Goal: Task Accomplishment & Management: Manage account settings

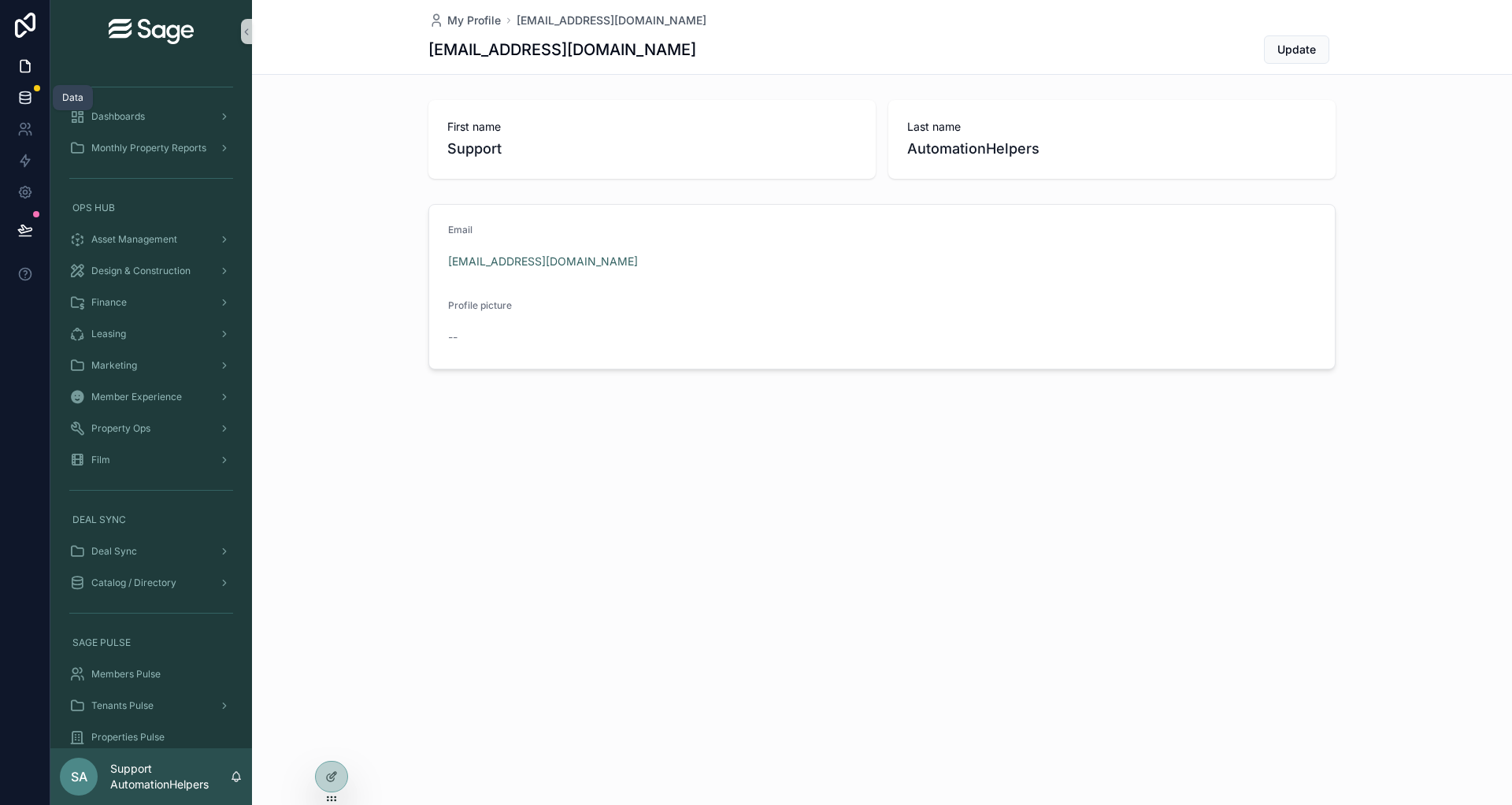
click at [20, 98] on icon at bounding box center [25, 96] width 11 height 6
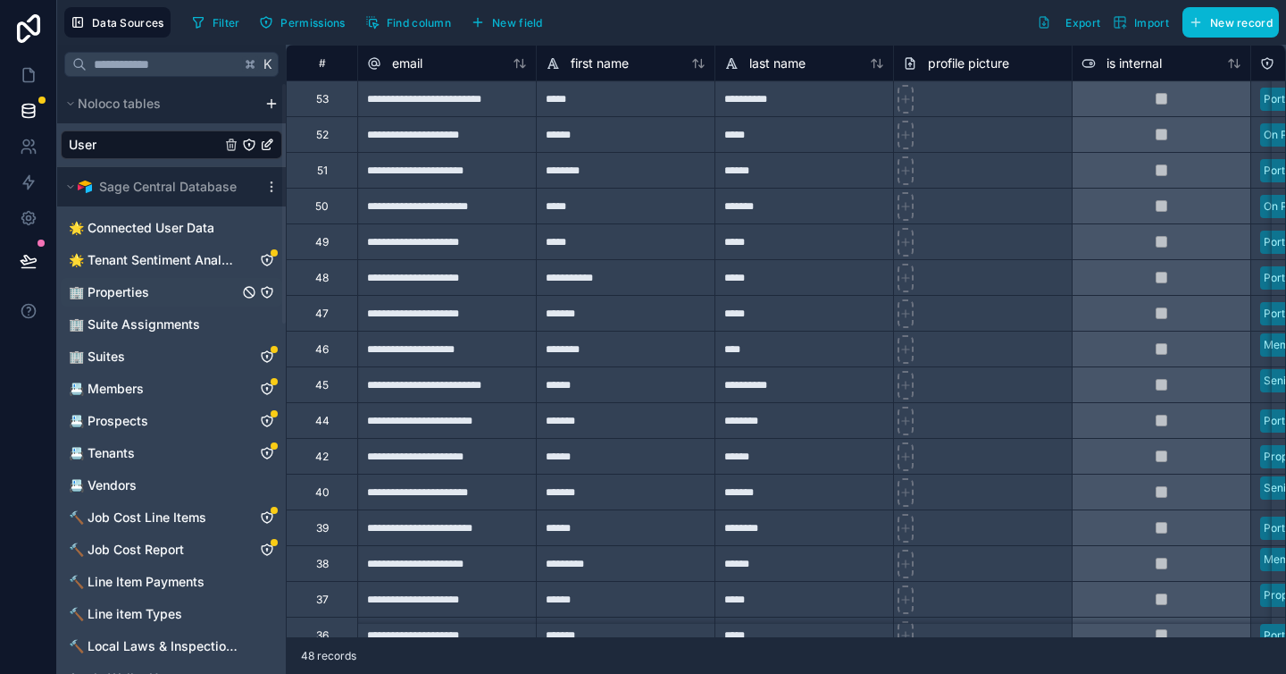
click at [102, 290] on span "🏢 Properties" at bounding box center [109, 292] width 80 height 18
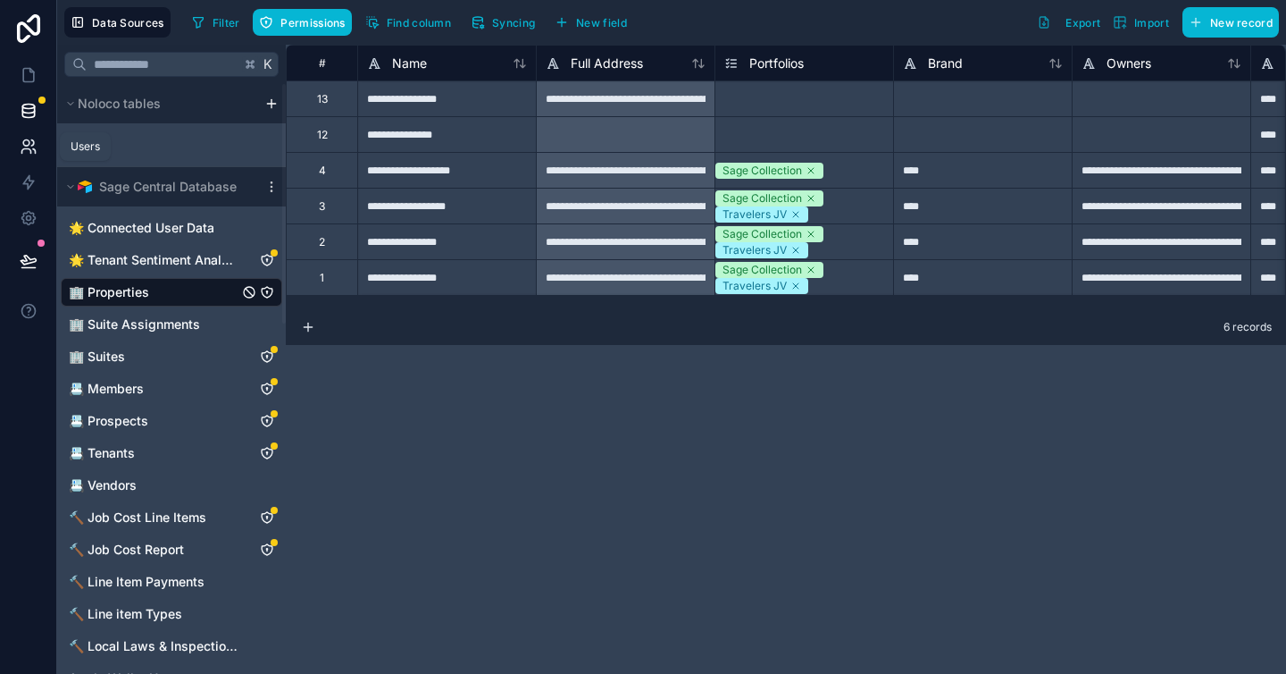
click at [28, 151] on icon at bounding box center [29, 147] width 18 height 18
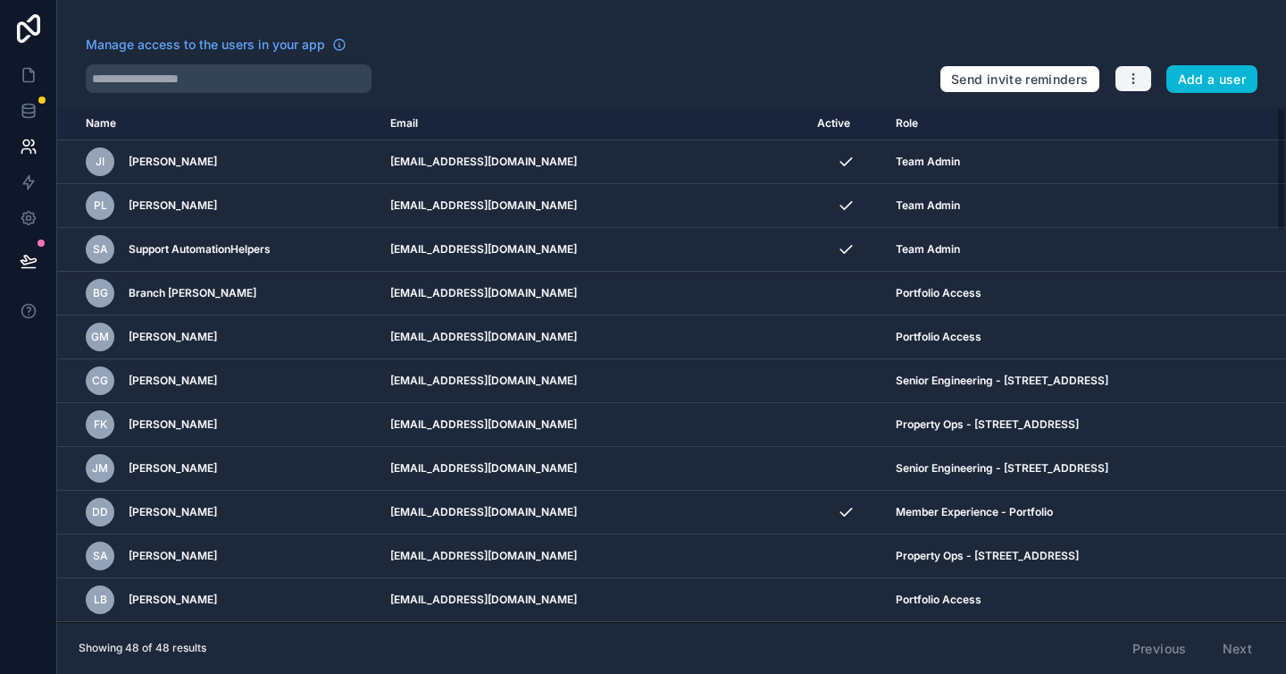
click at [1128, 82] on icon "button" at bounding box center [1134, 78] width 14 height 14
click at [1170, 125] on link "Manage roles" at bounding box center [1176, 121] width 125 height 29
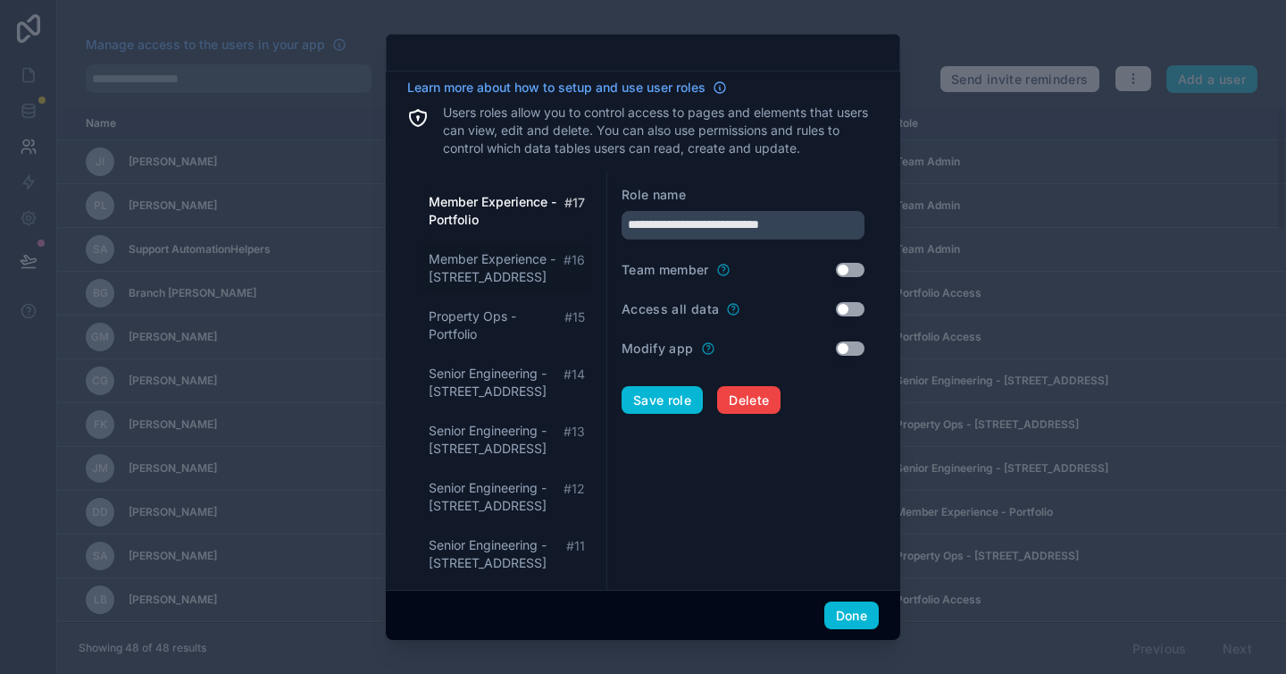
click at [506, 272] on span "Member Experience - 437 Madison Avenue" at bounding box center [496, 268] width 135 height 36
click at [507, 313] on span "Property Ops - Portfolio" at bounding box center [497, 325] width 136 height 36
click at [519, 378] on span "Senior Engineering - 437 Madison Avenue" at bounding box center [496, 382] width 135 height 36
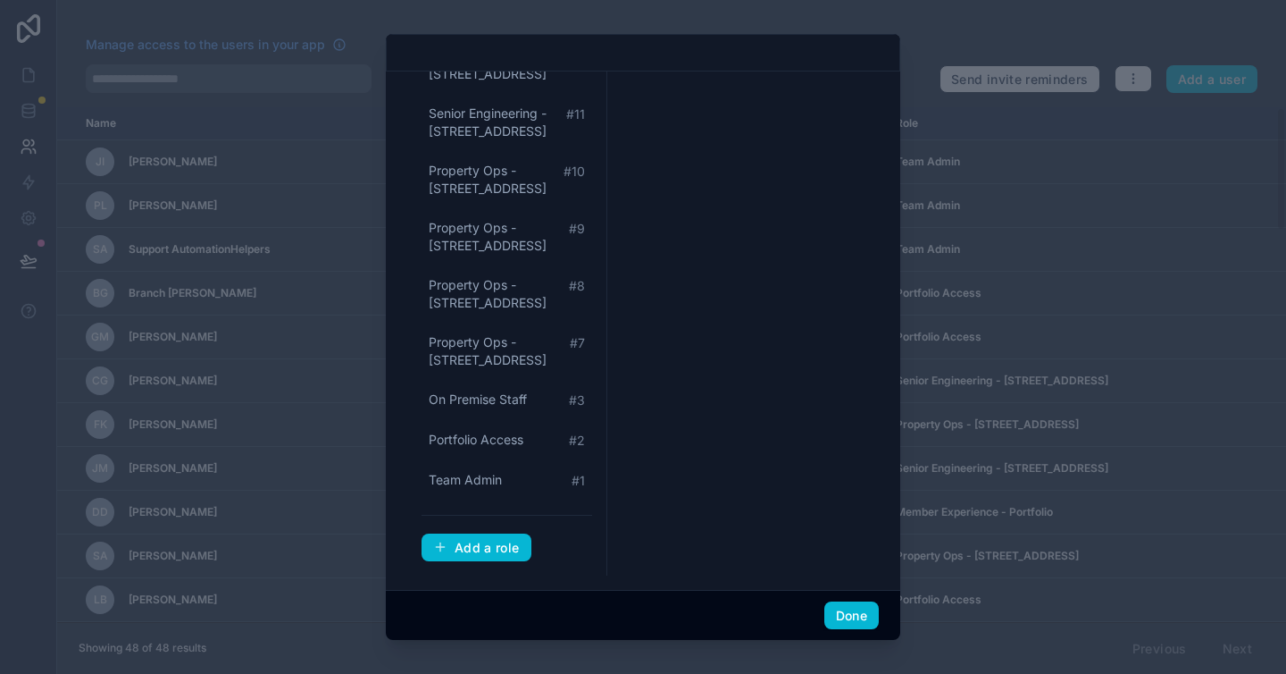
click at [671, 523] on form "**********" at bounding box center [743, 158] width 243 height 808
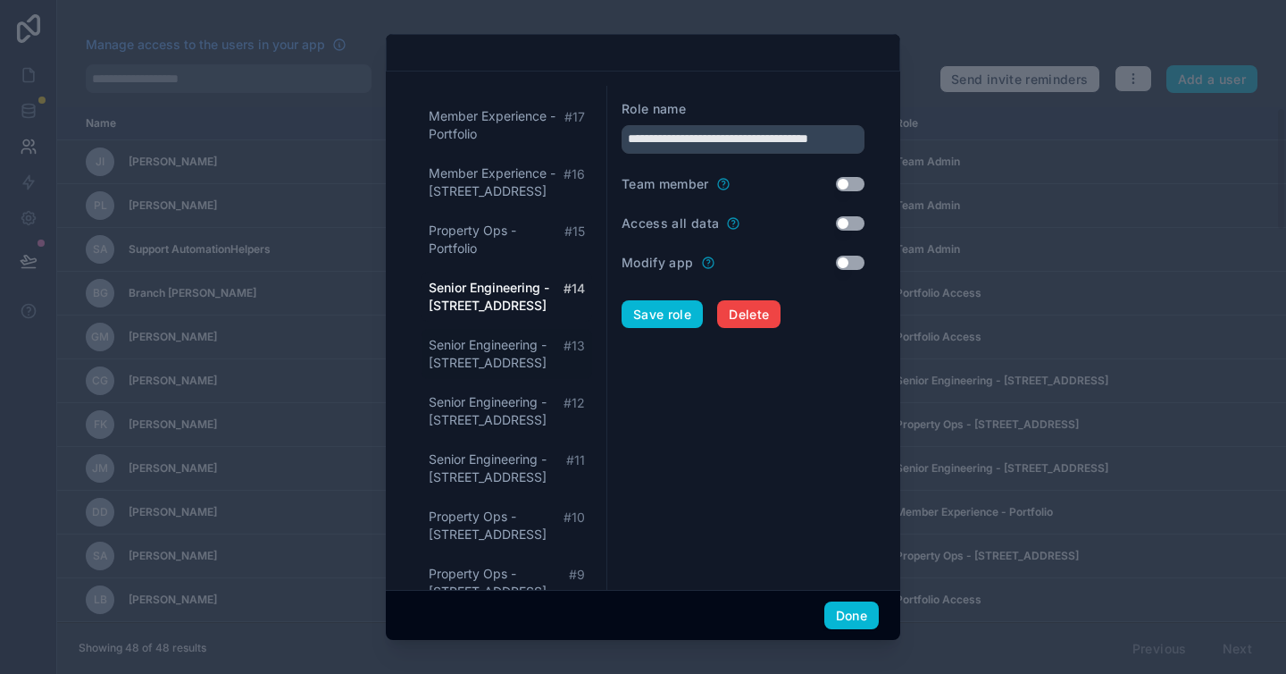
scroll to position [356, 0]
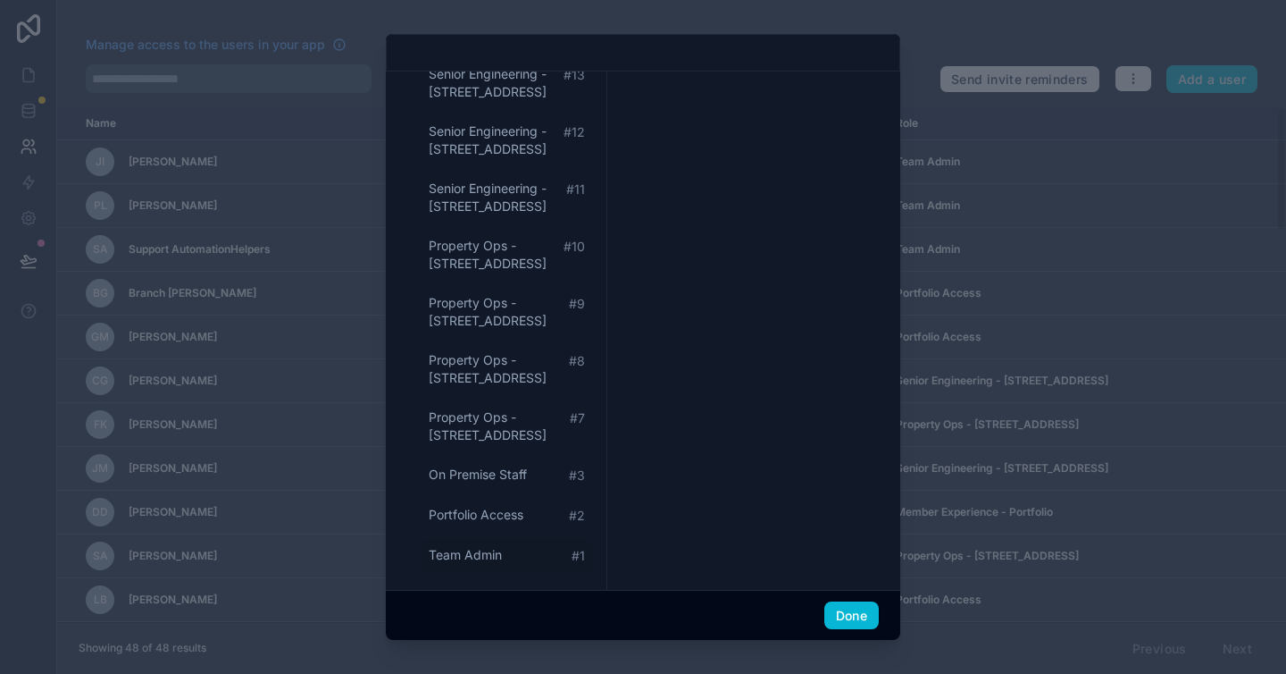
click at [485, 555] on span "Team Admin" at bounding box center [465, 555] width 73 height 18
click at [485, 555] on span "Team Admin" at bounding box center [466, 555] width 74 height 18
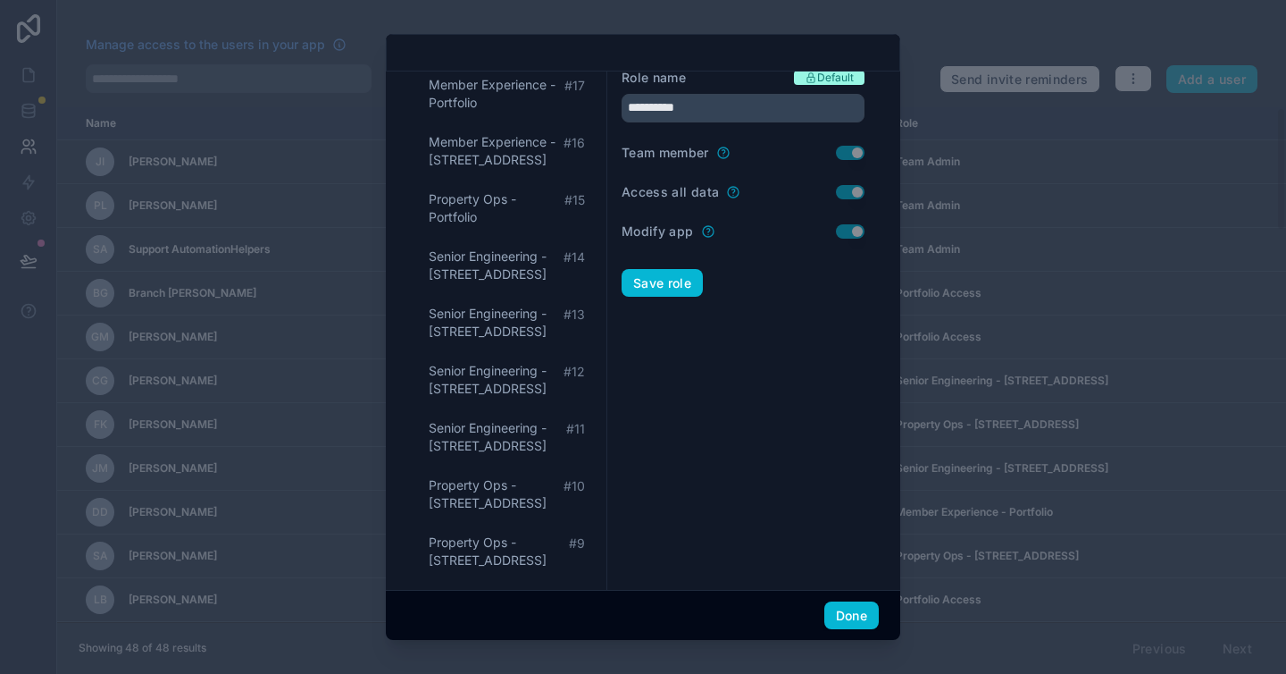
scroll to position [0, 0]
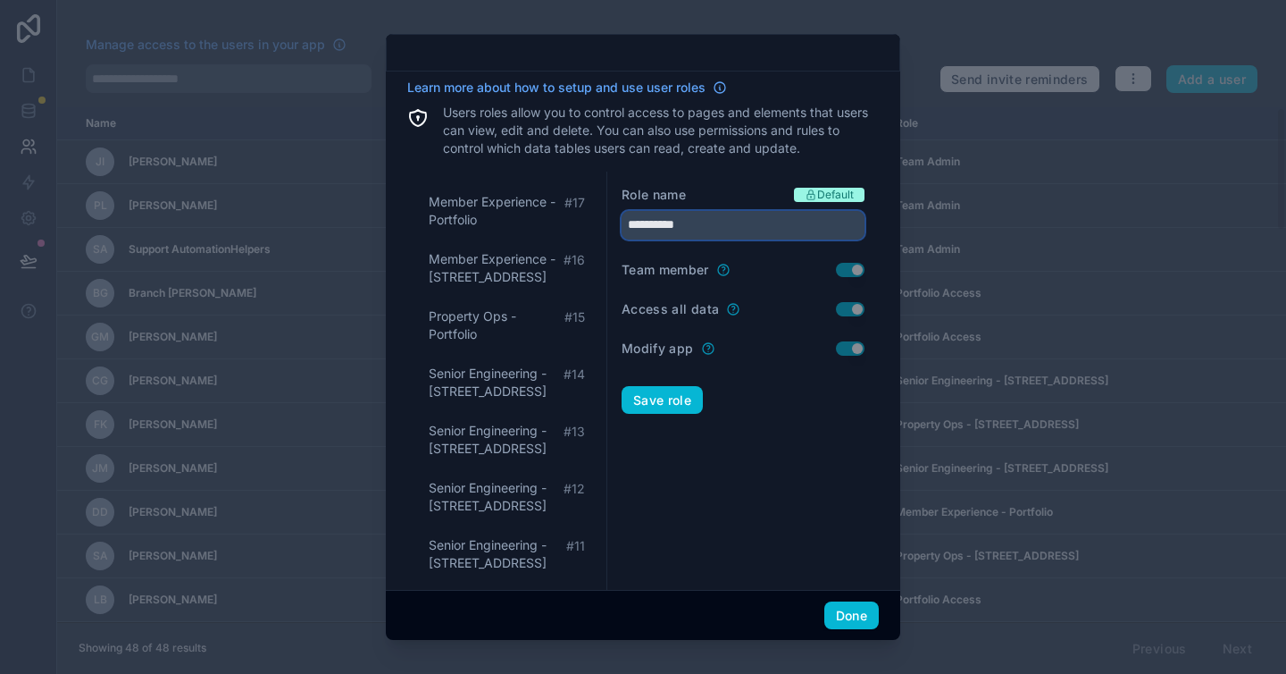
click at [690, 224] on input "**********" at bounding box center [743, 225] width 243 height 29
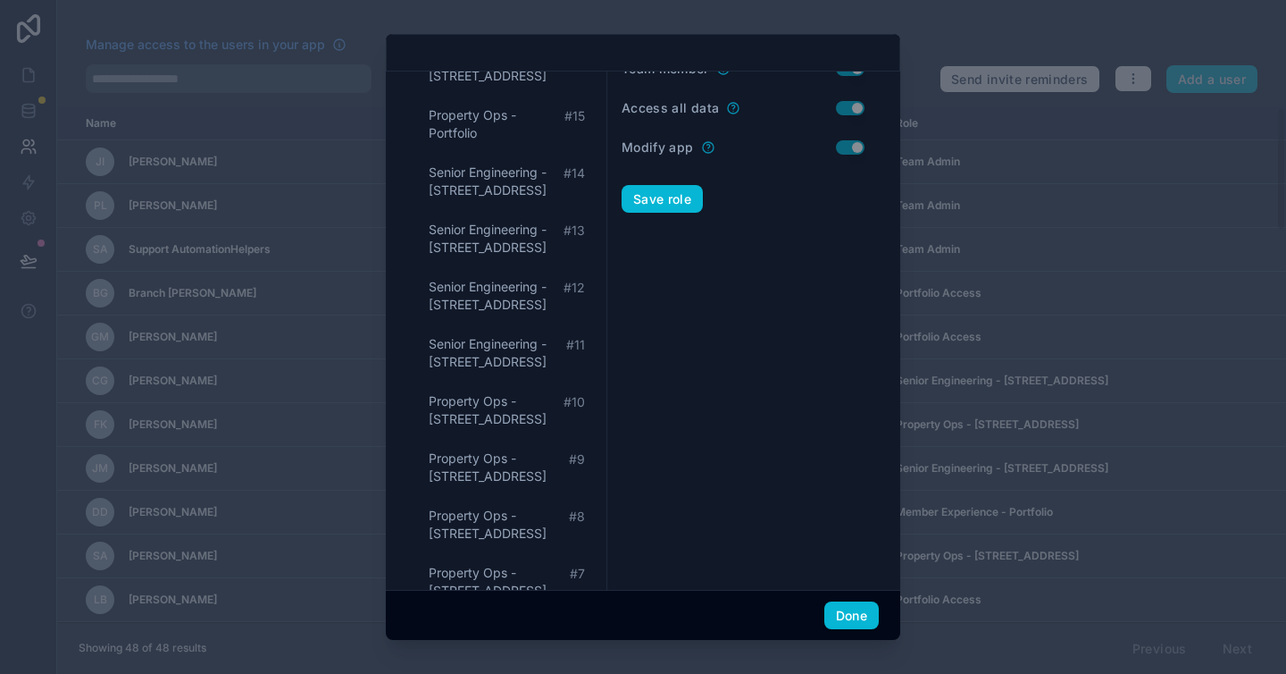
scroll to position [431, 0]
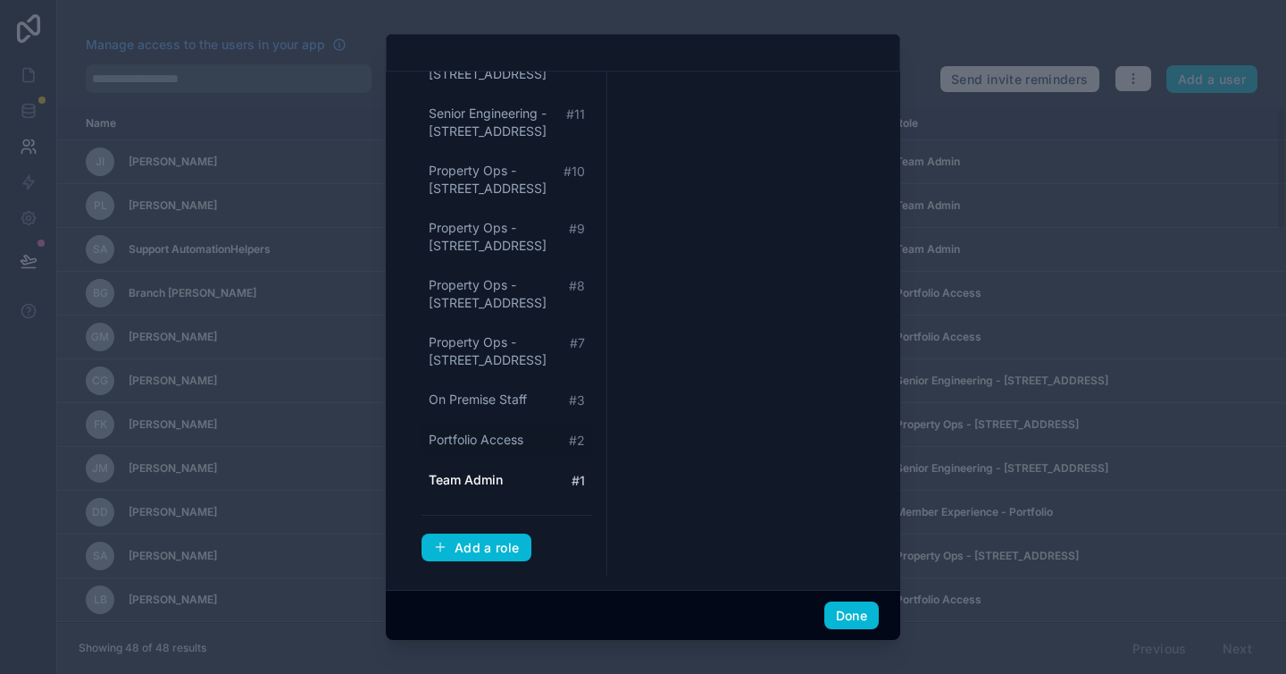
click at [481, 438] on span "Portfolio Access" at bounding box center [476, 440] width 95 height 18
click at [497, 391] on span "On Premise Staff" at bounding box center [478, 399] width 98 height 18
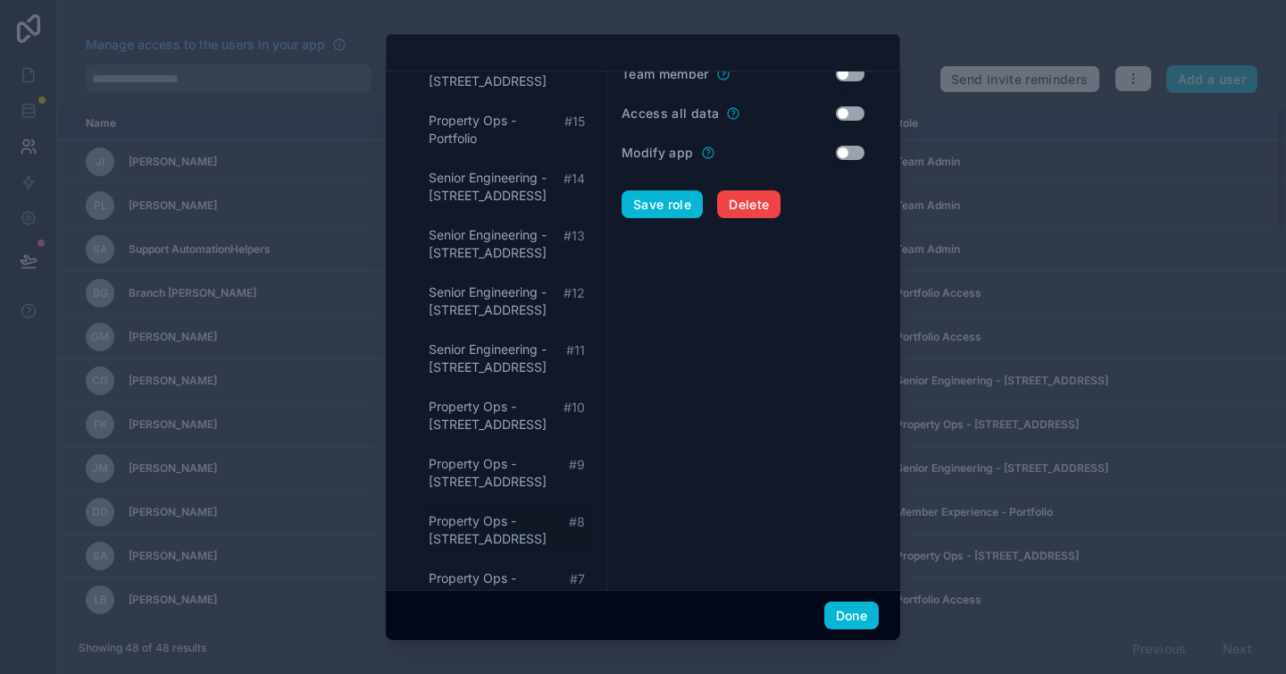
scroll to position [337, 0]
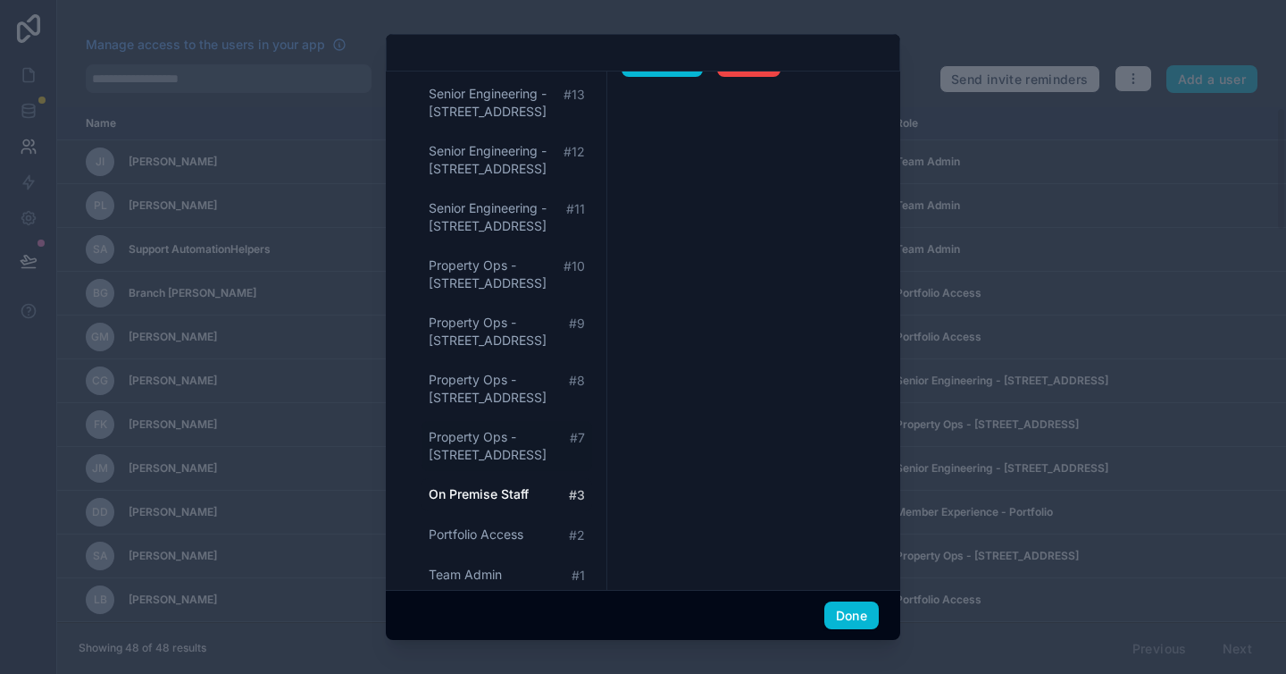
click at [497, 440] on span "Property Ops - 747 Third Avenue" at bounding box center [499, 446] width 141 height 36
type input "**********"
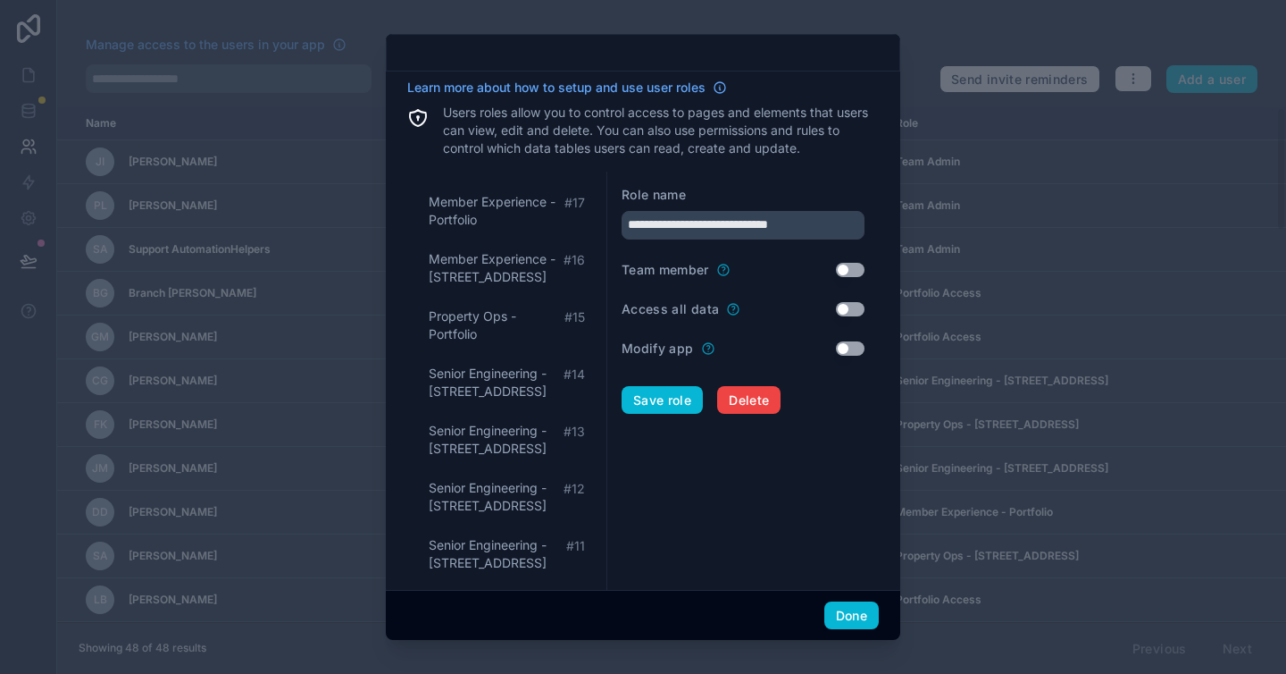
click at [836, 270] on button "Use setting" at bounding box center [850, 270] width 29 height 14
click at [799, 442] on form "**********" at bounding box center [743, 590] width 243 height 808
click at [668, 263] on label "Team member" at bounding box center [666, 270] width 88 height 18
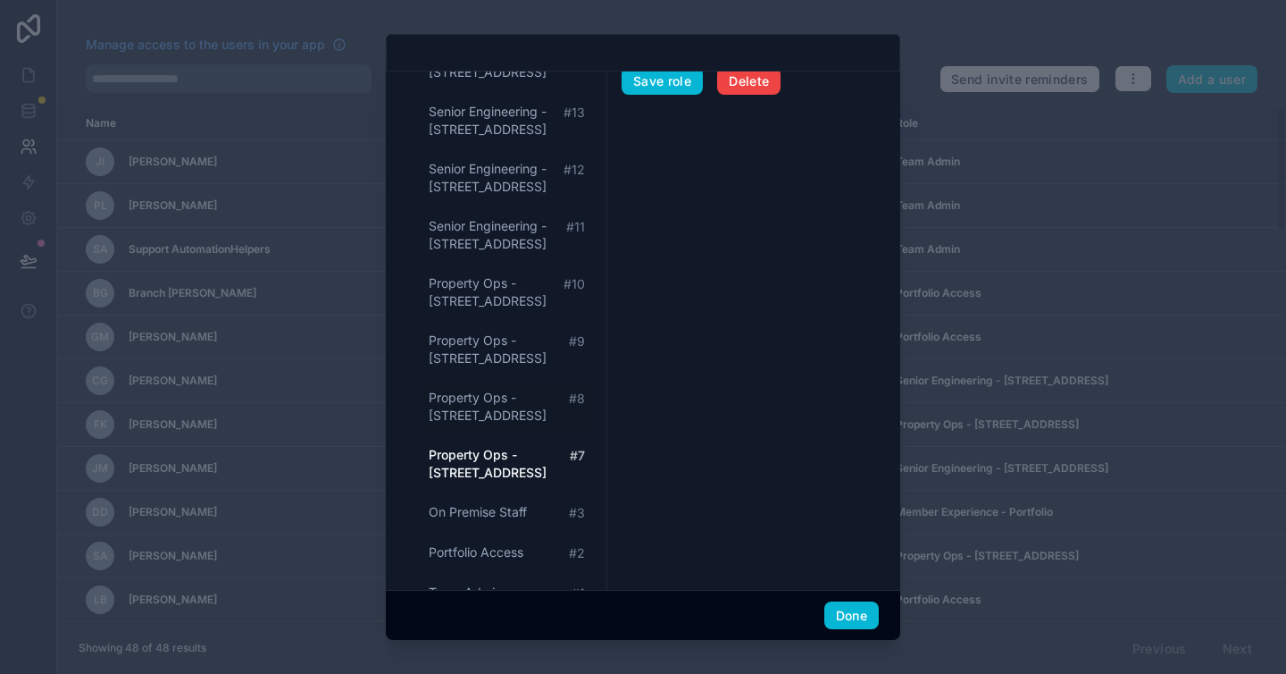
scroll to position [431, 0]
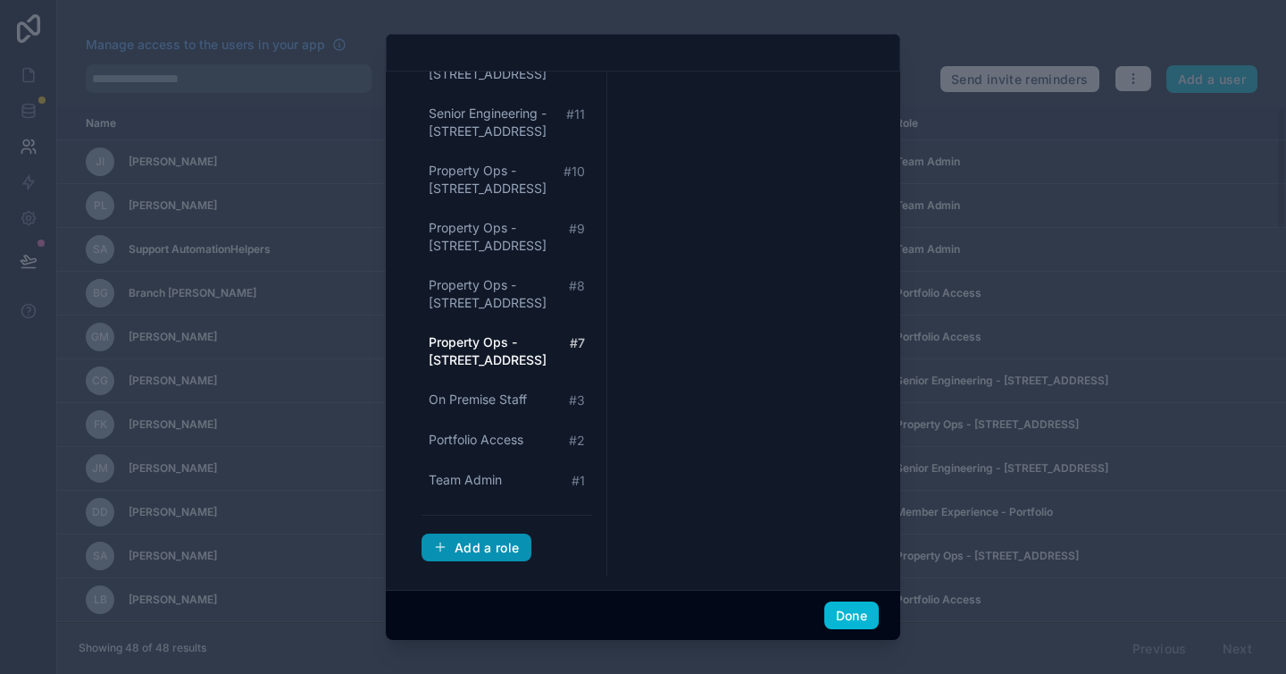
click at [495, 546] on div "Add a role" at bounding box center [476, 548] width 87 height 16
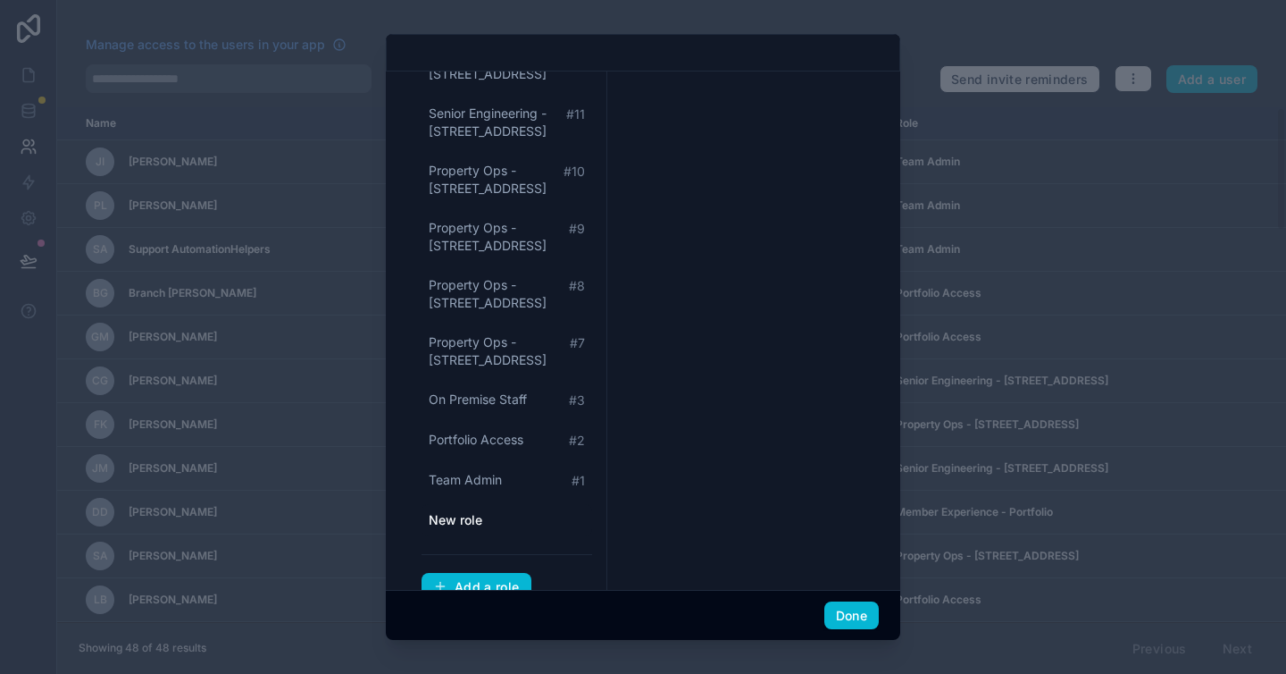
click at [458, 518] on span "New role" at bounding box center [456, 520] width 54 height 18
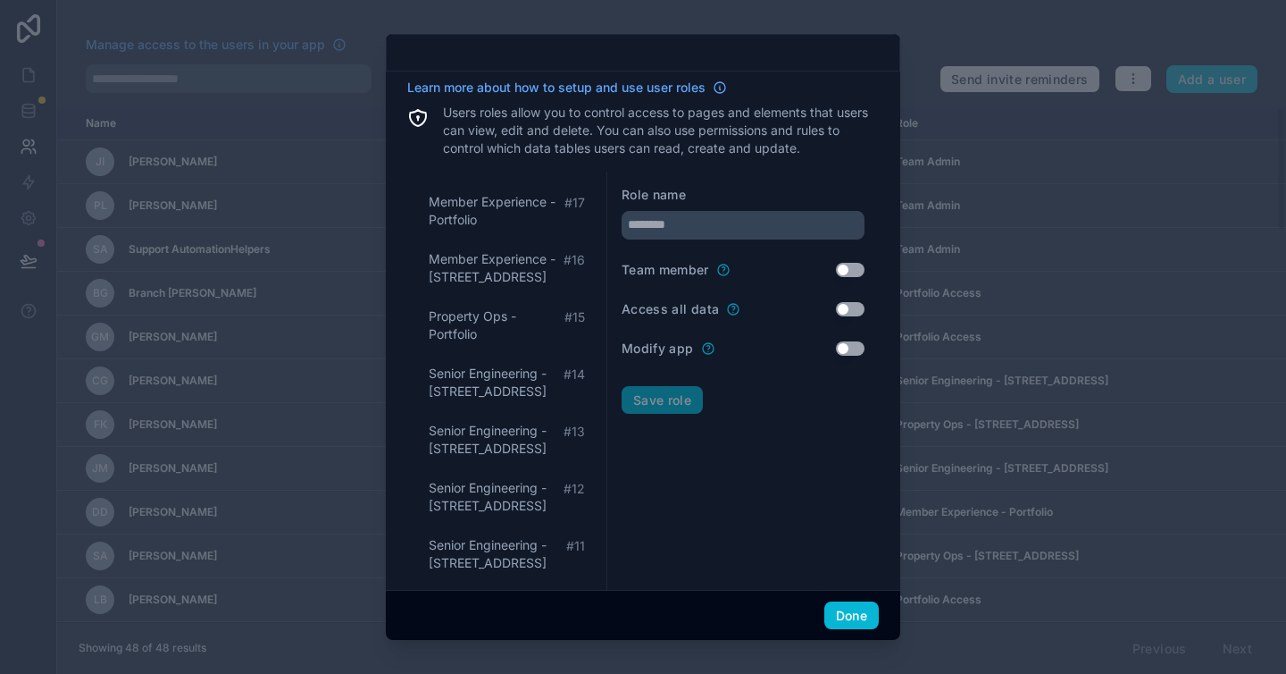
scroll to position [471, 0]
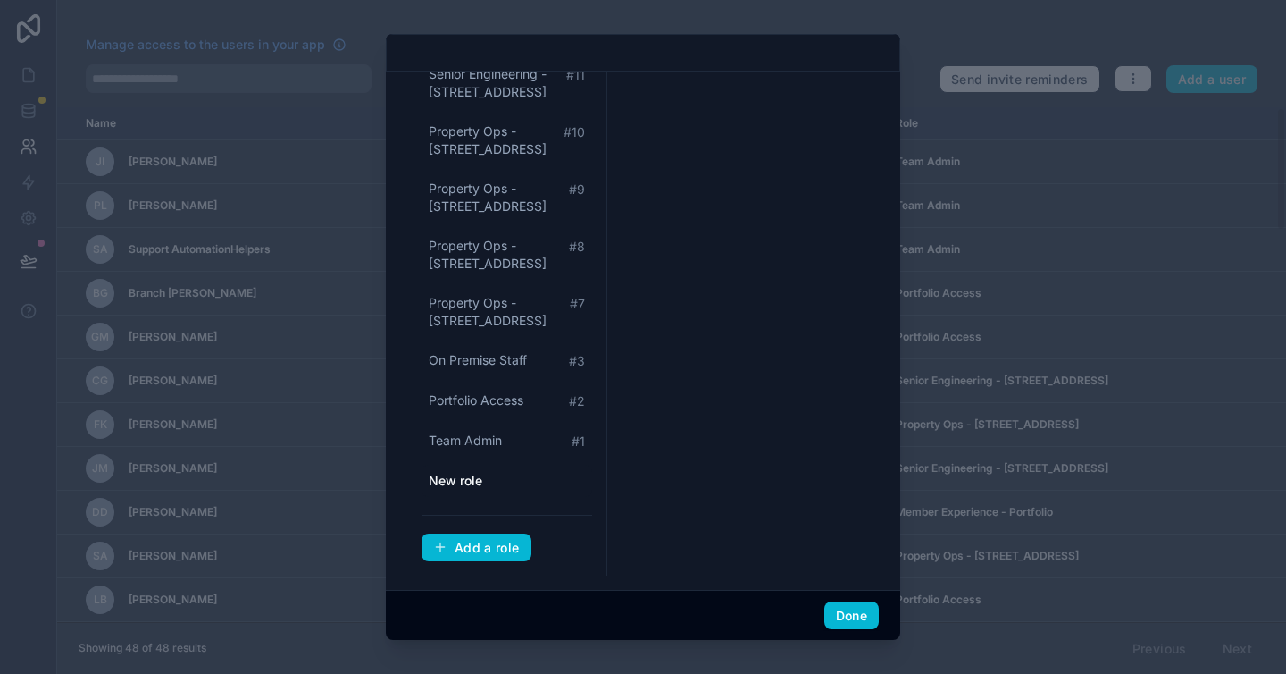
click at [503, 482] on div "New role" at bounding box center [507, 481] width 171 height 32
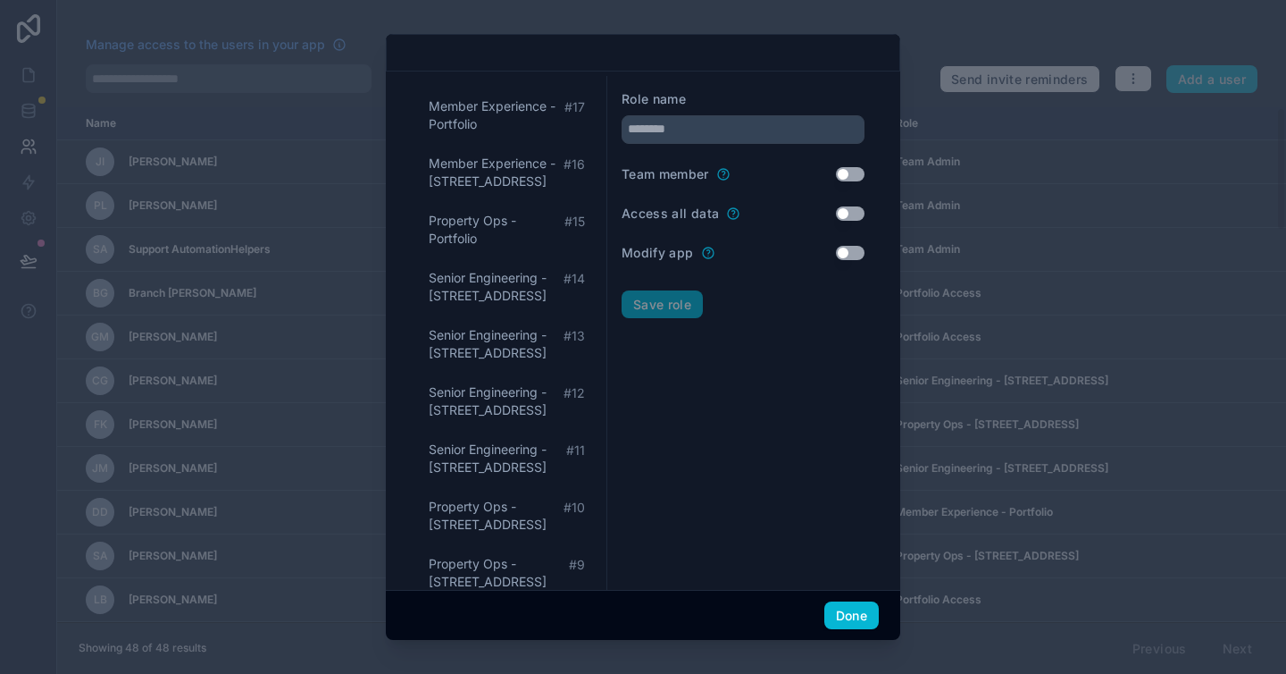
scroll to position [0, 0]
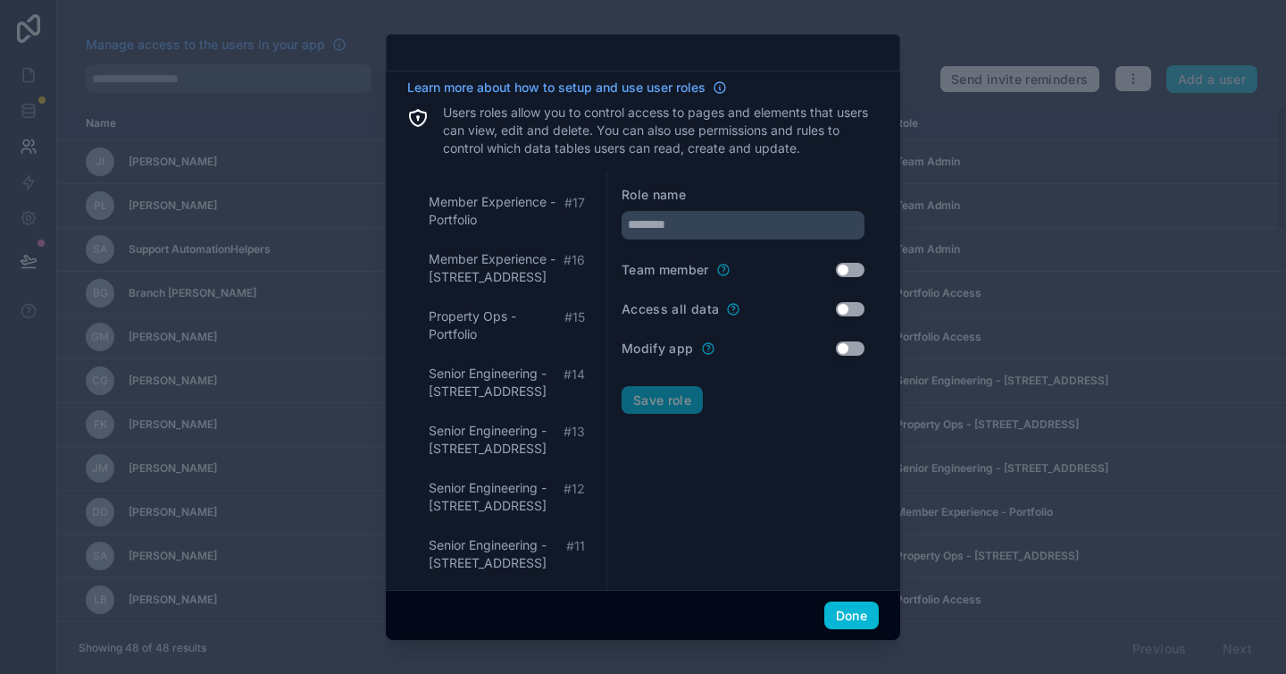
click at [754, 427] on form "Role name Team member Use setting Access all data Use setting Modify app Use se…" at bounding box center [743, 609] width 243 height 847
click at [491, 262] on span "Member Experience - 437 Madison Avenue" at bounding box center [496, 268] width 135 height 36
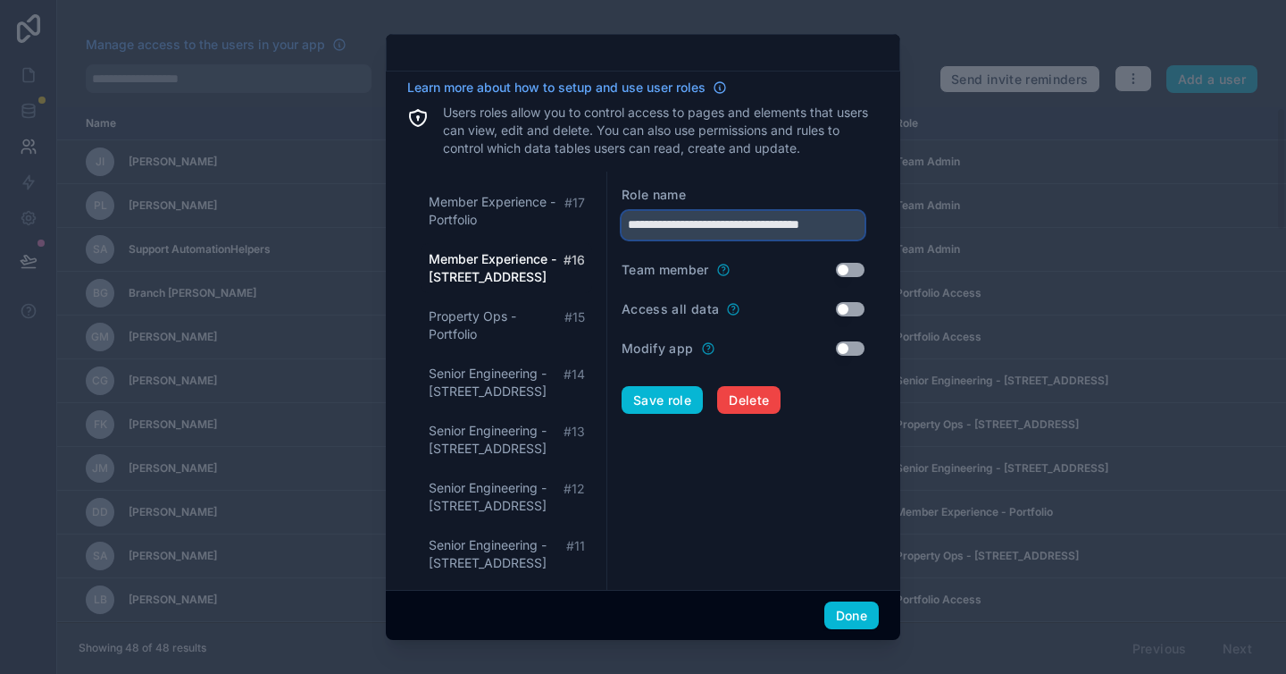
click at [680, 231] on input "**********" at bounding box center [743, 225] width 243 height 29
click at [508, 331] on span "Property Ops - Portfolio" at bounding box center [497, 325] width 136 height 36
type input "**********"
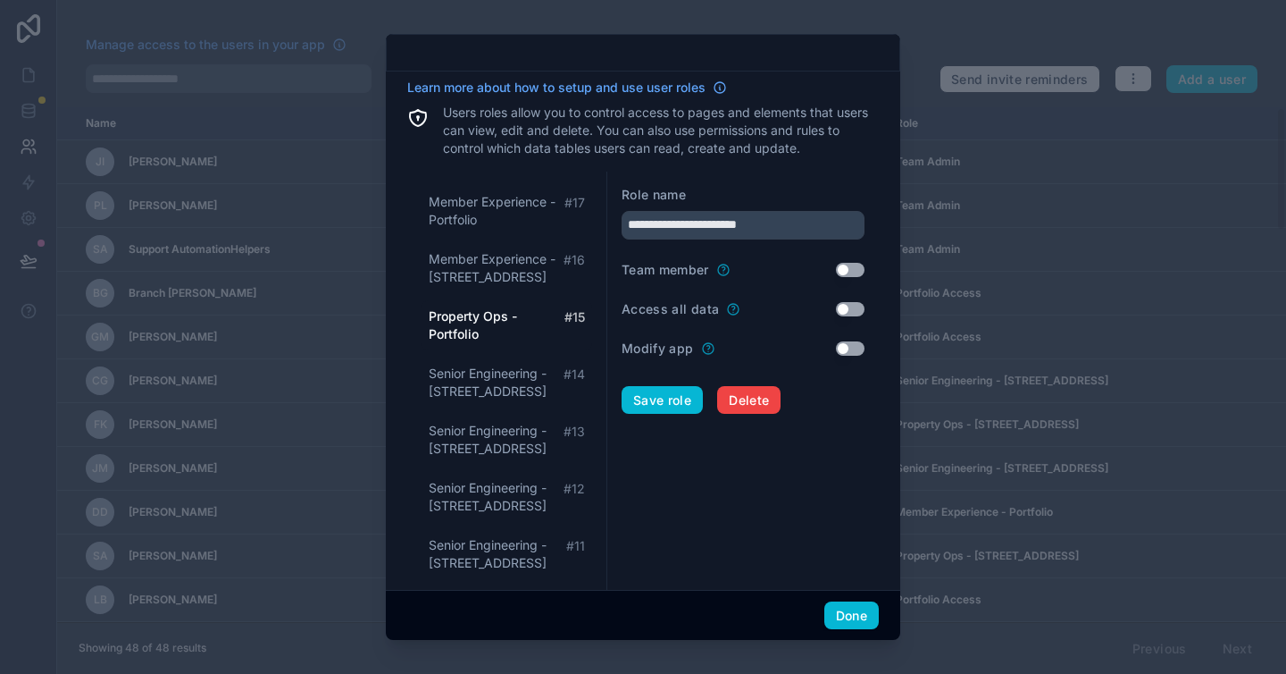
click at [460, 328] on span "Property Ops - Portfolio" at bounding box center [497, 325] width 136 height 36
click at [588, 89] on span "Learn more about how to setup and use user roles" at bounding box center [556, 88] width 298 height 18
click at [699, 312] on label "Access all data" at bounding box center [670, 309] width 97 height 18
click at [836, 312] on button "Use setting" at bounding box center [850, 309] width 29 height 14
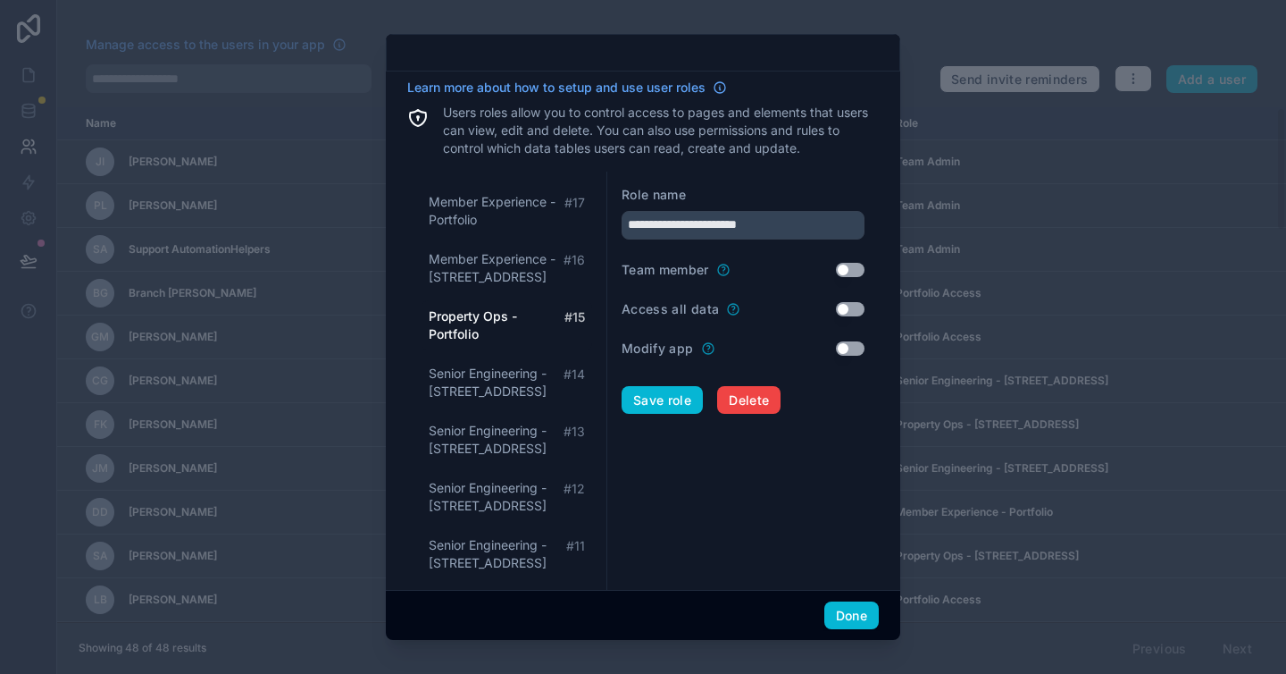
click at [788, 544] on form "**********" at bounding box center [743, 590] width 243 height 808
click at [862, 610] on button "Done" at bounding box center [852, 615] width 54 height 29
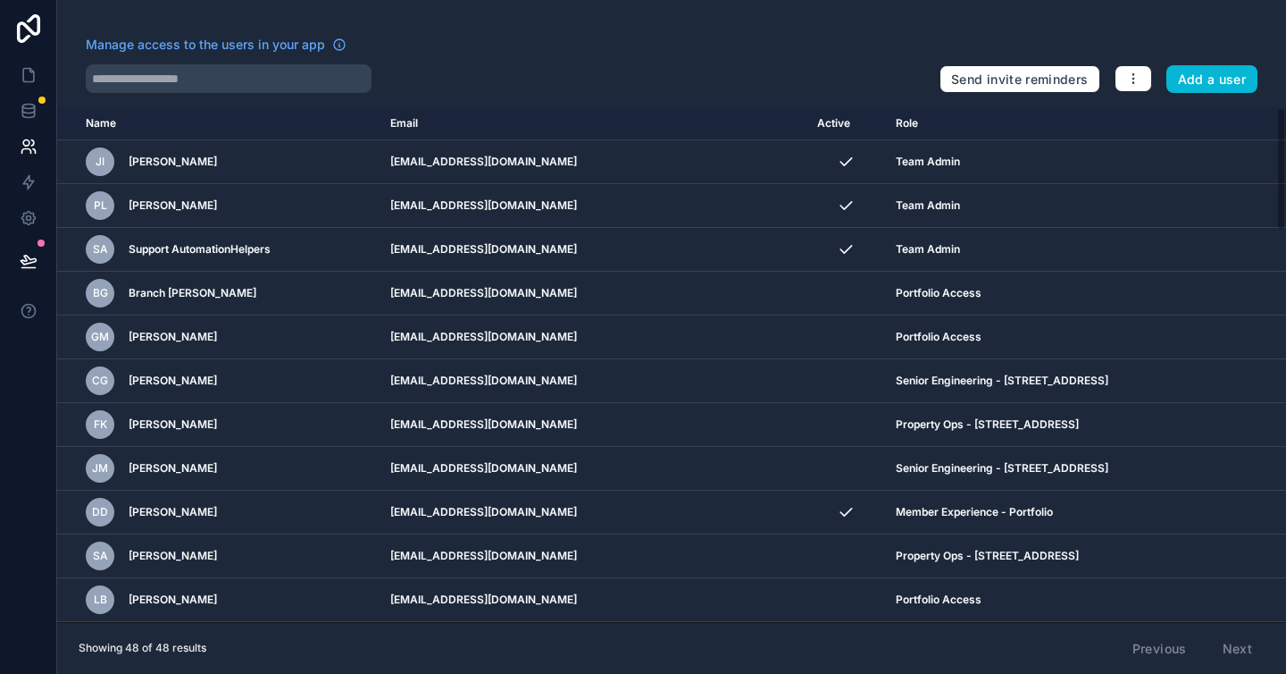
click at [736, 67] on div at bounding box center [506, 78] width 840 height 29
click at [30, 116] on icon at bounding box center [28, 114] width 12 height 7
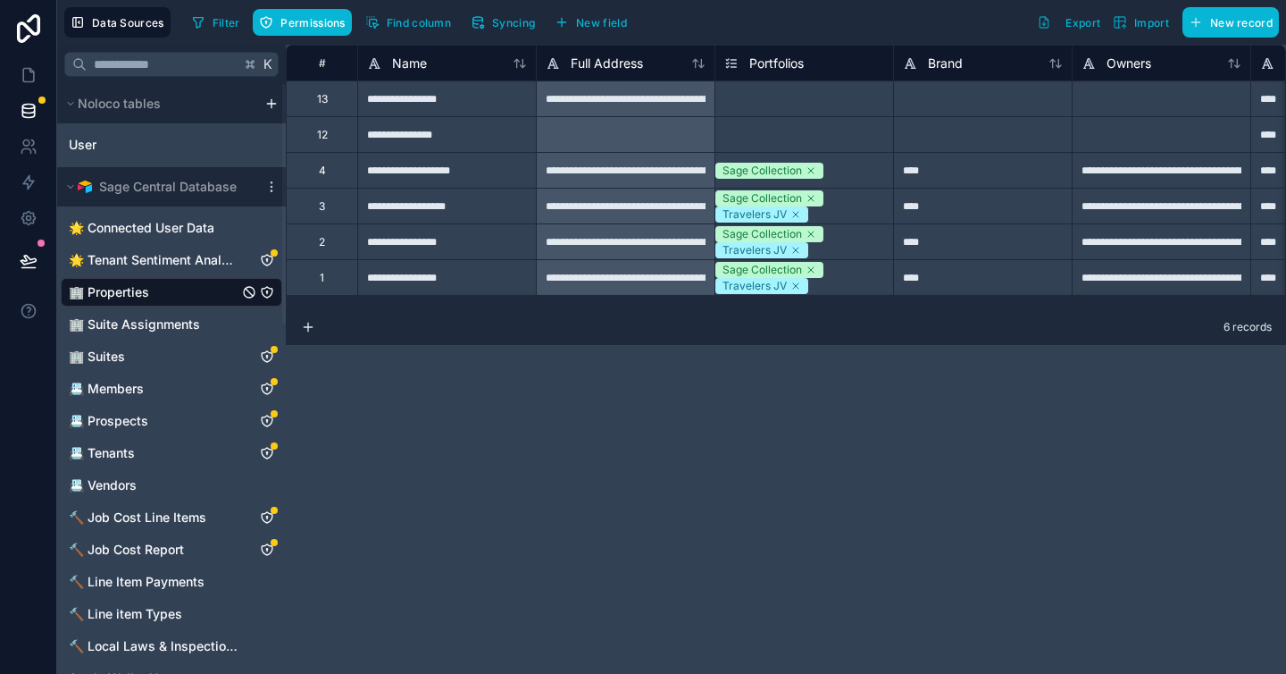
click at [981, 191] on div "****" at bounding box center [982, 206] width 179 height 36
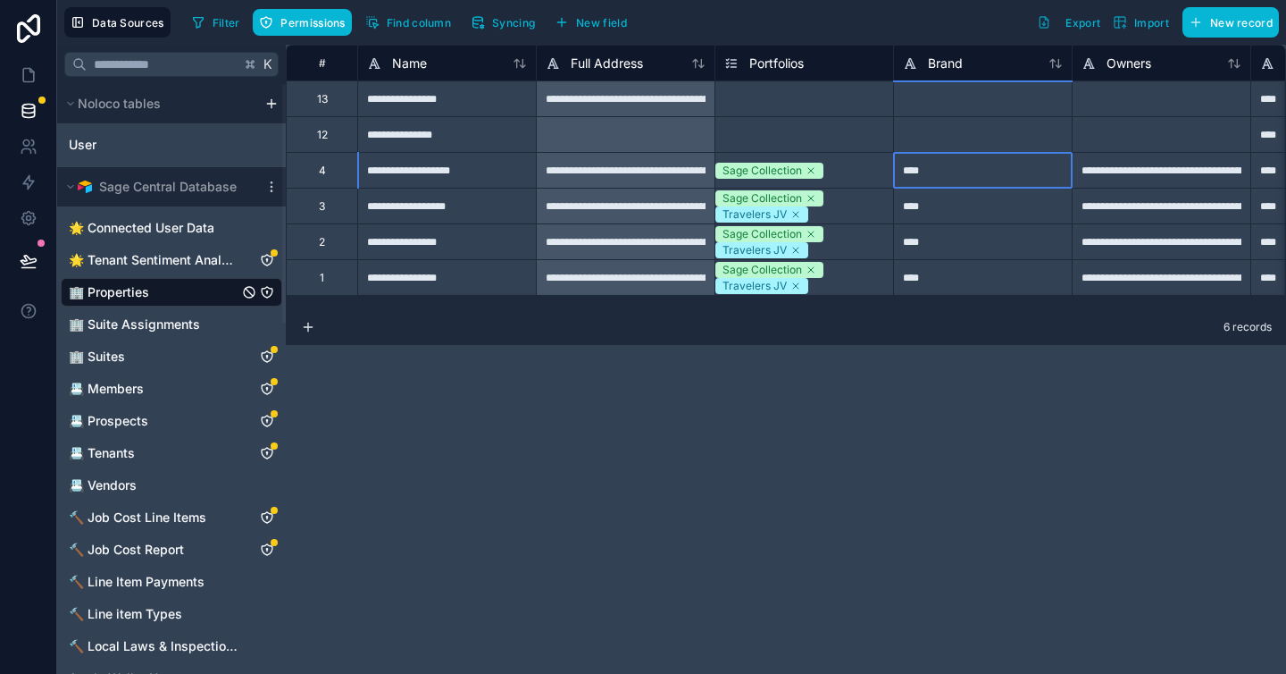
click at [1029, 177] on div "****" at bounding box center [982, 170] width 179 height 36
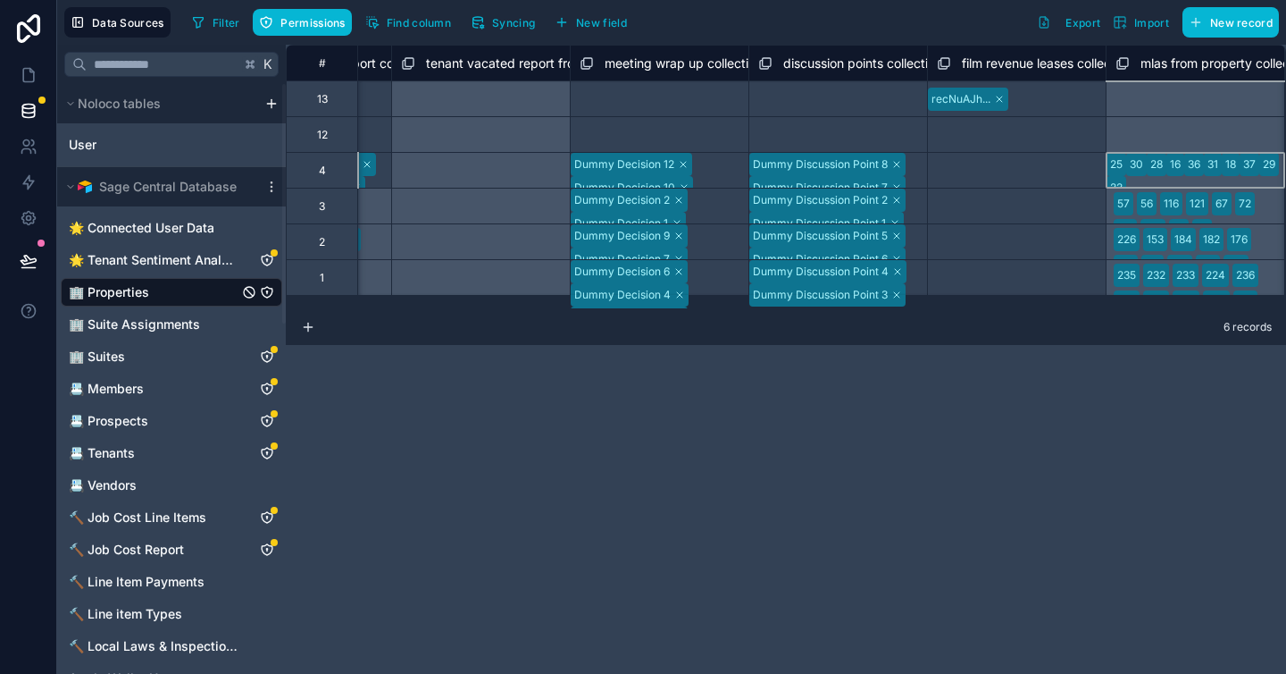
scroll to position [0, 10328]
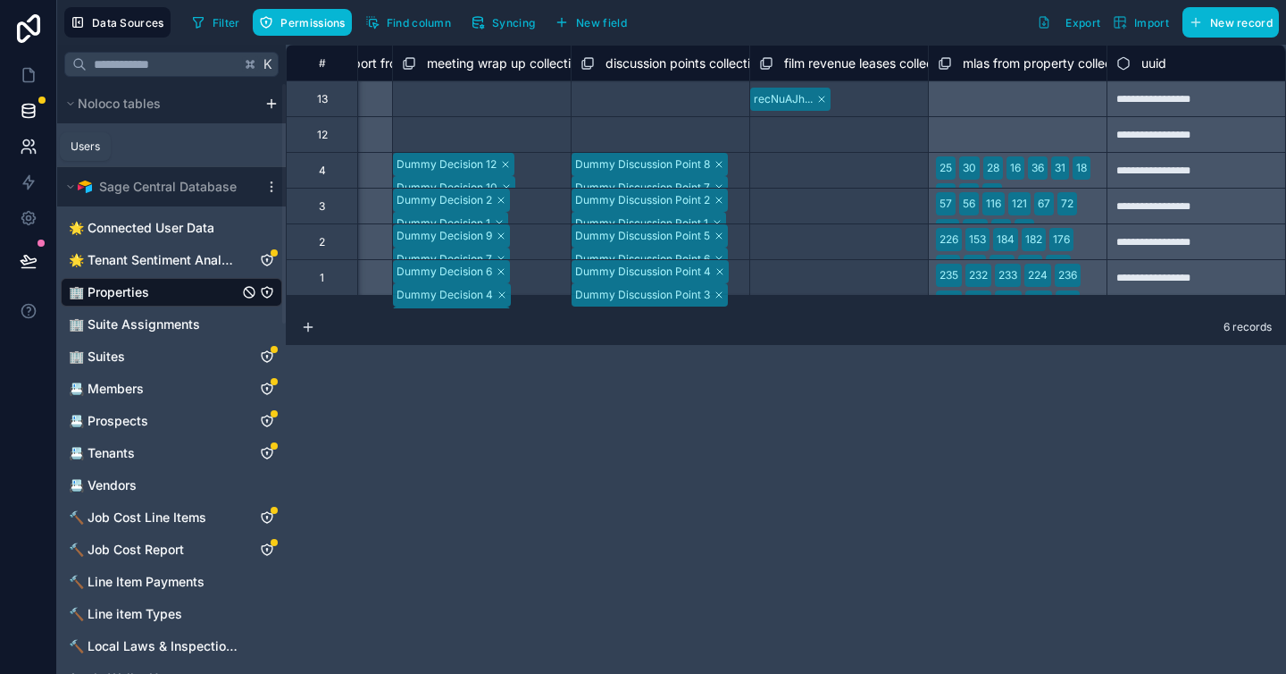
click at [30, 151] on icon at bounding box center [25, 151] width 9 height 4
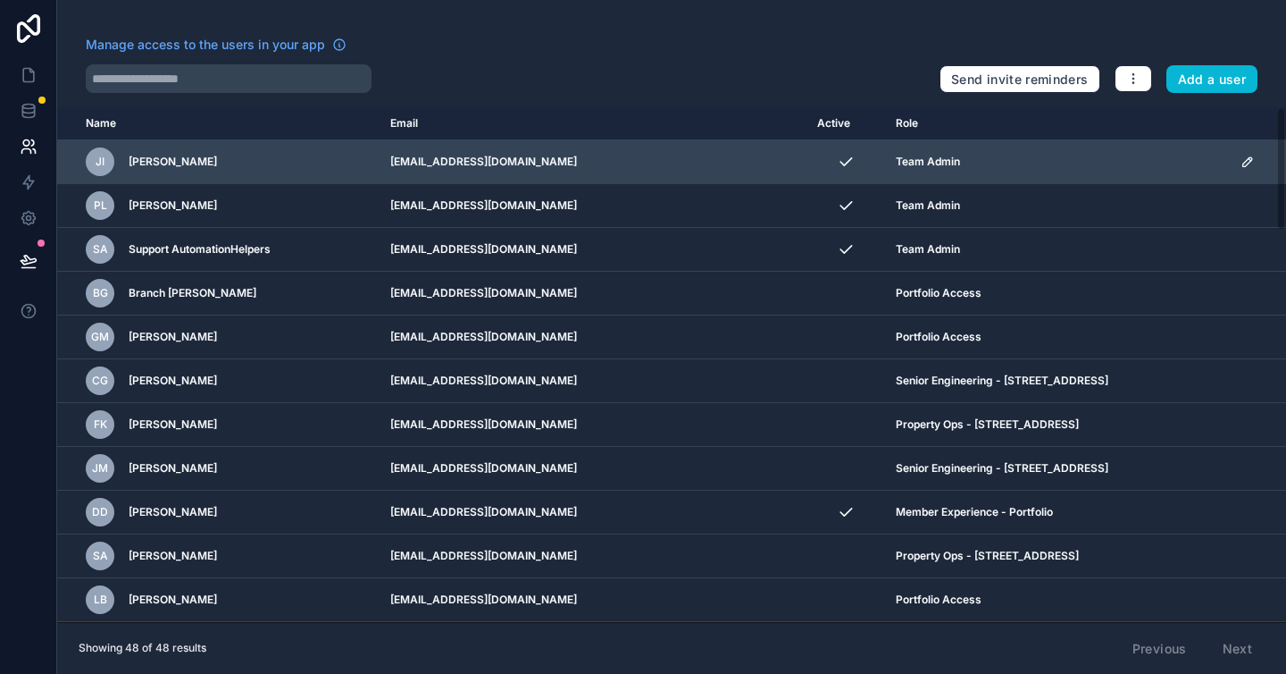
click at [896, 166] on span "Team Admin" at bounding box center [928, 162] width 64 height 14
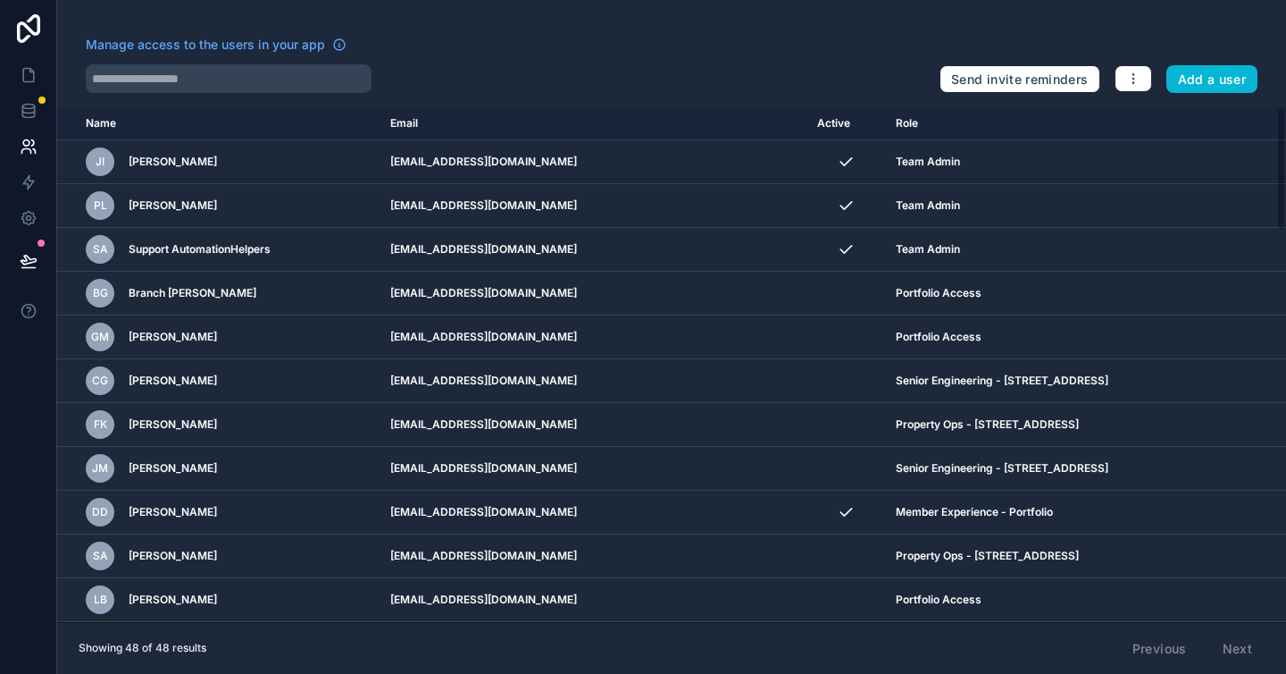
click at [467, 63] on div "Manage access to the users in your app" at bounding box center [506, 50] width 840 height 29
drag, startPoint x: 851, startPoint y: 58, endPoint x: 1160, endPoint y: 6, distance: 313.4
click at [852, 58] on div "Manage access to the users in your app" at bounding box center [506, 50] width 840 height 29
click at [262, 47] on span "Manage access to the users in your app" at bounding box center [205, 45] width 239 height 18
click at [1143, 85] on button "button" at bounding box center [1134, 78] width 38 height 27
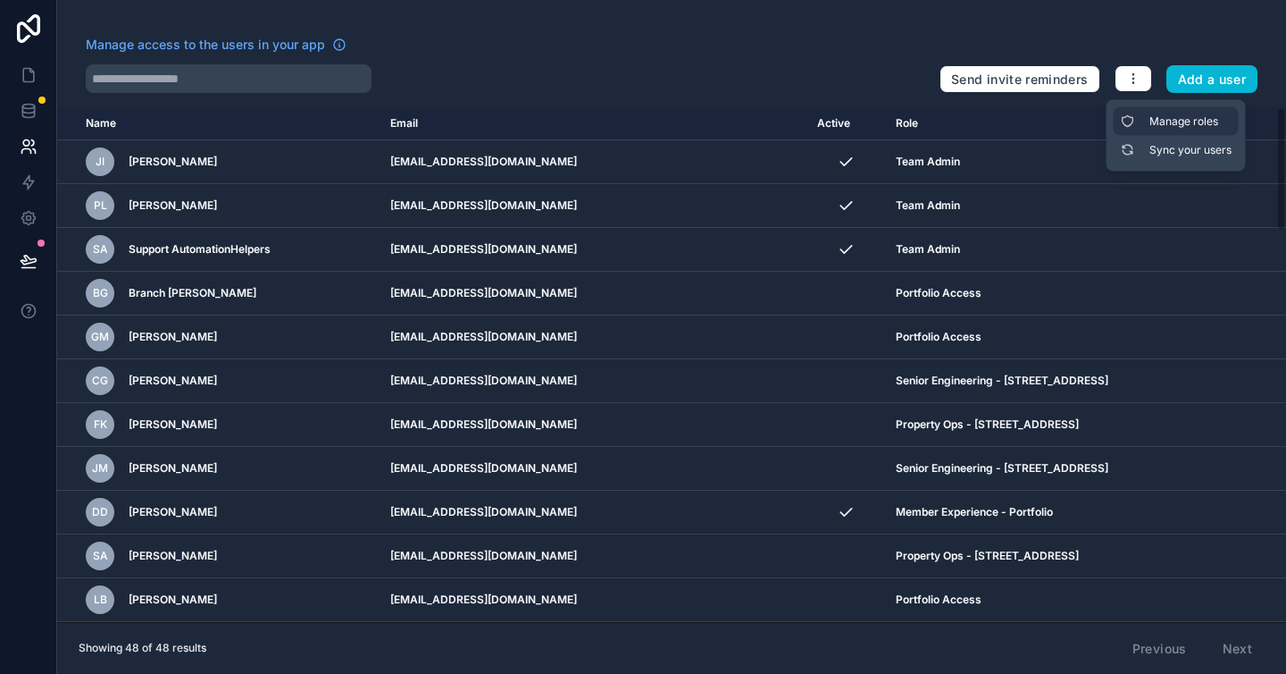
click at [1143, 113] on link "Manage roles" at bounding box center [1176, 121] width 125 height 29
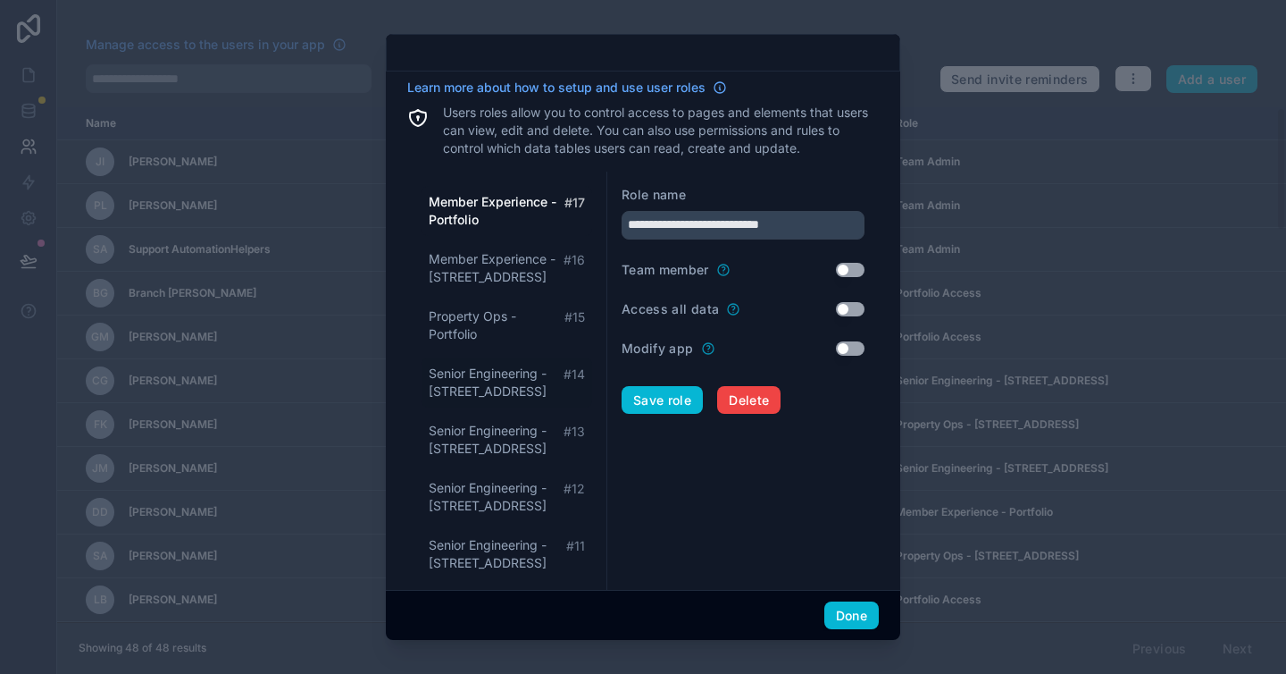
click at [522, 392] on span "Senior Engineering - 437 Madison Avenue" at bounding box center [496, 382] width 135 height 36
type input "**********"
click at [782, 487] on form "**********" at bounding box center [743, 590] width 243 height 808
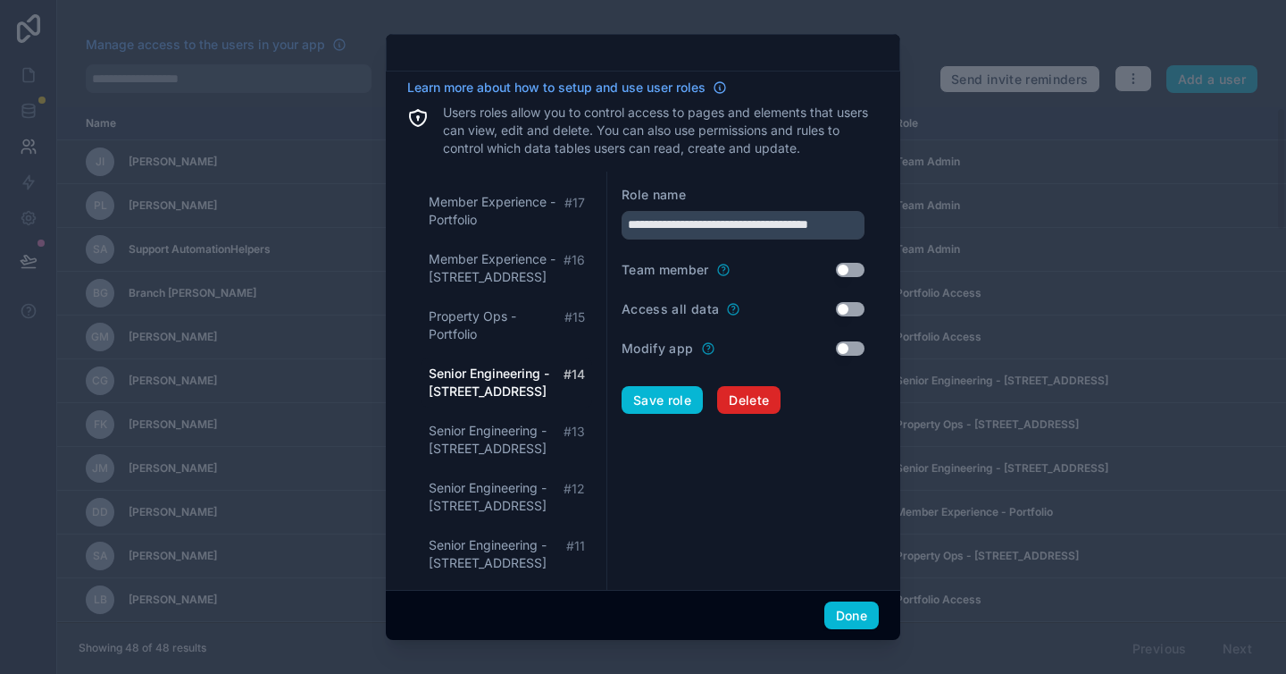
click at [736, 404] on span "Delete" at bounding box center [749, 400] width 40 height 16
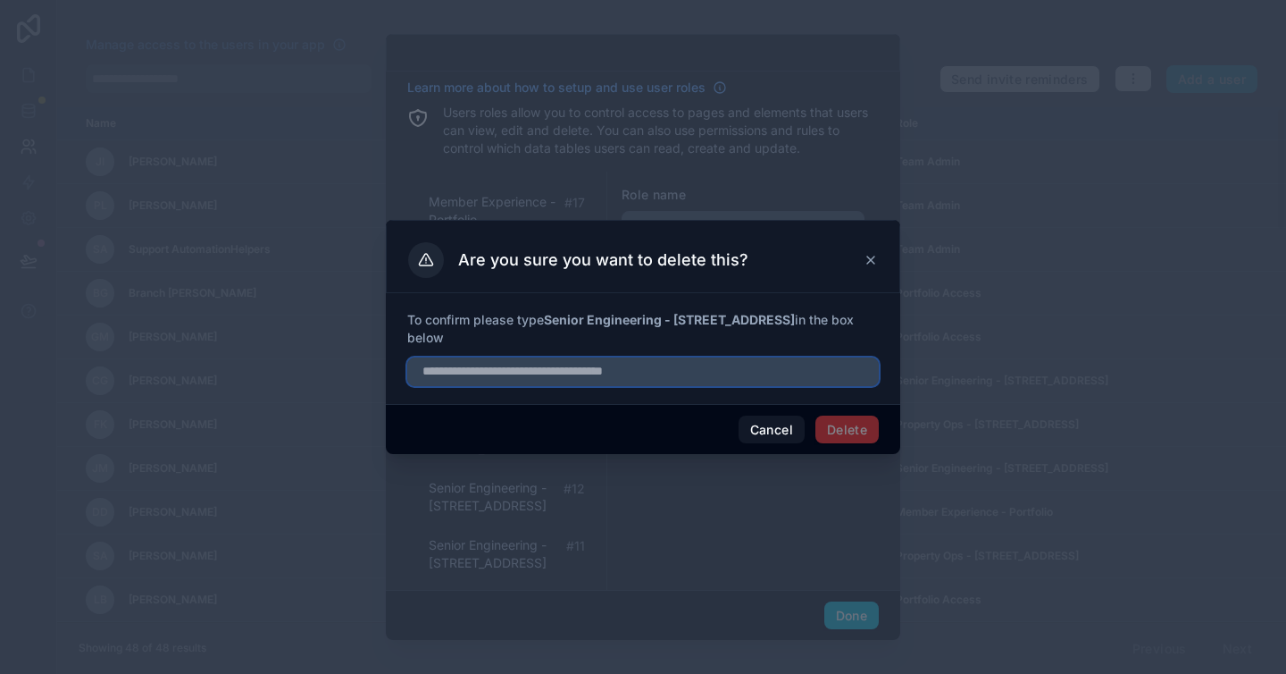
click at [710, 378] on input "text" at bounding box center [643, 371] width 472 height 29
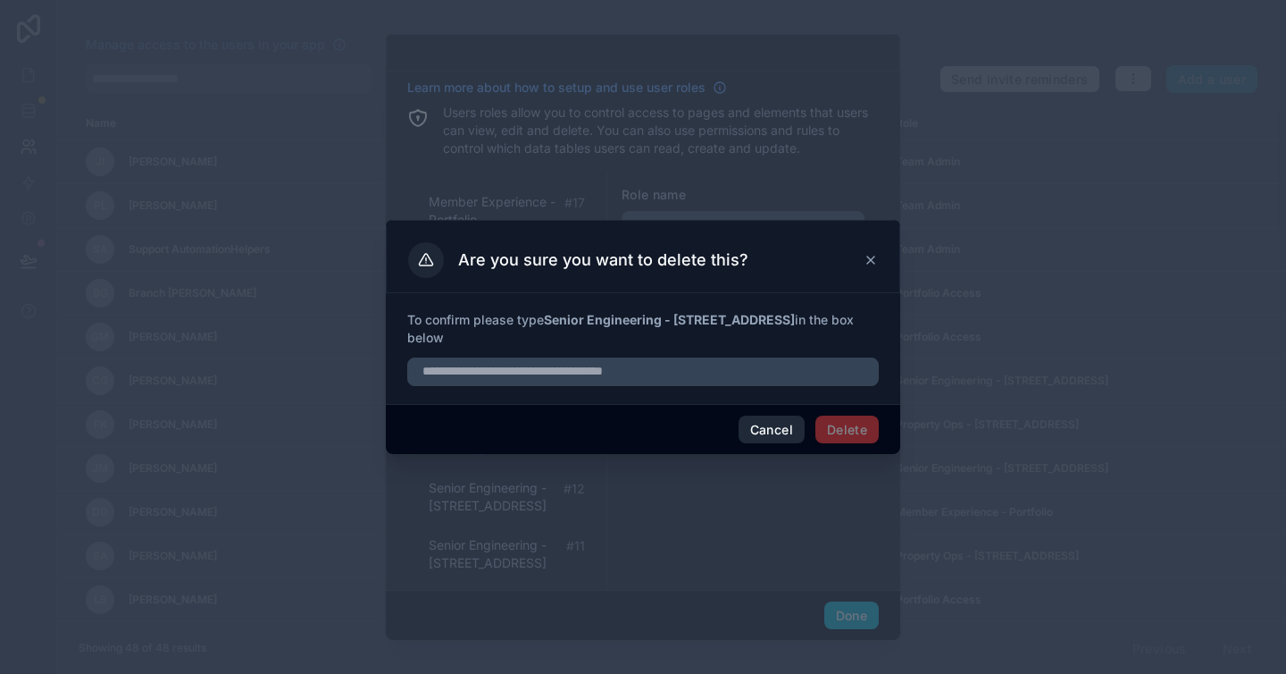
click at [769, 439] on button "Cancel" at bounding box center [772, 429] width 66 height 29
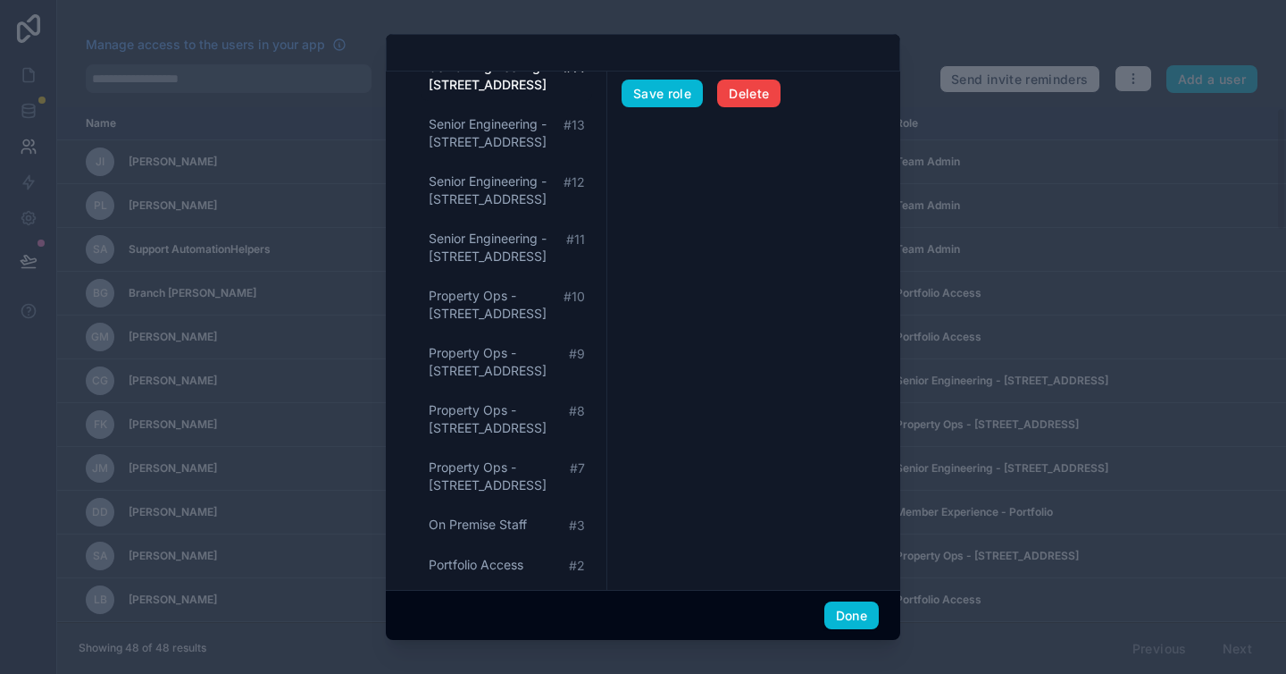
scroll to position [431, 0]
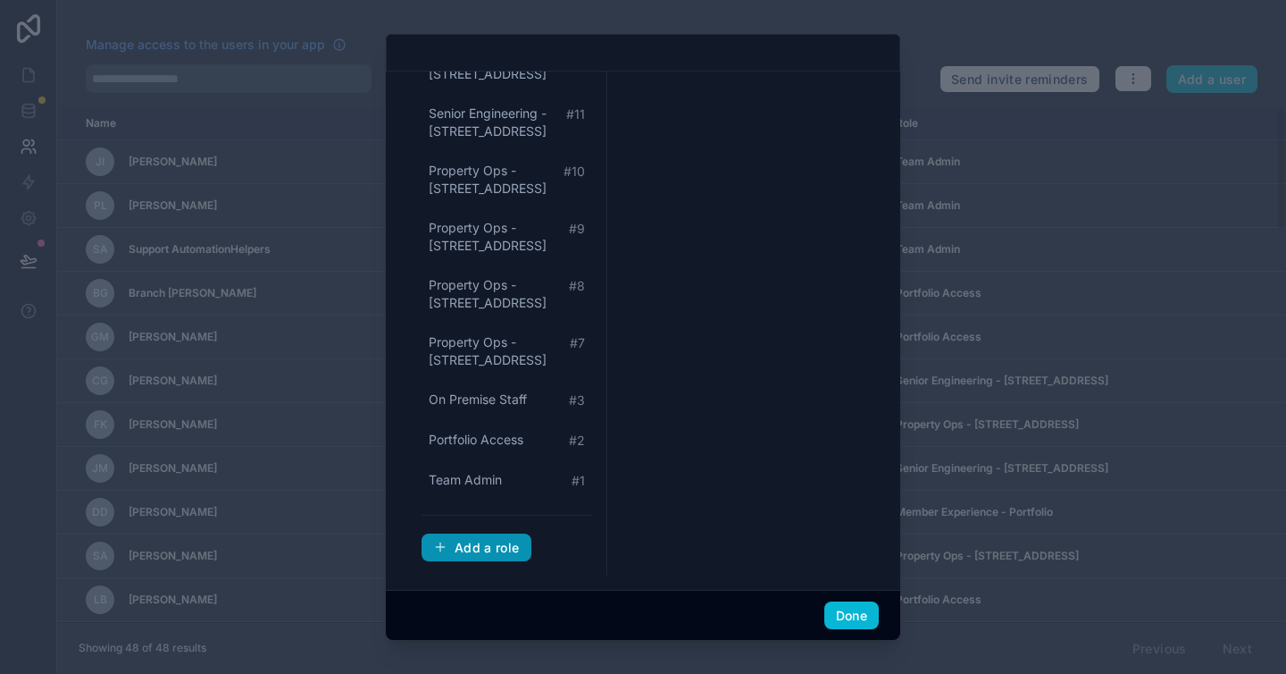
click at [505, 549] on div "Add a role" at bounding box center [476, 548] width 87 height 16
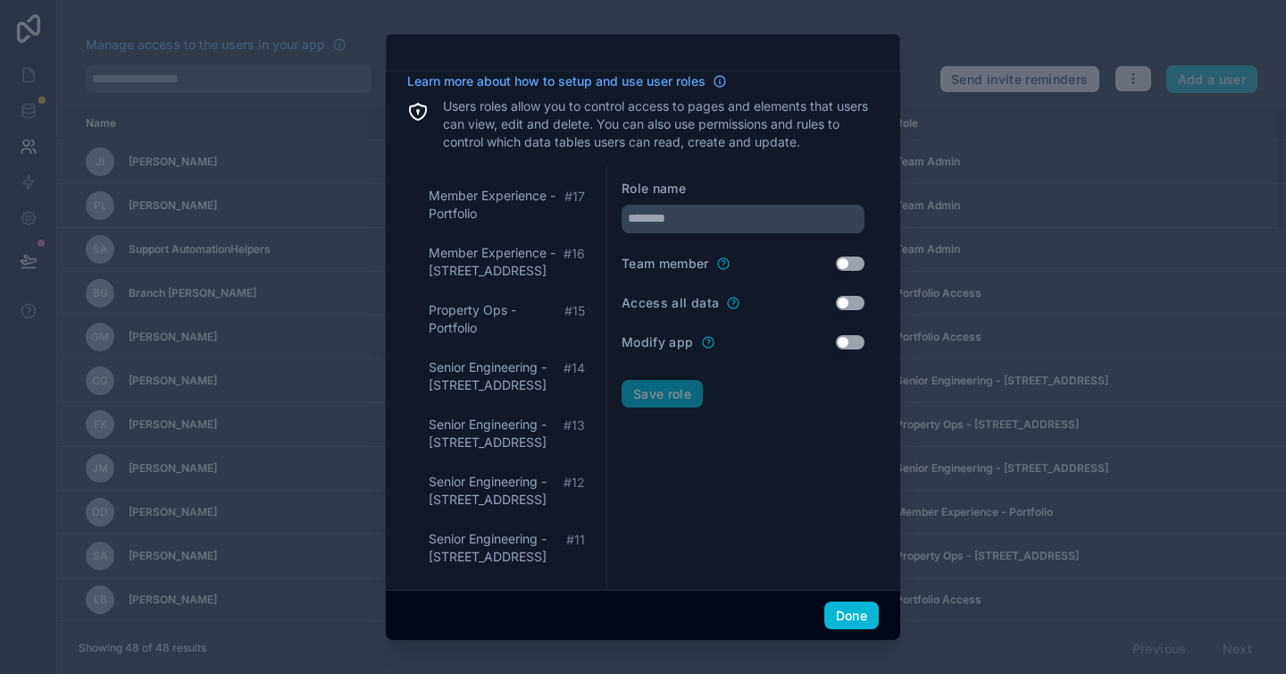
scroll to position [0, 0]
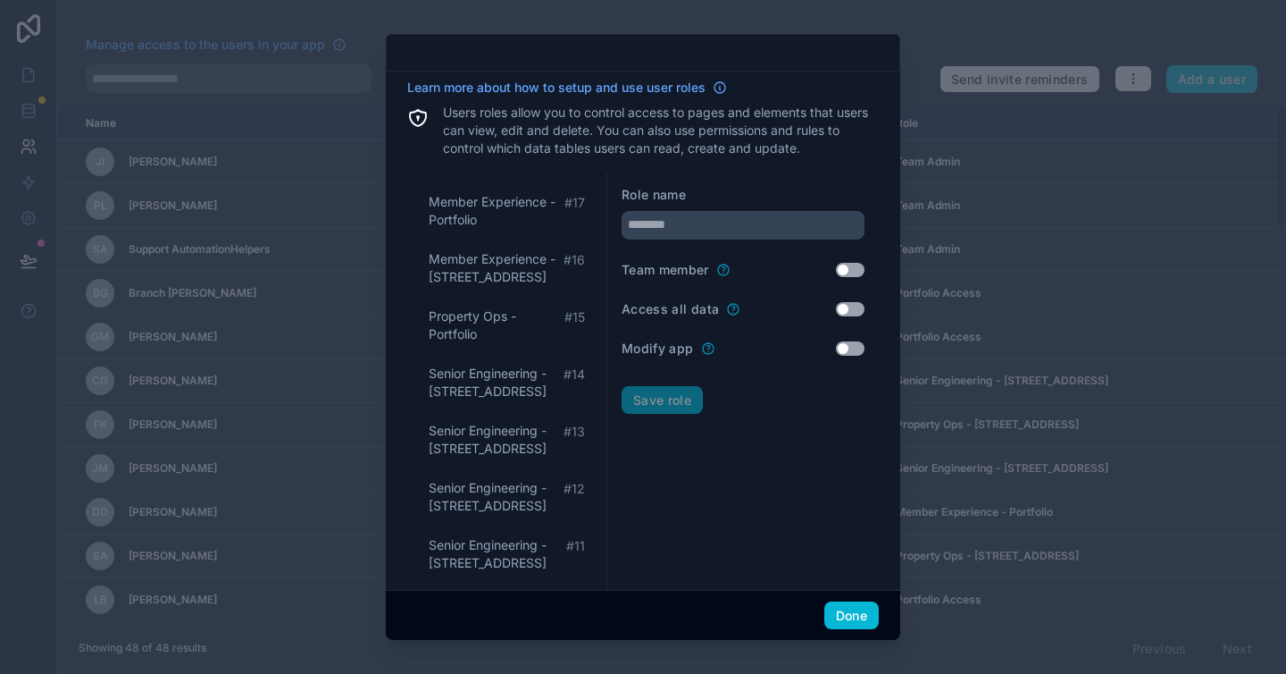
click at [491, 323] on span "Property Ops - Portfolio" at bounding box center [497, 325] width 136 height 36
type input "**********"
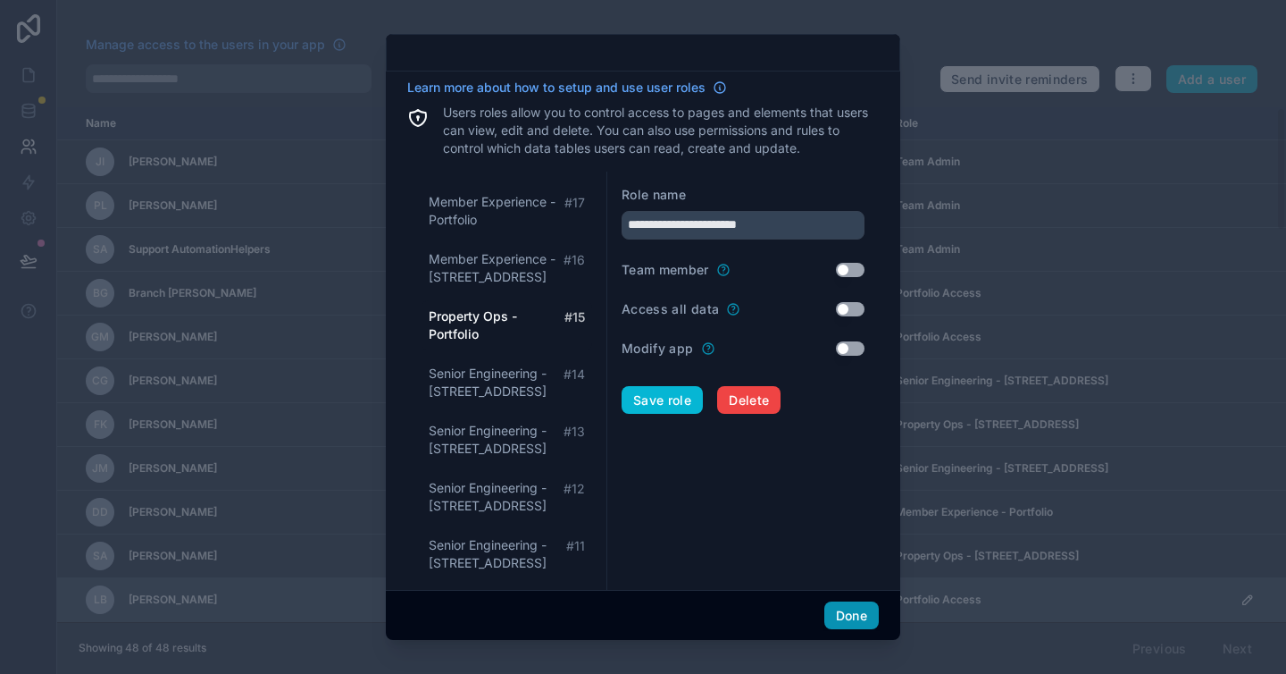
click at [852, 608] on button "Done" at bounding box center [852, 615] width 54 height 29
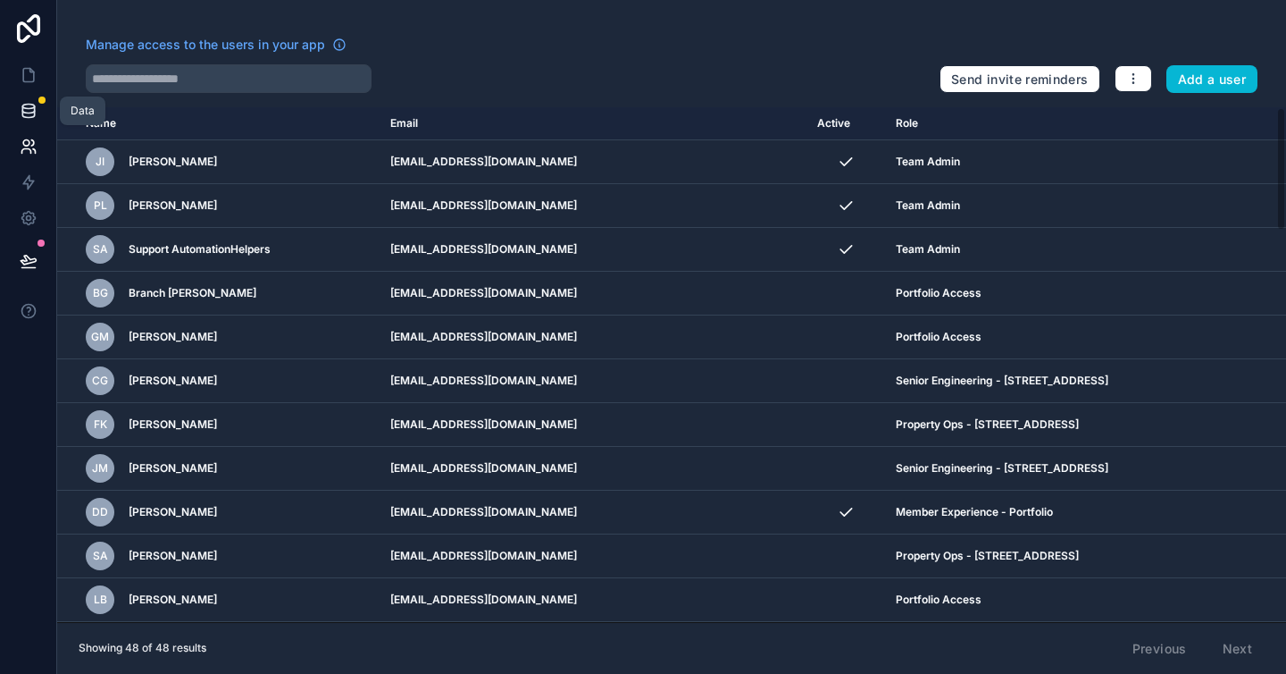
click at [26, 111] on icon at bounding box center [29, 111] width 18 height 18
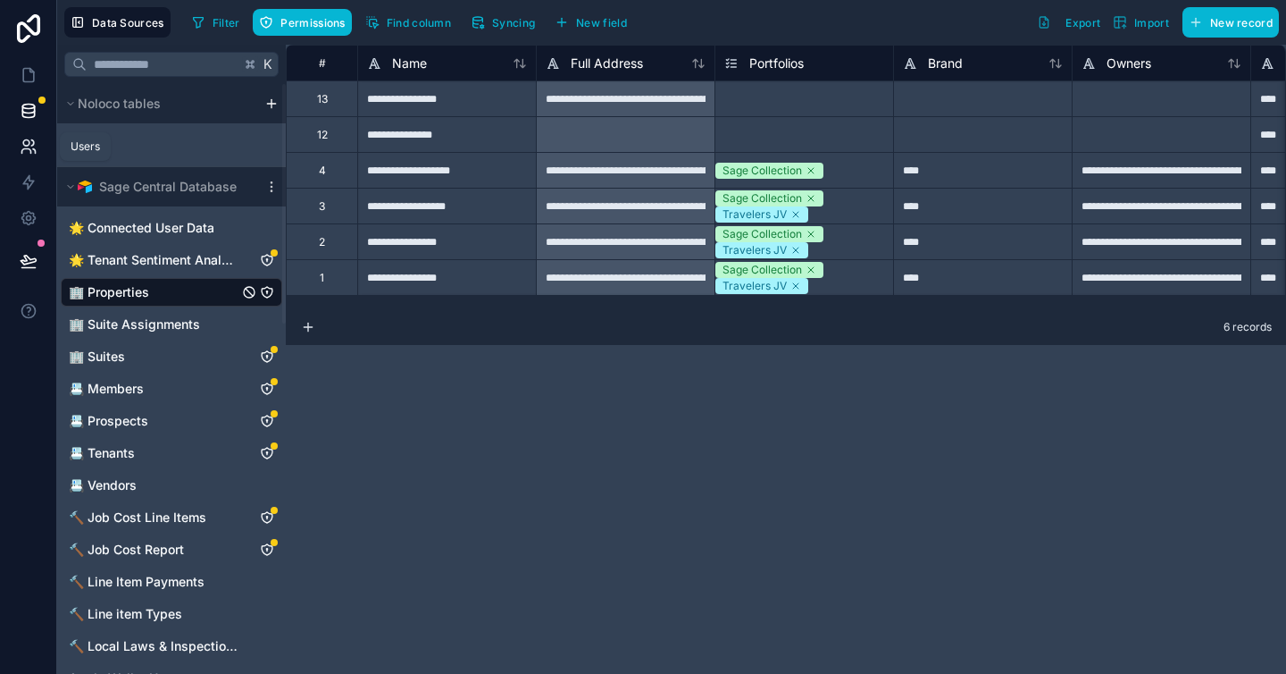
click at [30, 147] on icon at bounding box center [29, 147] width 18 height 18
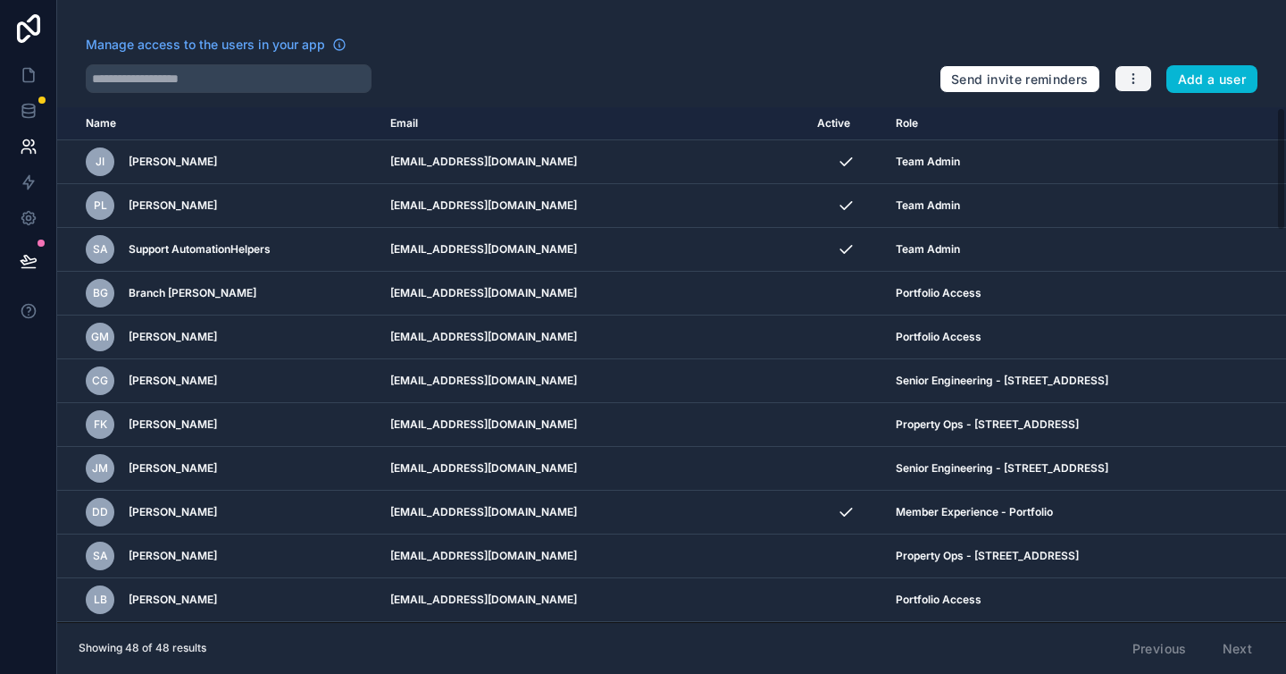
click at [1141, 82] on button "button" at bounding box center [1134, 78] width 38 height 27
click at [1152, 116] on link "Manage roles" at bounding box center [1176, 121] width 125 height 29
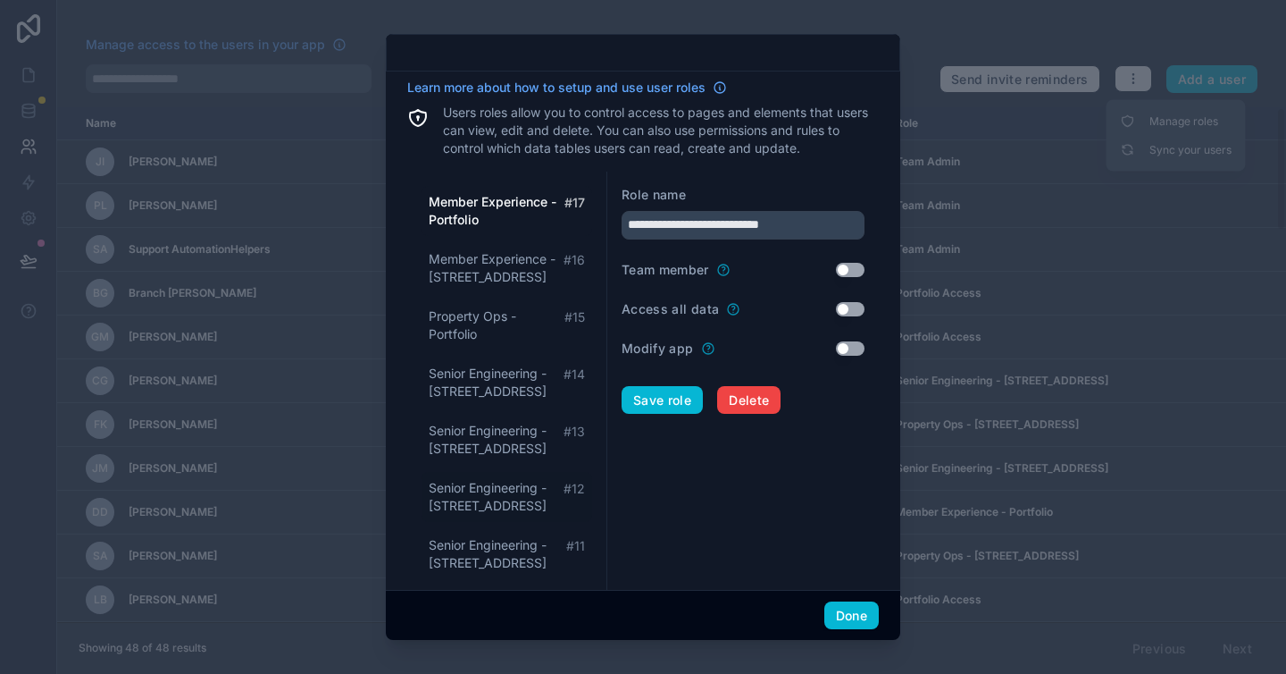
scroll to position [431, 0]
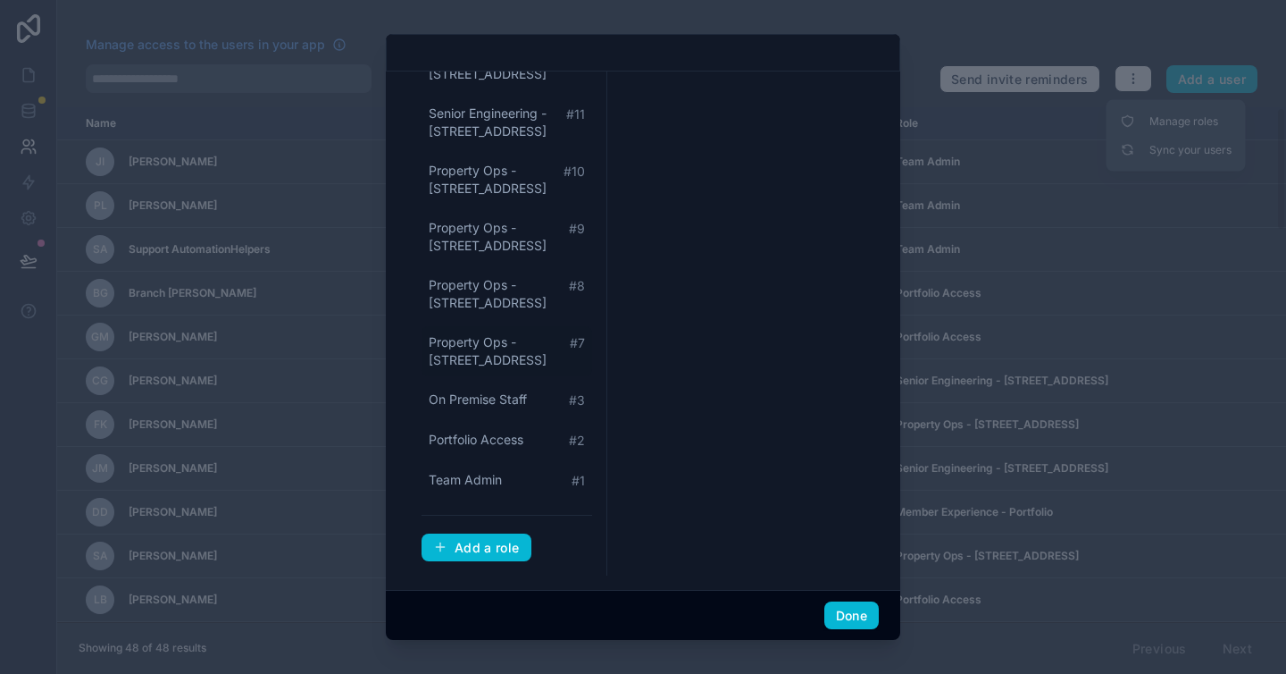
click at [502, 361] on span "Property Ops - 747 Third Avenue" at bounding box center [499, 351] width 141 height 36
click at [482, 339] on span "Property Ops - 747 Third Avenue" at bounding box center [499, 351] width 141 height 36
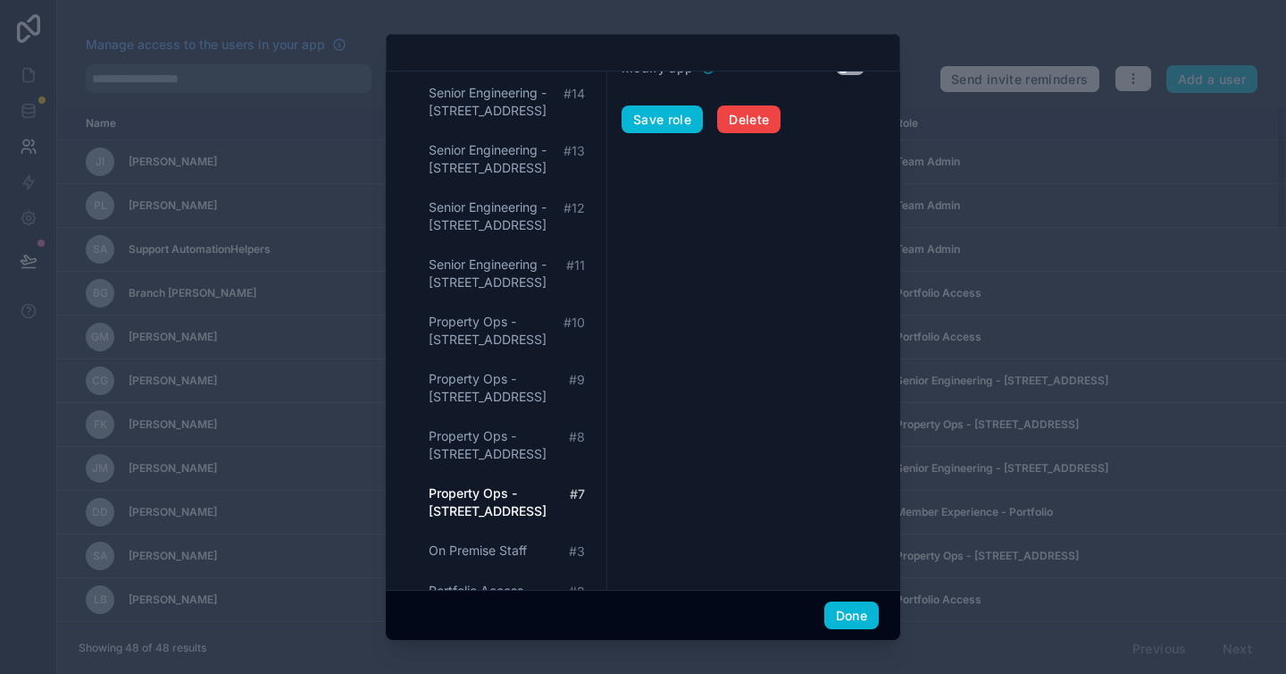
scroll to position [0, 0]
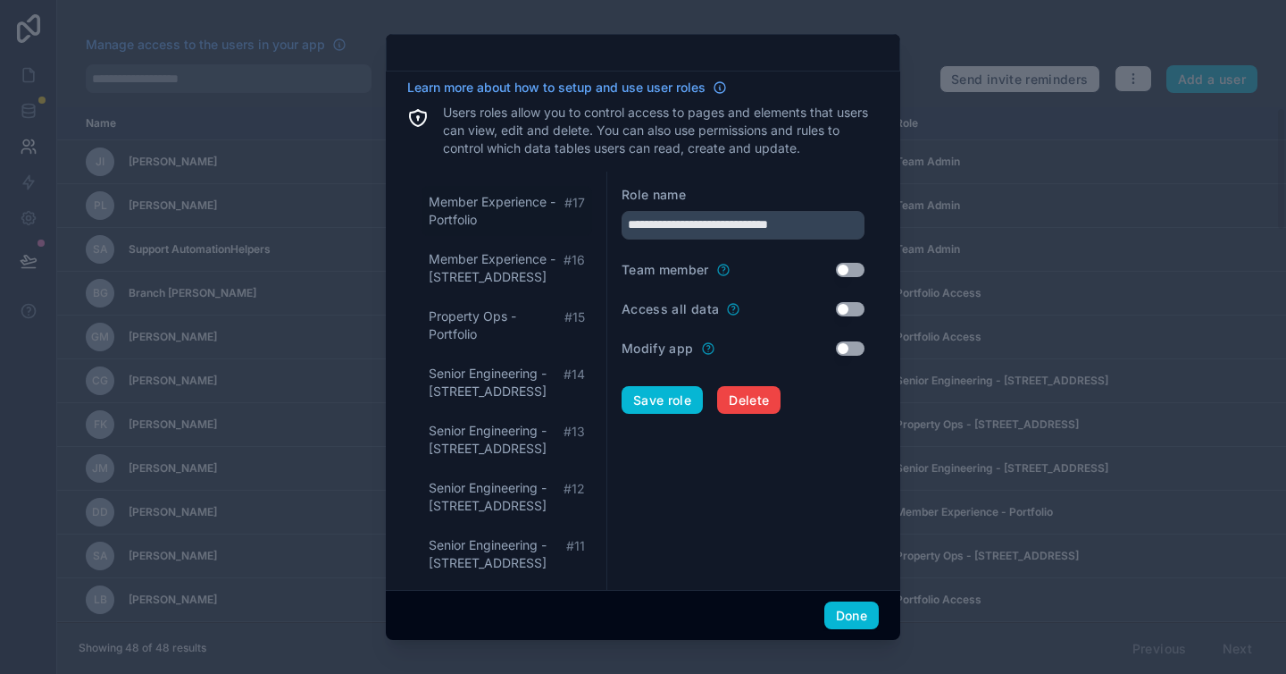
click at [486, 206] on span "Member Experience - Portfolio" at bounding box center [497, 211] width 136 height 36
click at [486, 202] on span "Member Experience - Portfolio" at bounding box center [497, 211] width 136 height 36
click at [476, 258] on span "Member Experience - 437 Madison Avenue" at bounding box center [496, 268] width 135 height 36
click at [482, 310] on span "Property Ops - Portfolio" at bounding box center [497, 325] width 136 height 36
click at [479, 264] on span "Member Experience - 437 Madison Avenue" at bounding box center [496, 268] width 135 height 36
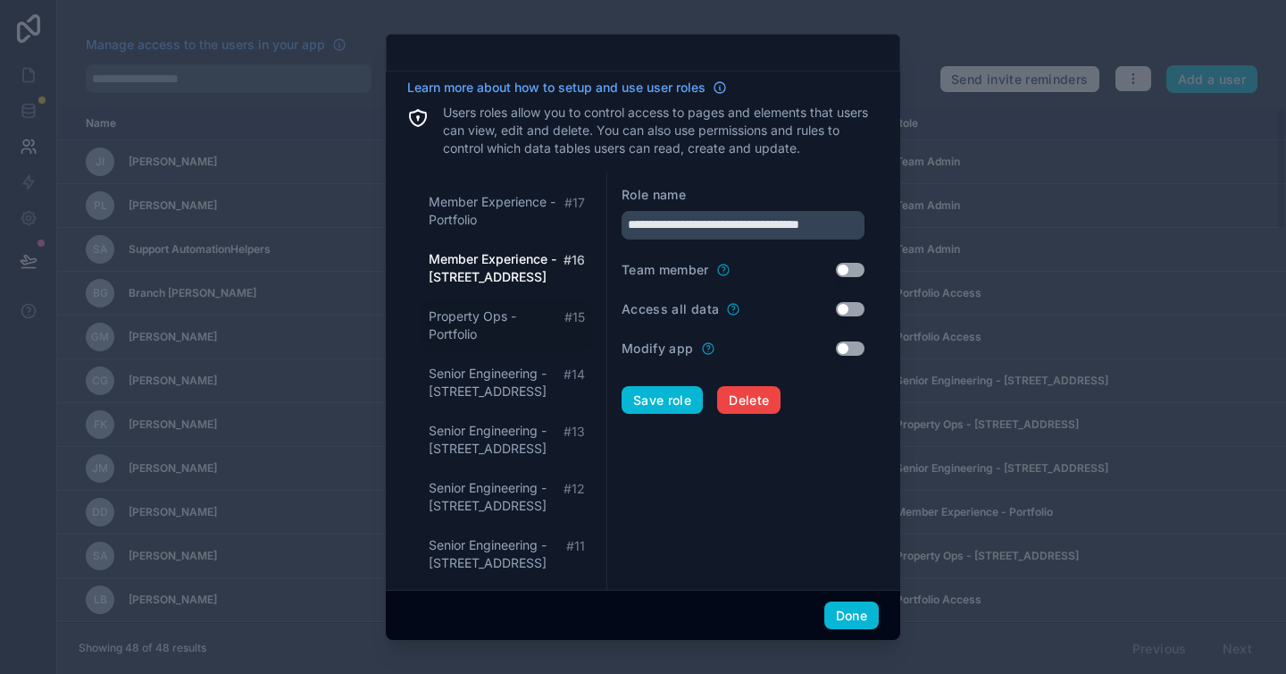
click at [472, 333] on span "Property Ops - Portfolio" at bounding box center [497, 325] width 136 height 36
click at [467, 382] on span "Senior Engineering - 437 Madison Avenue" at bounding box center [496, 382] width 135 height 36
click at [469, 444] on span "Senior Engineering - 2 Gansevoort Street" at bounding box center [496, 440] width 135 height 36
click at [475, 490] on span "Senior Engineering - 777 Third Avenue" at bounding box center [496, 497] width 135 height 36
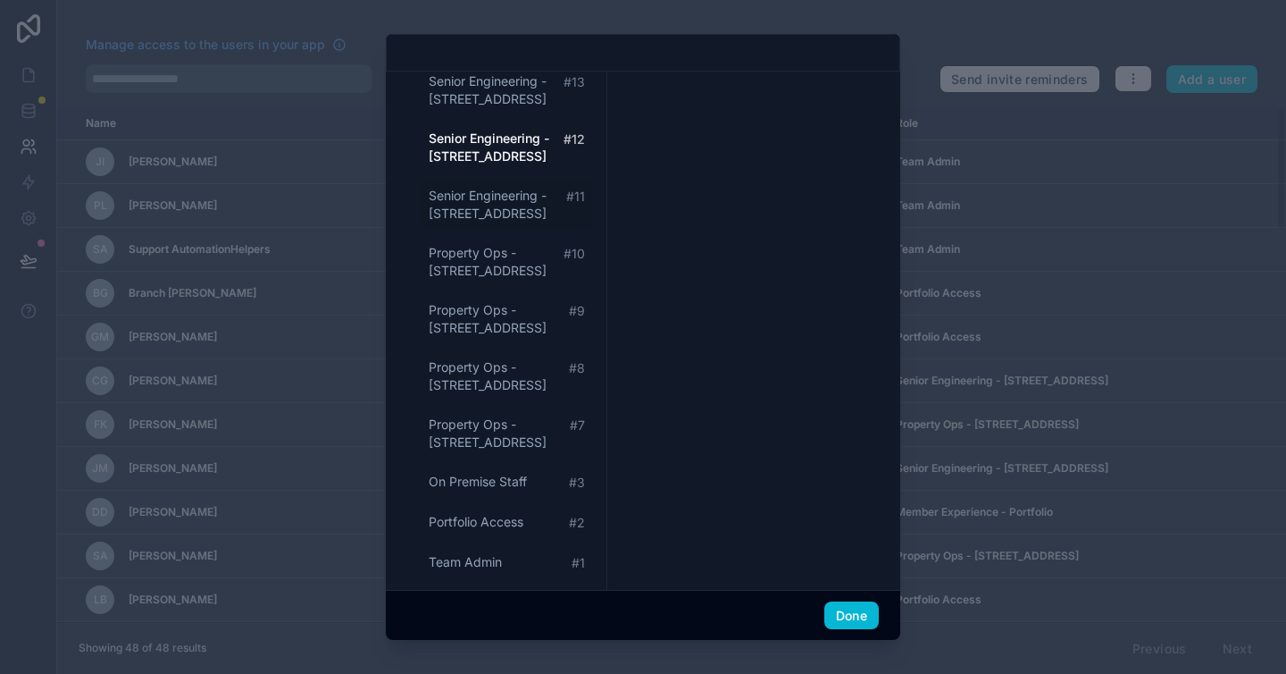
click at [472, 208] on span "Senior Engineering - 747 Third Avenue" at bounding box center [498, 205] width 138 height 36
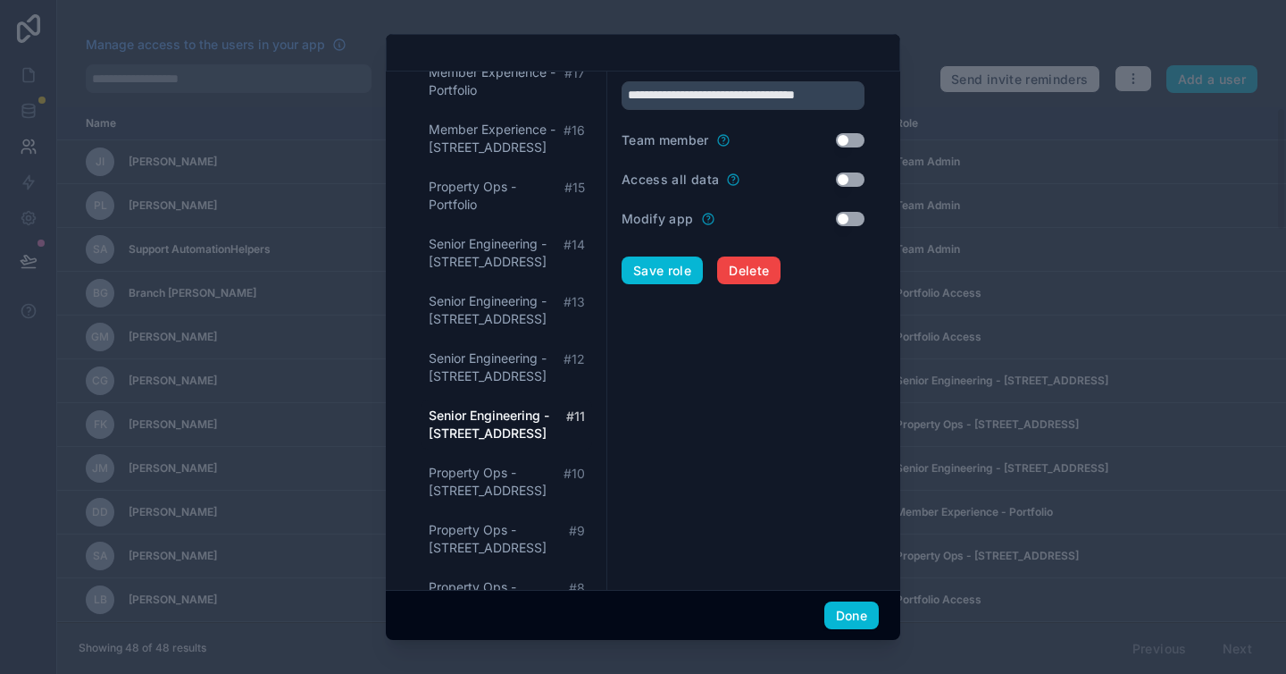
scroll to position [0, 0]
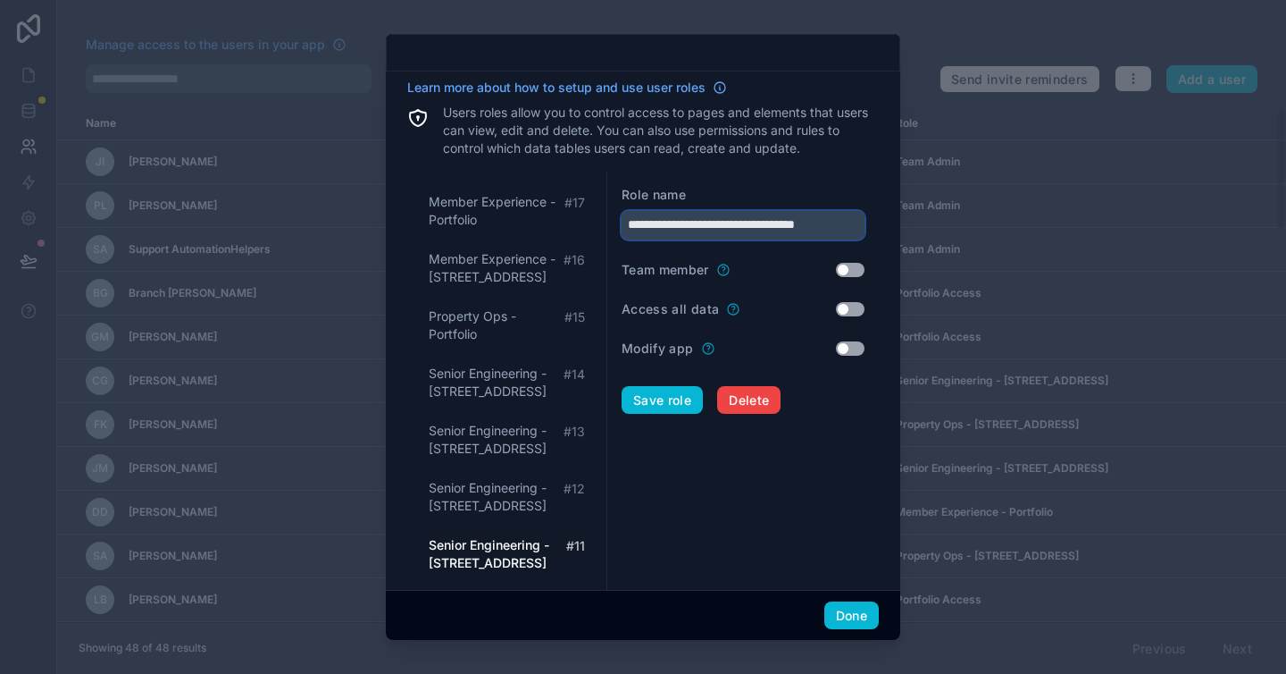
click at [786, 230] on input "**********" at bounding box center [743, 225] width 243 height 29
drag, startPoint x: 741, startPoint y: 227, endPoint x: 1098, endPoint y: 227, distance: 357.3
click at [1095, 229] on div "**********" at bounding box center [643, 337] width 1286 height 674
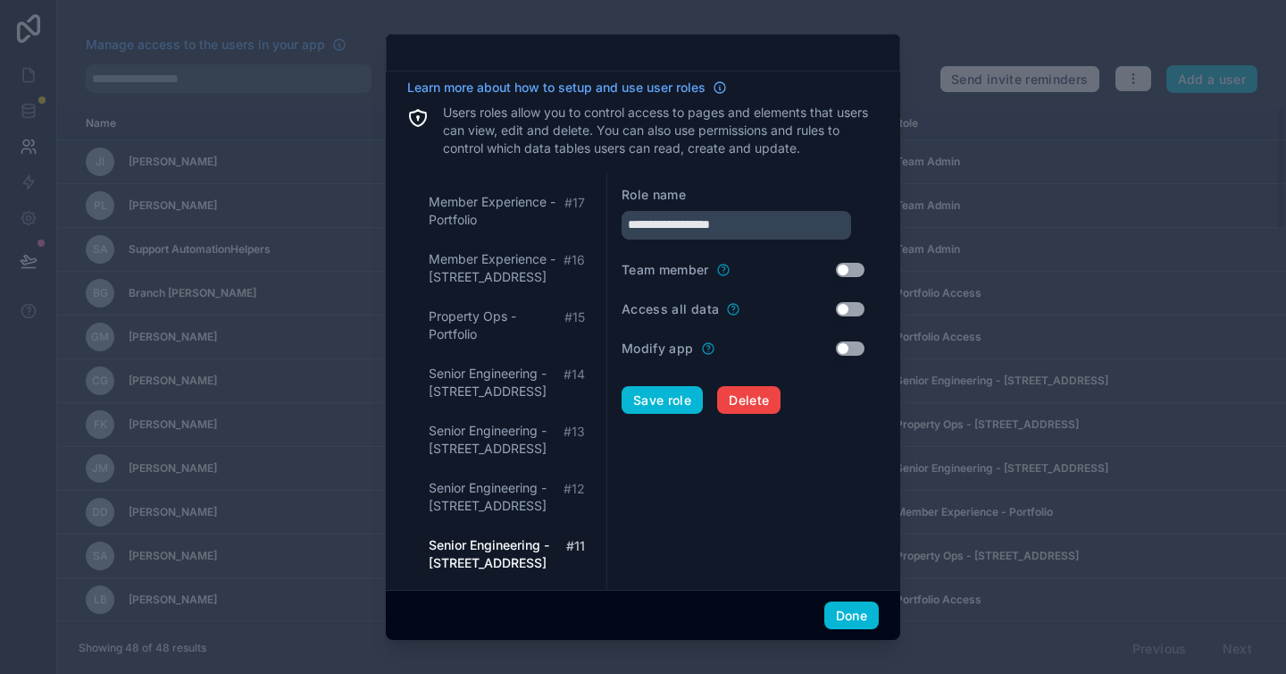
click at [692, 523] on form "**********" at bounding box center [743, 590] width 243 height 808
click at [494, 498] on span "Senior Engineering - 777 Third Avenue" at bounding box center [496, 497] width 135 height 36
type input "**********"
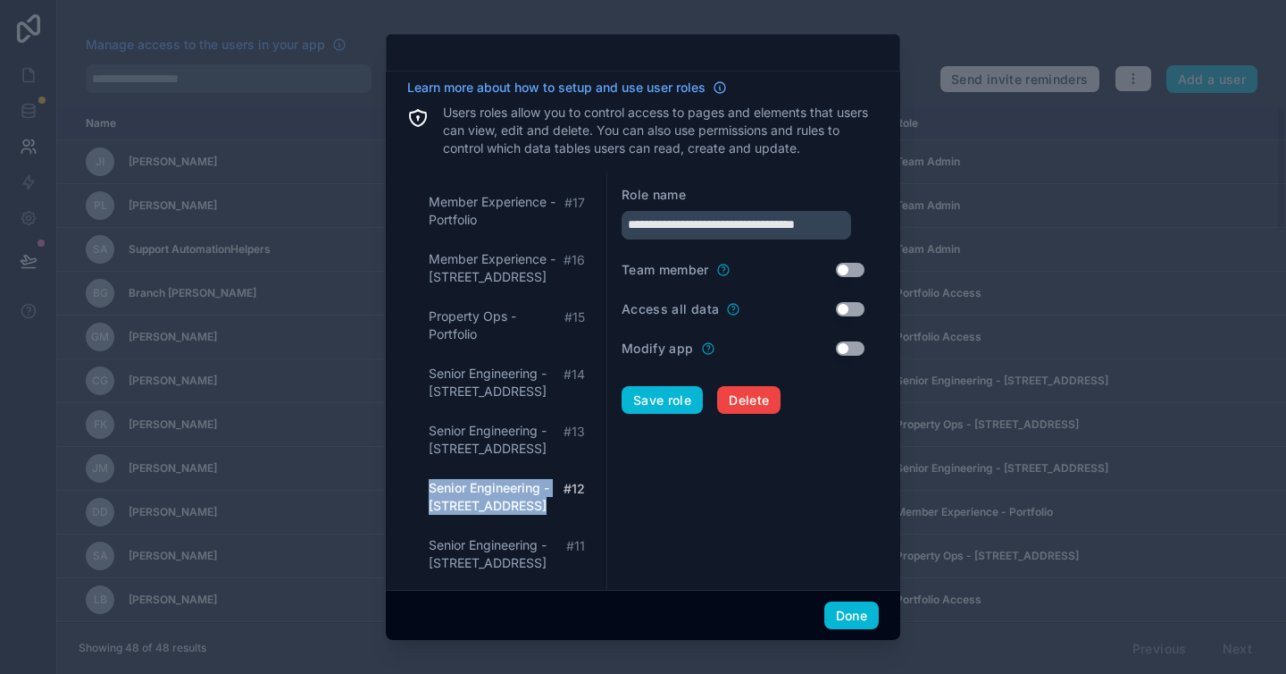
drag, startPoint x: 542, startPoint y: 505, endPoint x: 423, endPoint y: 489, distance: 119.9
click at [423, 489] on div "Senior Engineering - 777 Third Avenue # 12" at bounding box center [507, 497] width 171 height 50
copy span "Senior Engineering - 777 Third Avenue"
click at [750, 395] on span "Delete" at bounding box center [749, 400] width 40 height 16
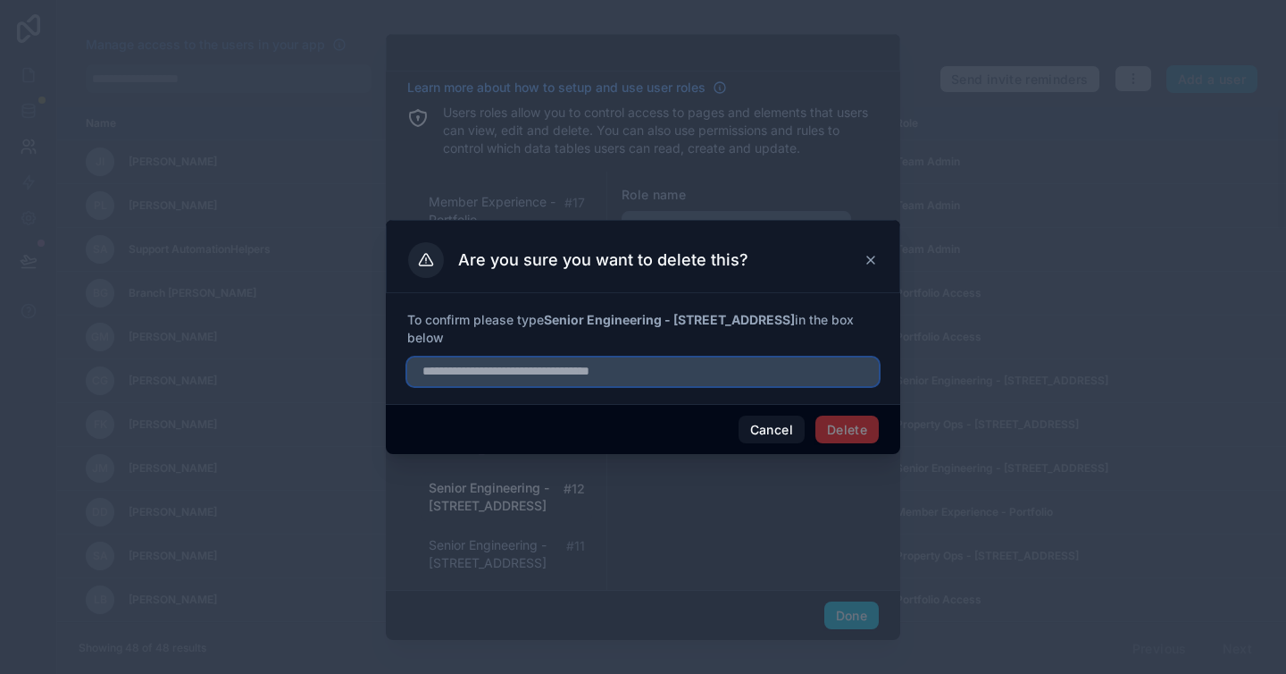
click at [605, 373] on input "text" at bounding box center [643, 371] width 472 height 29
paste input "**********"
type input "**********"
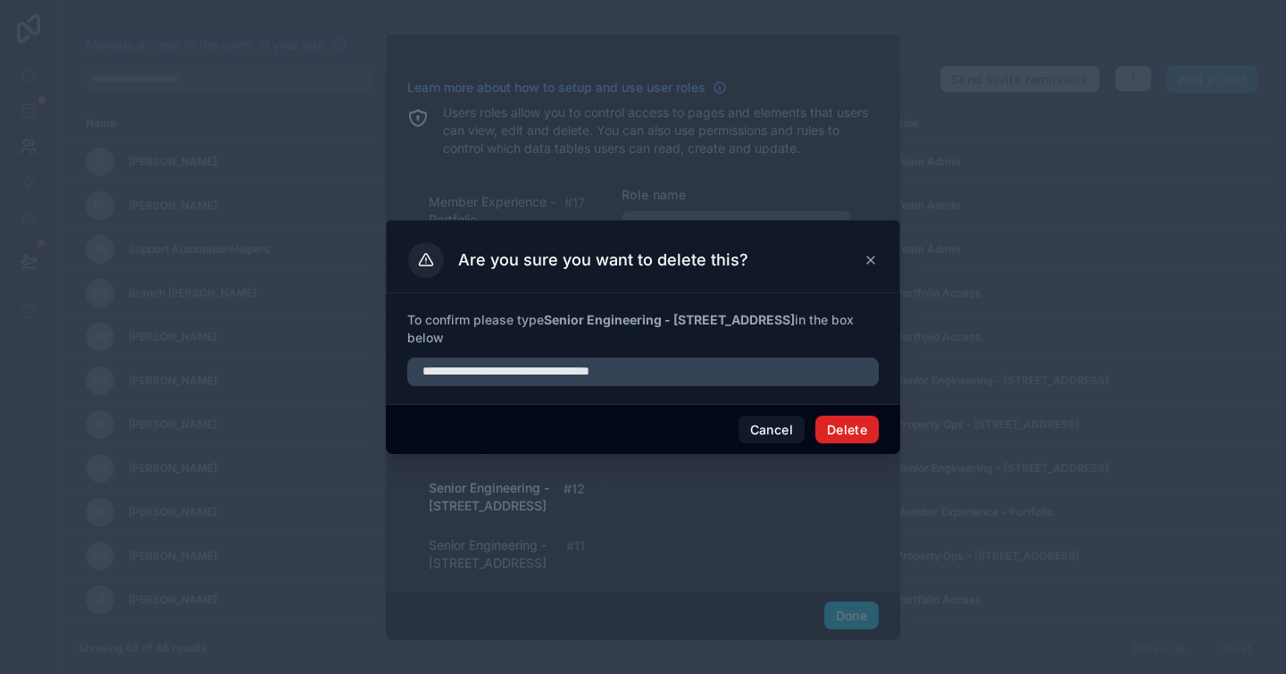
click at [844, 434] on button "Delete" at bounding box center [847, 429] width 63 height 29
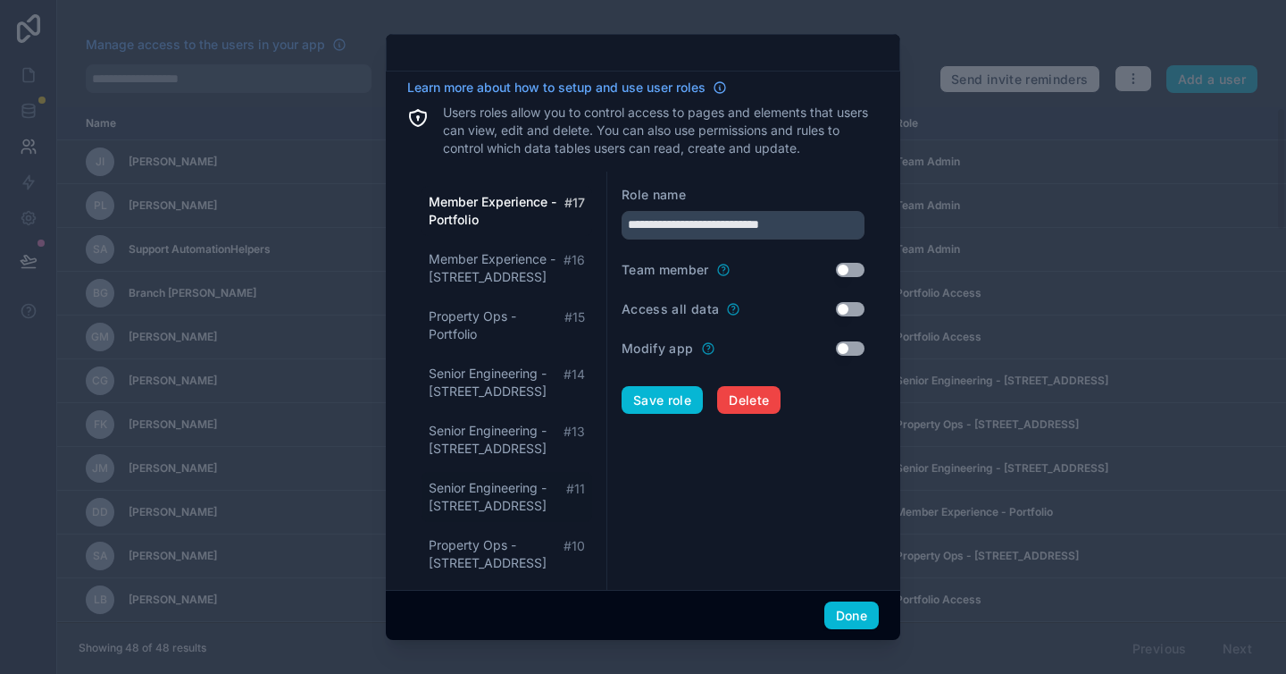
click at [528, 490] on span "Senior Engineering - 747 Third Avenue" at bounding box center [498, 497] width 138 height 36
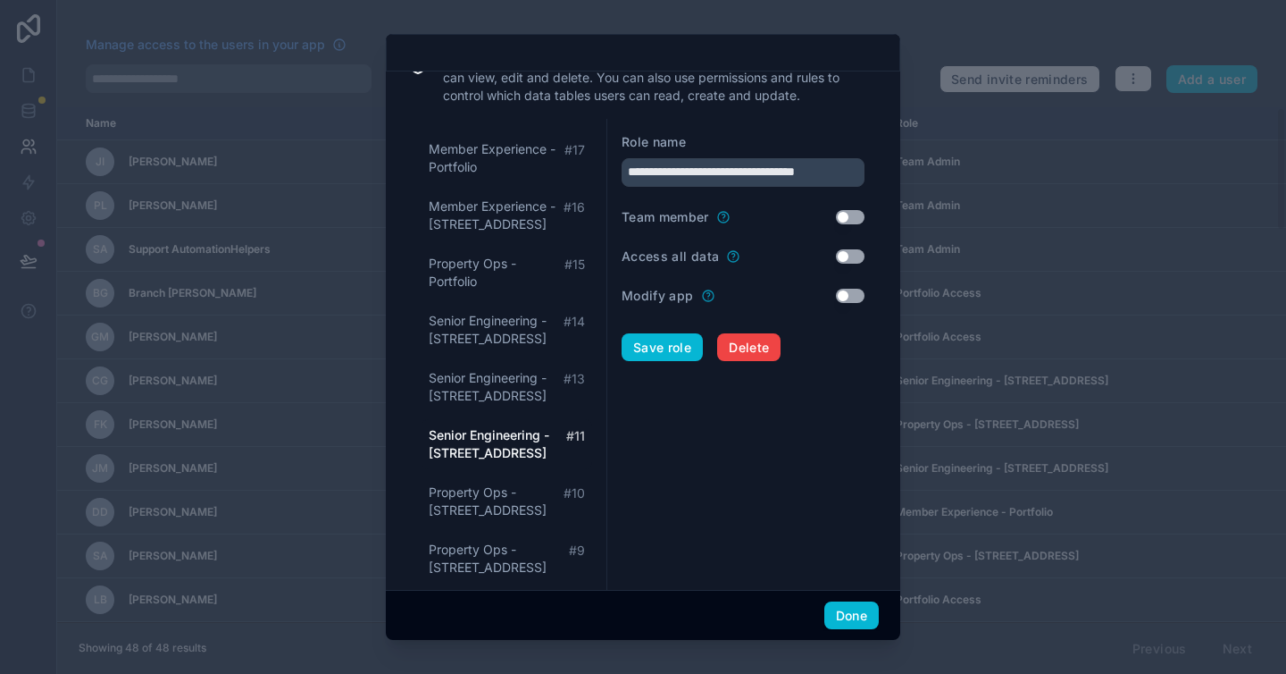
scroll to position [318, 0]
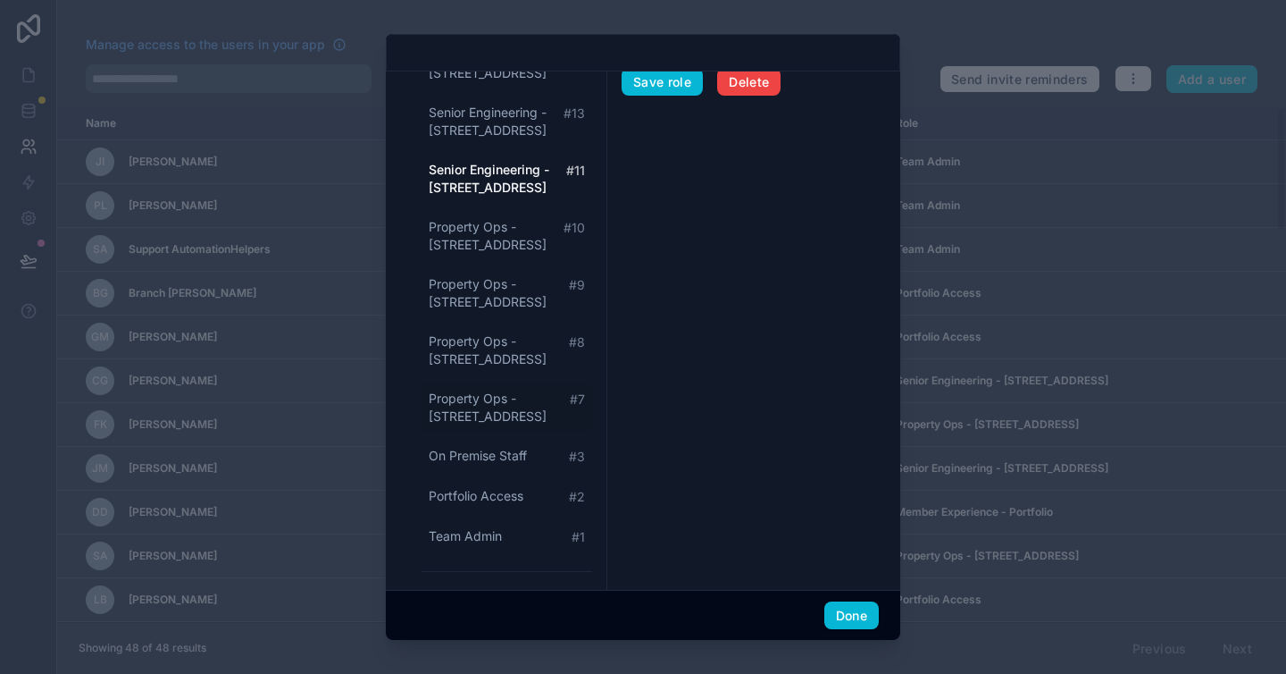
click at [467, 415] on span "Property Ops - 747 Third Avenue" at bounding box center [499, 408] width 141 height 36
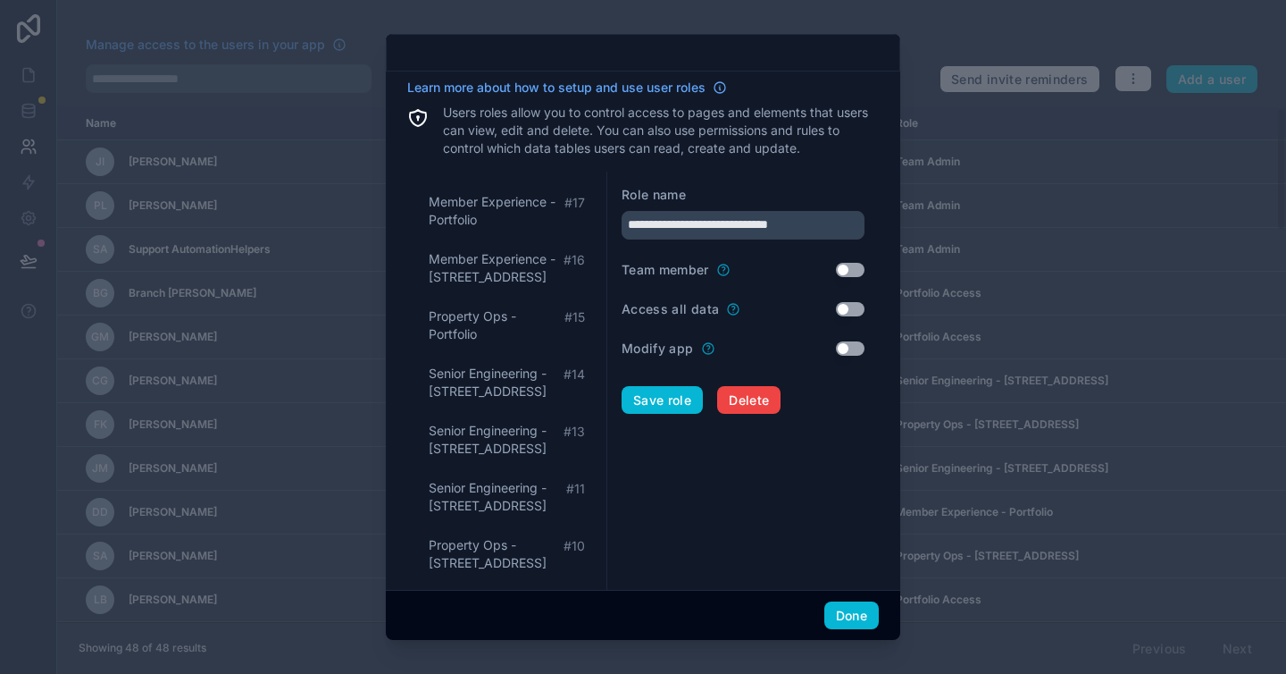
scroll to position [374, 0]
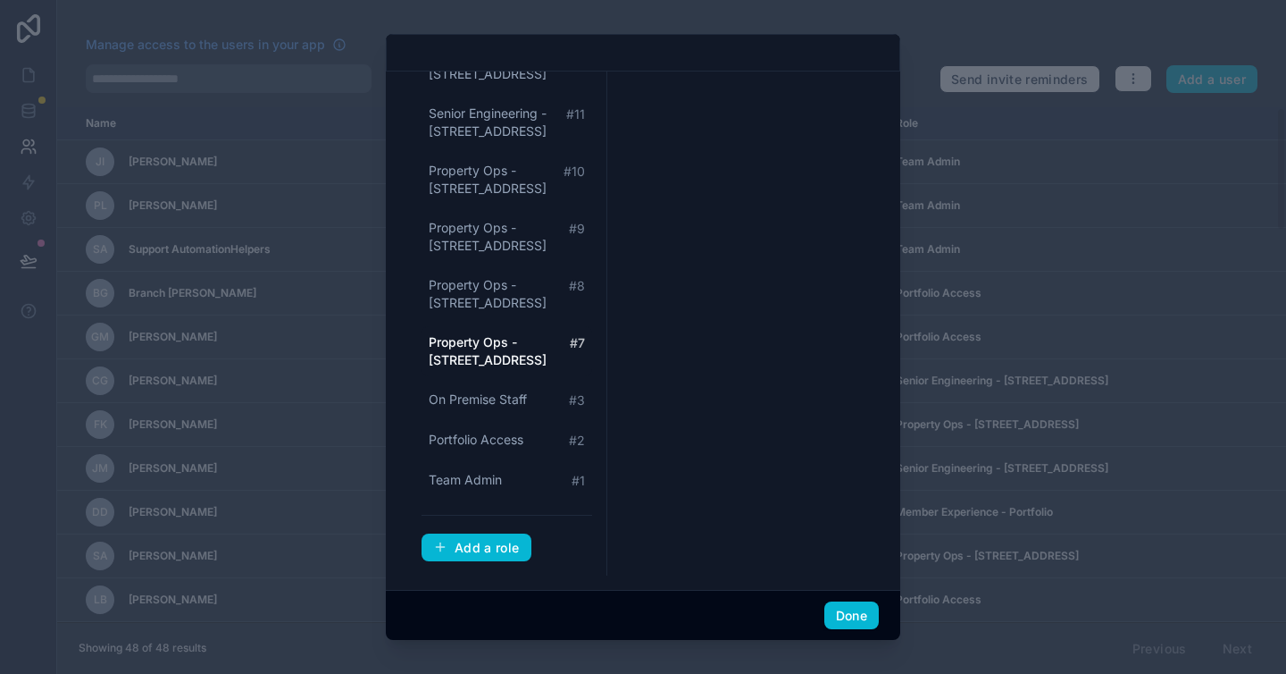
click at [500, 360] on span "Property Ops - 747 Third Avenue" at bounding box center [499, 351] width 141 height 36
click at [499, 360] on span "Property Ops - 747 Third Avenue" at bounding box center [499, 351] width 141 height 36
click at [520, 347] on span "Property Ops - 747 Third Avenue" at bounding box center [499, 351] width 141 height 36
click at [520, 342] on span "Property Ops - 747 Third Avenue" at bounding box center [499, 351] width 141 height 36
click at [520, 340] on span "Property Ops - 747 Third Avenue" at bounding box center [499, 351] width 141 height 36
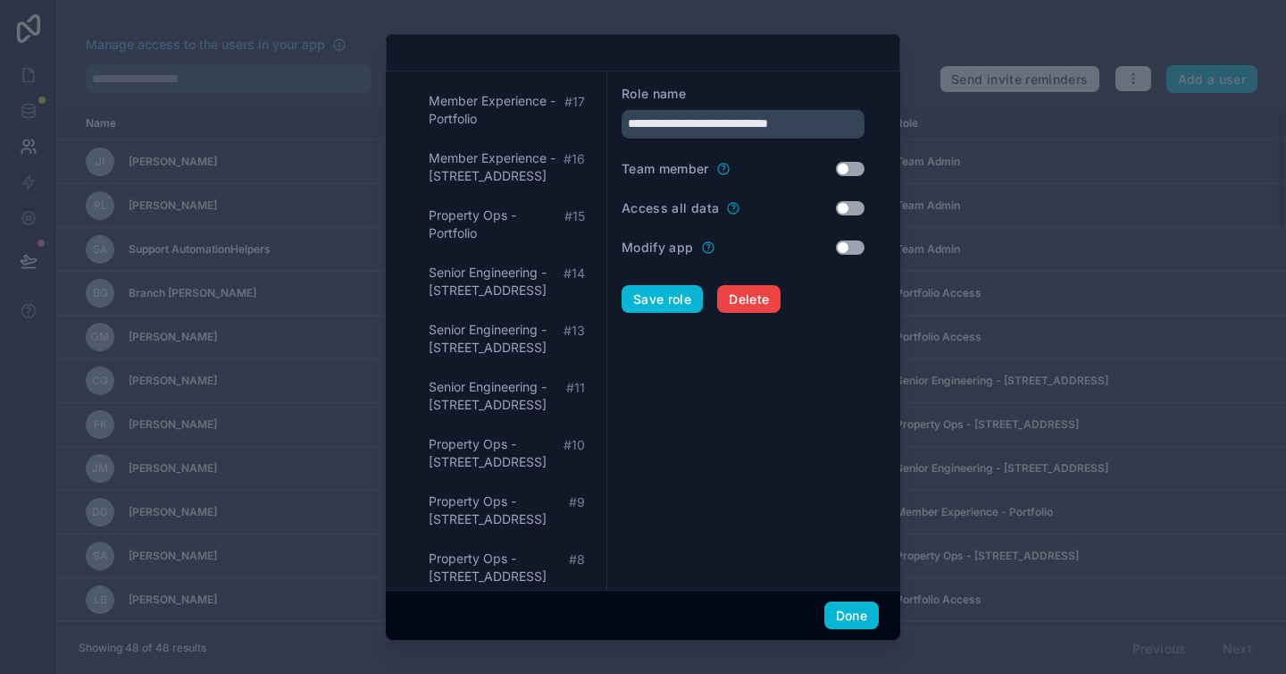
scroll to position [0, 0]
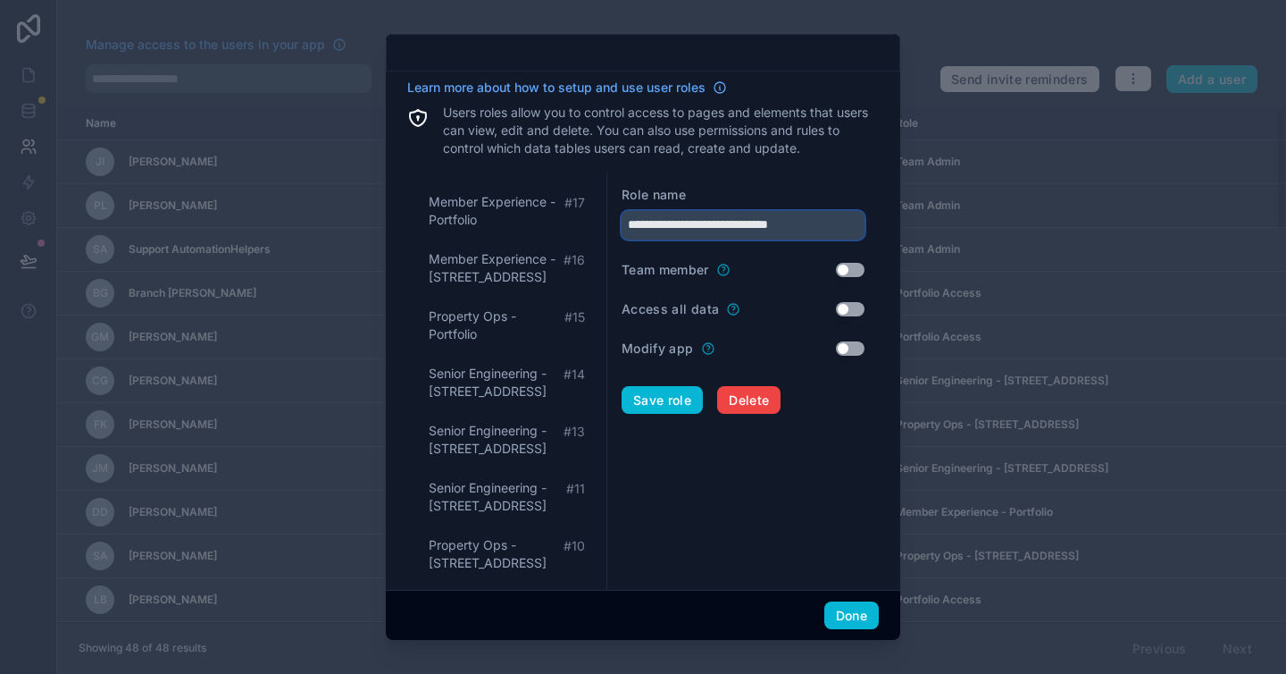
drag, startPoint x: 712, startPoint y: 225, endPoint x: 882, endPoint y: 229, distance: 169.8
click at [882, 229] on div "**********" at bounding box center [643, 330] width 515 height 518
click at [658, 397] on button "Save role" at bounding box center [662, 400] width 81 height 29
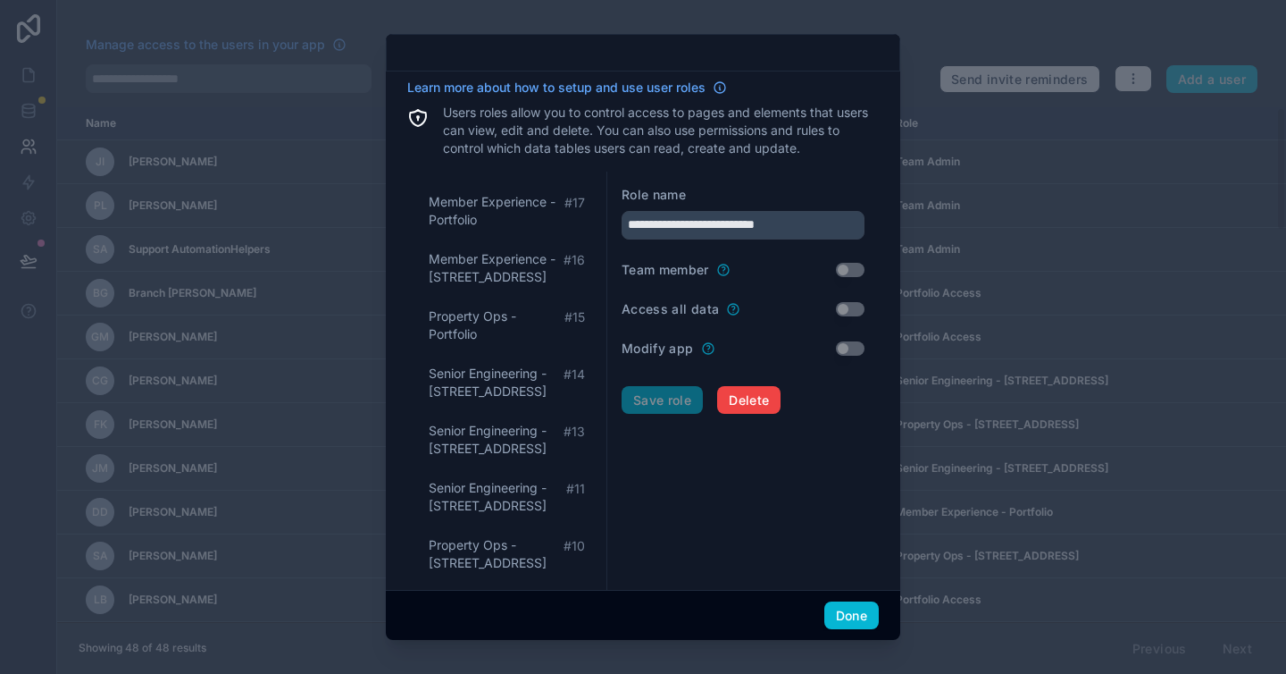
scroll to position [374, 0]
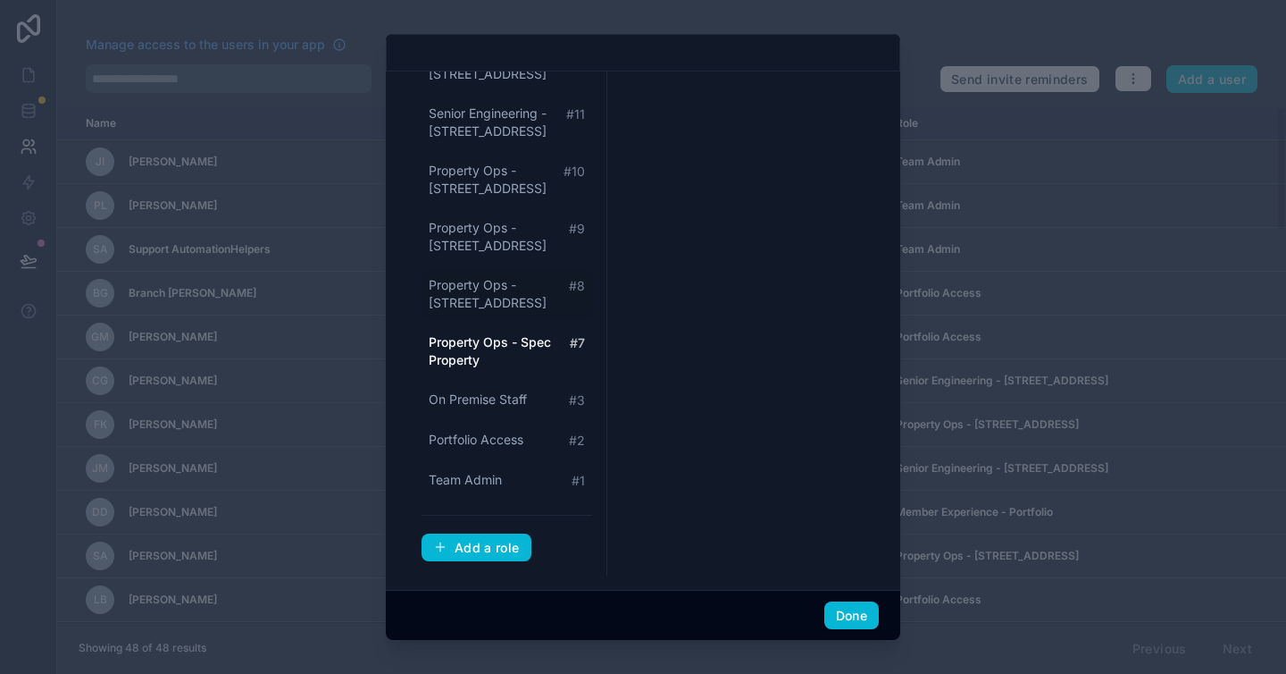
click at [494, 280] on span "Property Ops - 777 Third Avenue" at bounding box center [499, 294] width 140 height 36
type input "**********"
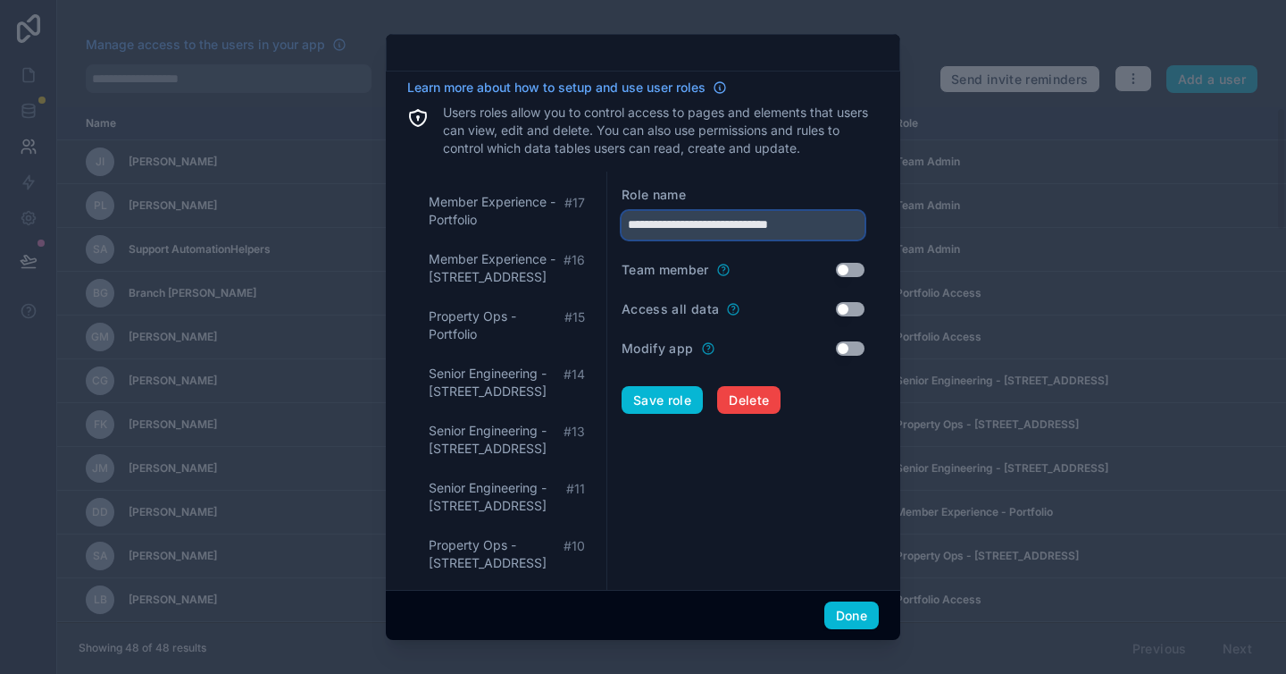
click at [725, 222] on input "**********" at bounding box center [743, 225] width 243 height 29
click at [756, 398] on span "Delete" at bounding box center [749, 400] width 40 height 16
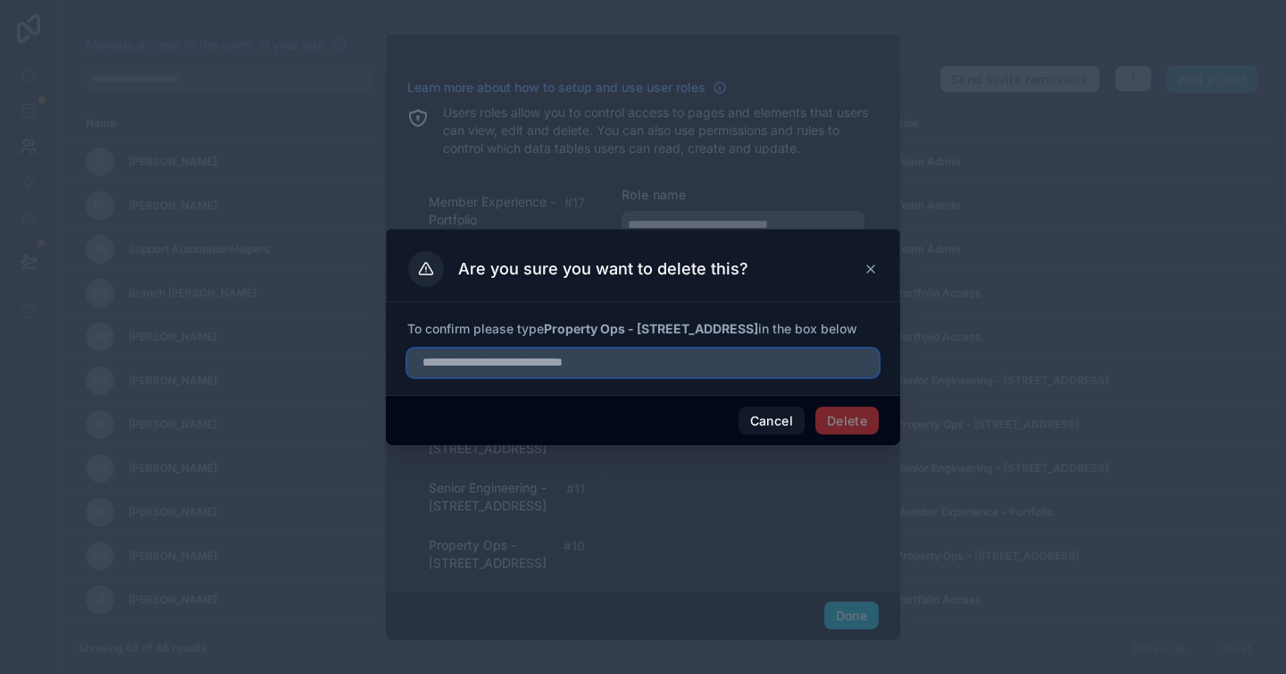
click at [741, 348] on input "text" at bounding box center [643, 362] width 472 height 29
paste input "**********"
type input "**********"
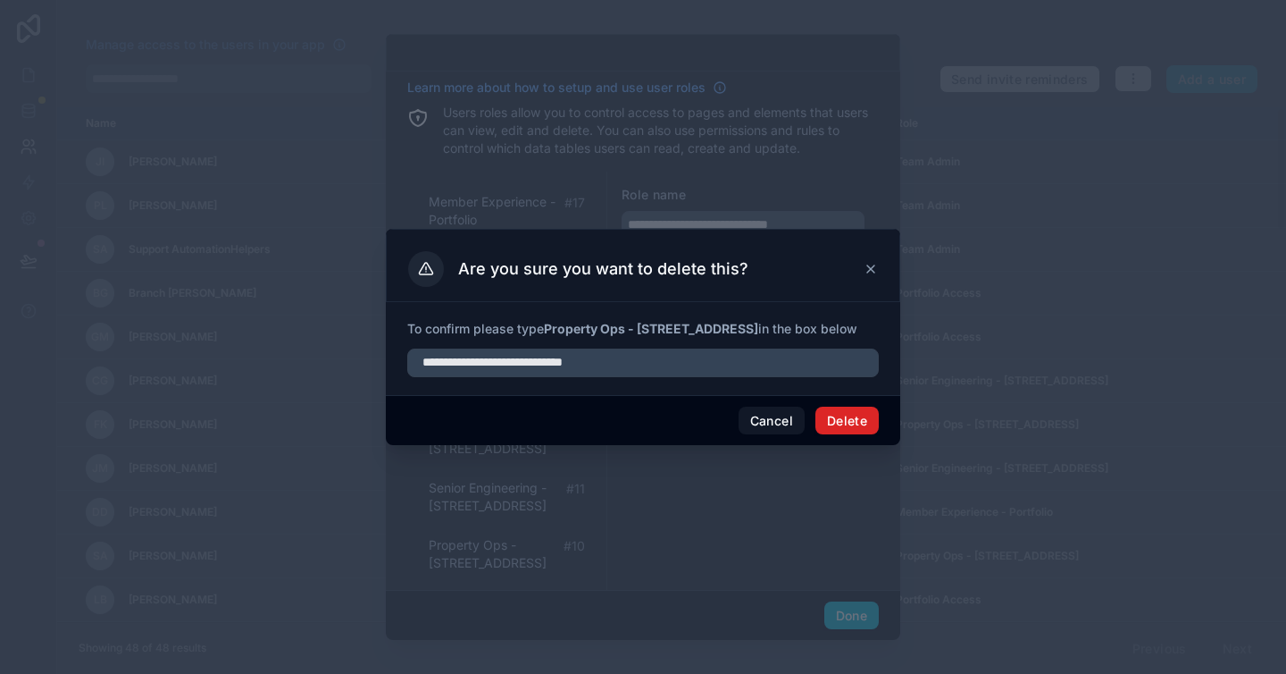
click at [852, 420] on button "Delete" at bounding box center [847, 420] width 63 height 29
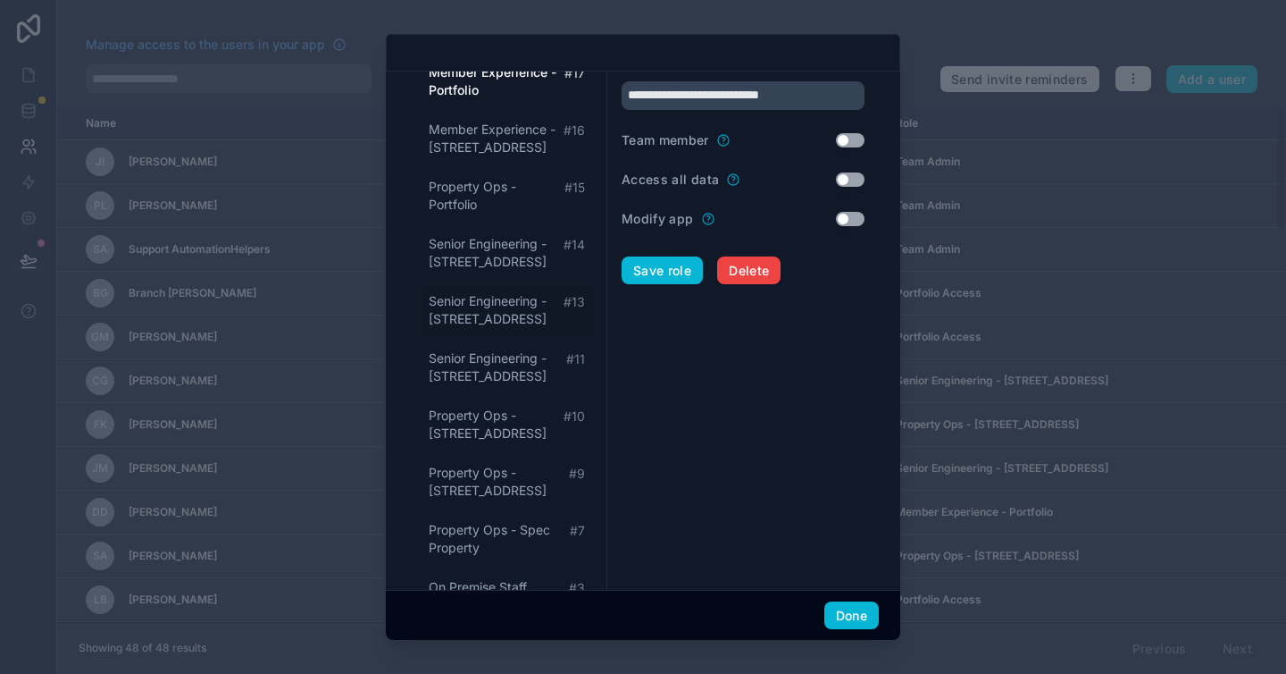
scroll to position [317, 0]
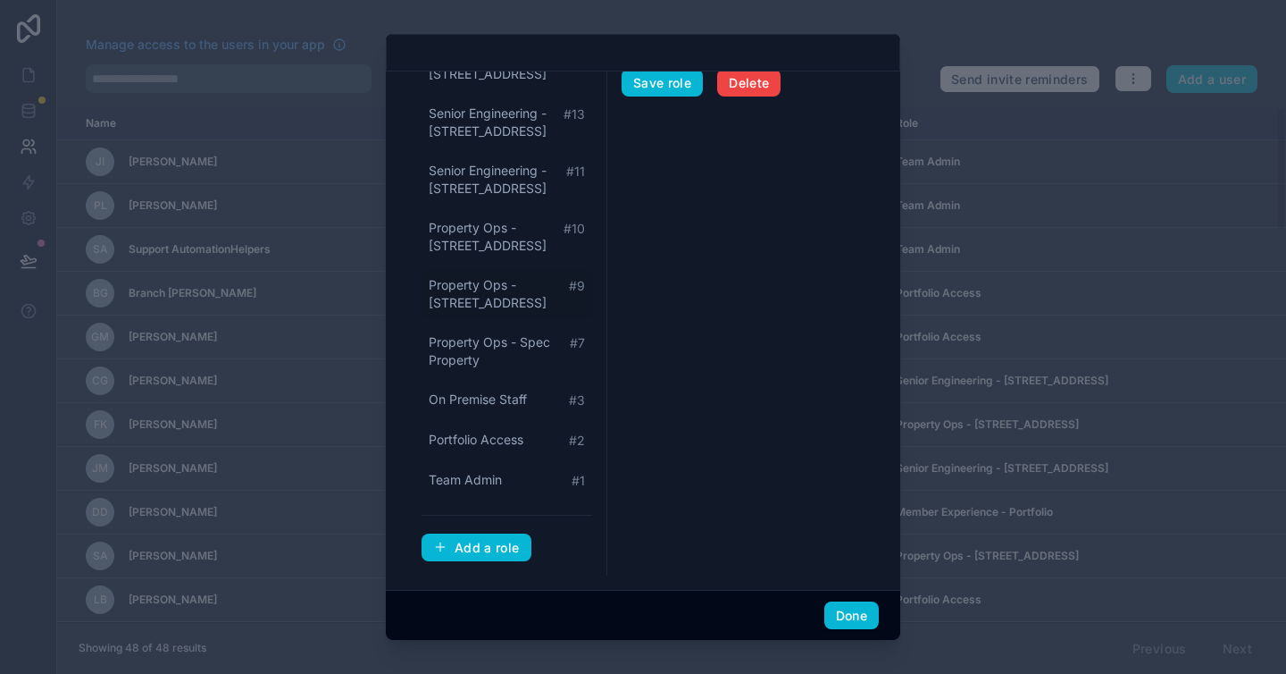
click at [522, 296] on span "Property Ops - 2 Gansevoort Street" at bounding box center [499, 294] width 140 height 36
type input "**********"
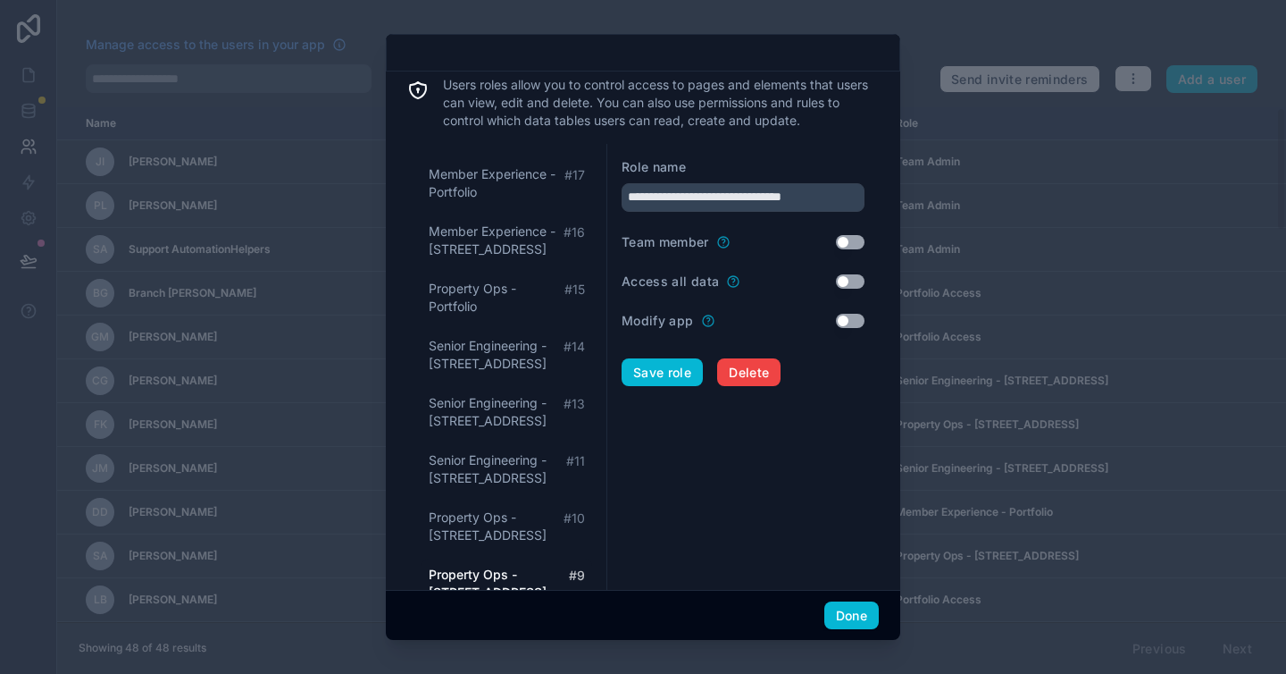
scroll to position [0, 0]
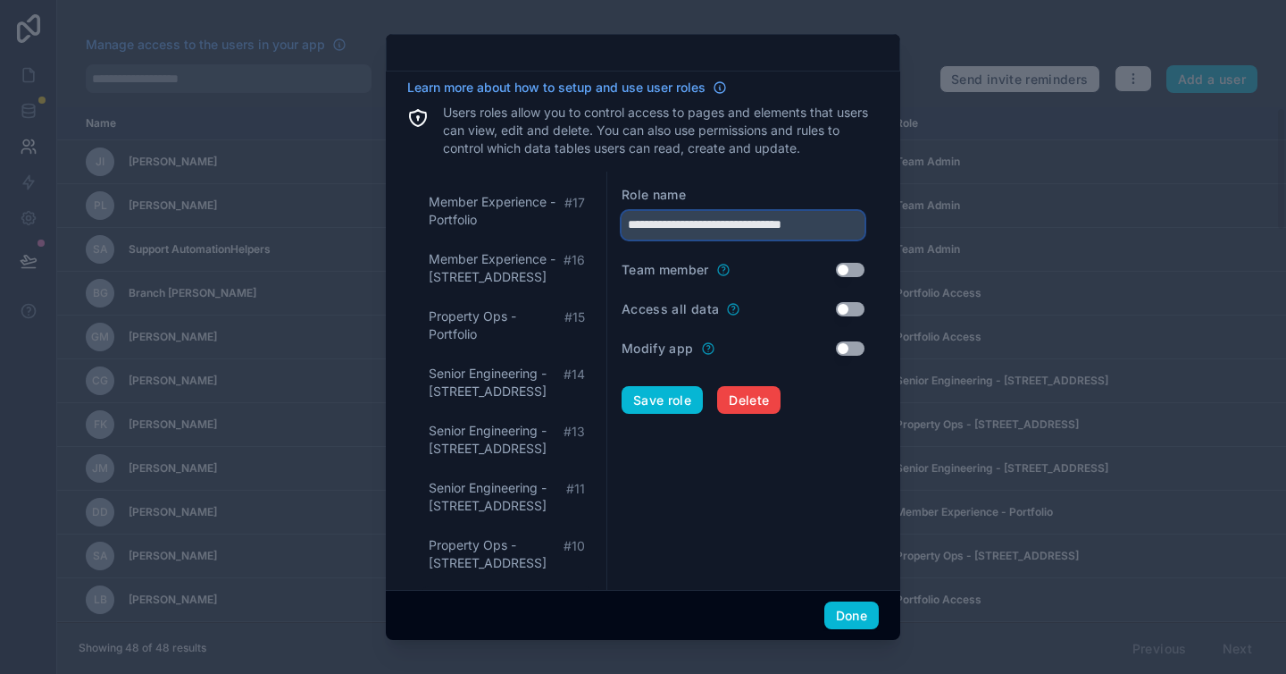
click at [750, 225] on input "**********" at bounding box center [743, 225] width 243 height 29
click at [750, 224] on input "**********" at bounding box center [743, 225] width 243 height 29
click at [749, 410] on button "Delete" at bounding box center [748, 400] width 63 height 29
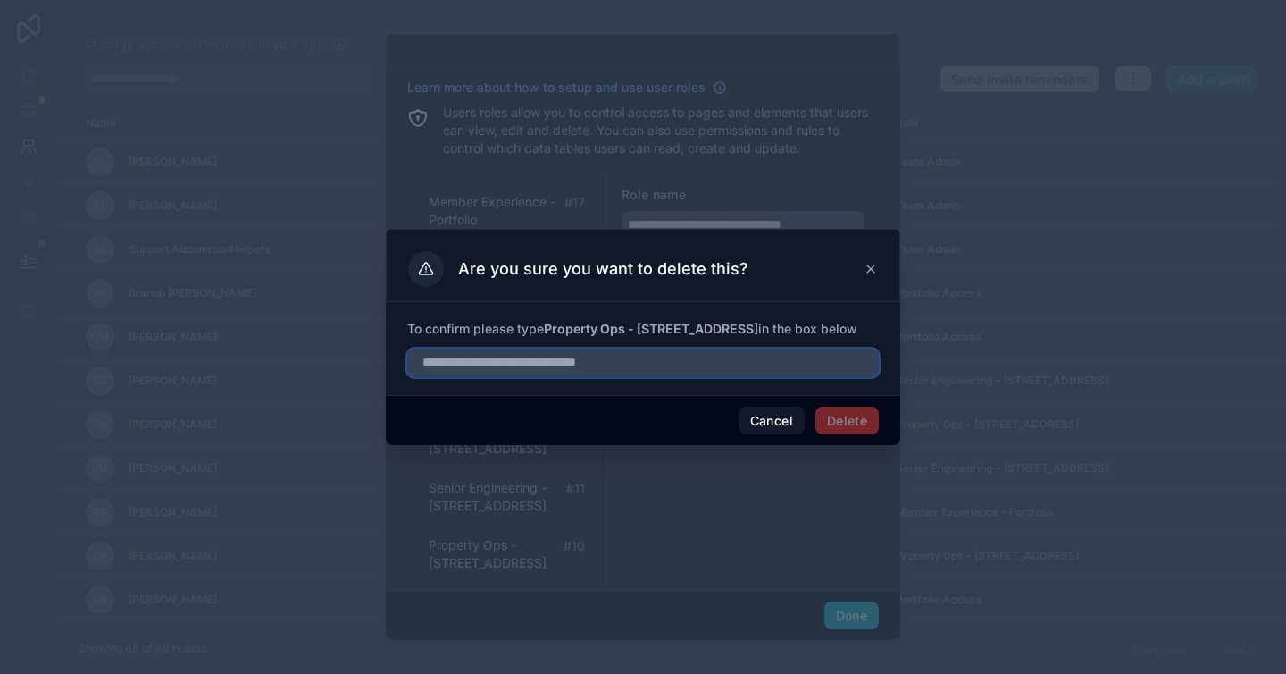
click at [647, 364] on input "text" at bounding box center [643, 362] width 472 height 29
paste input "**********"
type input "**********"
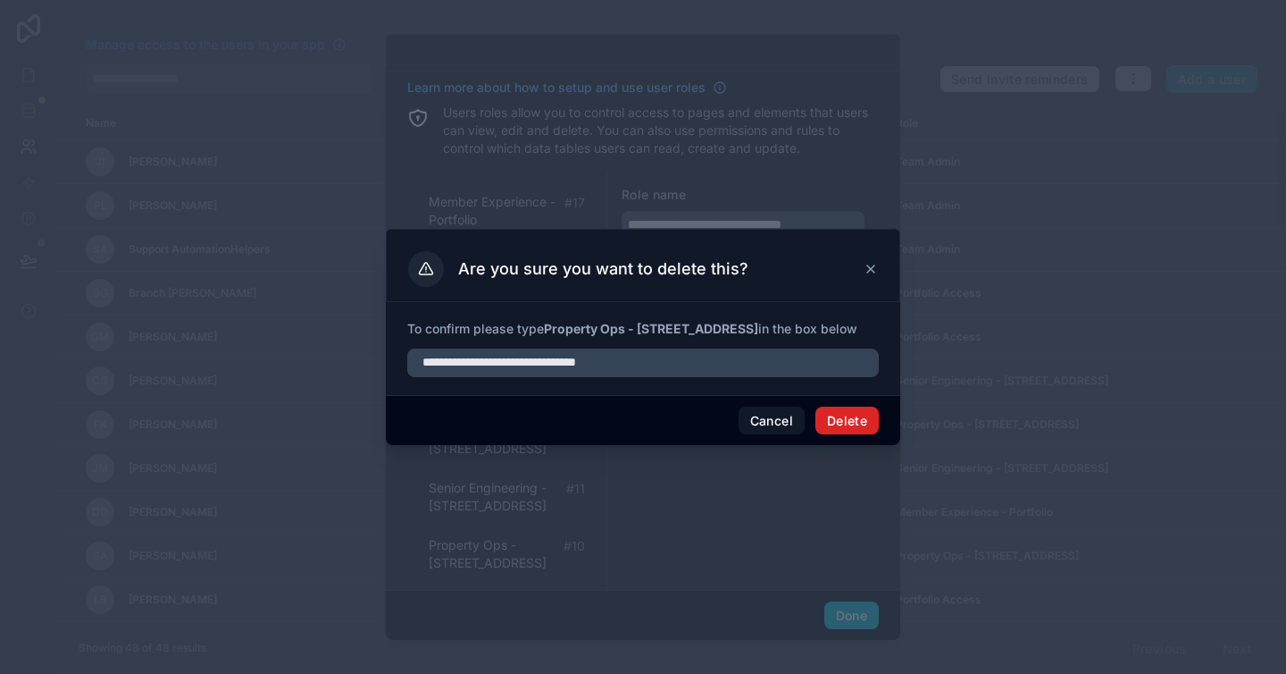
click at [848, 418] on button "Delete" at bounding box center [847, 420] width 63 height 29
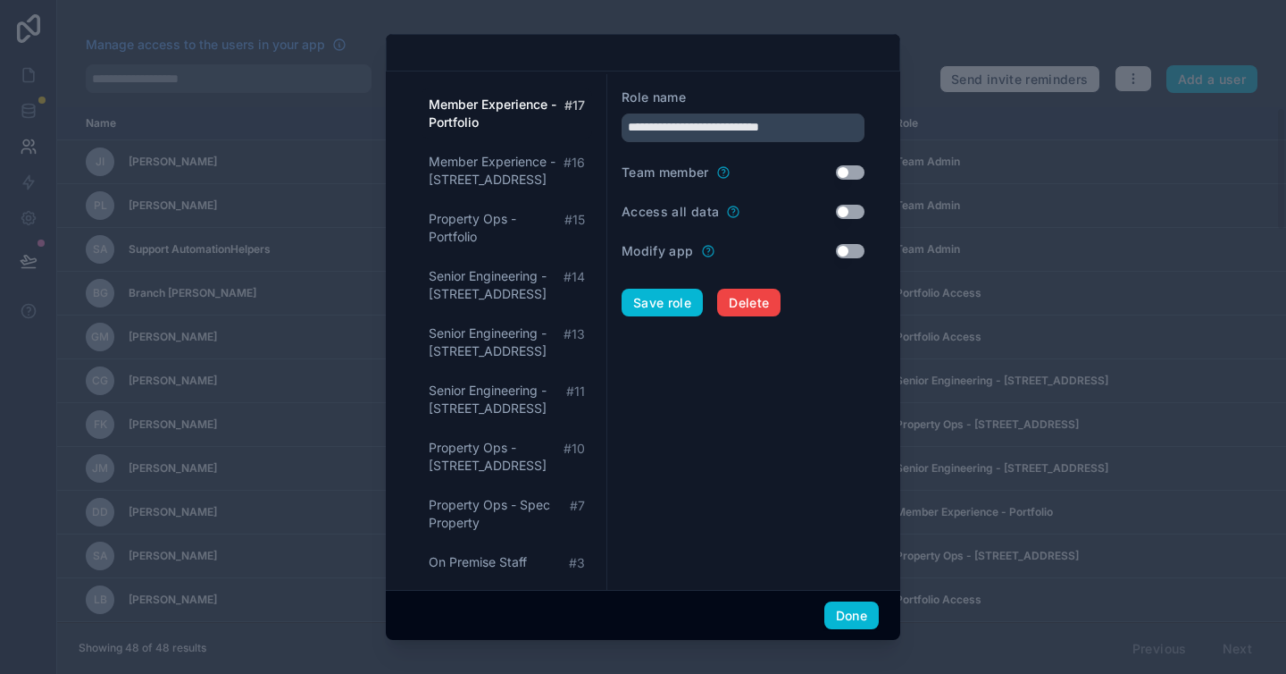
scroll to position [260, 0]
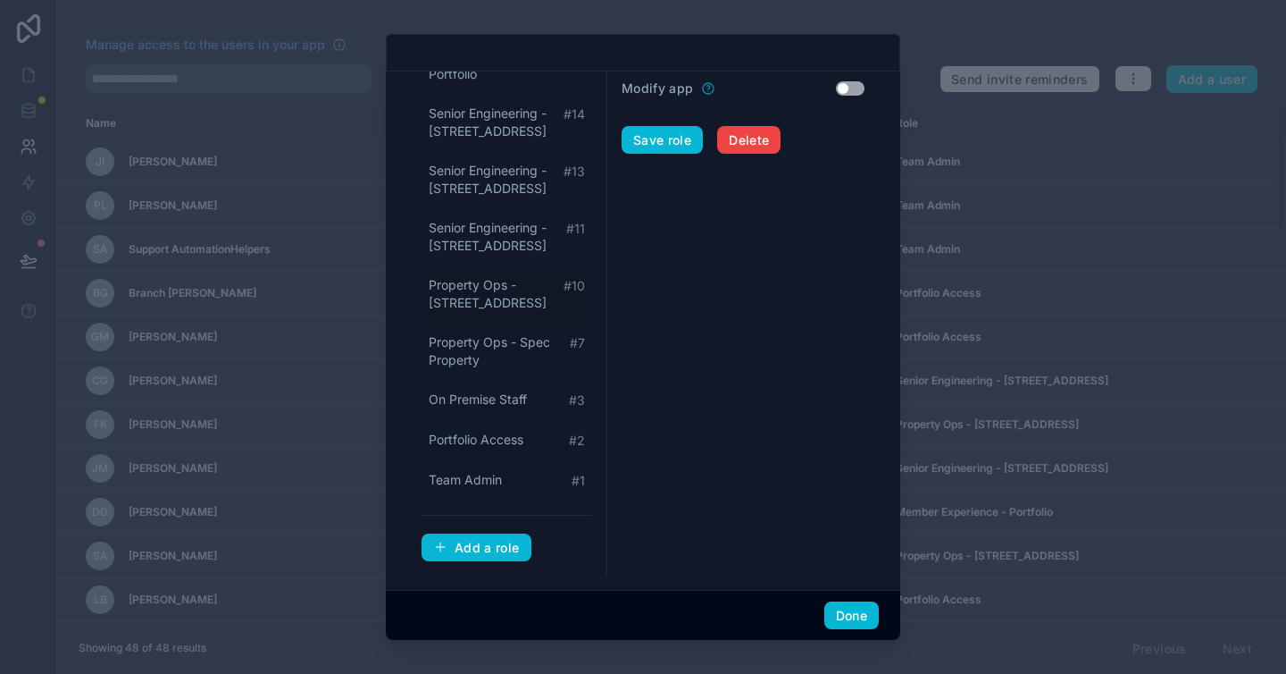
click at [476, 299] on span "Property Ops - 437 Madison Avenue" at bounding box center [496, 294] width 135 height 36
type input "**********"
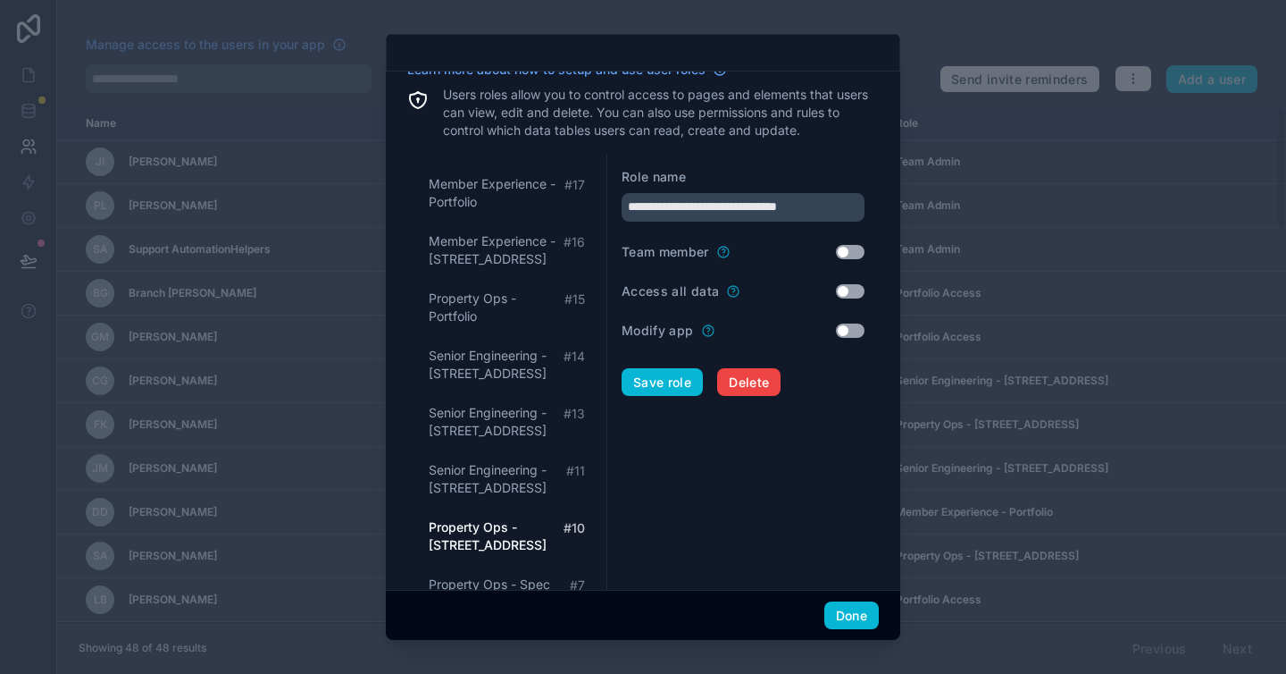
scroll to position [0, 0]
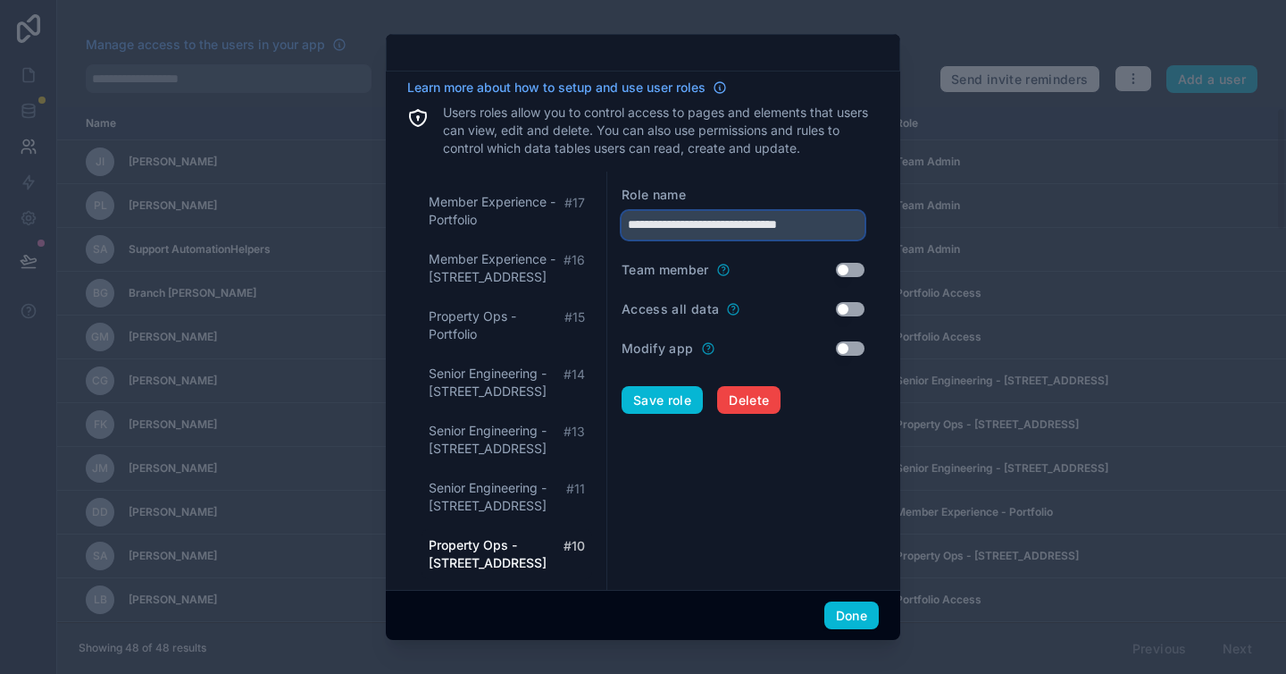
click at [737, 222] on input "**********" at bounding box center [743, 225] width 243 height 29
click at [736, 222] on input "**********" at bounding box center [743, 225] width 243 height 29
click at [733, 404] on span "Delete" at bounding box center [749, 400] width 40 height 16
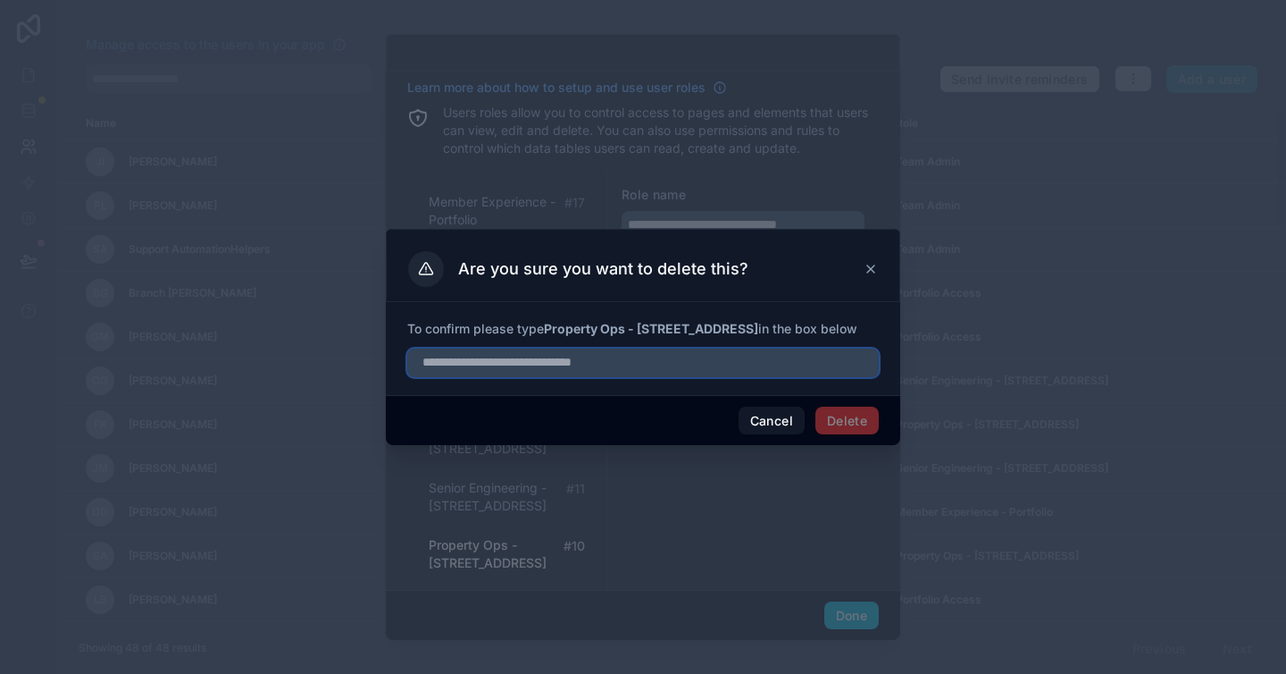
click at [562, 364] on input "text" at bounding box center [643, 362] width 472 height 29
paste input "**********"
type input "**********"
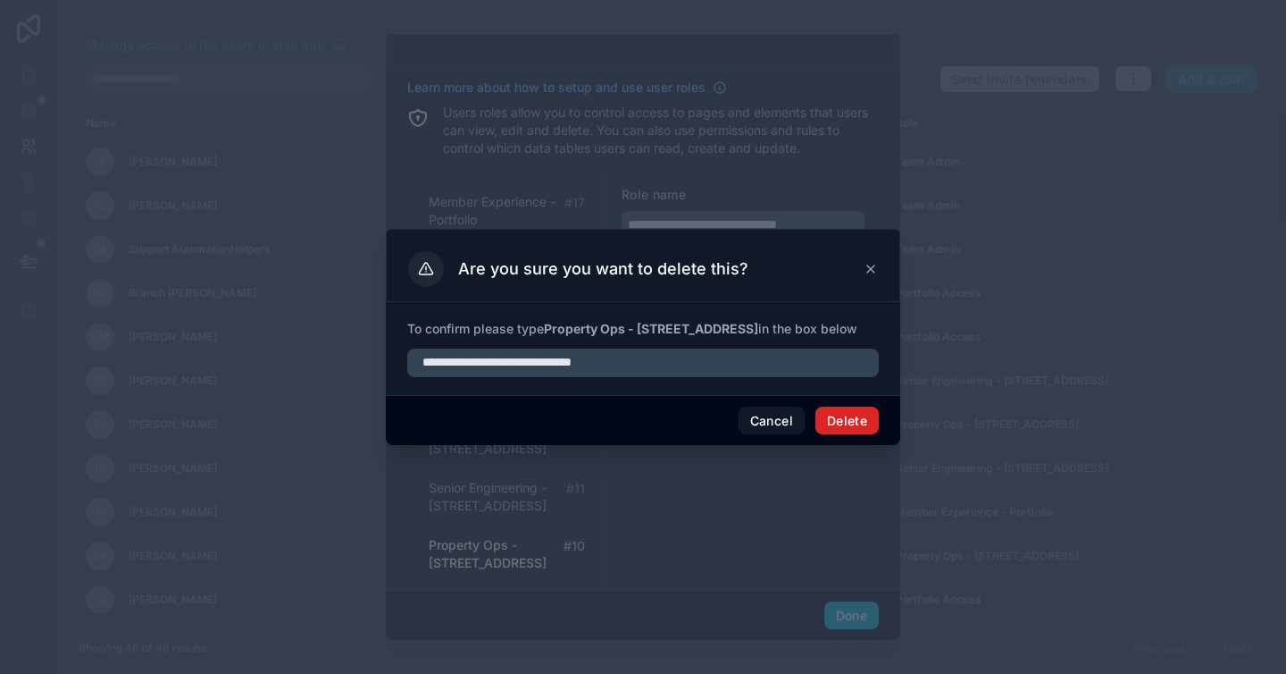
click at [841, 423] on button "Delete" at bounding box center [847, 420] width 63 height 29
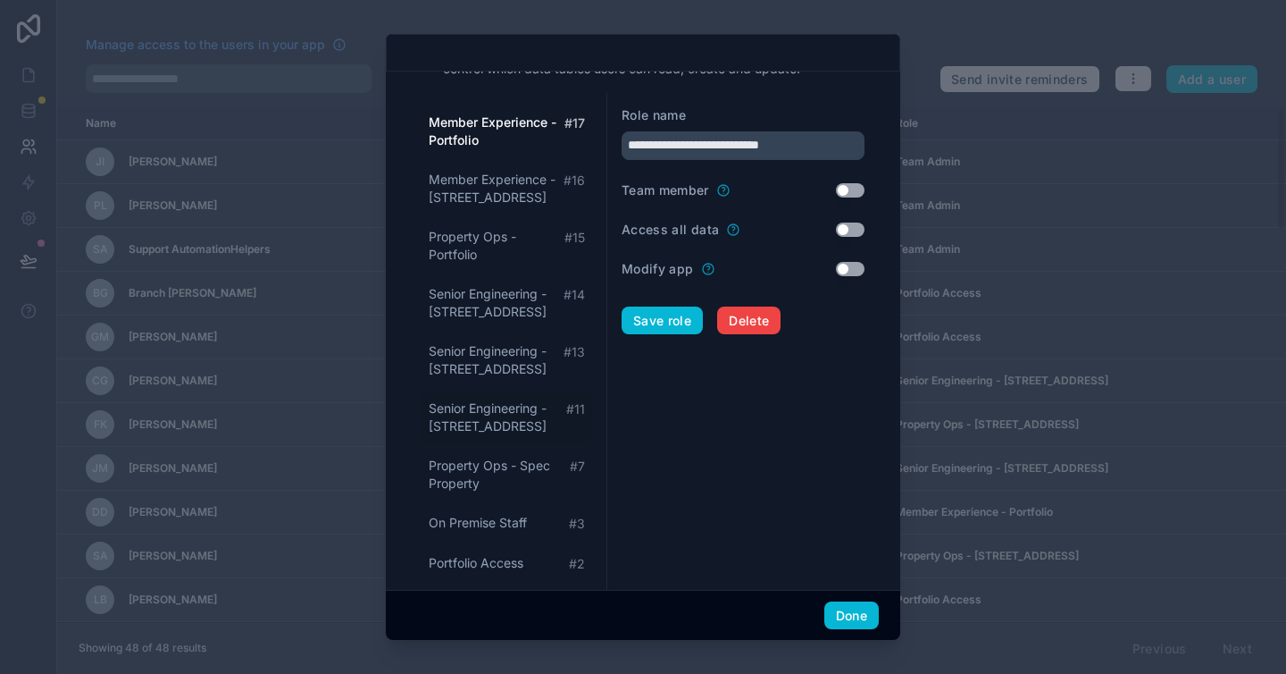
scroll to position [52, 0]
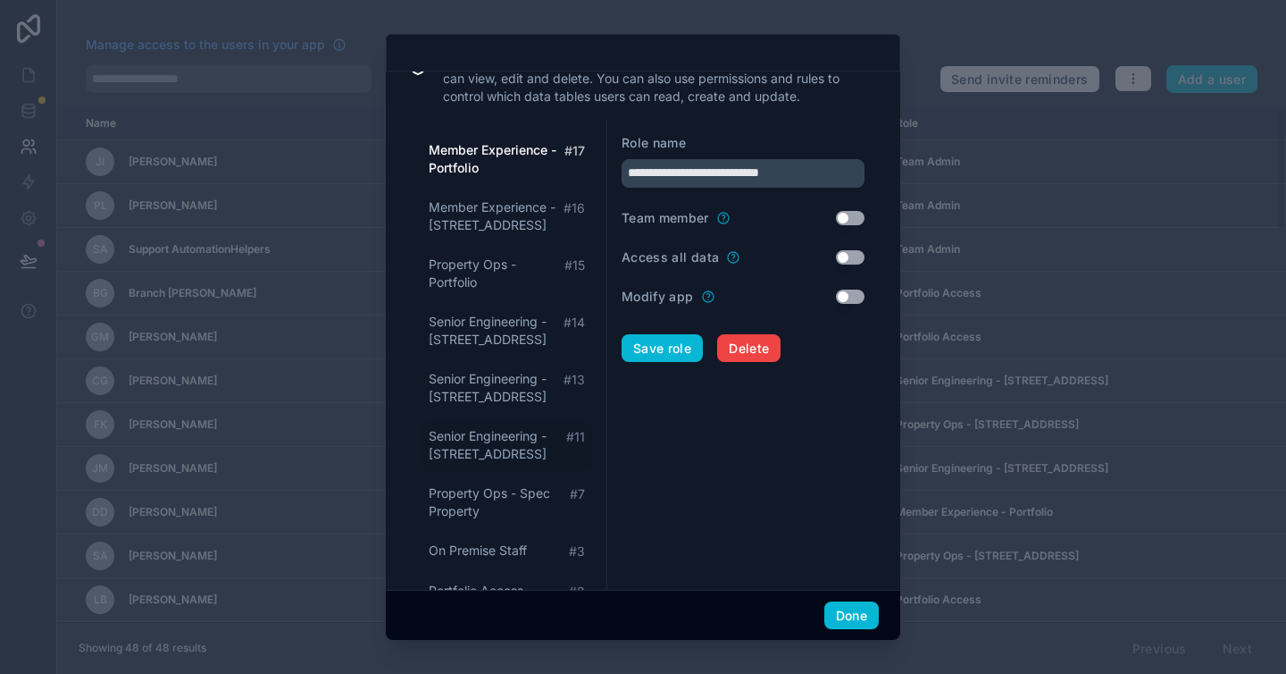
click at [490, 441] on span "Senior Engineering - 747 Third Avenue" at bounding box center [498, 445] width 138 height 36
click at [751, 141] on div "Role name" at bounding box center [743, 143] width 243 height 18
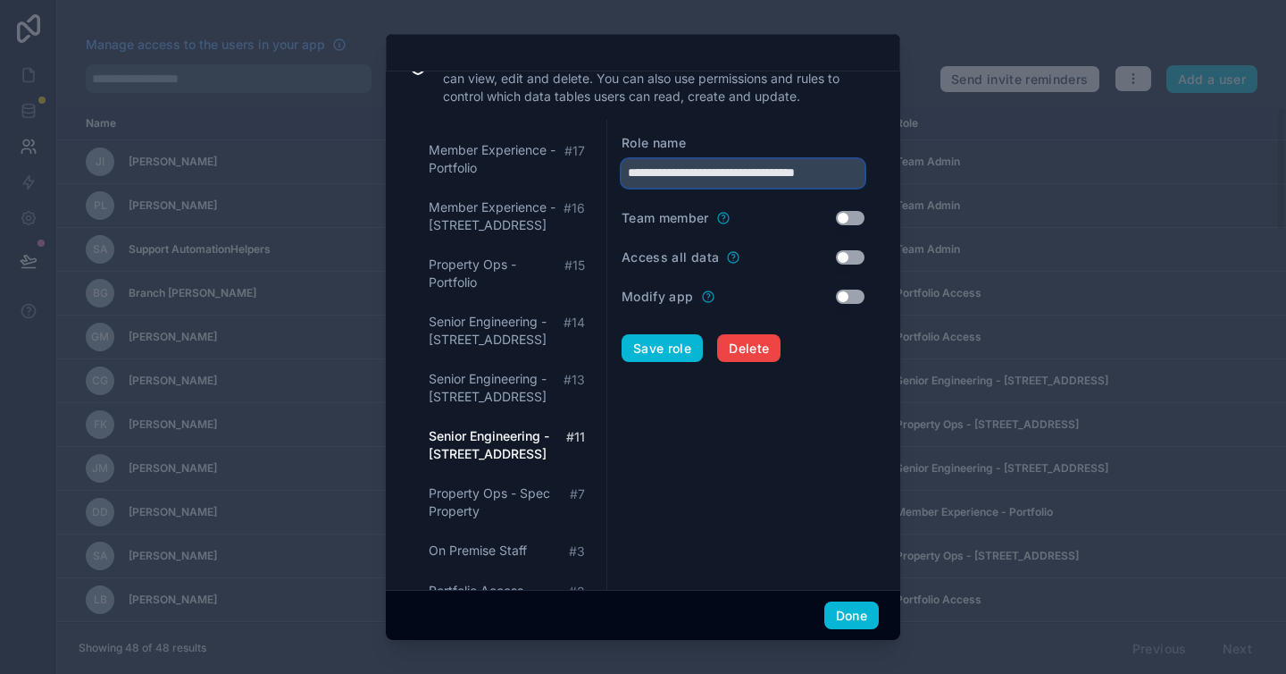
scroll to position [0, 11]
drag, startPoint x: 746, startPoint y: 175, endPoint x: 940, endPoint y: 177, distance: 193.9
click at [930, 178] on div "**********" at bounding box center [643, 337] width 1286 height 674
click at [683, 351] on button "Save role" at bounding box center [662, 348] width 81 height 29
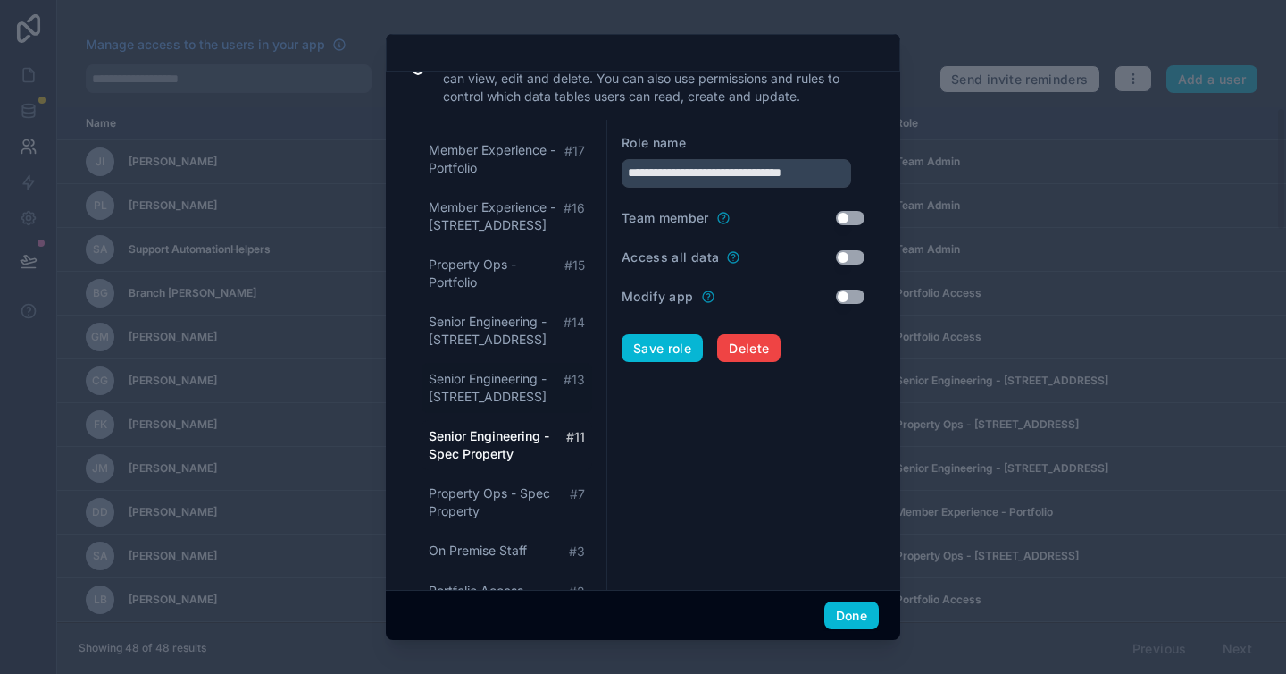
click at [531, 385] on span "Senior Engineering - 2 Gansevoort Street" at bounding box center [496, 388] width 135 height 36
type input "**********"
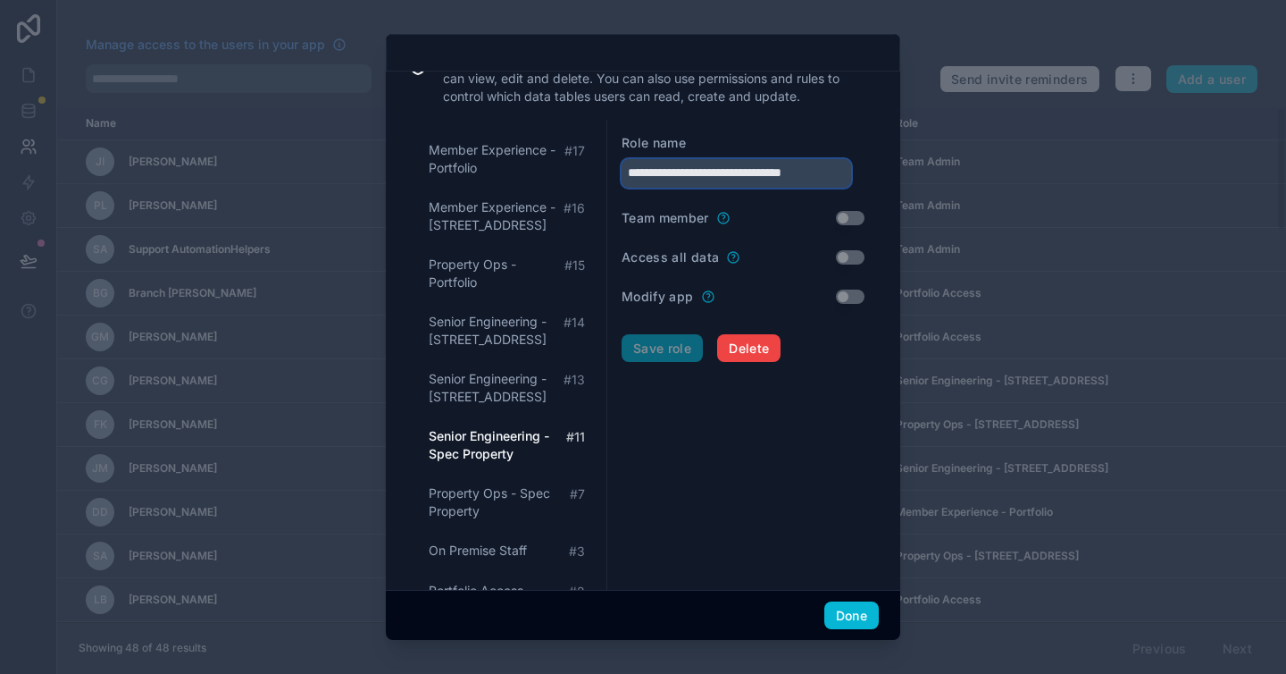
click at [712, 175] on input "**********" at bounding box center [737, 173] width 230 height 29
click at [742, 355] on button "Delete" at bounding box center [748, 348] width 63 height 29
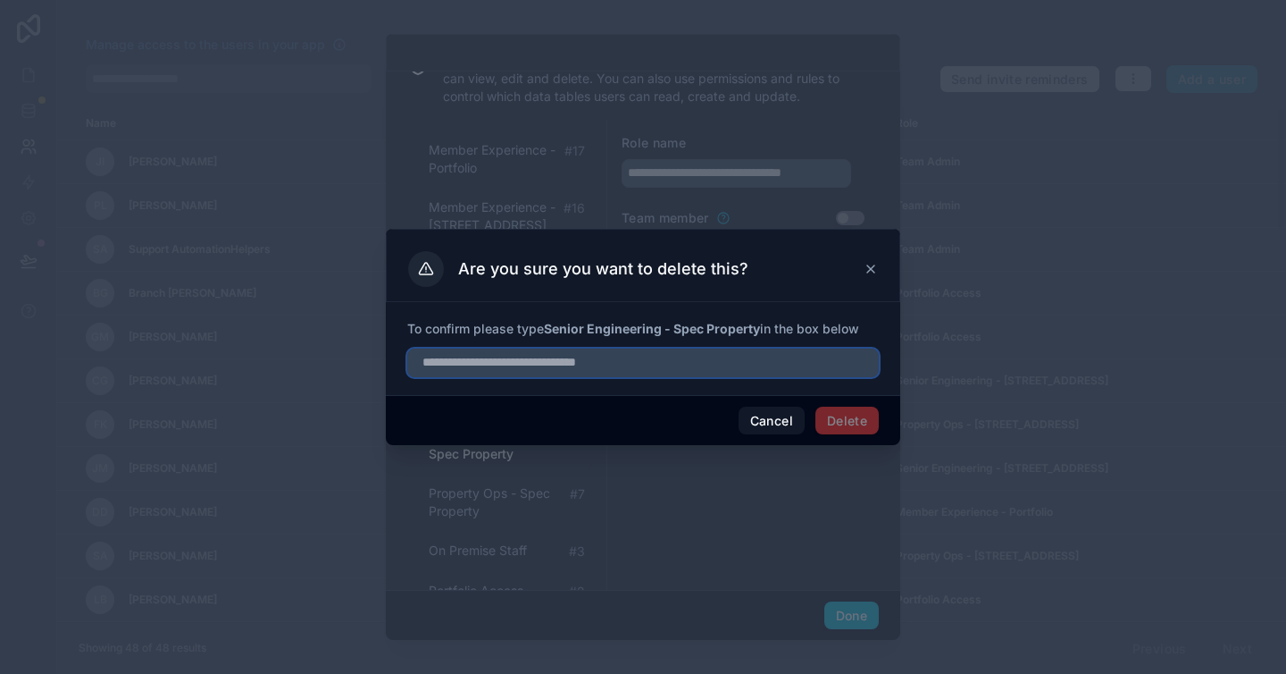
click at [699, 360] on input "text" at bounding box center [643, 362] width 472 height 29
paste input "**********"
type input "**********"
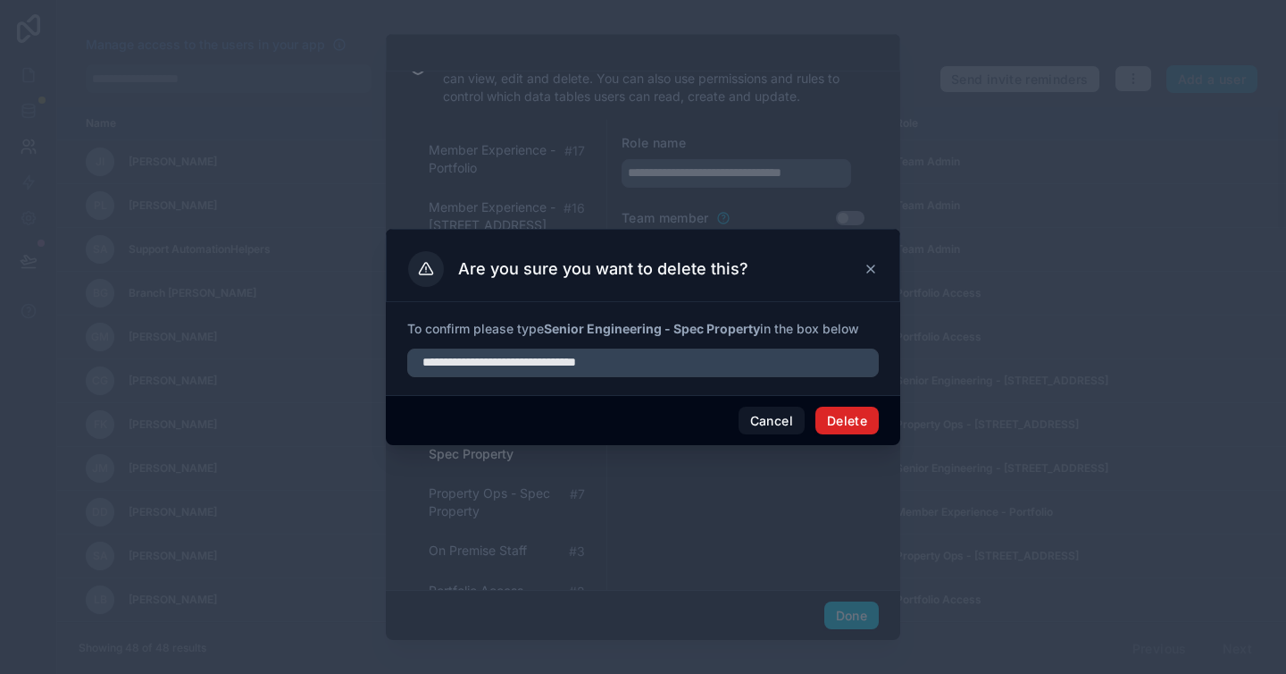
click at [866, 422] on button "Delete" at bounding box center [847, 420] width 63 height 29
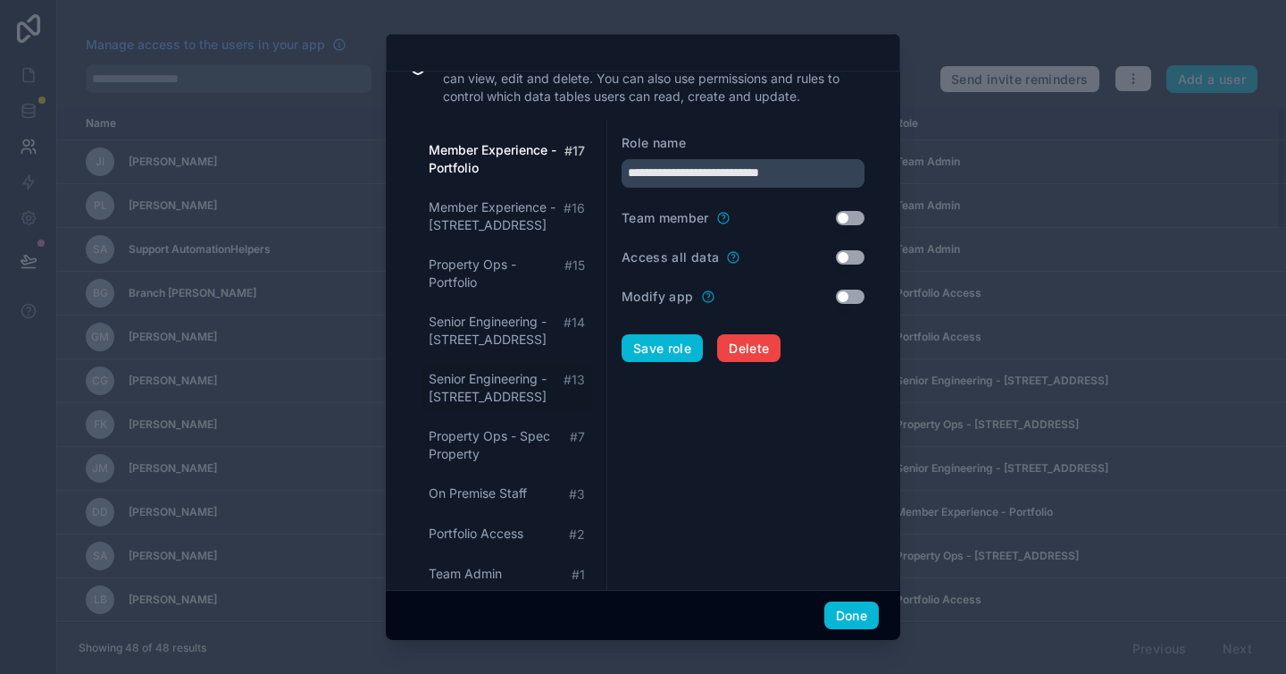
click at [478, 390] on span "Senior Engineering - 2 Gansevoort Street" at bounding box center [496, 388] width 135 height 36
type input "**********"
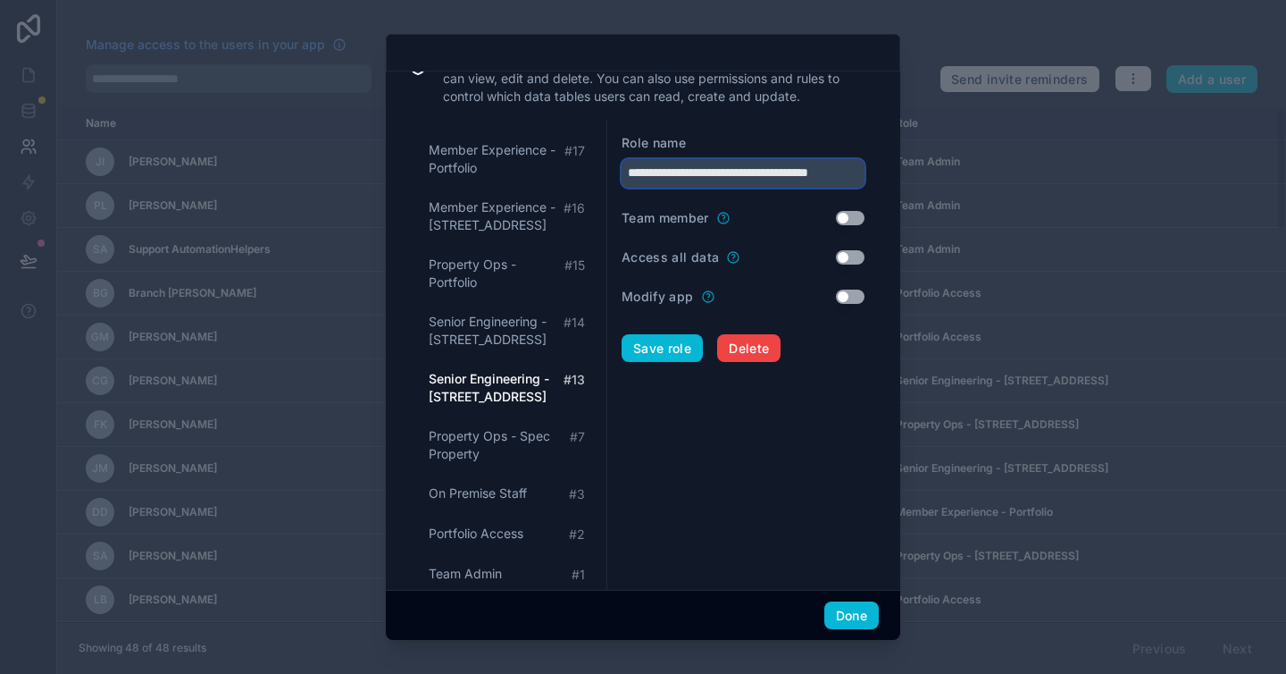
click at [698, 178] on input "**********" at bounding box center [743, 173] width 243 height 29
click at [698, 179] on input "**********" at bounding box center [743, 173] width 243 height 29
click at [756, 359] on button "Delete" at bounding box center [748, 348] width 63 height 29
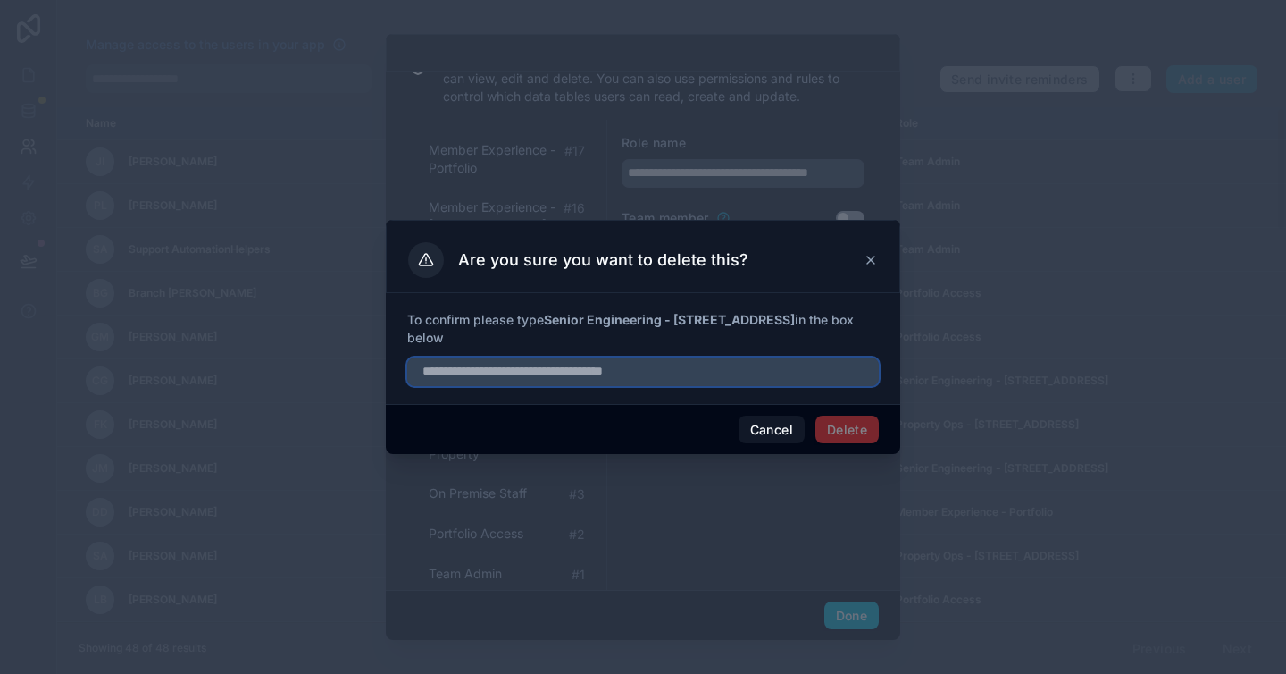
click at [676, 374] on input "text" at bounding box center [643, 371] width 472 height 29
paste input "**********"
type input "**********"
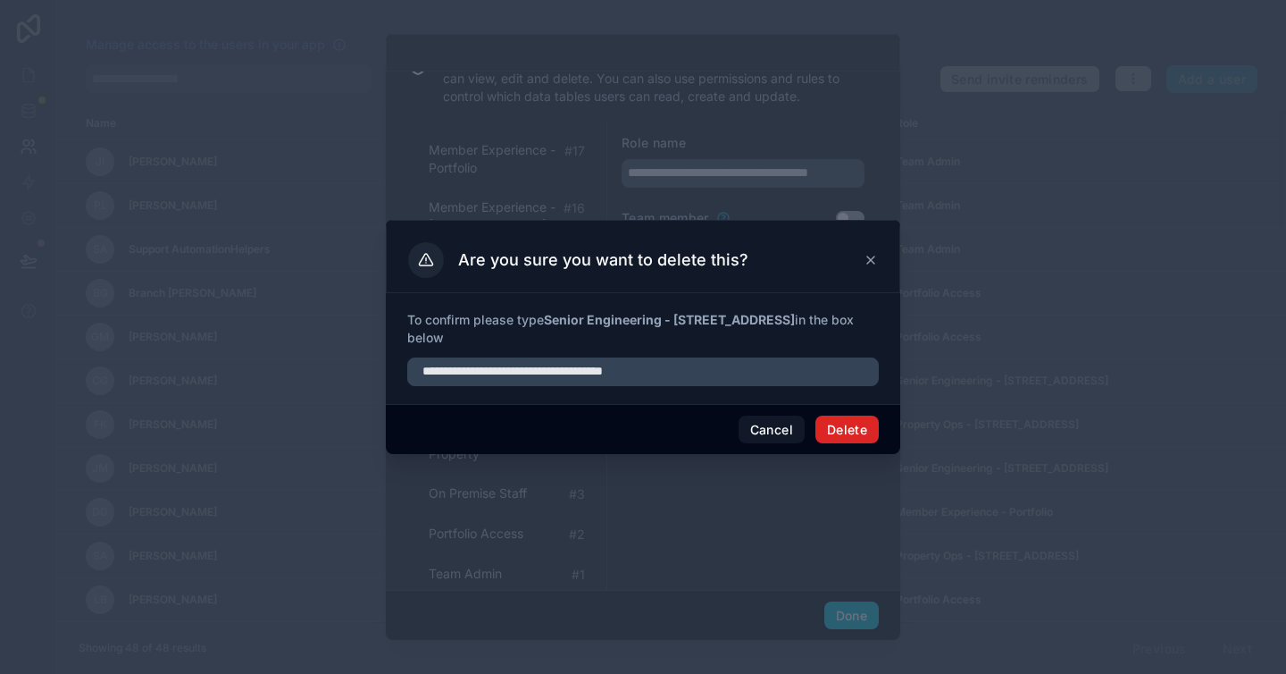
click at [837, 437] on button "Delete" at bounding box center [847, 429] width 63 height 29
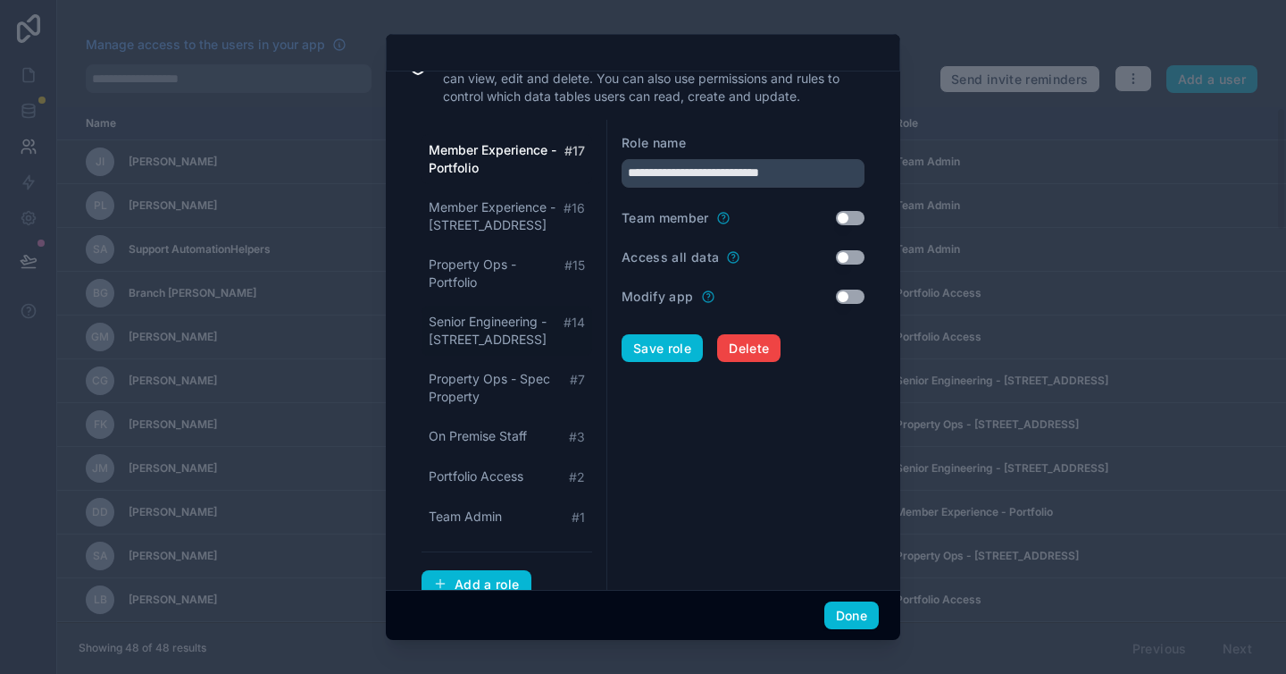
click at [489, 341] on span "Senior Engineering - 437 Madison Avenue" at bounding box center [496, 331] width 135 height 36
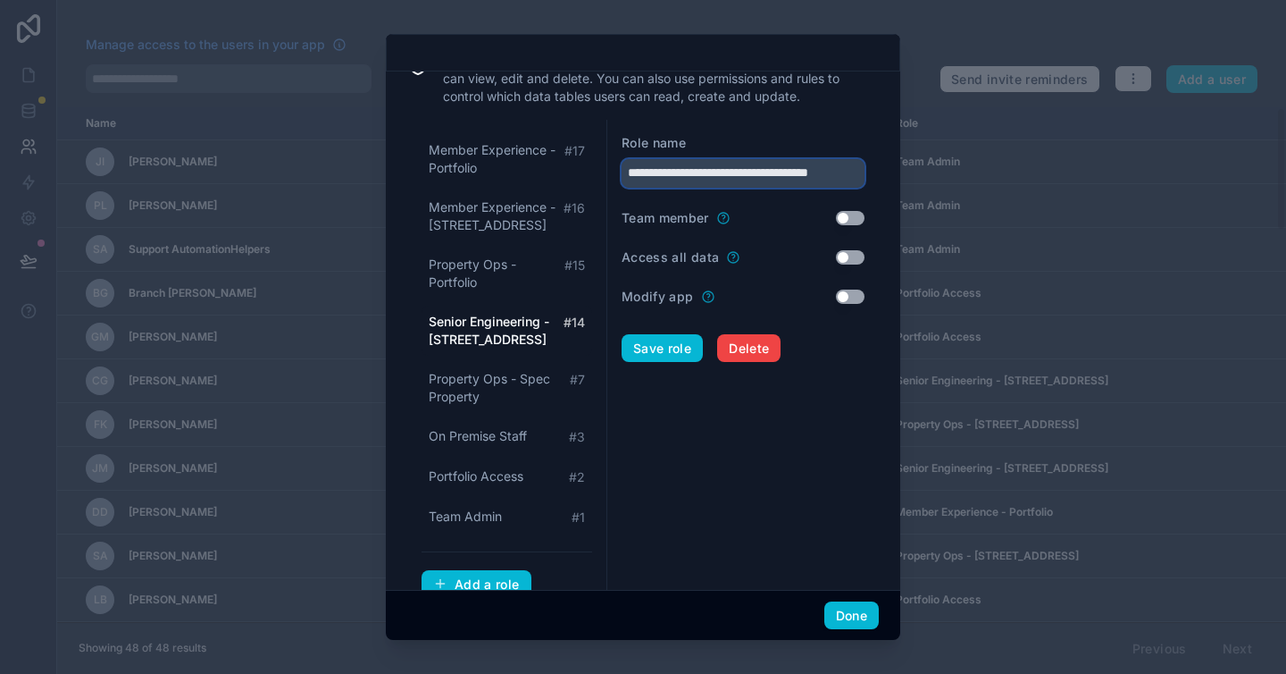
click at [738, 175] on input "**********" at bounding box center [743, 173] width 243 height 29
drag, startPoint x: 746, startPoint y: 173, endPoint x: 1018, endPoint y: 163, distance: 272.7
click at [1018, 163] on div "**********" at bounding box center [643, 337] width 1286 height 674
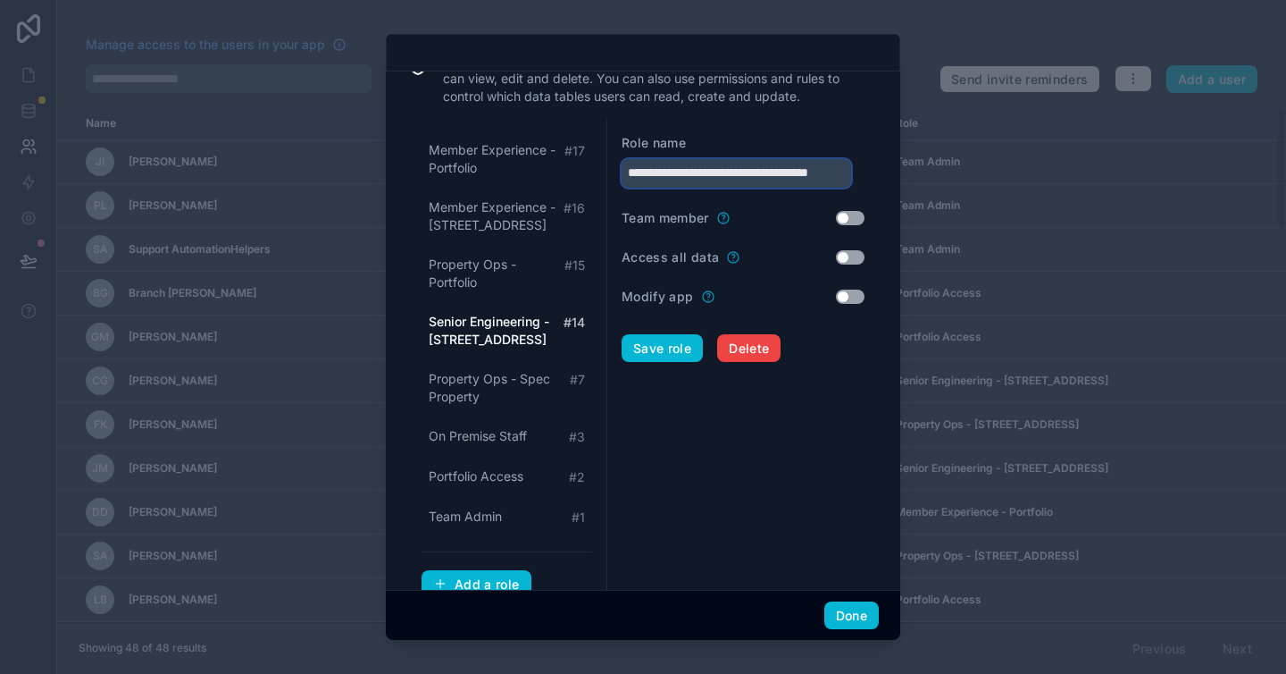
click at [782, 170] on input "**********" at bounding box center [737, 173] width 230 height 29
drag, startPoint x: 754, startPoint y: 172, endPoint x: 957, endPoint y: 183, distance: 203.1
click at [957, 183] on div "**********" at bounding box center [643, 337] width 1286 height 674
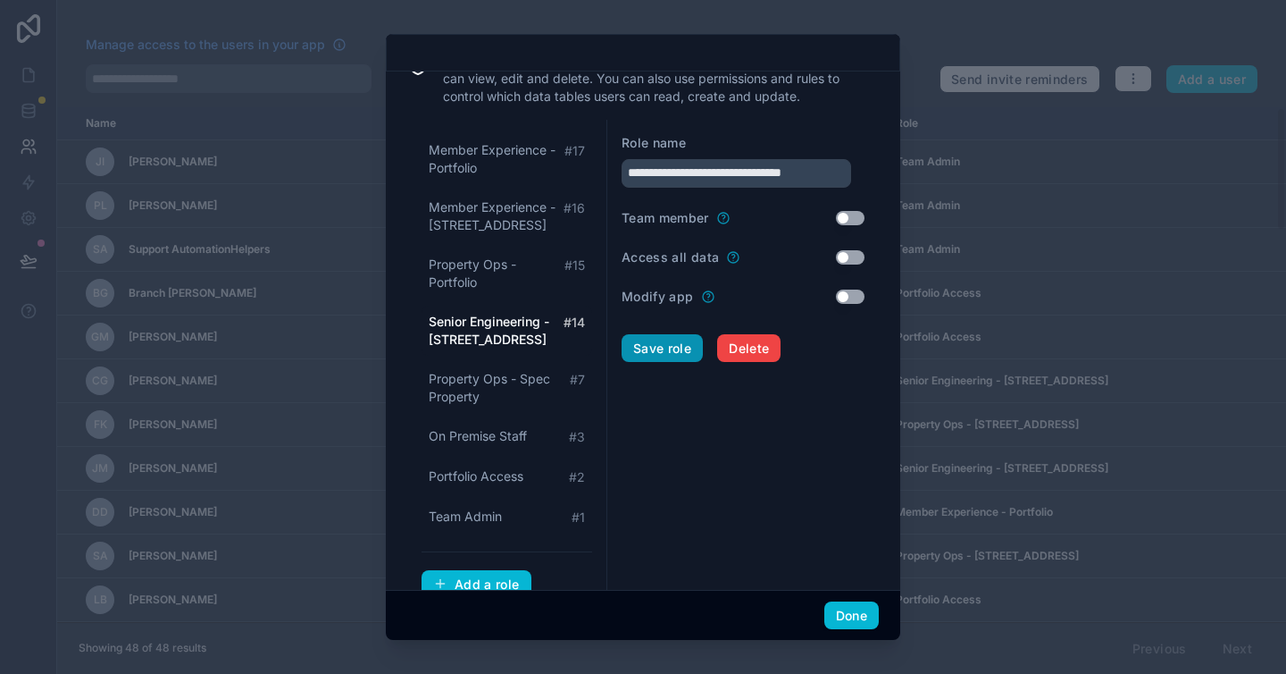
click at [655, 347] on button "Save role" at bounding box center [662, 348] width 81 height 29
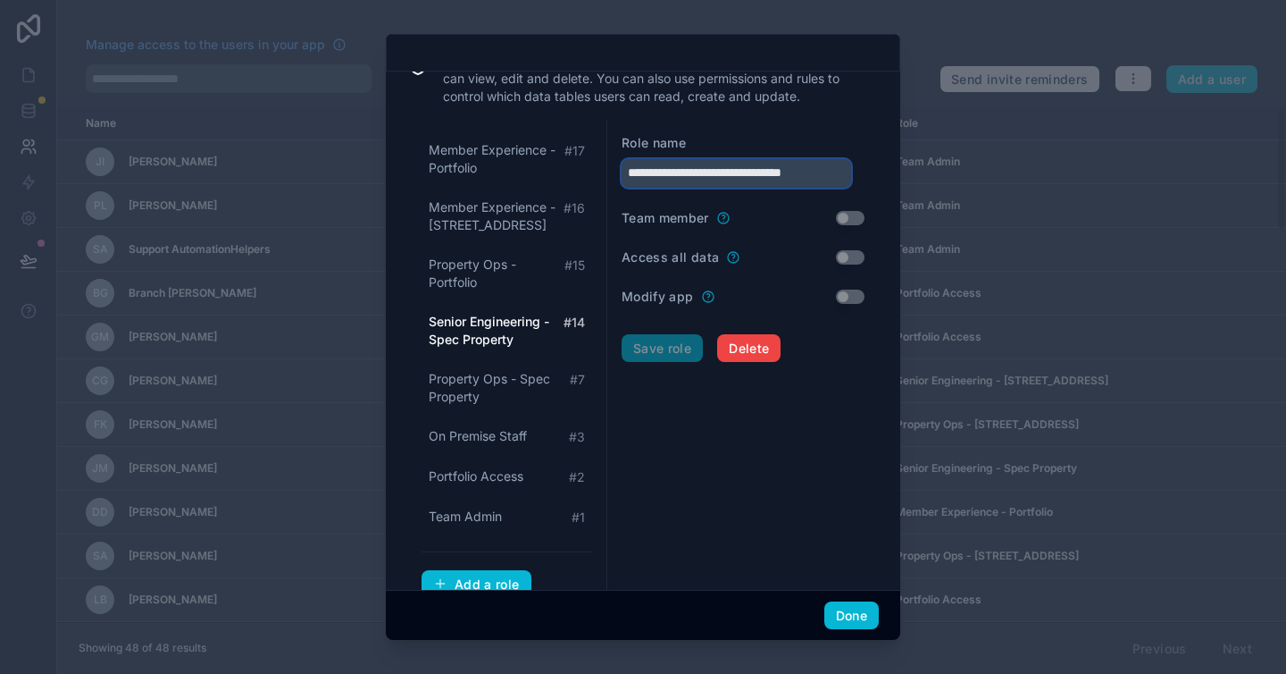
click at [707, 177] on input "**********" at bounding box center [737, 173] width 230 height 29
click at [701, 495] on form "**********" at bounding box center [743, 366] width 243 height 465
click at [459, 341] on span "Senior Engineering - Spec Property" at bounding box center [496, 331] width 135 height 36
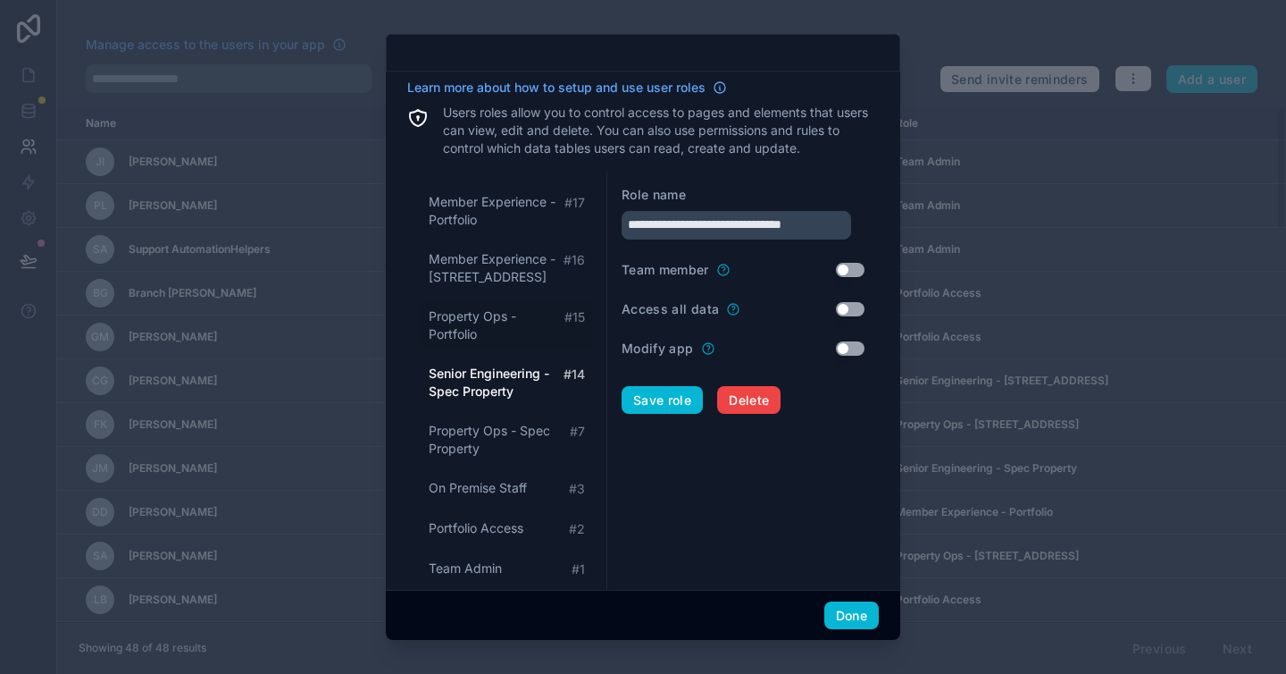
click at [474, 330] on span "Property Ops - Portfolio" at bounding box center [497, 325] width 136 height 36
click at [479, 387] on span "Senior Engineering - Spec Property" at bounding box center [496, 382] width 135 height 36
click at [497, 272] on span "Member Experience - 437 Madison Avenue" at bounding box center [496, 268] width 135 height 36
click at [758, 507] on form "**********" at bounding box center [743, 418] width 243 height 465
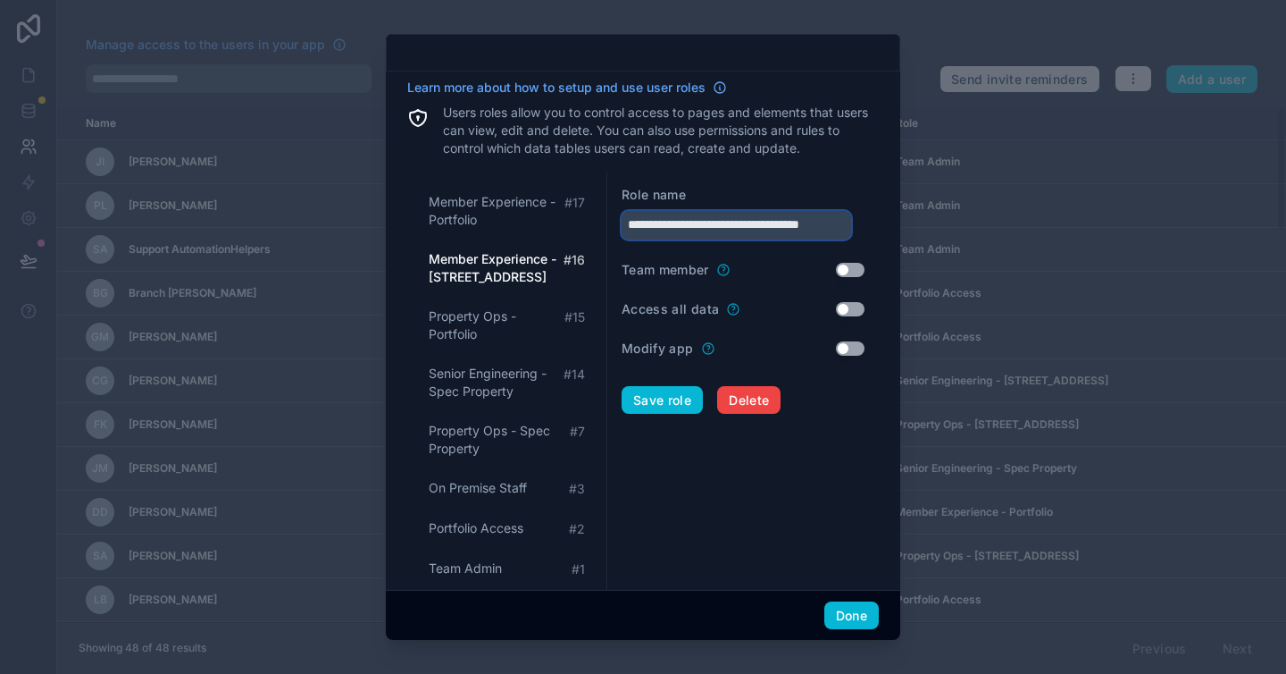
click at [751, 227] on input "**********" at bounding box center [737, 225] width 230 height 29
drag, startPoint x: 750, startPoint y: 226, endPoint x: 1027, endPoint y: 237, distance: 278.0
click at [1027, 237] on div "**********" at bounding box center [643, 337] width 1286 height 674
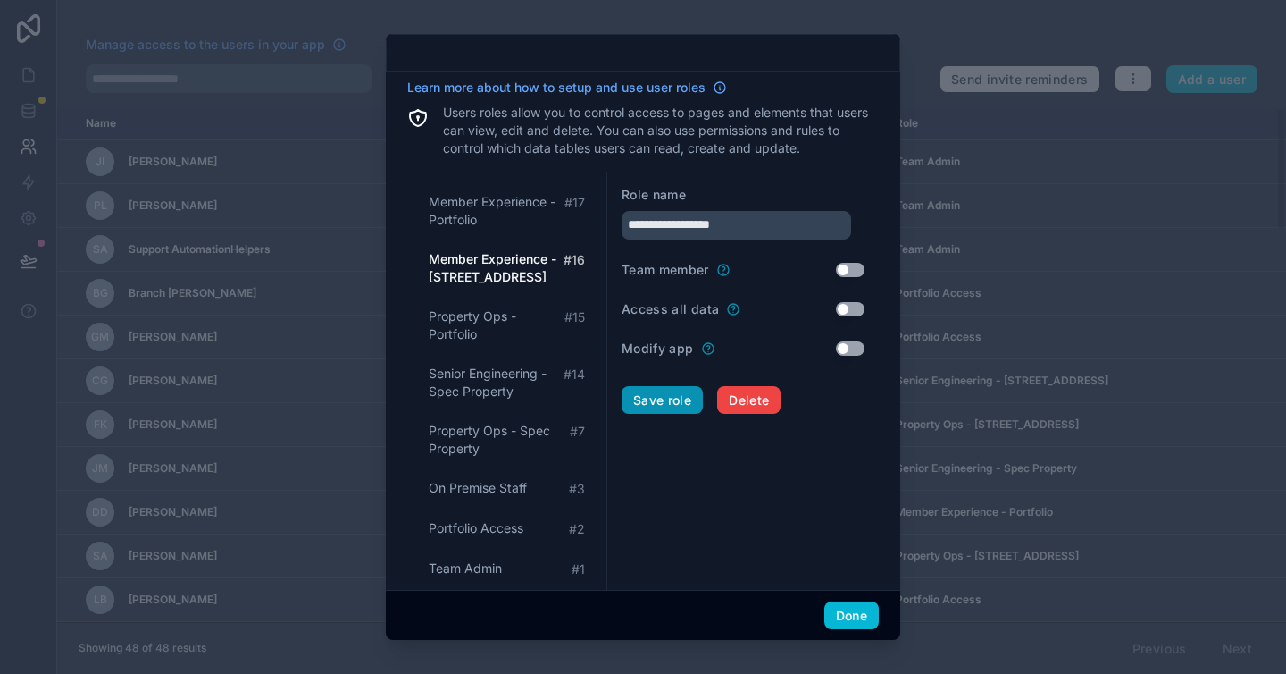
click at [673, 398] on button "Save role" at bounding box center [662, 400] width 81 height 29
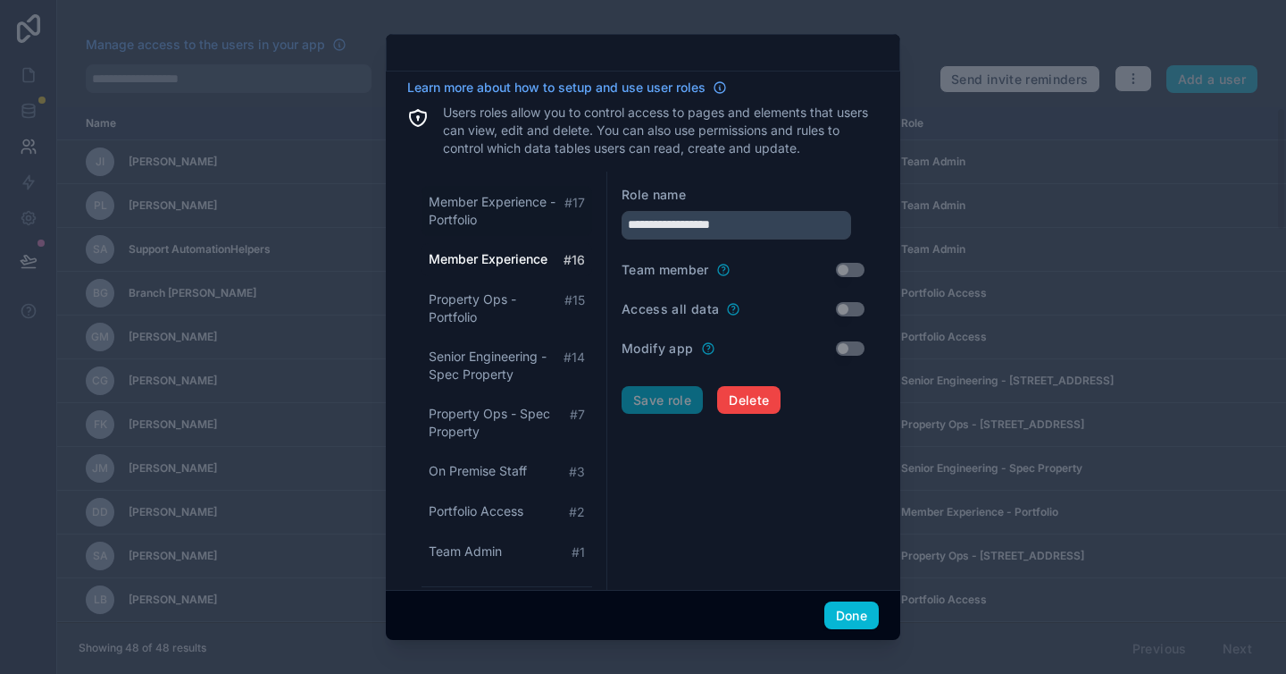
click at [476, 202] on span "Member Experience - Portfolio" at bounding box center [497, 211] width 136 height 36
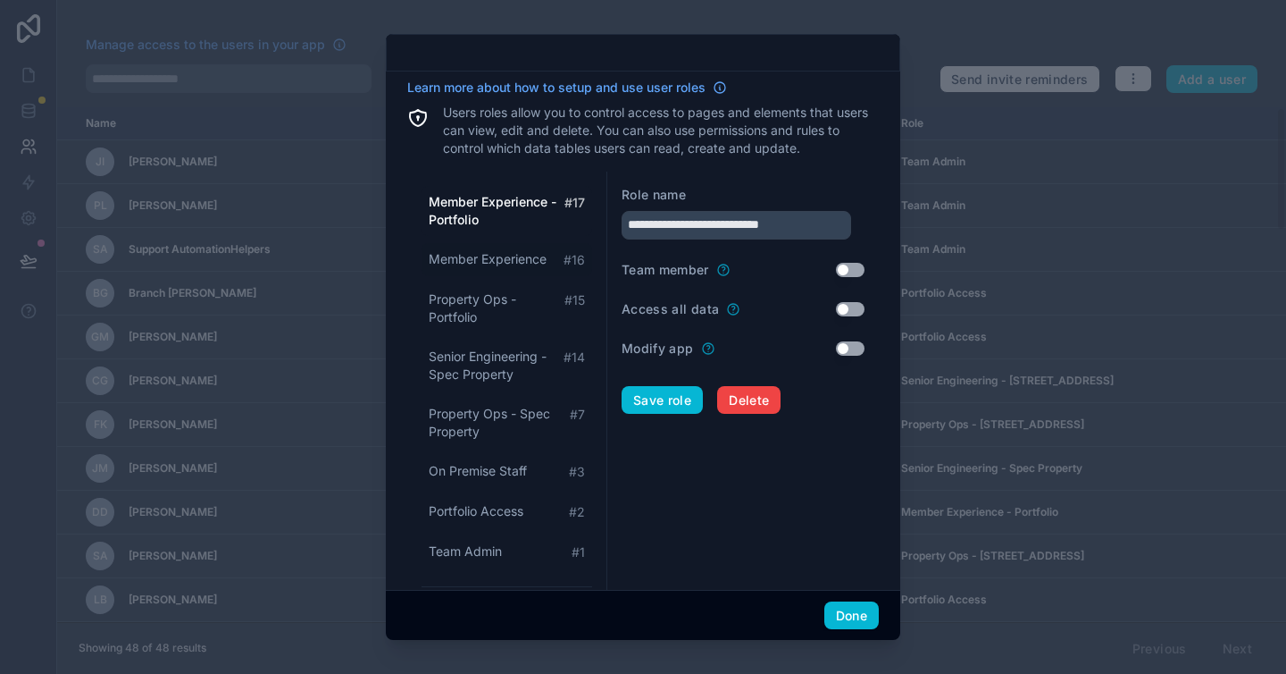
click at [488, 264] on span "Member Experience" at bounding box center [488, 259] width 118 height 18
click at [490, 306] on span "Property Ops - Portfolio" at bounding box center [497, 308] width 136 height 36
type input "**********"
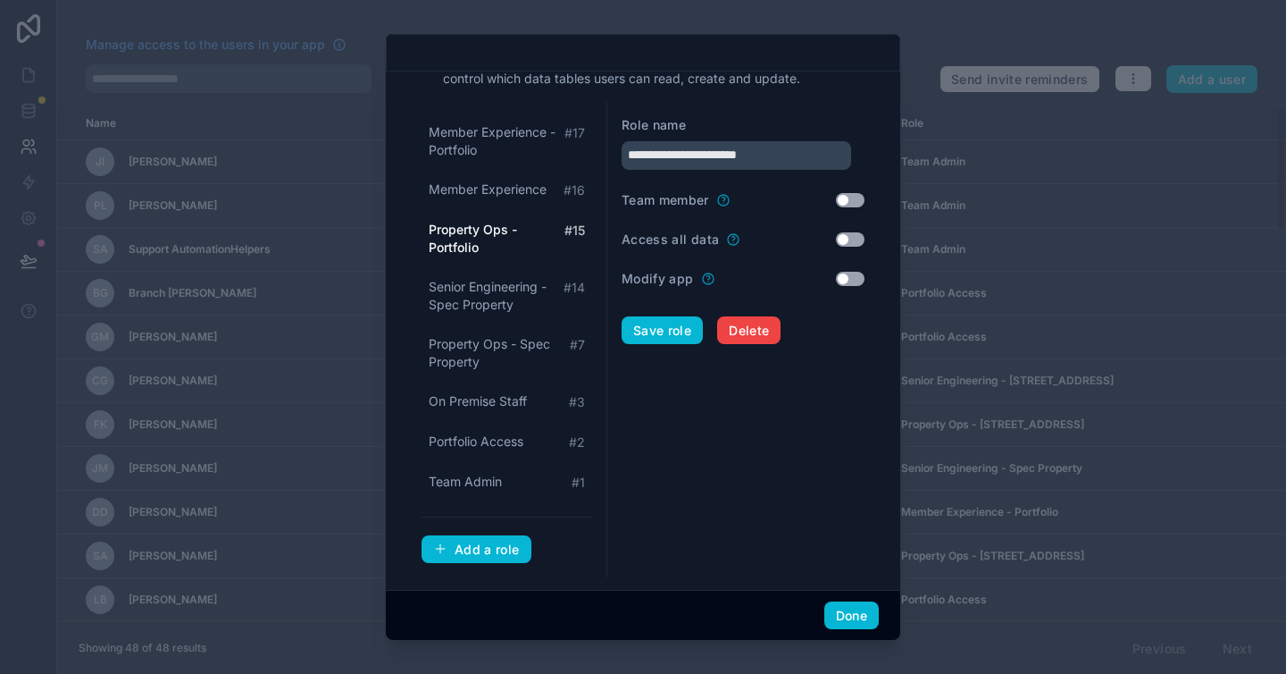
scroll to position [71, 0]
click at [468, 542] on div "Add a role" at bounding box center [476, 548] width 87 height 16
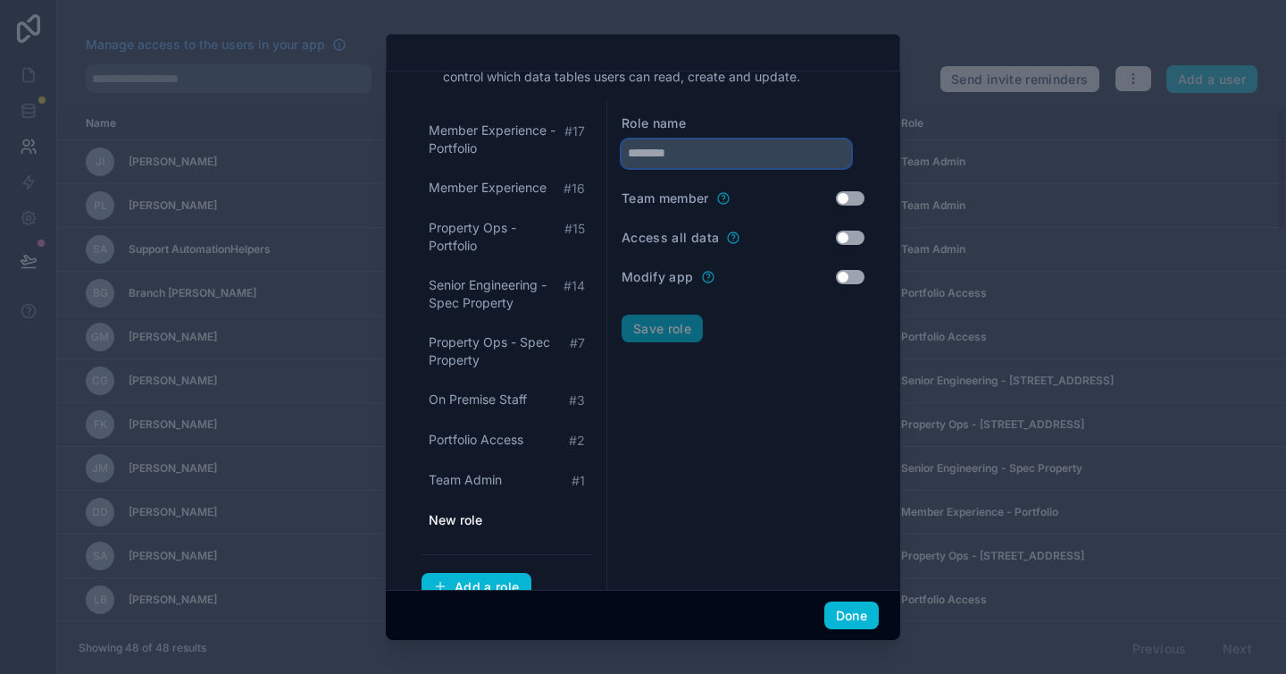
click at [708, 152] on input "text" at bounding box center [737, 153] width 230 height 29
type input "**********"
click at [622, 314] on button "Save role" at bounding box center [662, 328] width 81 height 29
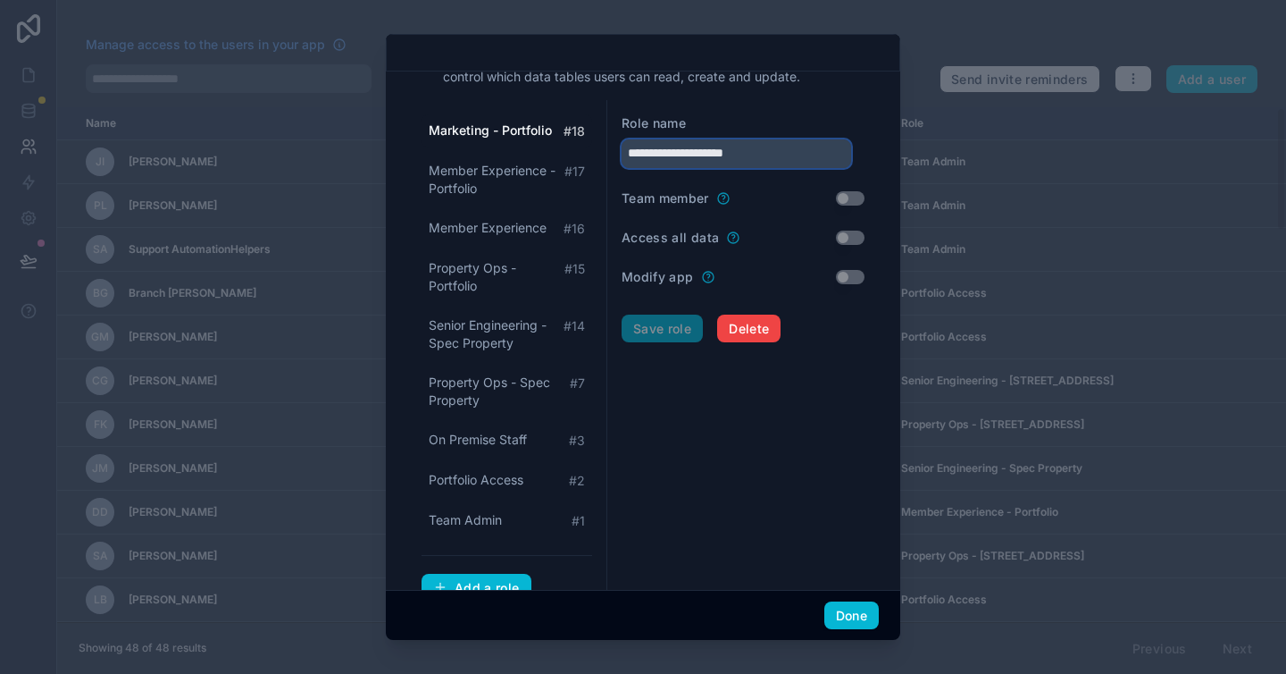
click at [783, 154] on input "**********" at bounding box center [737, 153] width 230 height 29
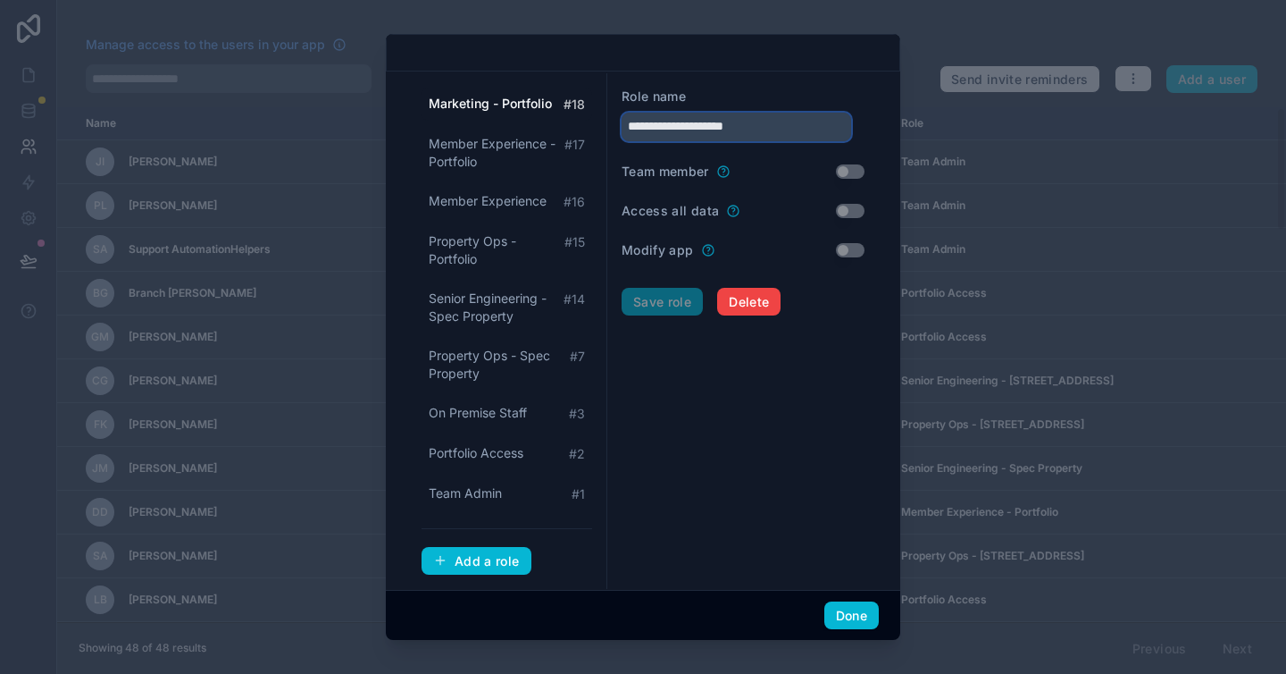
scroll to position [112, 0]
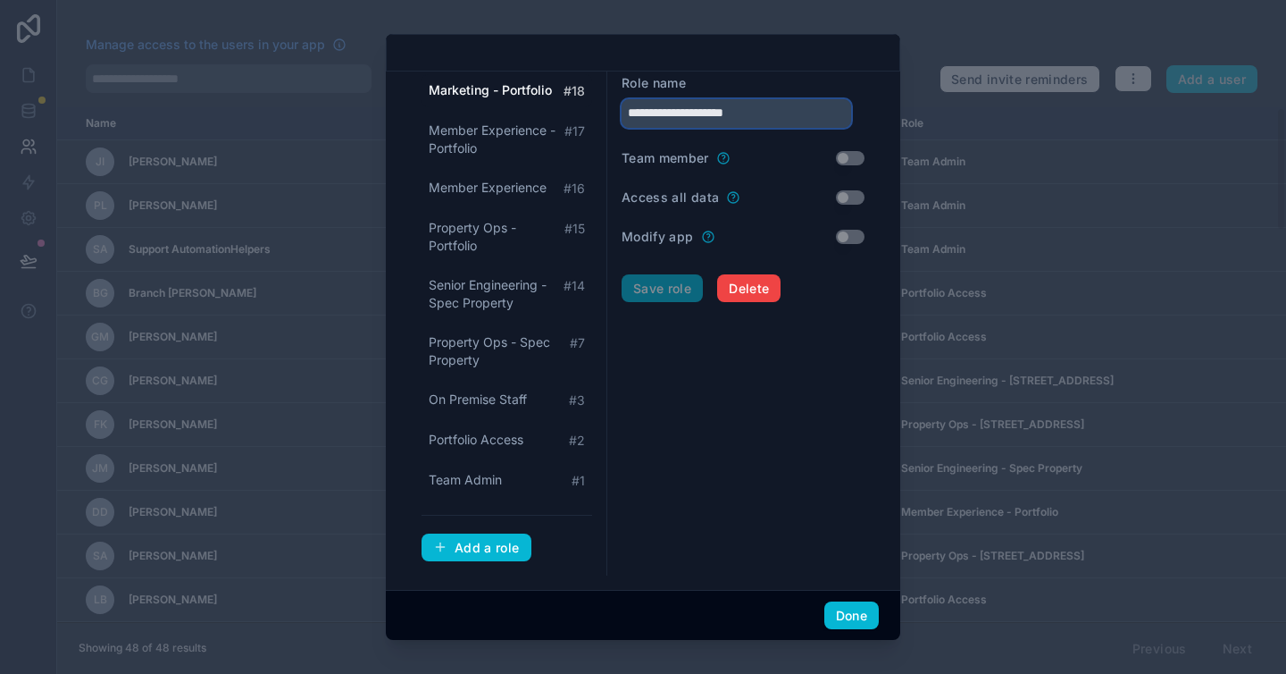
click at [742, 111] on input "**********" at bounding box center [737, 113] width 230 height 29
click at [716, 508] on form "**********" at bounding box center [743, 318] width 243 height 488
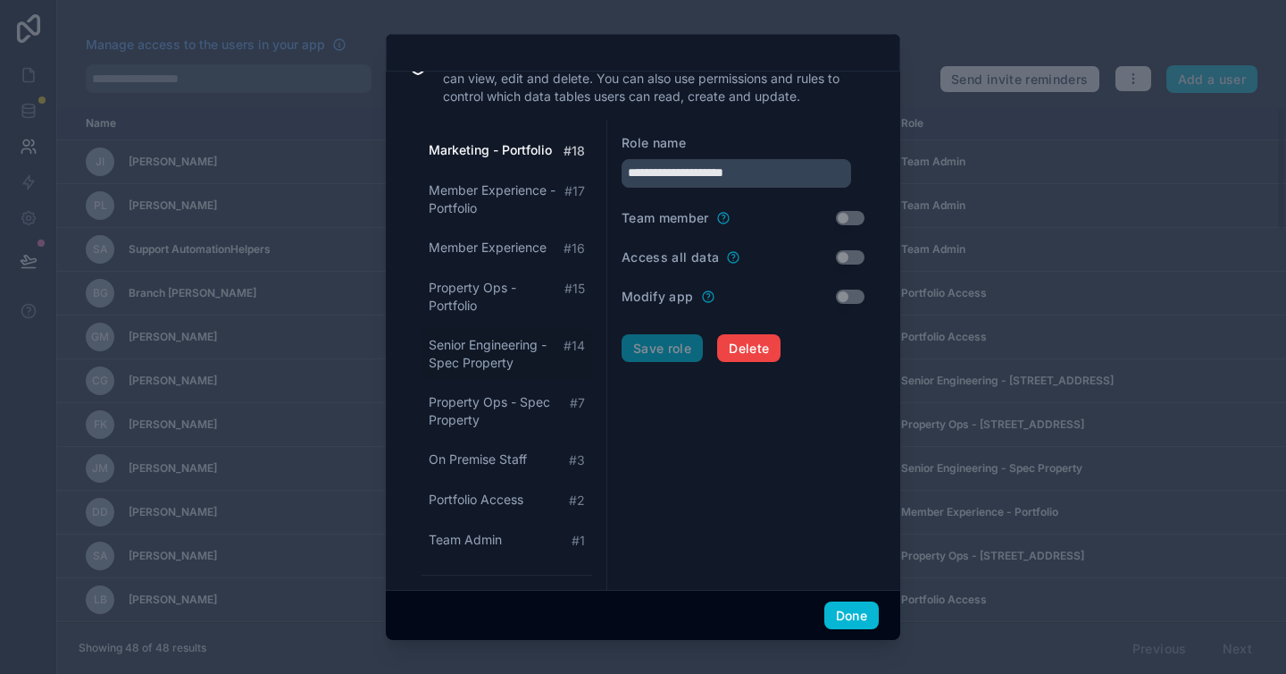
scroll to position [0, 0]
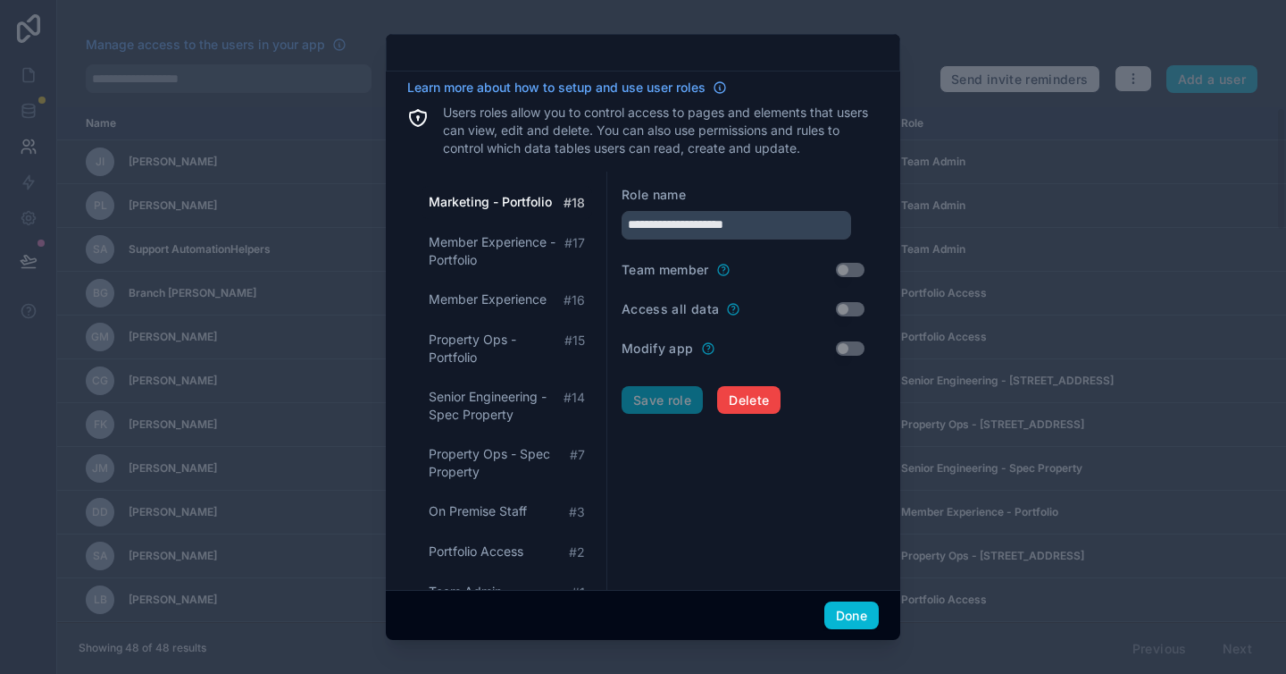
drag, startPoint x: 741, startPoint y: 539, endPoint x: 728, endPoint y: 543, distance: 13.3
click at [741, 536] on form "**********" at bounding box center [743, 430] width 243 height 488
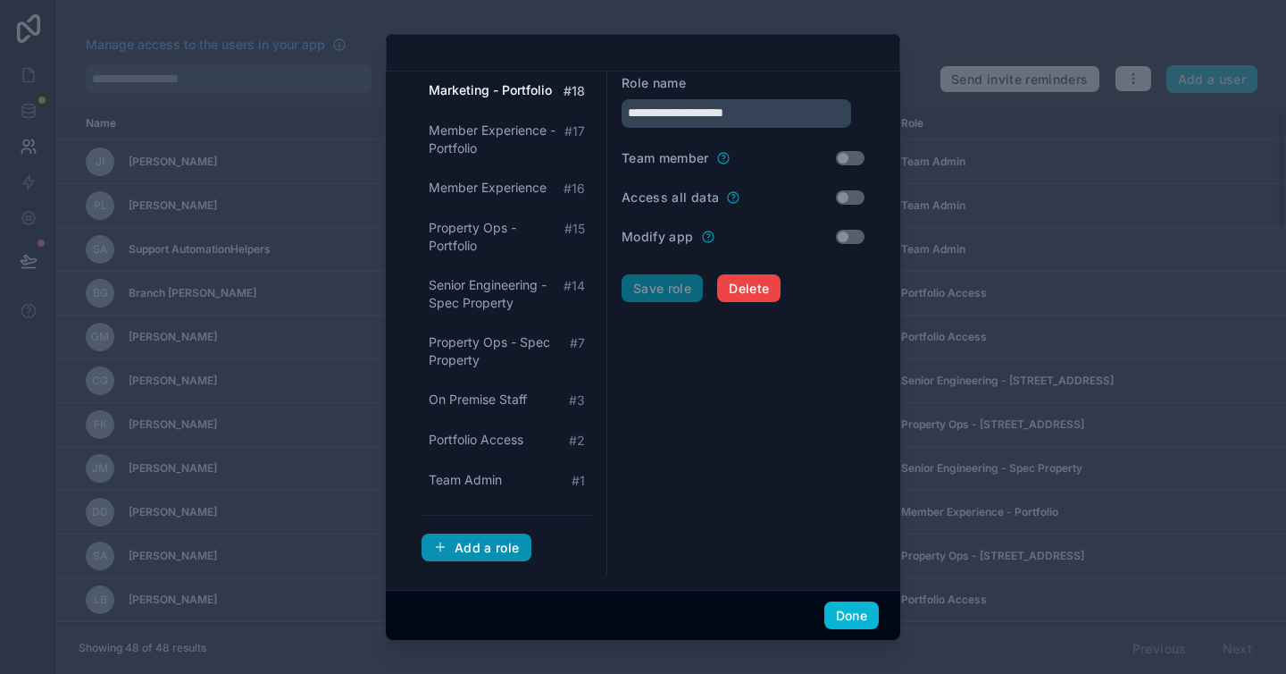
click at [465, 542] on div "Add a role" at bounding box center [476, 548] width 87 height 16
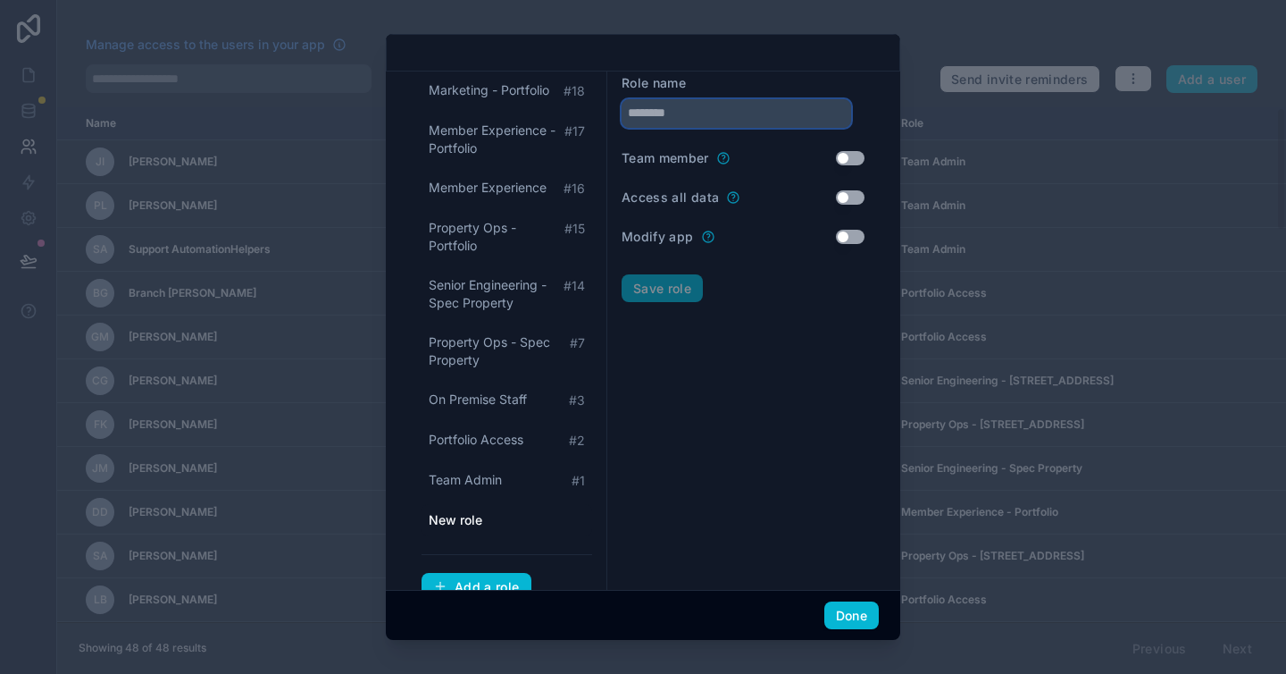
click at [691, 113] on input "text" at bounding box center [737, 113] width 230 height 29
type input "**********"
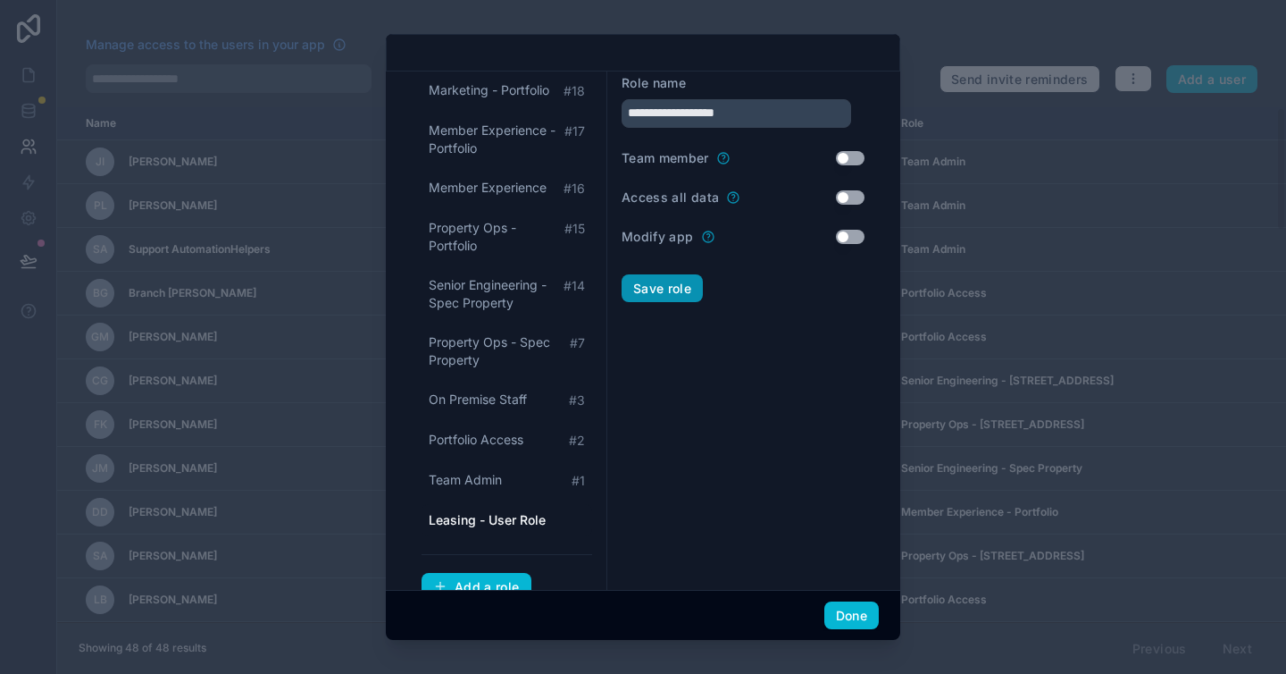
click at [681, 293] on button "Save role" at bounding box center [662, 288] width 81 height 29
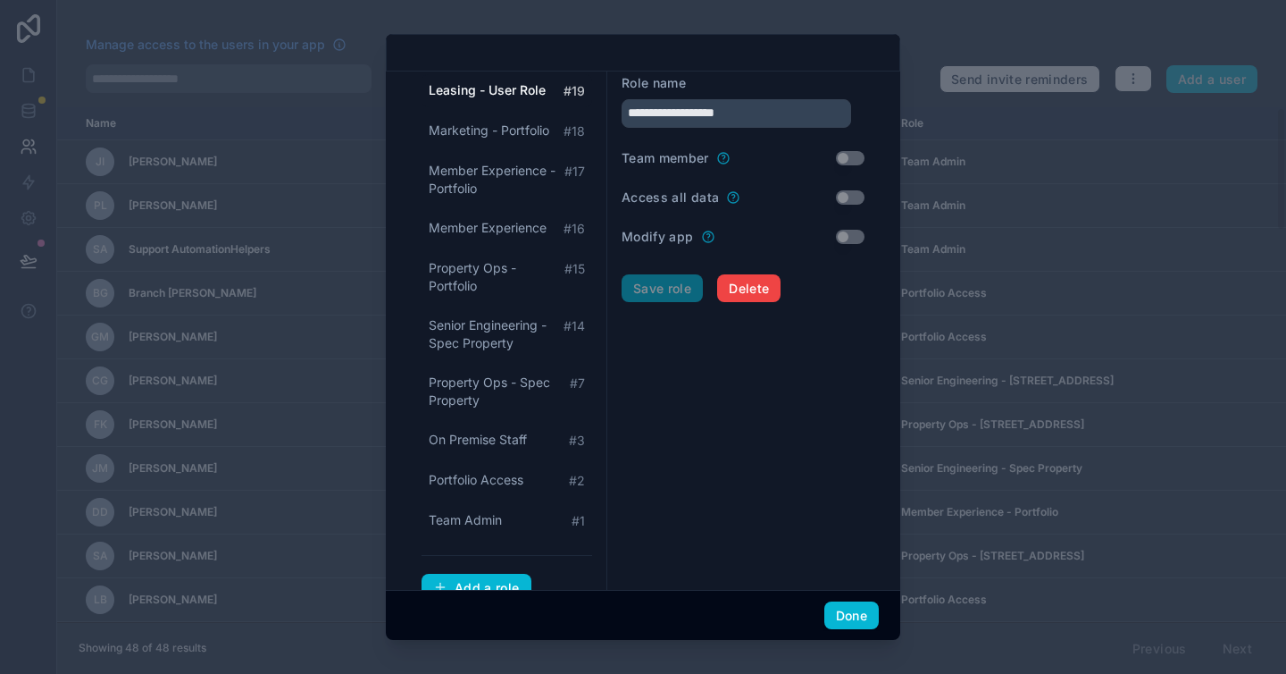
click at [715, 425] on form "**********" at bounding box center [743, 338] width 243 height 528
drag, startPoint x: 769, startPoint y: 369, endPoint x: 756, endPoint y: 390, distance: 24.5
click at [769, 370] on form "**********" at bounding box center [743, 338] width 243 height 528
click at [523, 581] on button "Add a role" at bounding box center [477, 588] width 110 height 29
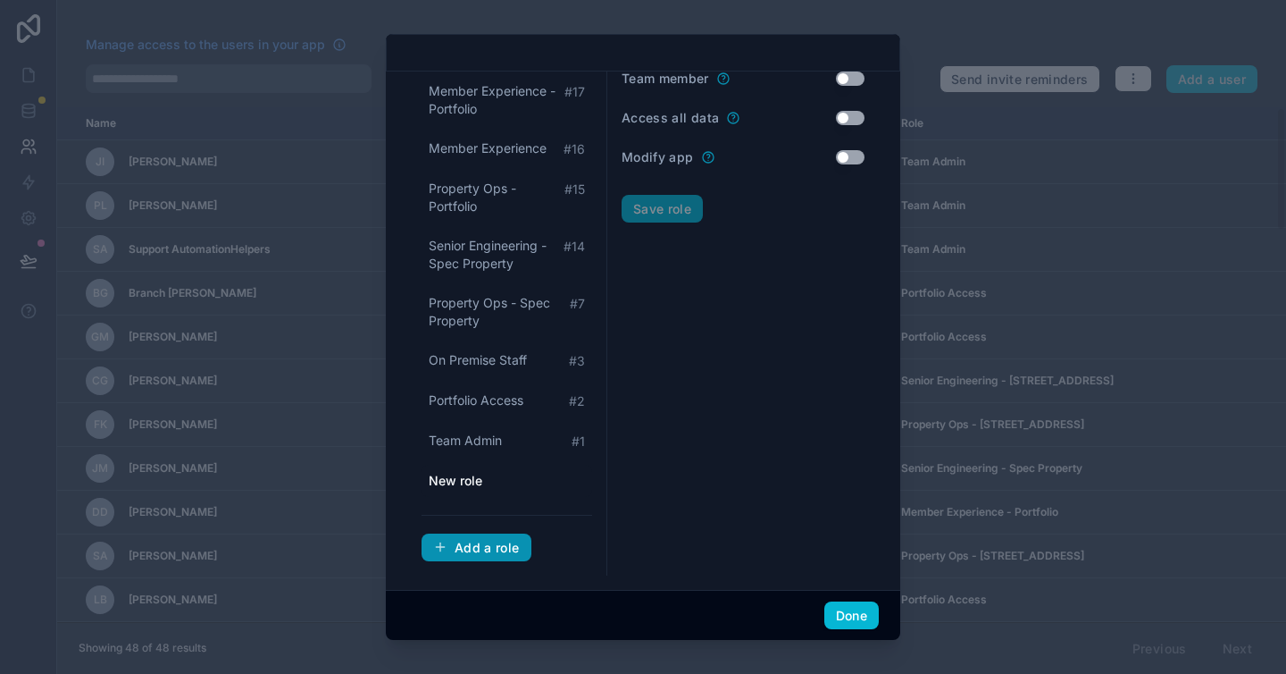
scroll to position [0, 0]
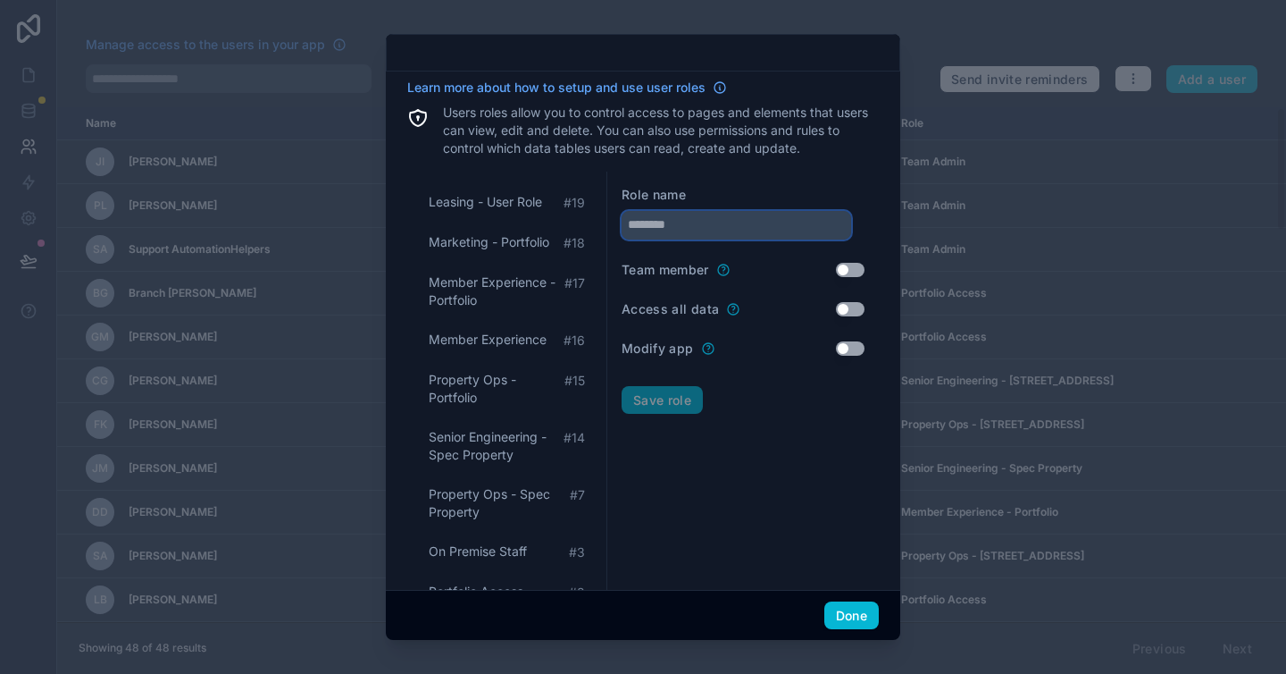
click at [707, 227] on input "text" at bounding box center [737, 225] width 230 height 29
type input "**********"
click at [749, 481] on form "**********" at bounding box center [743, 469] width 243 height 567
click at [720, 502] on form "**********" at bounding box center [743, 469] width 243 height 567
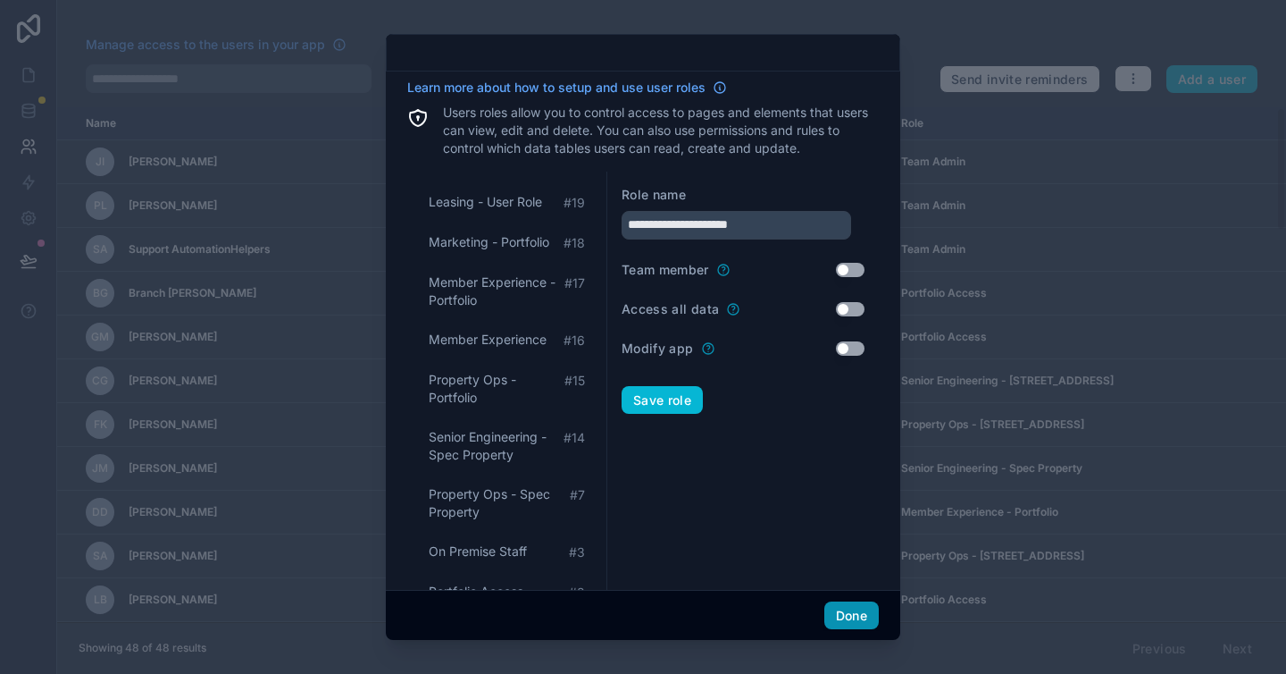
click at [870, 628] on button "Done" at bounding box center [852, 615] width 54 height 29
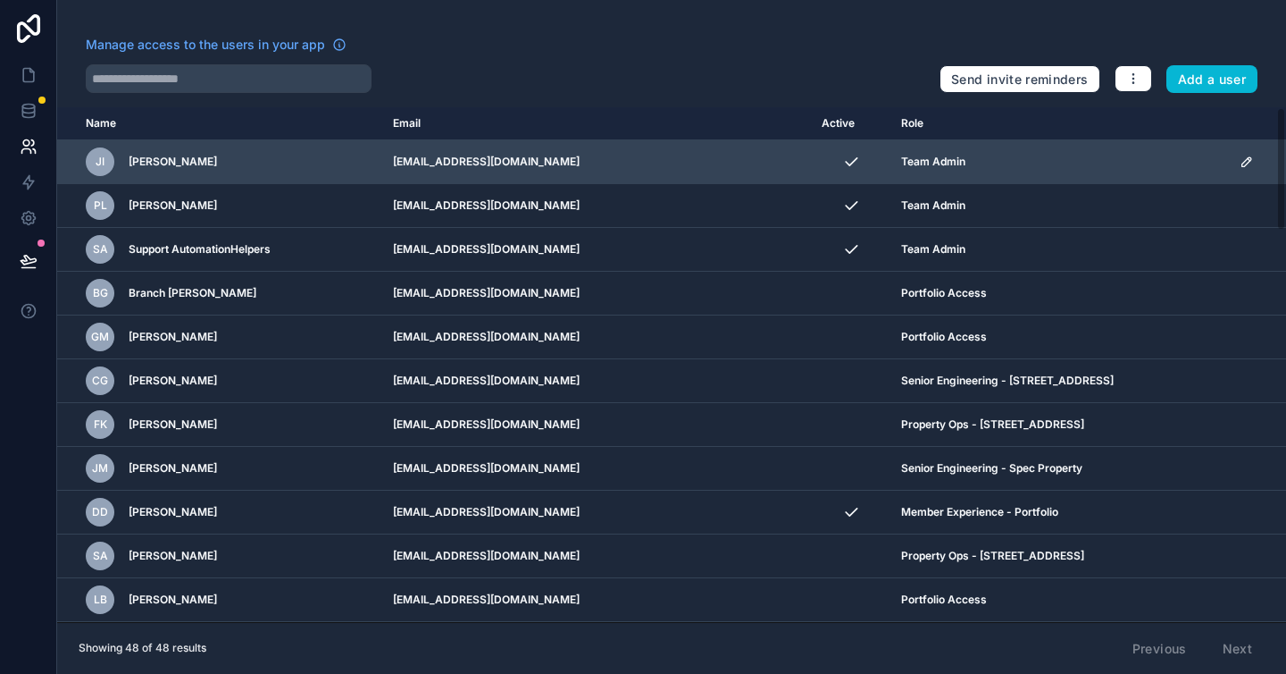
click at [304, 153] on div "JI Jonathan Iger" at bounding box center [229, 161] width 286 height 29
click at [158, 161] on span "Jonathan Iger" at bounding box center [173, 162] width 88 height 14
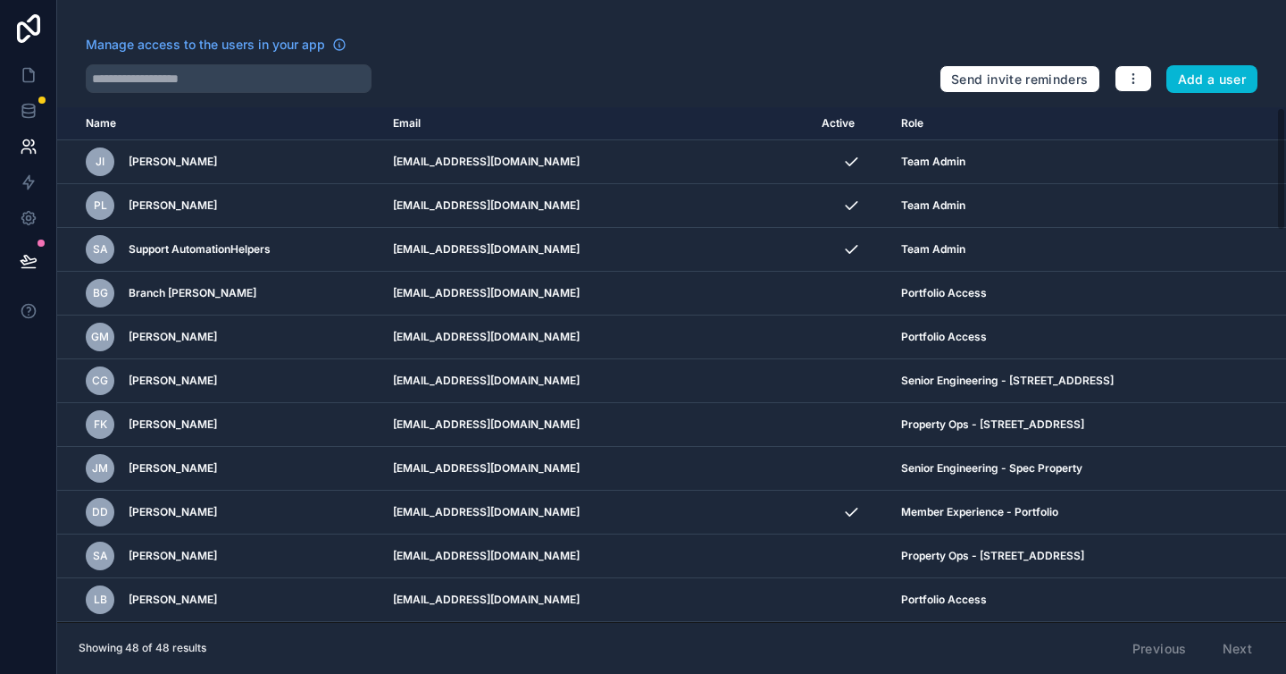
click at [1034, 116] on th "Role" at bounding box center [1060, 123] width 339 height 33
click at [24, 113] on icon at bounding box center [29, 111] width 18 height 18
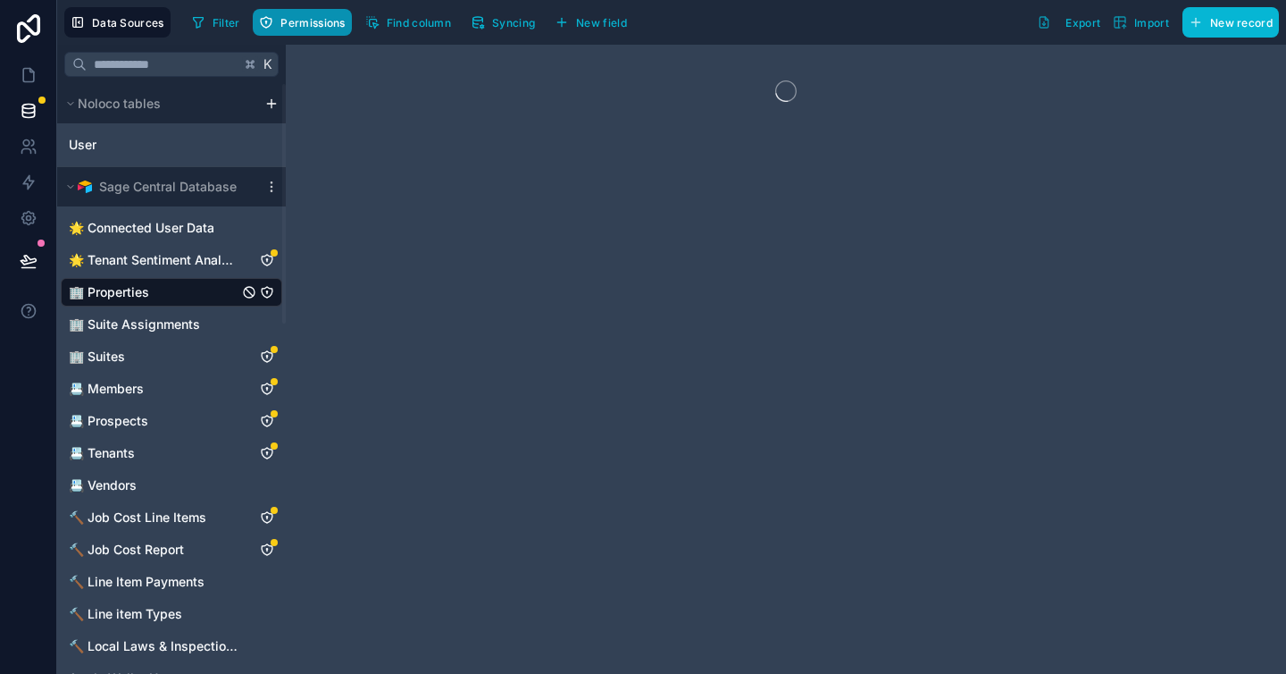
click at [305, 26] on span "Permissions" at bounding box center [313, 22] width 64 height 13
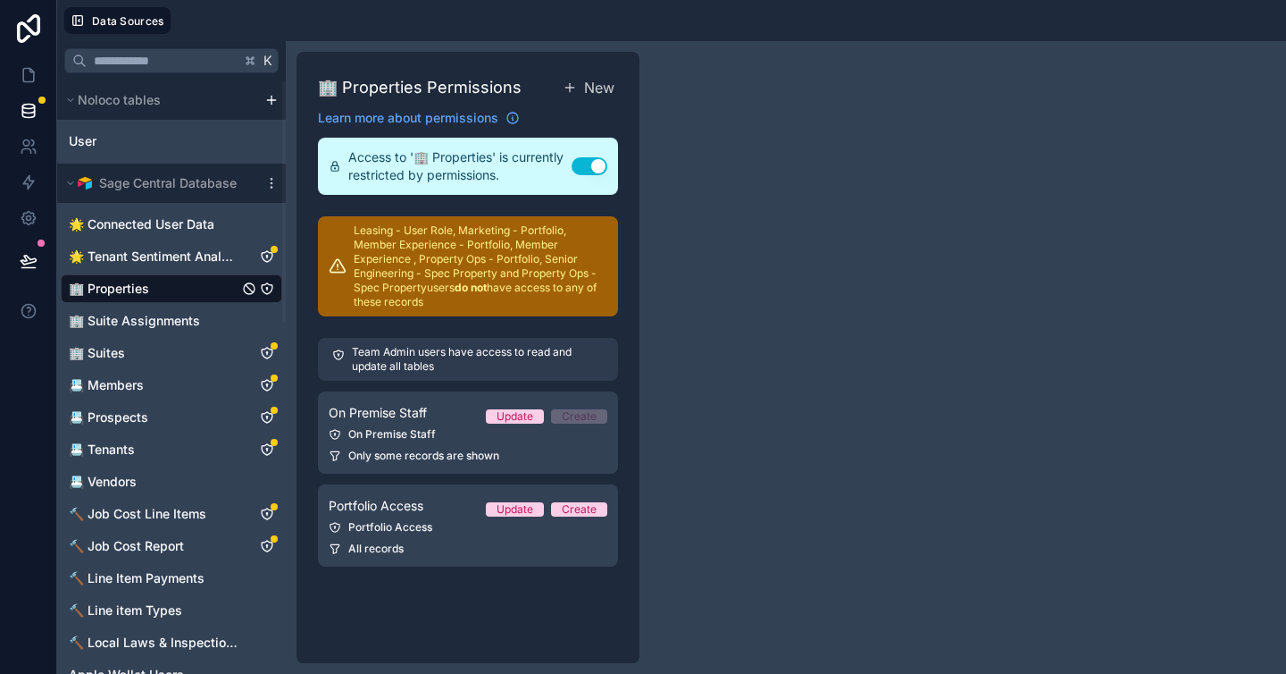
click at [127, 280] on span "🏢 Properties" at bounding box center [109, 289] width 80 height 18
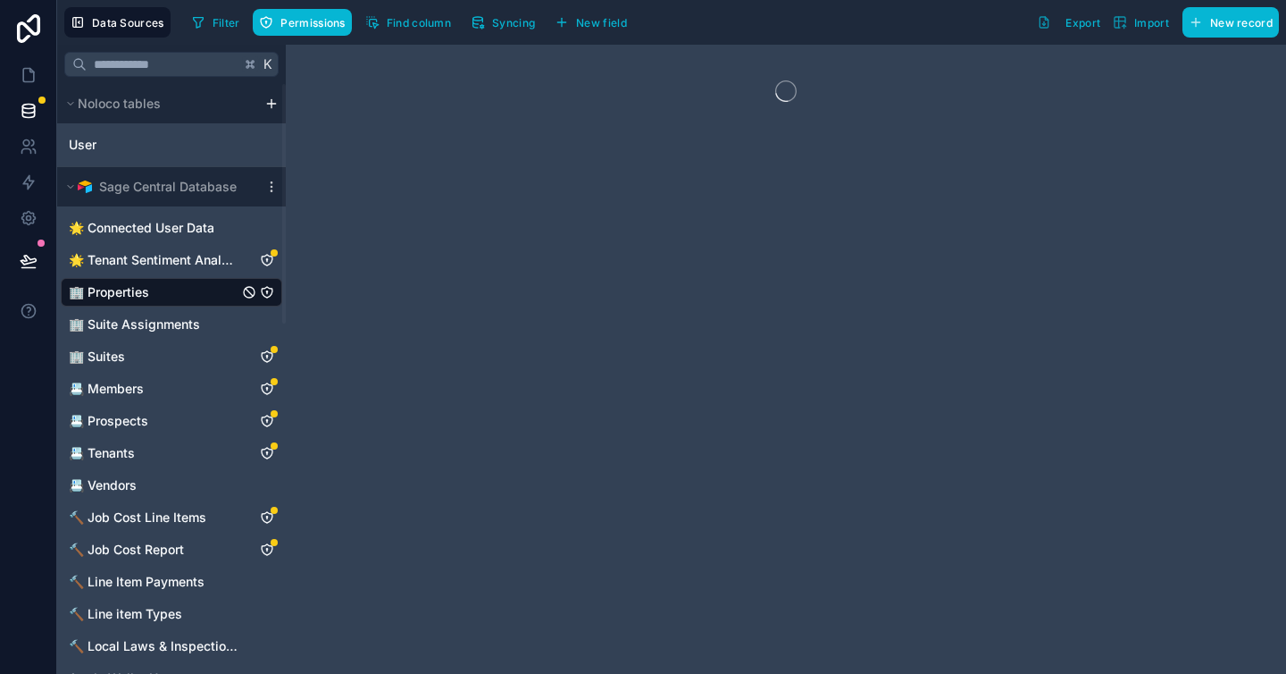
click at [127, 283] on span "🏢 Properties" at bounding box center [109, 292] width 80 height 18
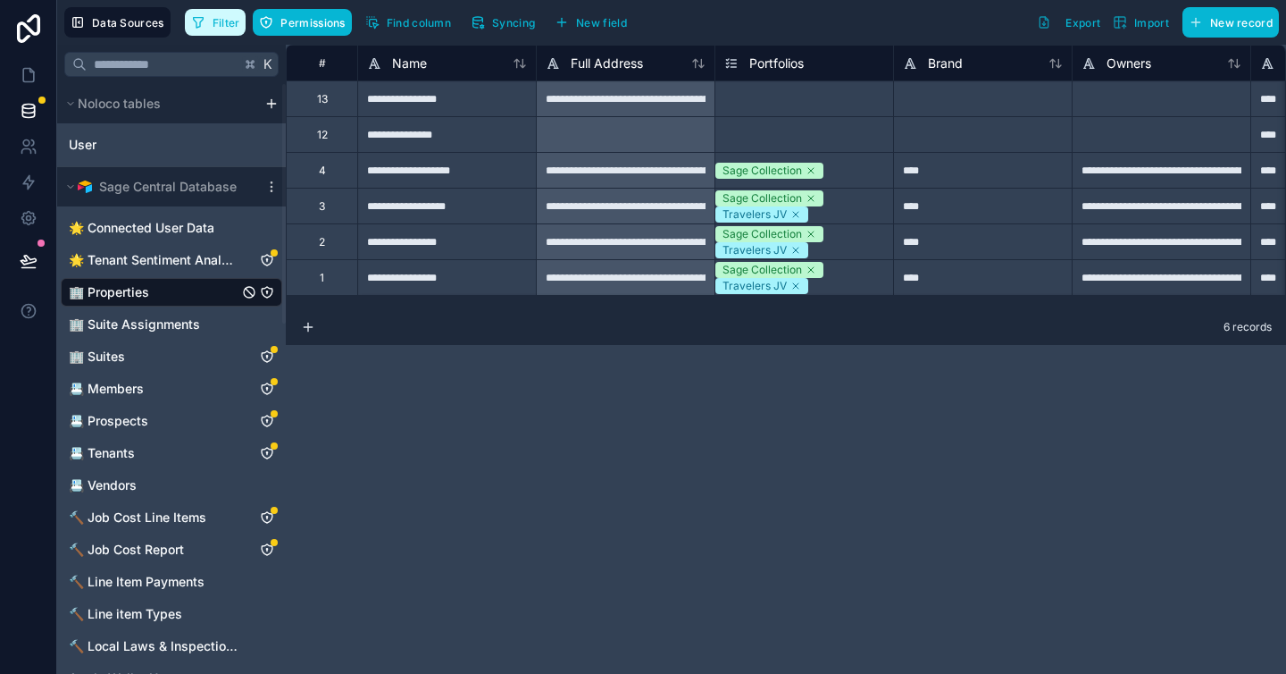
click at [218, 22] on span "Filter" at bounding box center [227, 22] width 28 height 13
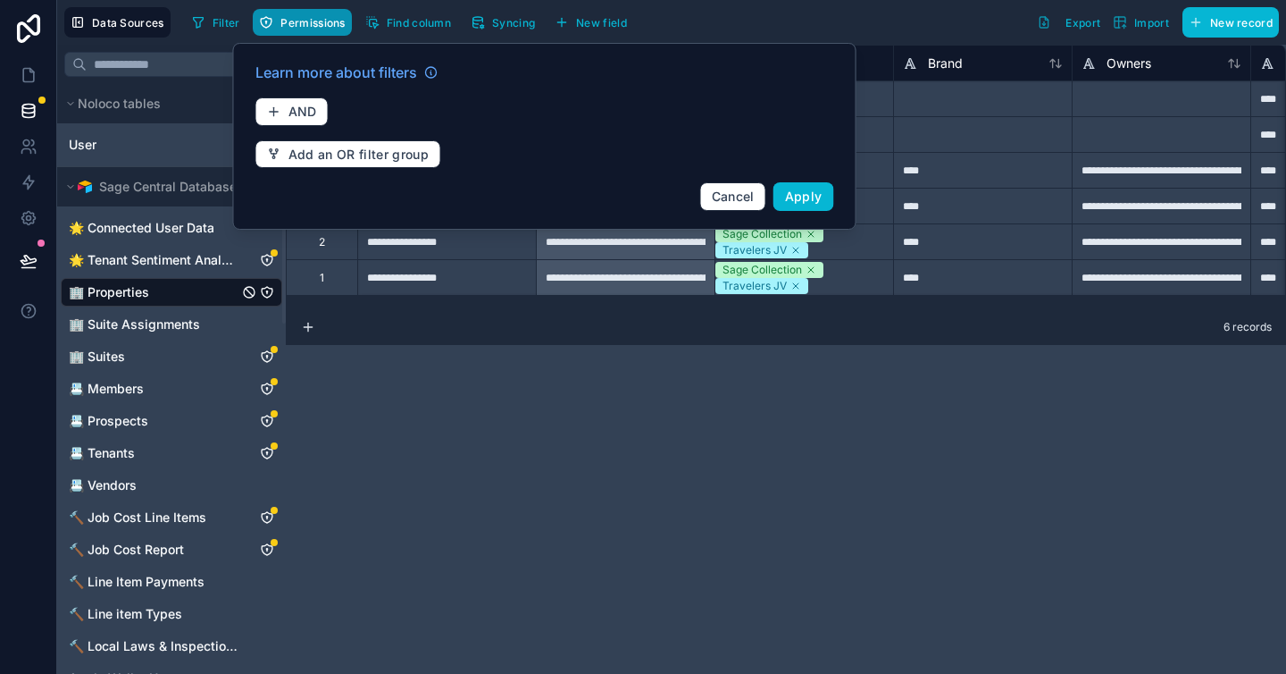
click at [319, 24] on span "Permissions" at bounding box center [313, 22] width 64 height 13
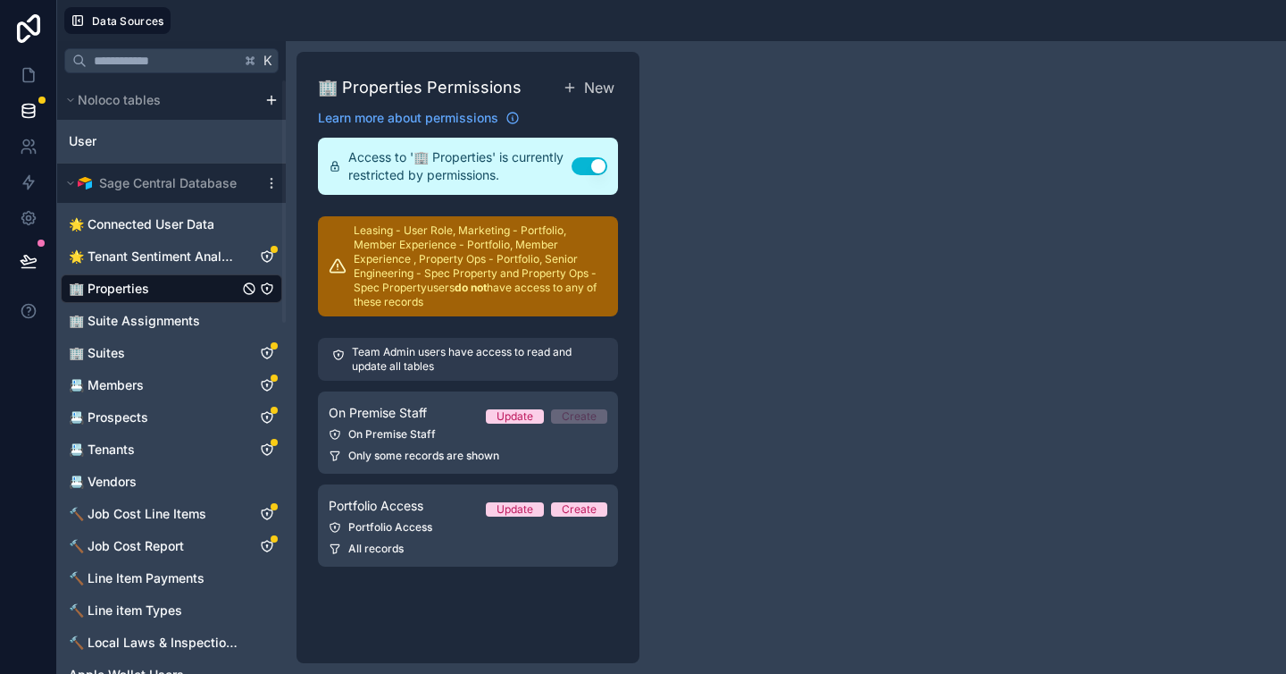
click at [413, 84] on h1 "🏢 Properties Permissions" at bounding box center [420, 87] width 204 height 25
click at [267, 289] on icon "🏢 Properties" at bounding box center [267, 290] width 0 height 2
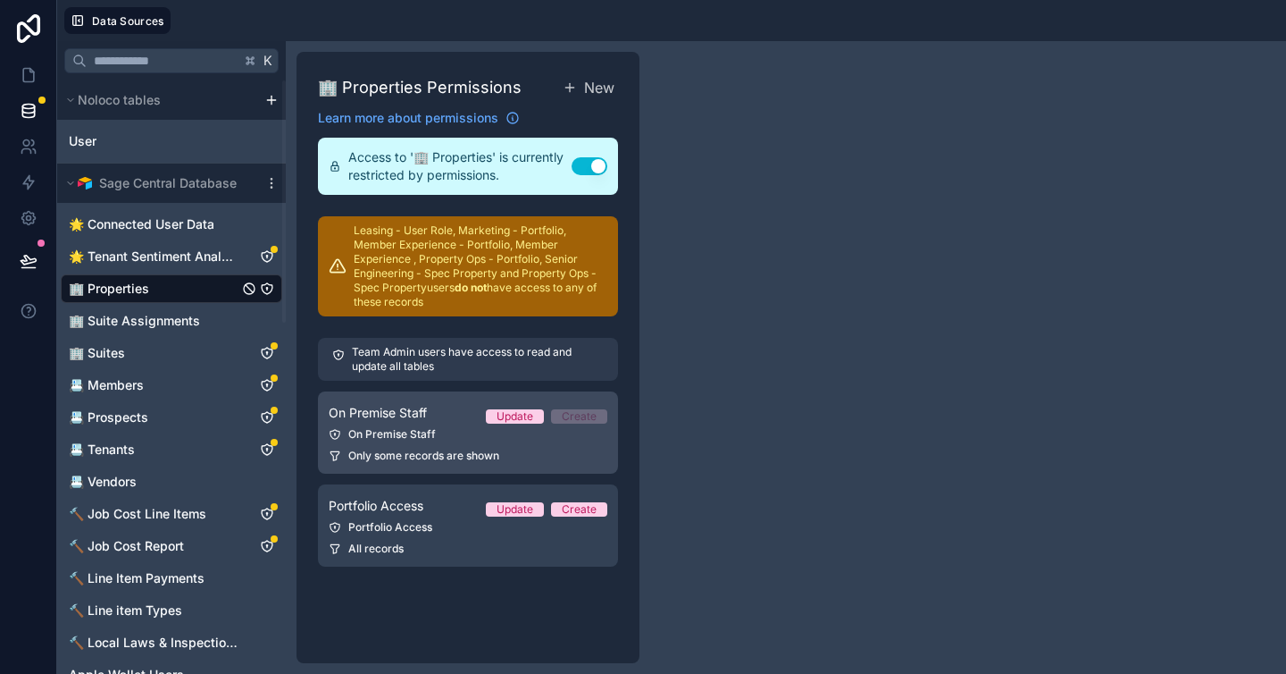
click at [440, 426] on link "On Premise Staff Update Create On Premise Staff Only some records are shown" at bounding box center [468, 432] width 300 height 82
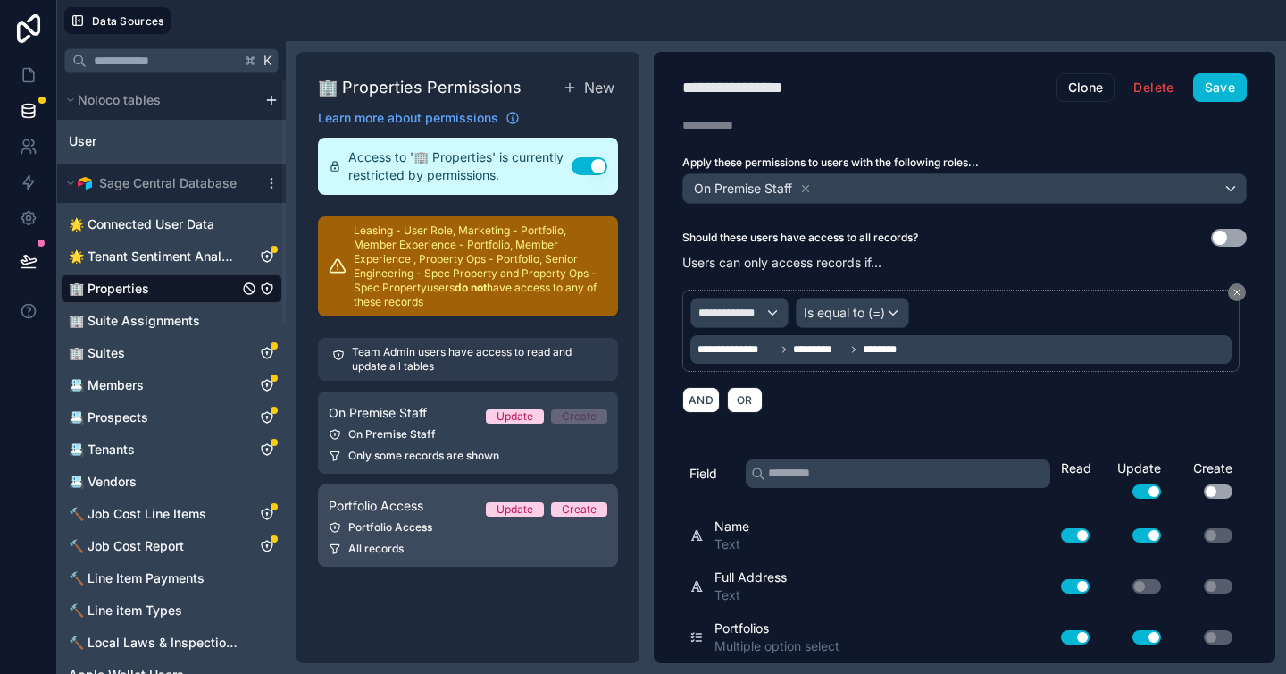
click at [448, 509] on div "Portfolio Access Update Create" at bounding box center [468, 505] width 279 height 21
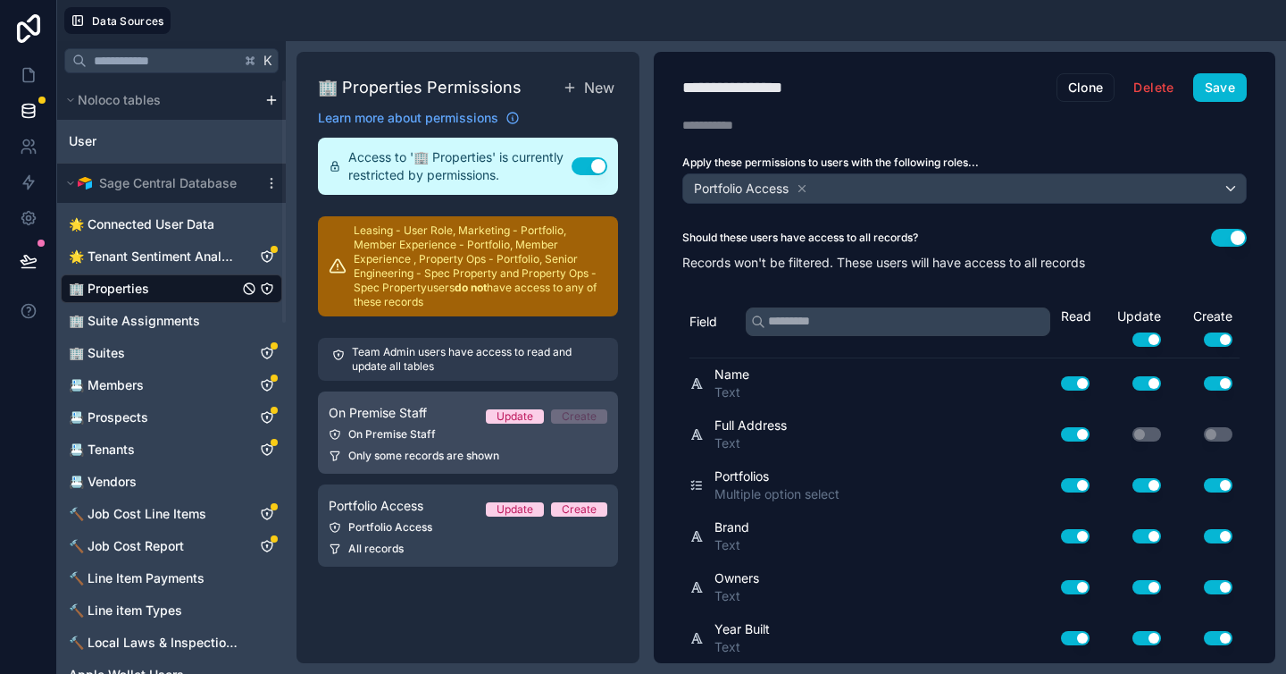
click at [457, 451] on span "Only some records are shown" at bounding box center [423, 455] width 151 height 14
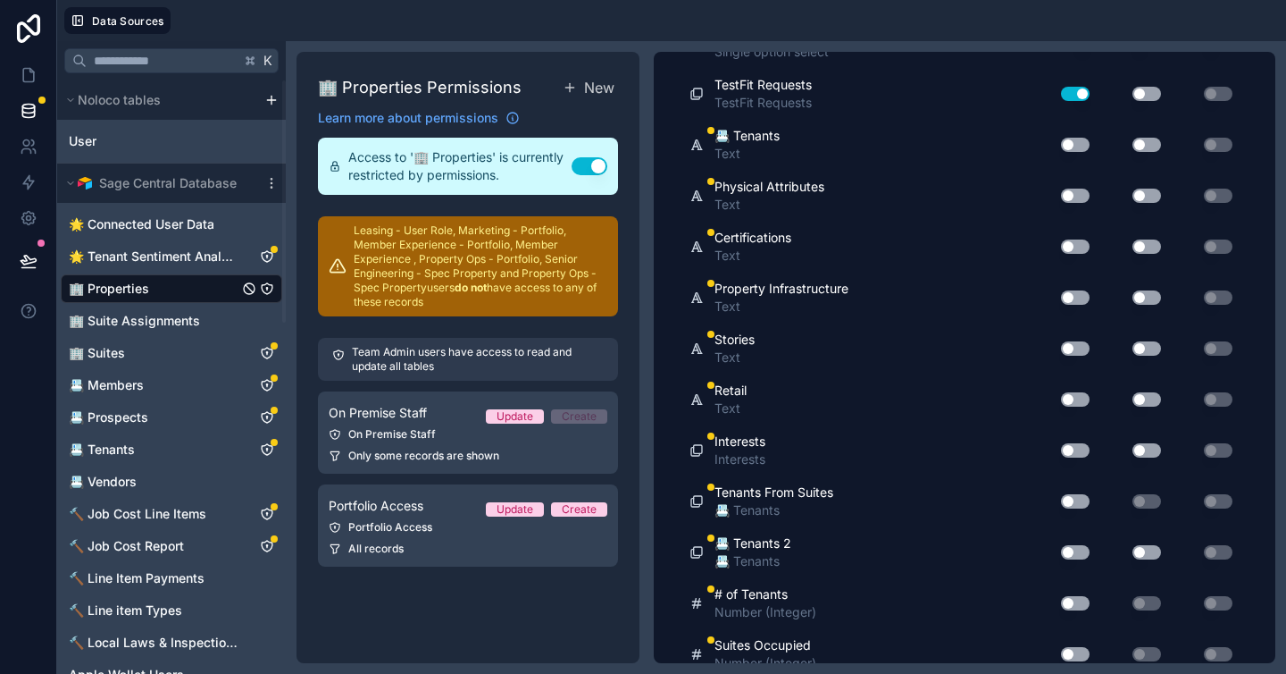
scroll to position [996, 0]
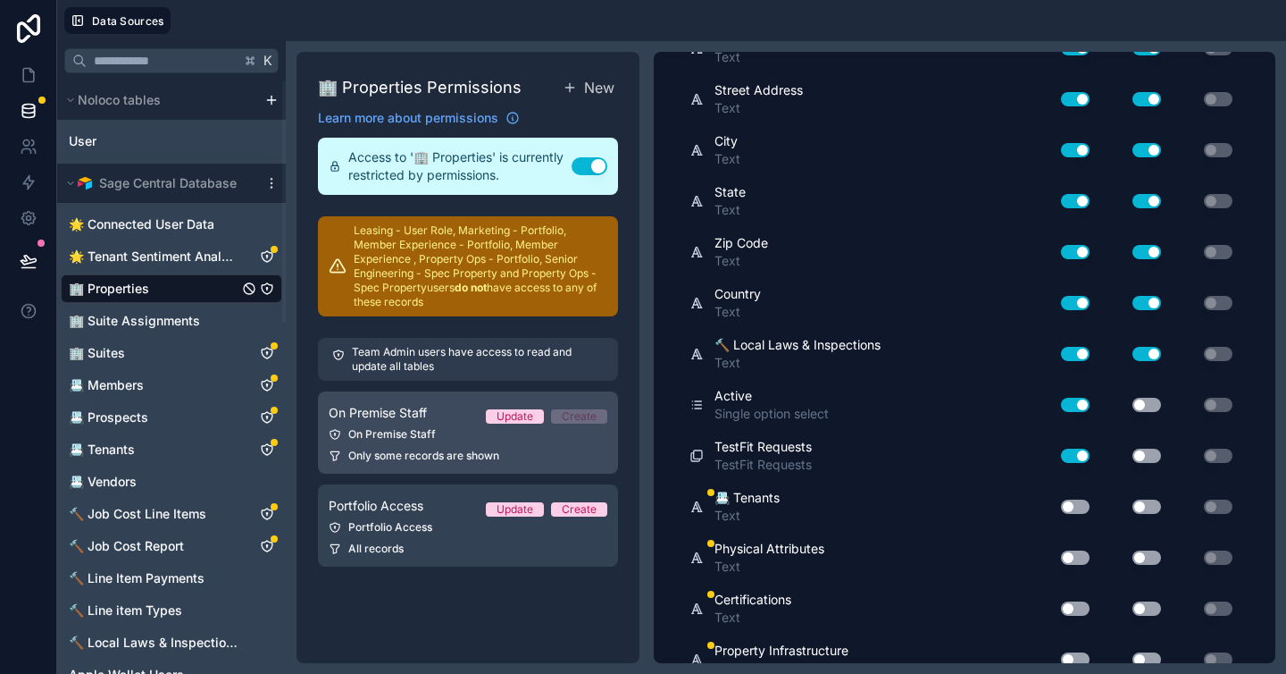
click at [396, 450] on span "Only some records are shown" at bounding box center [423, 455] width 151 height 14
click at [410, 427] on div "On Premise Staff" at bounding box center [468, 434] width 279 height 14
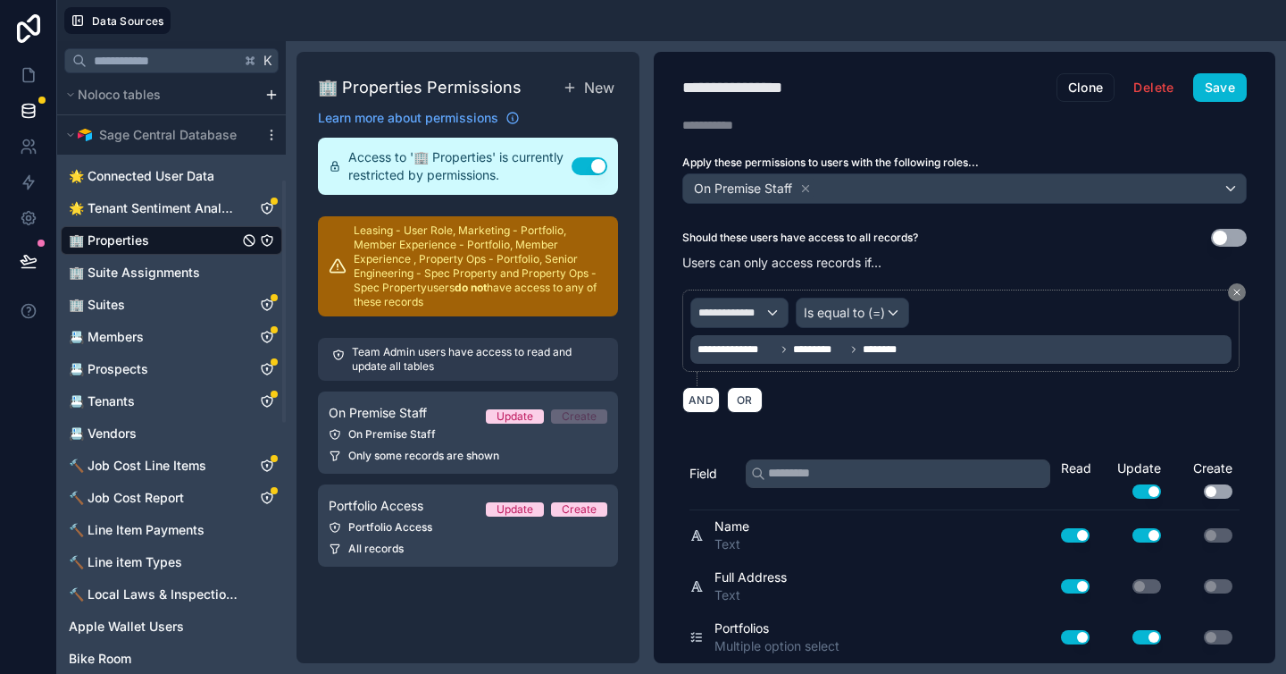
scroll to position [296, 0]
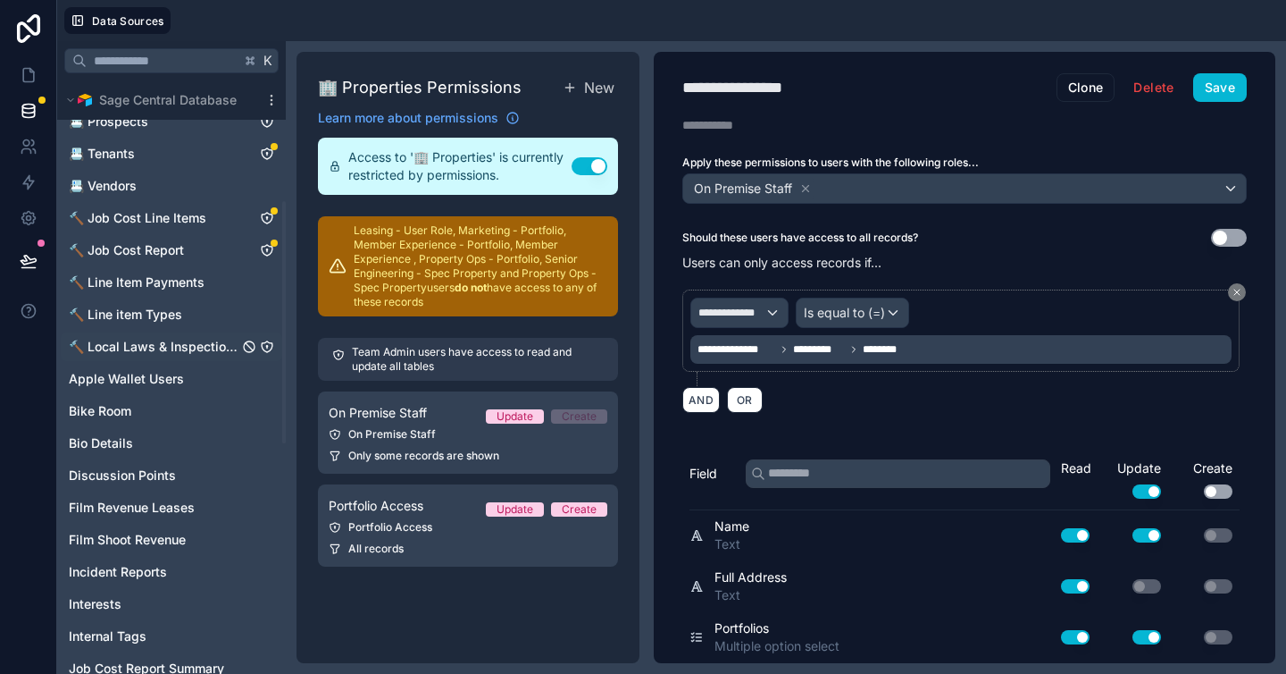
click at [146, 349] on span "🔨 Local Laws & Inspections" at bounding box center [154, 347] width 170 height 18
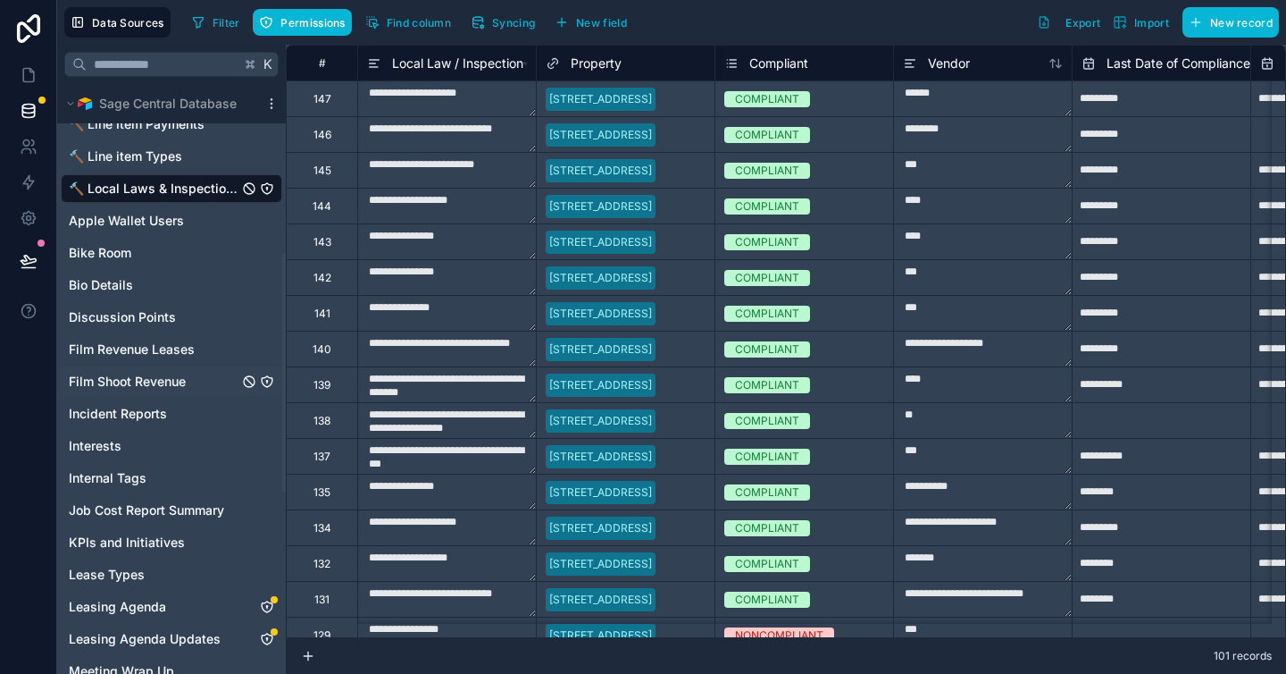
scroll to position [415, 0]
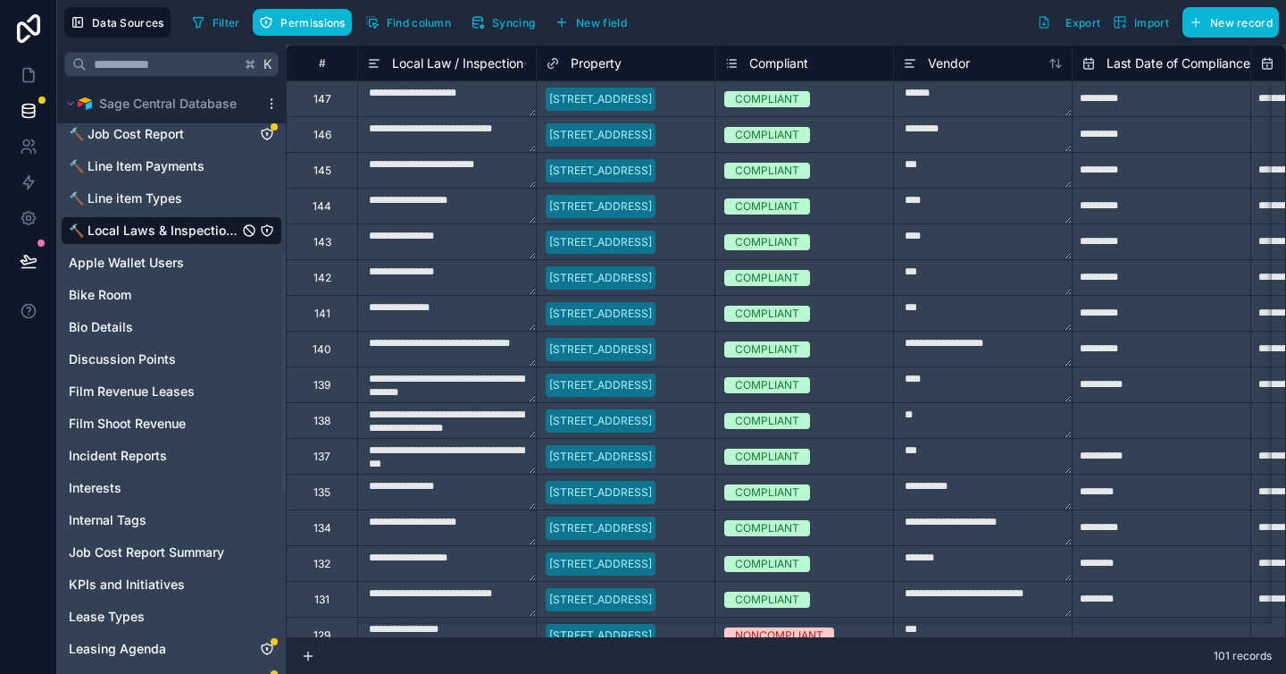
click at [265, 232] on icon "🔨 Local Laws & Inspections" at bounding box center [267, 230] width 14 height 14
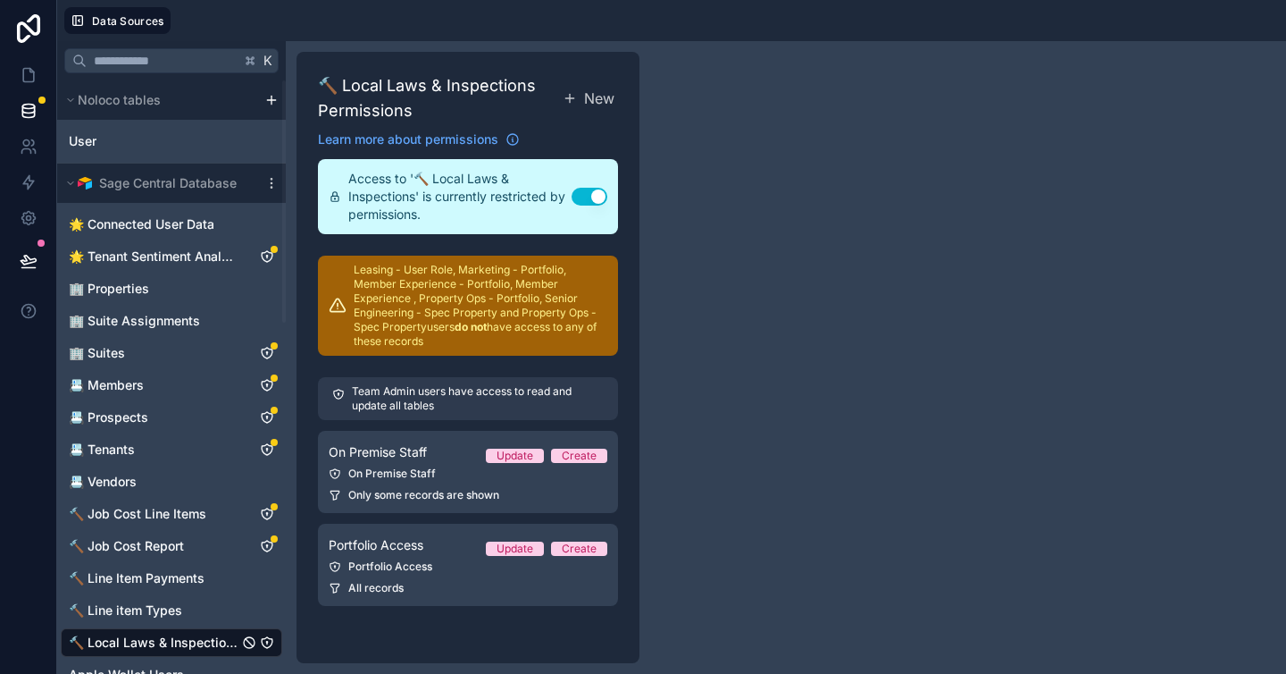
click at [515, 398] on p "Team Admin users have access to read and update all tables" at bounding box center [478, 398] width 252 height 29
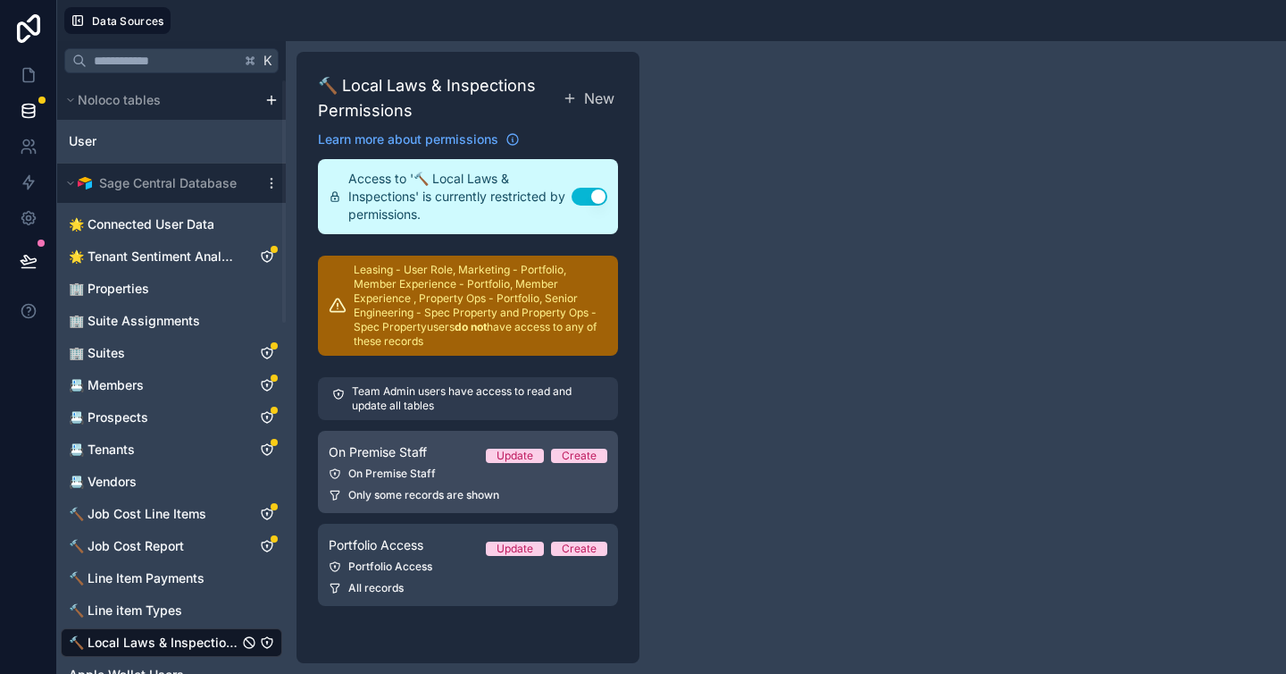
click at [528, 499] on div "Only some records are shown" at bounding box center [468, 495] width 279 height 14
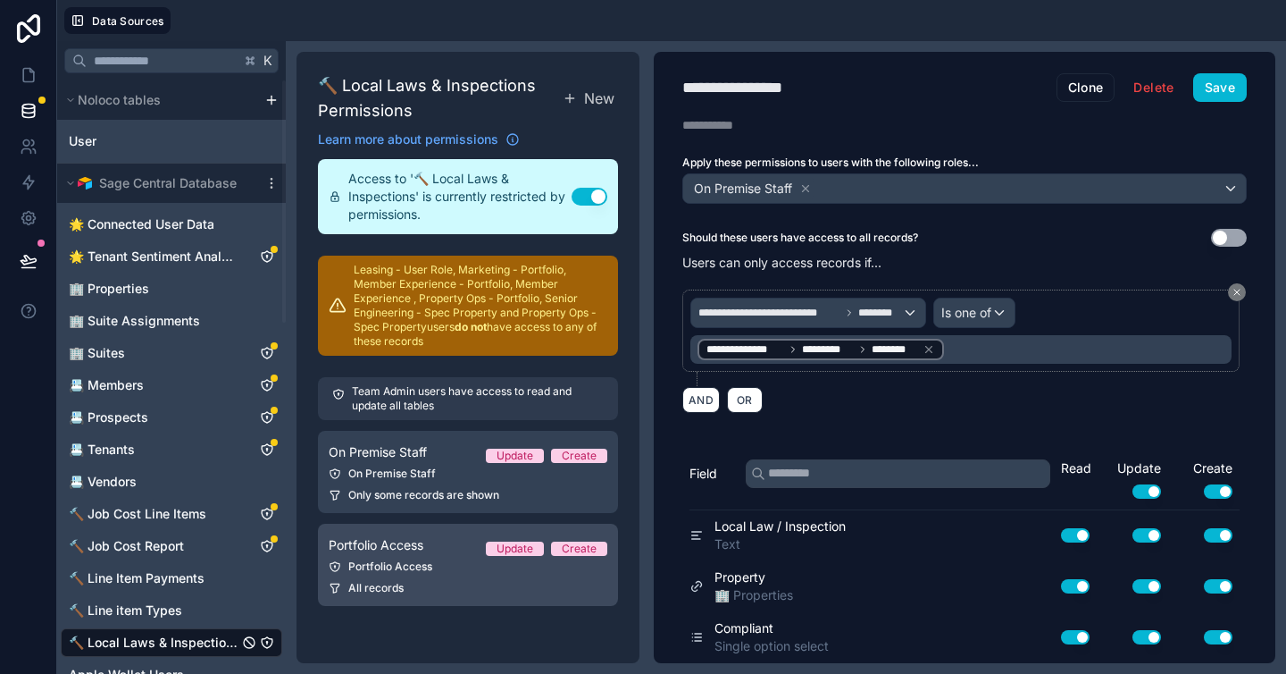
click at [499, 585] on div "All records" at bounding box center [468, 588] width 279 height 14
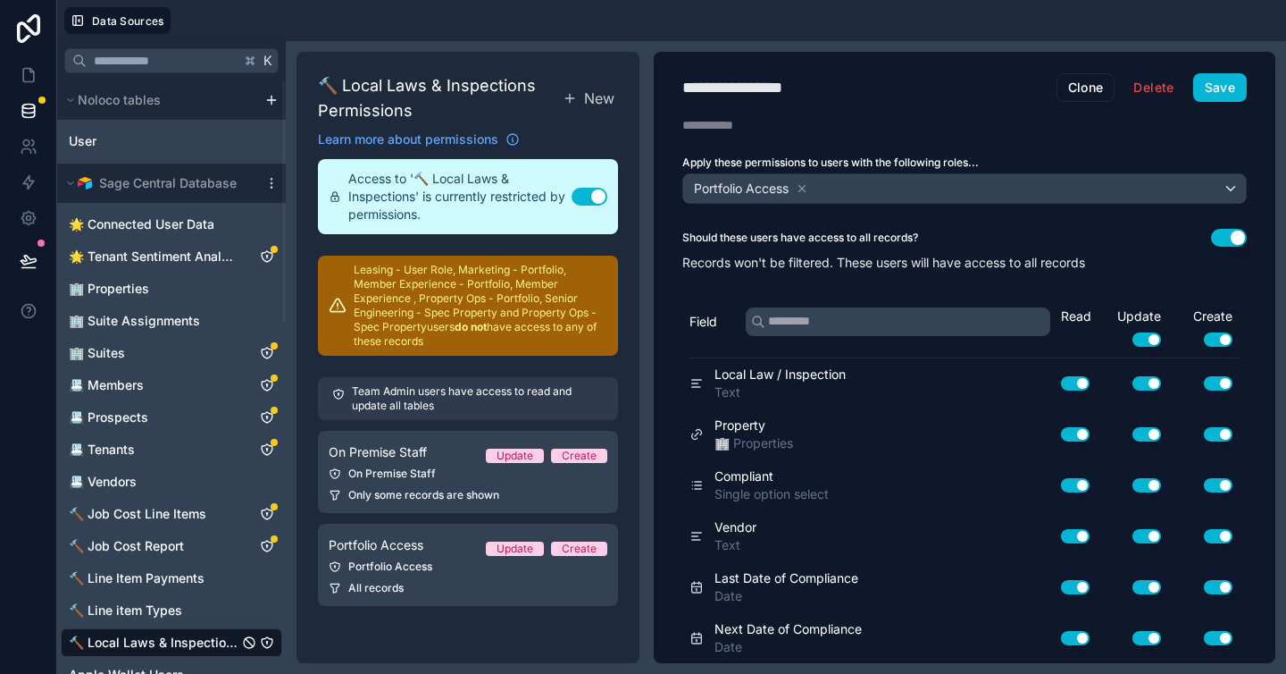
click at [780, 264] on p "Records won't be filtered. These users will have access to all records" at bounding box center [965, 263] width 565 height 18
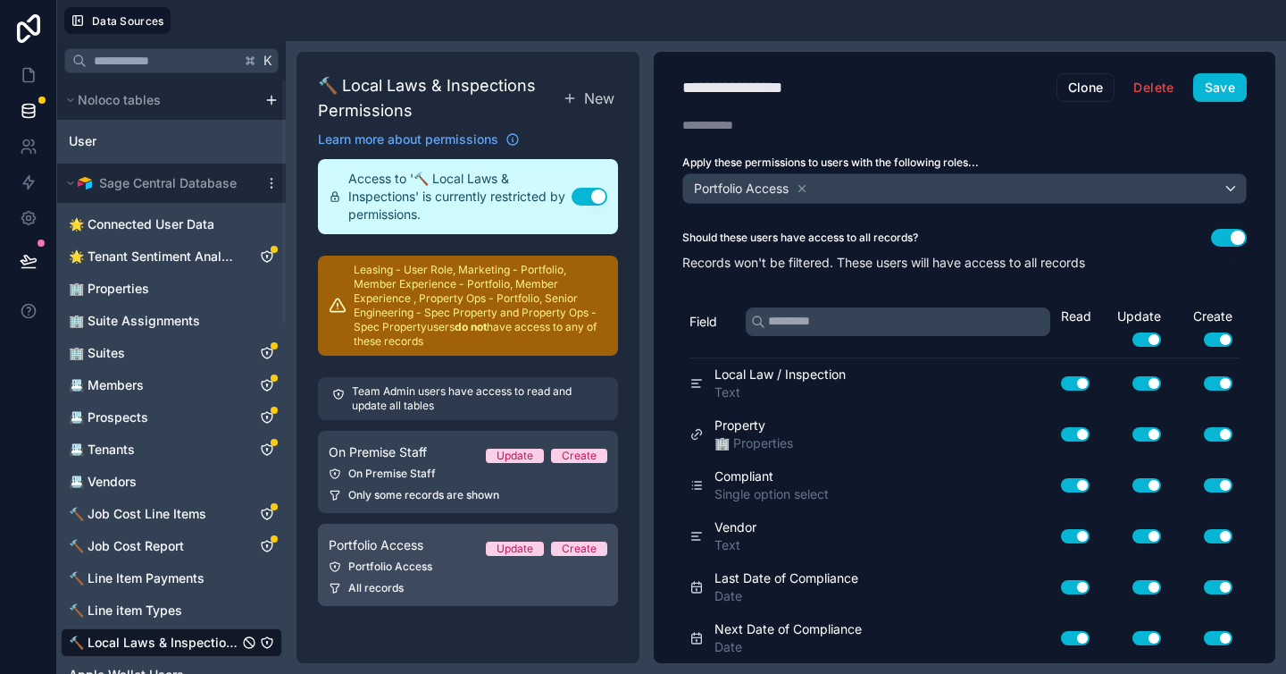
click at [463, 568] on div "Portfolio Access" at bounding box center [468, 566] width 279 height 14
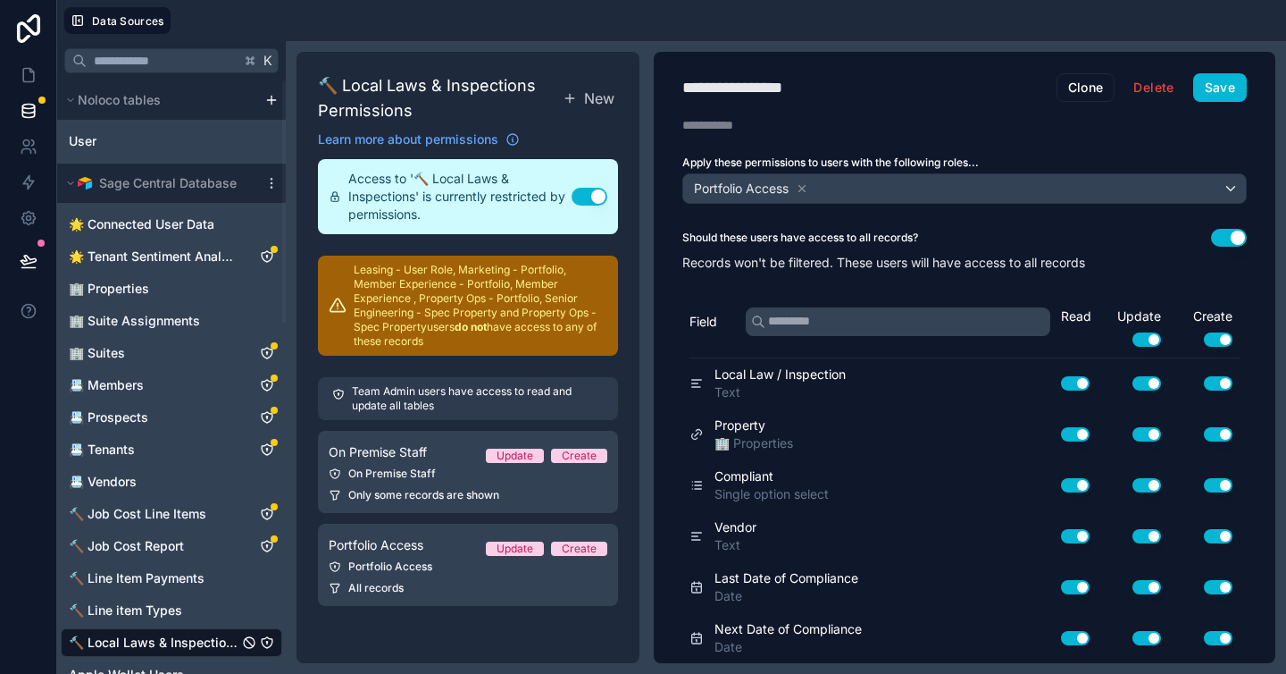
scroll to position [153, 0]
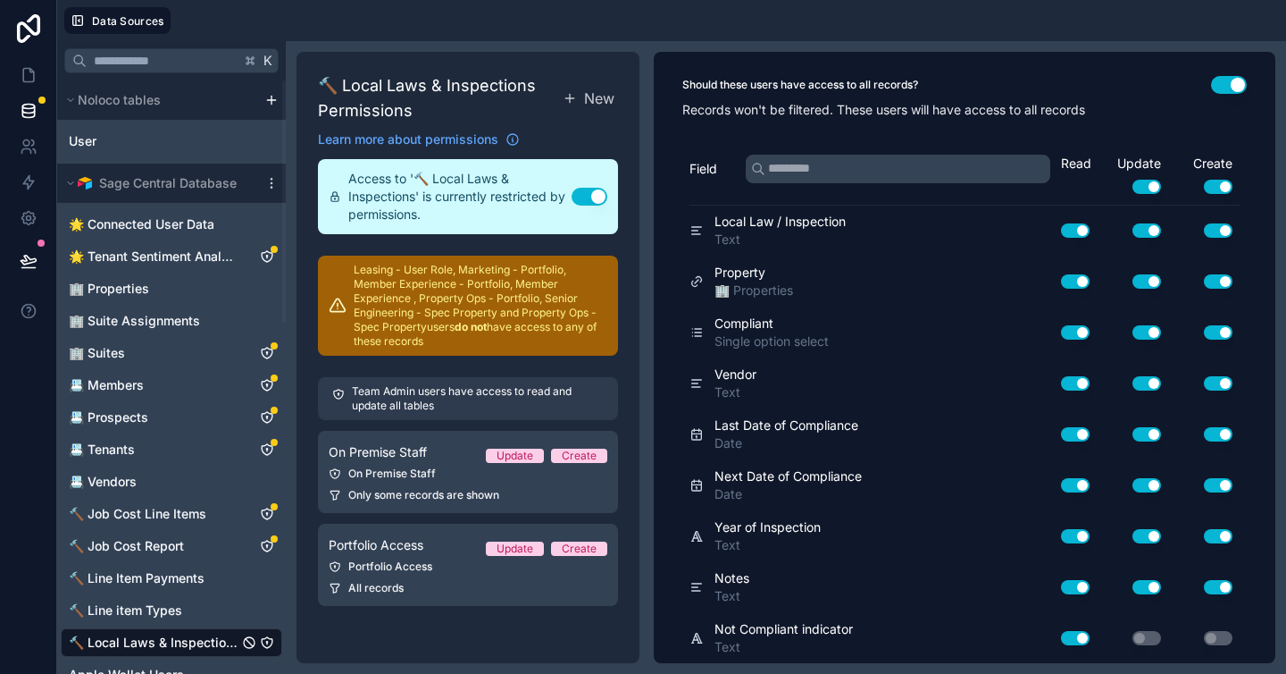
click at [1137, 644] on div "Use setting" at bounding box center [1132, 638] width 71 height 29
click at [1133, 584] on button "Use setting" at bounding box center [1147, 587] width 29 height 14
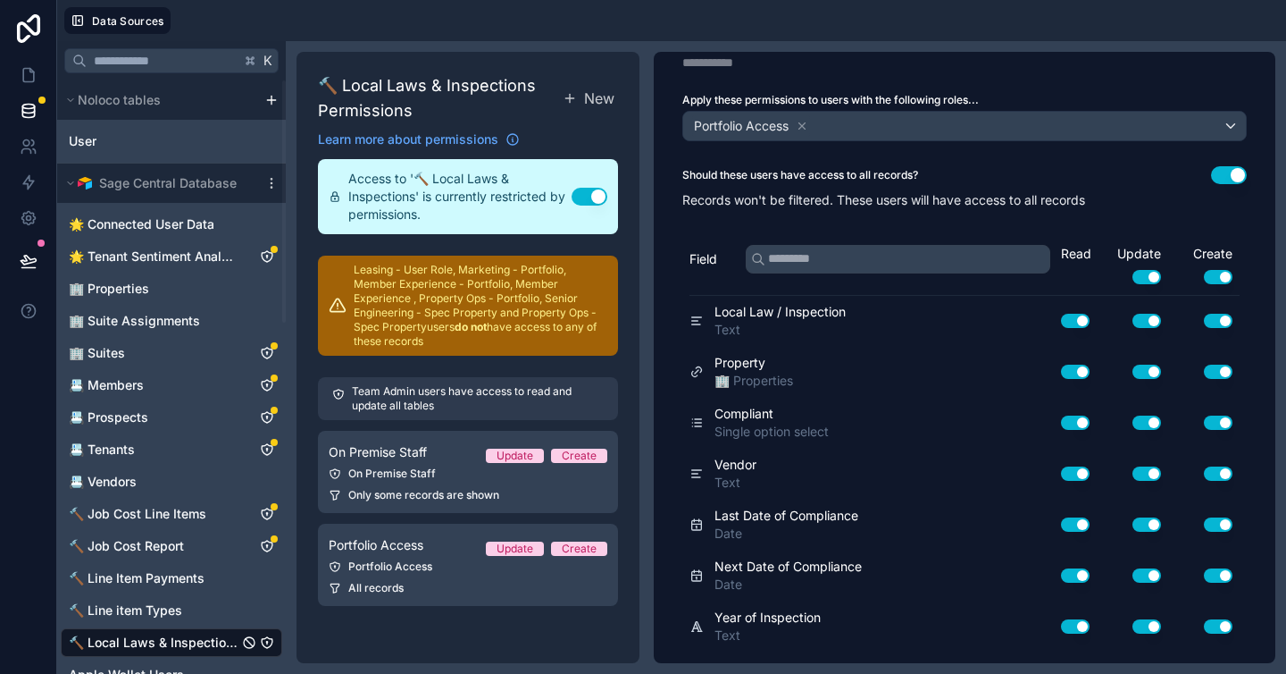
scroll to position [0, 0]
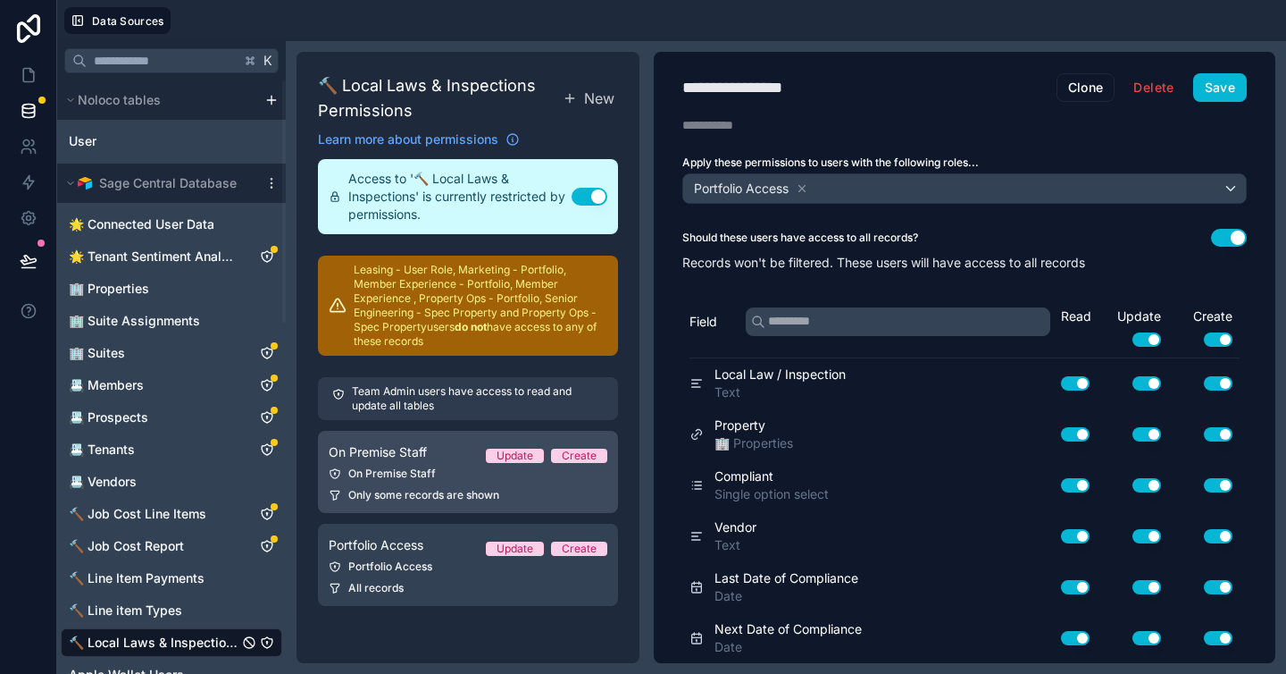
click at [429, 473] on div "On Premise Staff" at bounding box center [468, 473] width 279 height 14
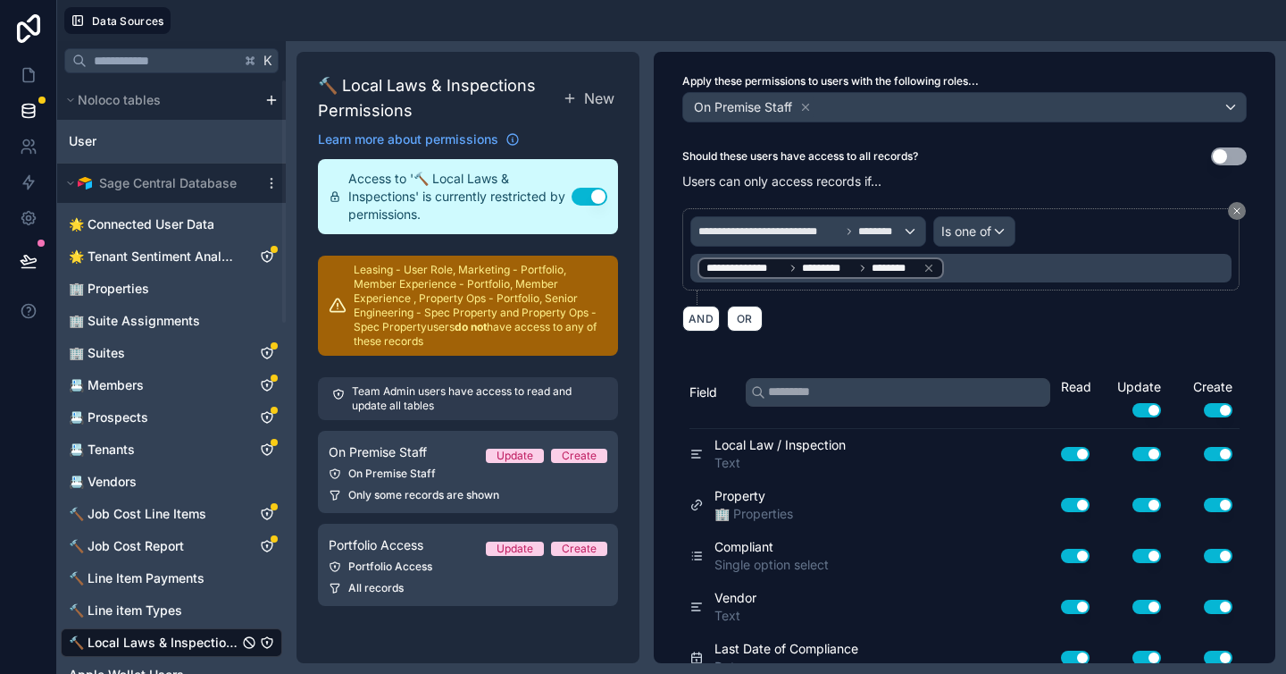
scroll to position [92, 0]
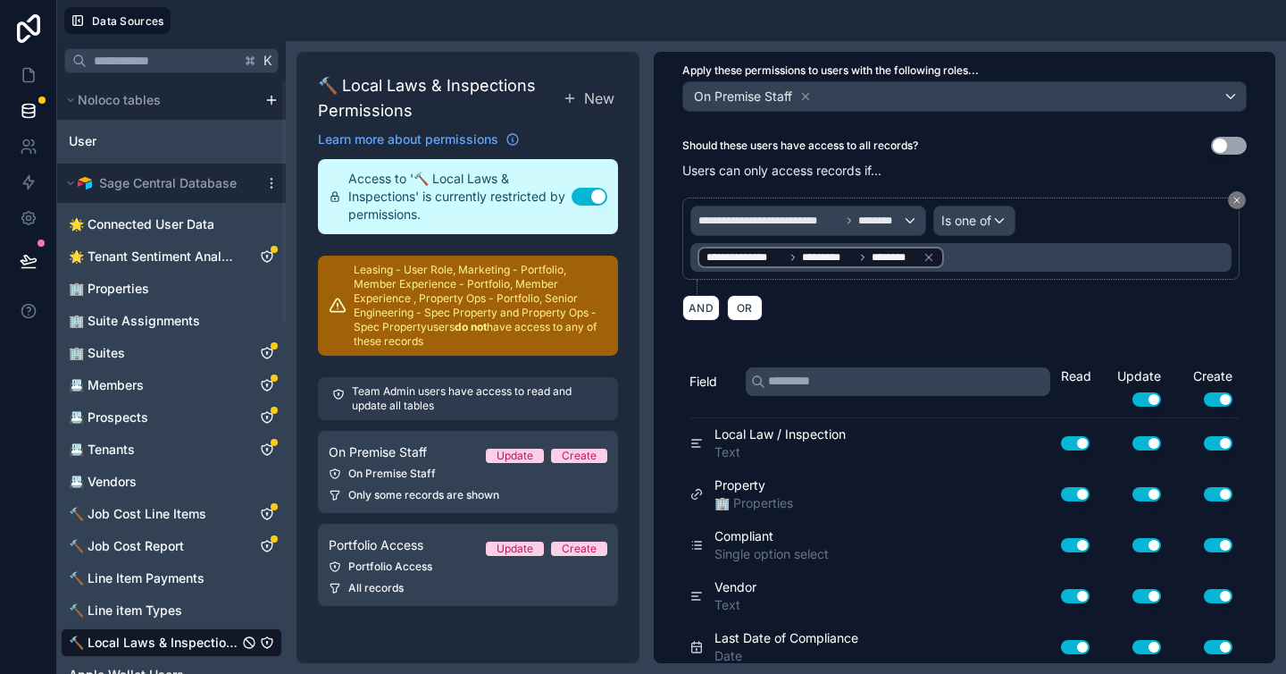
click at [1204, 399] on button "Use setting" at bounding box center [1218, 399] width 29 height 14
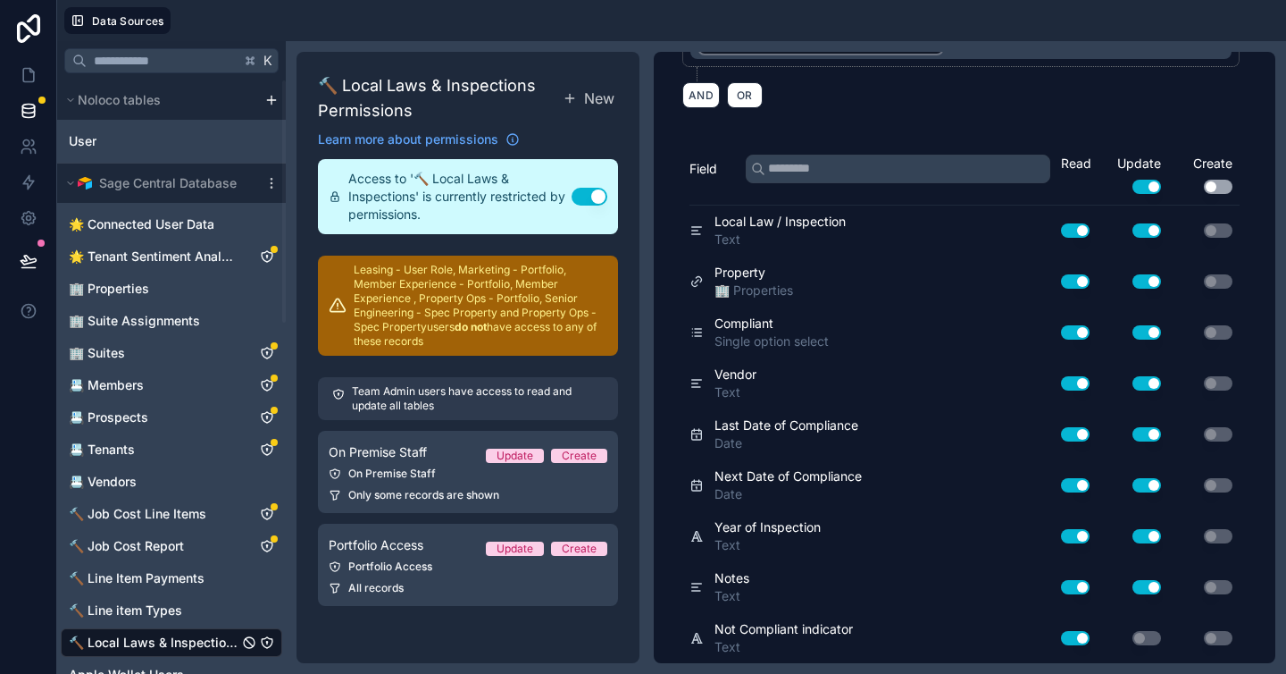
scroll to position [0, 0]
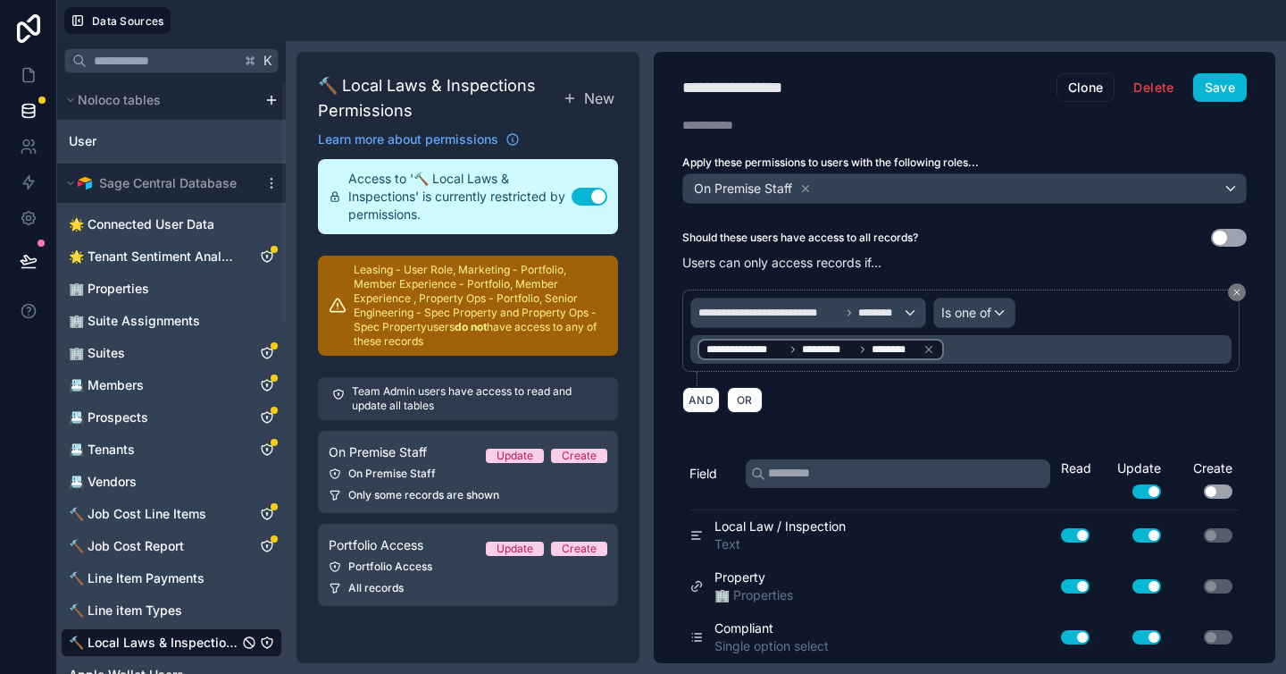
click at [1204, 487] on button "Use setting" at bounding box center [1218, 491] width 29 height 14
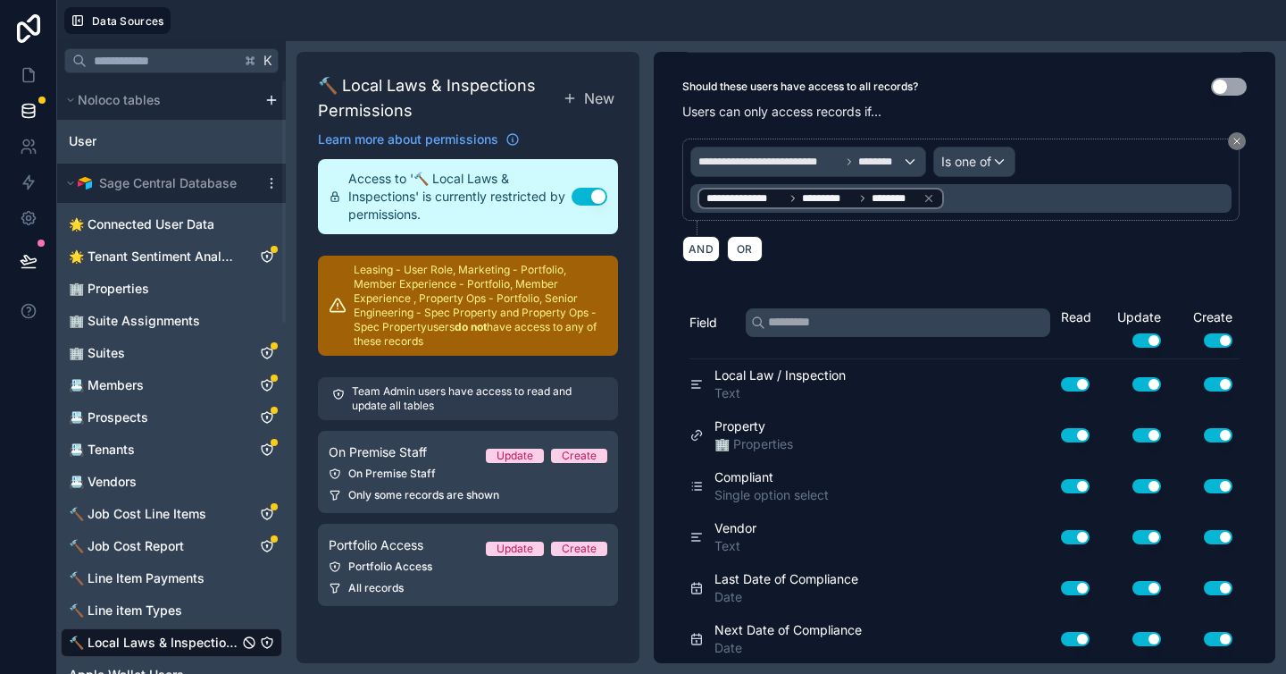
scroll to position [151, 0]
click at [462, 631] on div "🔨 Local Laws & Inspections Permissions New Learn more about permissions Access …" at bounding box center [468, 357] width 343 height 611
click at [580, 102] on button "New" at bounding box center [588, 98] width 59 height 29
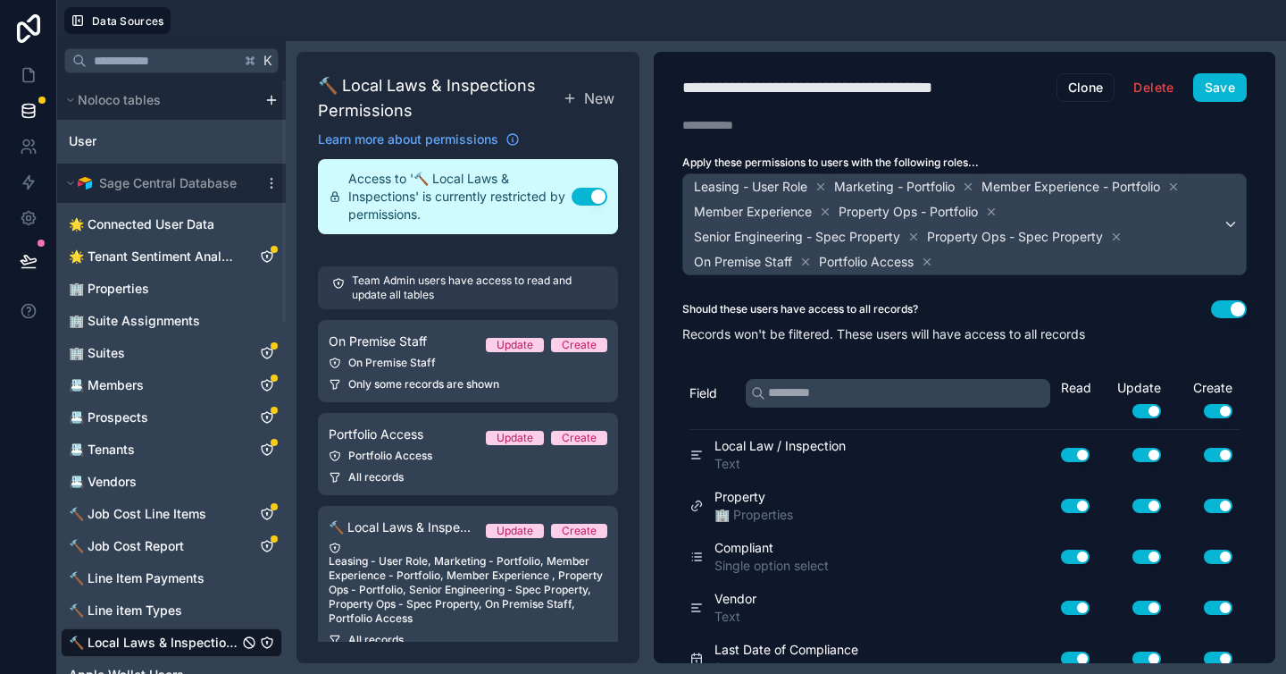
click at [792, 96] on div "**********" at bounding box center [848, 87] width 330 height 25
type div "**********"
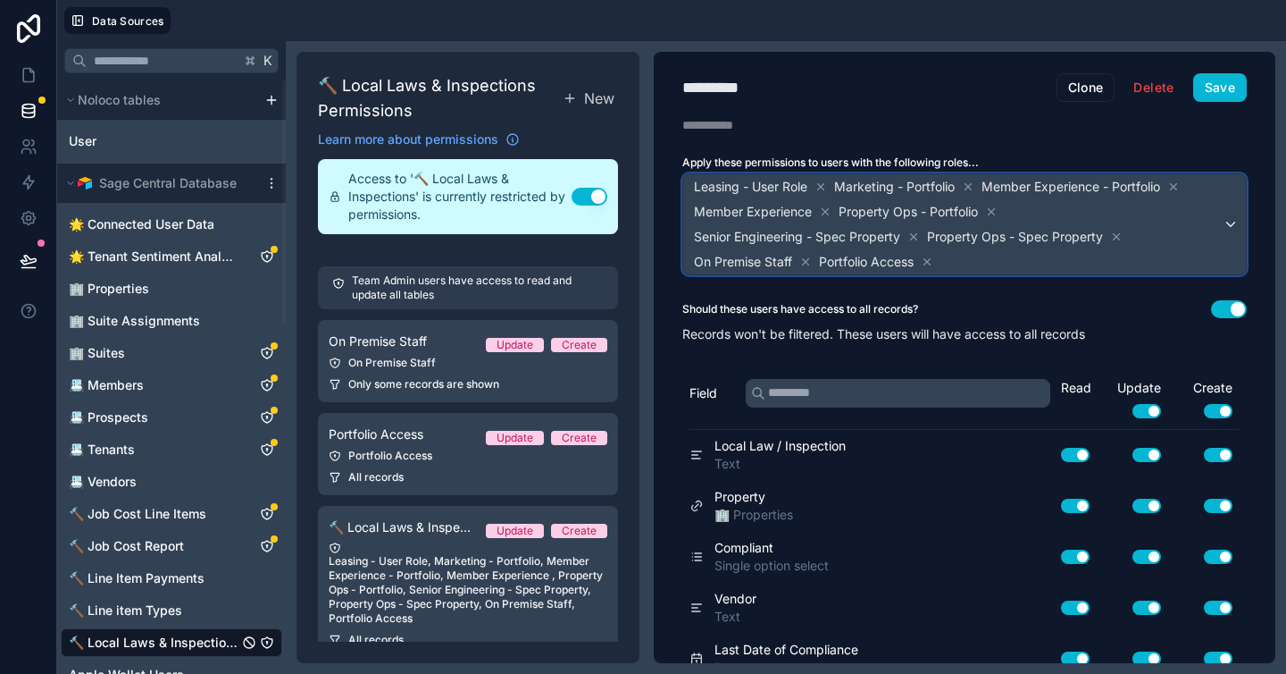
click at [1150, 216] on span "Leasing - User Role Marketing - Portfolio Member Experience - Portfolio Member …" at bounding box center [957, 224] width 532 height 100
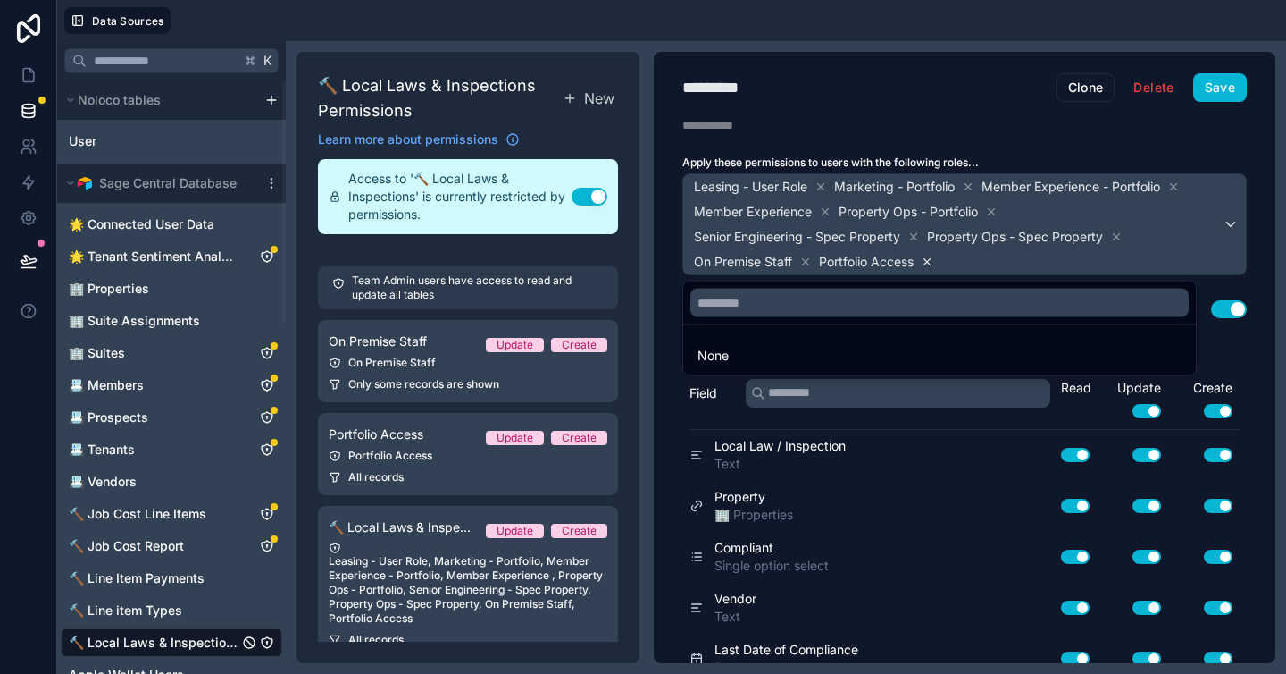
click at [935, 264] on div at bounding box center [643, 337] width 1286 height 674
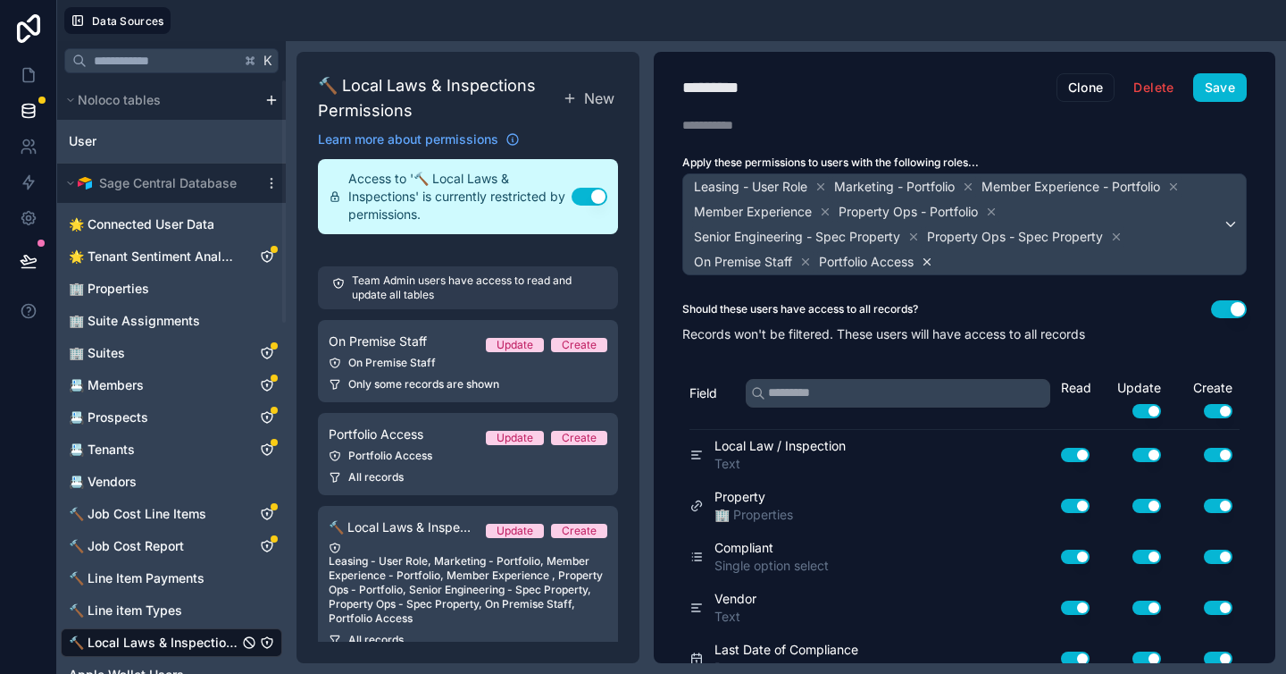
click at [931, 264] on icon at bounding box center [928, 261] width 6 height 6
click at [805, 259] on icon at bounding box center [806, 261] width 6 height 6
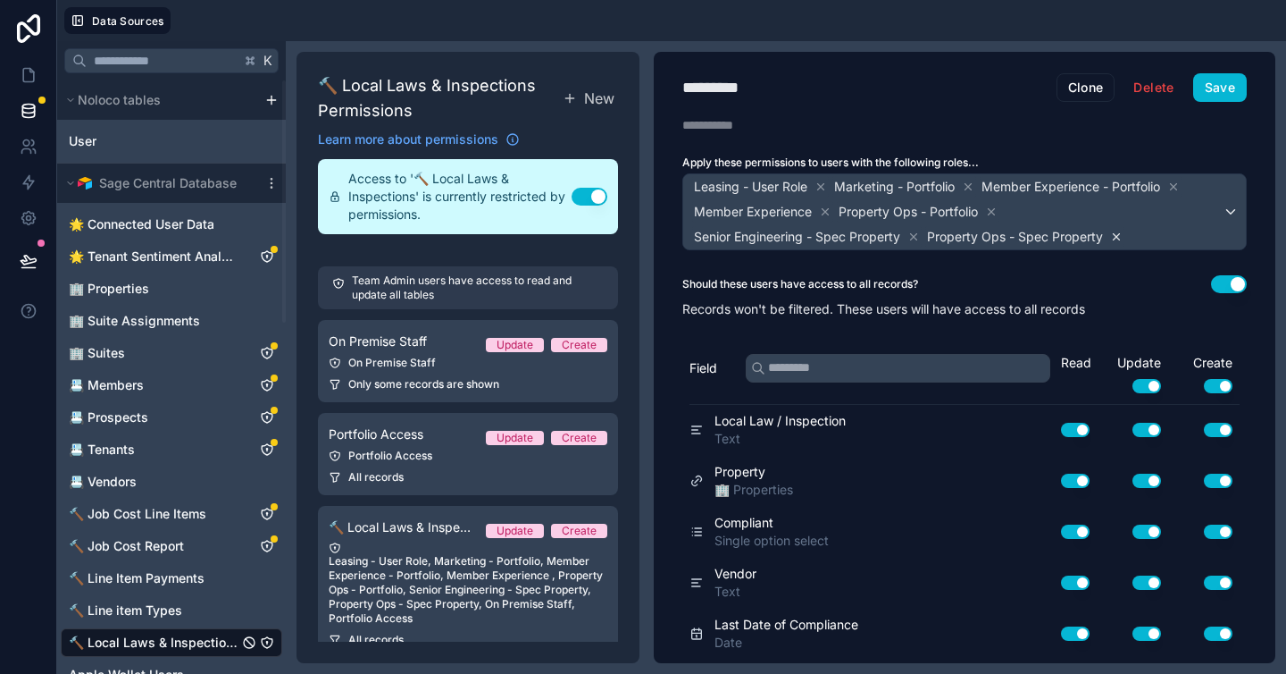
click at [1120, 239] on icon at bounding box center [1116, 236] width 13 height 13
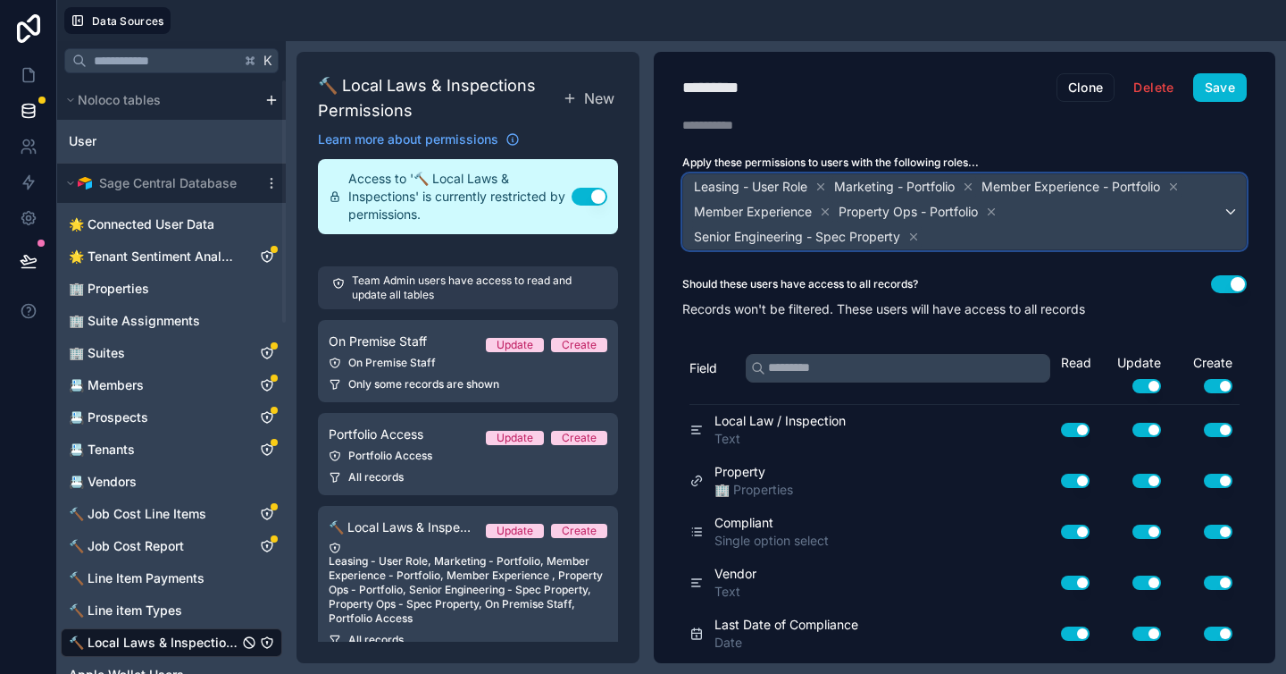
click at [904, 240] on div "Senior Engineering - Spec Property" at bounding box center [807, 236] width 230 height 21
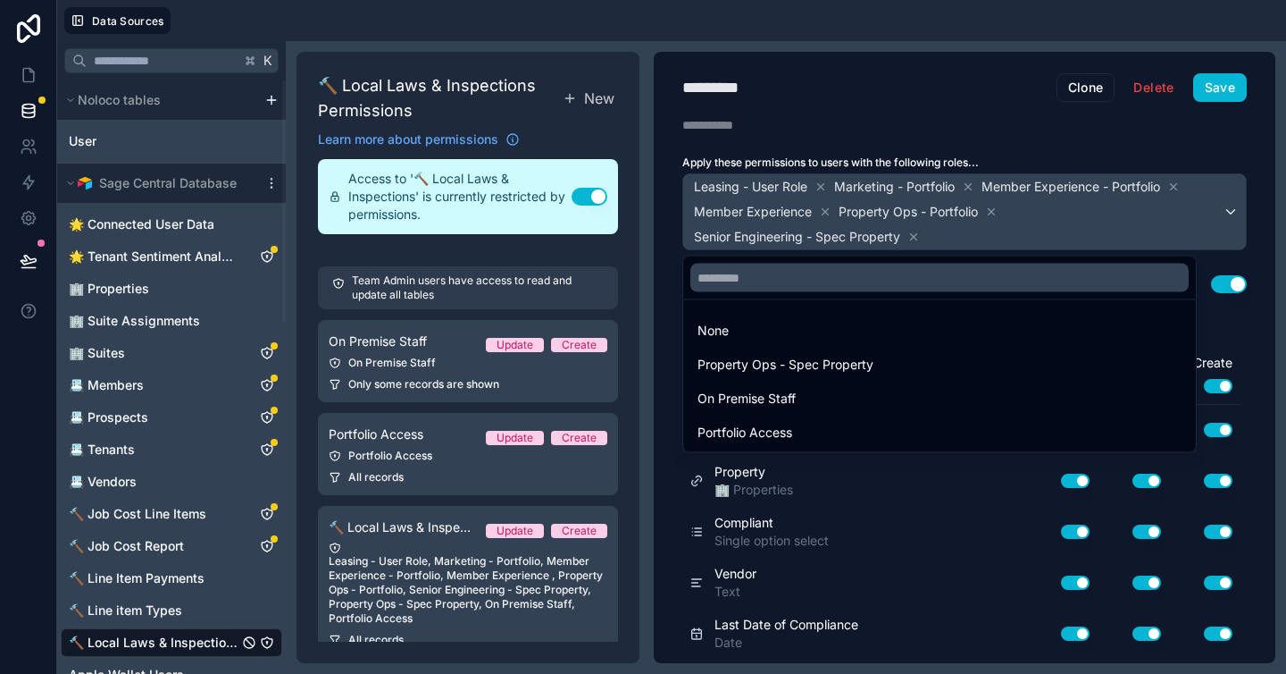
click at [914, 233] on div at bounding box center [643, 337] width 1286 height 674
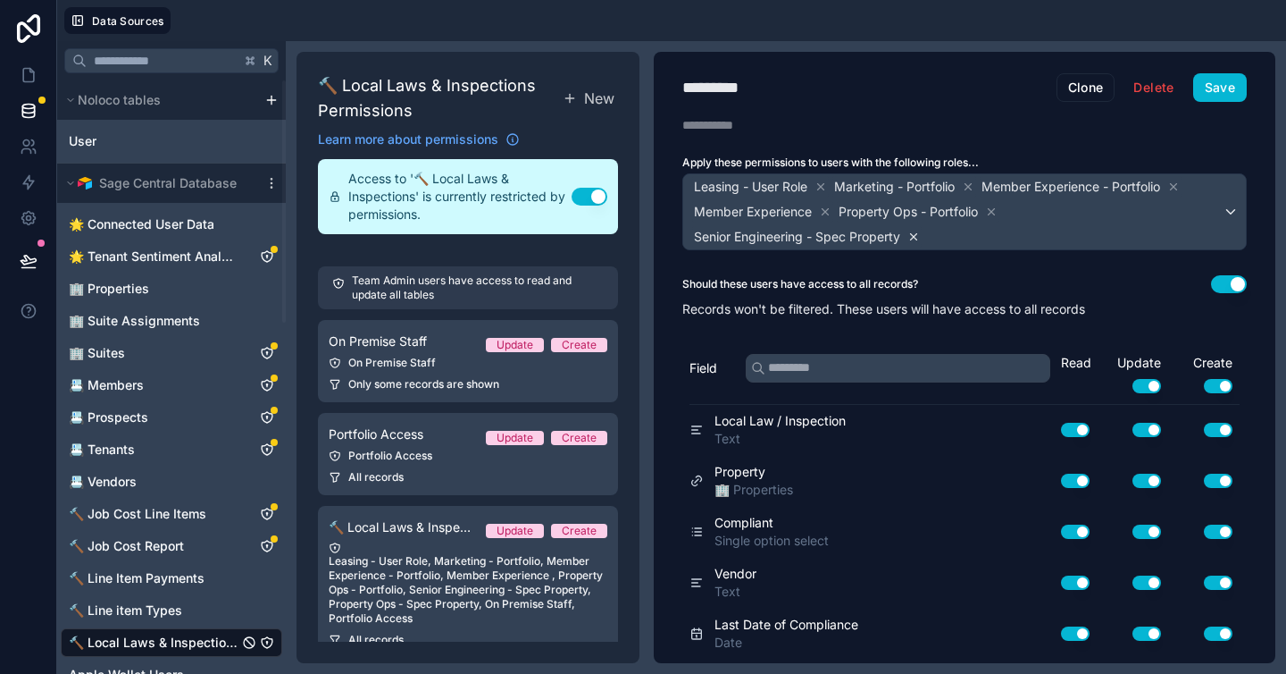
click at [915, 234] on icon at bounding box center [914, 236] width 6 height 6
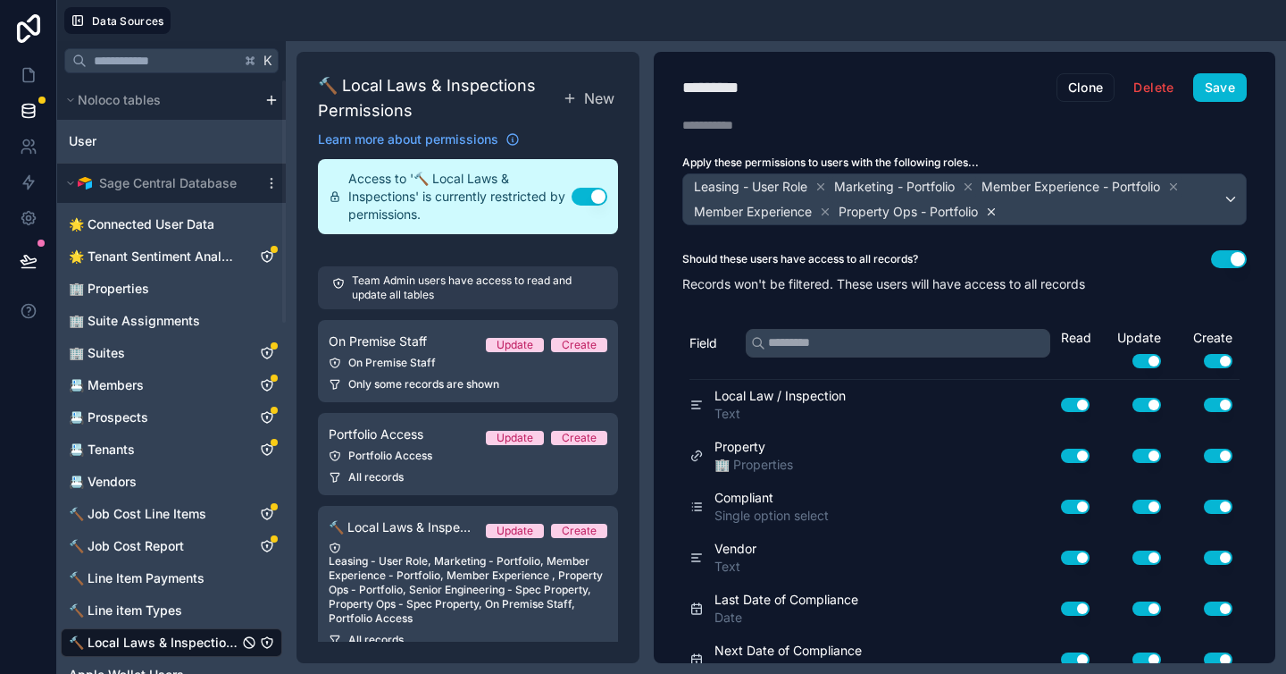
click at [998, 211] on icon at bounding box center [991, 211] width 13 height 13
click at [818, 214] on div "Member Experience" at bounding box center [762, 211] width 141 height 21
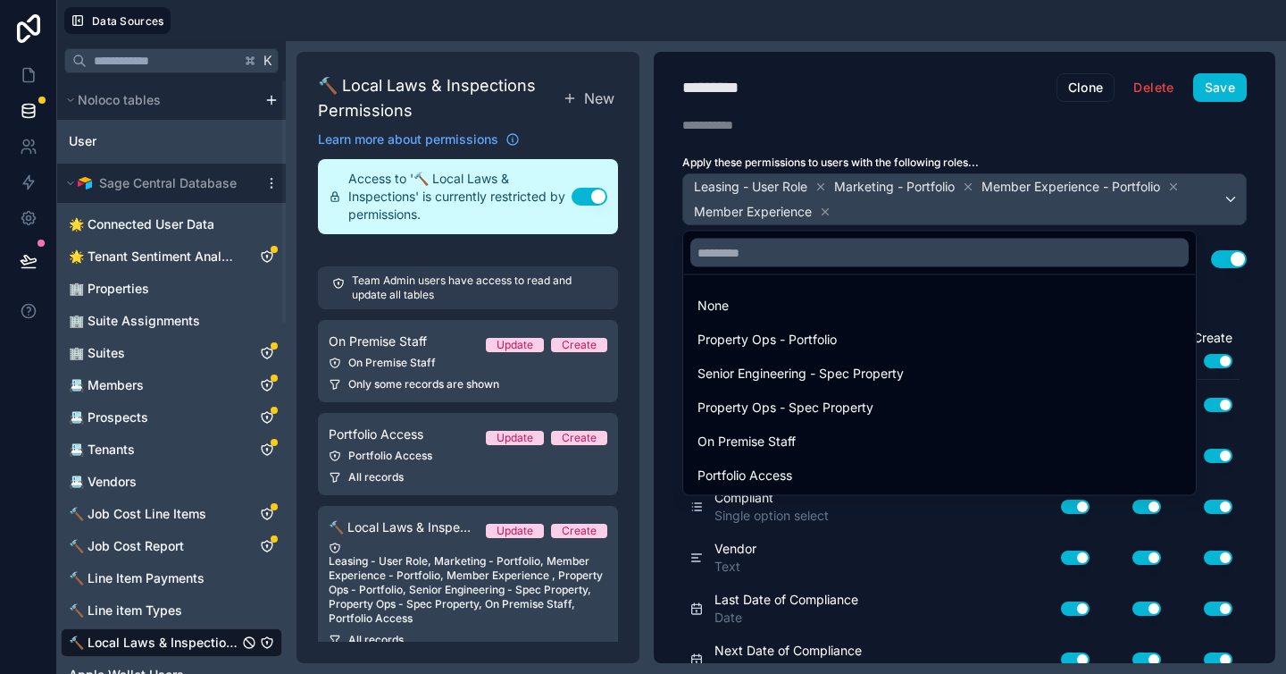
click at [830, 214] on div at bounding box center [643, 337] width 1286 height 674
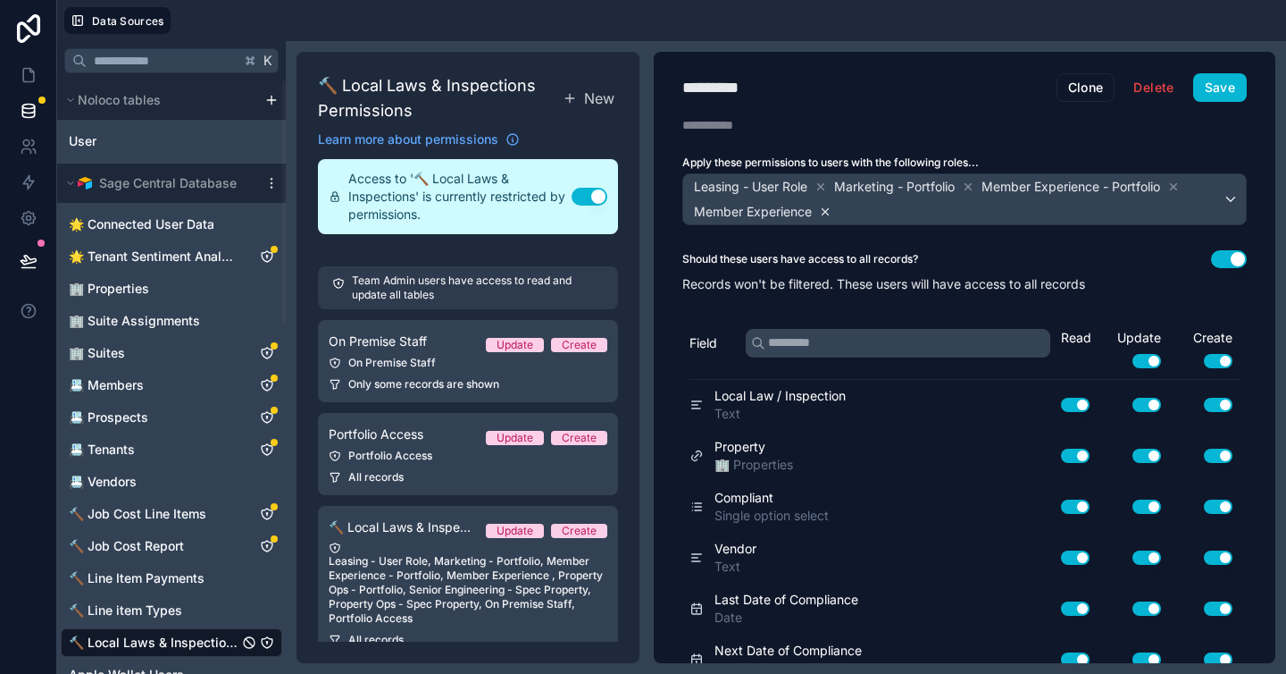
click at [825, 214] on icon at bounding box center [825, 211] width 13 height 13
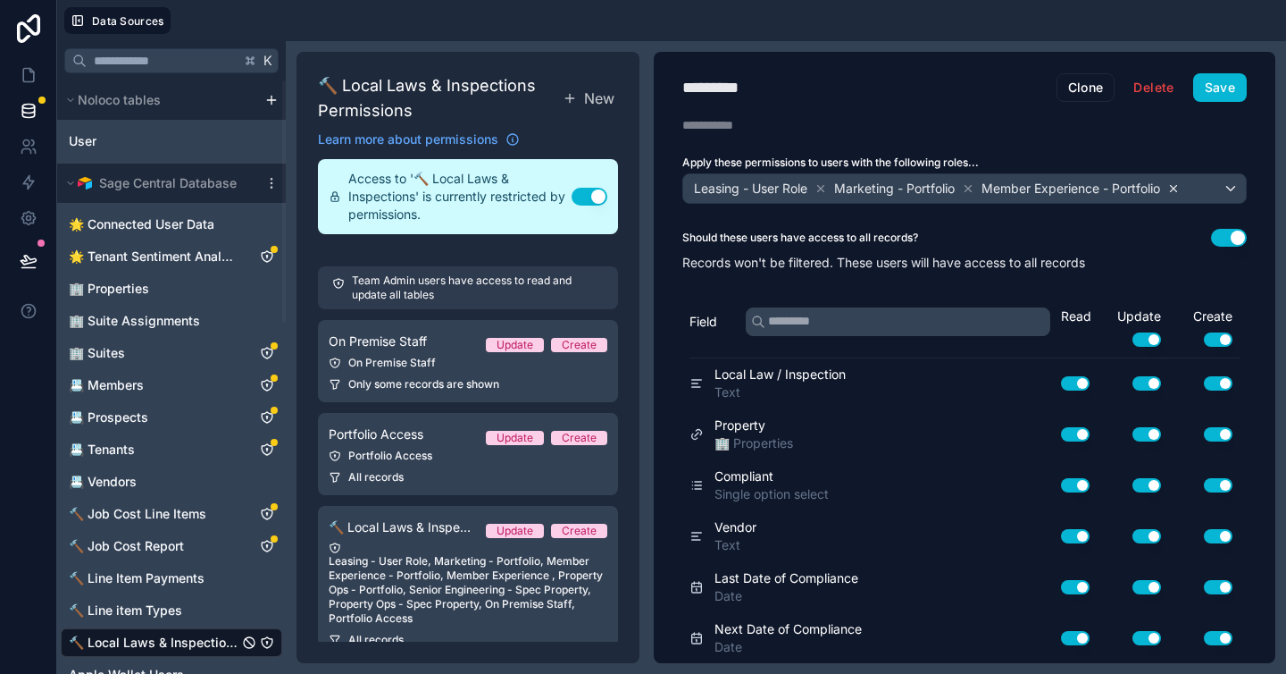
click at [1177, 193] on icon at bounding box center [1174, 188] width 13 height 13
click at [1138, 342] on button "Use setting" at bounding box center [1147, 339] width 29 height 14
click at [1205, 338] on button "Use setting" at bounding box center [1218, 339] width 29 height 14
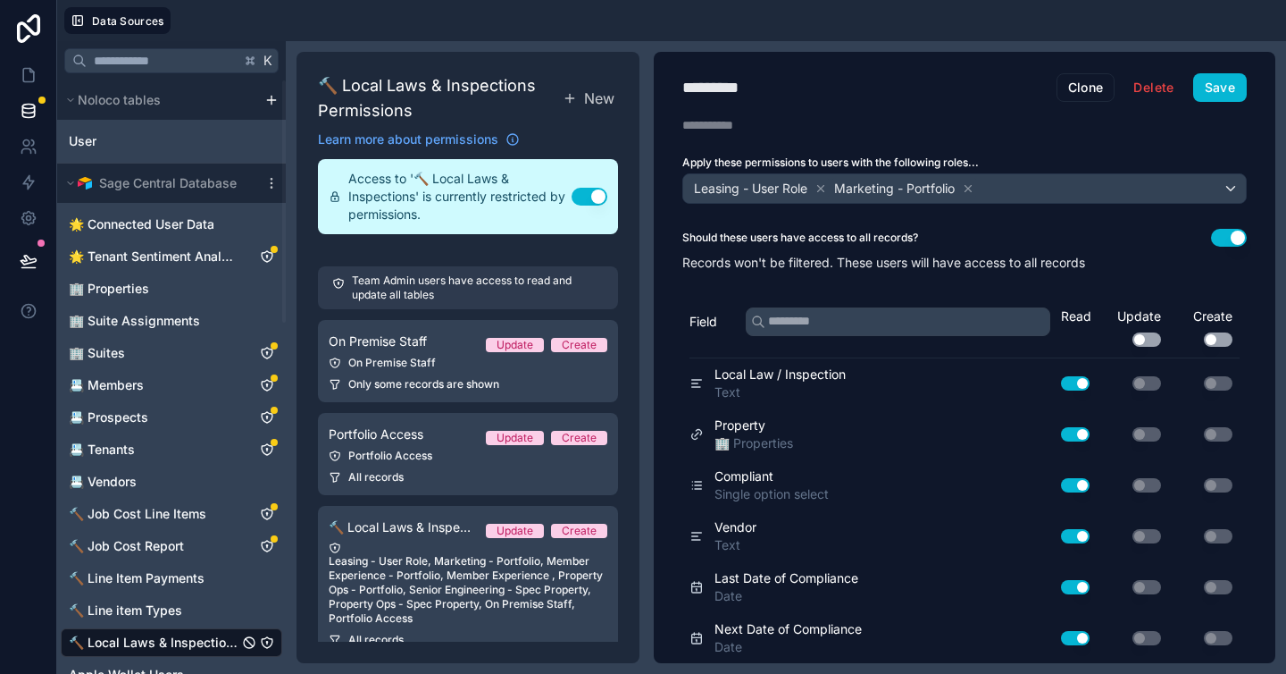
click at [1211, 239] on button "Use setting" at bounding box center [1229, 238] width 36 height 18
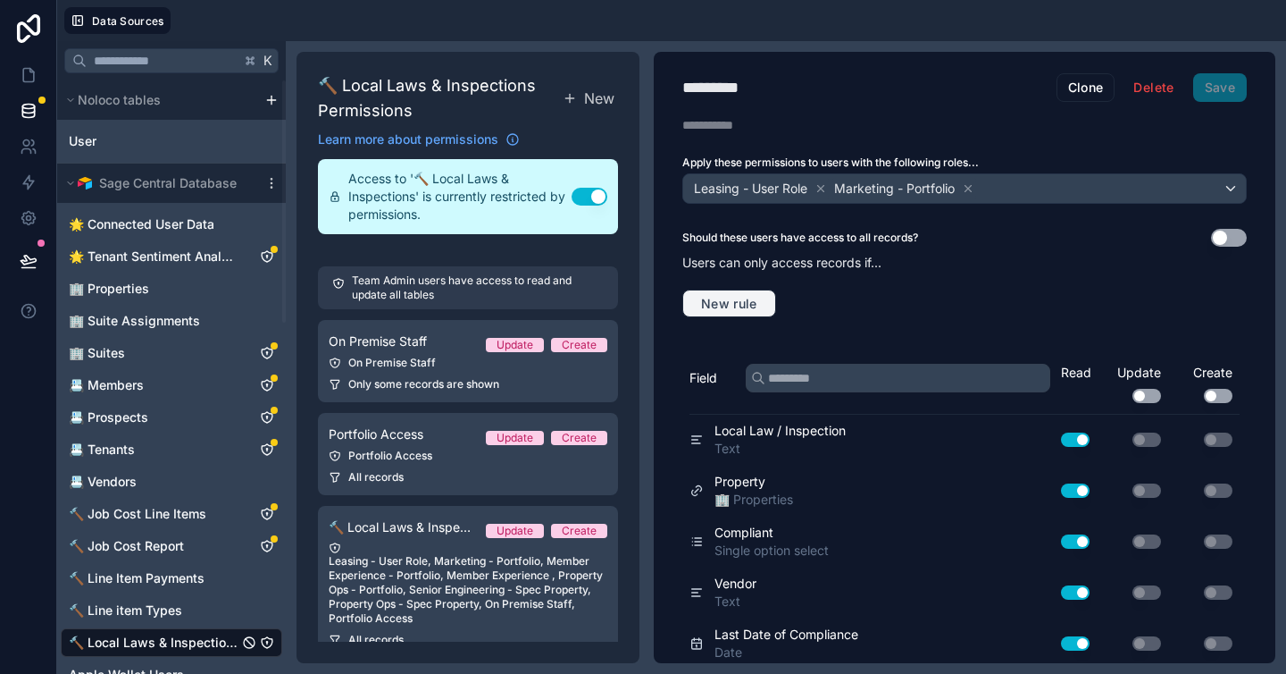
click at [757, 297] on span "New rule" at bounding box center [729, 304] width 71 height 16
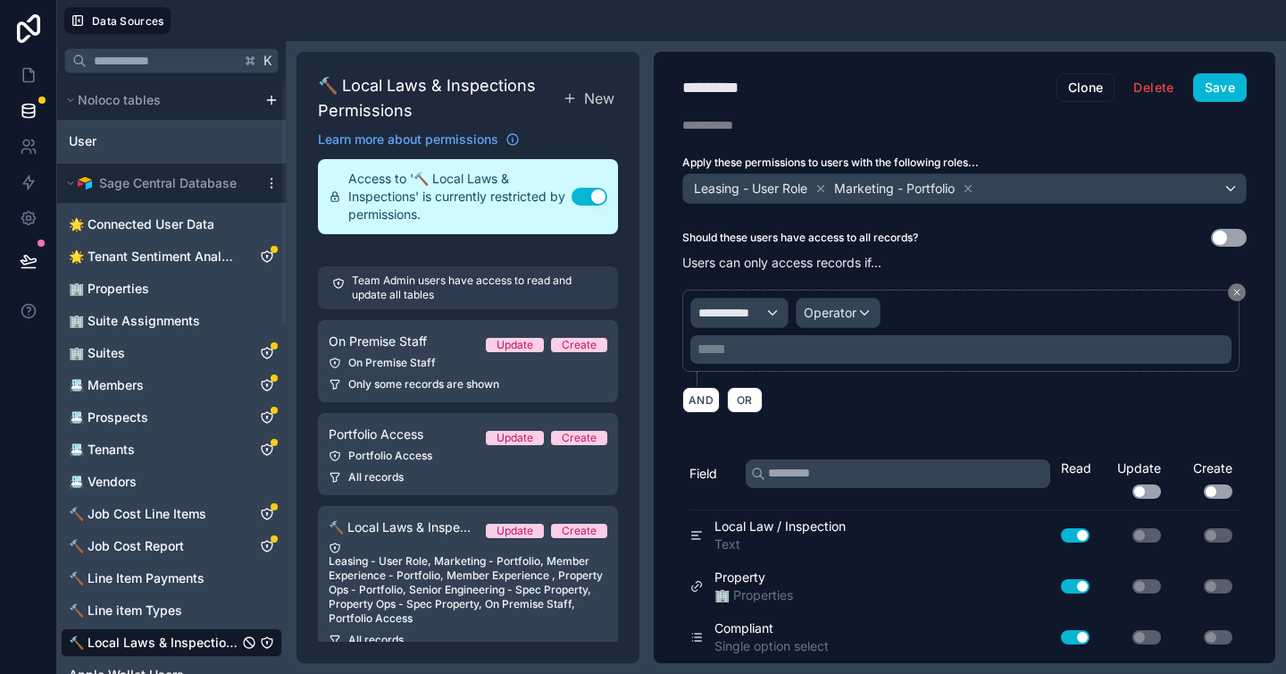
click at [1211, 234] on button "Use setting" at bounding box center [1229, 238] width 36 height 18
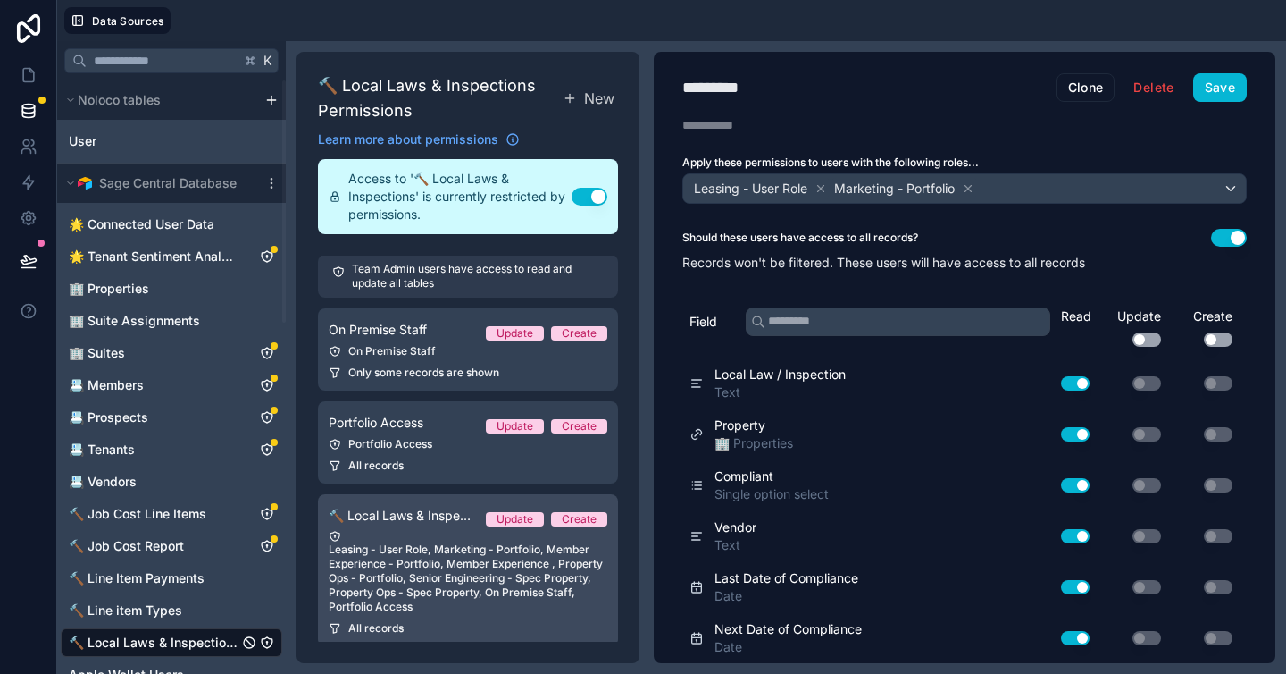
scroll to position [27, 0]
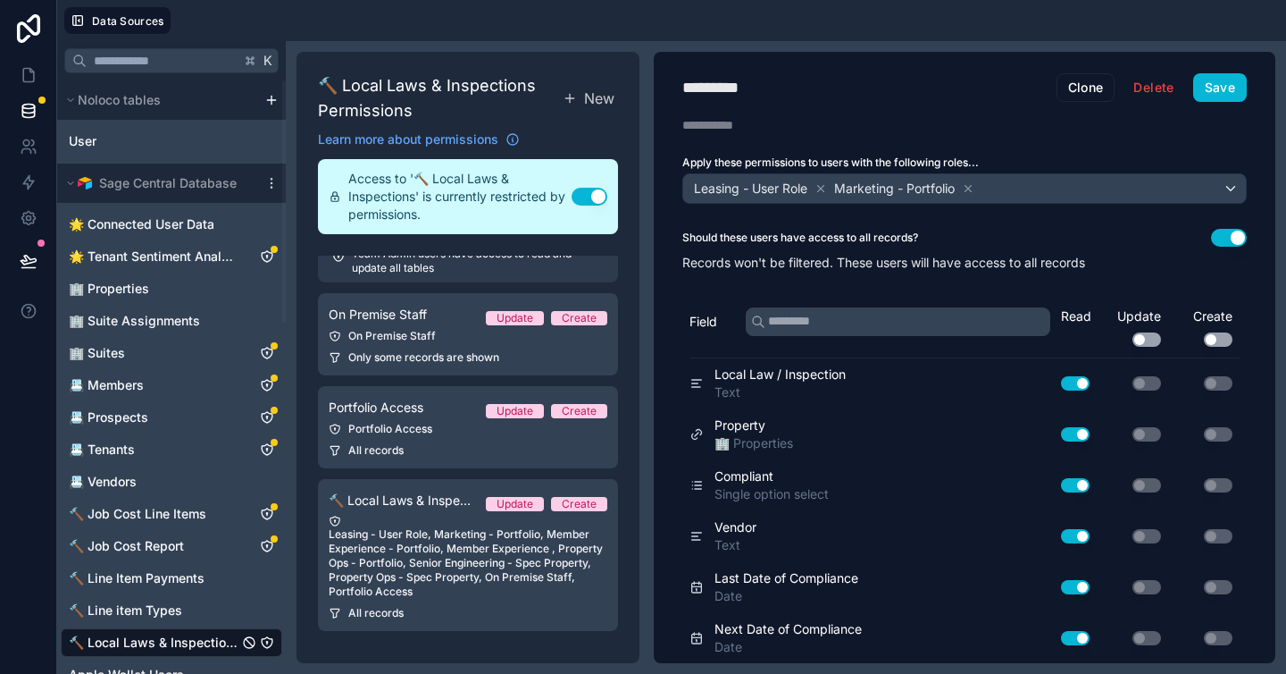
click at [995, 121] on div "Description" at bounding box center [965, 125] width 622 height 18
click at [1218, 88] on button "Save" at bounding box center [1221, 87] width 54 height 29
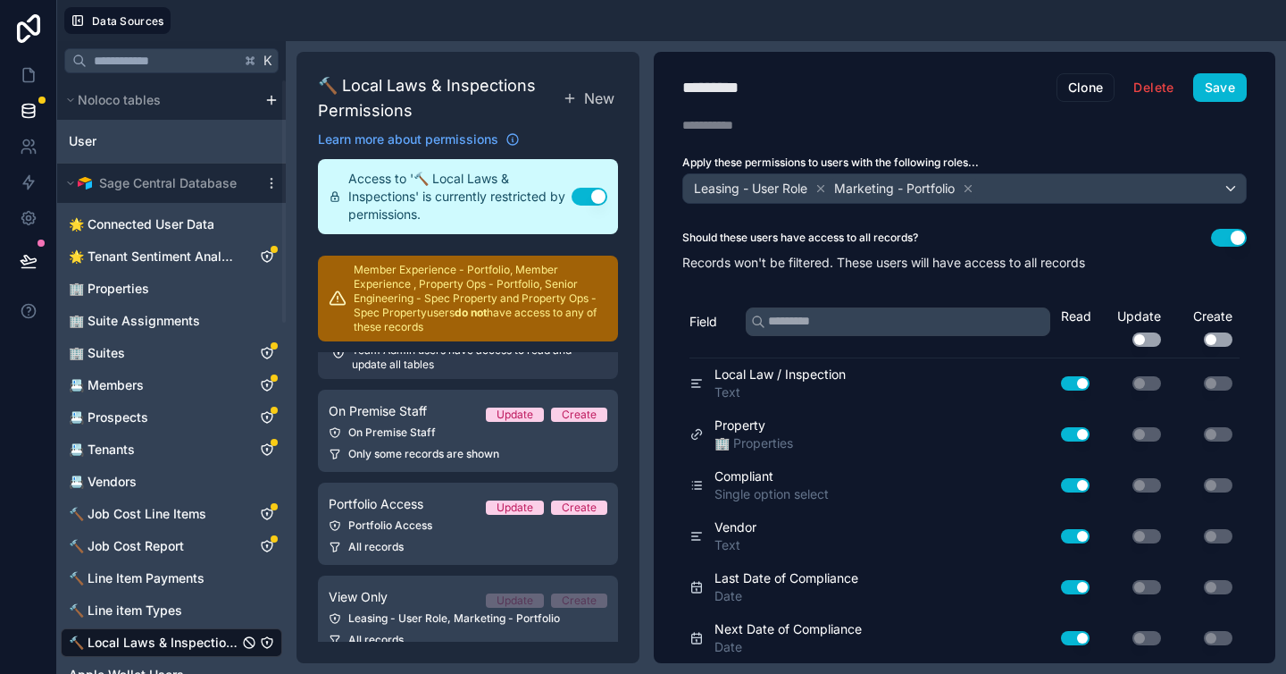
click at [895, 102] on div "********* View Only Clone Delete Save Description Apply these permissions to us…" at bounding box center [965, 357] width 622 height 611
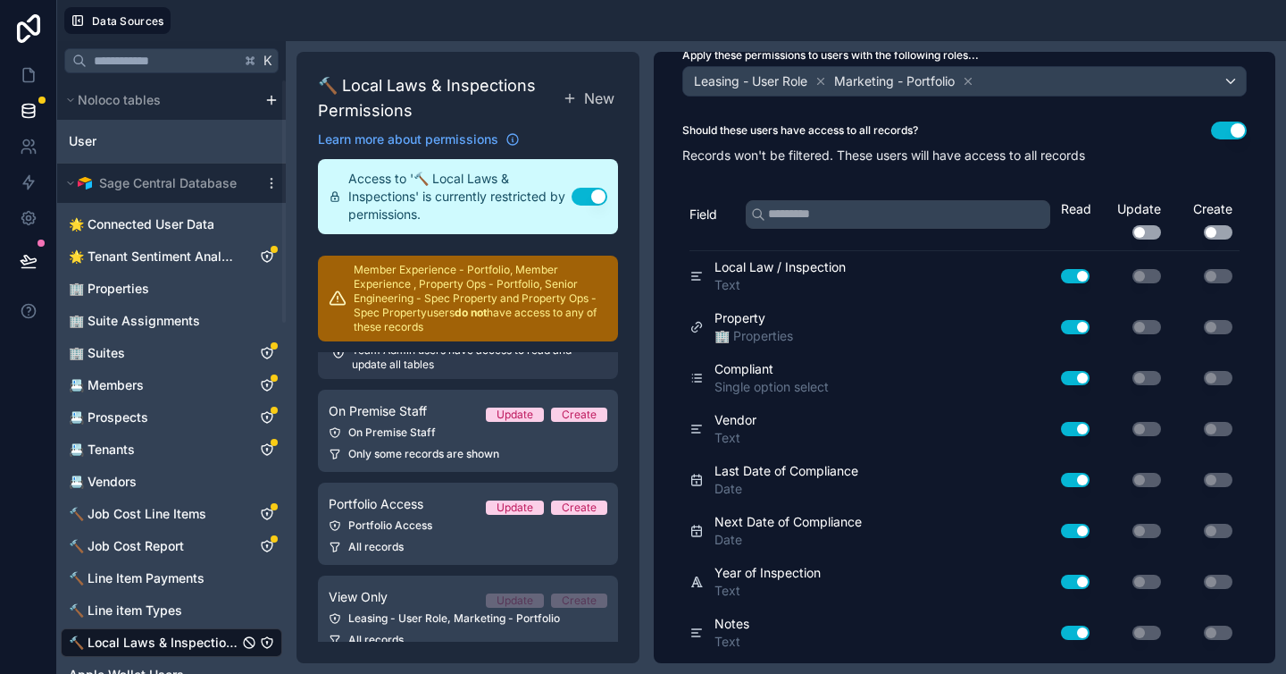
scroll to position [153, 0]
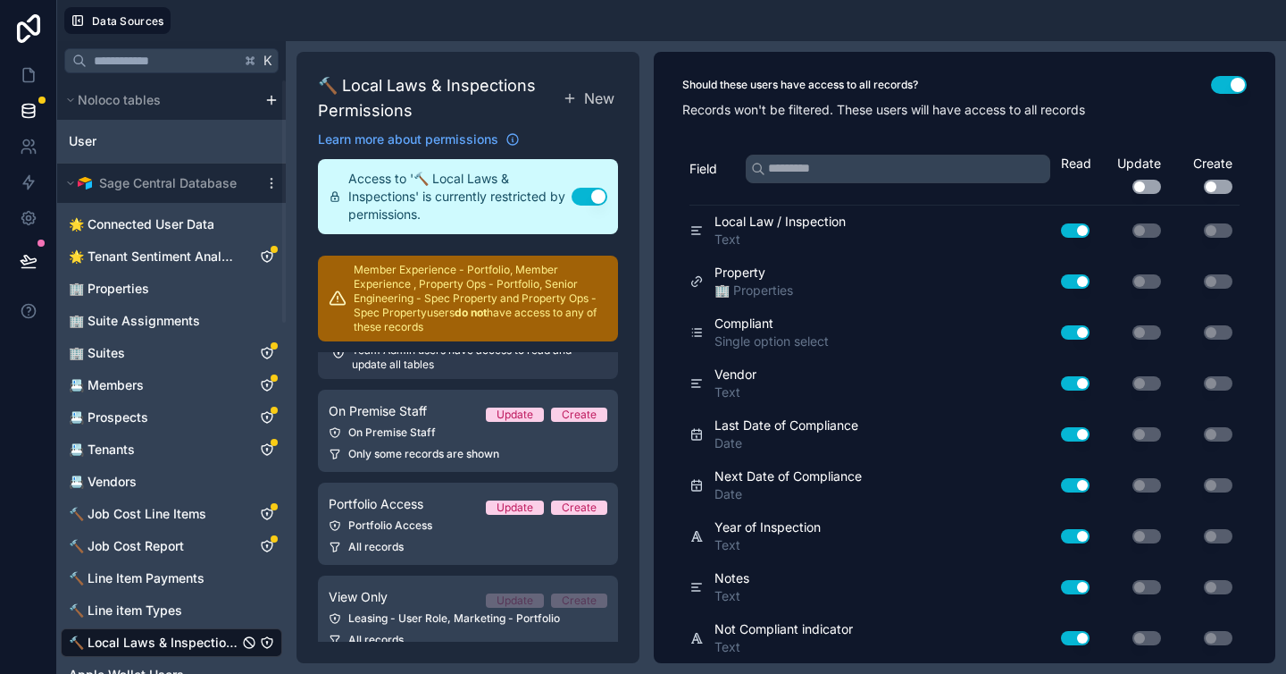
click at [1072, 189] on div "Read Update Use setting Create Use setting" at bounding box center [1150, 180] width 179 height 50
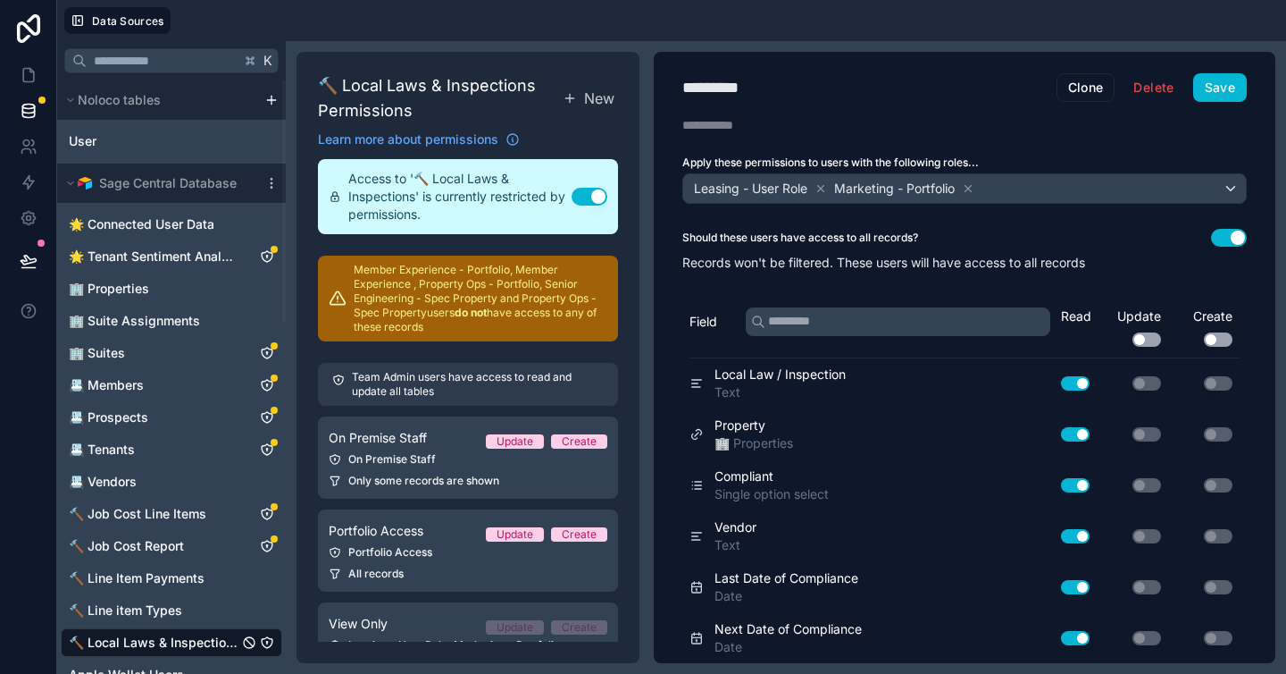
scroll to position [0, 0]
click at [909, 98] on h1 "********* View Only" at bounding box center [870, 87] width 374 height 25
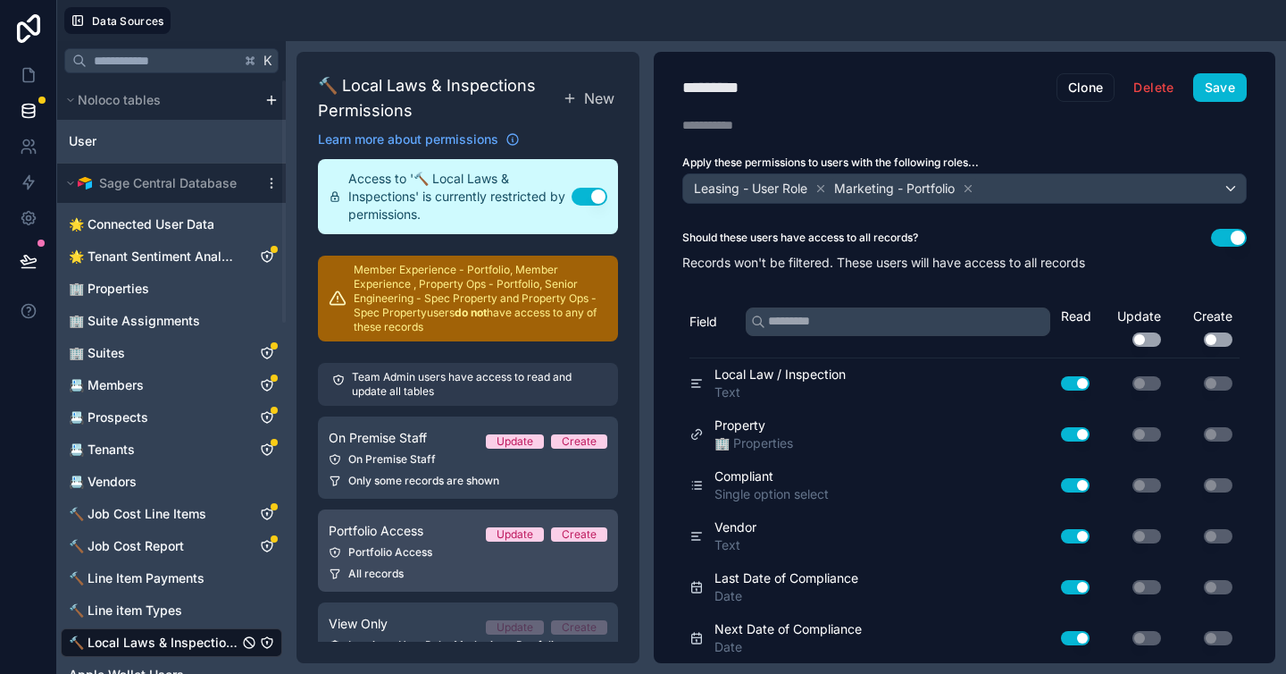
click at [407, 570] on div "All records" at bounding box center [468, 573] width 279 height 14
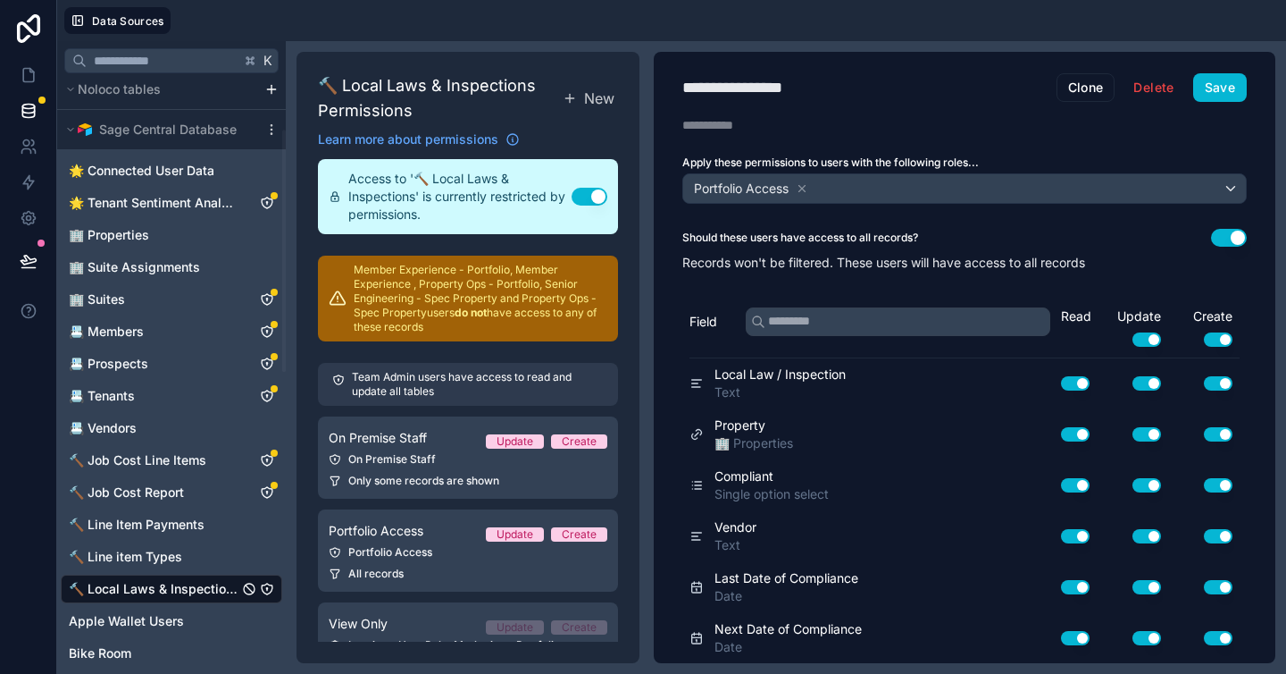
scroll to position [138, 0]
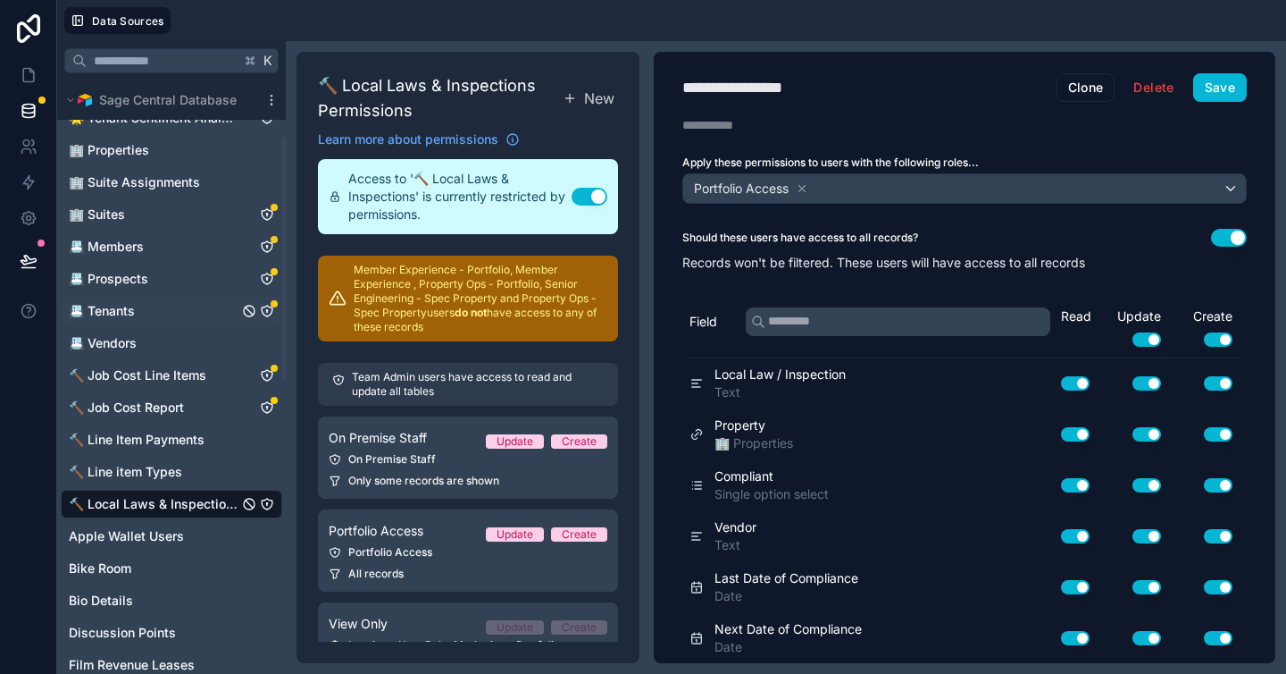
click at [101, 319] on span "📇 Tenants" at bounding box center [102, 311] width 66 height 18
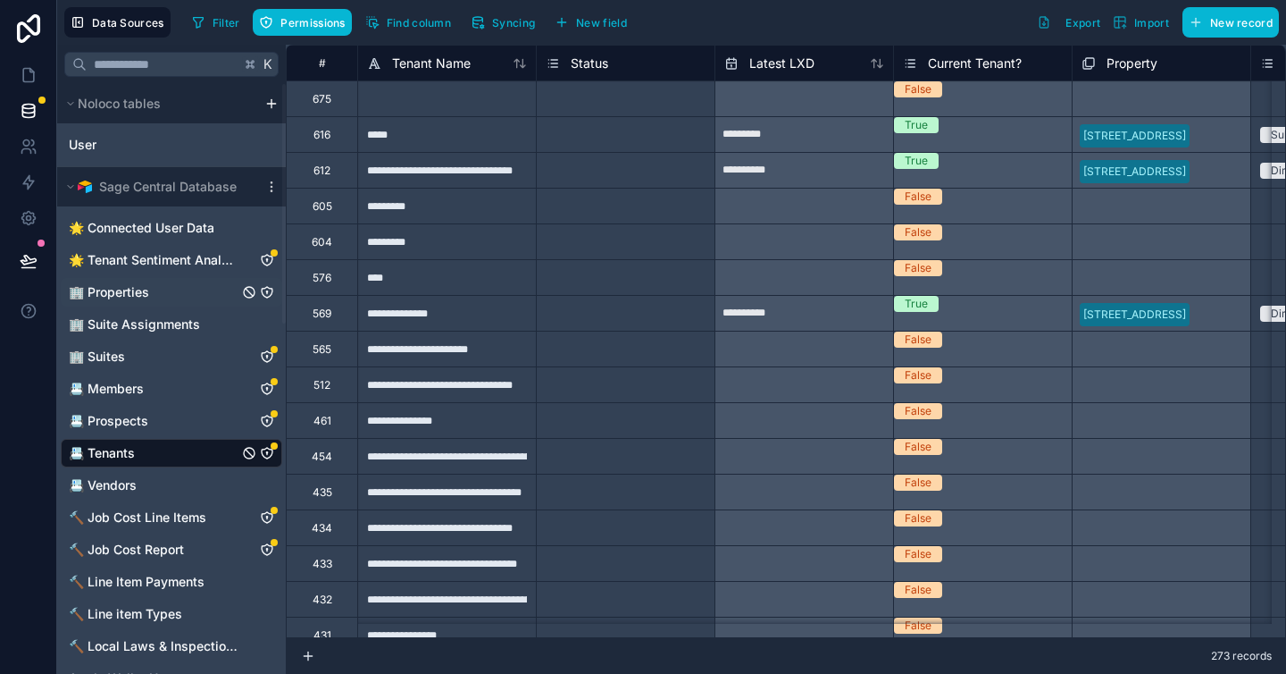
click at [138, 287] on span "🏢 Properties" at bounding box center [109, 292] width 80 height 18
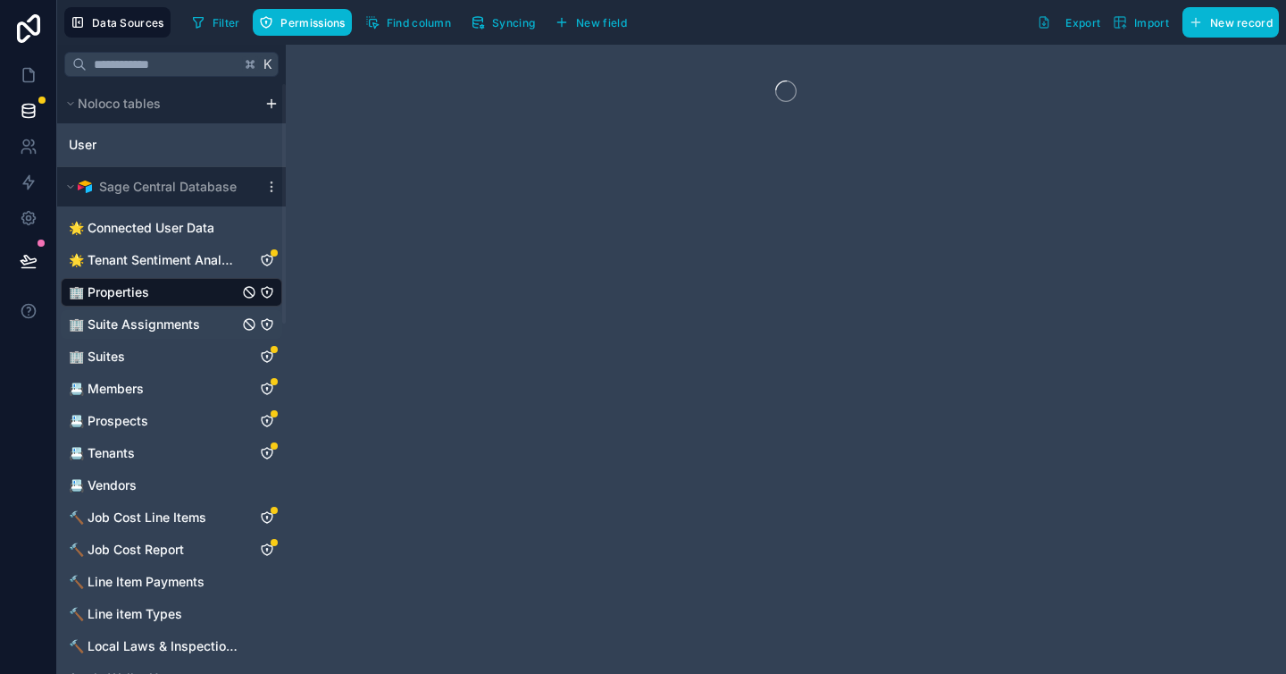
click at [131, 323] on span "🏢 Suite Assignments" at bounding box center [134, 324] width 131 height 18
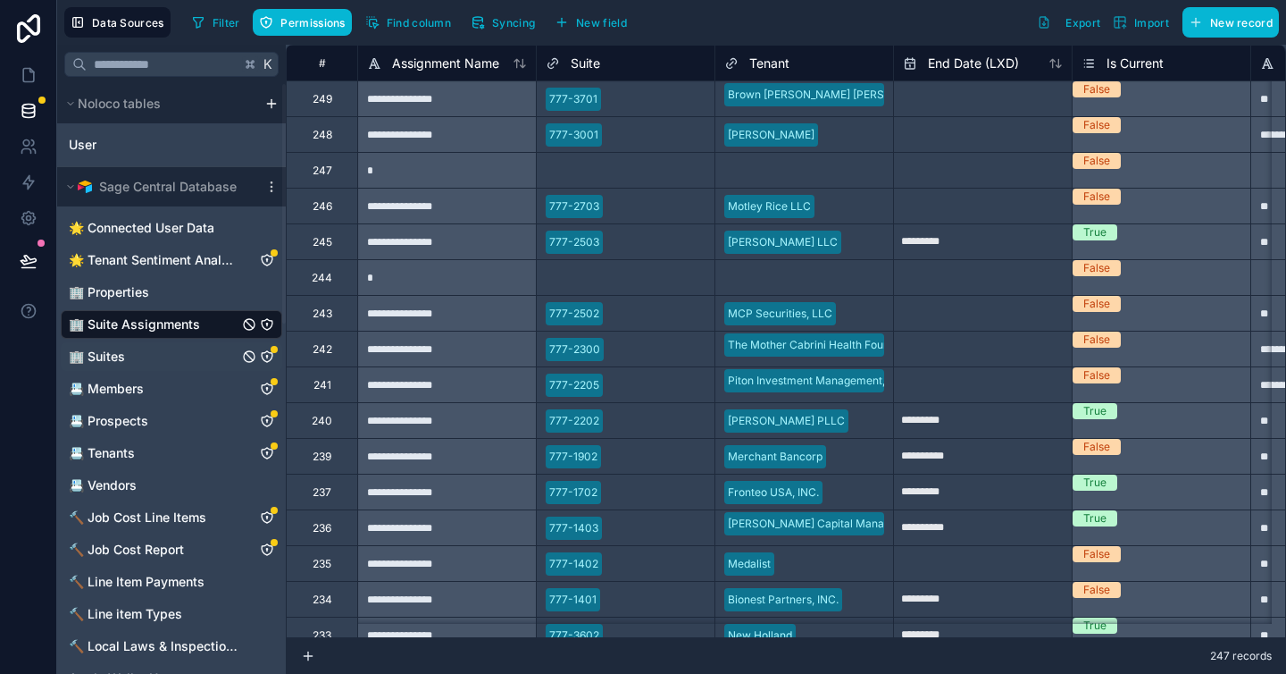
click at [134, 350] on link "🏢 Suites" at bounding box center [154, 357] width 170 height 18
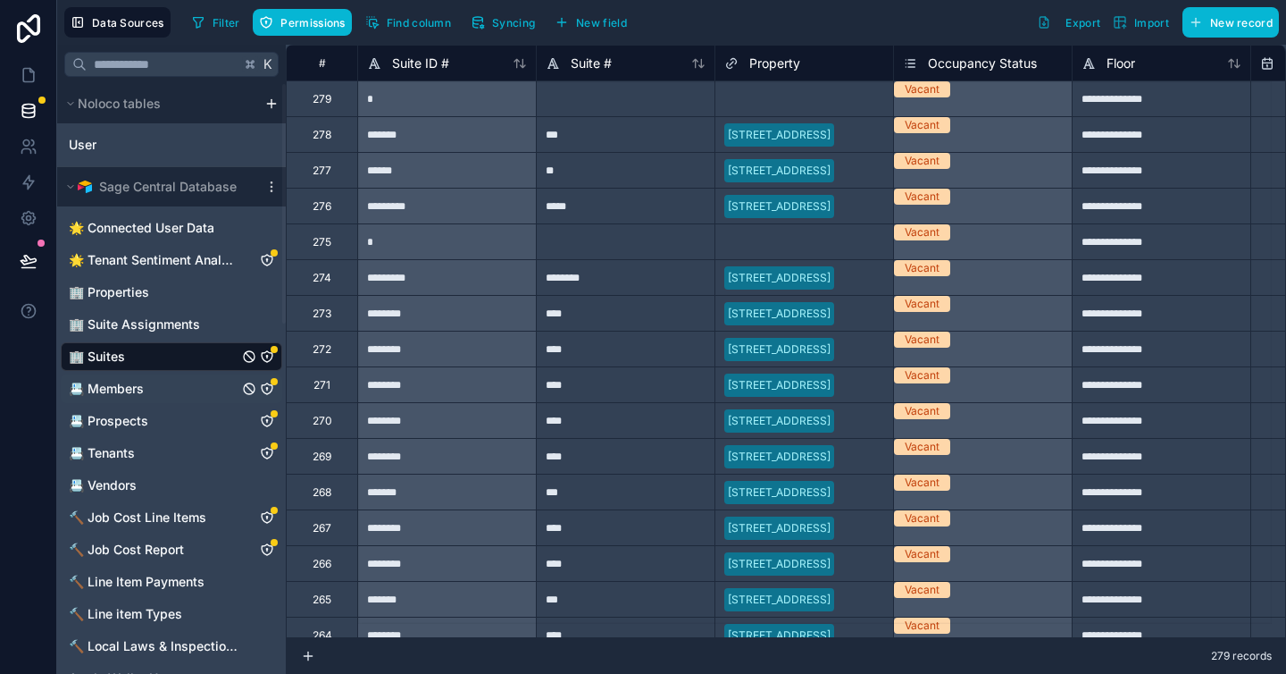
click at [142, 390] on link "📇 Members" at bounding box center [154, 389] width 170 height 18
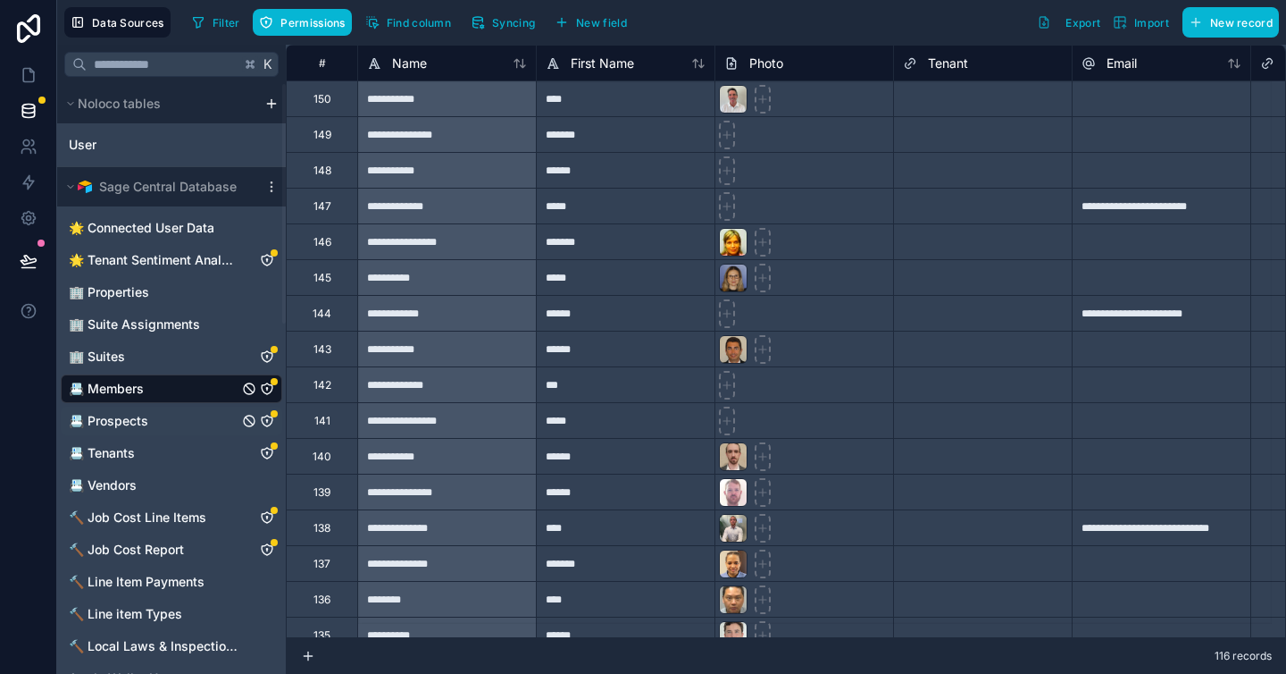
click at [146, 426] on link "📇 Prospects" at bounding box center [154, 421] width 170 height 18
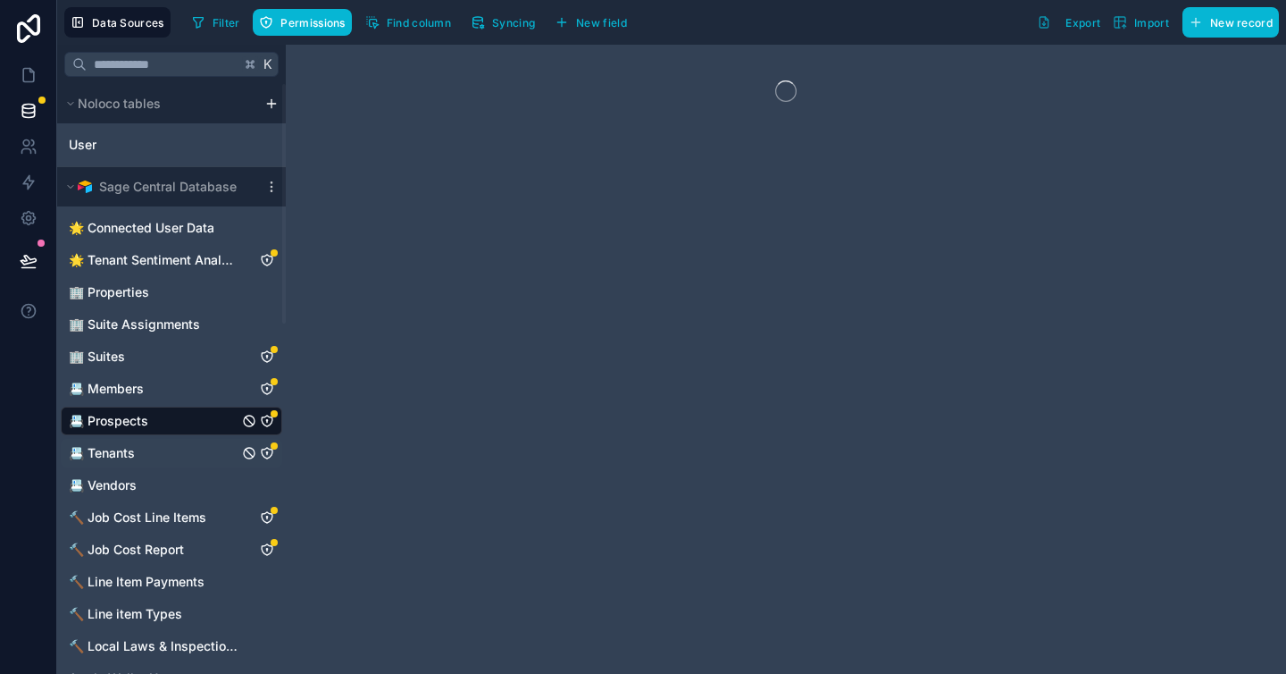
click at [151, 455] on link "📇 Tenants" at bounding box center [154, 453] width 170 height 18
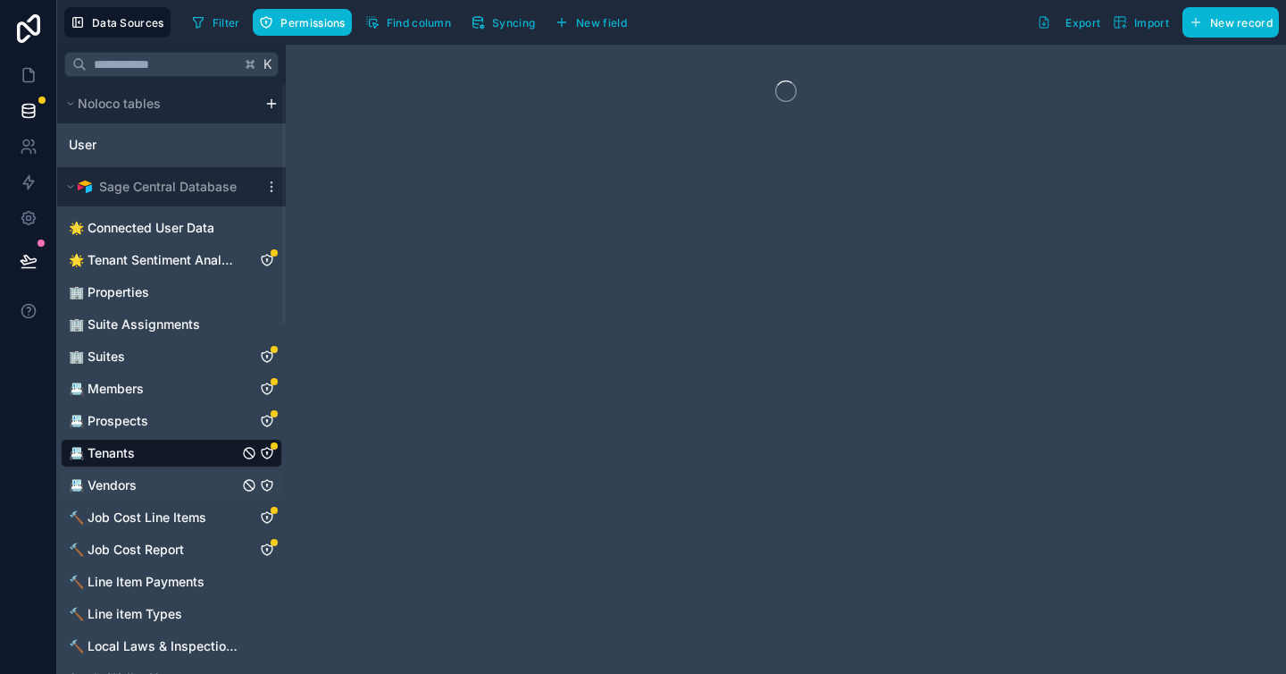
click at [136, 486] on link "📇 Vendors" at bounding box center [154, 485] width 170 height 18
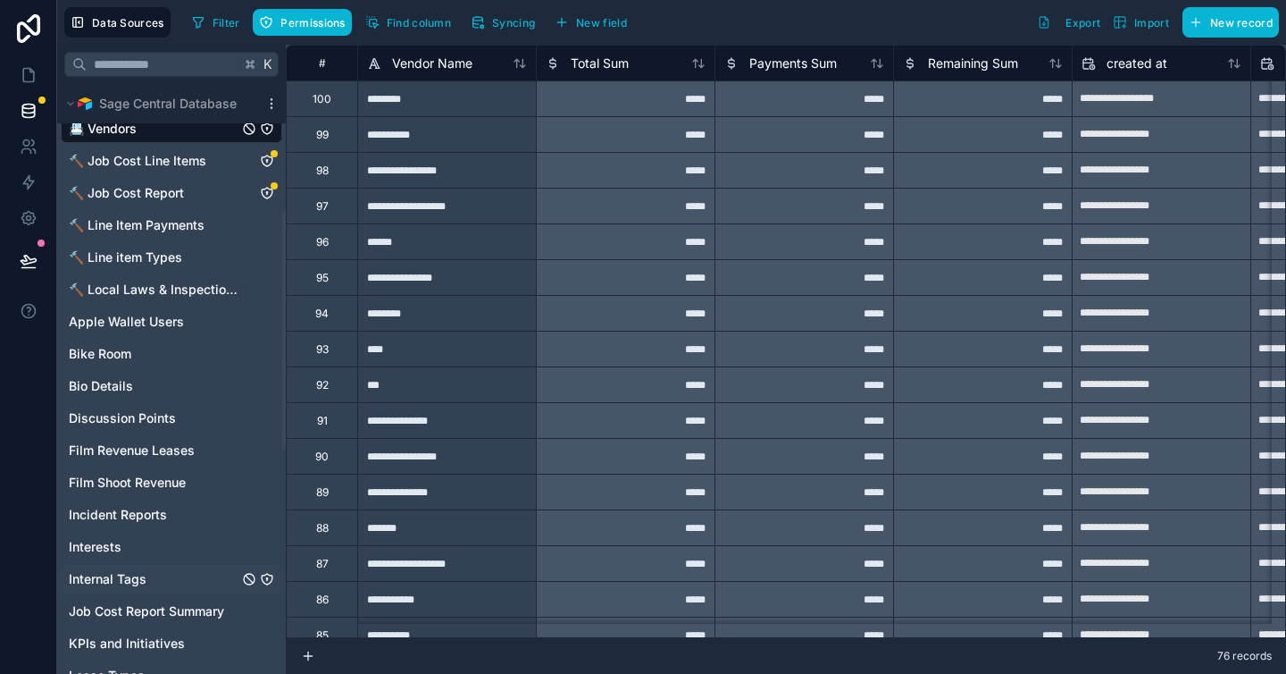
scroll to position [373, 0]
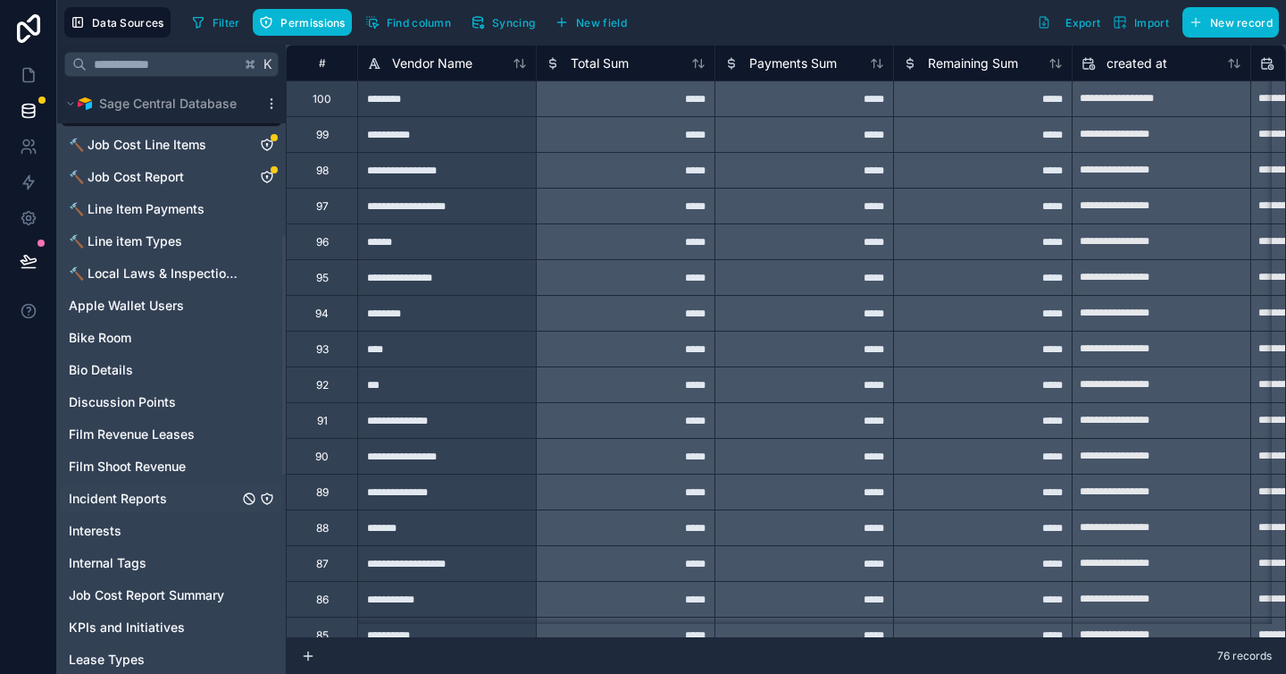
click at [160, 499] on span "Incident Reports" at bounding box center [118, 499] width 98 height 18
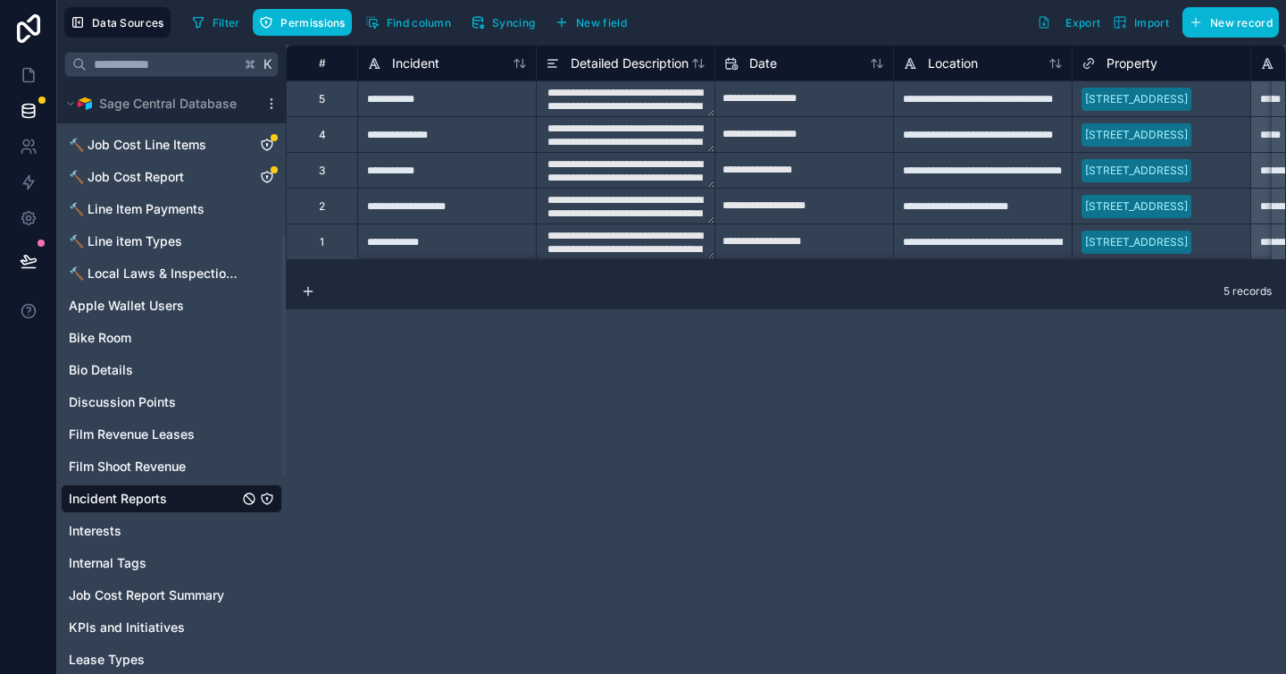
click at [272, 499] on icon "Incident Reports" at bounding box center [267, 498] width 11 height 11
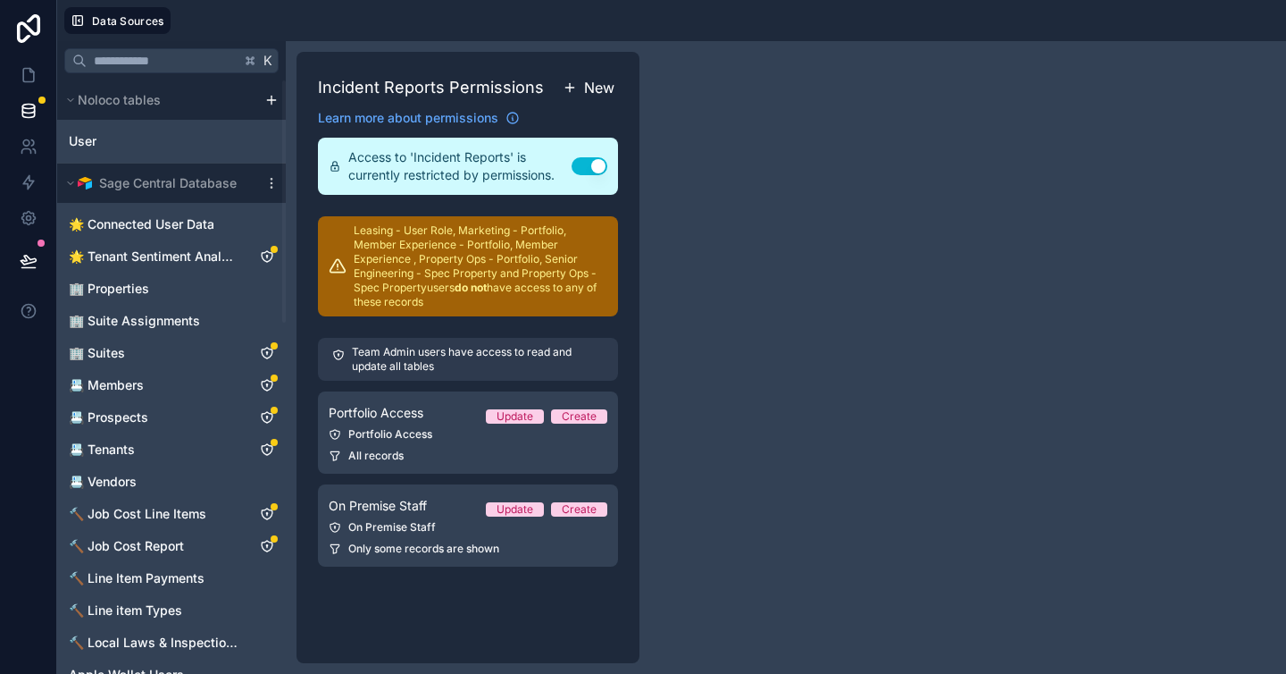
click at [610, 90] on span "New" at bounding box center [599, 87] width 30 height 21
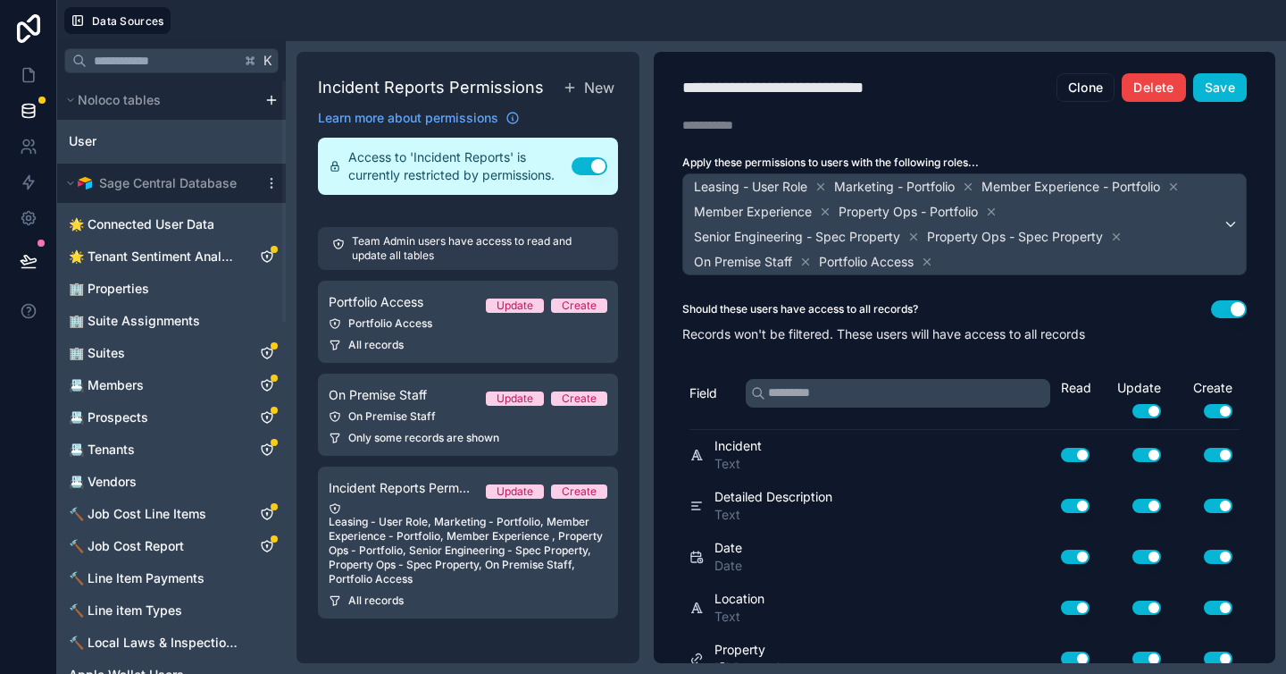
click at [1139, 90] on button "Delete" at bounding box center [1153, 87] width 63 height 29
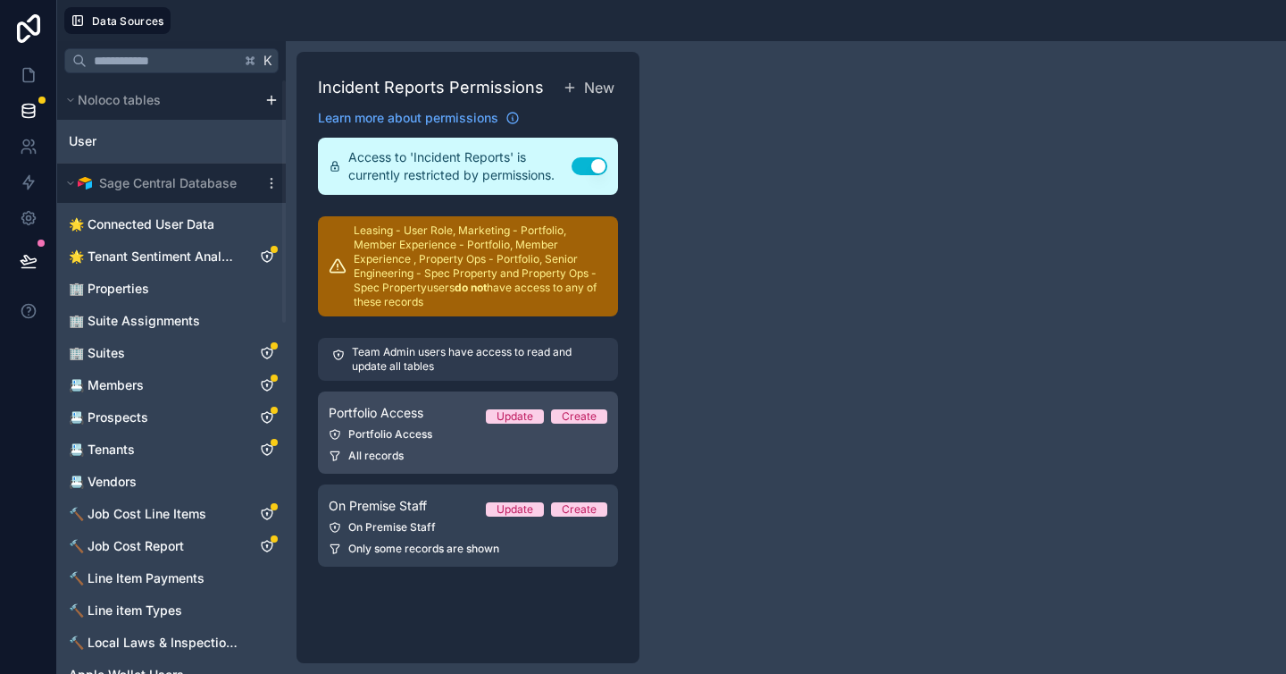
click at [463, 422] on div "Portfolio Access Update Create" at bounding box center [468, 412] width 279 height 21
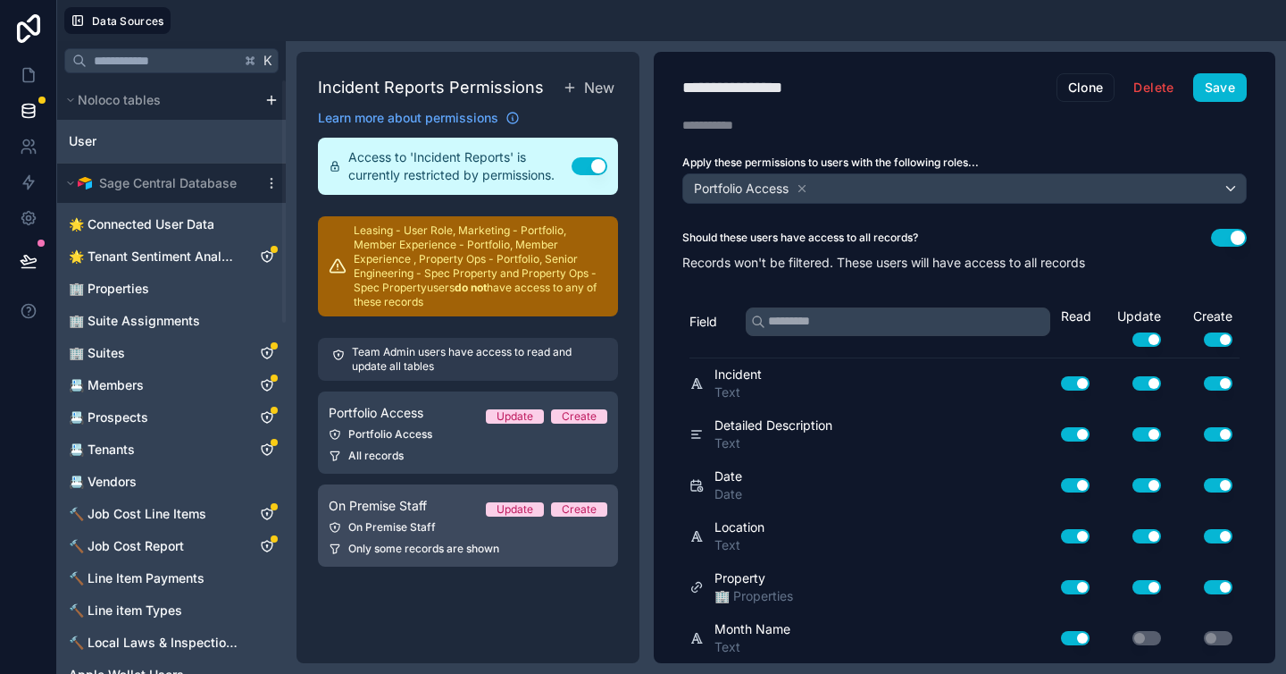
click at [429, 517] on link "On Premise Staff Update Create On Premise Staff Only some records are shown" at bounding box center [468, 525] width 300 height 82
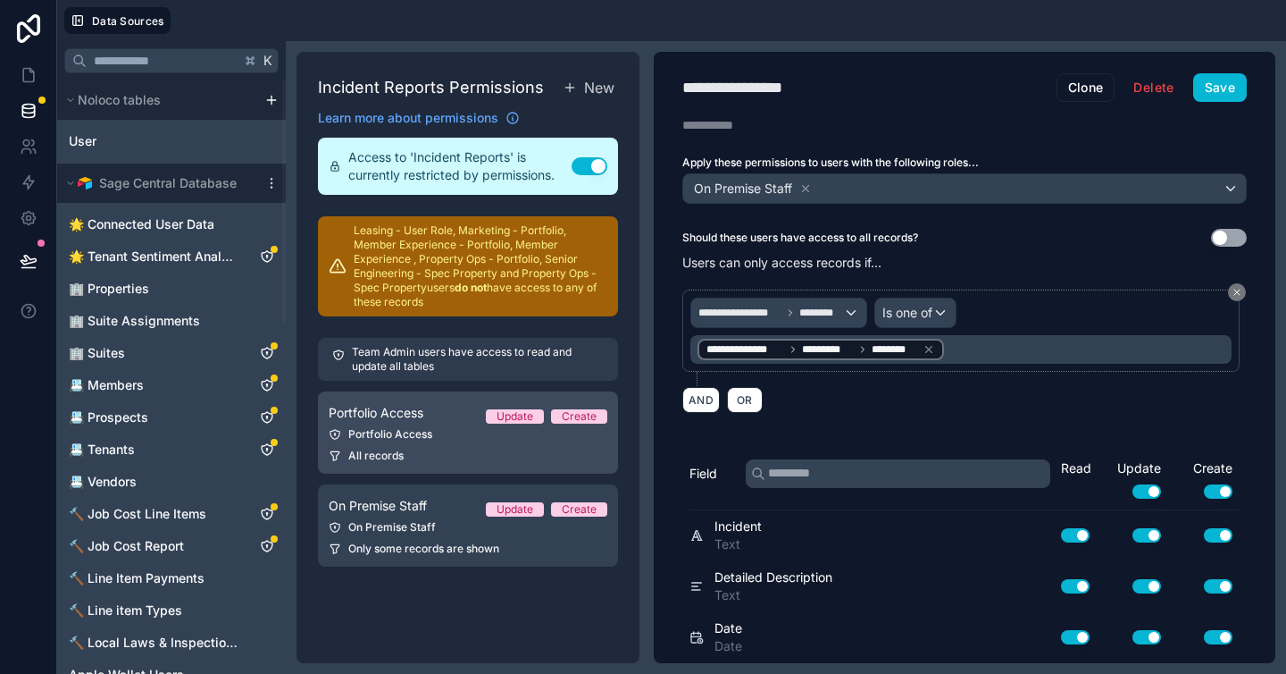
click at [431, 431] on div "Portfolio Access" at bounding box center [468, 434] width 279 height 14
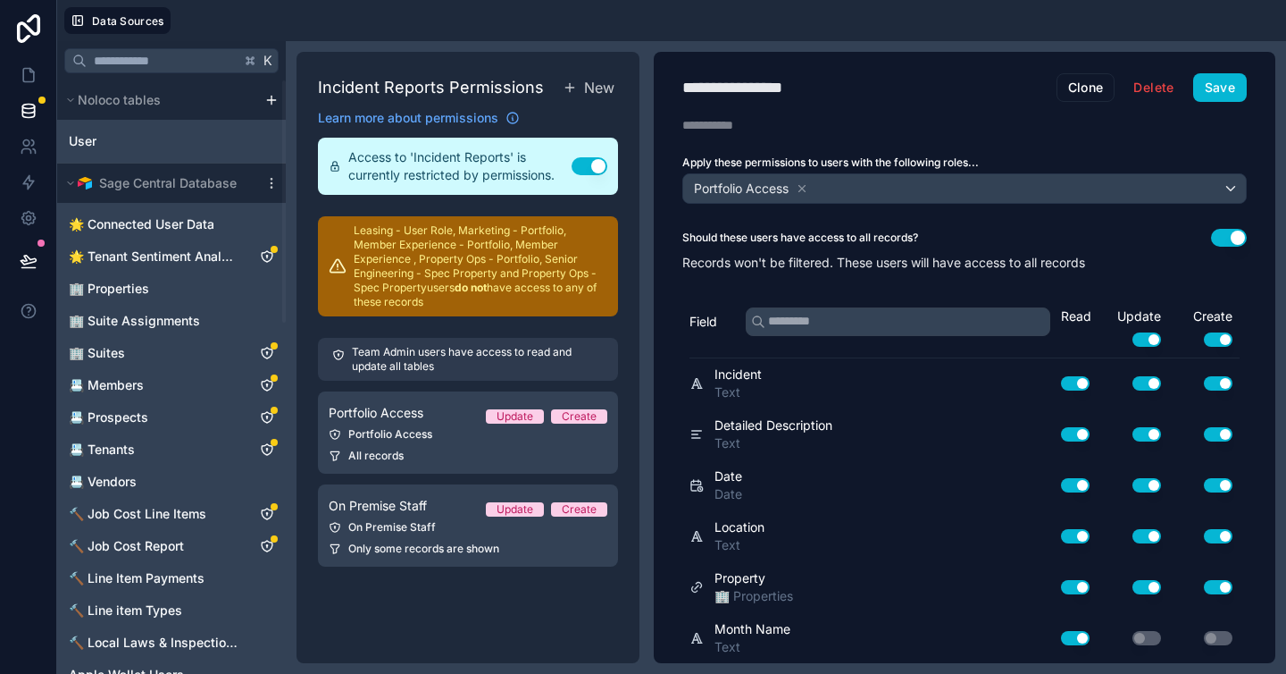
click at [1204, 340] on button "Use setting" at bounding box center [1218, 339] width 29 height 14
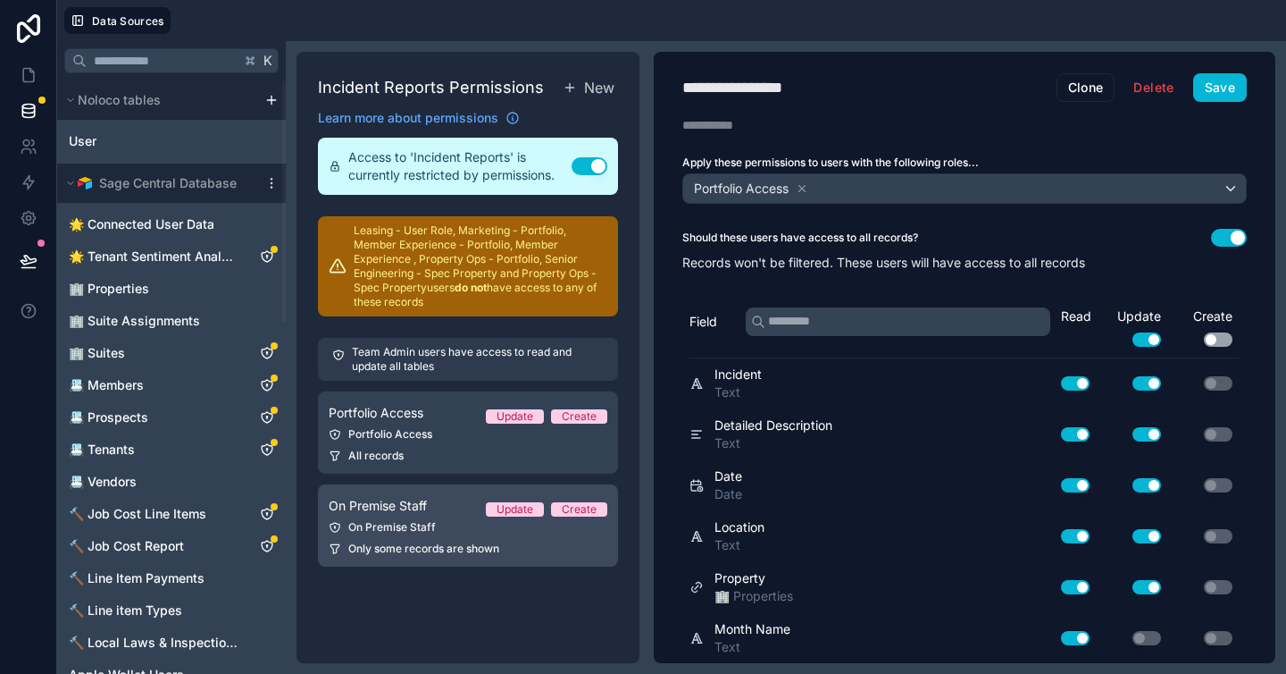
click at [472, 530] on div "On Premise Staff" at bounding box center [468, 527] width 279 height 14
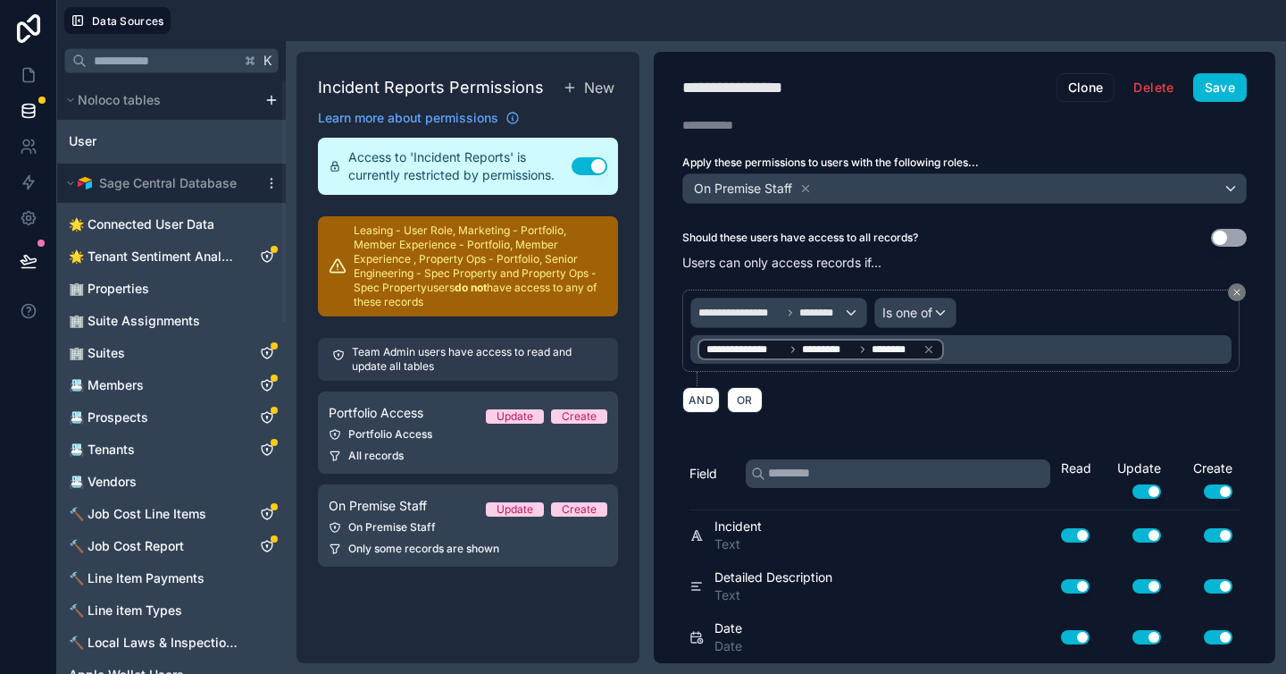
click at [1204, 492] on button "Use setting" at bounding box center [1218, 491] width 29 height 14
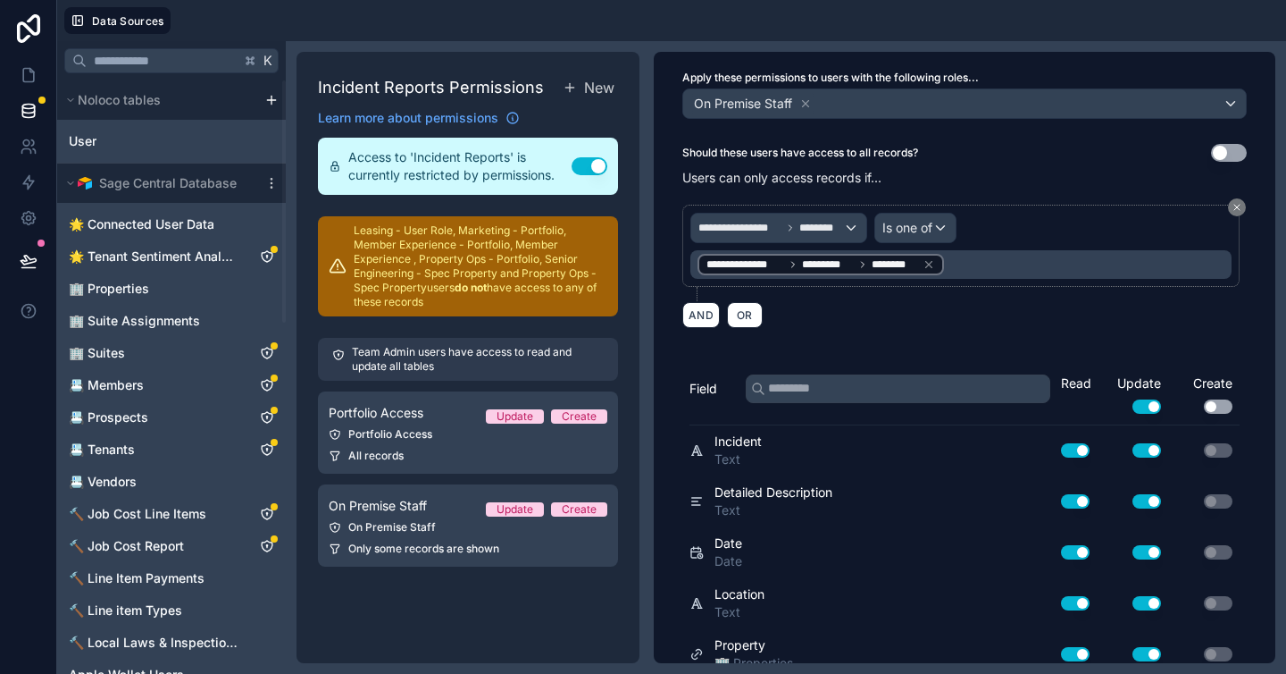
scroll to position [152, 0]
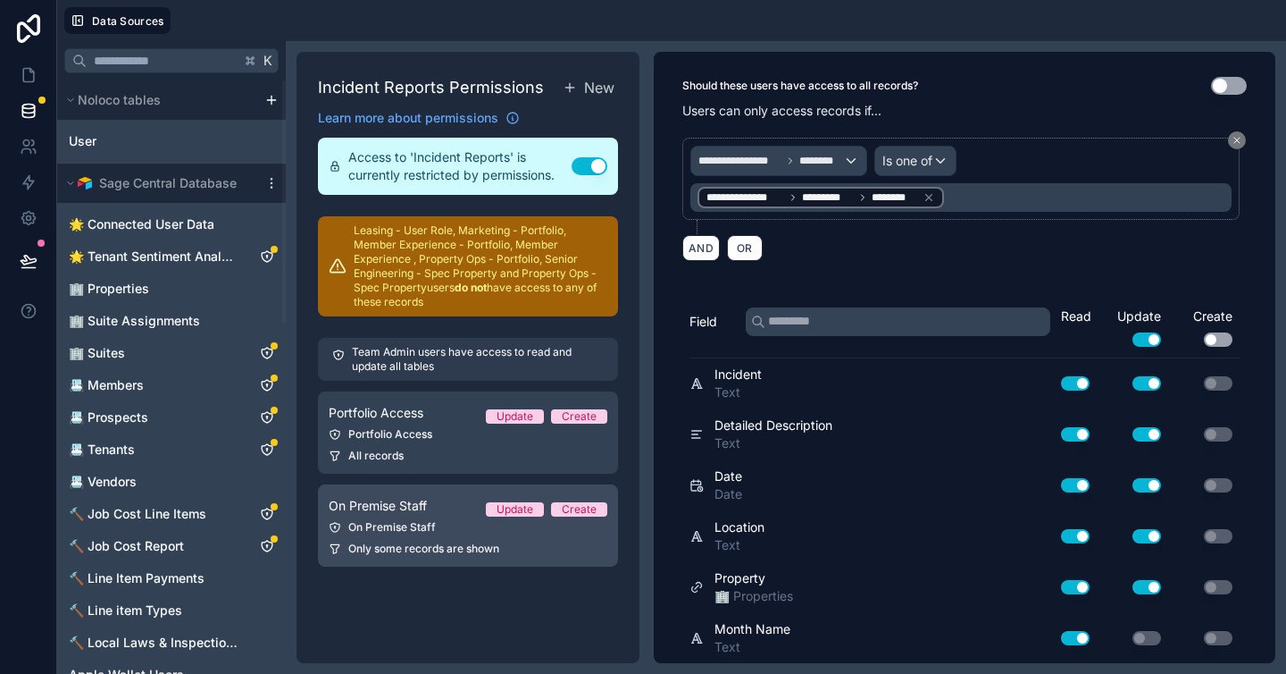
click at [451, 519] on link "On Premise Staff Update Create On Premise Staff Only some records are shown" at bounding box center [468, 525] width 300 height 82
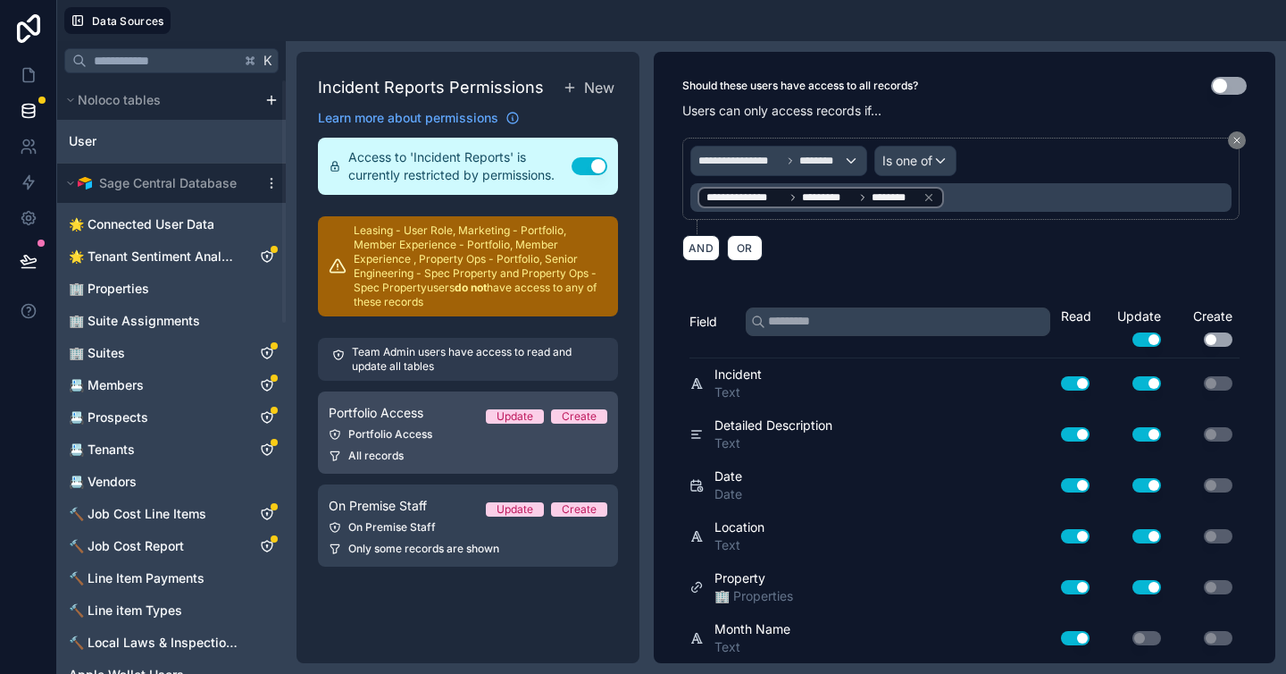
click at [444, 457] on div "All records" at bounding box center [468, 455] width 279 height 14
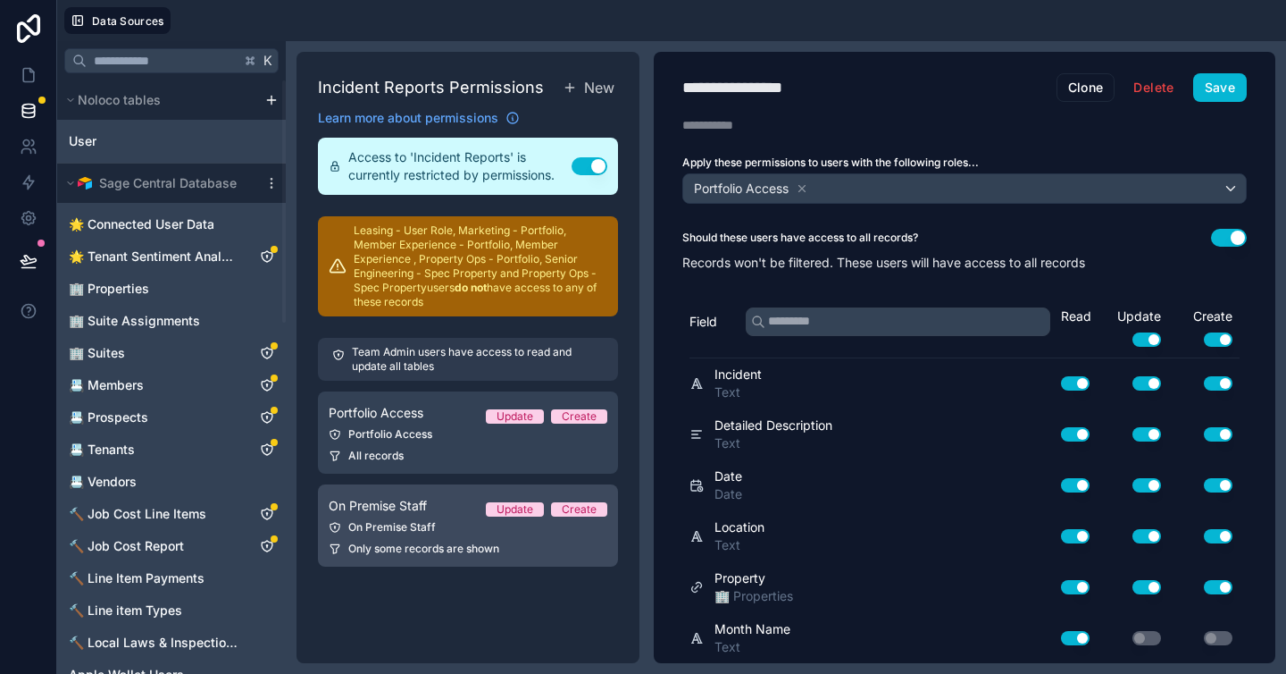
click at [451, 547] on span "Only some records are shown" at bounding box center [423, 548] width 151 height 14
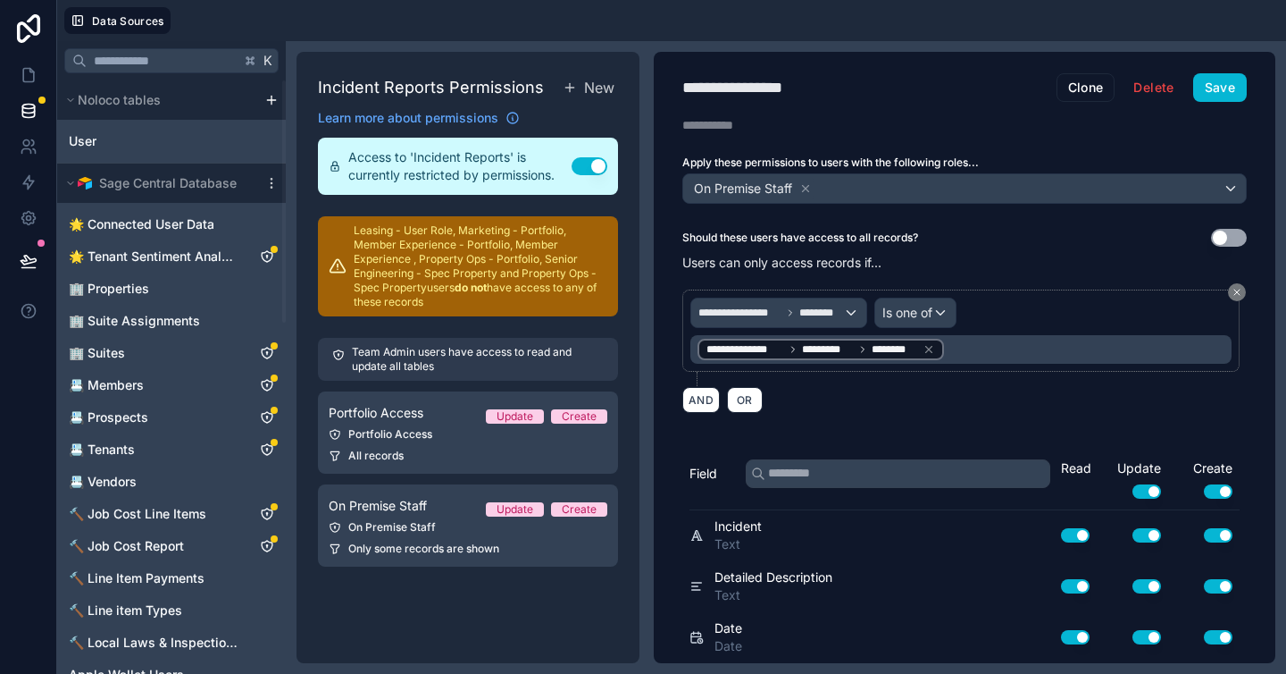
click at [468, 591] on div "Incident Reports Permissions New Learn more about permissions Access to 'Incide…" at bounding box center [468, 357] width 343 height 611
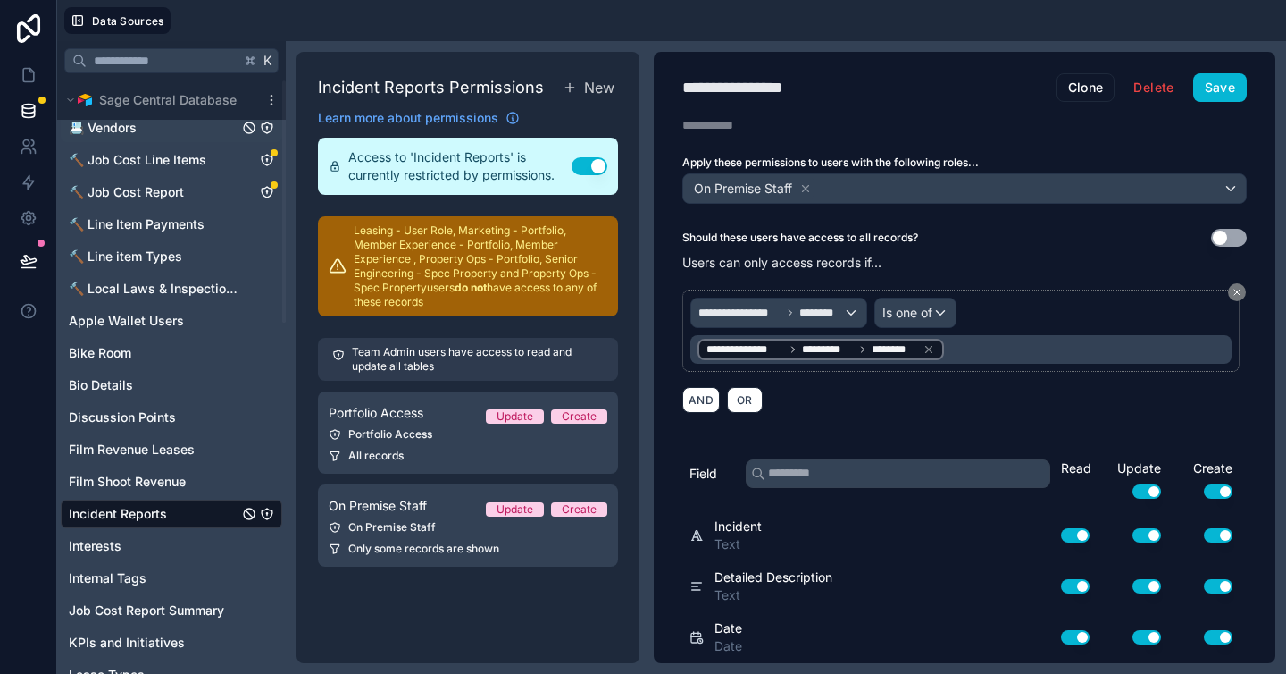
scroll to position [356, 0]
click at [129, 349] on span "Bike Room" at bounding box center [100, 351] width 63 height 18
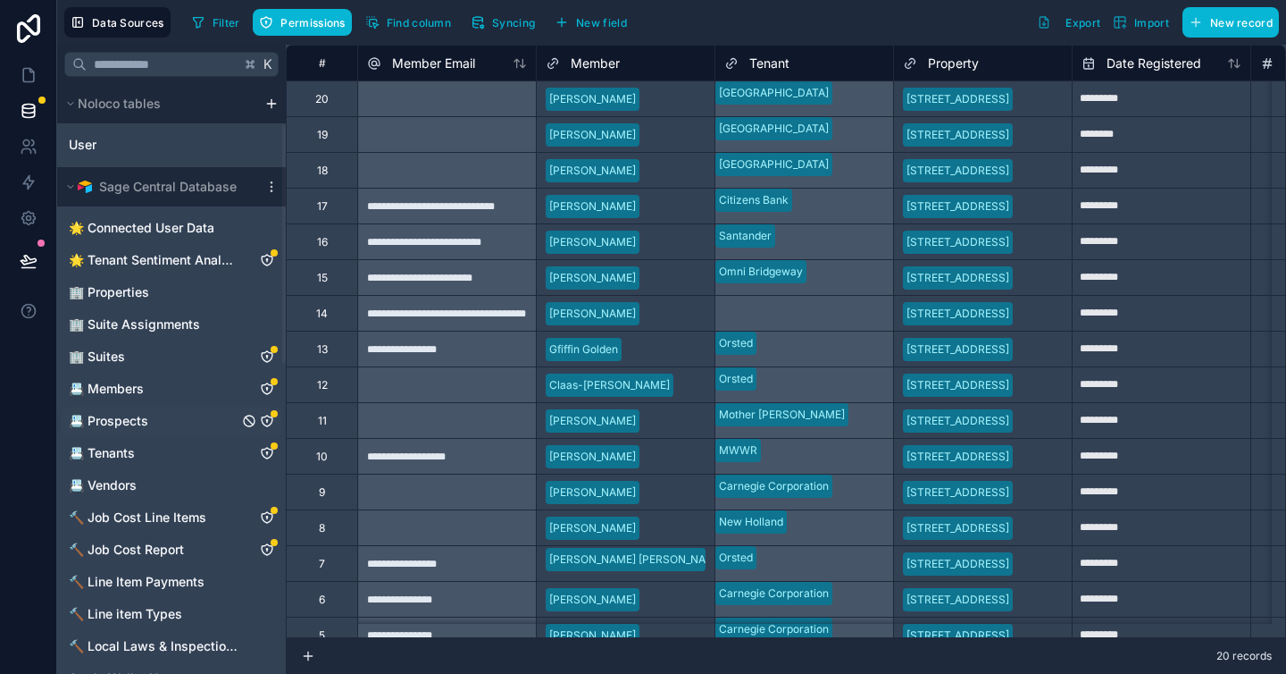
scroll to position [171, 0]
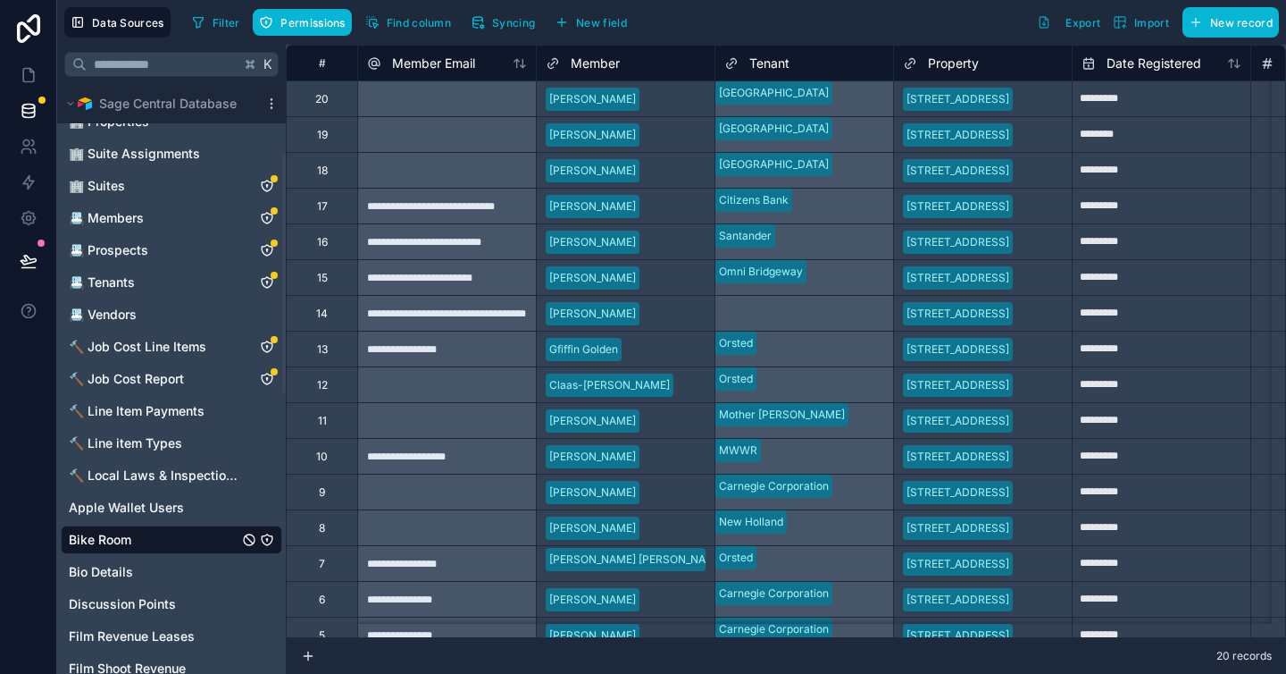
click at [267, 540] on icon "Bike Room" at bounding box center [266, 539] width 1 height 1
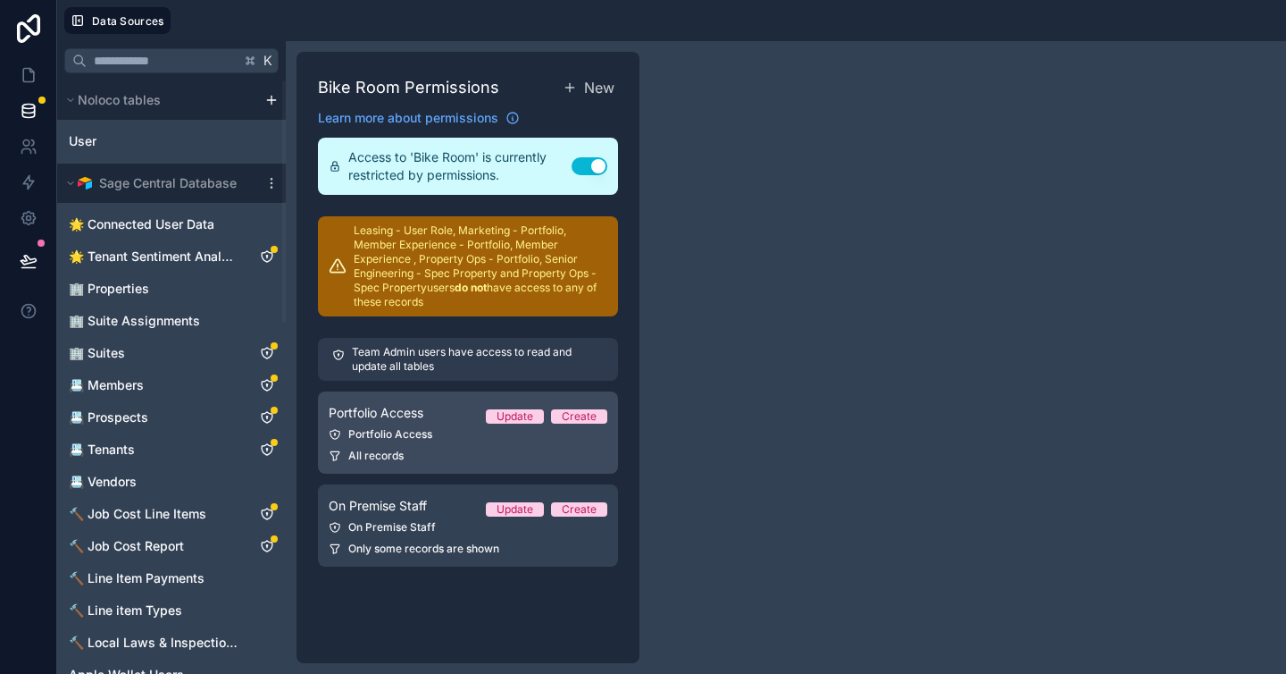
click at [425, 437] on div "Portfolio Access" at bounding box center [468, 434] width 279 height 14
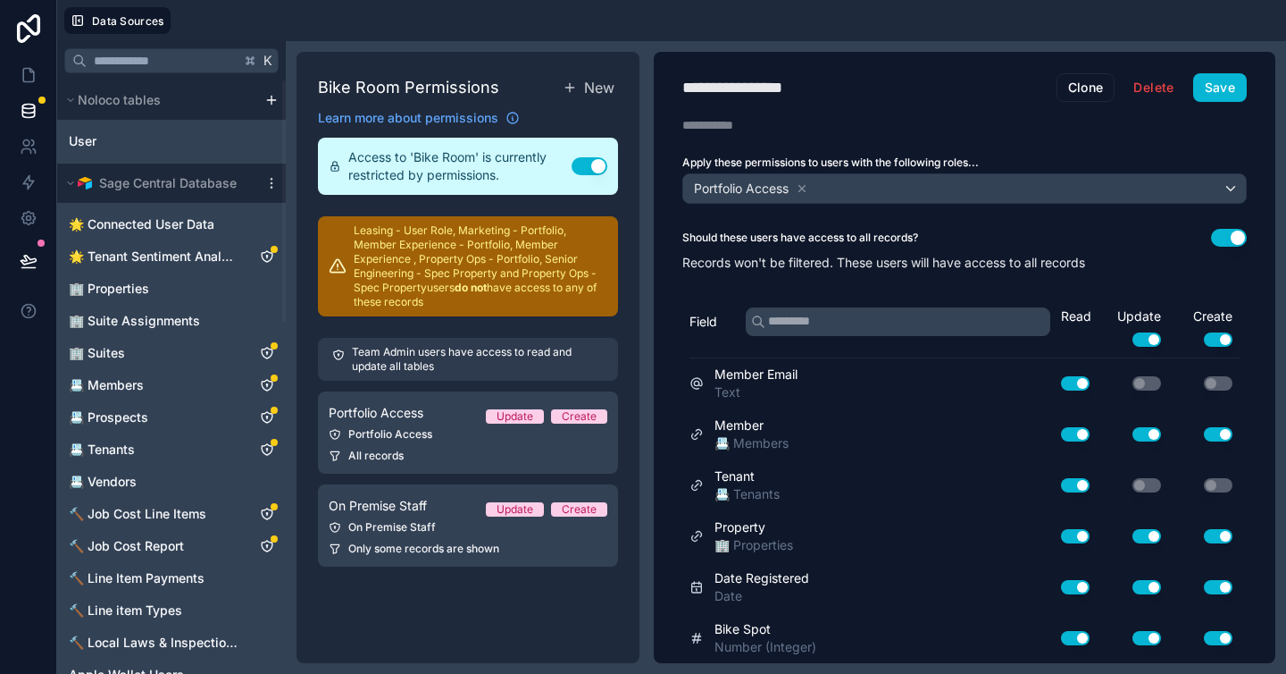
click at [1066, 343] on div "Read Update Use setting Create Use setting" at bounding box center [1150, 332] width 179 height 50
click at [1204, 339] on button "Use setting" at bounding box center [1218, 339] width 29 height 14
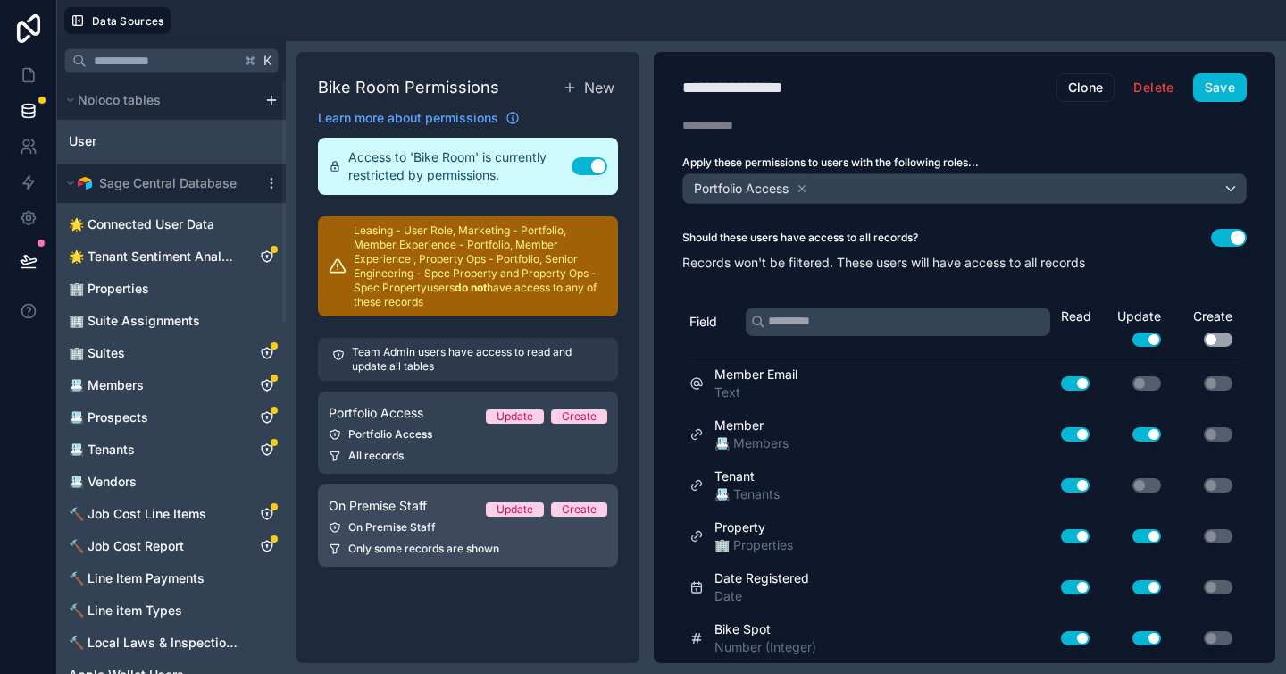
click at [436, 532] on div "On Premise Staff" at bounding box center [468, 527] width 279 height 14
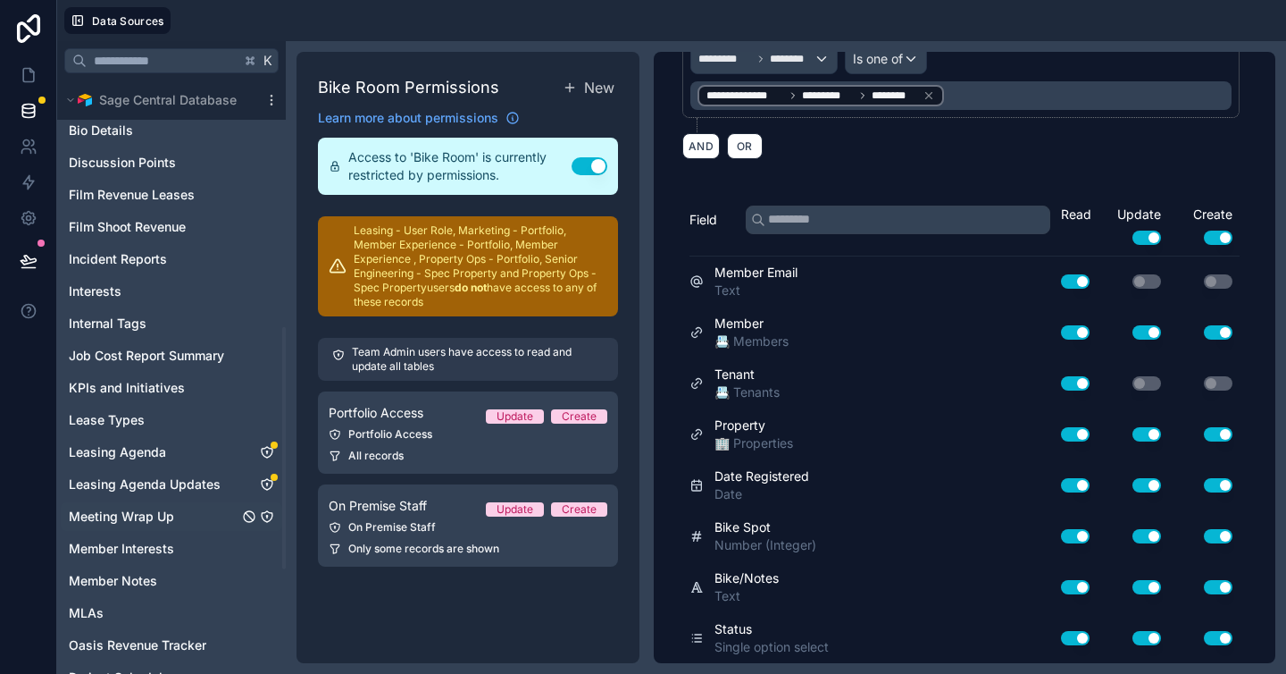
scroll to position [610, 0]
click at [151, 54] on input "text" at bounding box center [164, 61] width 154 height 32
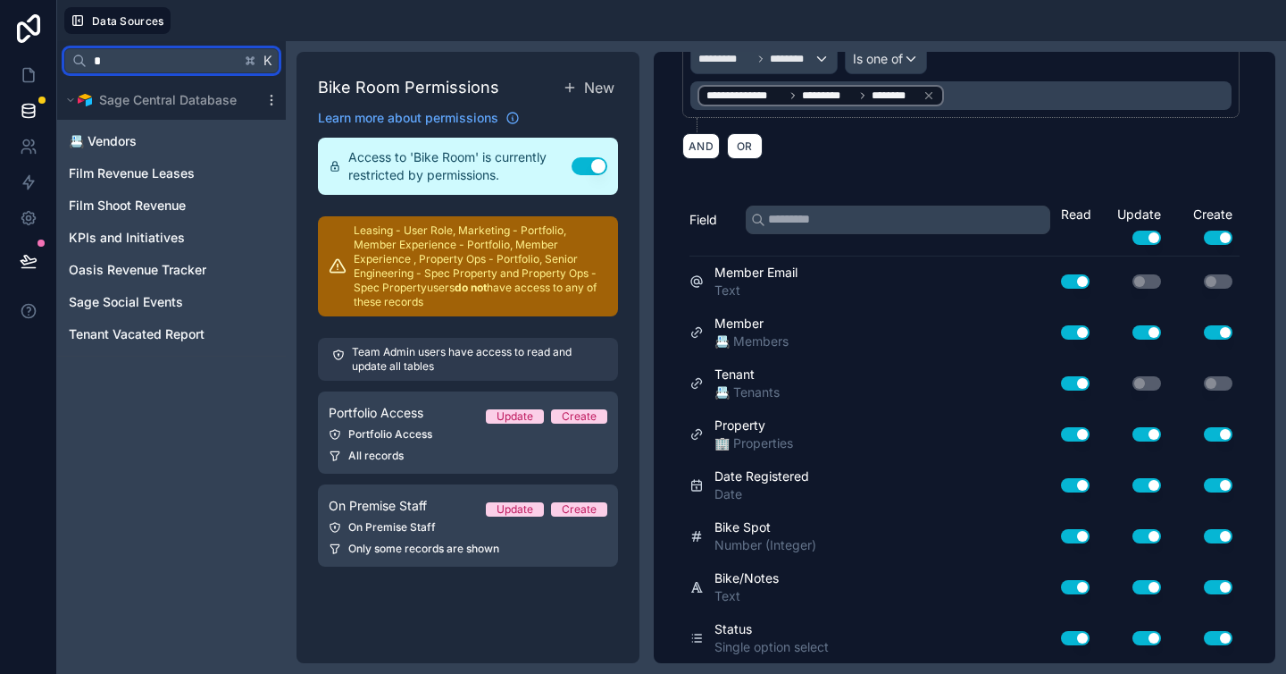
scroll to position [0, 0]
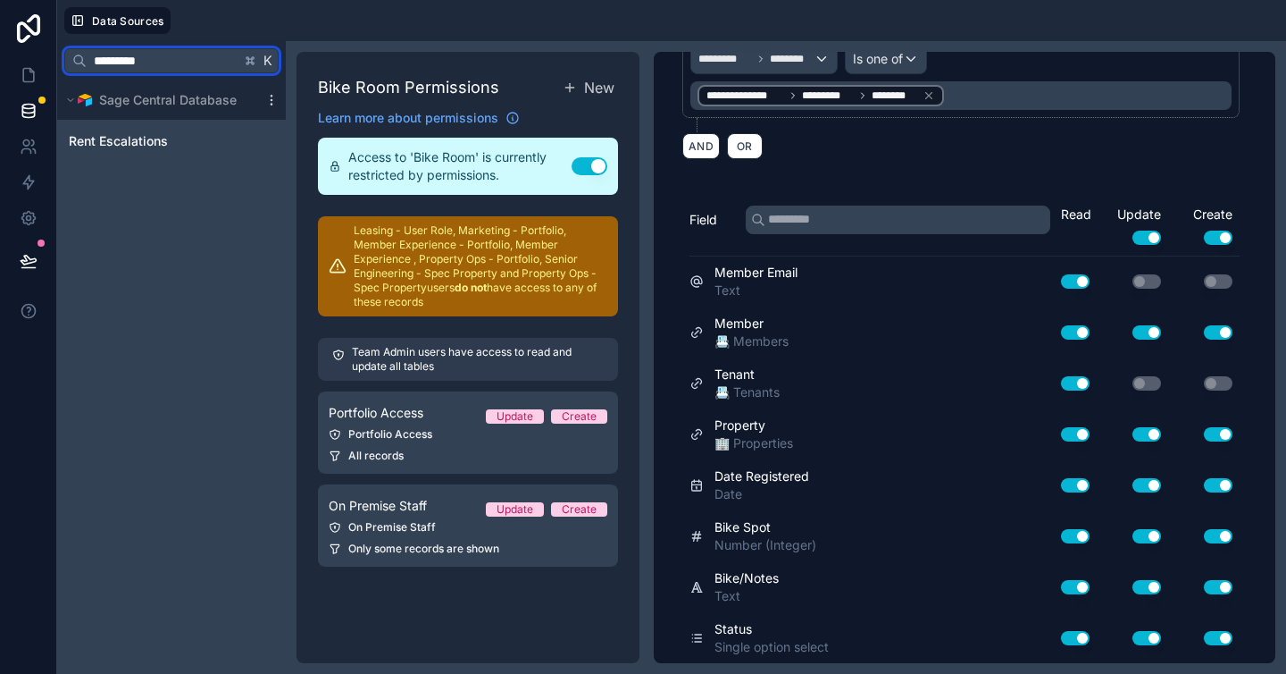
type input "**********"
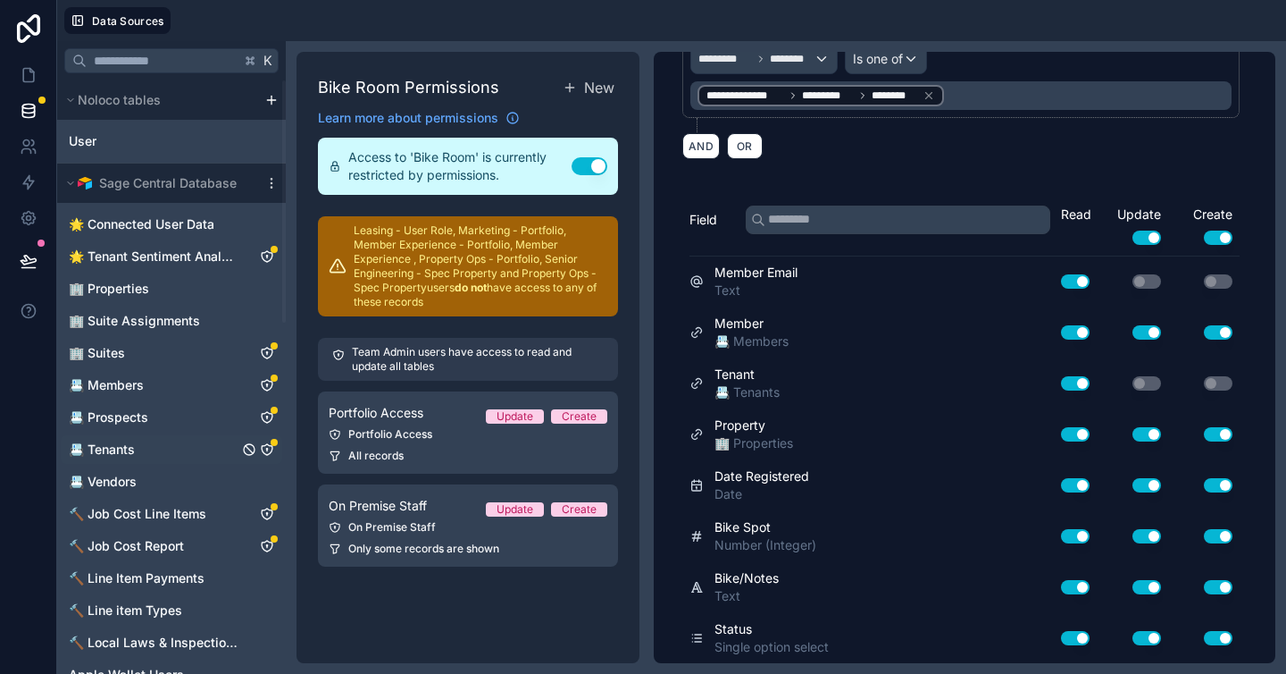
click at [149, 443] on link "📇 Tenants" at bounding box center [154, 449] width 170 height 18
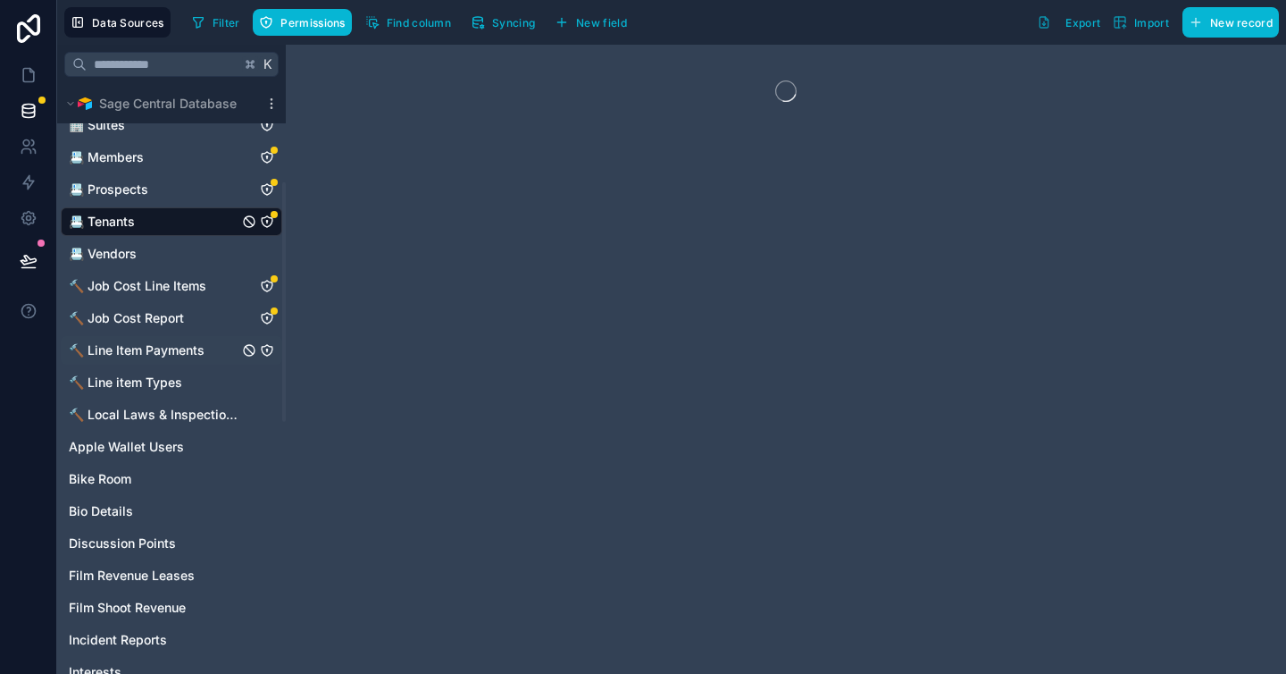
scroll to position [241, 0]
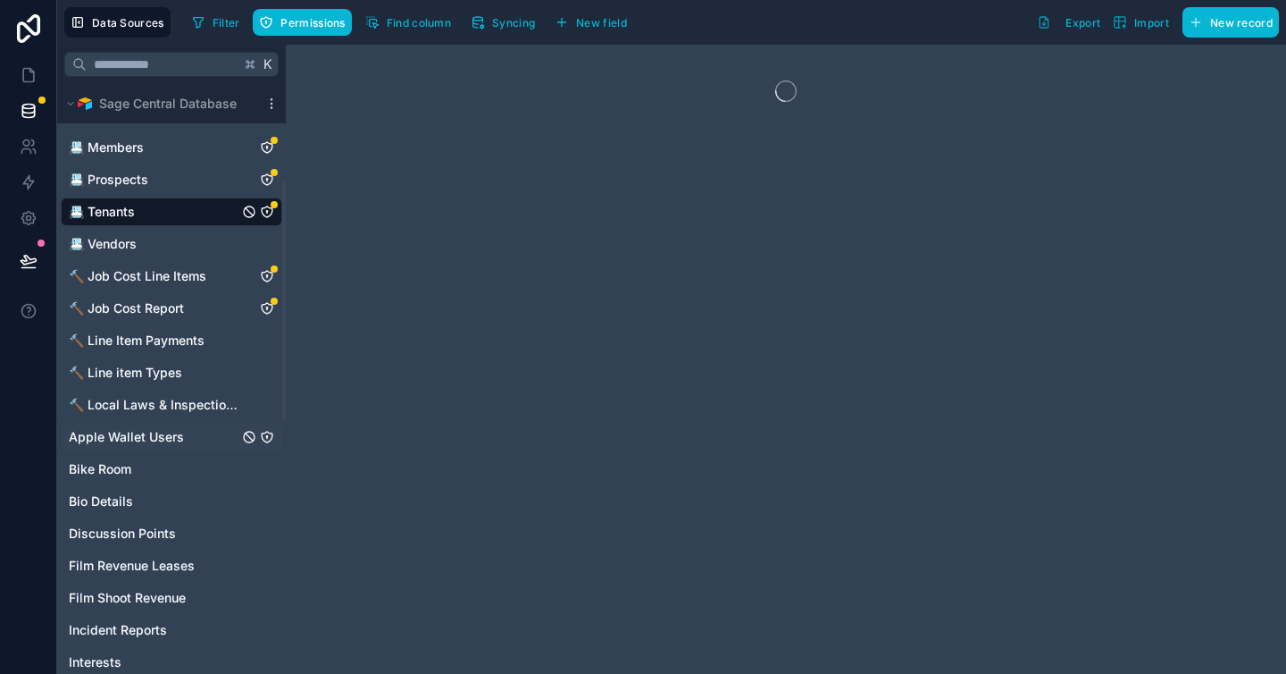
click at [133, 432] on span "Apple Wallet Users" at bounding box center [126, 437] width 115 height 18
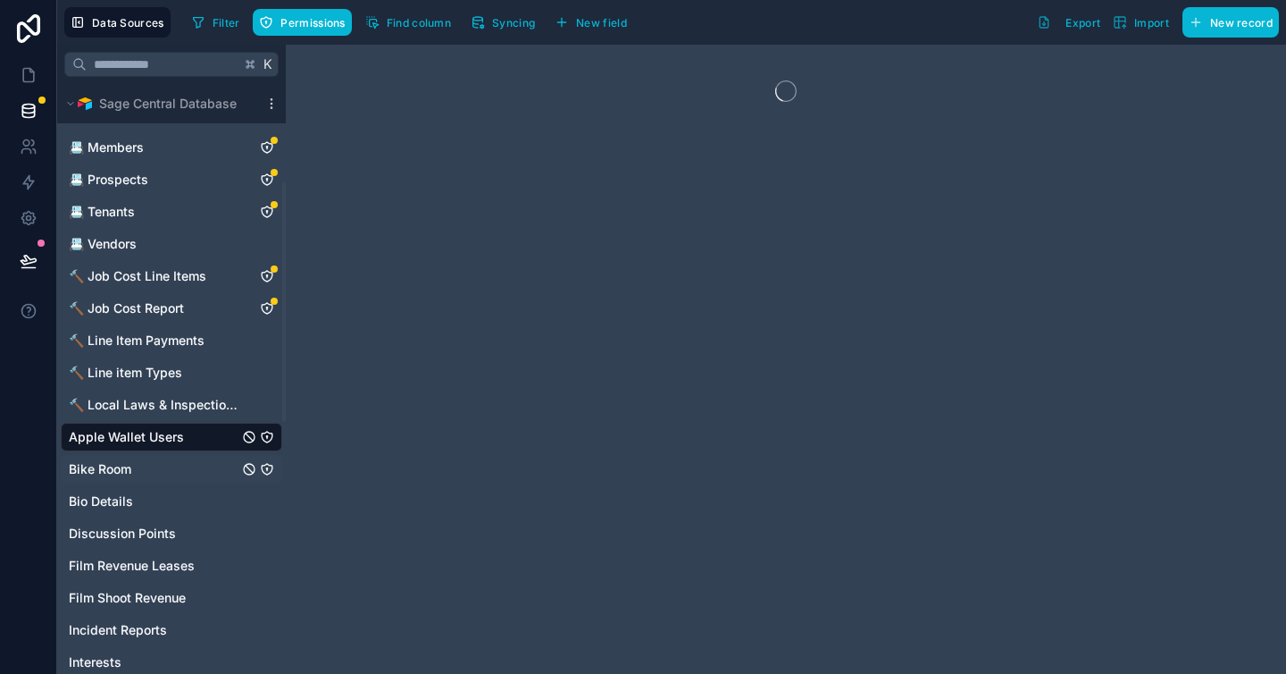
click at [121, 470] on span "Bike Room" at bounding box center [100, 469] width 63 height 18
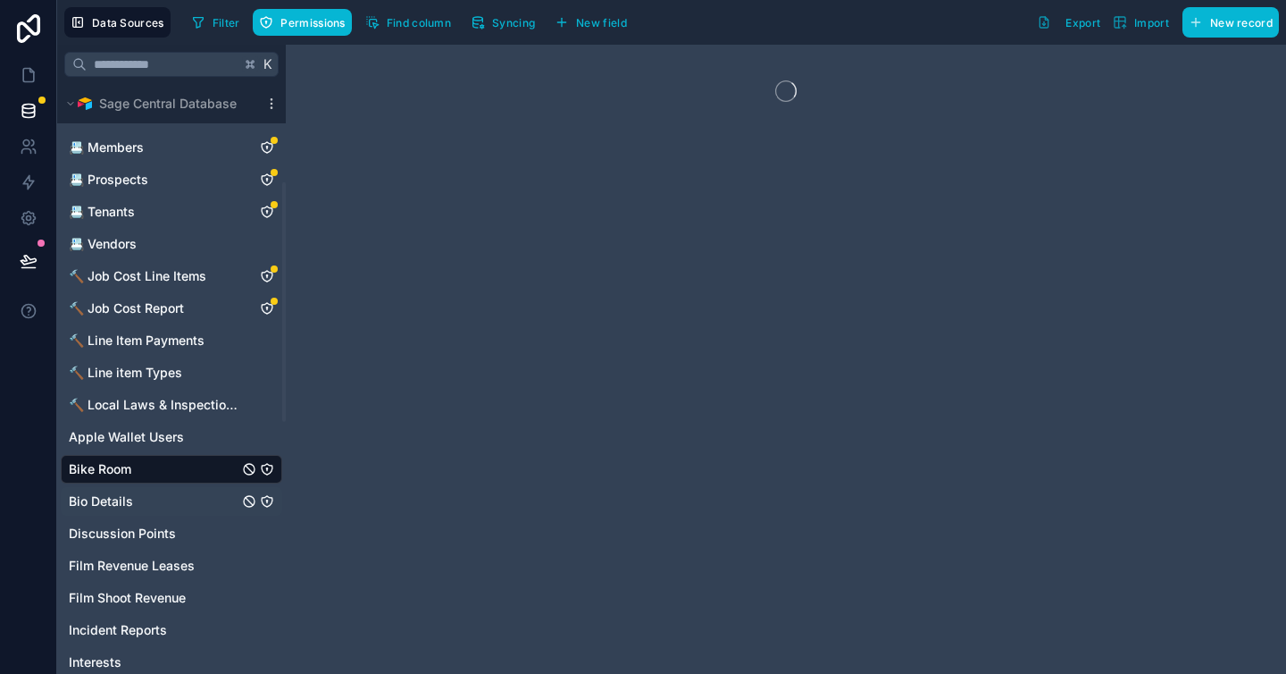
click at [131, 497] on link "Bio Details" at bounding box center [154, 501] width 170 height 18
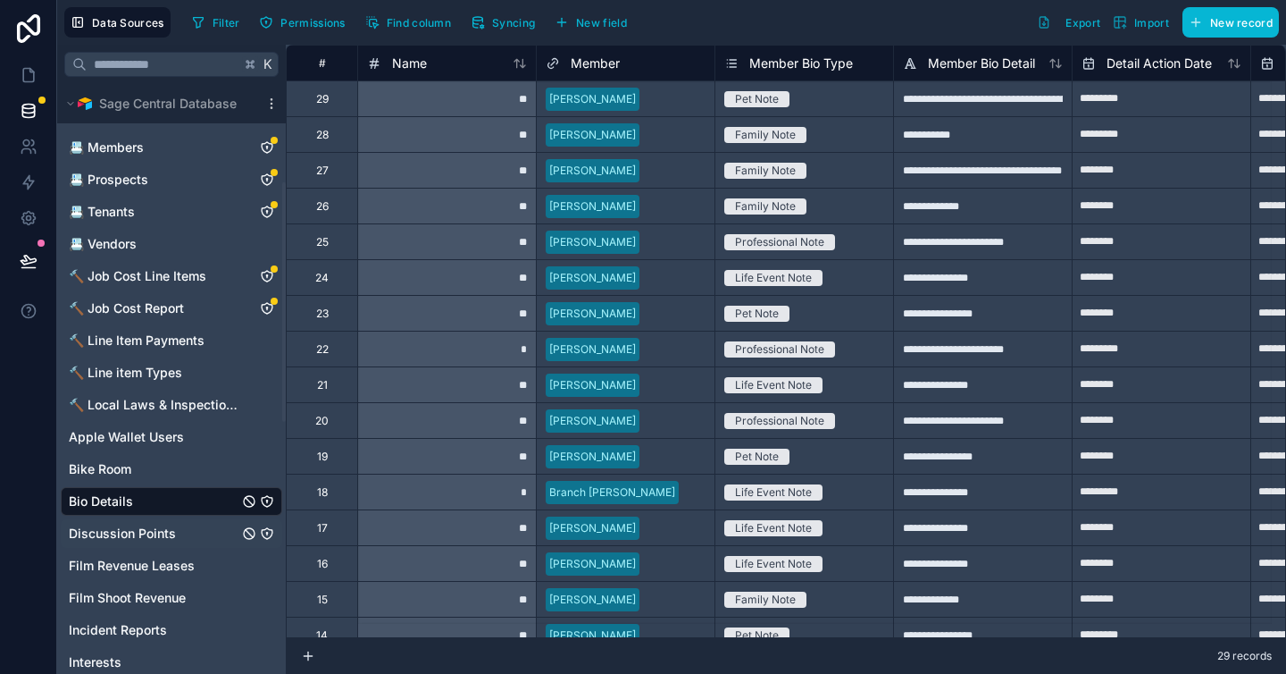
click at [151, 532] on span "Discussion Points" at bounding box center [122, 533] width 107 height 18
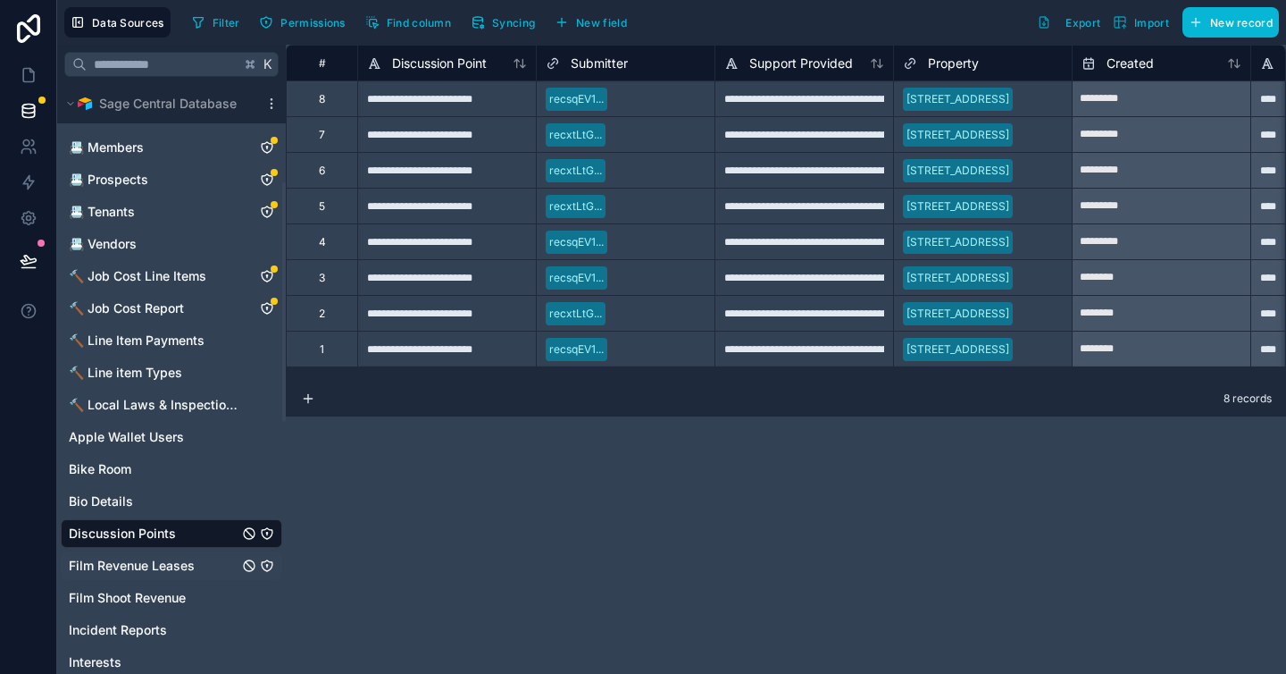
click at [171, 569] on span "Film Revenue Leases" at bounding box center [132, 566] width 126 height 18
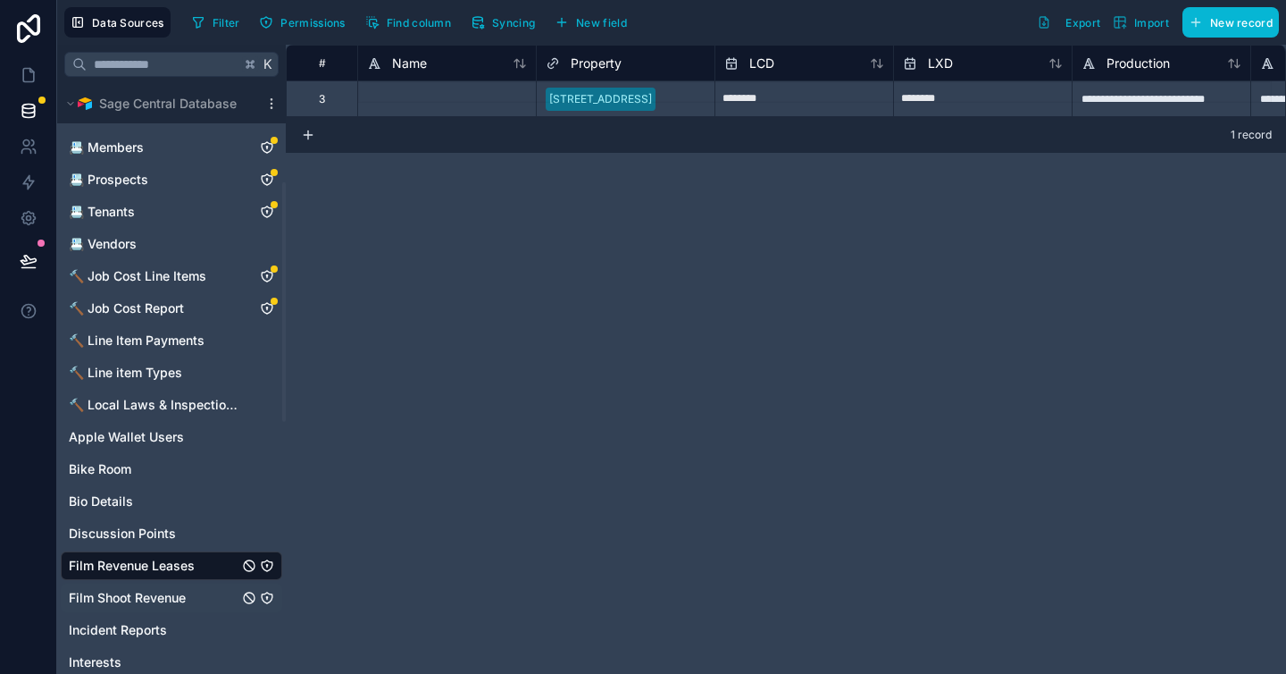
click at [171, 600] on span "Film Shoot Revenue" at bounding box center [127, 598] width 117 height 18
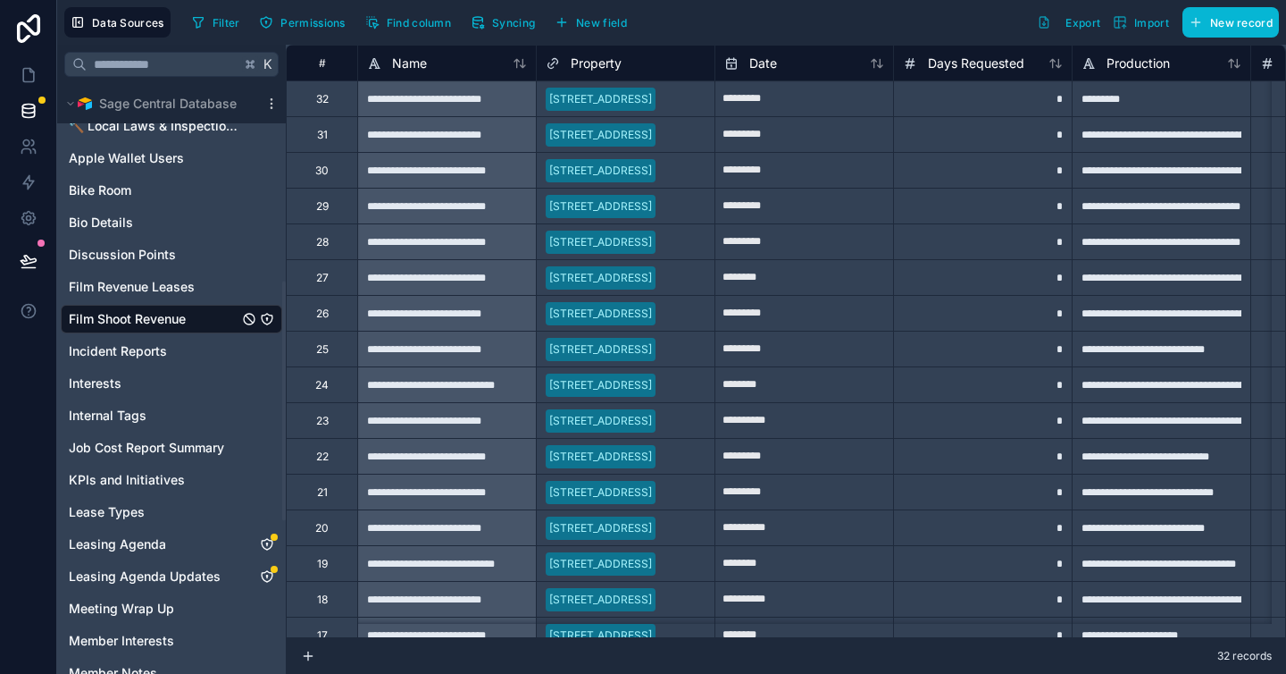
scroll to position [530, 0]
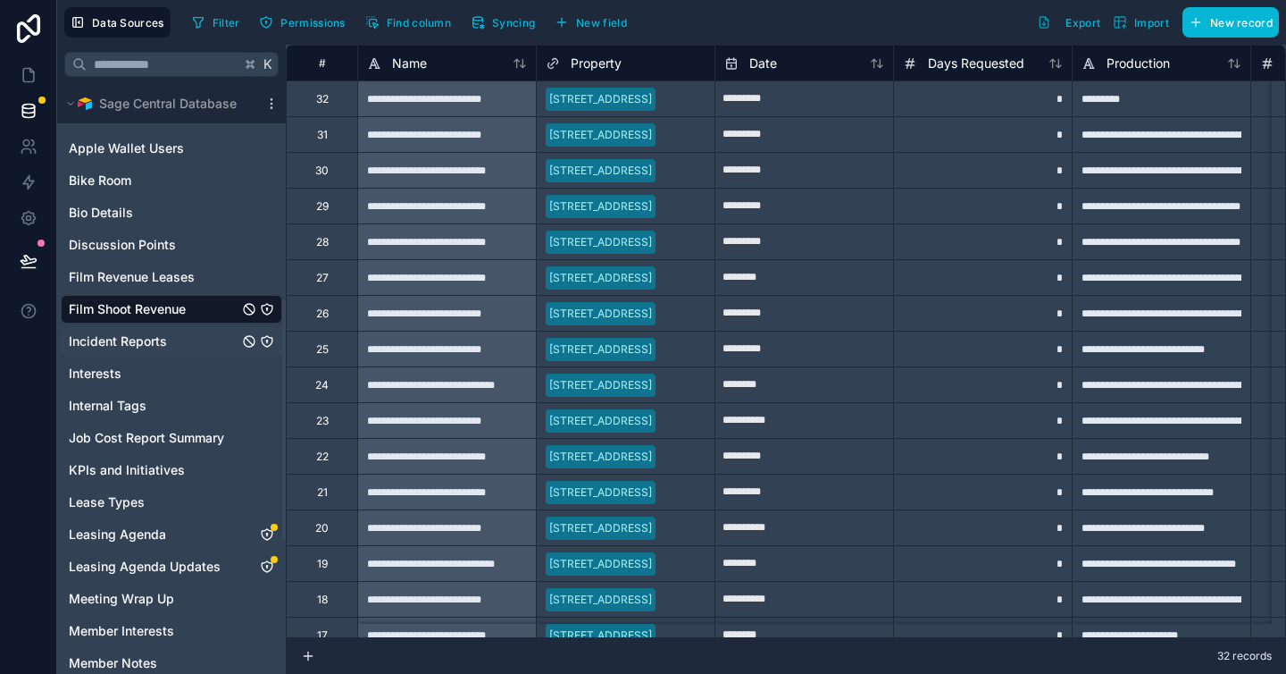
click at [133, 343] on span "Incident Reports" at bounding box center [118, 341] width 98 height 18
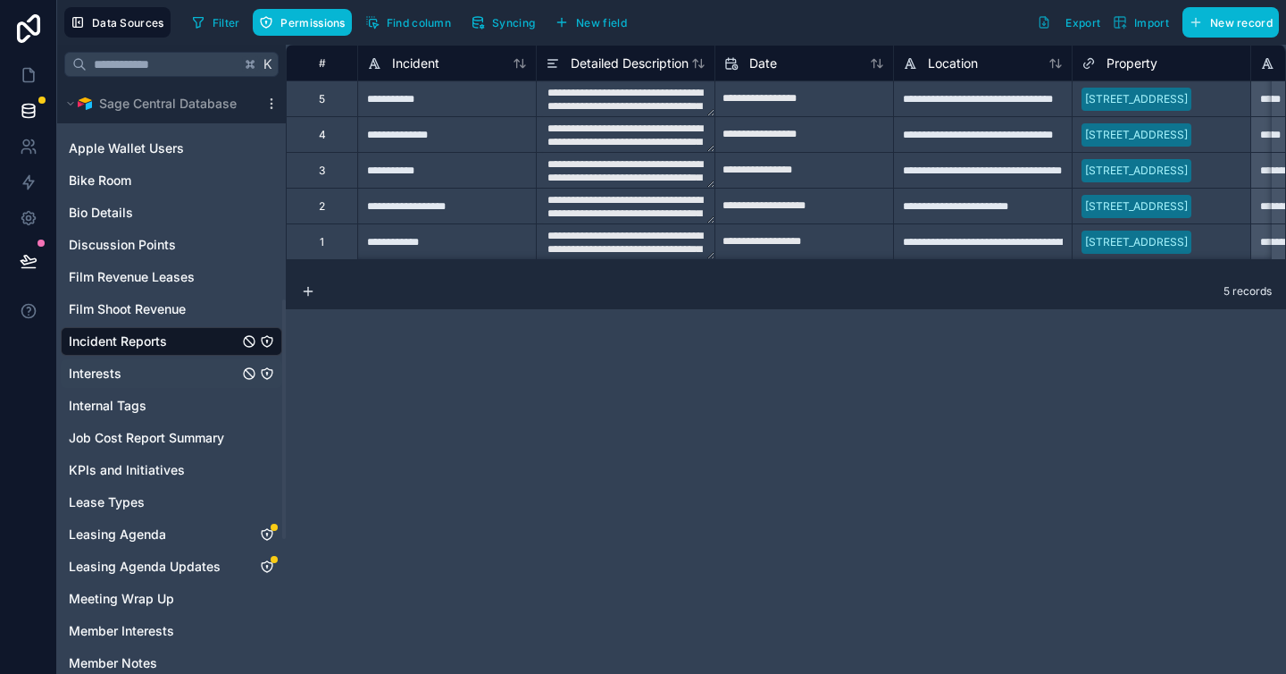
click at [122, 368] on link "Interests" at bounding box center [154, 373] width 170 height 18
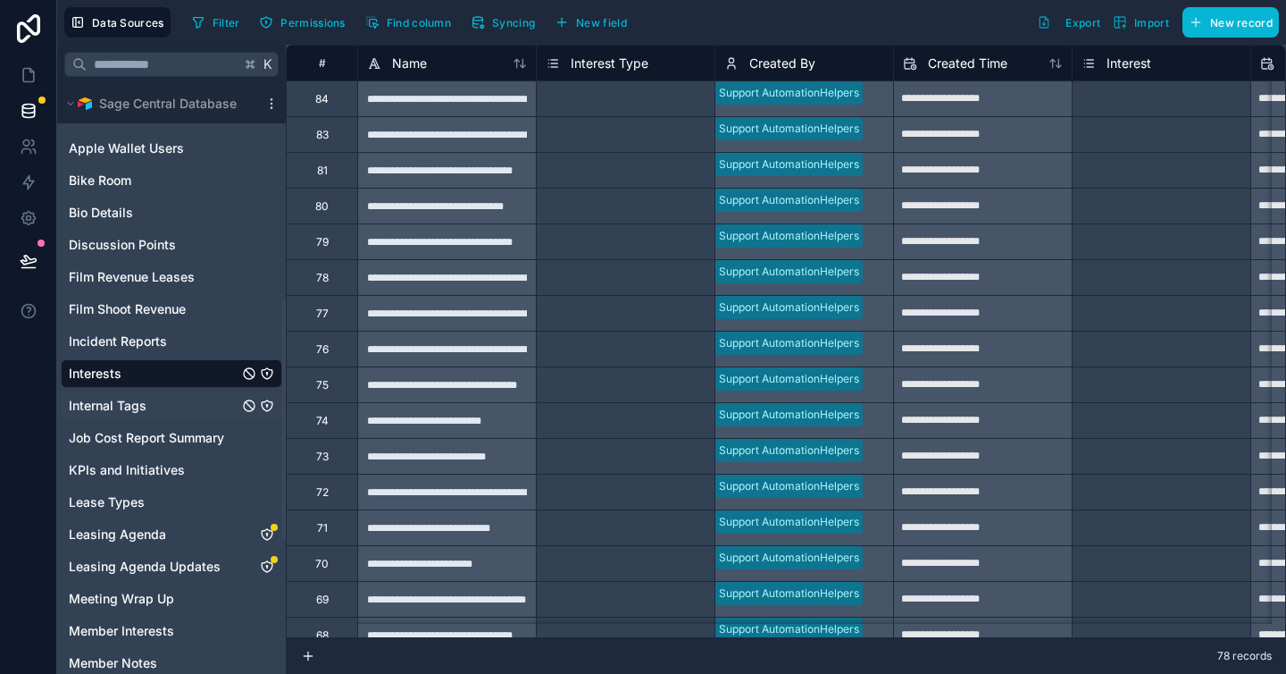
click at [128, 408] on span "Internal Tags" at bounding box center [108, 406] width 78 height 18
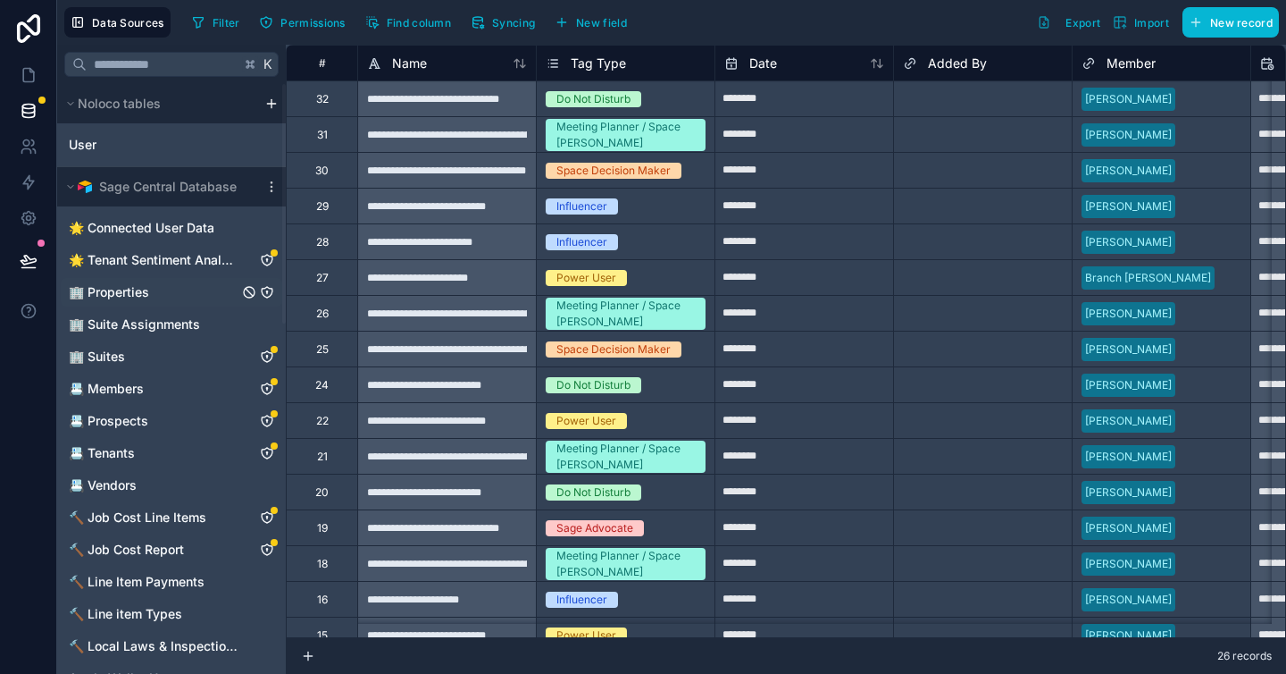
click at [147, 290] on link "🏢 Properties" at bounding box center [154, 292] width 170 height 18
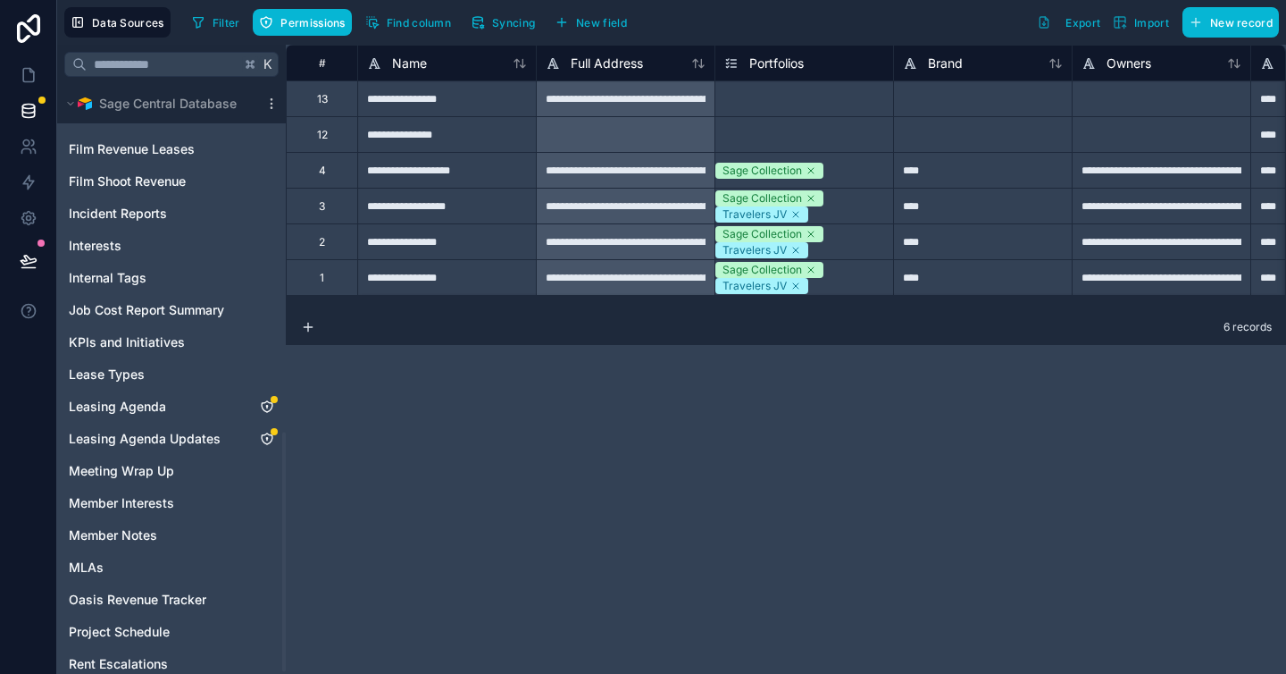
scroll to position [863, 0]
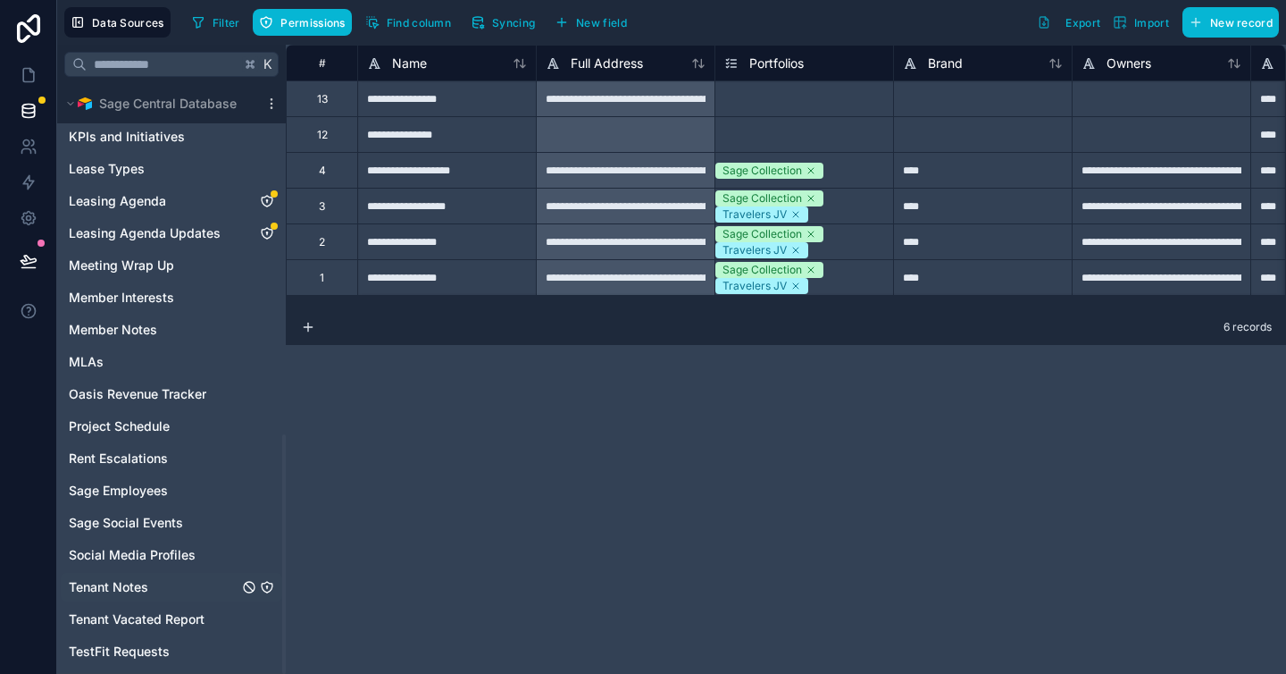
click at [136, 578] on span "Tenant Notes" at bounding box center [109, 587] width 80 height 18
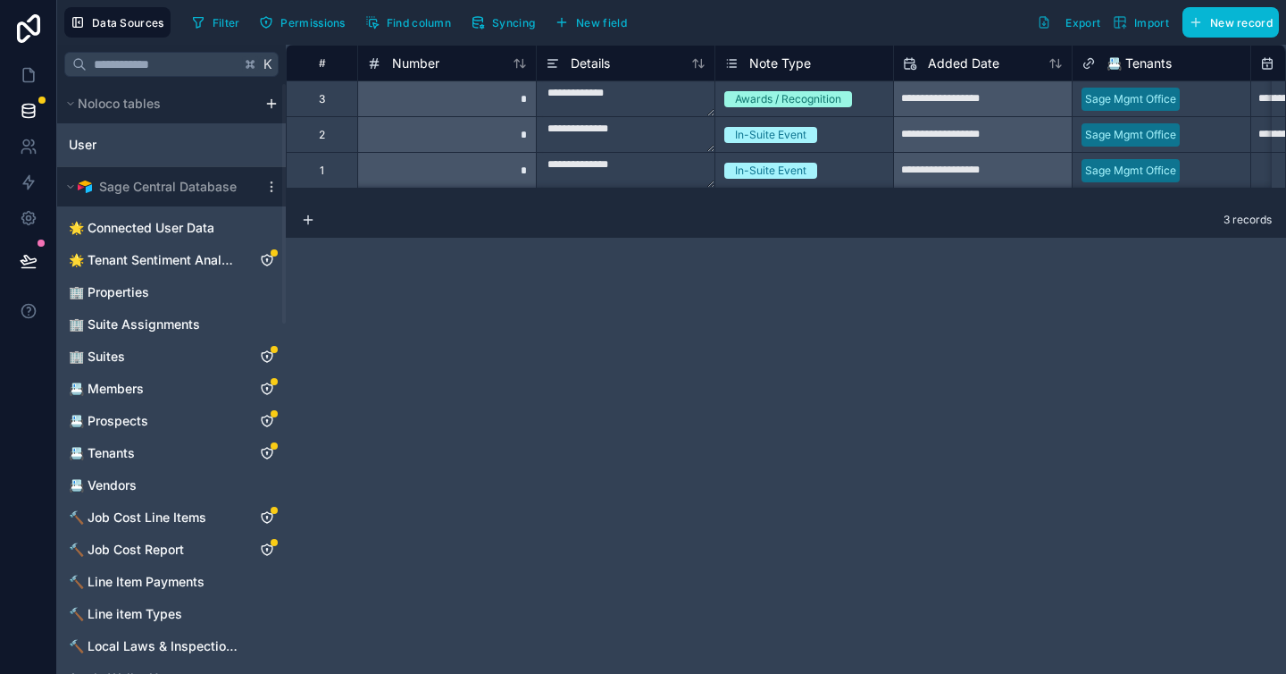
scroll to position [339, 0]
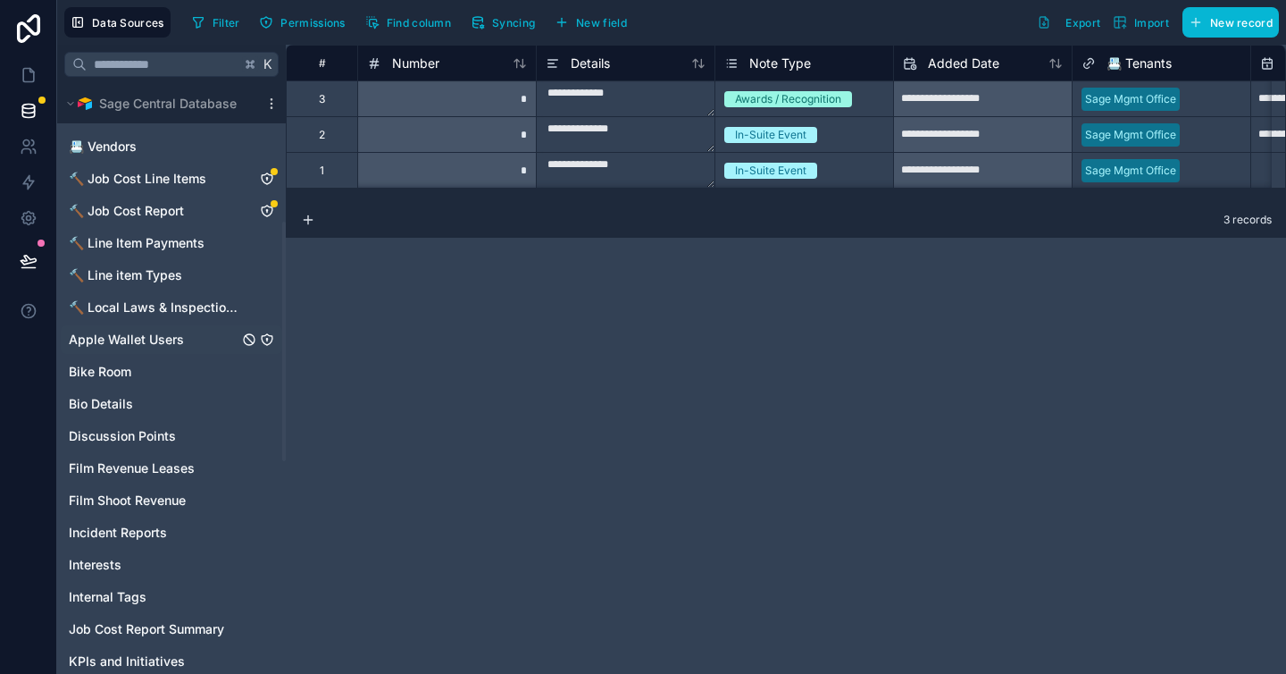
click at [104, 333] on span "Apple Wallet Users" at bounding box center [126, 340] width 115 height 18
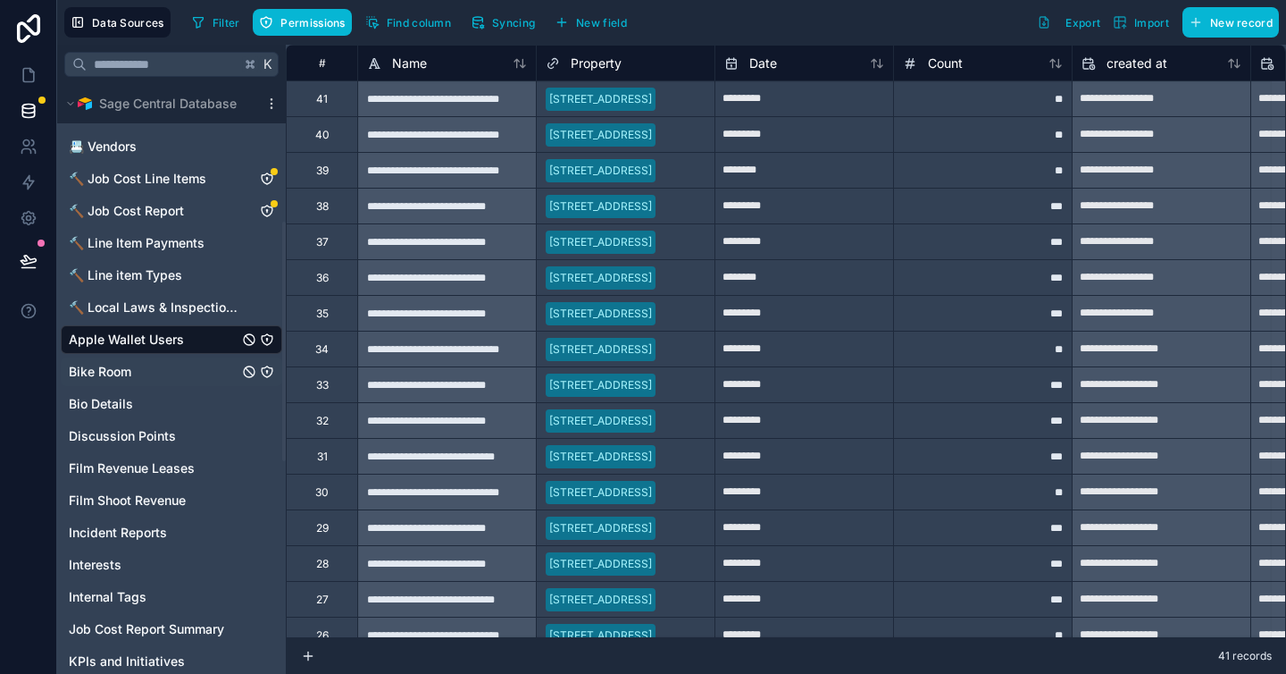
click at [104, 366] on span "Bike Room" at bounding box center [100, 372] width 63 height 18
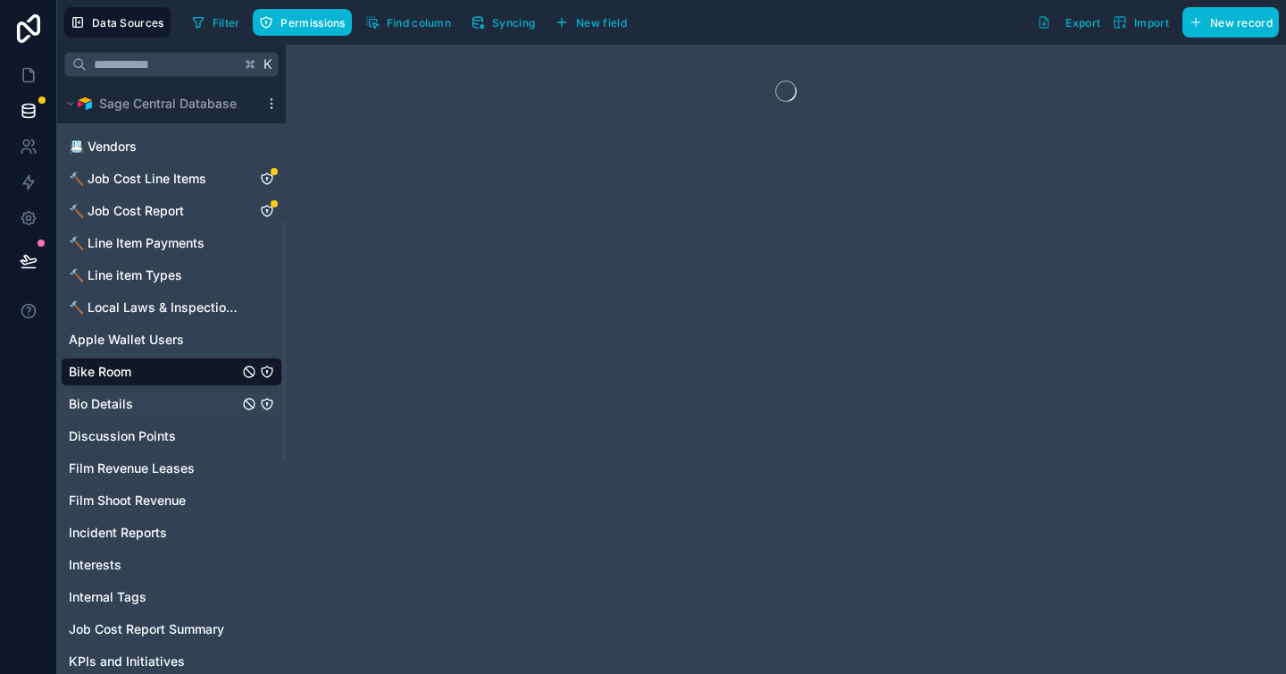
click at [101, 406] on span "Bio Details" at bounding box center [101, 404] width 64 height 18
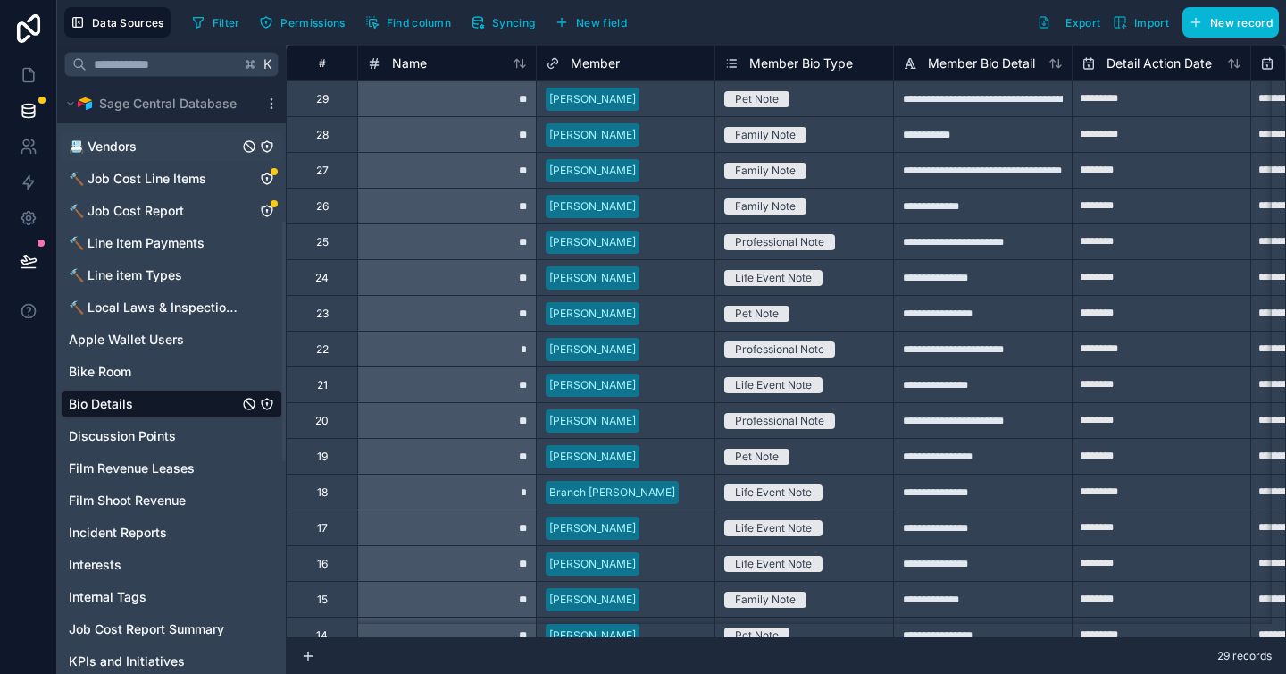
click at [112, 145] on span "📇 Vendors" at bounding box center [103, 147] width 68 height 18
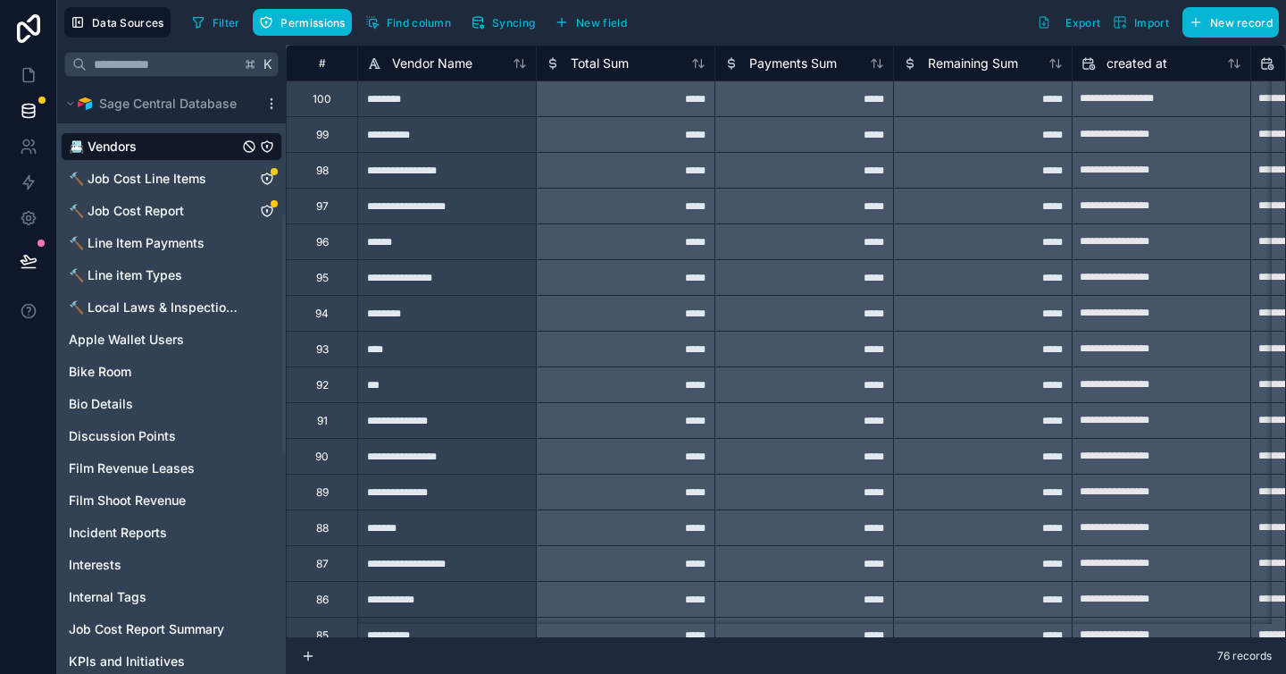
scroll to position [199, 0]
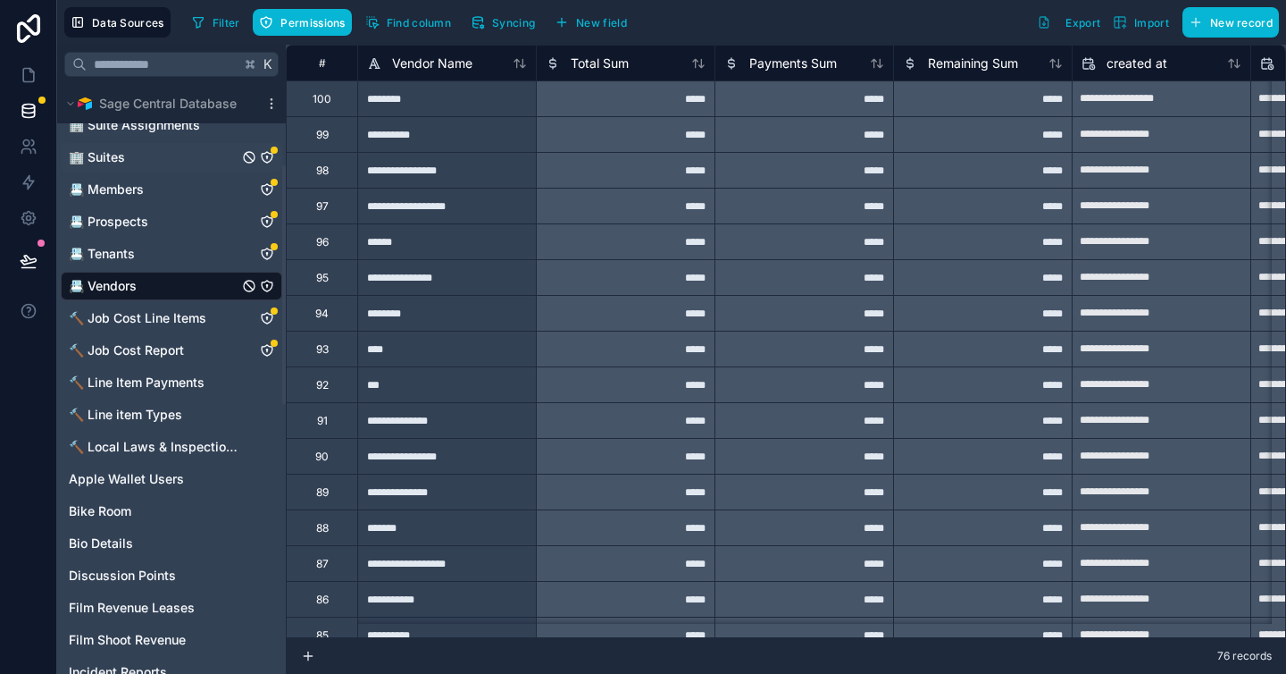
click at [102, 159] on span "🏢 Suites" at bounding box center [97, 157] width 56 height 18
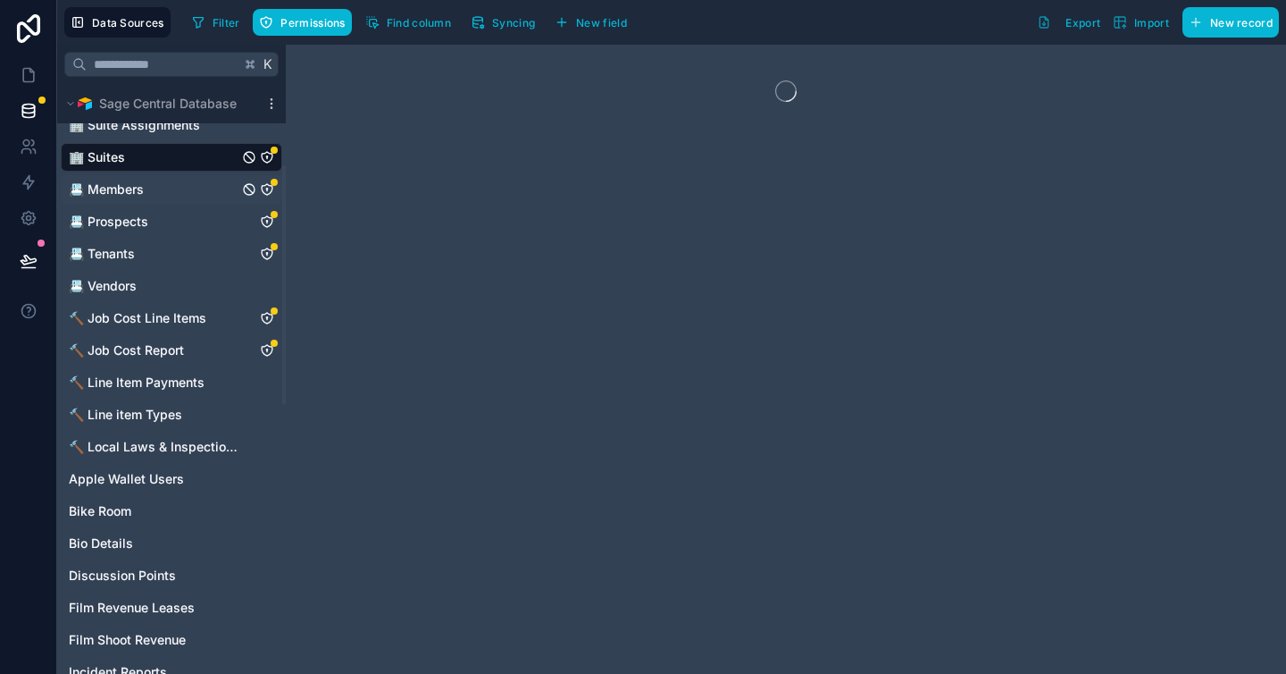
click at [100, 190] on span "📇 Members" at bounding box center [106, 189] width 75 height 18
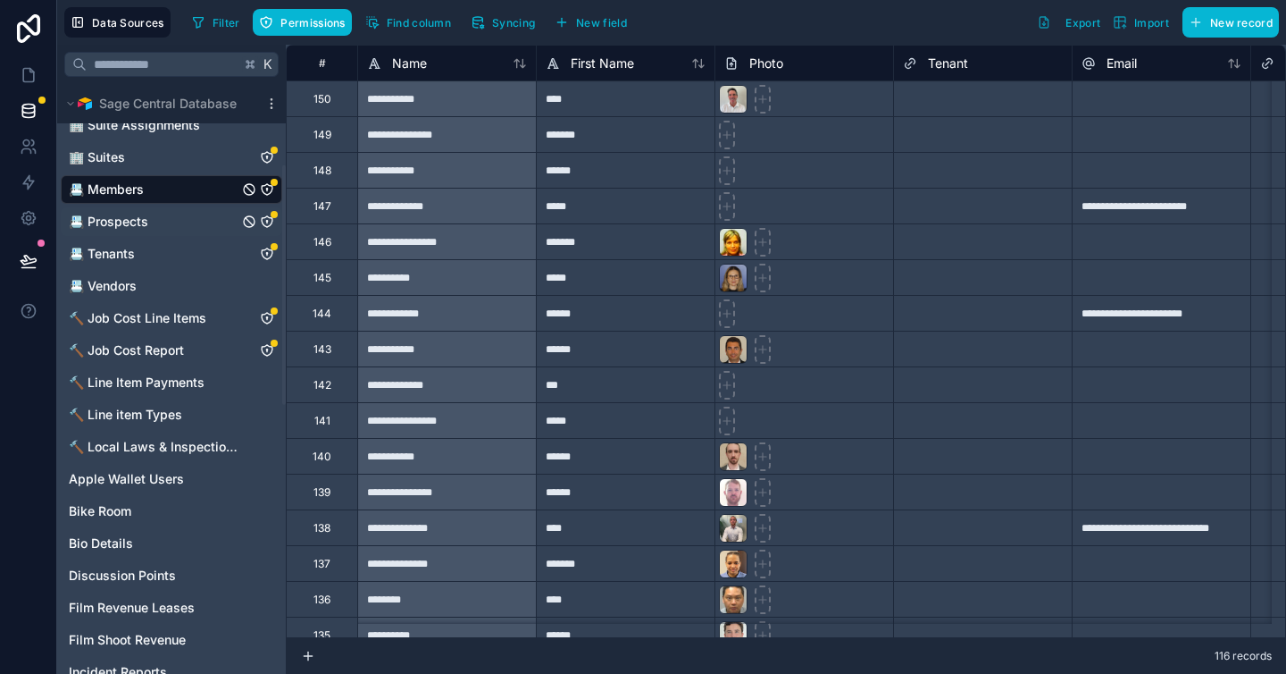
click at [102, 225] on span "📇 Prospects" at bounding box center [109, 222] width 80 height 18
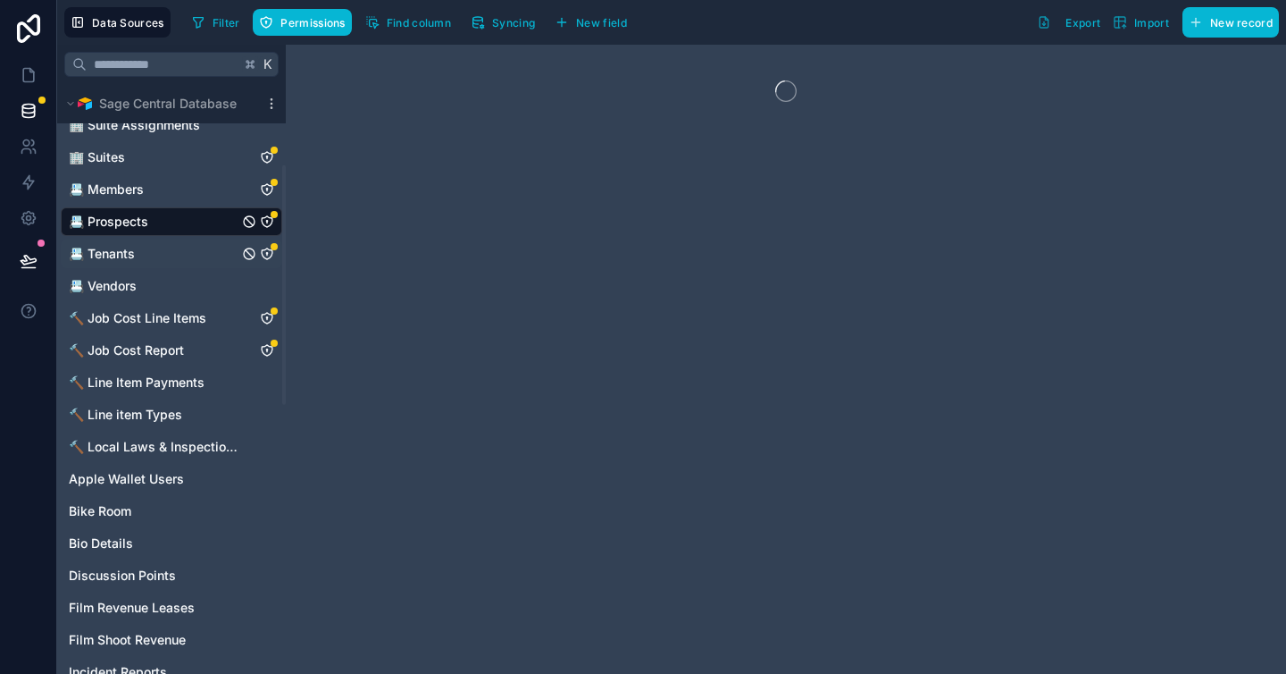
click at [109, 256] on span "📇 Tenants" at bounding box center [102, 254] width 66 height 18
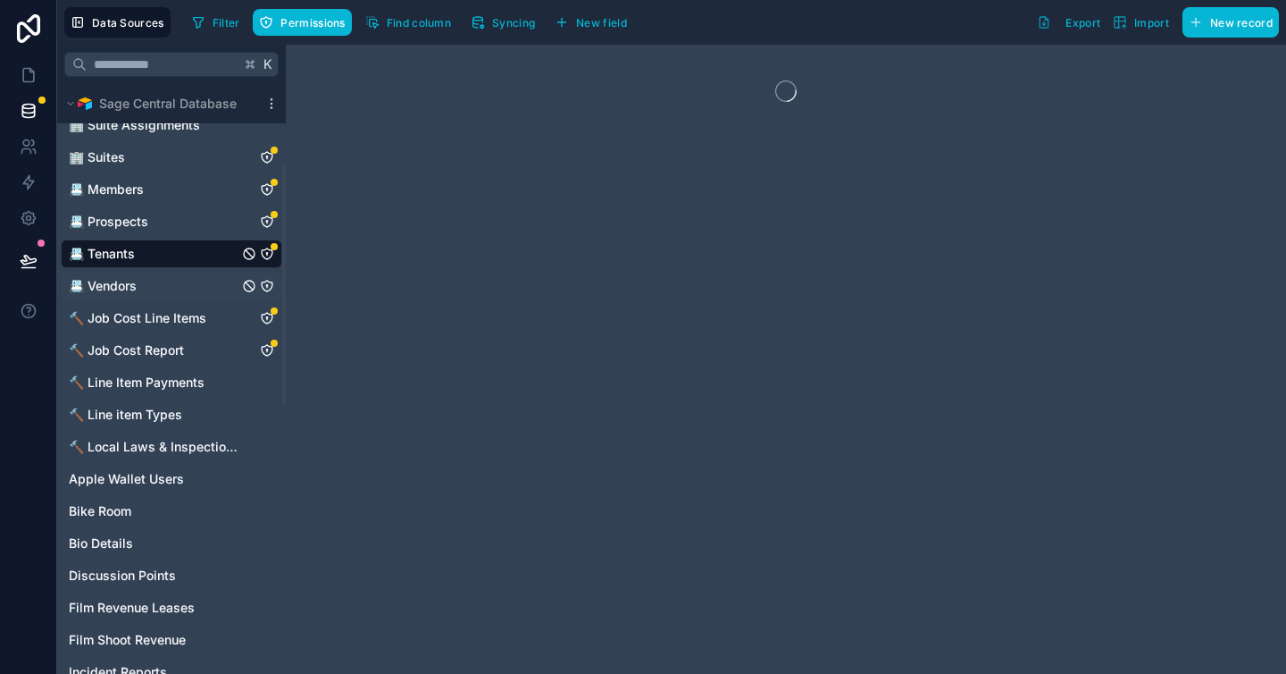
click at [114, 288] on span "📇 Vendors" at bounding box center [103, 286] width 68 height 18
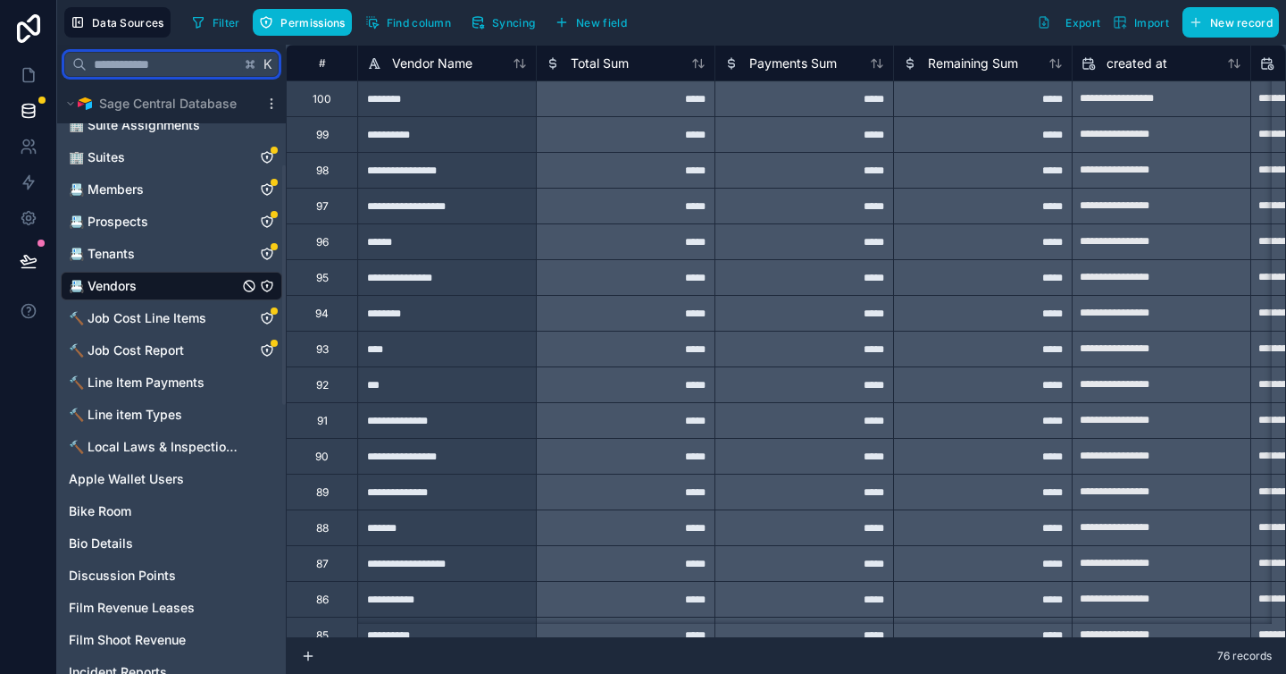
click at [170, 68] on input "text" at bounding box center [164, 64] width 154 height 32
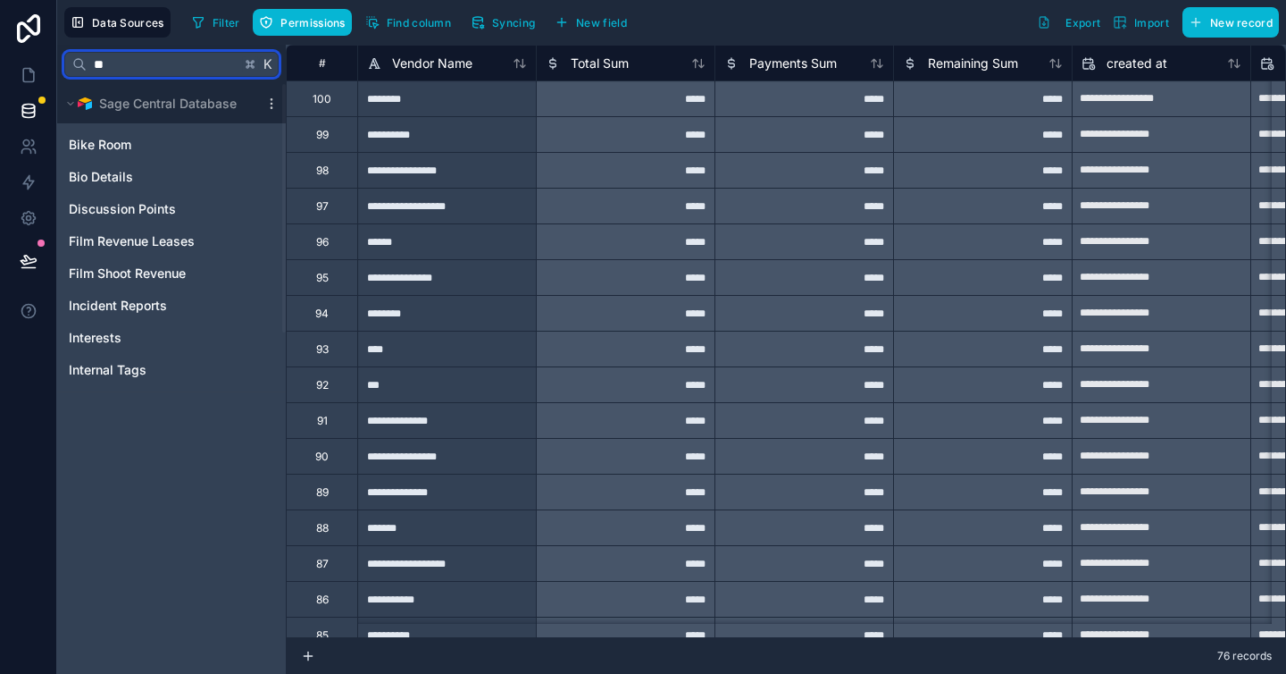
type input "*"
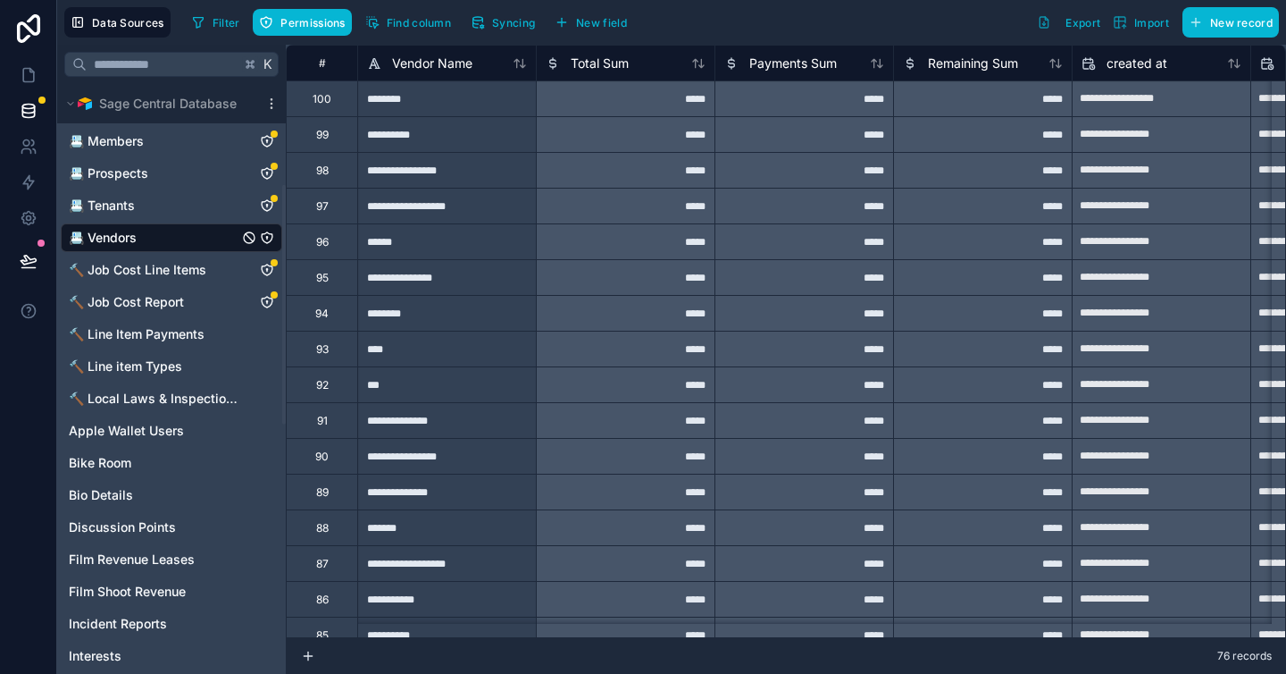
scroll to position [248, 0]
click at [150, 595] on span "Film Shoot Revenue" at bounding box center [127, 591] width 117 height 18
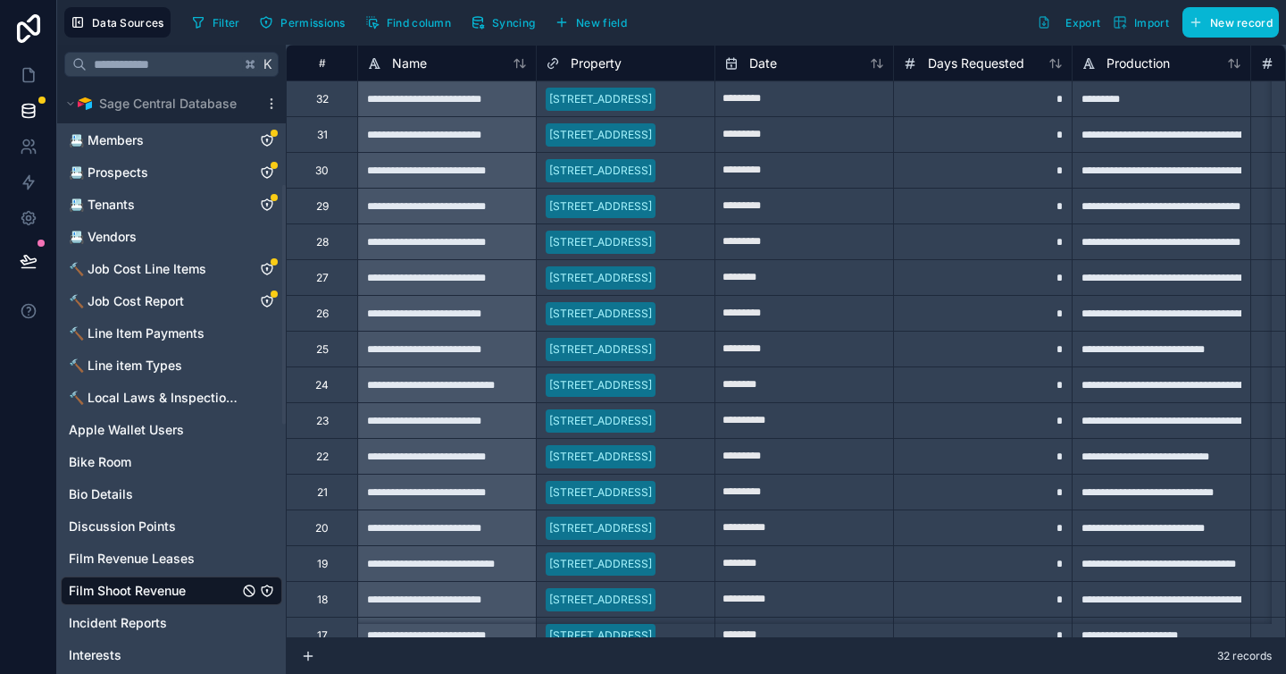
click at [272, 584] on icon "Film Shoot Revenue" at bounding box center [267, 590] width 14 height 14
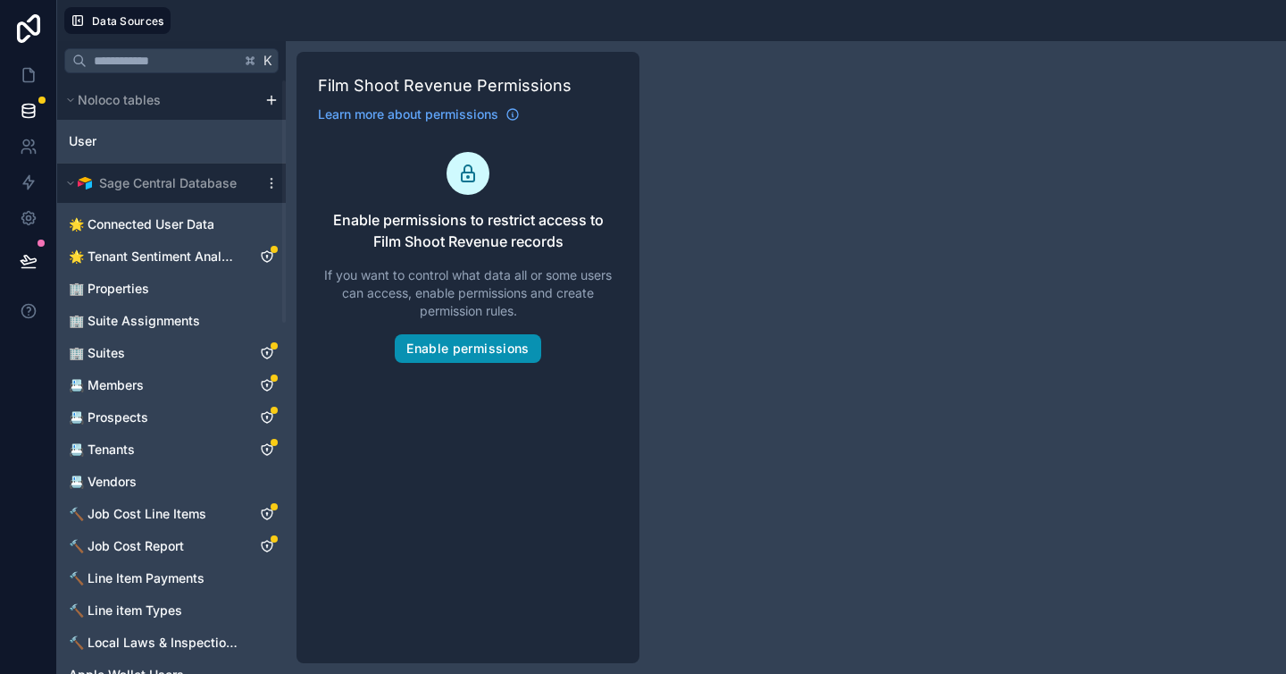
click at [476, 339] on button "Enable permissions" at bounding box center [468, 348] width 146 height 29
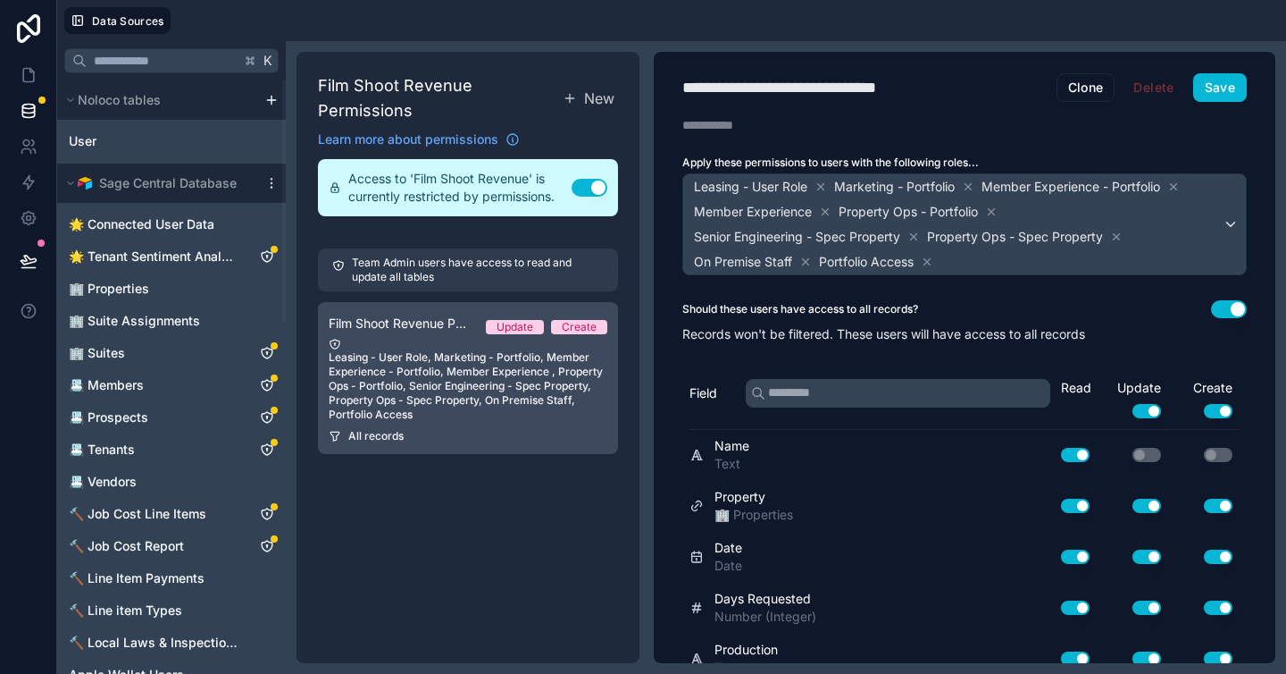
click at [469, 383] on div "Leasing - User Role, Marketing - Portfolio, Member Experience - Portfolio, Memb…" at bounding box center [468, 380] width 279 height 84
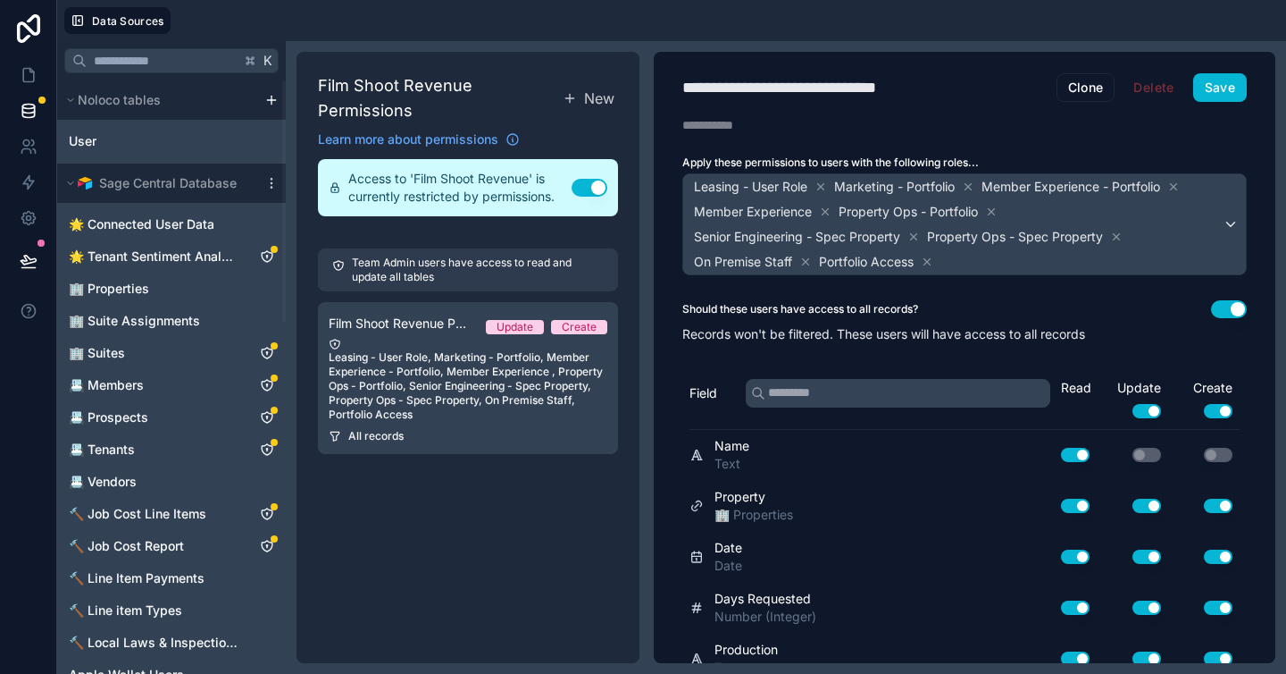
click at [782, 88] on div "**********" at bounding box center [815, 87] width 264 height 25
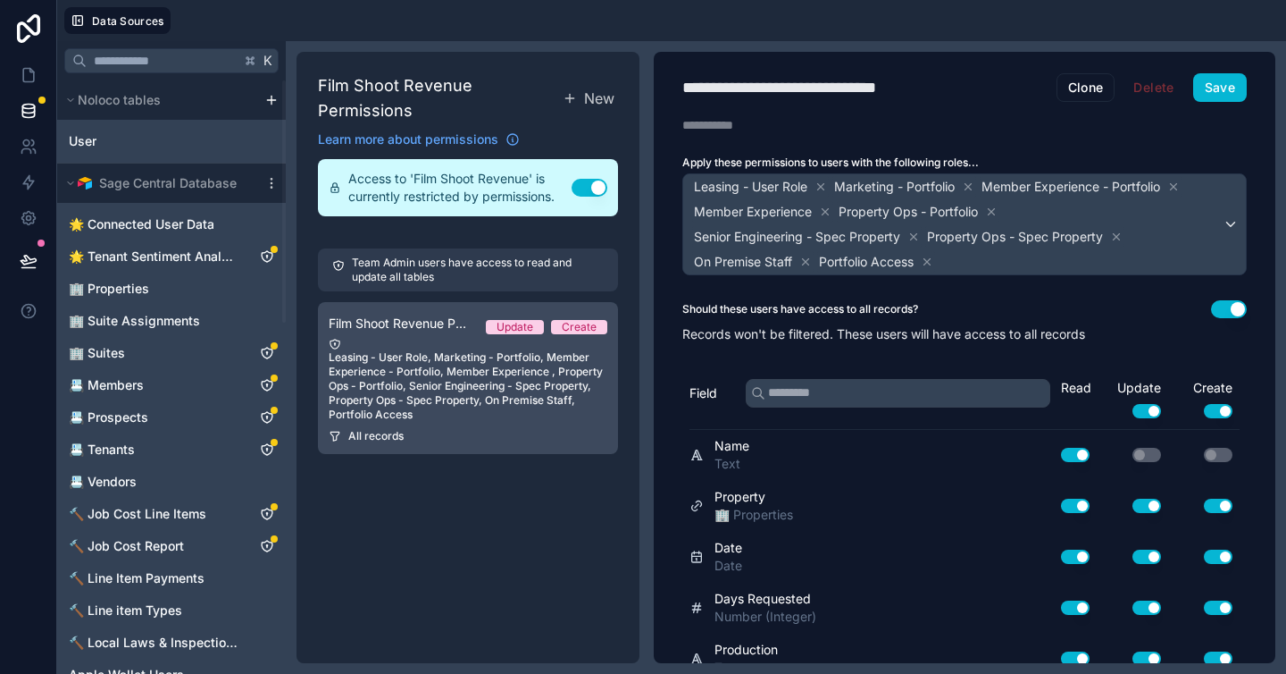
click at [585, 390] on div "Leasing - User Role, Marketing - Portfolio, Member Experience - Portfolio, Memb…" at bounding box center [468, 380] width 279 height 84
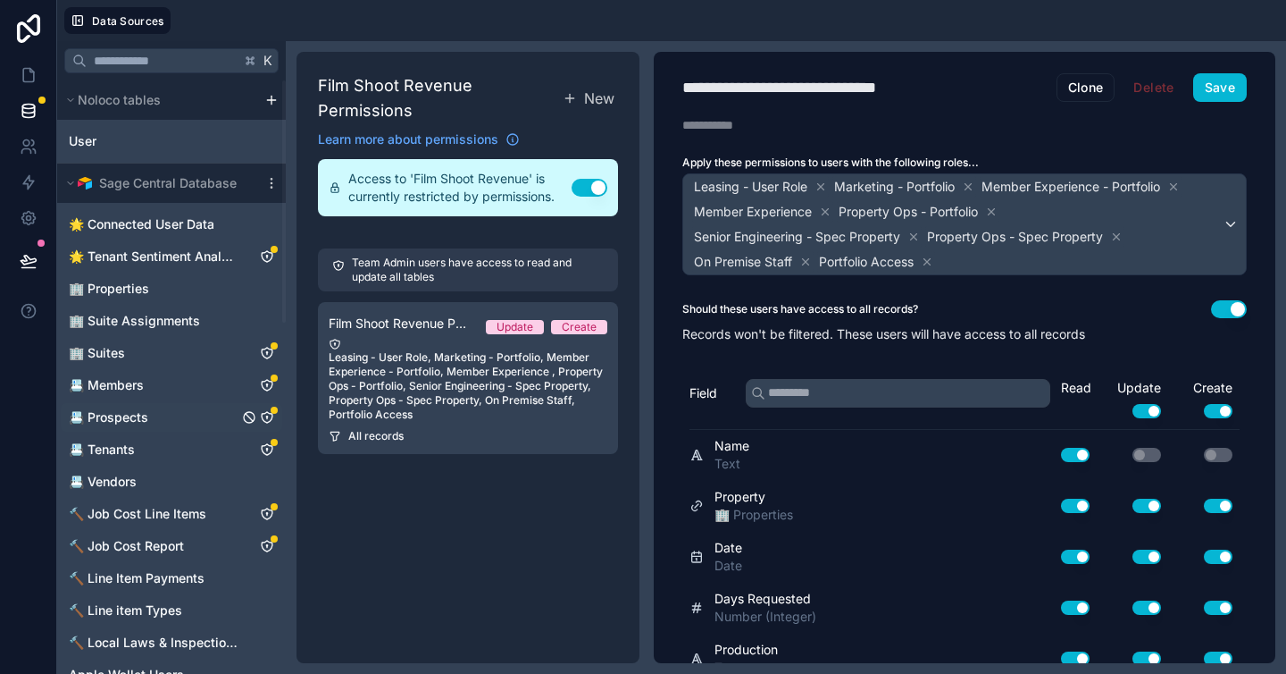
click at [167, 421] on link "📇 Prospects" at bounding box center [154, 417] width 170 height 18
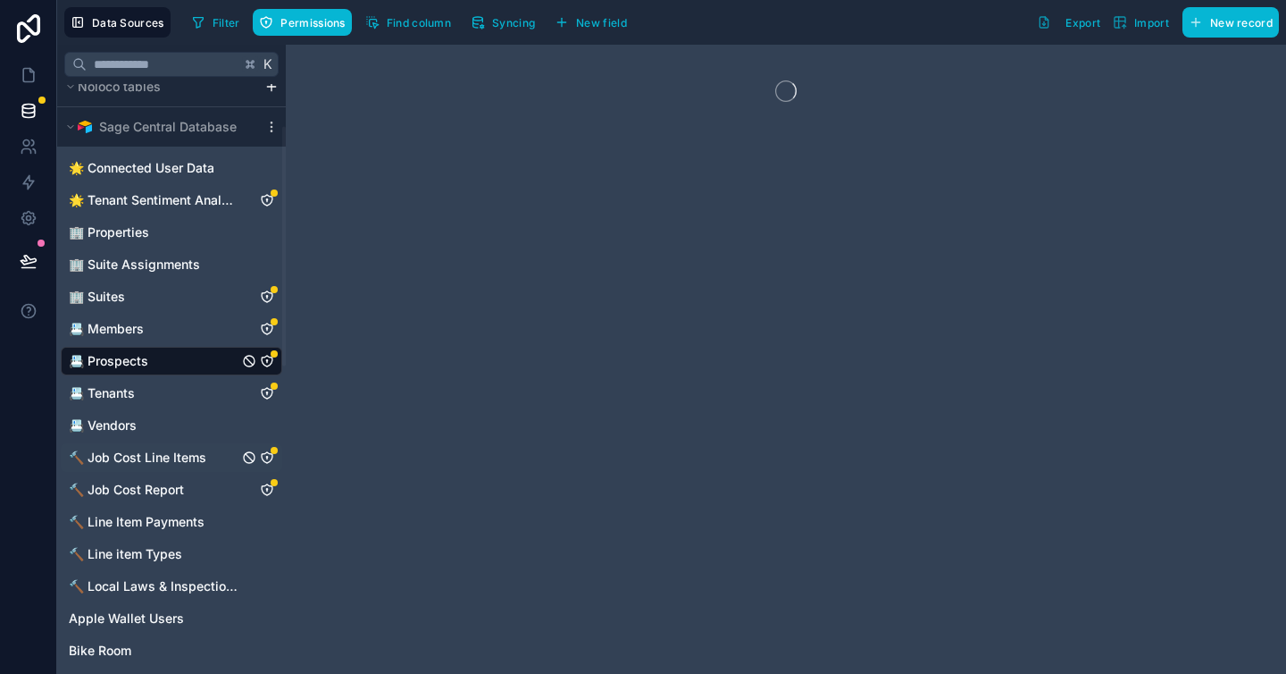
scroll to position [105, 0]
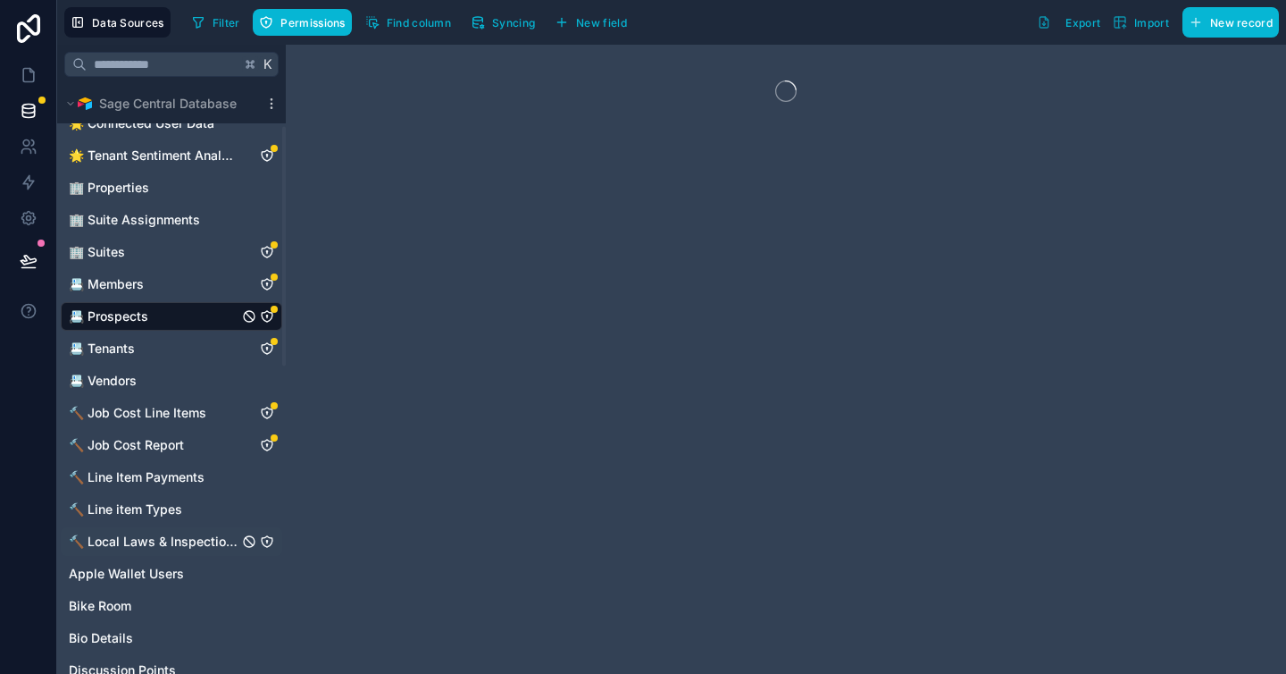
click at [166, 541] on span "🔨 Local Laws & Inspections" at bounding box center [154, 541] width 170 height 18
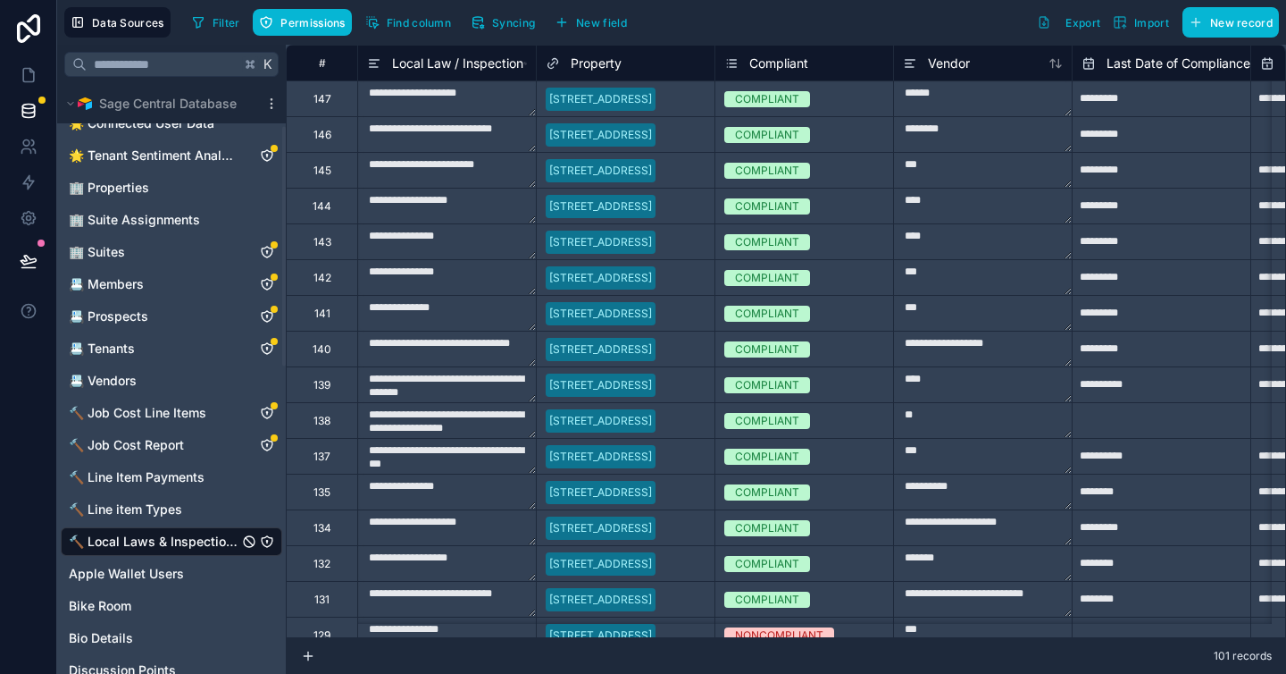
click at [261, 540] on icon "🔨 Local Laws & Inspections" at bounding box center [267, 541] width 14 height 14
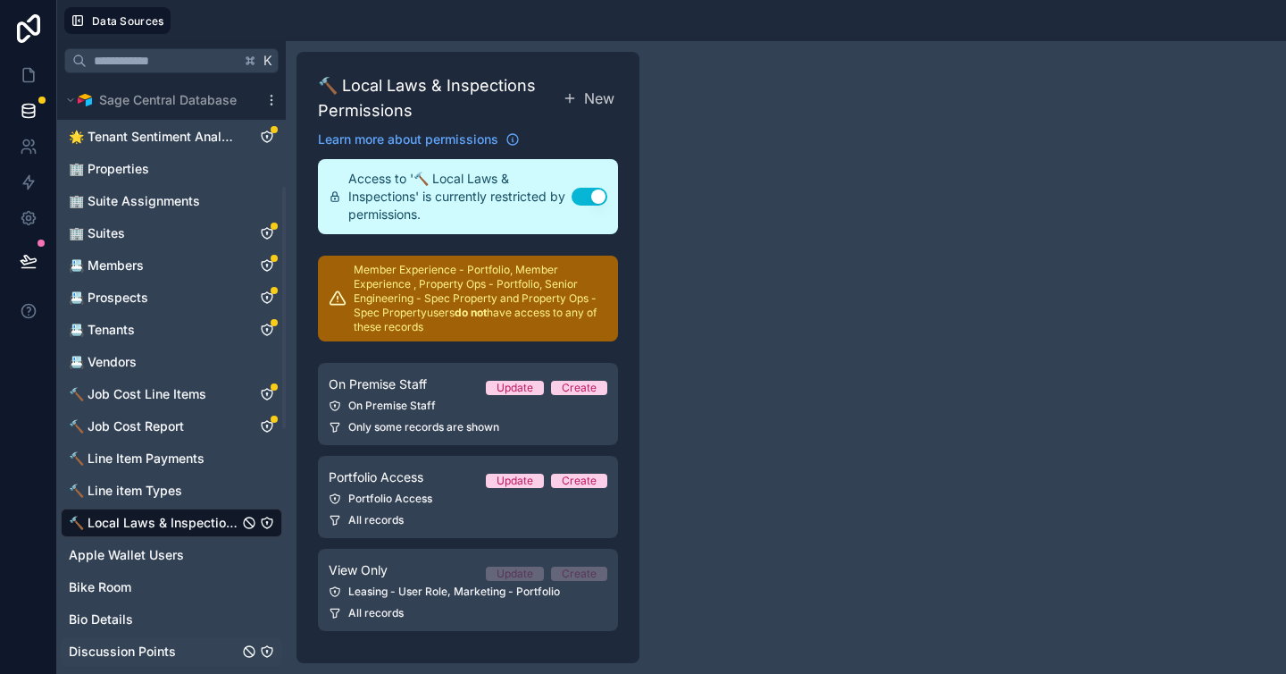
scroll to position [303, 0]
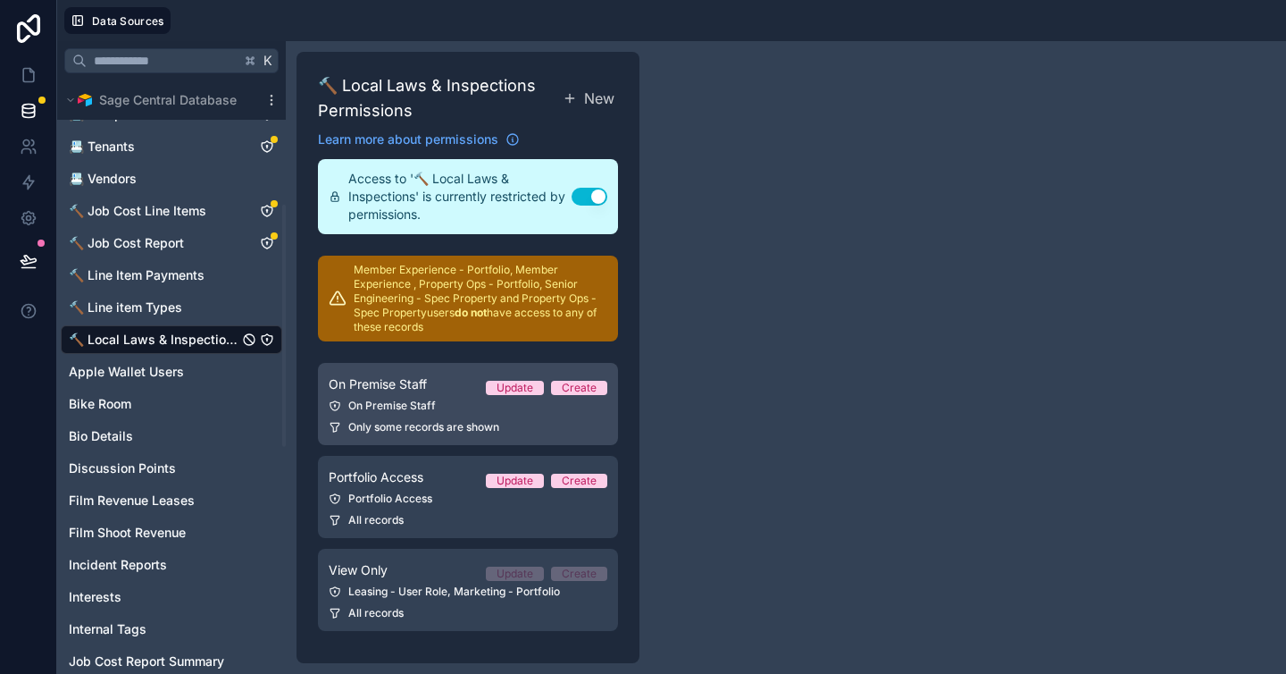
click at [418, 399] on div "On Premise Staff" at bounding box center [468, 405] width 279 height 14
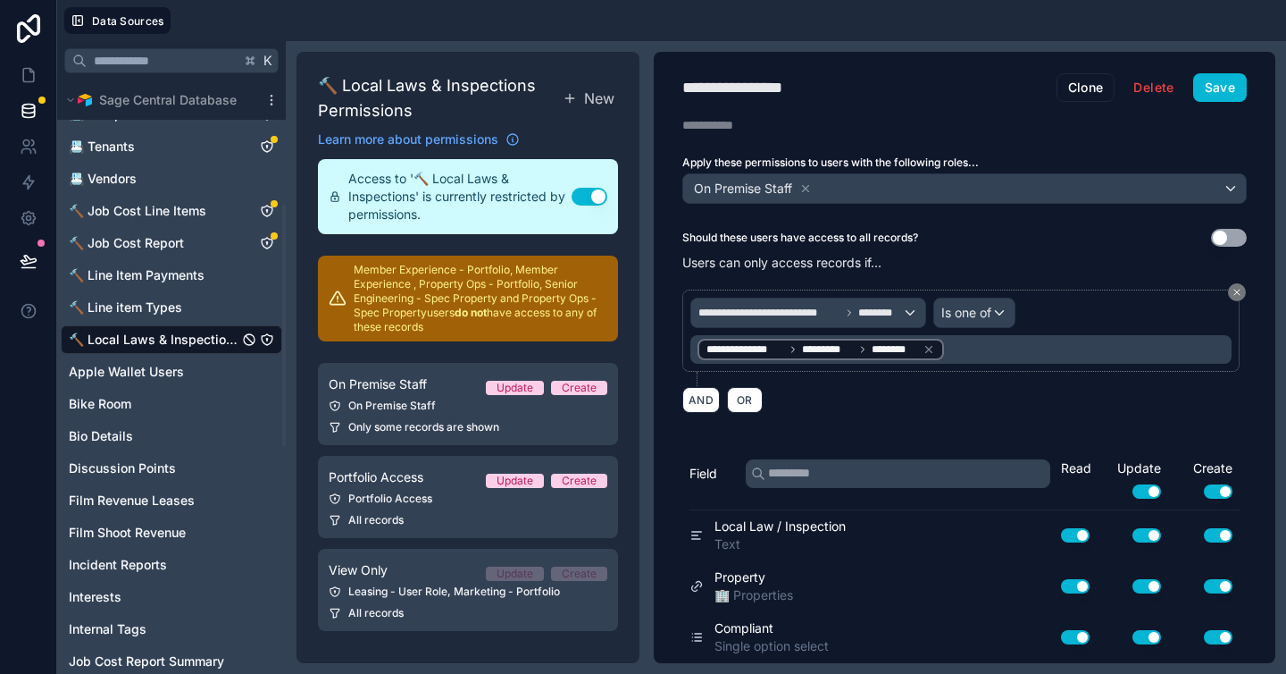
click at [1208, 486] on button "Use setting" at bounding box center [1218, 491] width 29 height 14
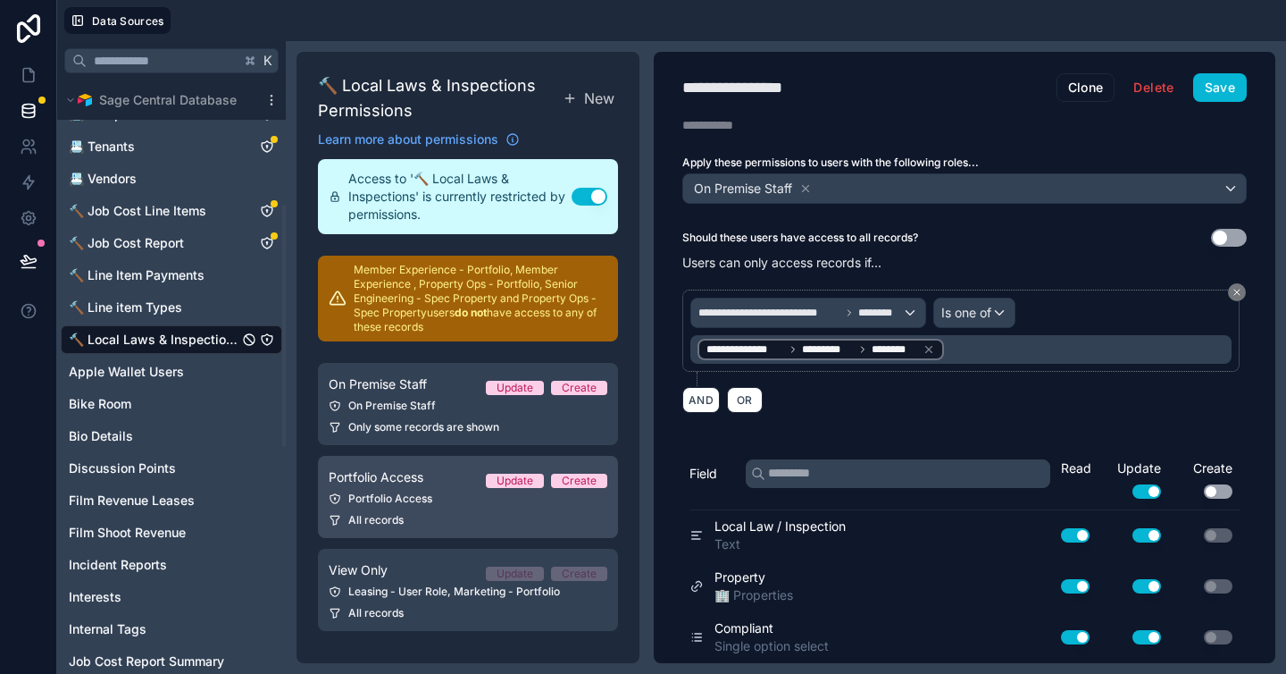
click at [440, 485] on div "Portfolio Access Update Create" at bounding box center [468, 476] width 279 height 21
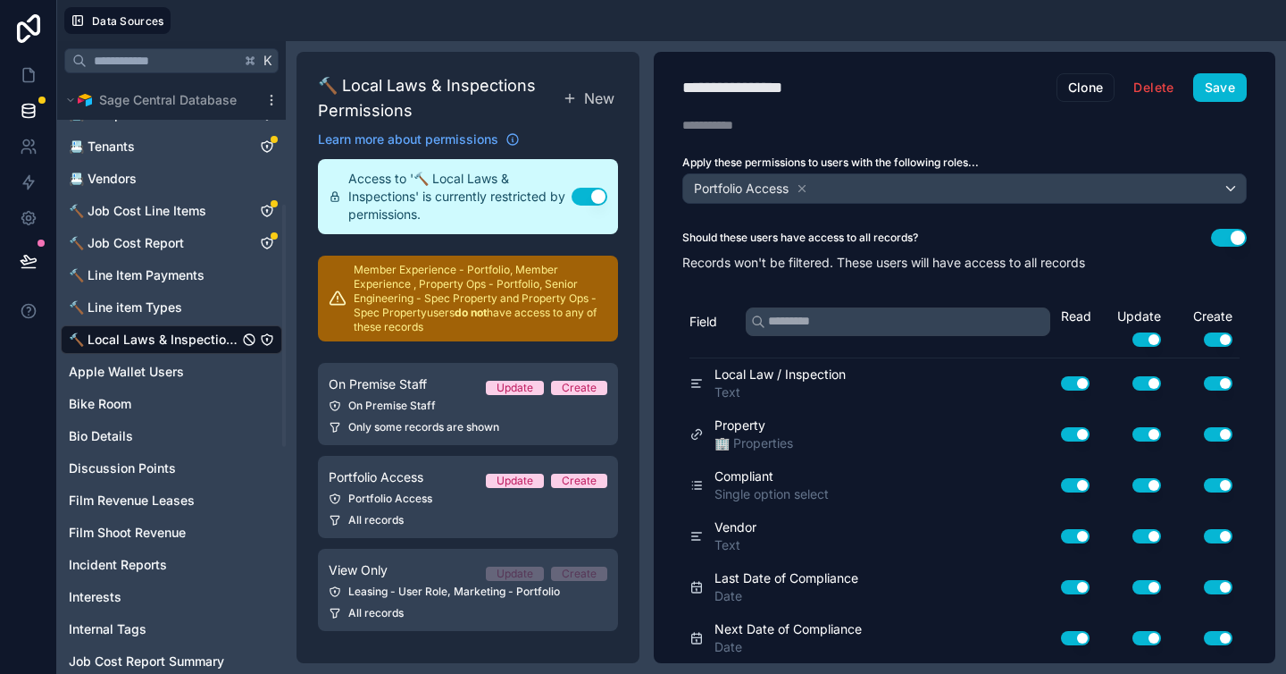
click at [1204, 335] on button "Use setting" at bounding box center [1218, 339] width 29 height 14
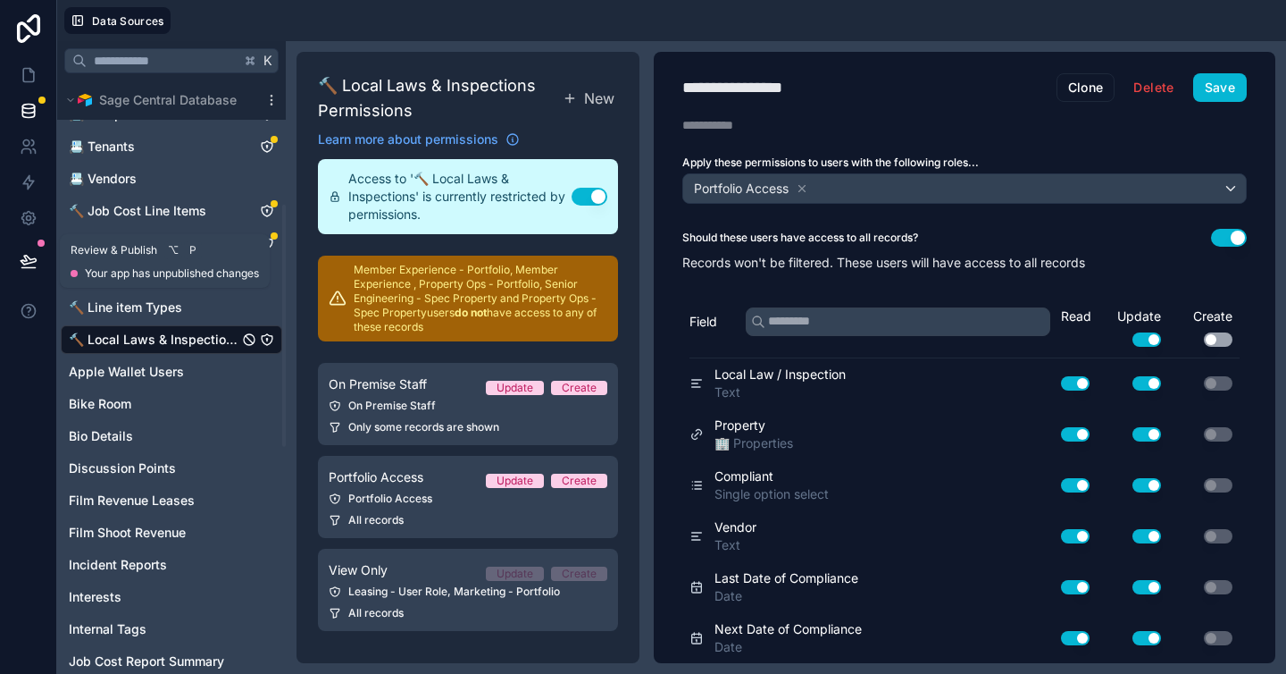
click at [27, 264] on icon at bounding box center [29, 261] width 18 height 18
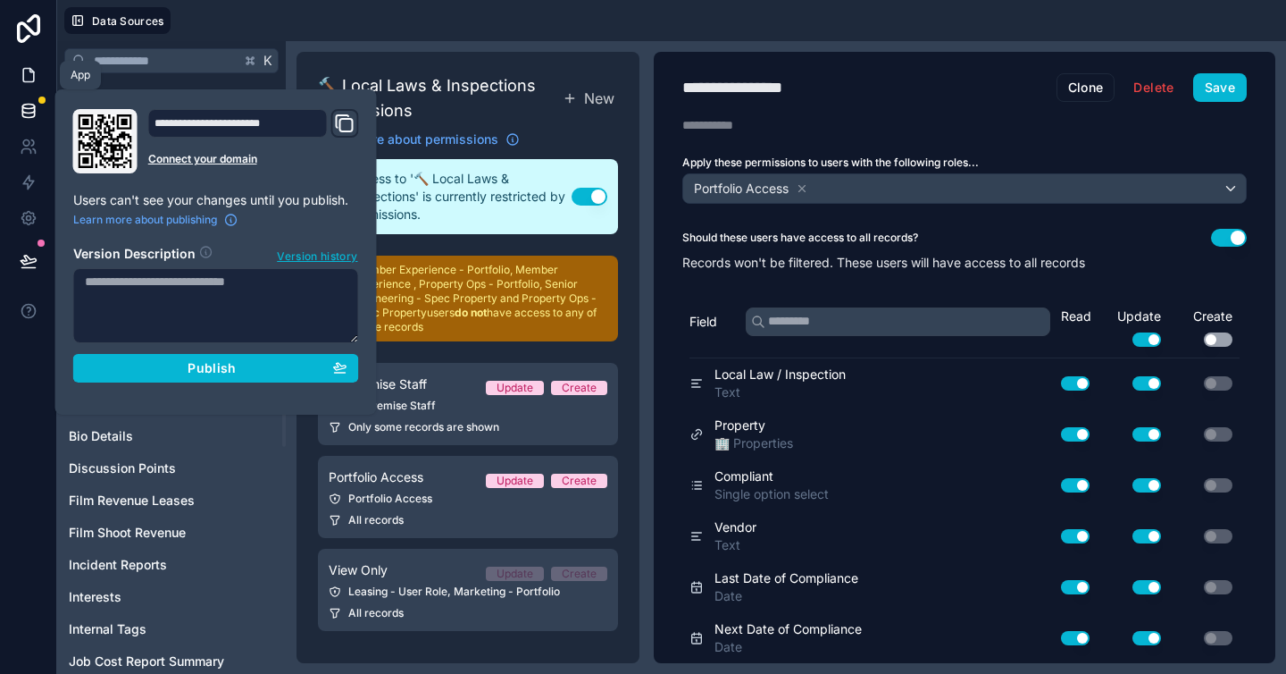
click at [23, 67] on icon at bounding box center [29, 75] width 18 height 18
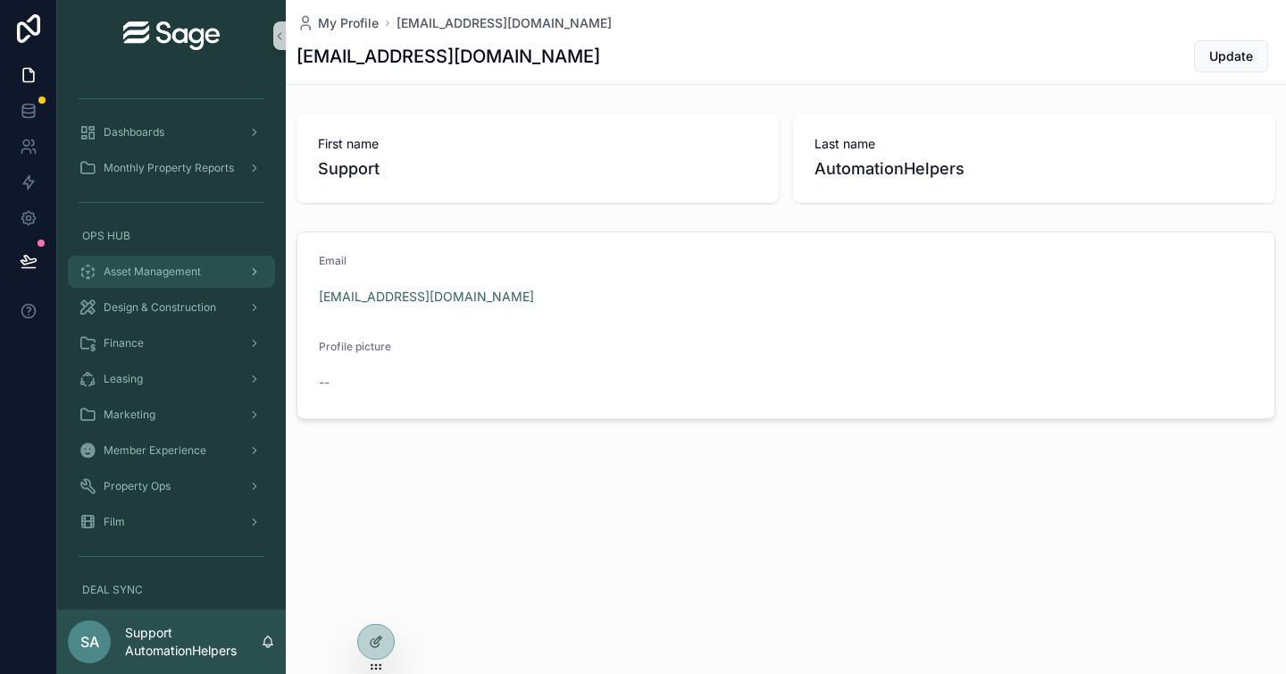
click at [185, 266] on span "Asset Management" at bounding box center [152, 271] width 97 height 14
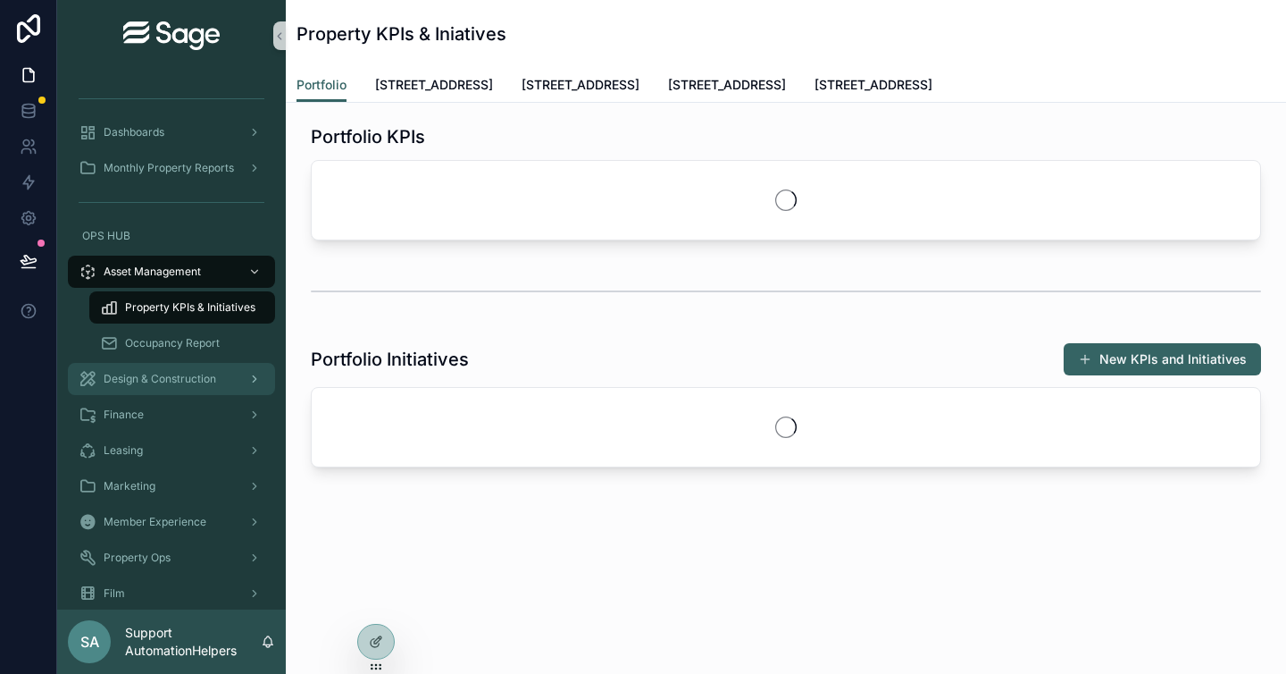
click at [200, 382] on span "Design & Construction" at bounding box center [160, 379] width 113 height 14
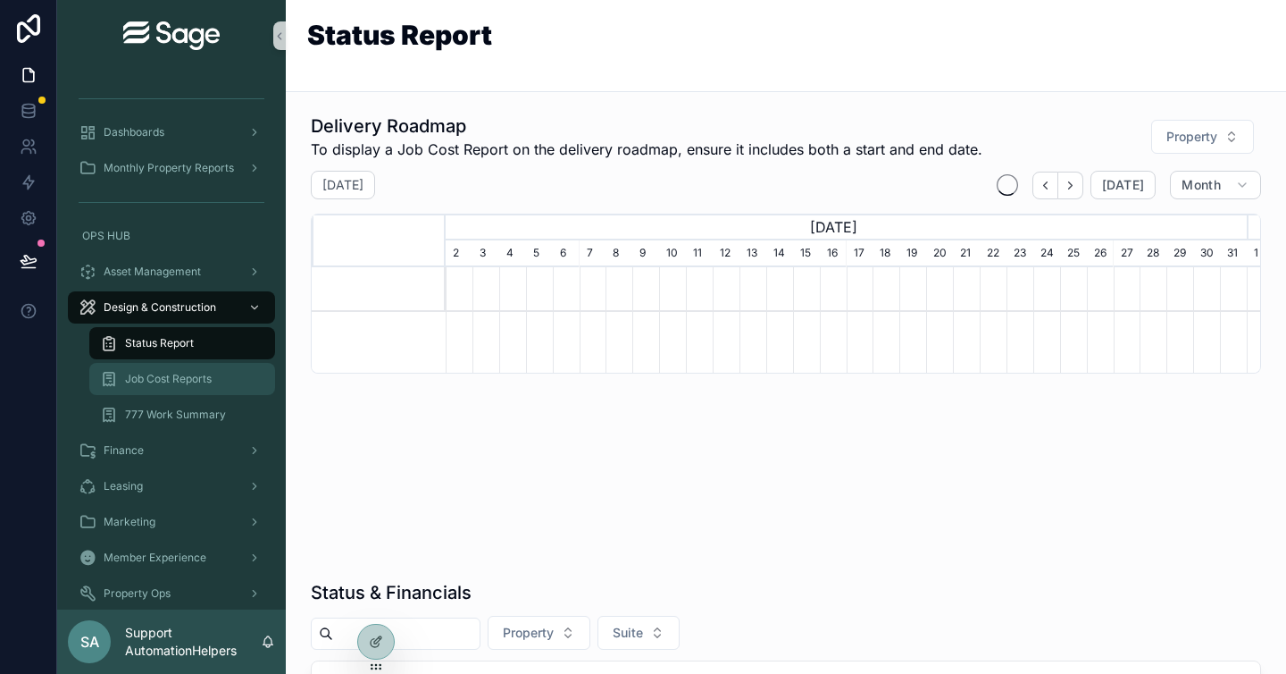
scroll to position [0, 801]
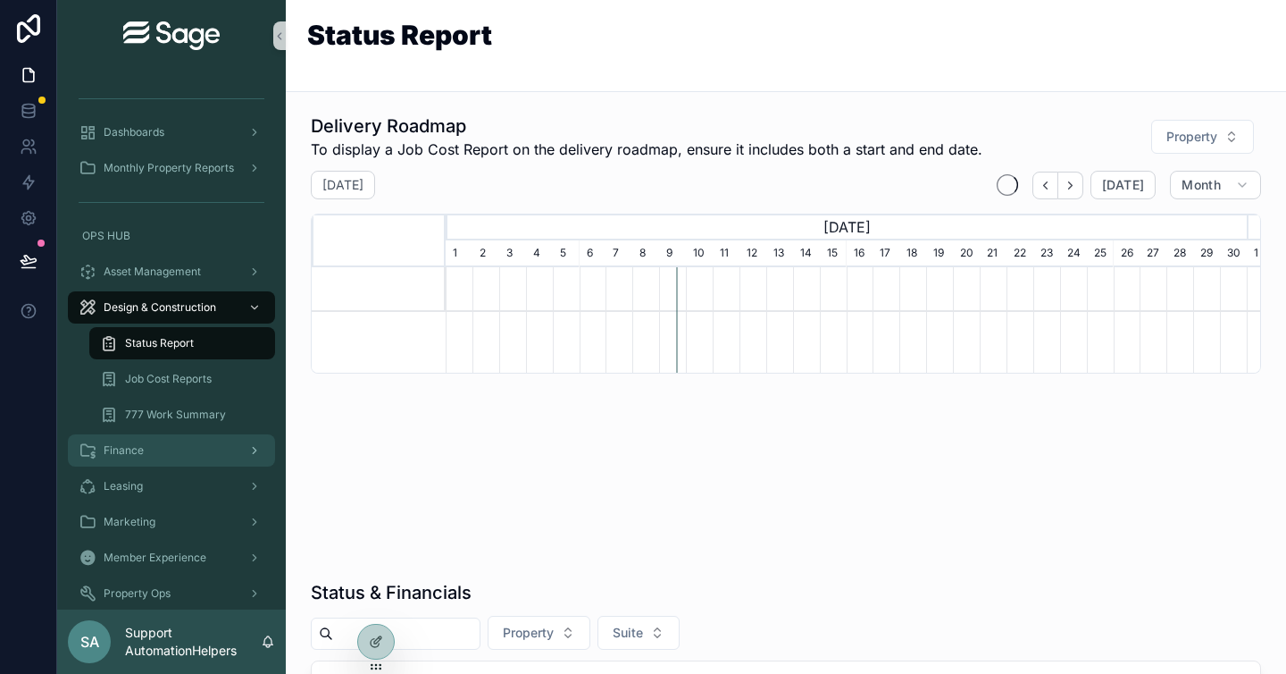
click at [200, 439] on div "Finance" at bounding box center [172, 450] width 186 height 29
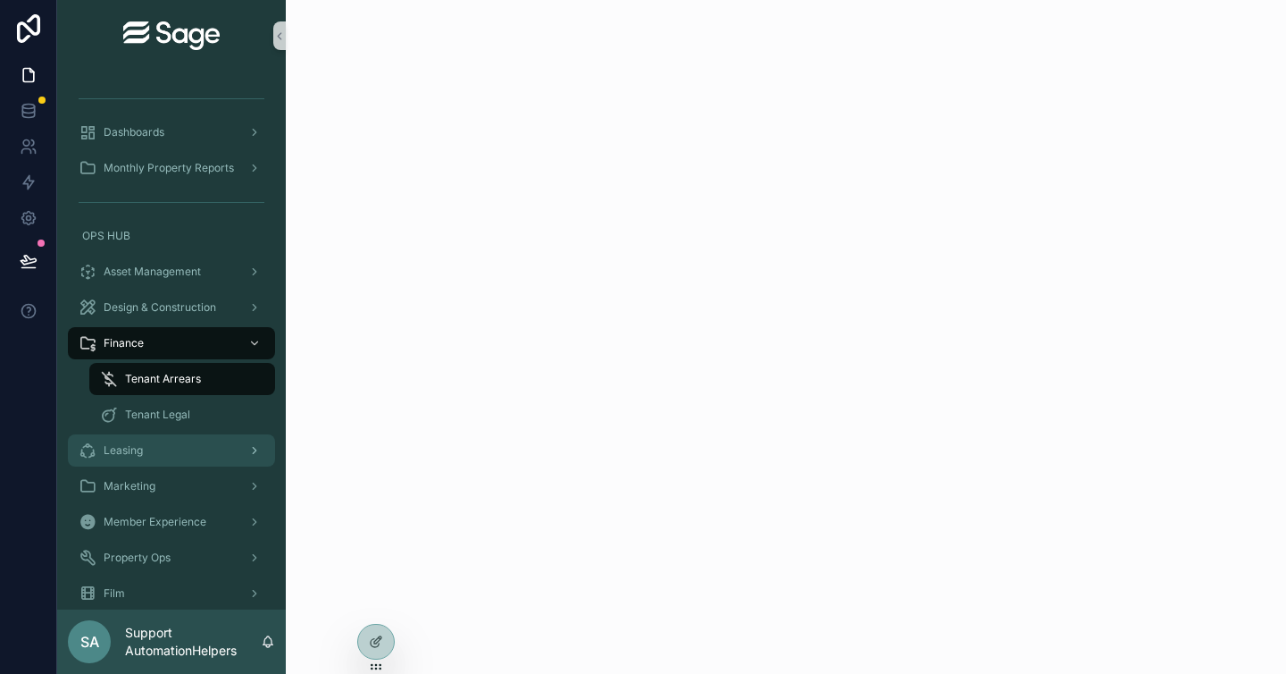
click at [147, 445] on div "Leasing" at bounding box center [172, 450] width 186 height 29
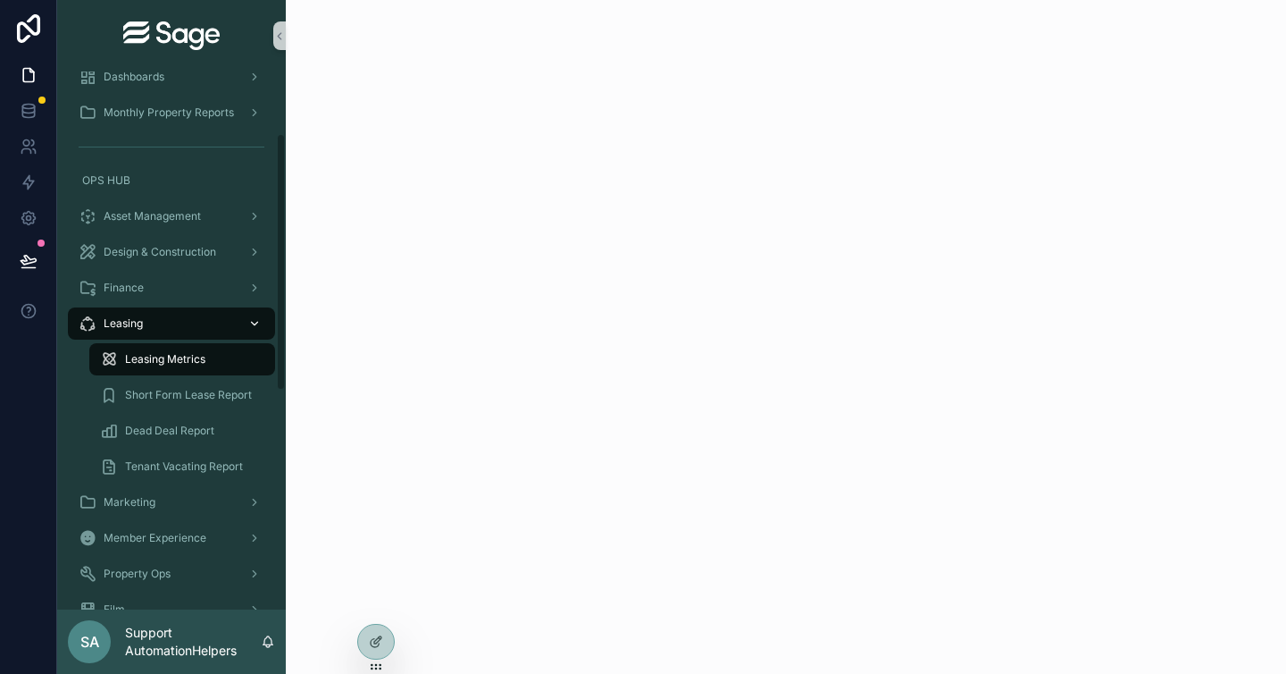
scroll to position [130, 0]
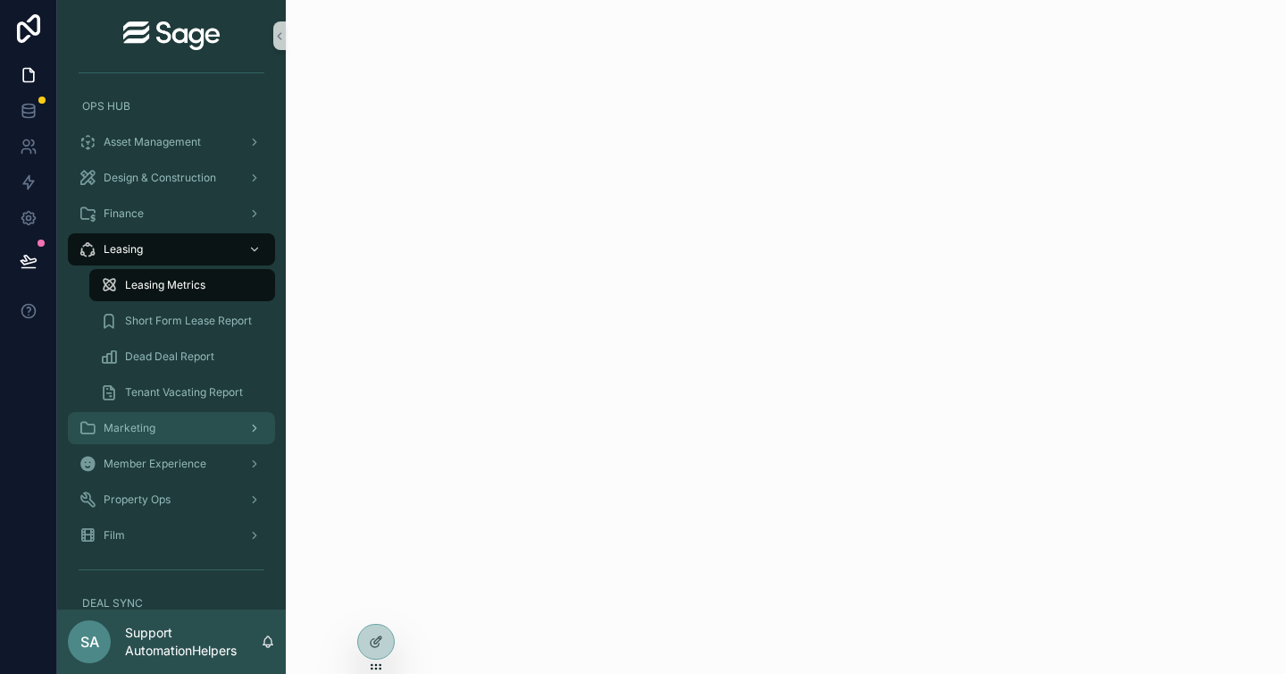
click at [178, 427] on div "Marketing" at bounding box center [172, 428] width 186 height 29
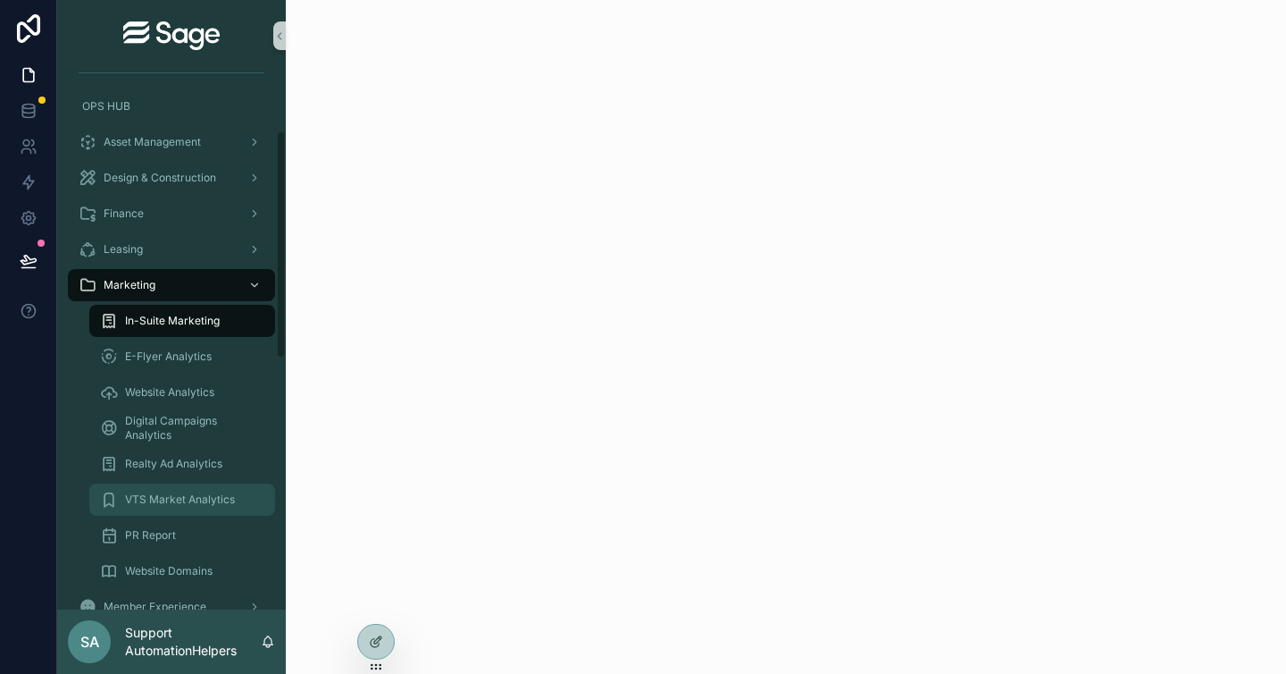
scroll to position [250, 0]
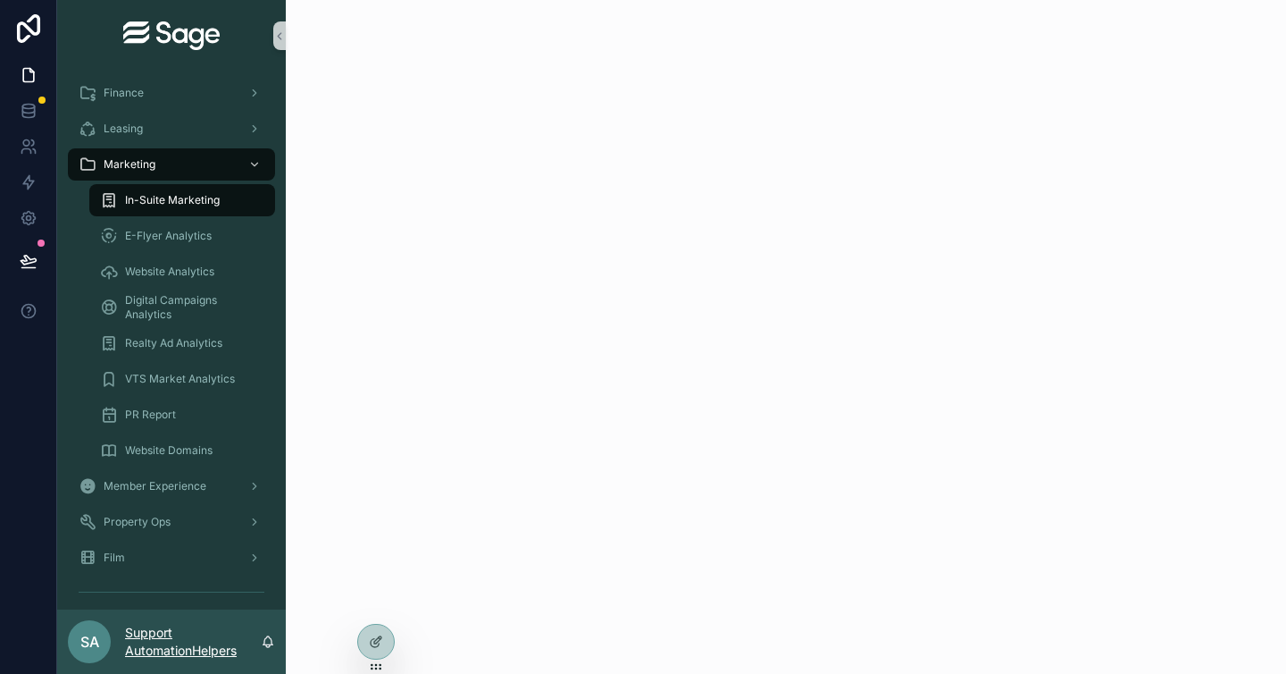
click at [138, 636] on p "Support AutomationHelpers" at bounding box center [193, 642] width 136 height 36
click at [272, 666] on div "SA Support AutomationHelpers" at bounding box center [171, 641] width 229 height 64
click at [207, 488] on div "Member Experience" at bounding box center [172, 486] width 186 height 29
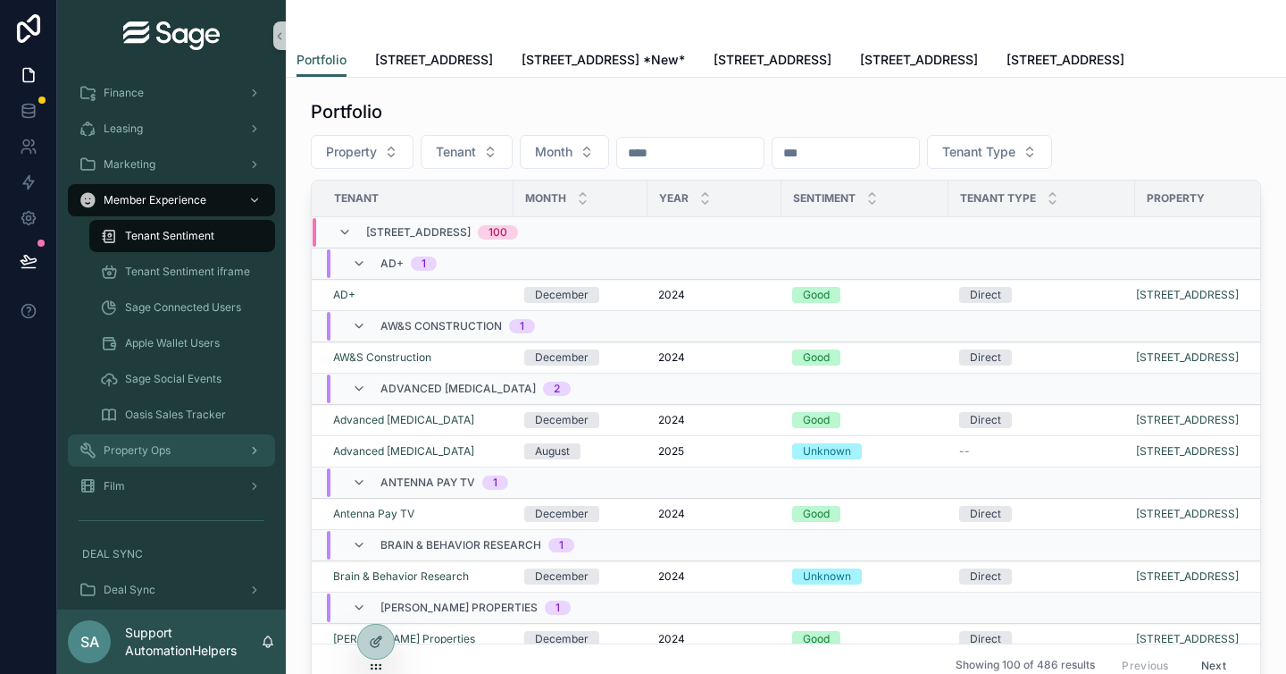
click at [210, 451] on div "Property Ops" at bounding box center [172, 450] width 186 height 29
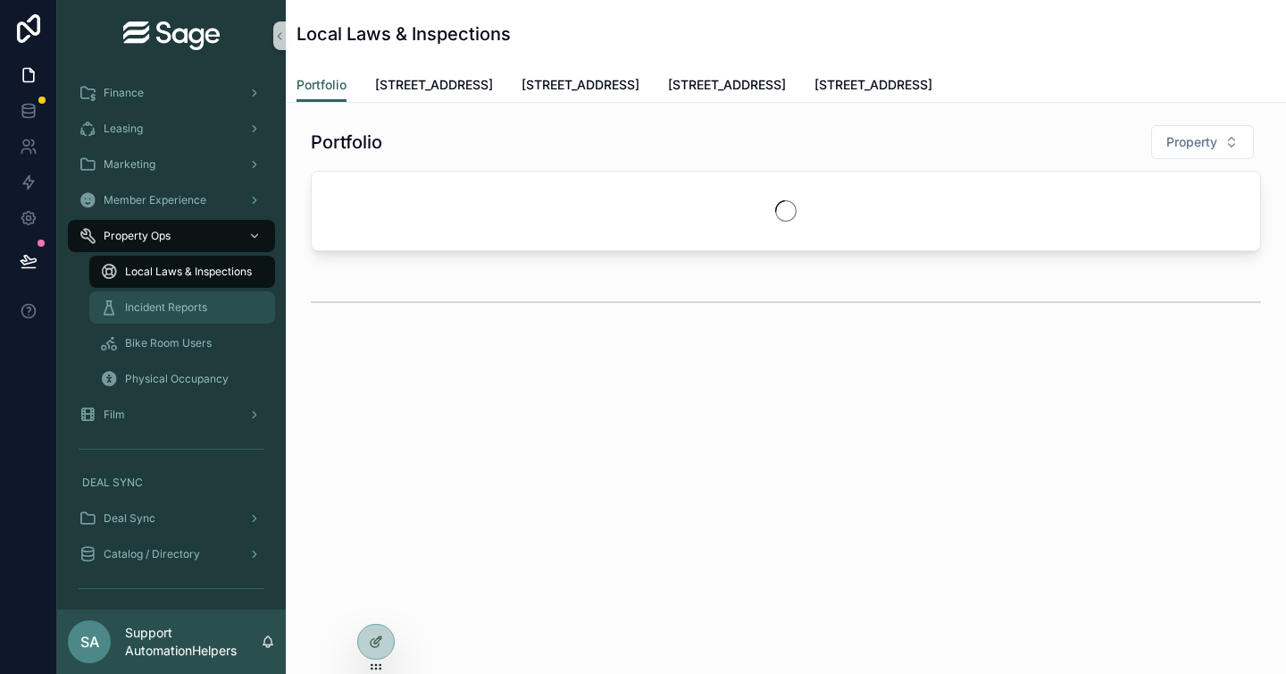
click at [172, 310] on span "Incident Reports" at bounding box center [166, 307] width 82 height 14
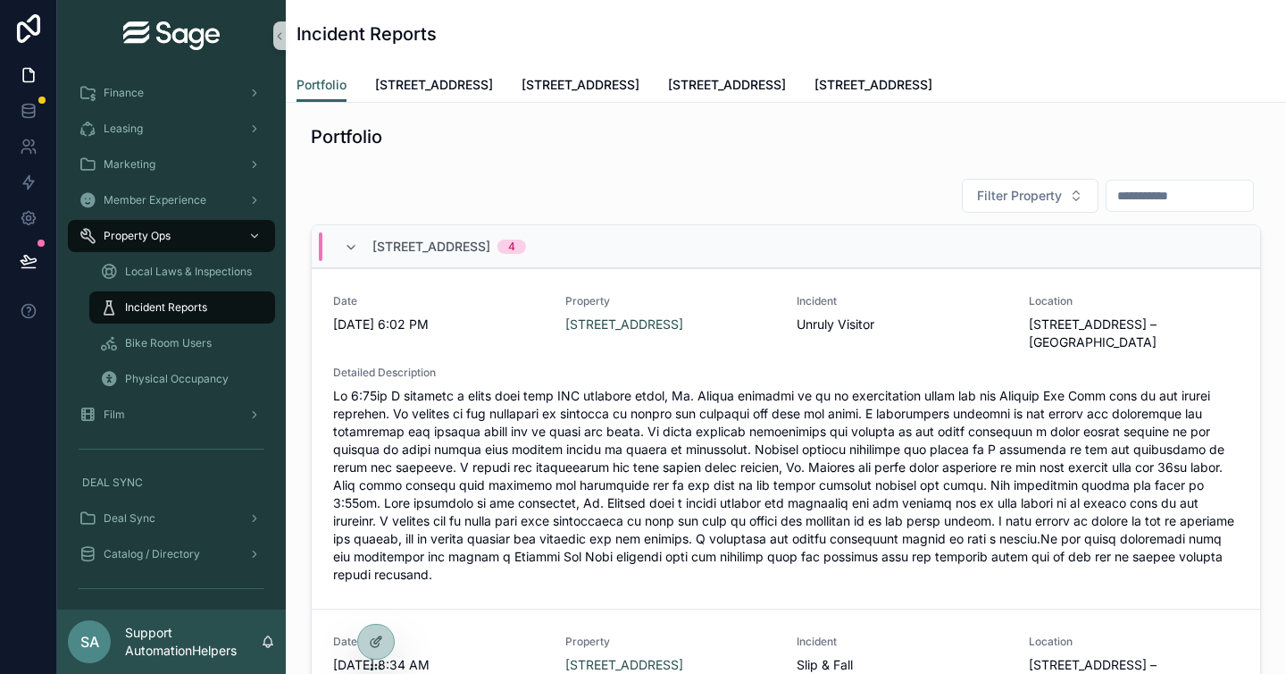
click at [558, 162] on div "Portfolio Filter Property 777 Third Avenue 4 Date 4/23/2025 6:02 PM Property 77…" at bounding box center [786, 640] width 1001 height 1074
click at [447, 81] on span "437 Madison Avenue" at bounding box center [434, 85] width 118 height 18
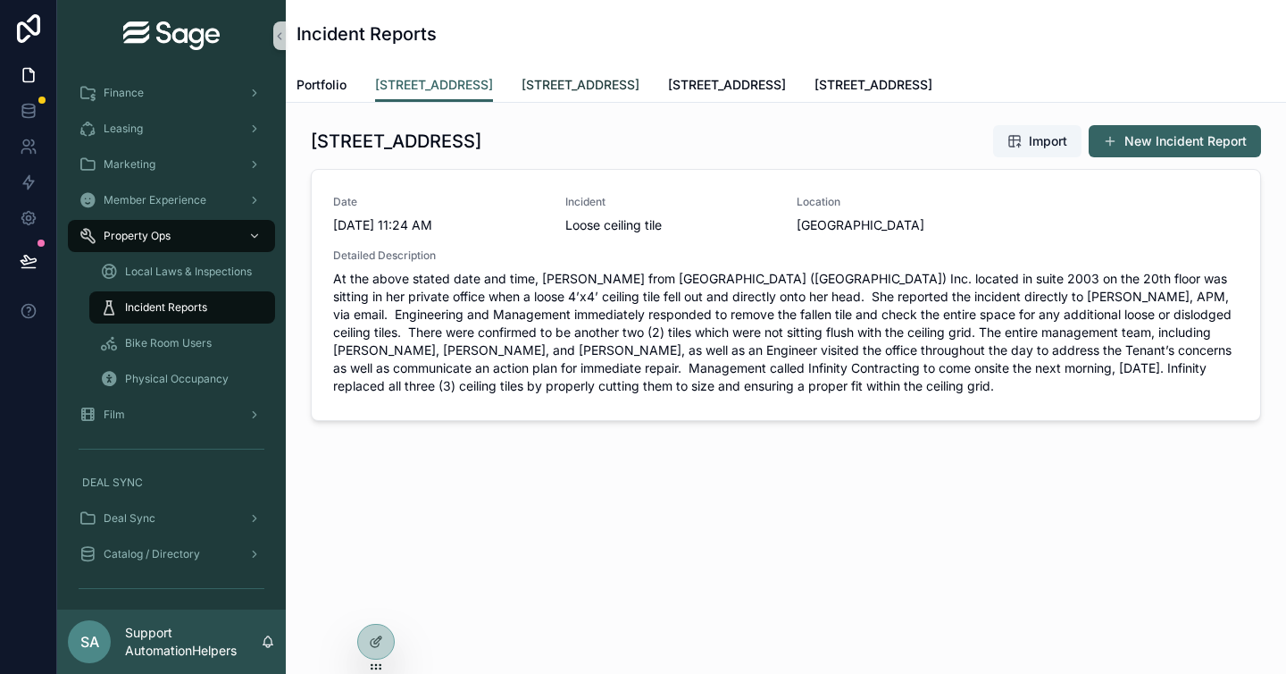
click at [591, 85] on span "777 Third Avenue" at bounding box center [581, 85] width 118 height 18
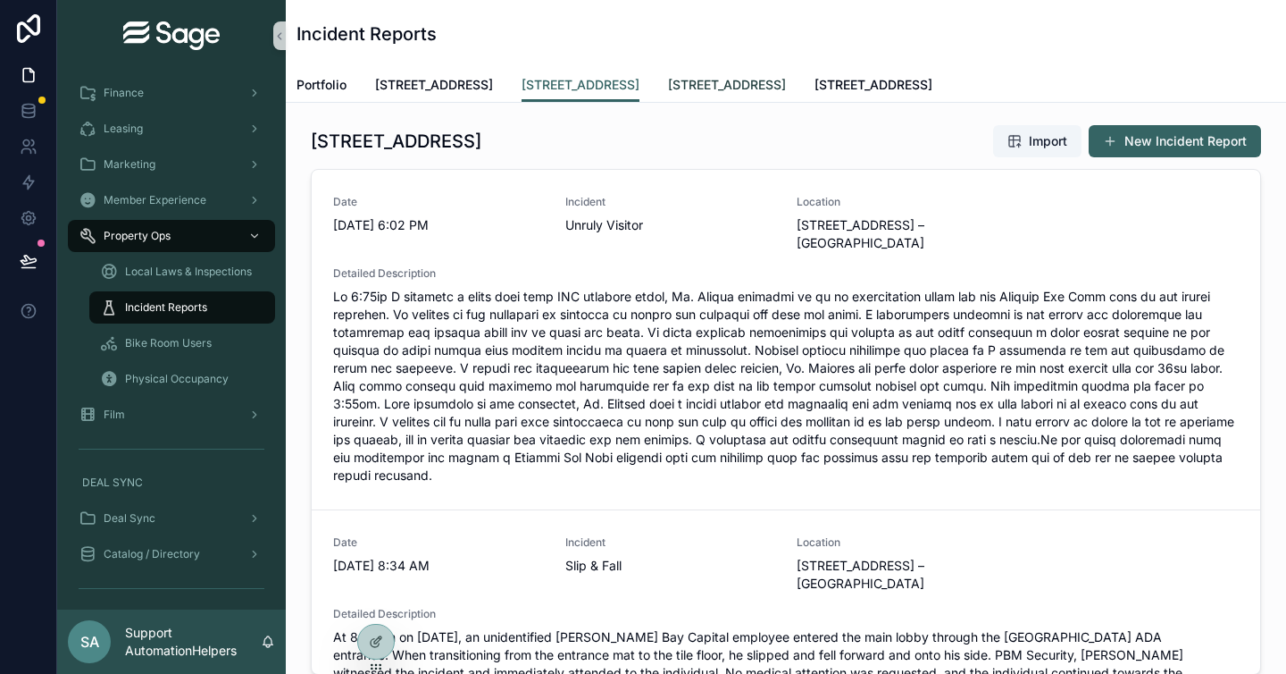
click at [728, 91] on span "747 Third Avenue" at bounding box center [727, 85] width 118 height 18
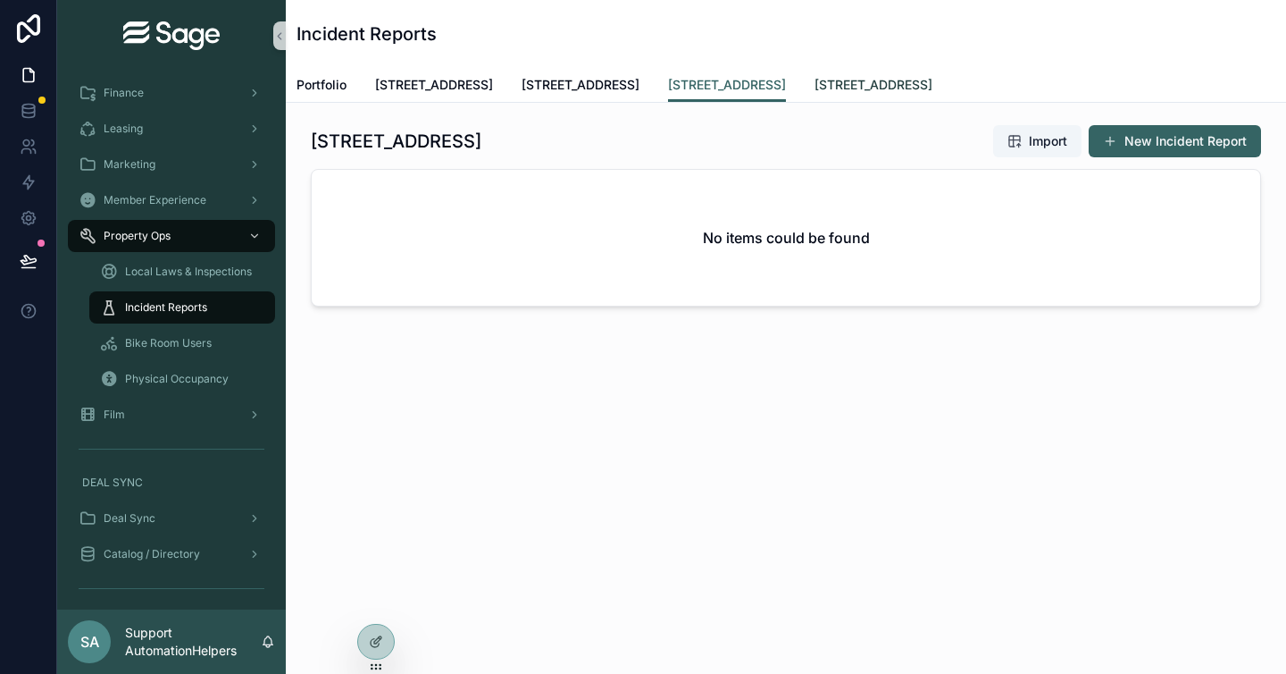
click at [831, 90] on span "2 Gansevoort Street" at bounding box center [874, 85] width 118 height 18
click at [339, 88] on span "Portfolio" at bounding box center [322, 85] width 50 height 18
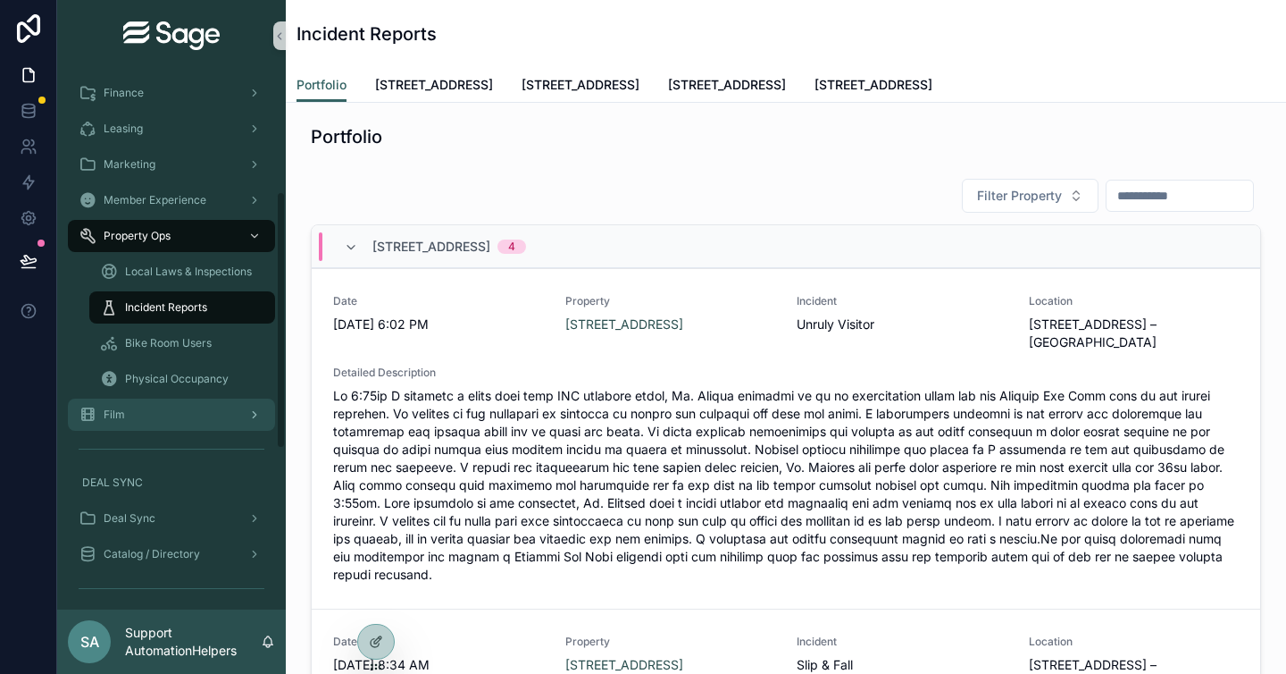
click at [260, 415] on icon "scrollable content" at bounding box center [254, 414] width 13 height 13
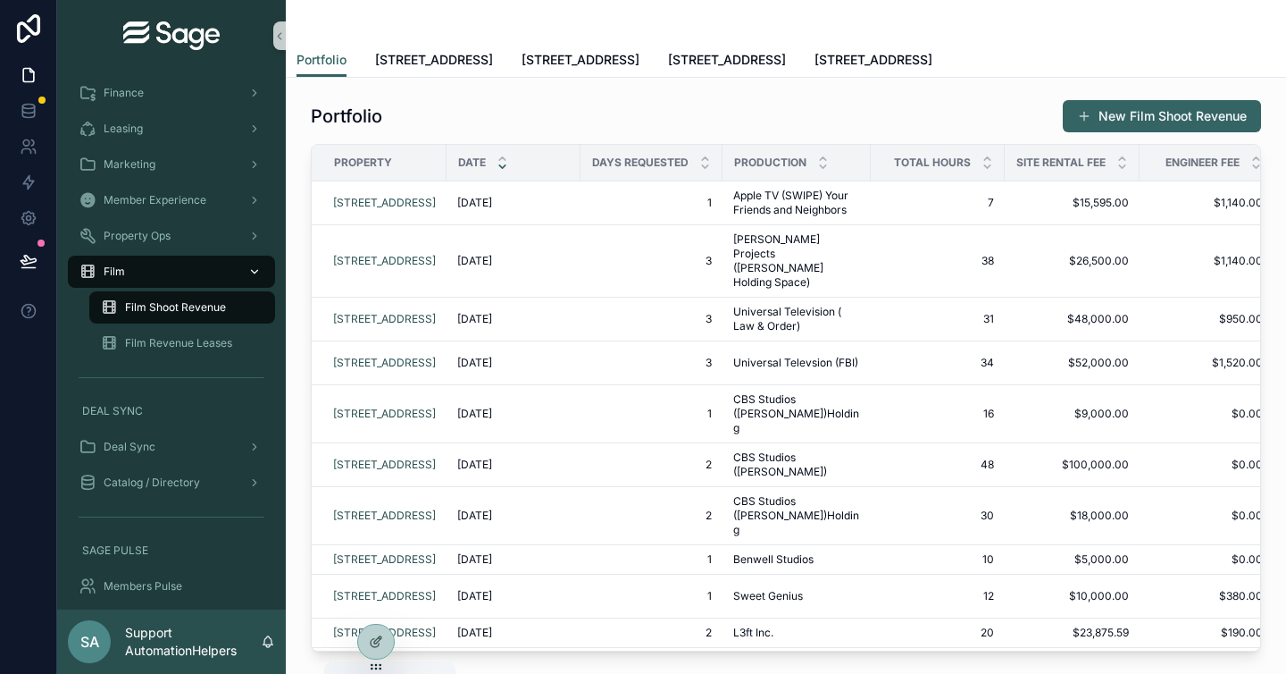
click at [268, 641] on icon "scrollable content" at bounding box center [268, 641] width 14 height 14
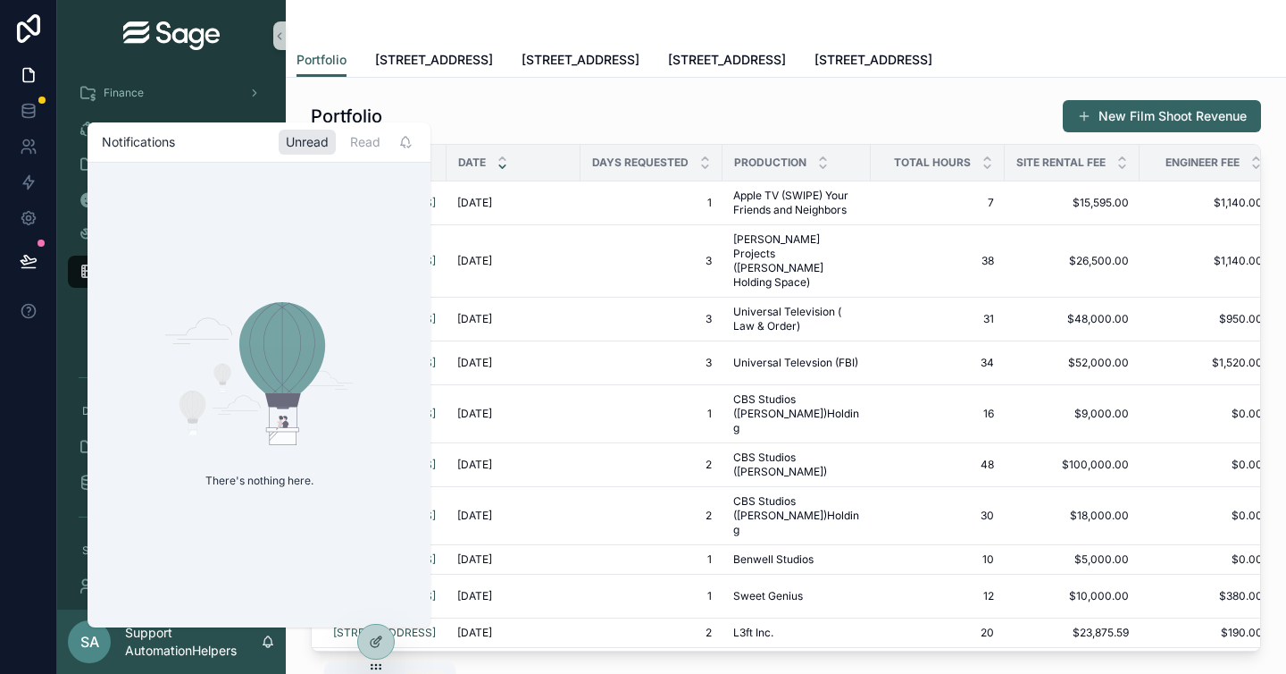
click at [268, 641] on icon "scrollable content" at bounding box center [268, 641] width 14 height 14
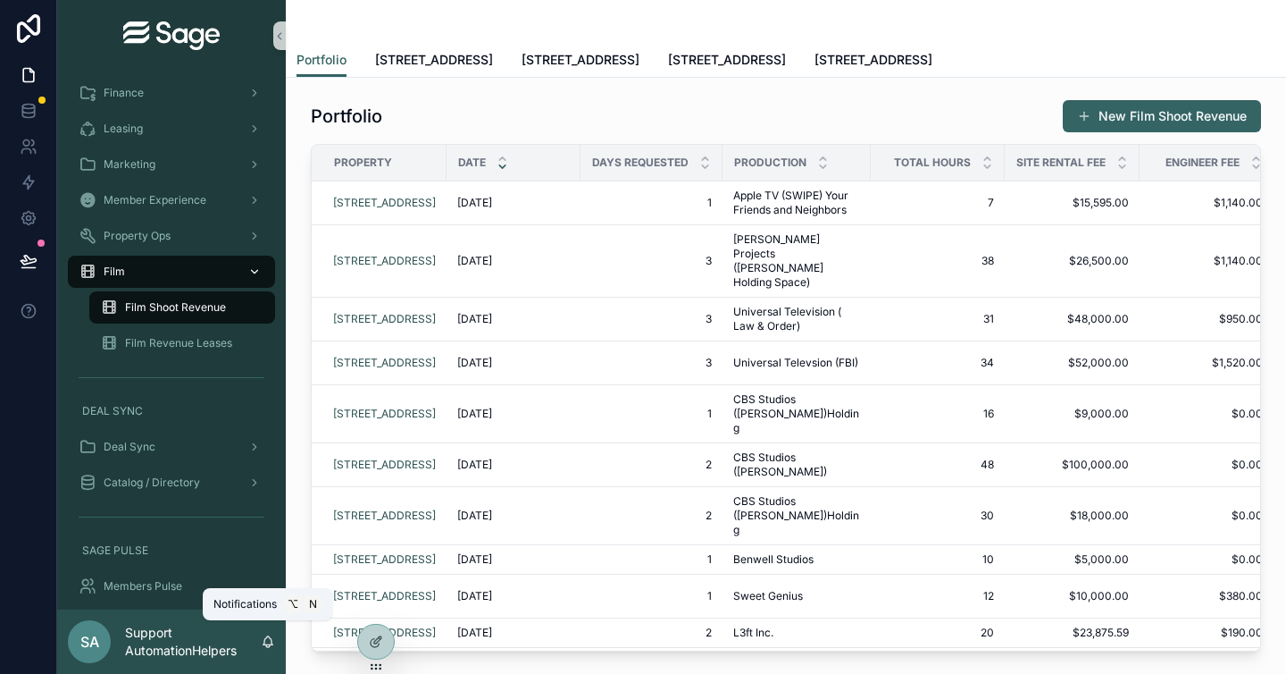
click at [262, 643] on icon "scrollable content" at bounding box center [268, 641] width 14 height 14
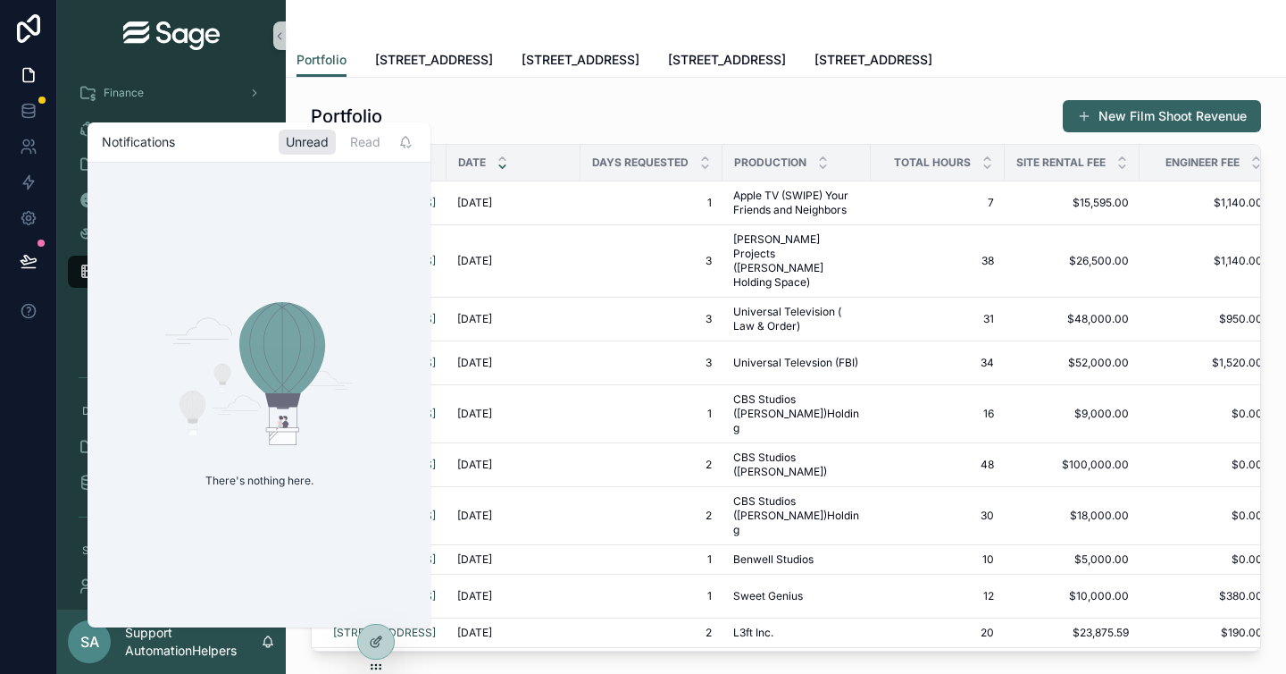
click at [67, 565] on div "SAGE PULSE" at bounding box center [171, 550] width 229 height 36
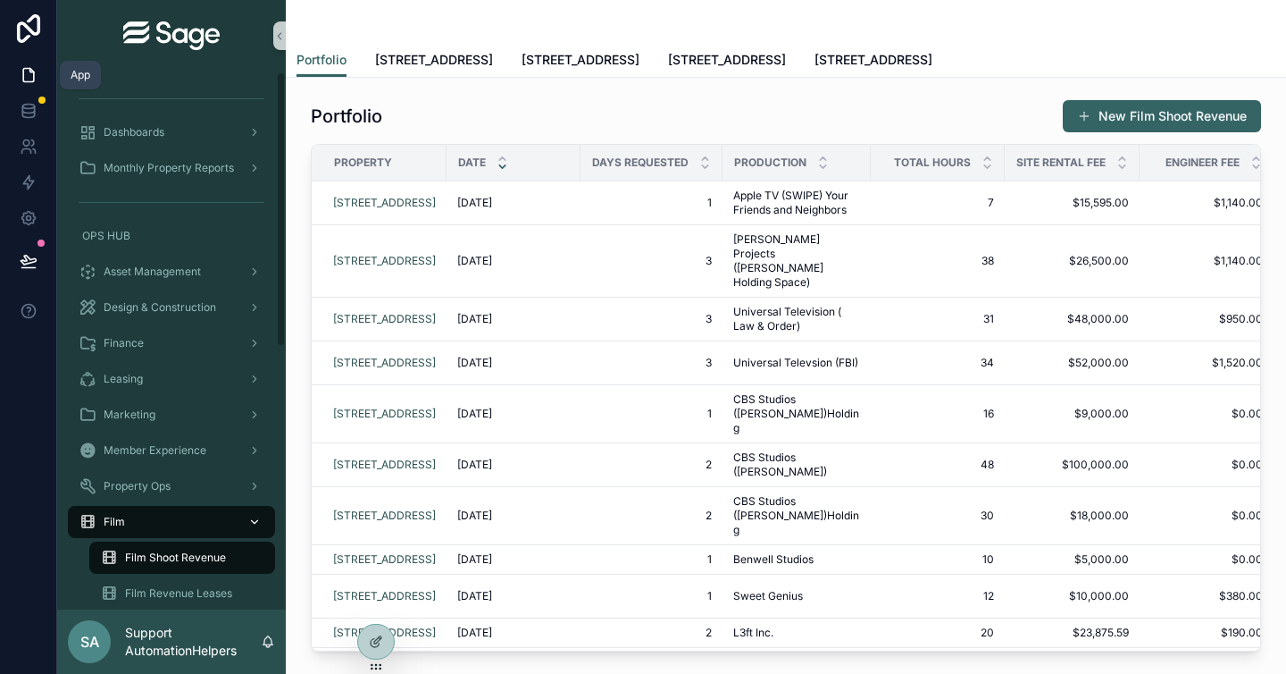
click at [29, 71] on icon at bounding box center [31, 71] width 4 height 4
click at [37, 118] on icon at bounding box center [29, 111] width 18 height 18
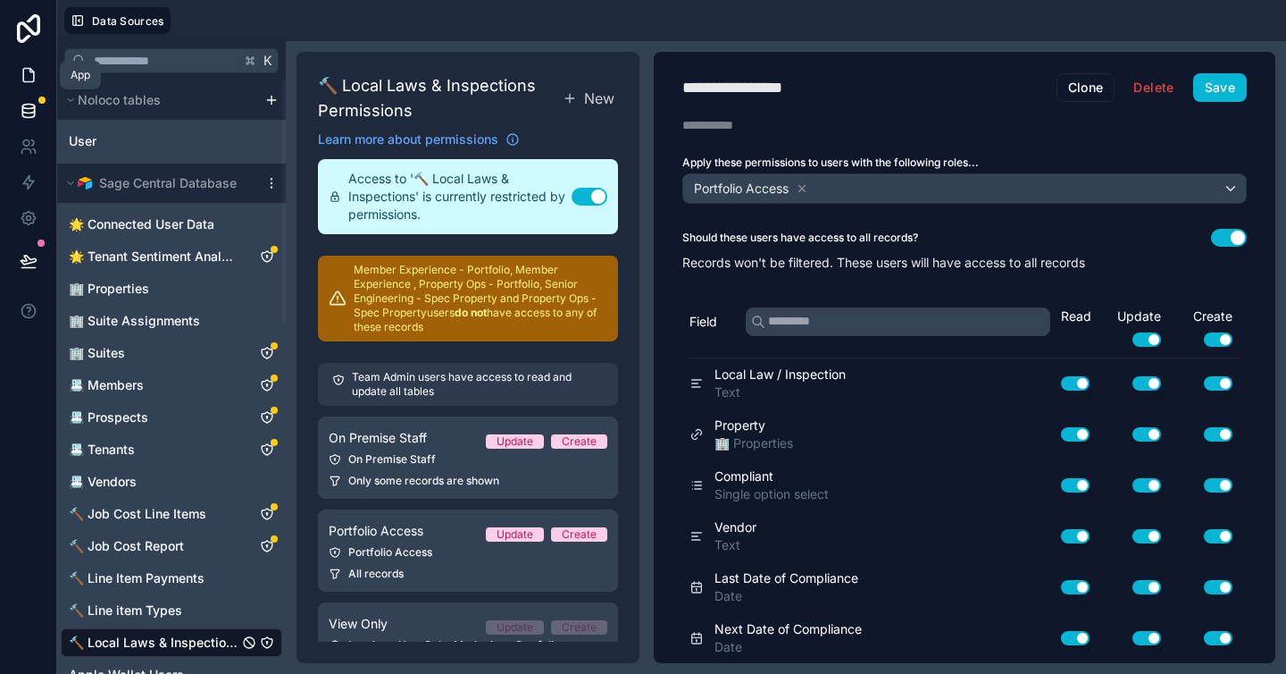
click at [20, 71] on icon at bounding box center [29, 75] width 18 height 18
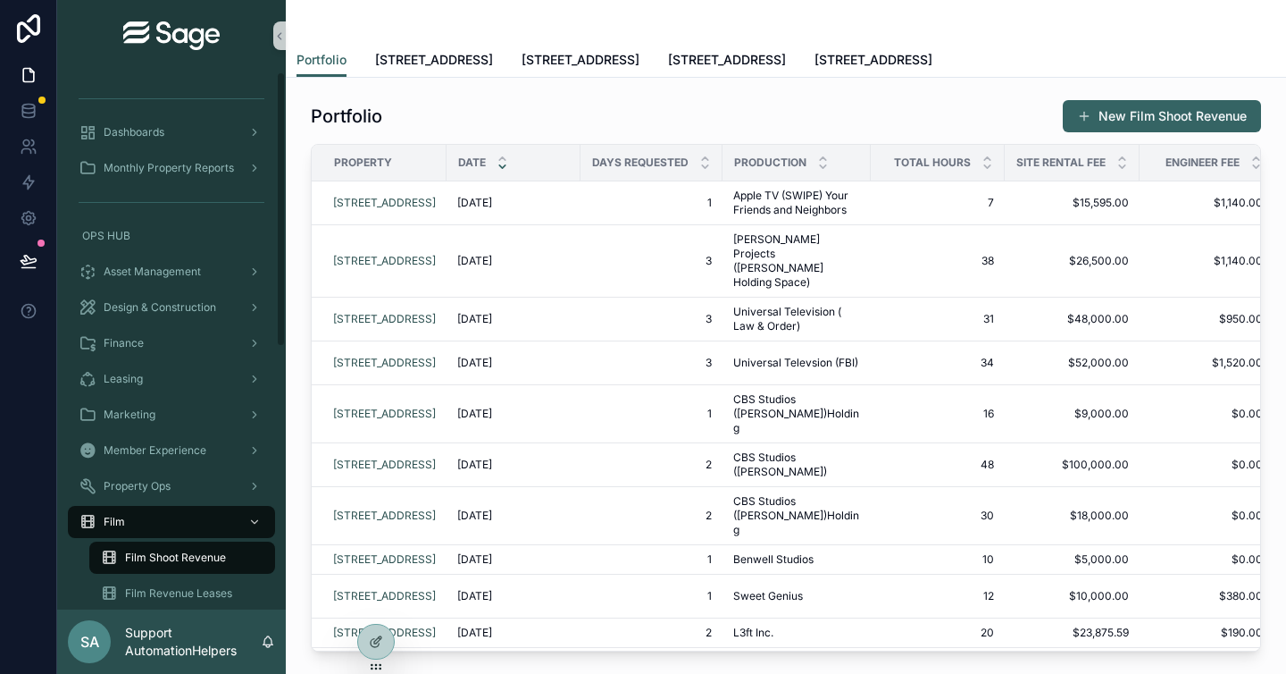
click at [192, 38] on img "scrollable content" at bounding box center [171, 35] width 96 height 29
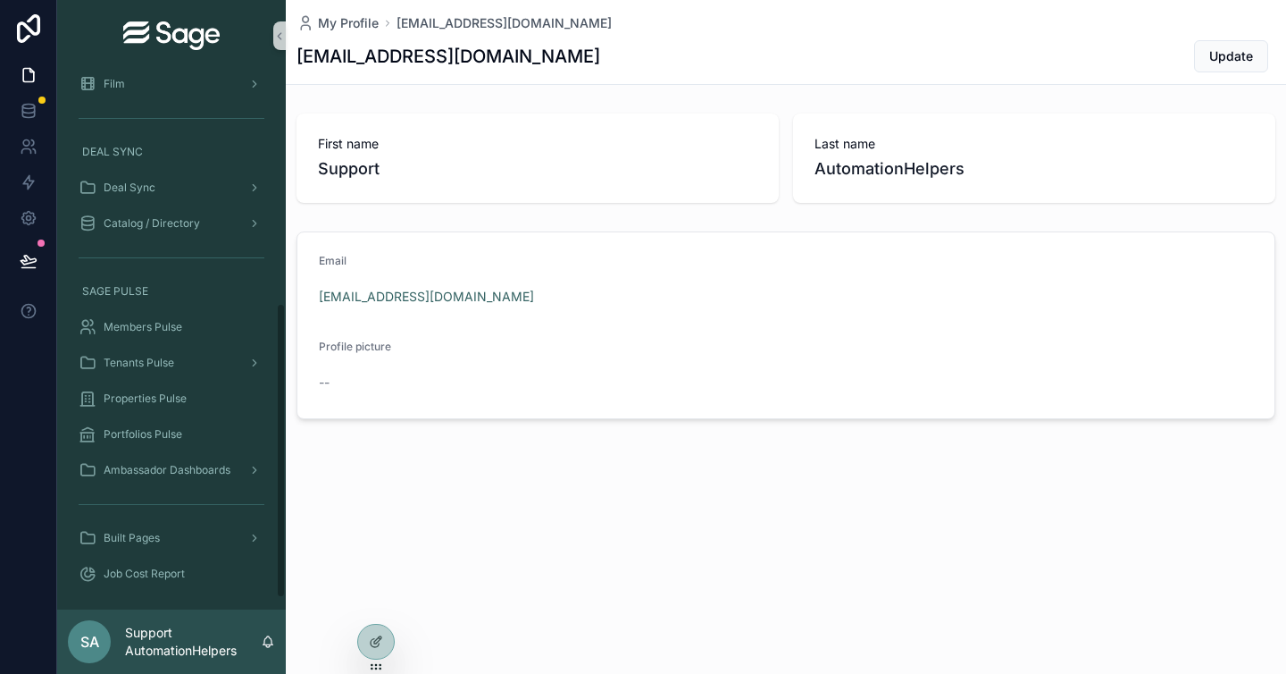
scroll to position [441, 0]
click at [181, 644] on p "Support AutomationHelpers" at bounding box center [193, 642] width 136 height 36
click at [614, 371] on form "Email support@automationhelpers.com Profile picture --" at bounding box center [785, 325] width 977 height 186
drag, startPoint x: 353, startPoint y: 21, endPoint x: 395, endPoint y: 61, distance: 57.5
click at [197, 314] on div "Members Pulse" at bounding box center [172, 323] width 186 height 29
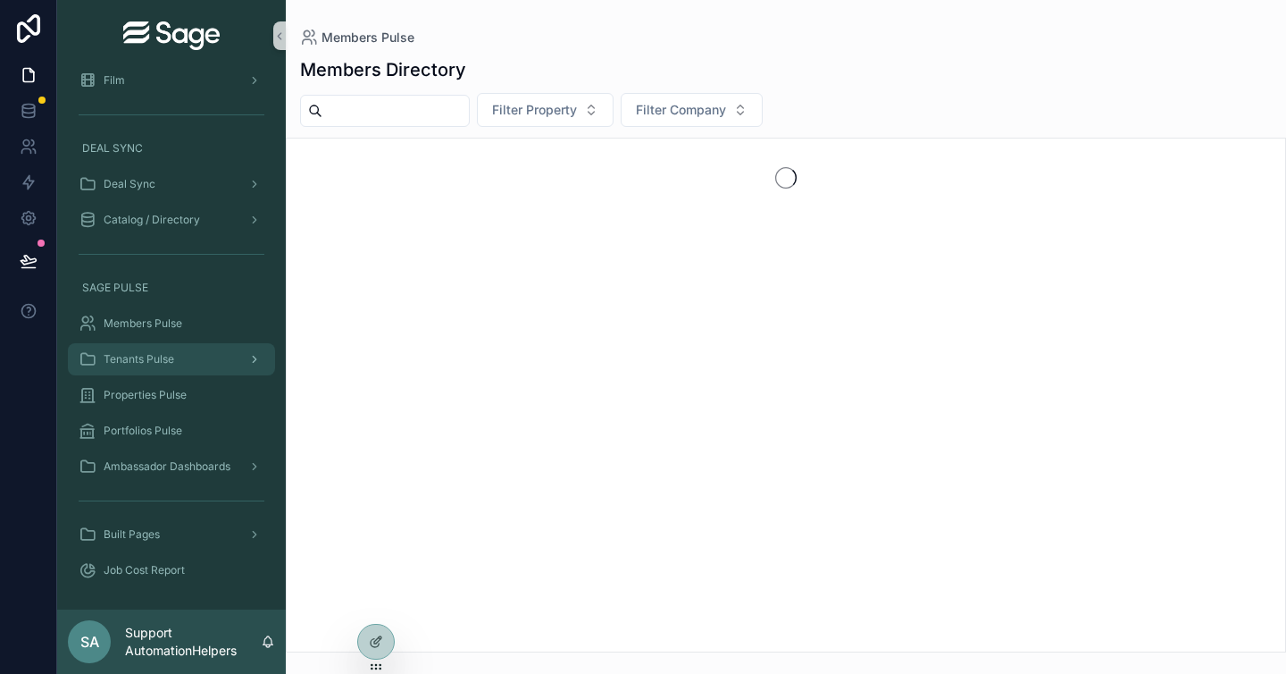
click at [199, 355] on div "Tenants Pulse" at bounding box center [172, 359] width 186 height 29
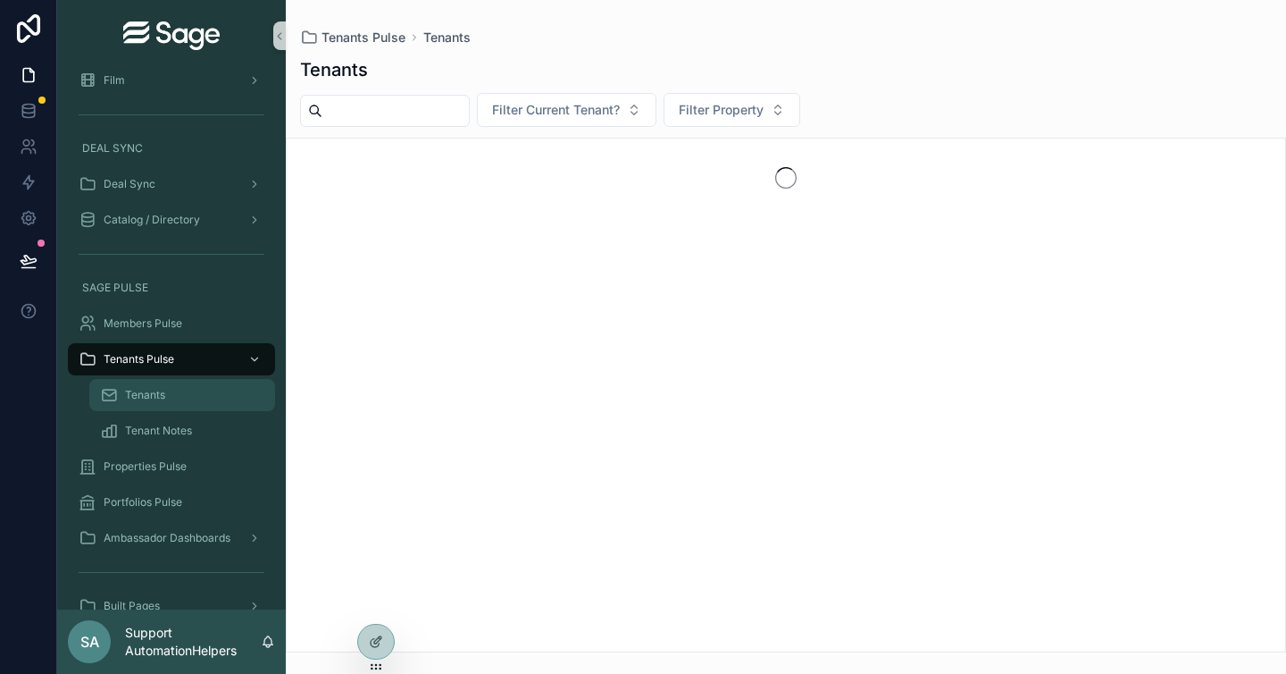
click at [191, 399] on div "Tenants" at bounding box center [182, 395] width 164 height 29
click at [204, 438] on div "Tenant Notes" at bounding box center [182, 430] width 164 height 29
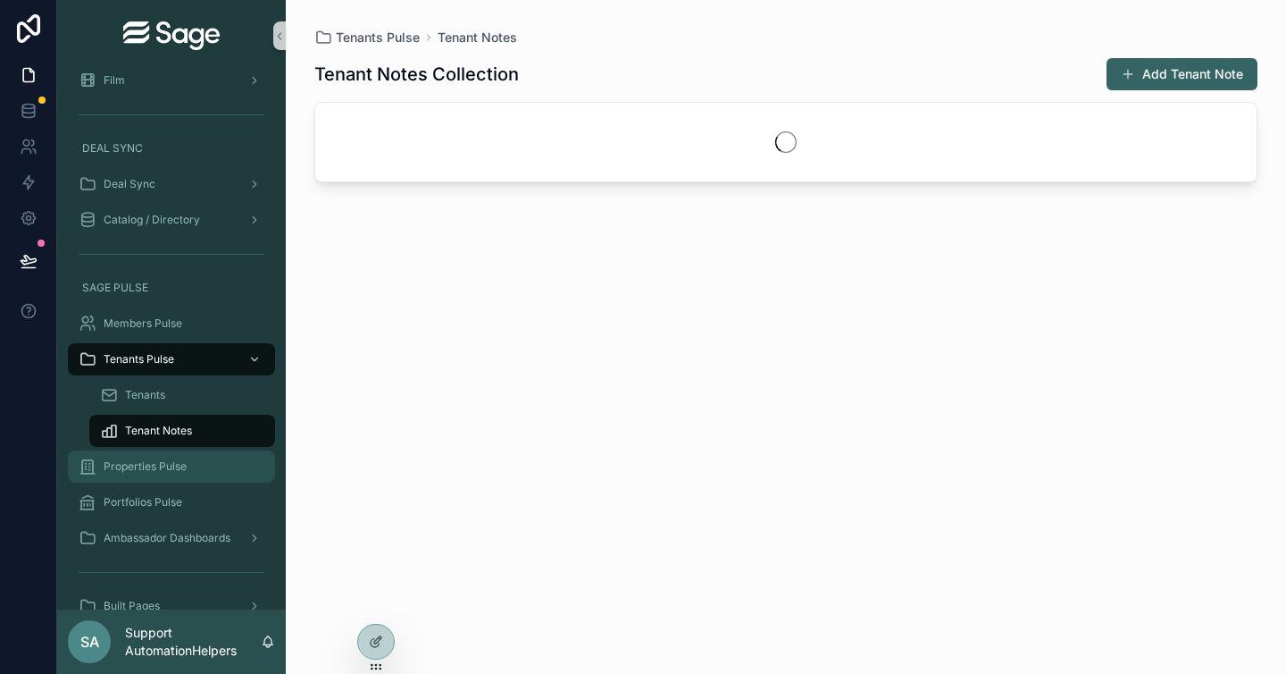
click at [201, 468] on div "Properties Pulse" at bounding box center [172, 466] width 186 height 29
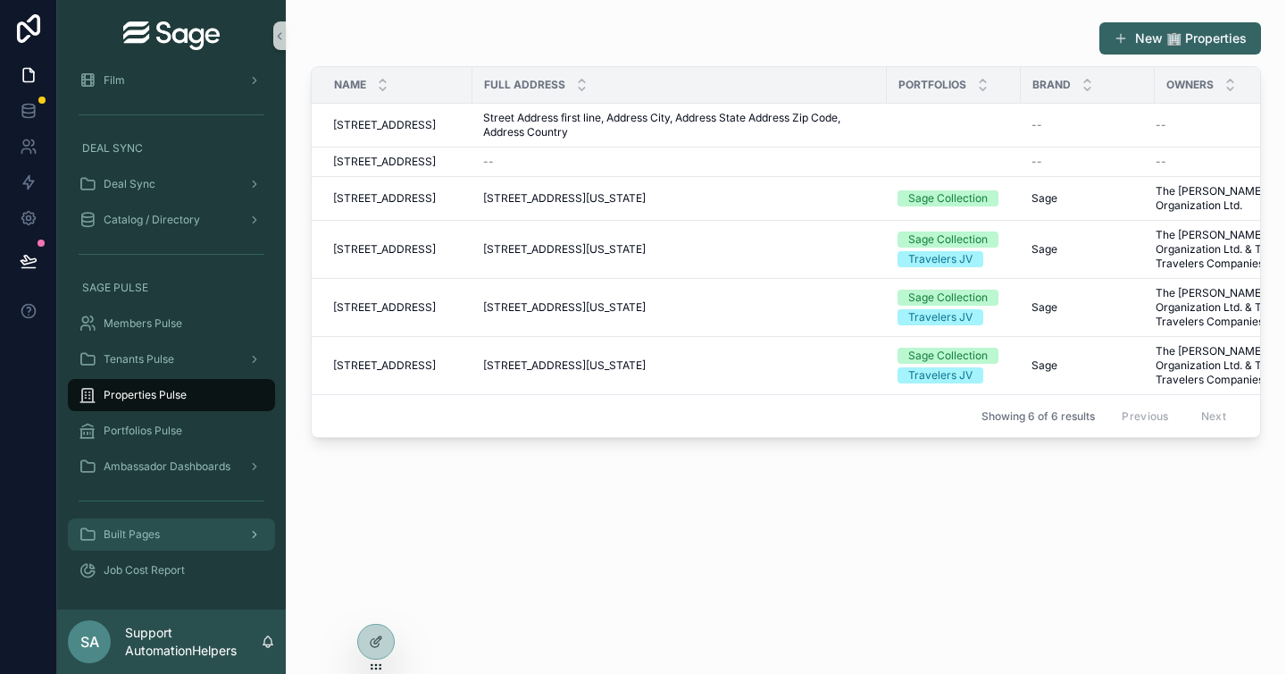
click at [202, 542] on div "Built Pages" at bounding box center [172, 534] width 186 height 29
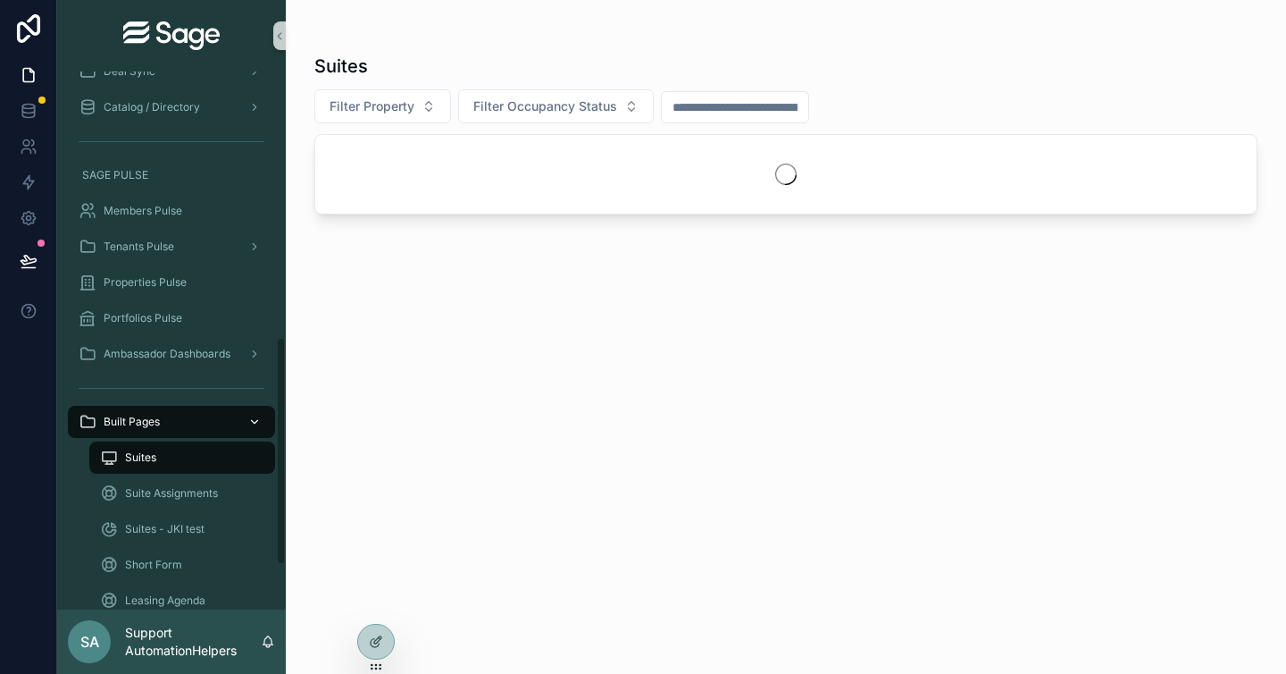
scroll to position [727, 0]
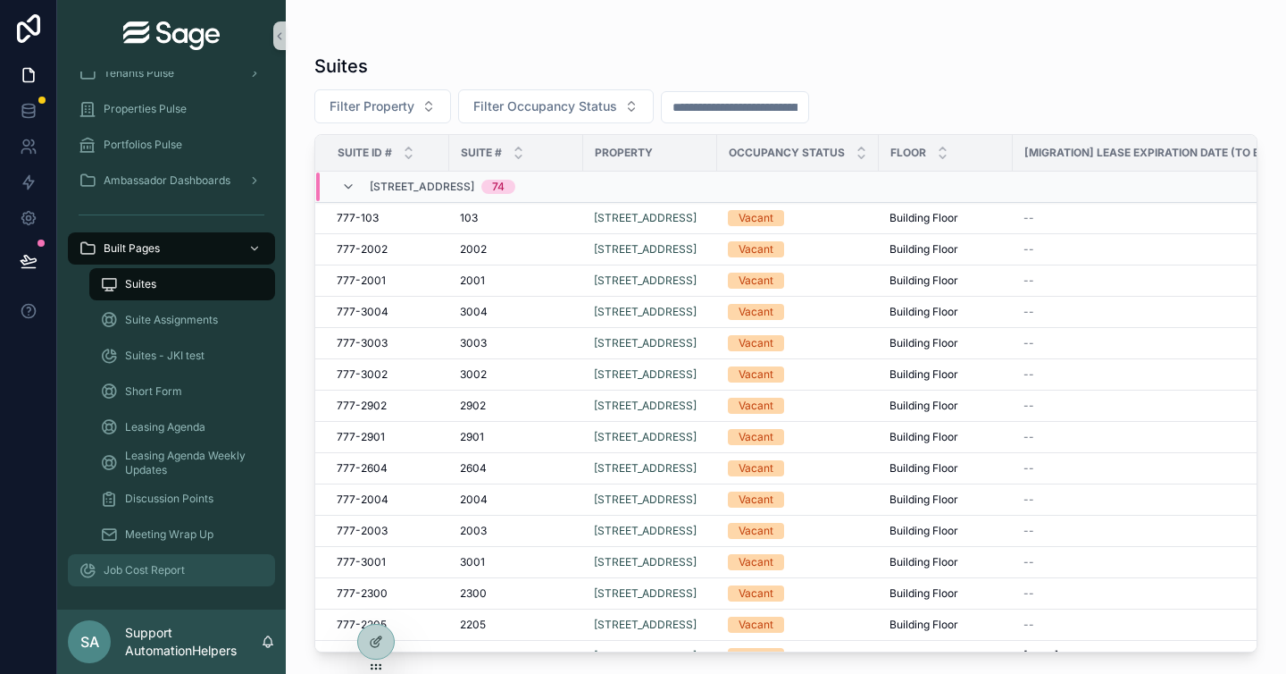
click at [214, 562] on div "Job Cost Report" at bounding box center [172, 570] width 186 height 29
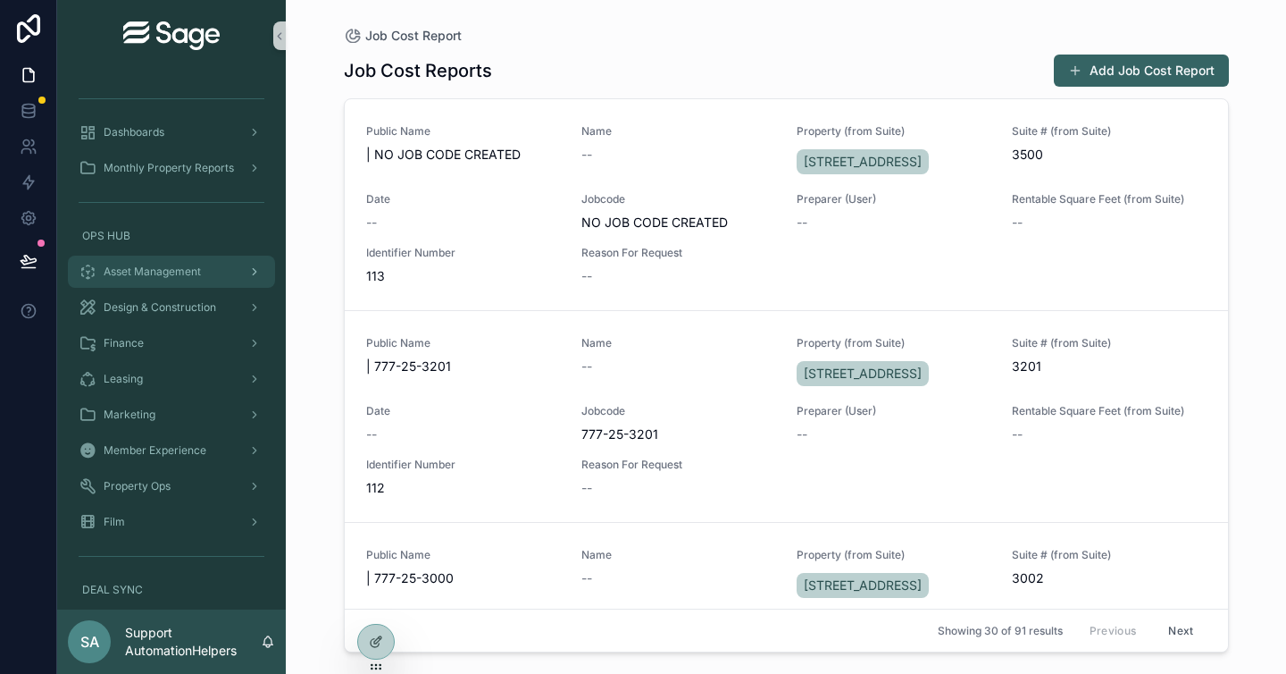
click at [180, 269] on span "Asset Management" at bounding box center [152, 271] width 97 height 14
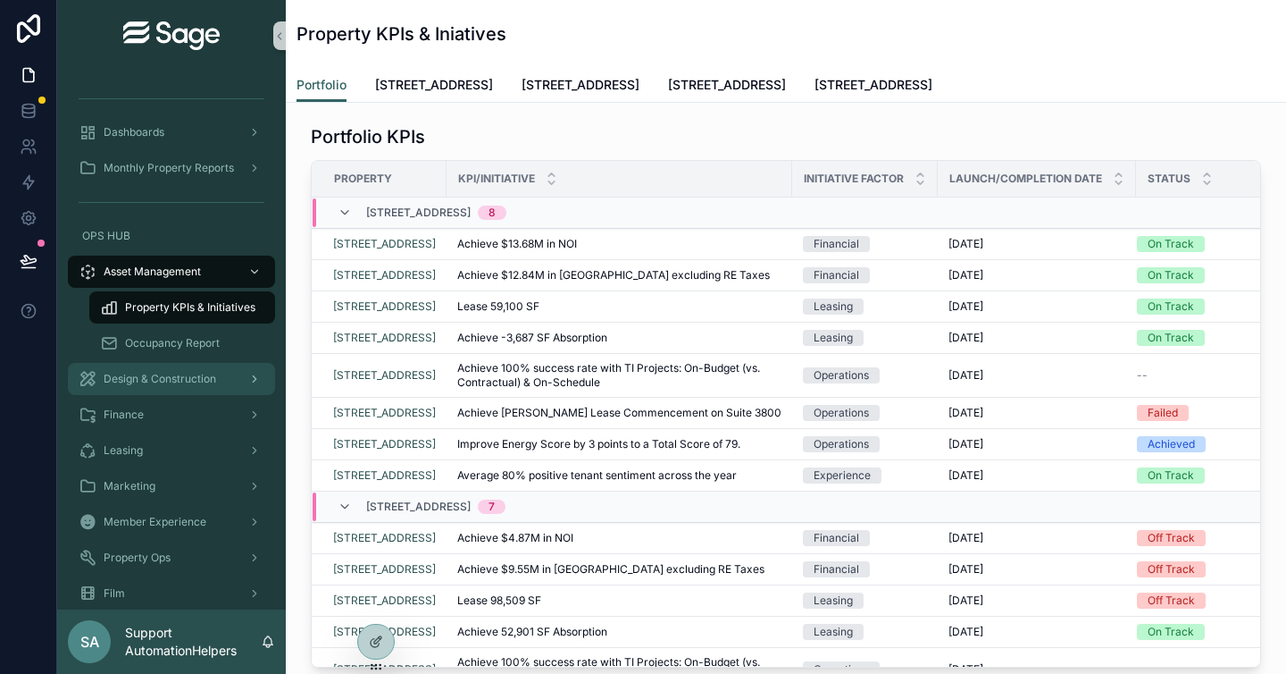
click at [210, 383] on span "Design & Construction" at bounding box center [160, 379] width 113 height 14
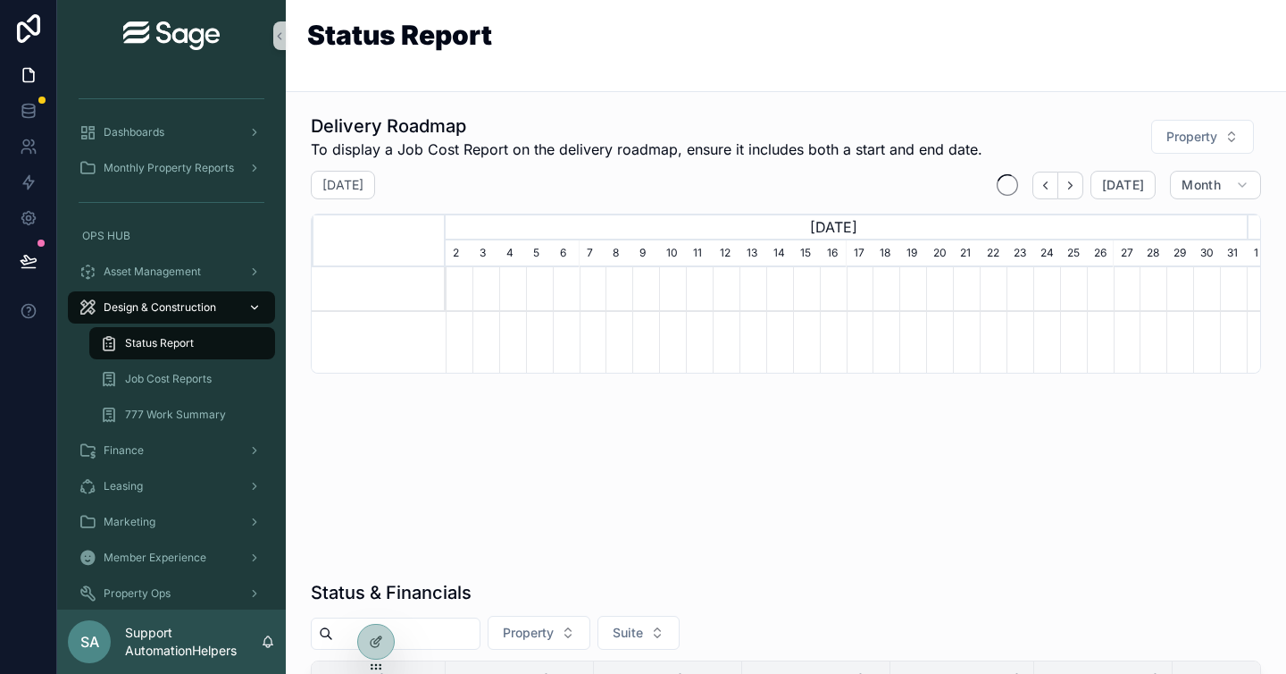
scroll to position [0, 801]
click at [205, 446] on div "Finance" at bounding box center [172, 450] width 186 height 29
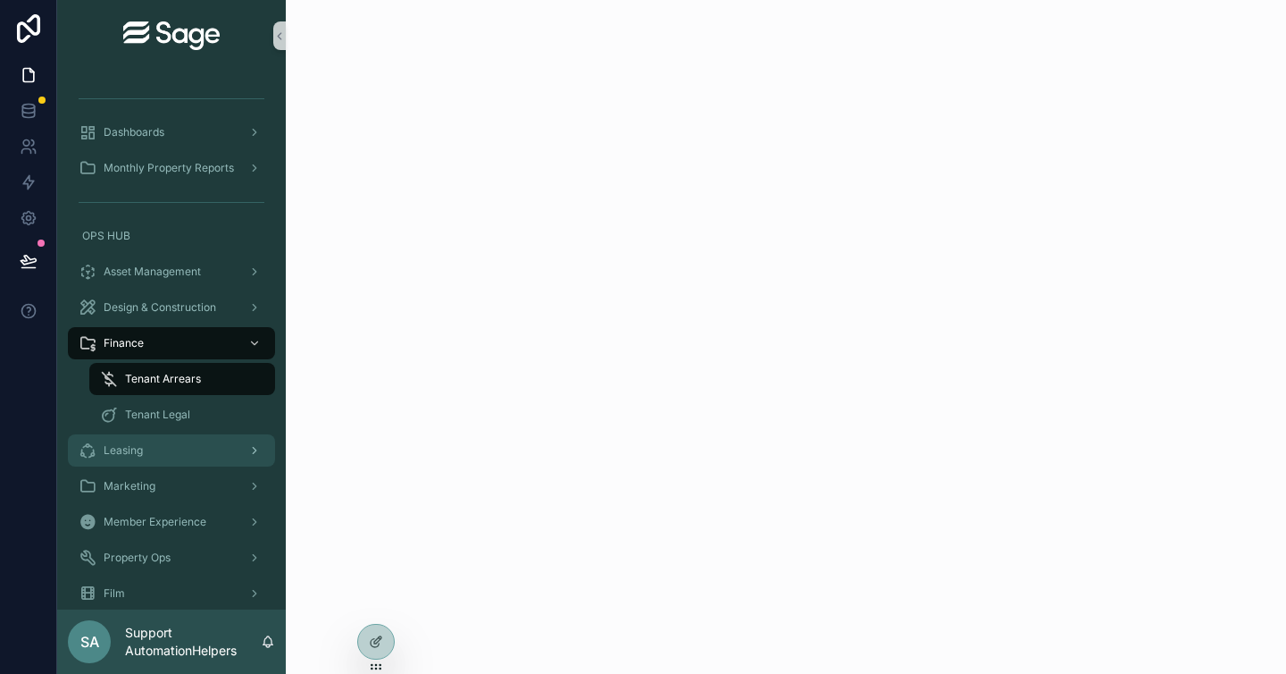
click at [208, 455] on div "Leasing" at bounding box center [172, 450] width 186 height 29
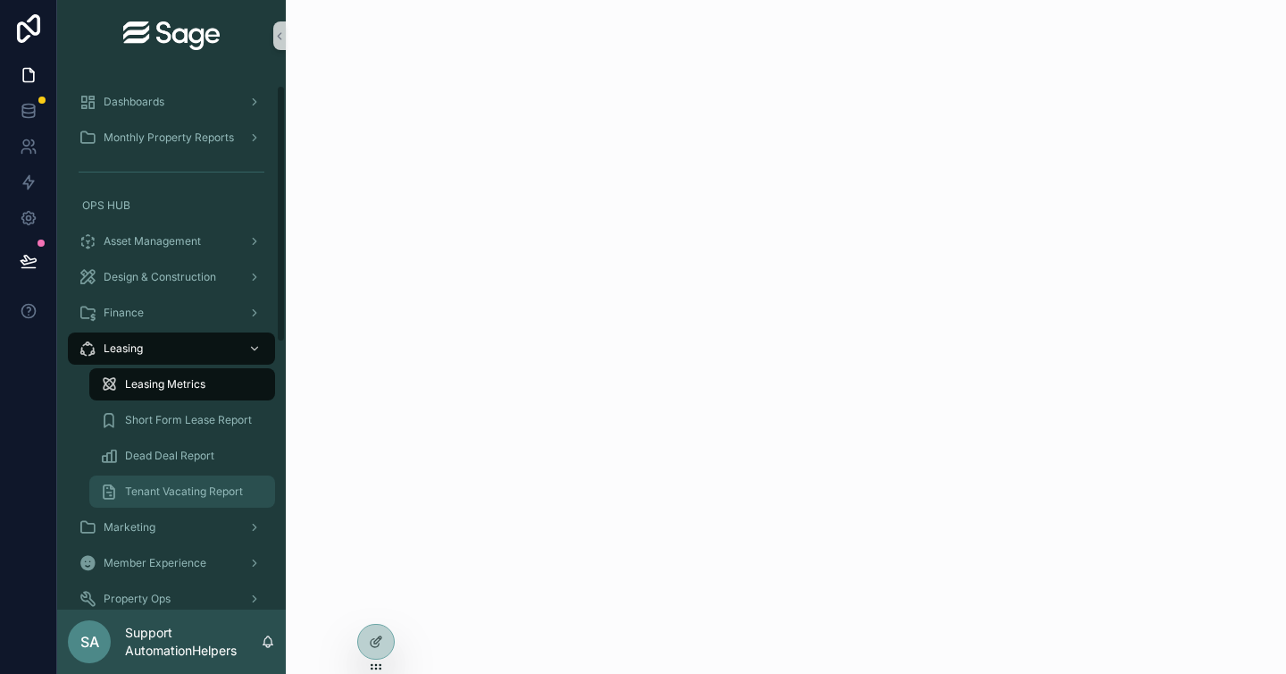
scroll to position [32, 0]
click at [215, 519] on div "Marketing" at bounding box center [172, 525] width 186 height 29
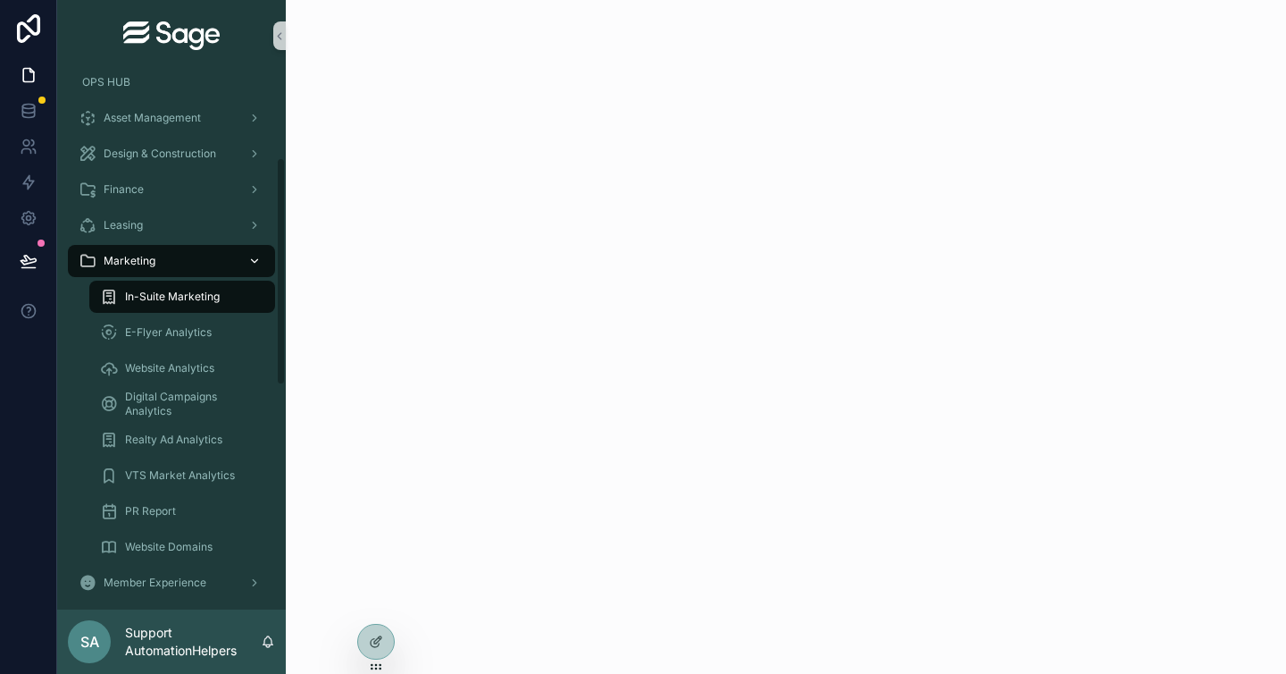
scroll to position [306, 0]
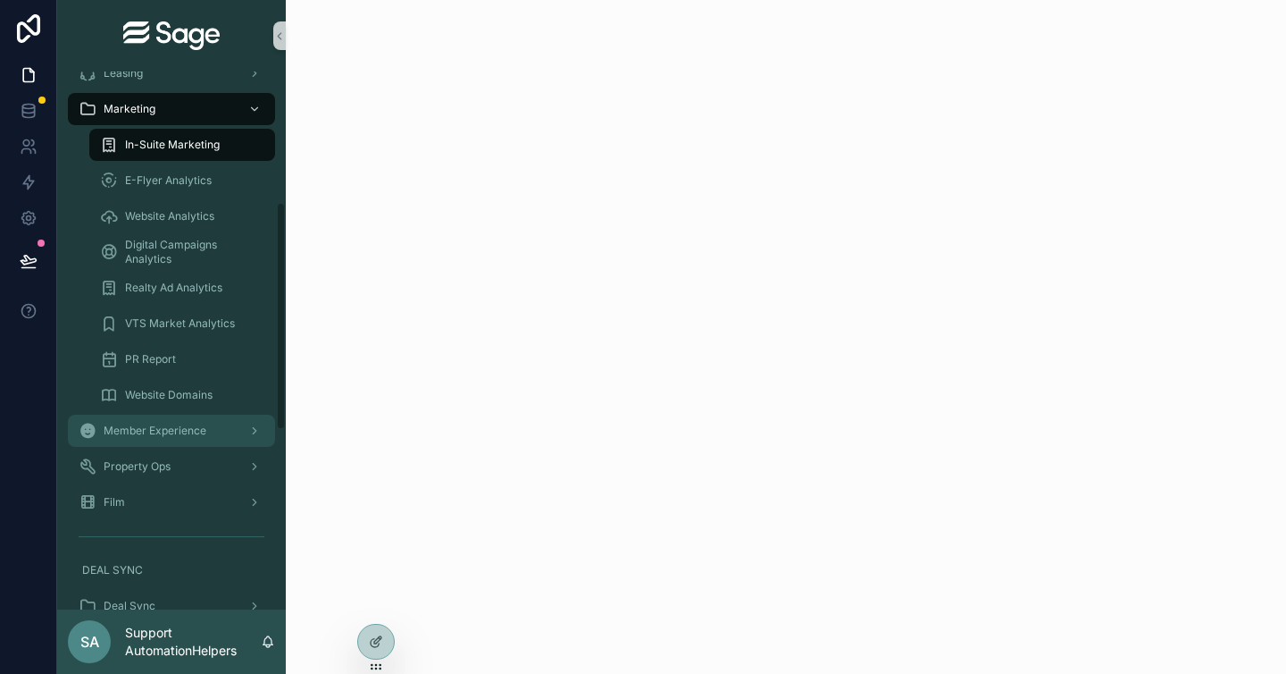
drag, startPoint x: 188, startPoint y: 438, endPoint x: 188, endPoint y: 448, distance: 9.8
click at [188, 439] on div "Member Experience" at bounding box center [172, 430] width 186 height 29
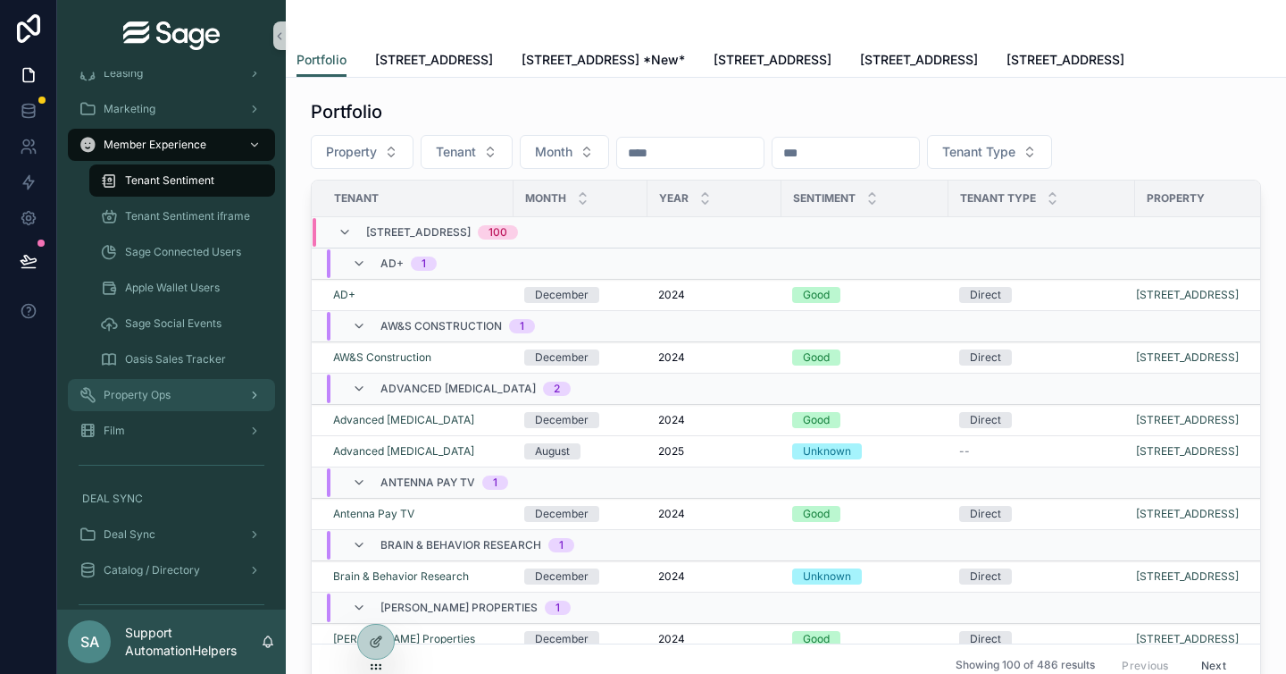
click at [172, 393] on div "Property Ops" at bounding box center [172, 395] width 186 height 29
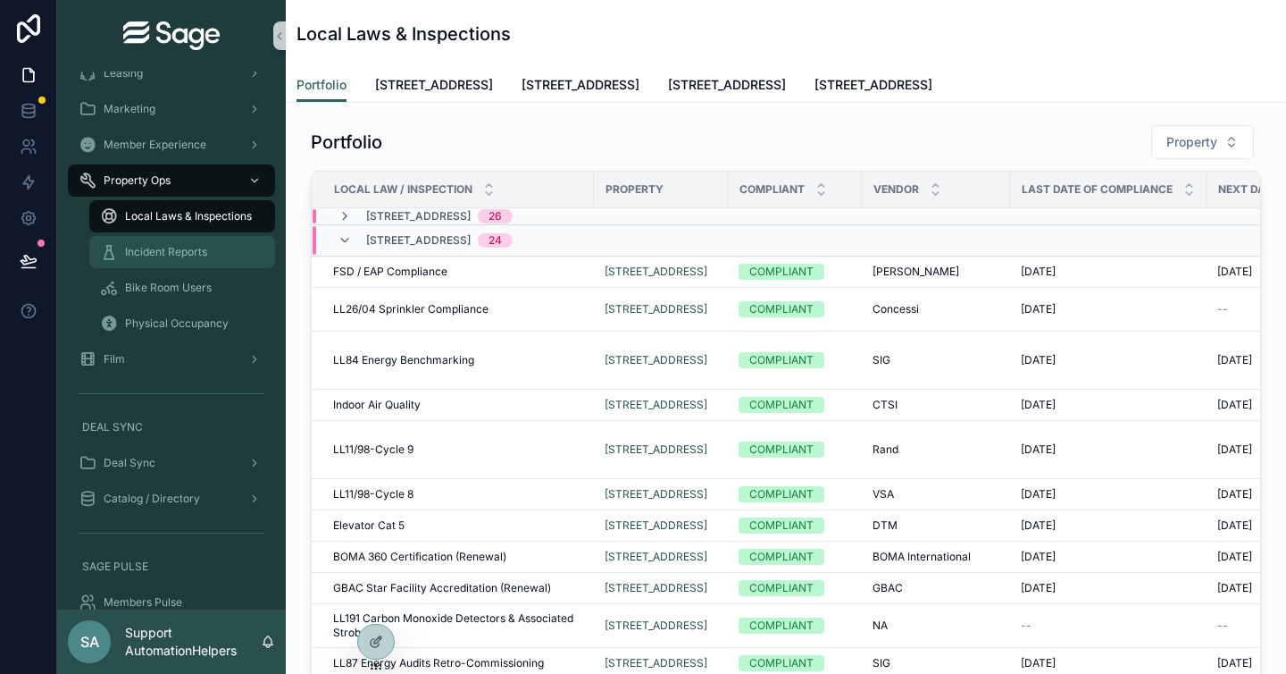
click at [153, 251] on span "Incident Reports" at bounding box center [166, 252] width 82 height 14
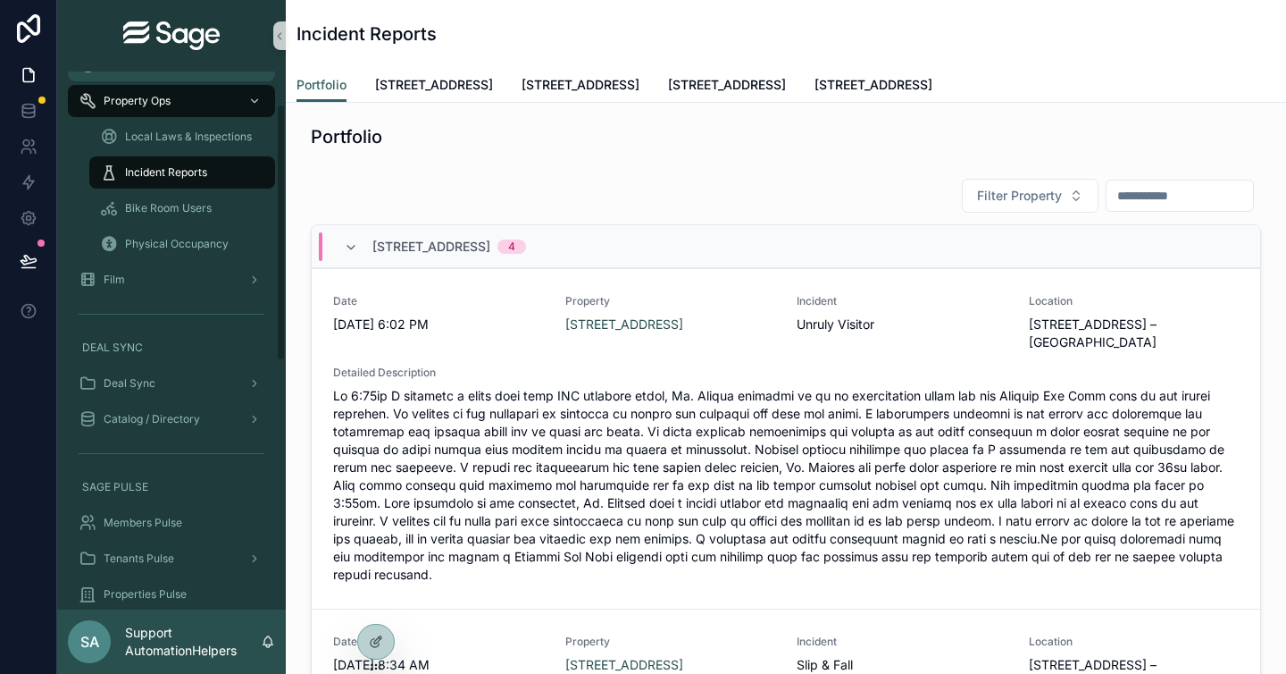
scroll to position [67, 0]
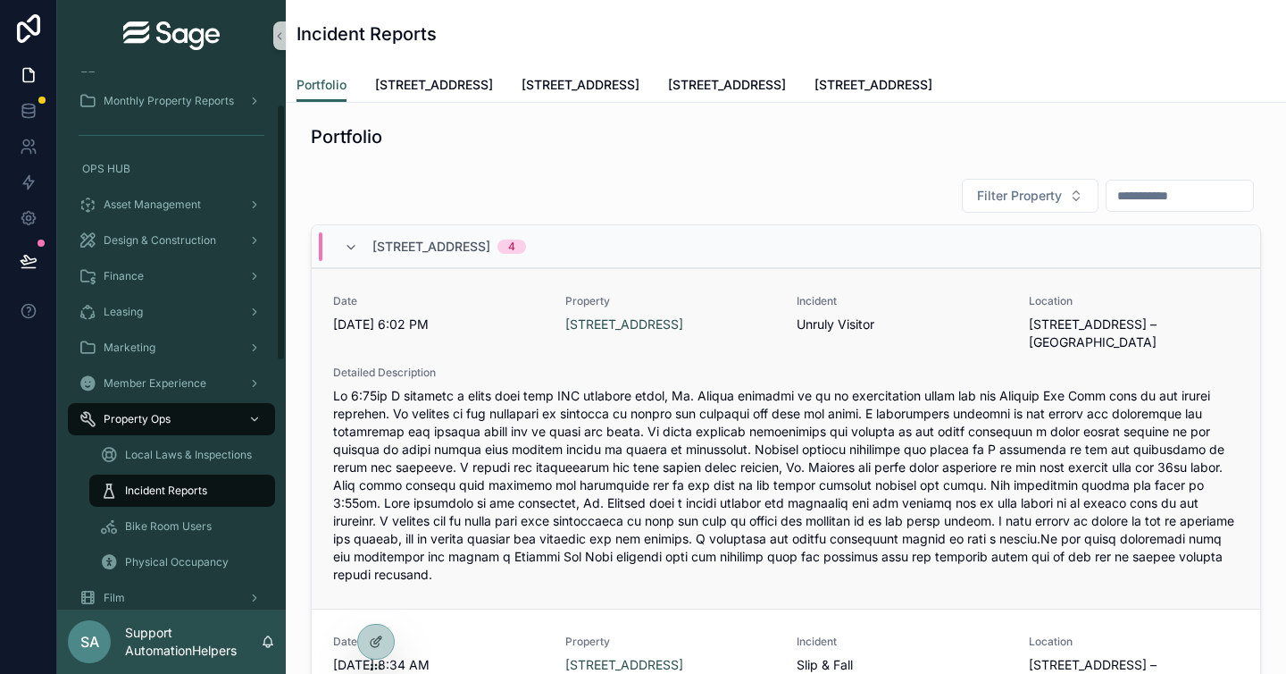
click at [571, 453] on span "scrollable content" at bounding box center [786, 485] width 906 height 197
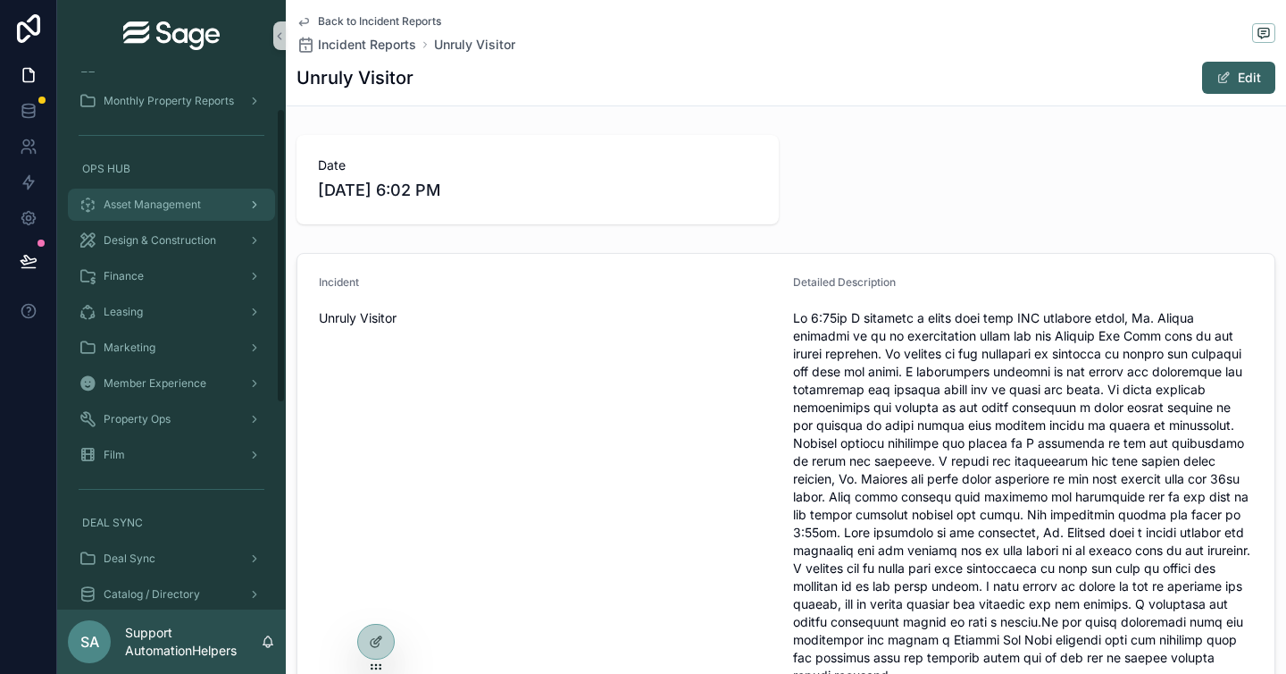
click at [159, 194] on div "Asset Management" at bounding box center [172, 204] width 186 height 29
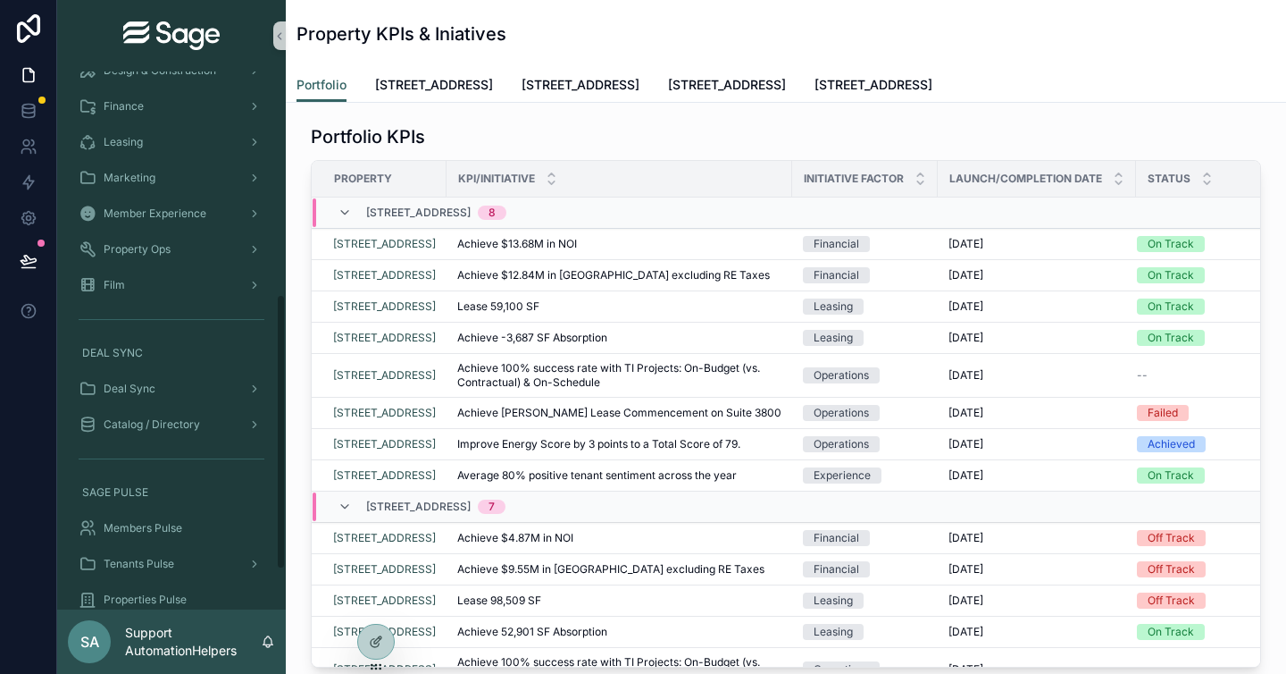
scroll to position [436, 0]
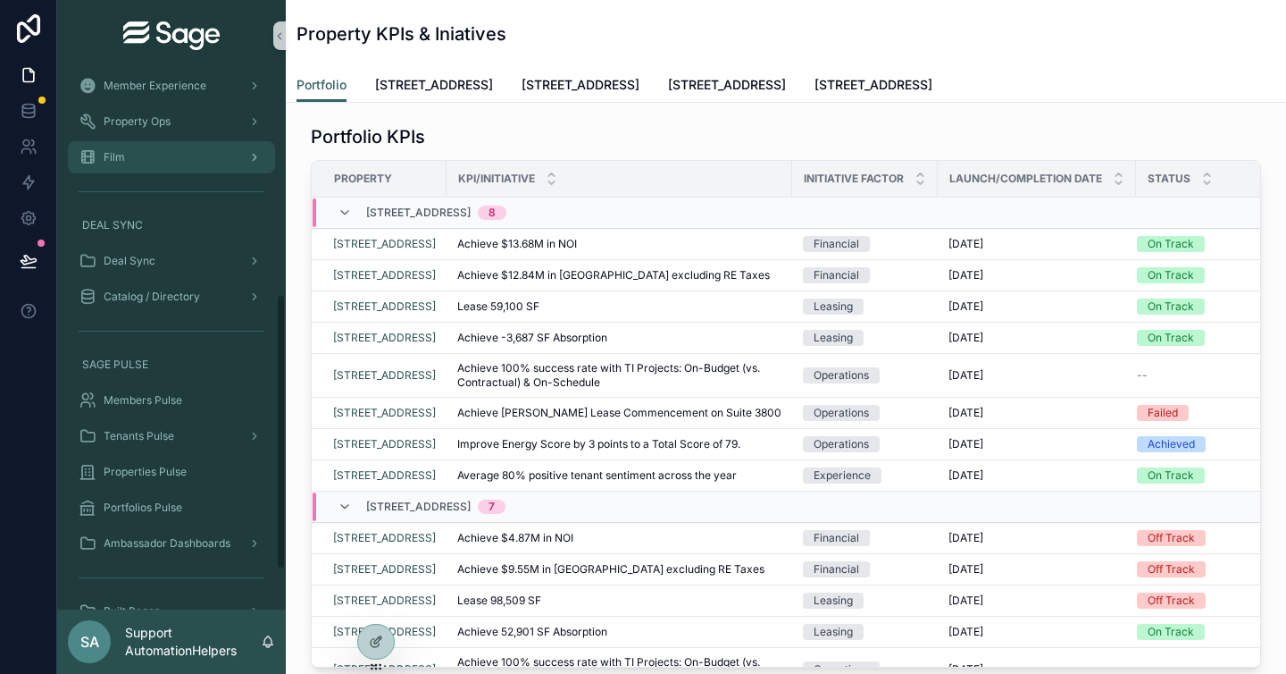
click at [151, 159] on div "Film" at bounding box center [172, 157] width 186 height 29
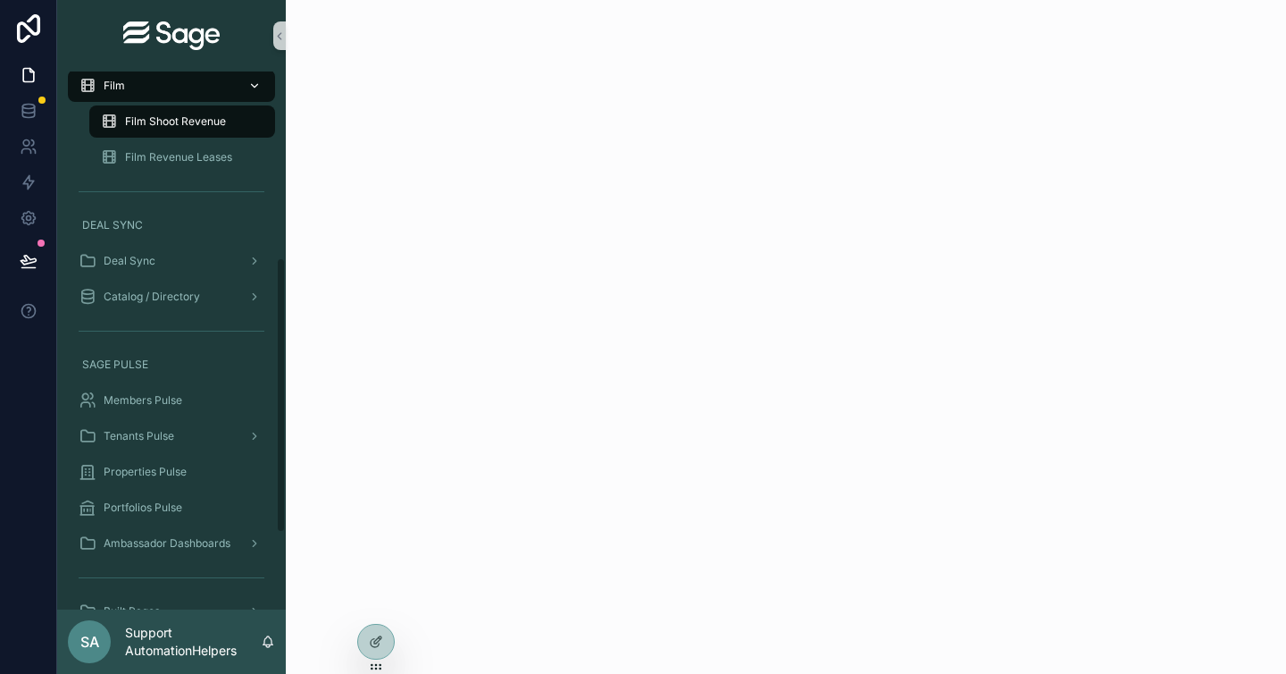
scroll to position [364, 0]
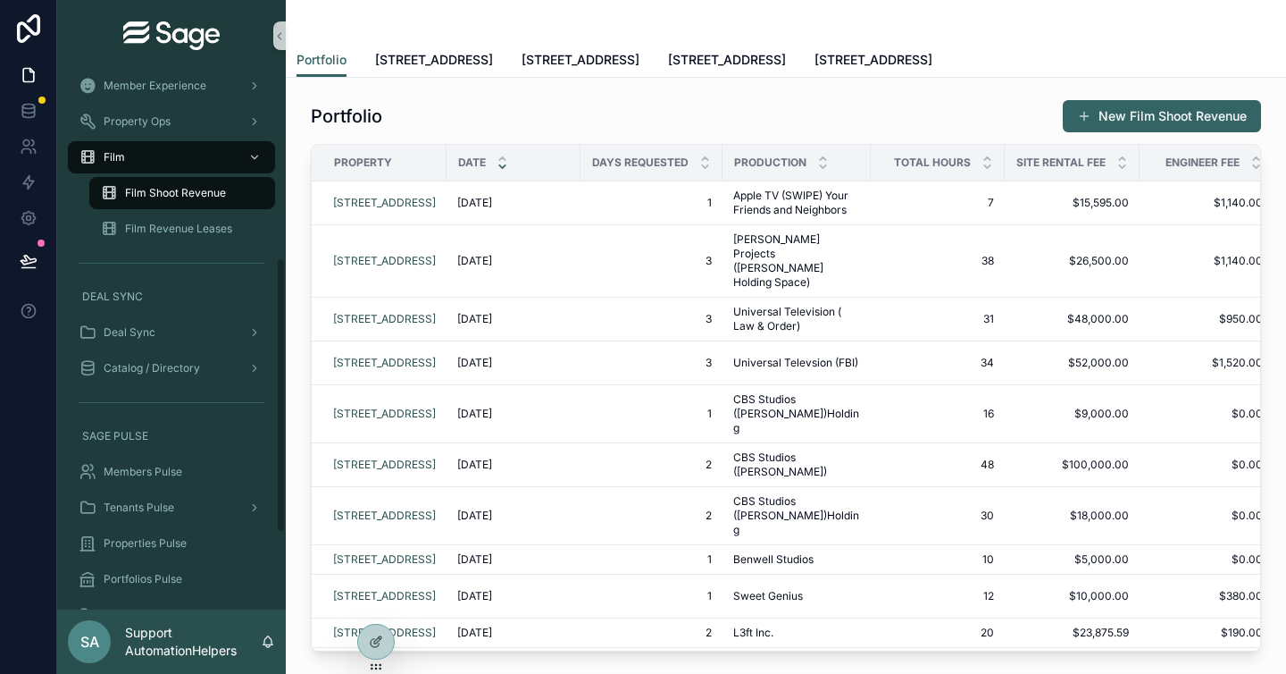
click at [192, 195] on span "Film Shoot Revenue" at bounding box center [175, 193] width 101 height 14
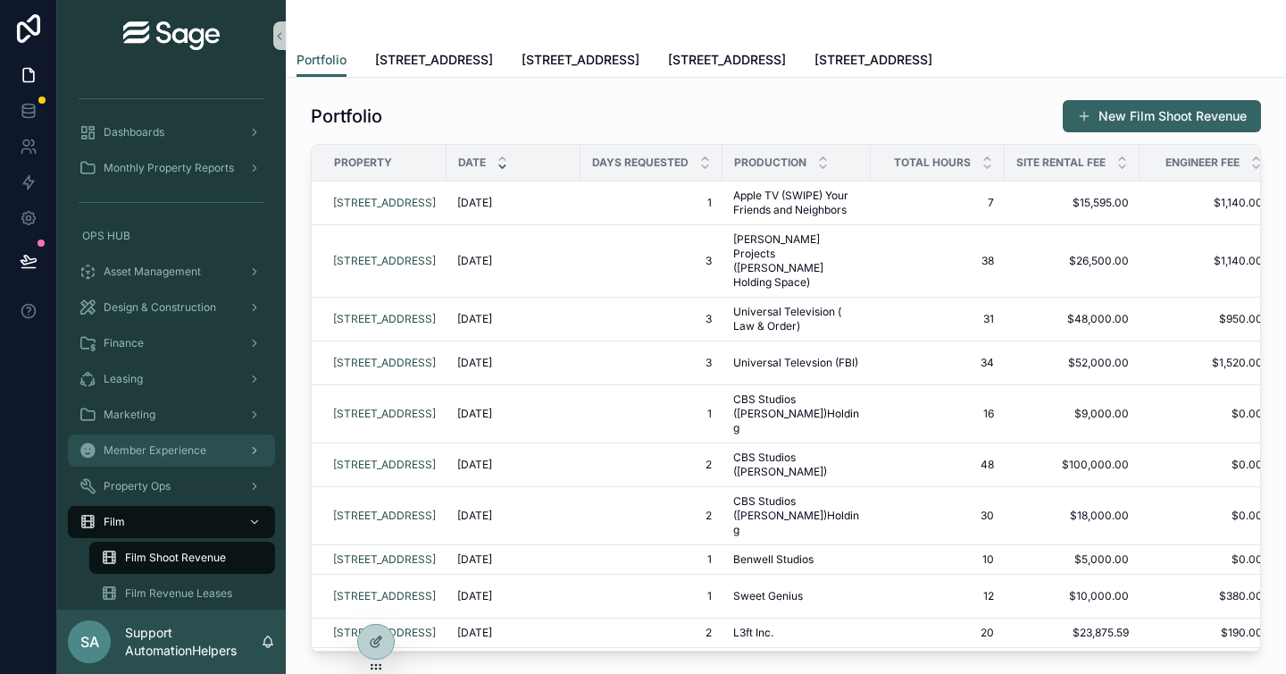
click at [209, 443] on div "Member Experience" at bounding box center [172, 450] width 186 height 29
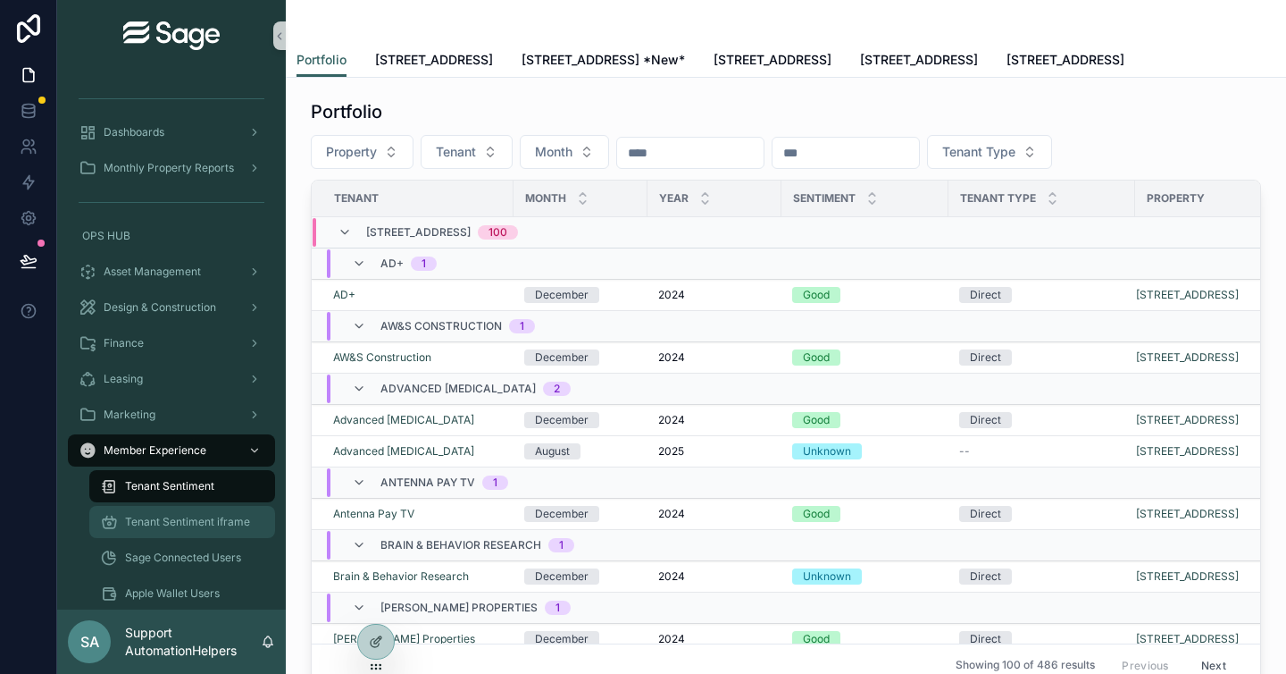
click at [218, 515] on span "Tenant Sentiment iframe" at bounding box center [187, 522] width 125 height 14
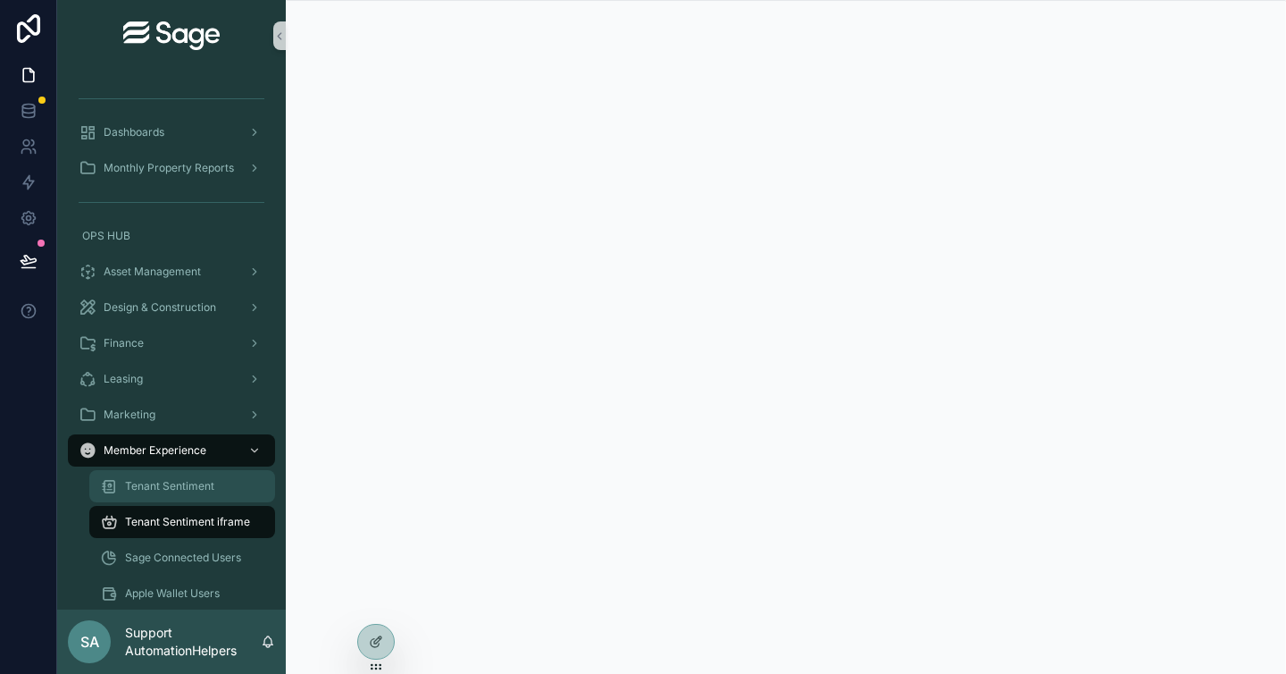
click at [187, 484] on span "Tenant Sentiment" at bounding box center [169, 486] width 89 height 14
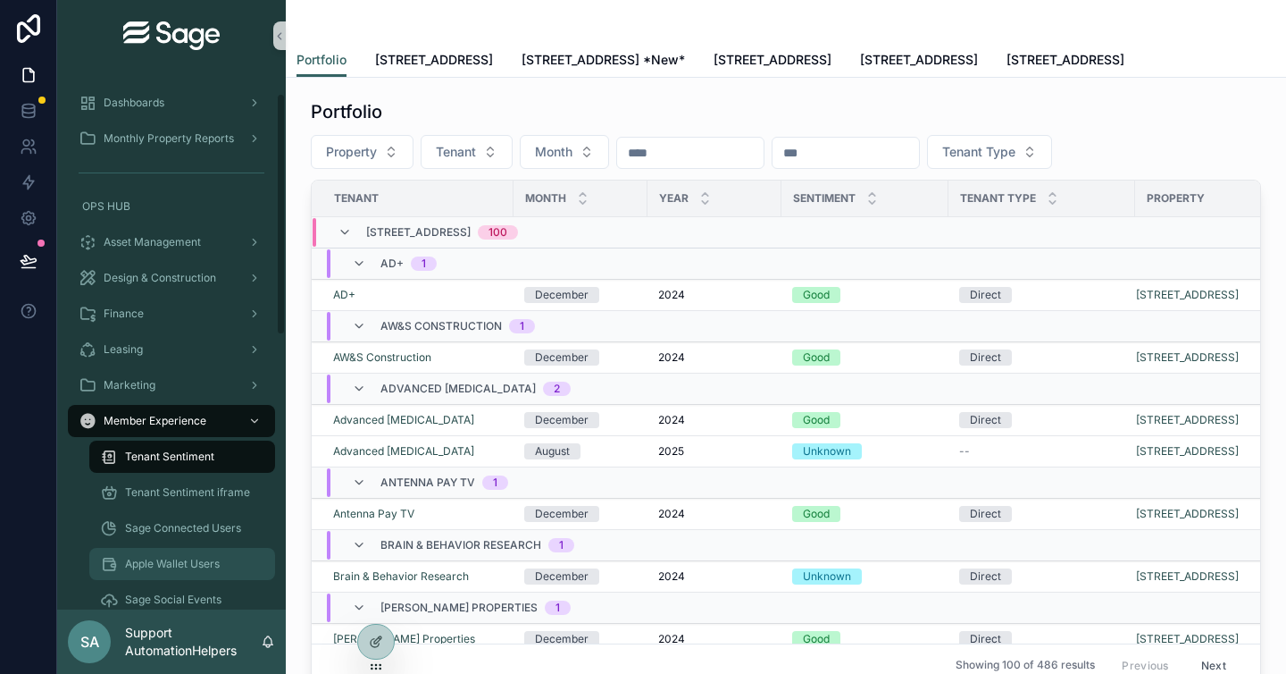
scroll to position [150, 0]
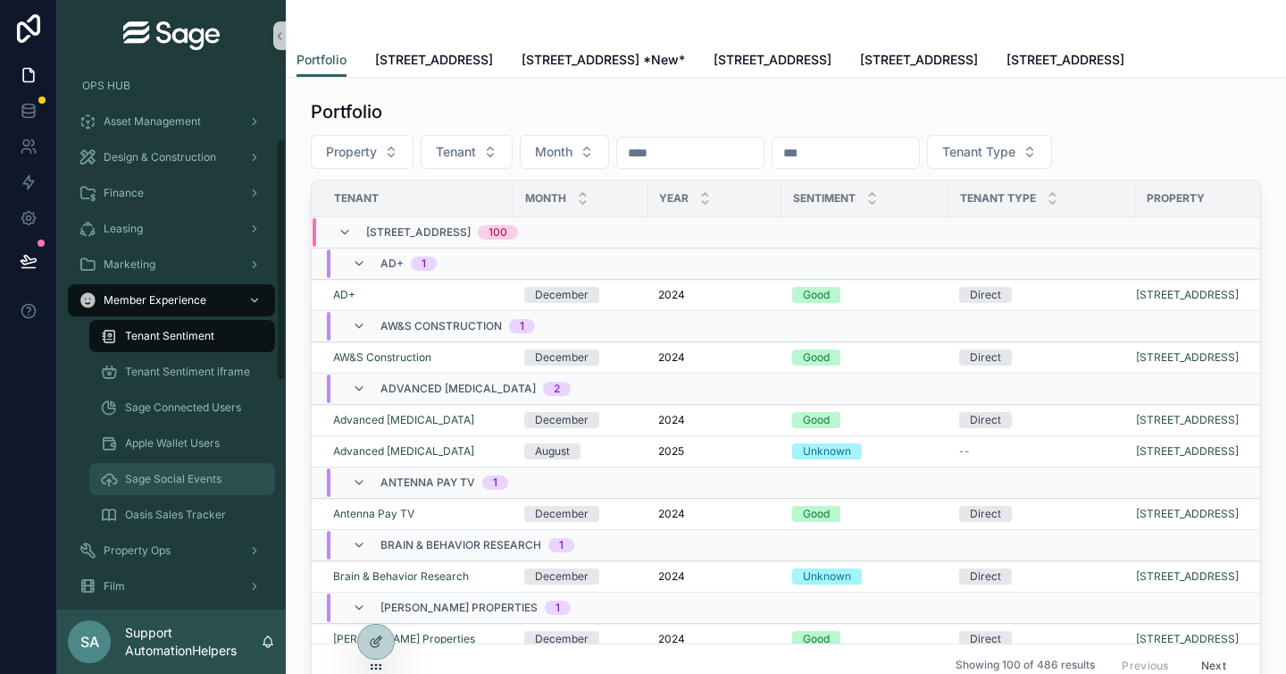
click at [180, 488] on div "Sage Social Events" at bounding box center [182, 479] width 164 height 29
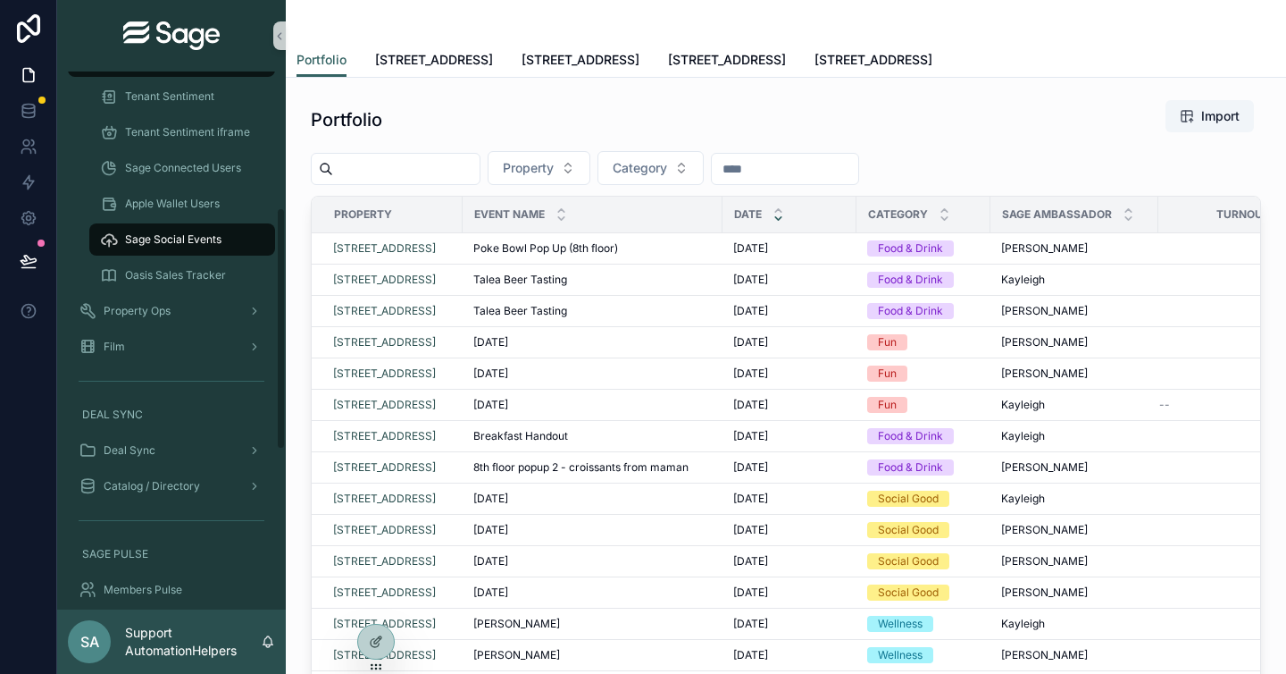
scroll to position [125, 0]
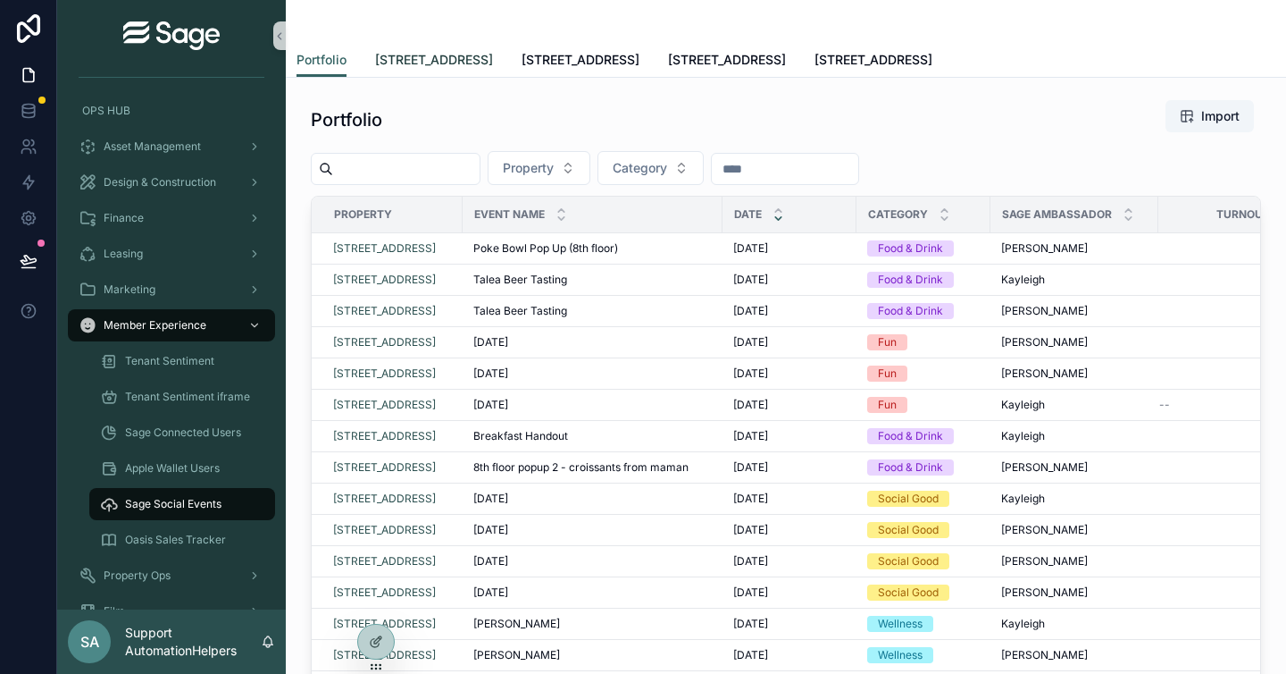
click at [413, 62] on span "437 Madison Avenue" at bounding box center [434, 60] width 118 height 18
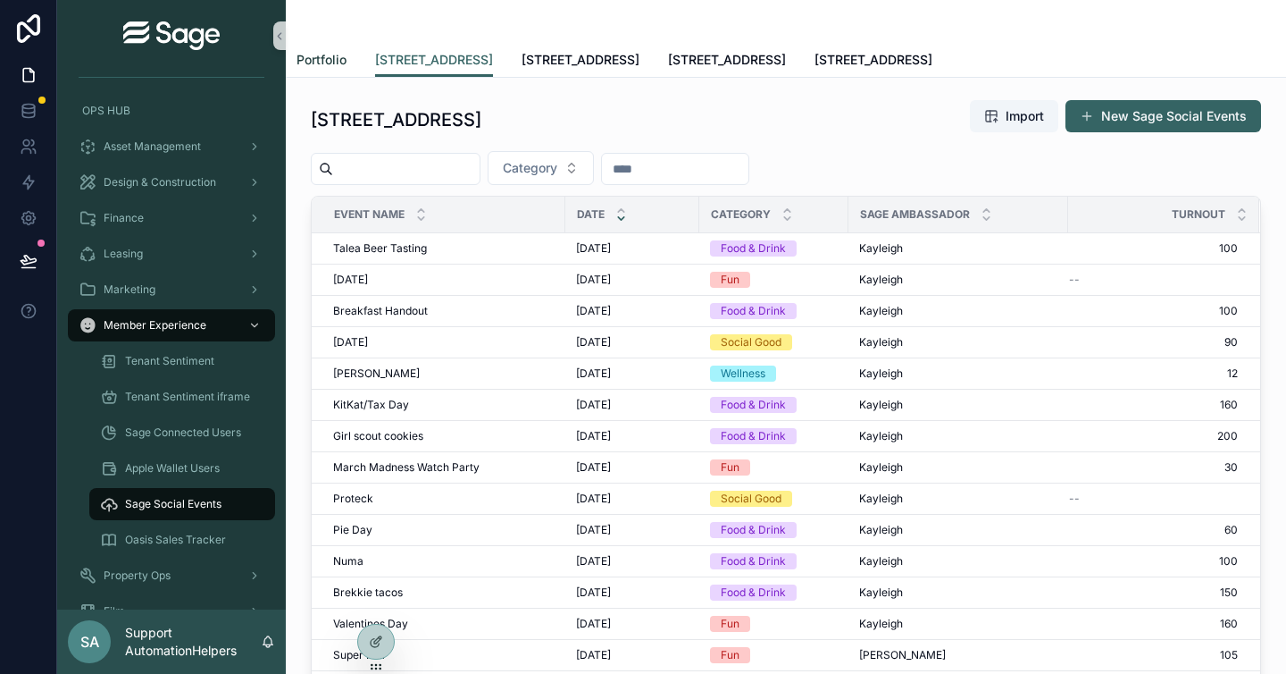
click at [328, 64] on span "Portfolio" at bounding box center [322, 60] width 50 height 18
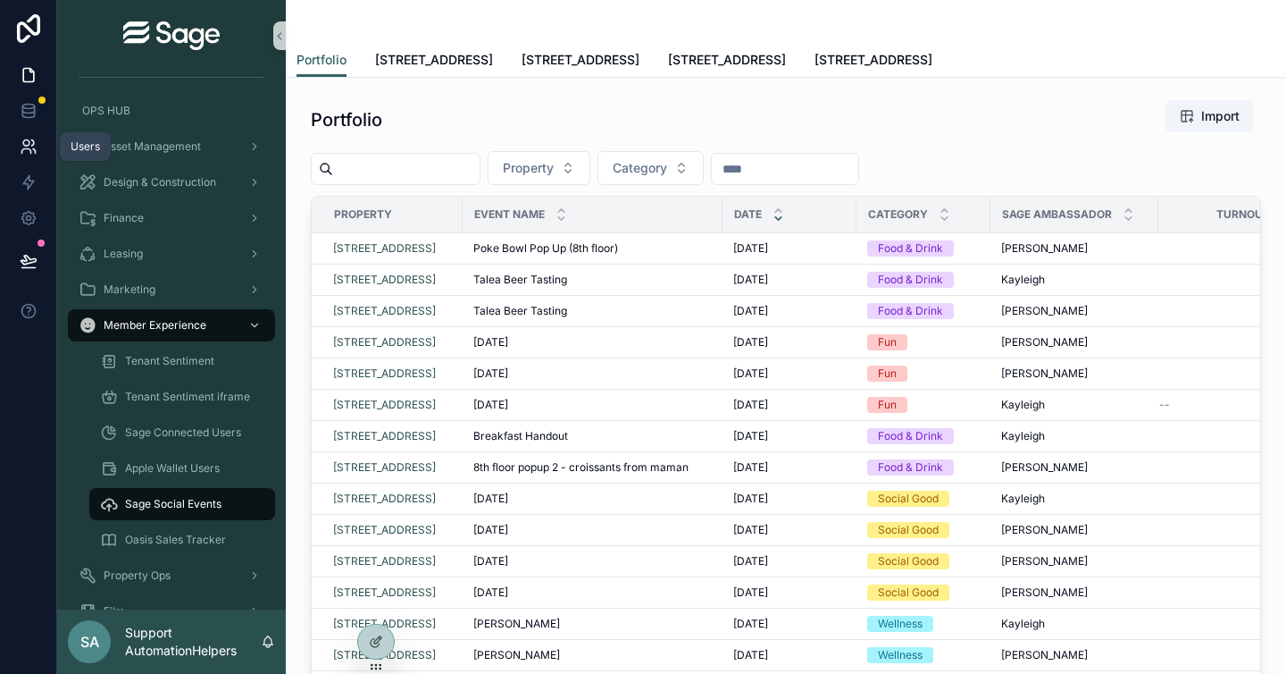
click at [23, 144] on icon at bounding box center [26, 143] width 6 height 6
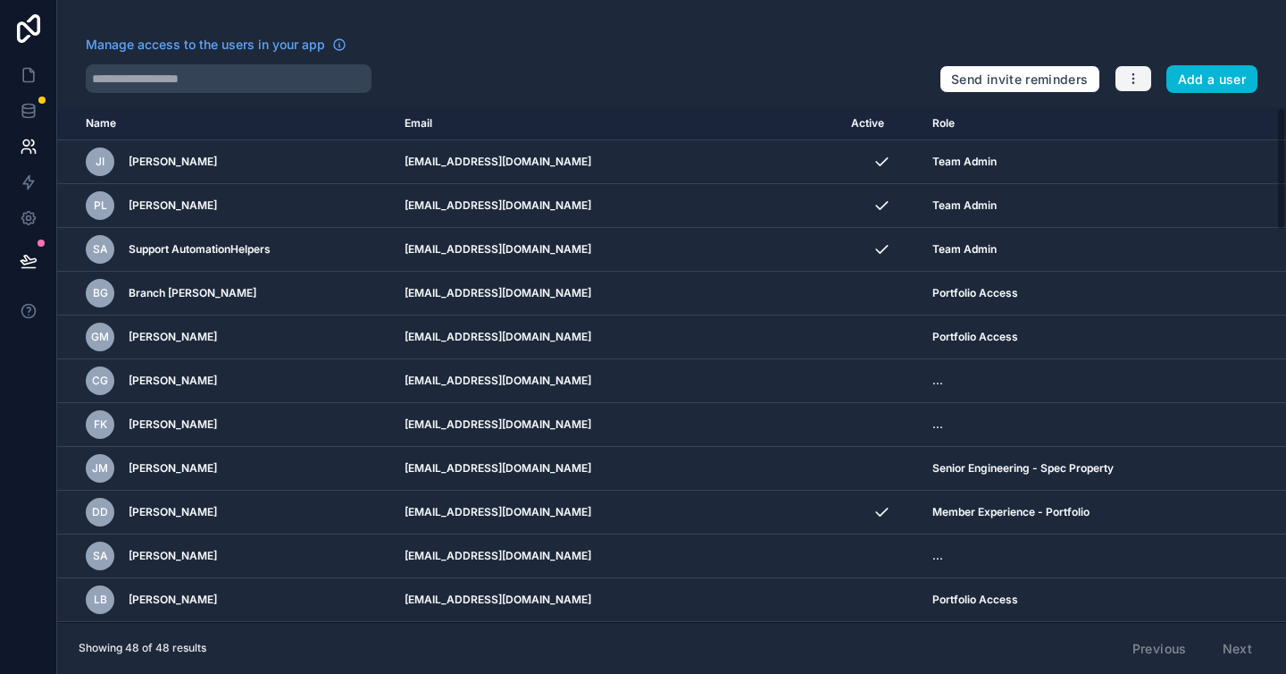
click at [1133, 82] on icon "button" at bounding box center [1133, 82] width 1 height 1
click at [1169, 124] on link "Manage roles" at bounding box center [1176, 121] width 125 height 29
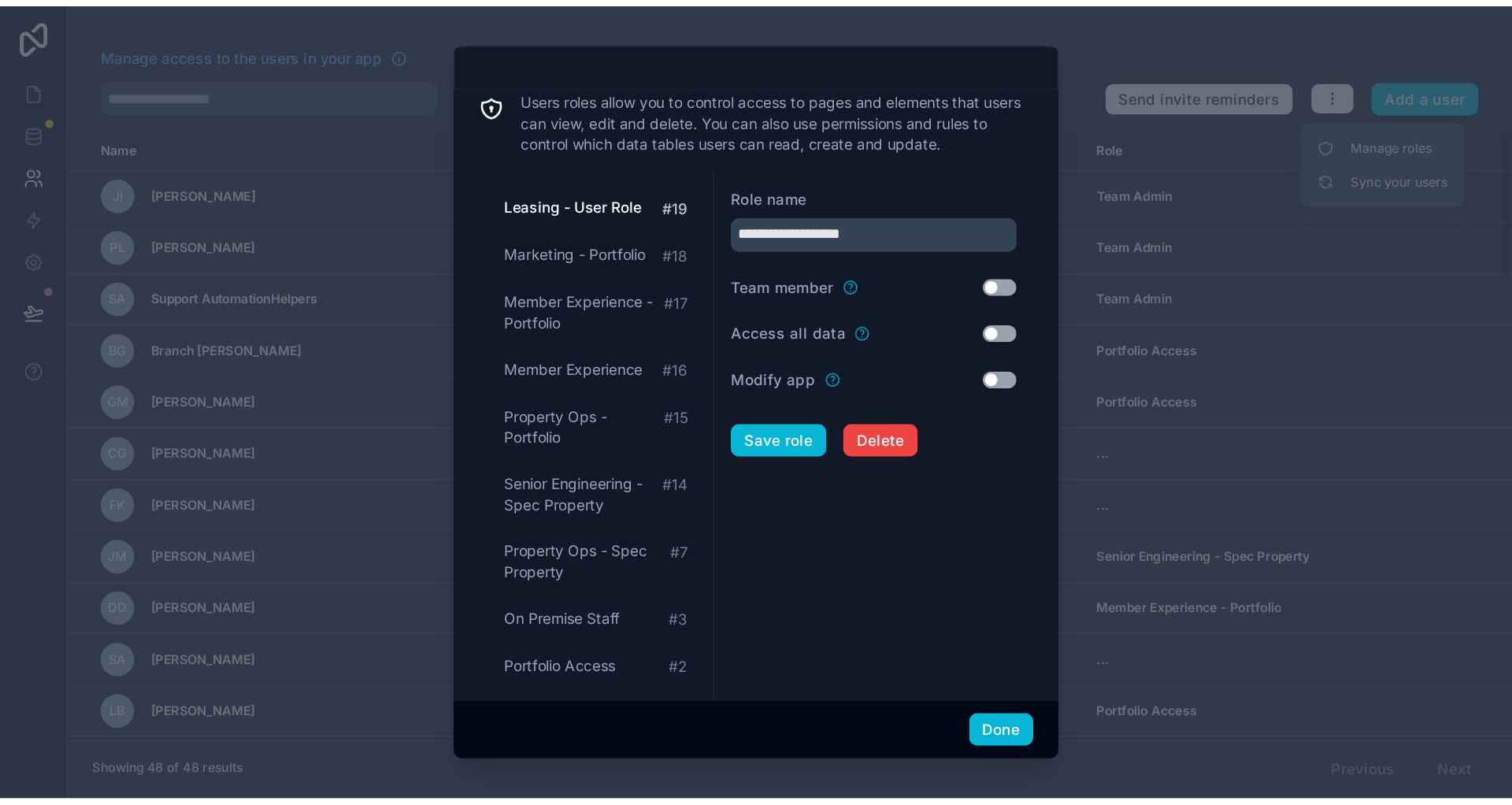
scroll to position [49, 0]
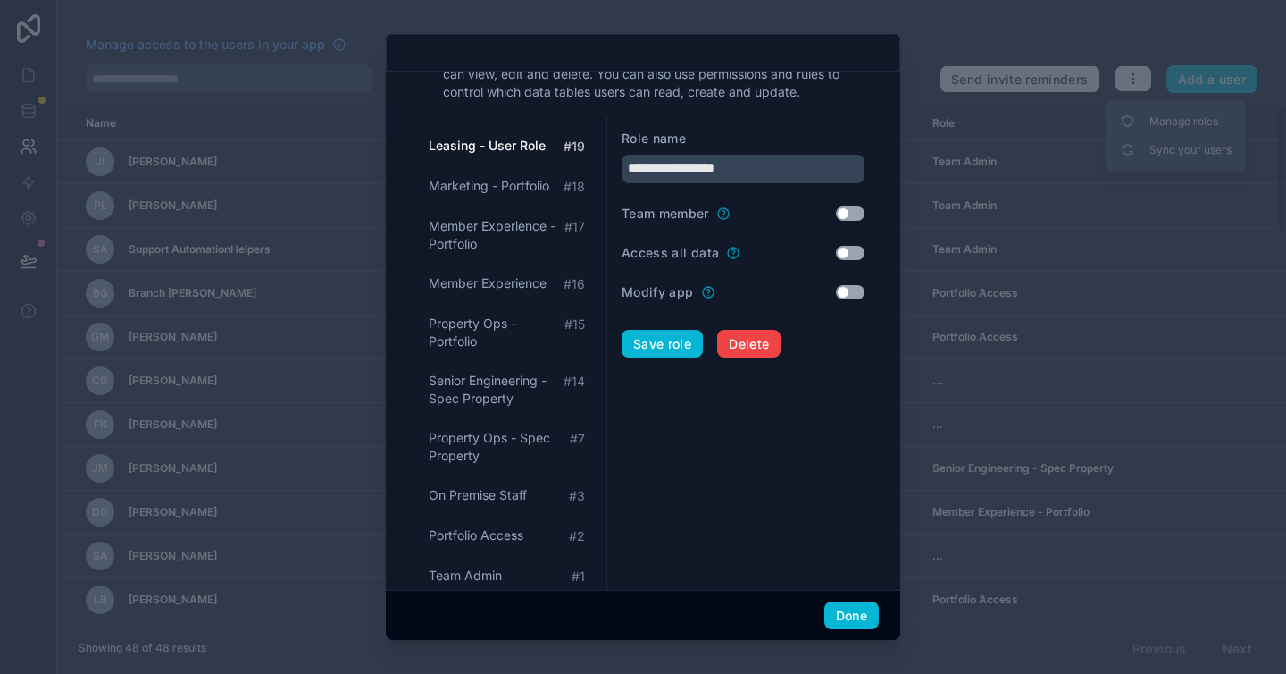
click at [506, 233] on span "Member Experience - Portfolio" at bounding box center [497, 235] width 136 height 36
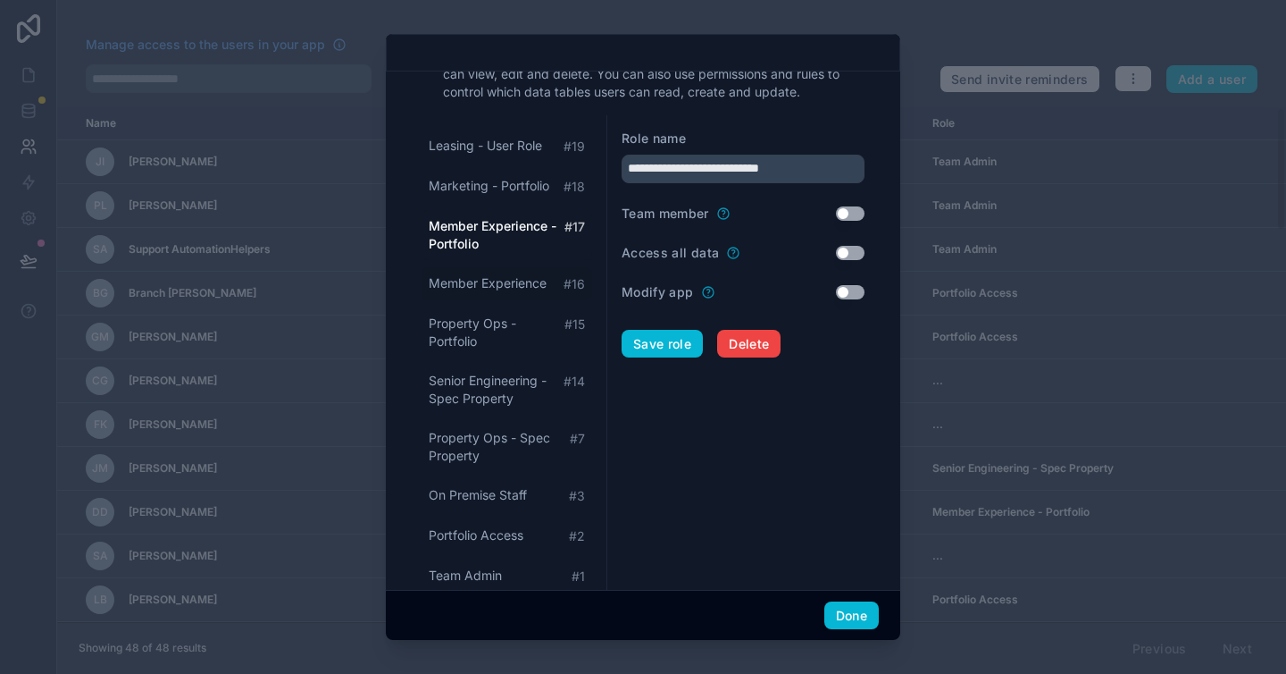
click at [505, 281] on span "Member Experience" at bounding box center [488, 283] width 118 height 18
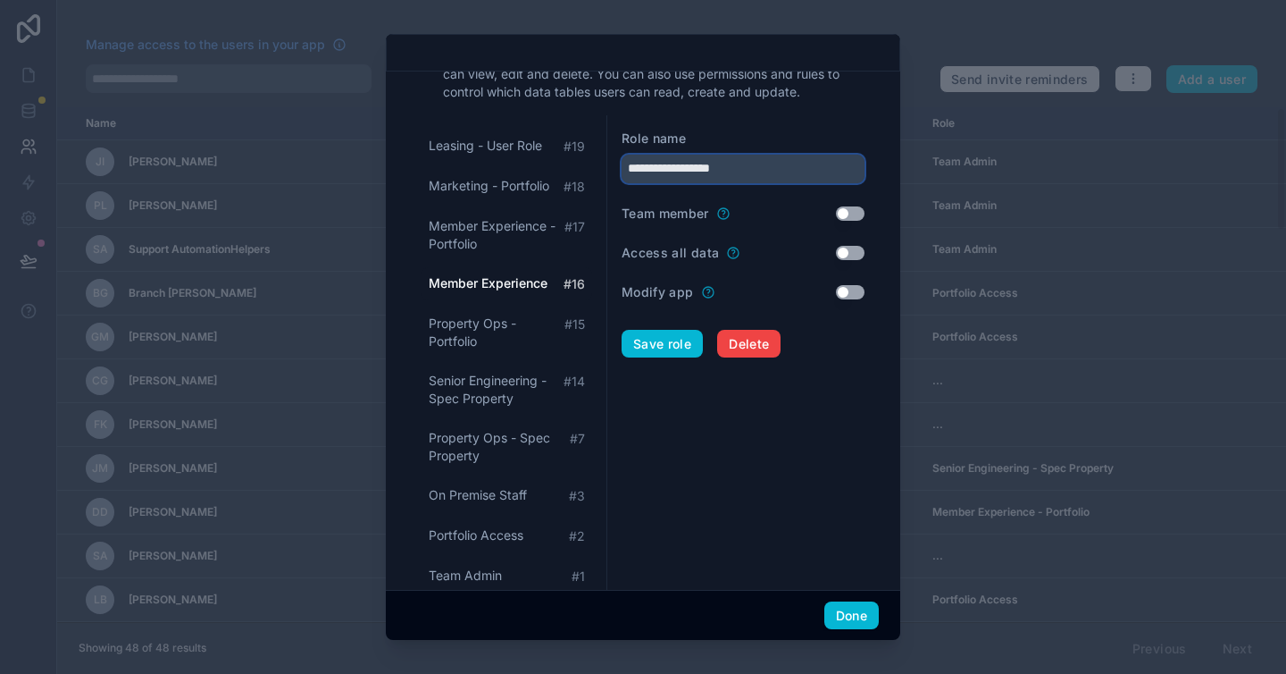
click at [766, 163] on input "**********" at bounding box center [743, 169] width 243 height 29
type input "**********"
click at [669, 337] on button "Save role" at bounding box center [662, 344] width 81 height 29
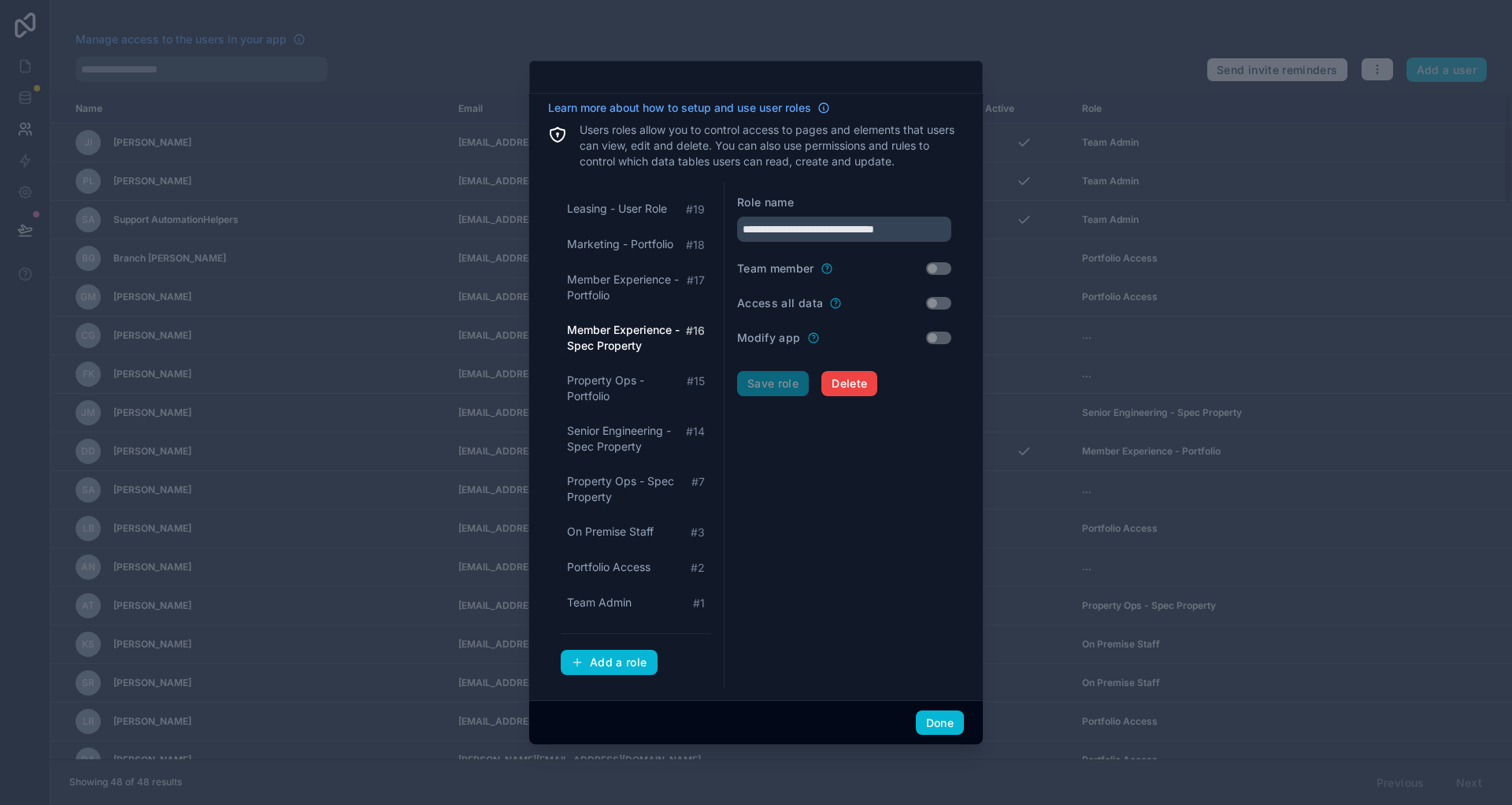
scroll to position [0, 0]
click at [875, 588] on form "**********" at bounding box center [844, 435] width 214 height 481
drag, startPoint x: 808, startPoint y: 593, endPoint x: 817, endPoint y: 593, distance: 9.0
click at [807, 593] on form "**********" at bounding box center [844, 435] width 214 height 481
click at [947, 728] on button "Done" at bounding box center [940, 723] width 48 height 26
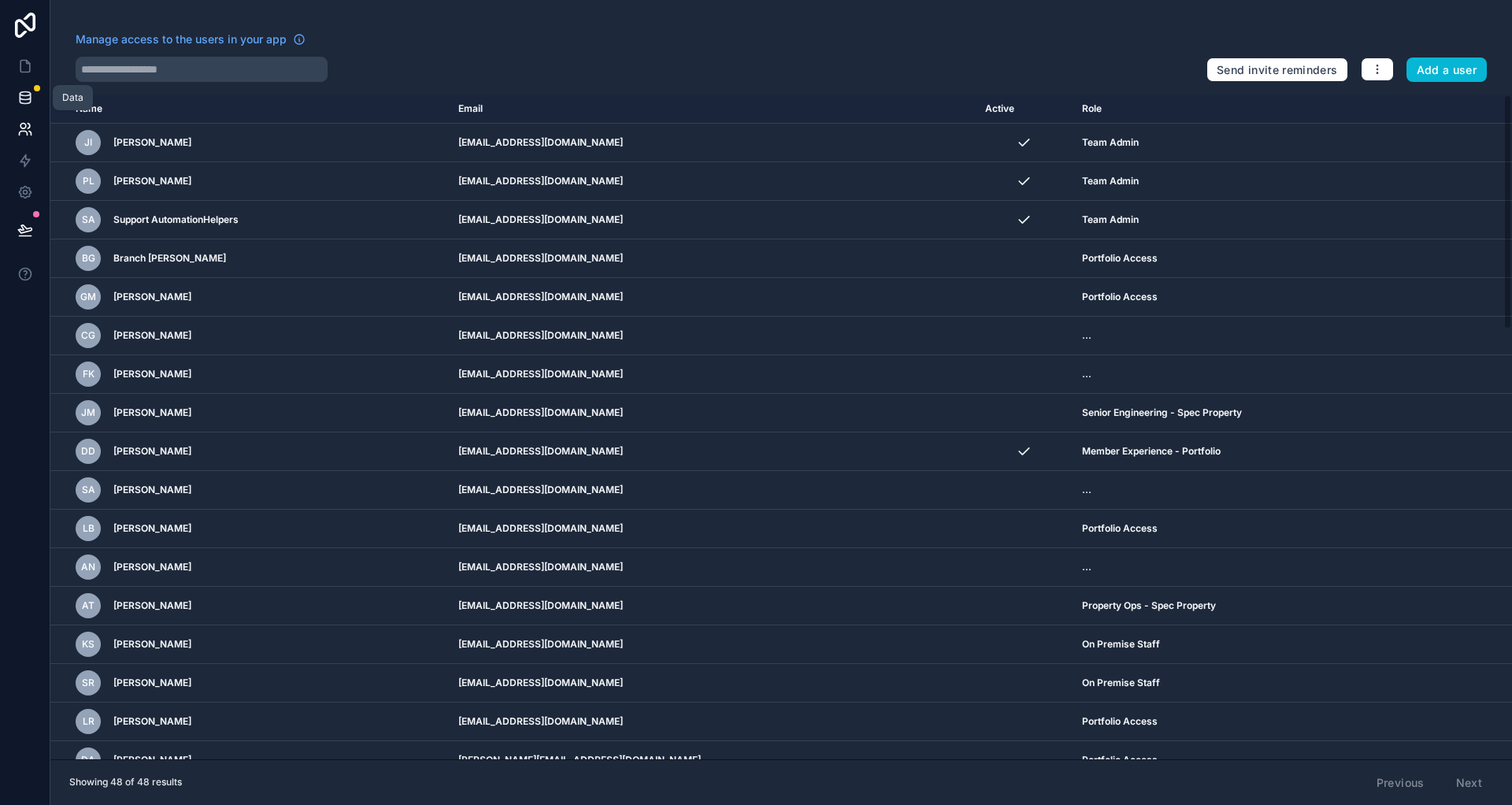
click at [26, 93] on icon at bounding box center [26, 98] width 16 height 16
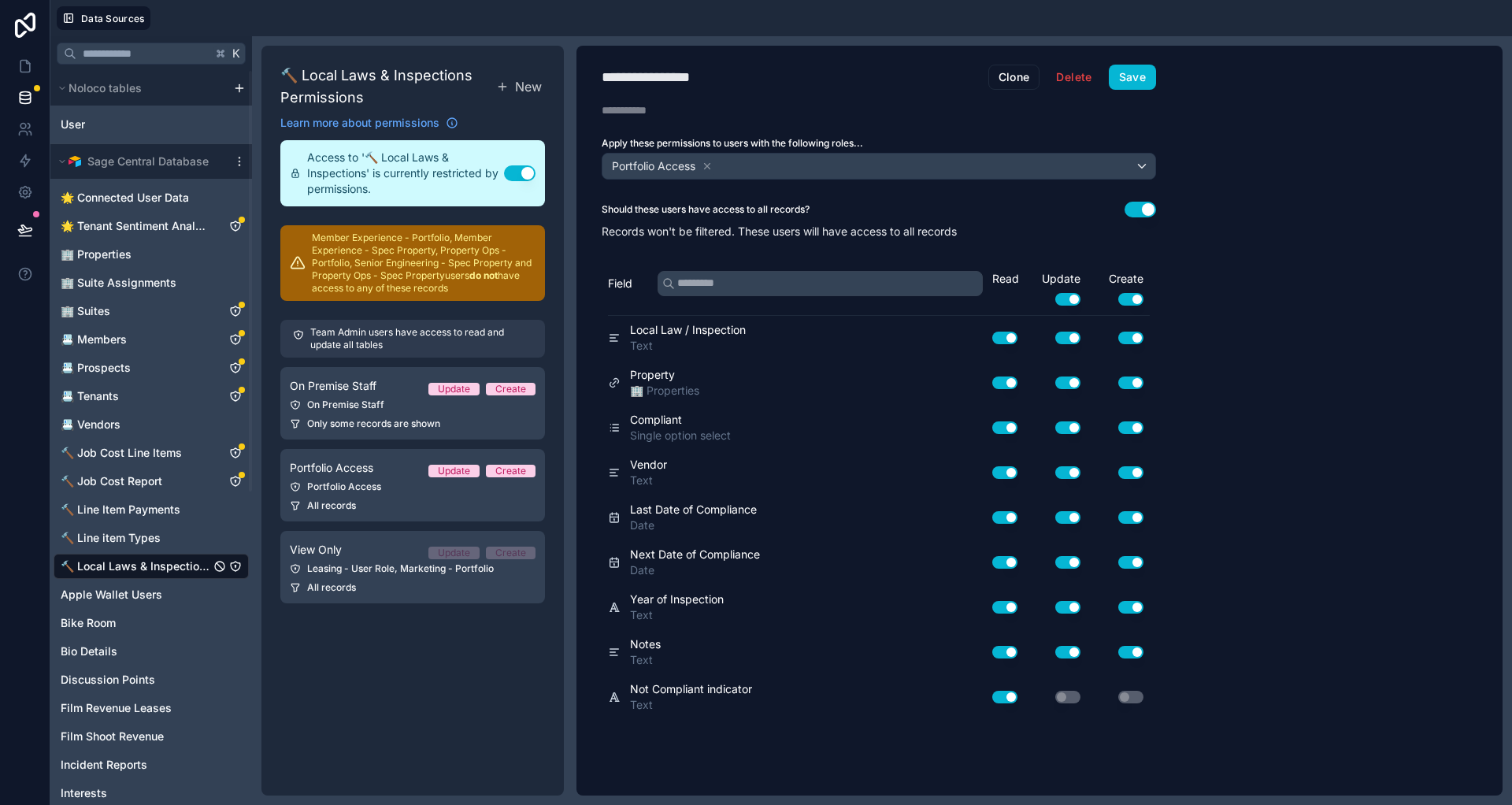
click at [240, 568] on icon "🔨 Local Laws & Inspections" at bounding box center [235, 566] width 10 height 10
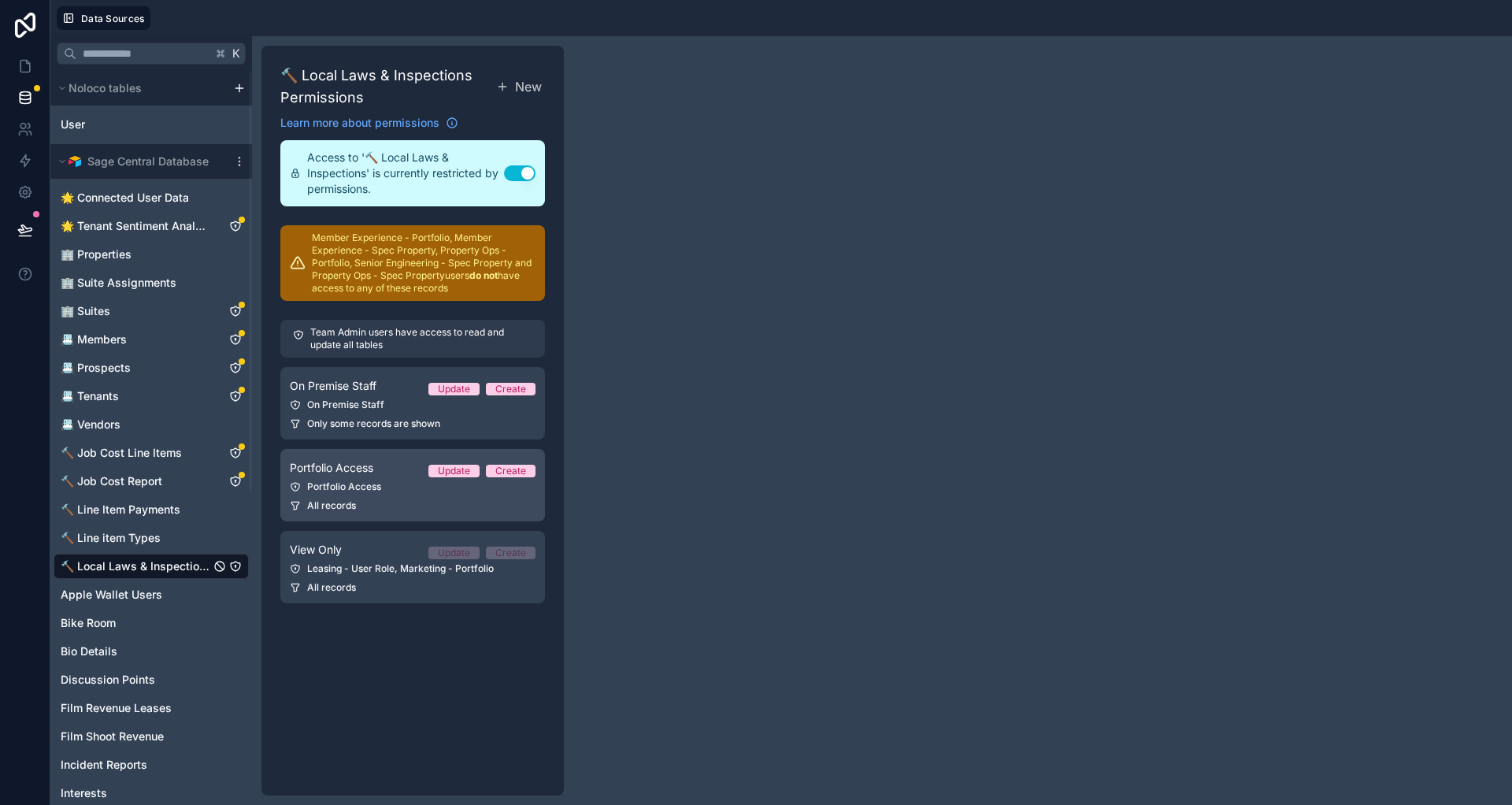
click at [404, 491] on div "Portfolio Access" at bounding box center [413, 487] width 246 height 12
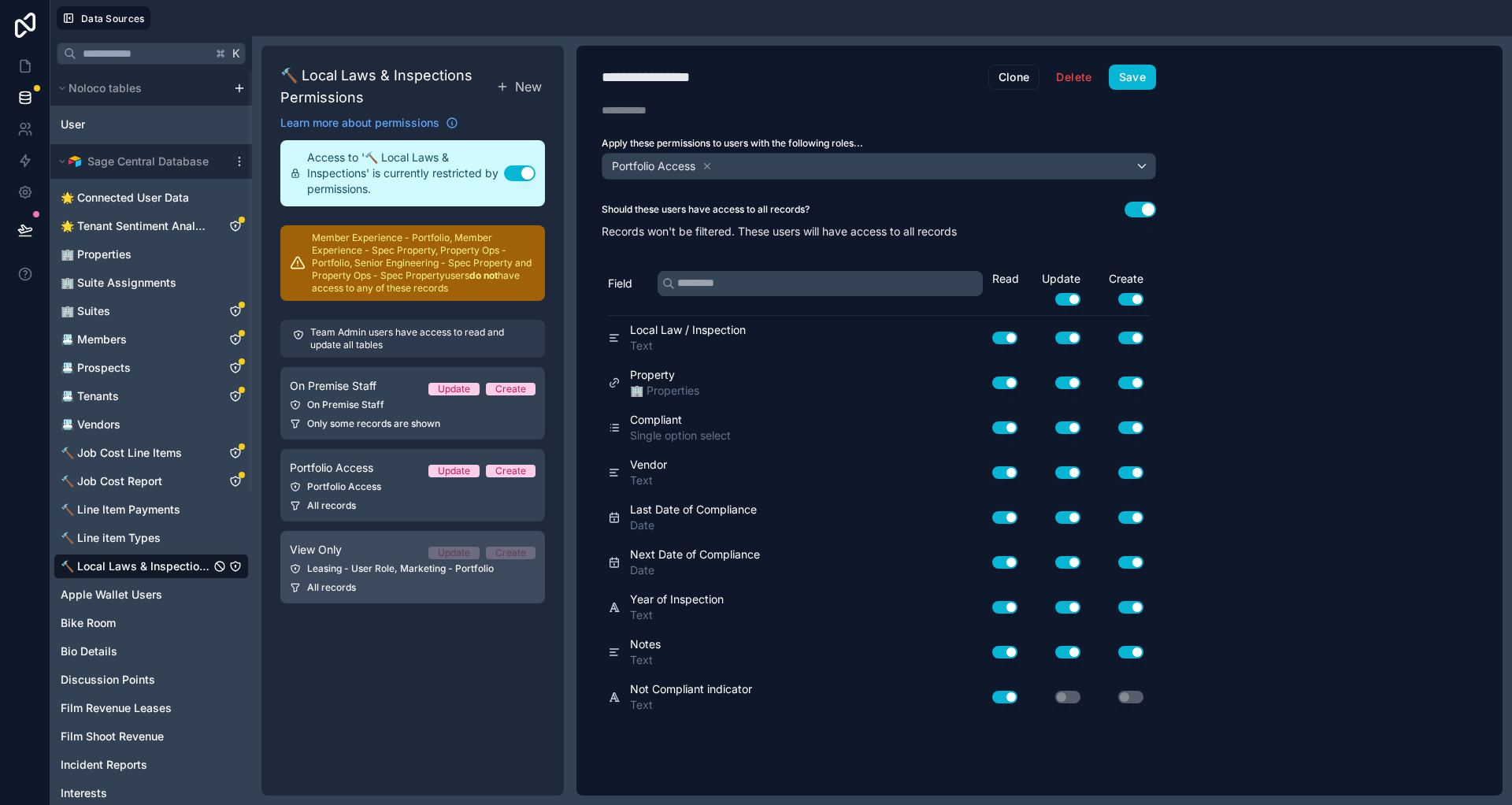
click at [412, 578] on link "View Only Update Create Leasing - User Role, Marketing - Portfolio All records" at bounding box center [413, 567] width 264 height 72
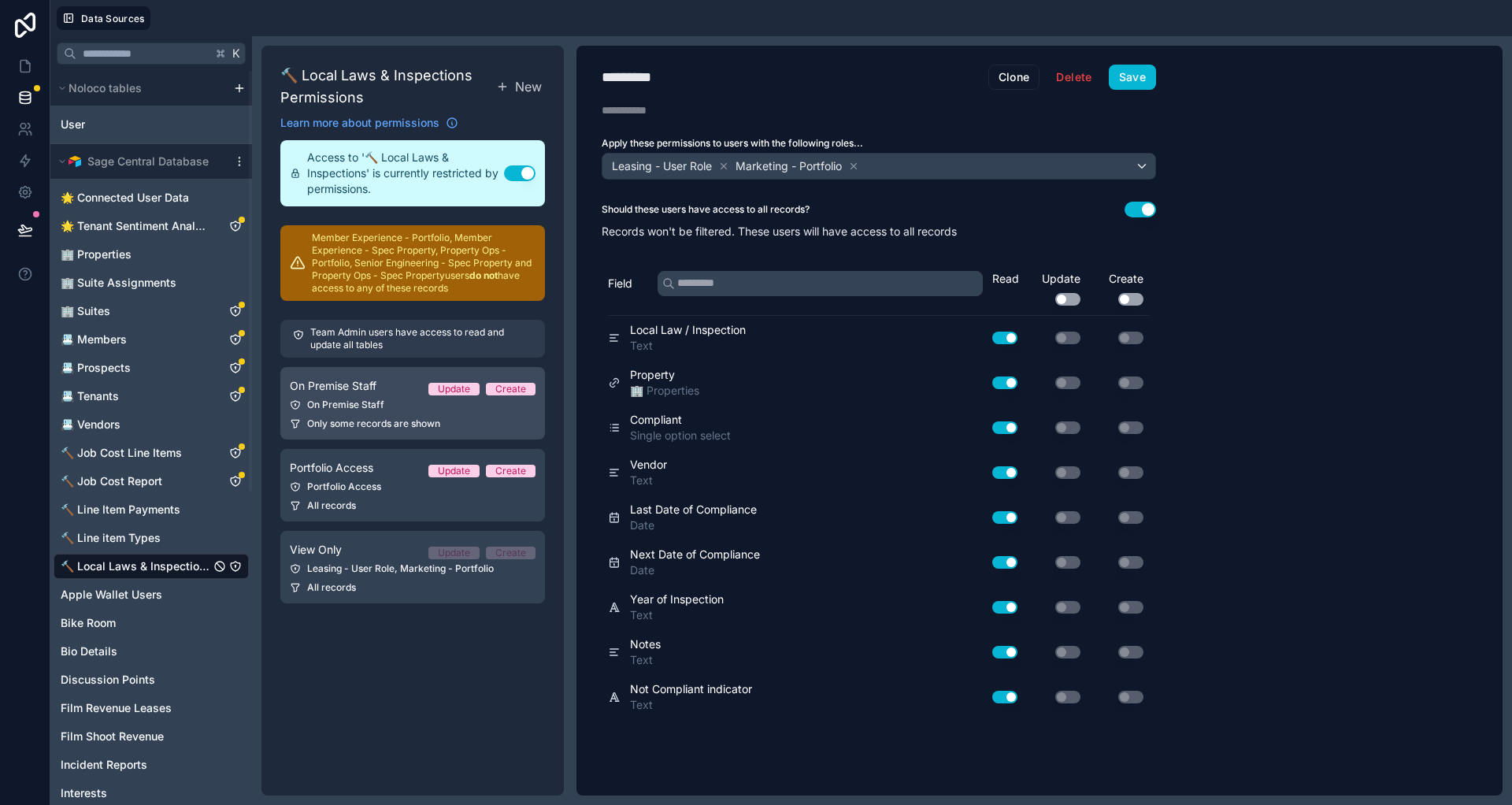
click at [332, 396] on link "On Premise Staff Update Create On Premise Staff Only some records are shown" at bounding box center [413, 403] width 264 height 72
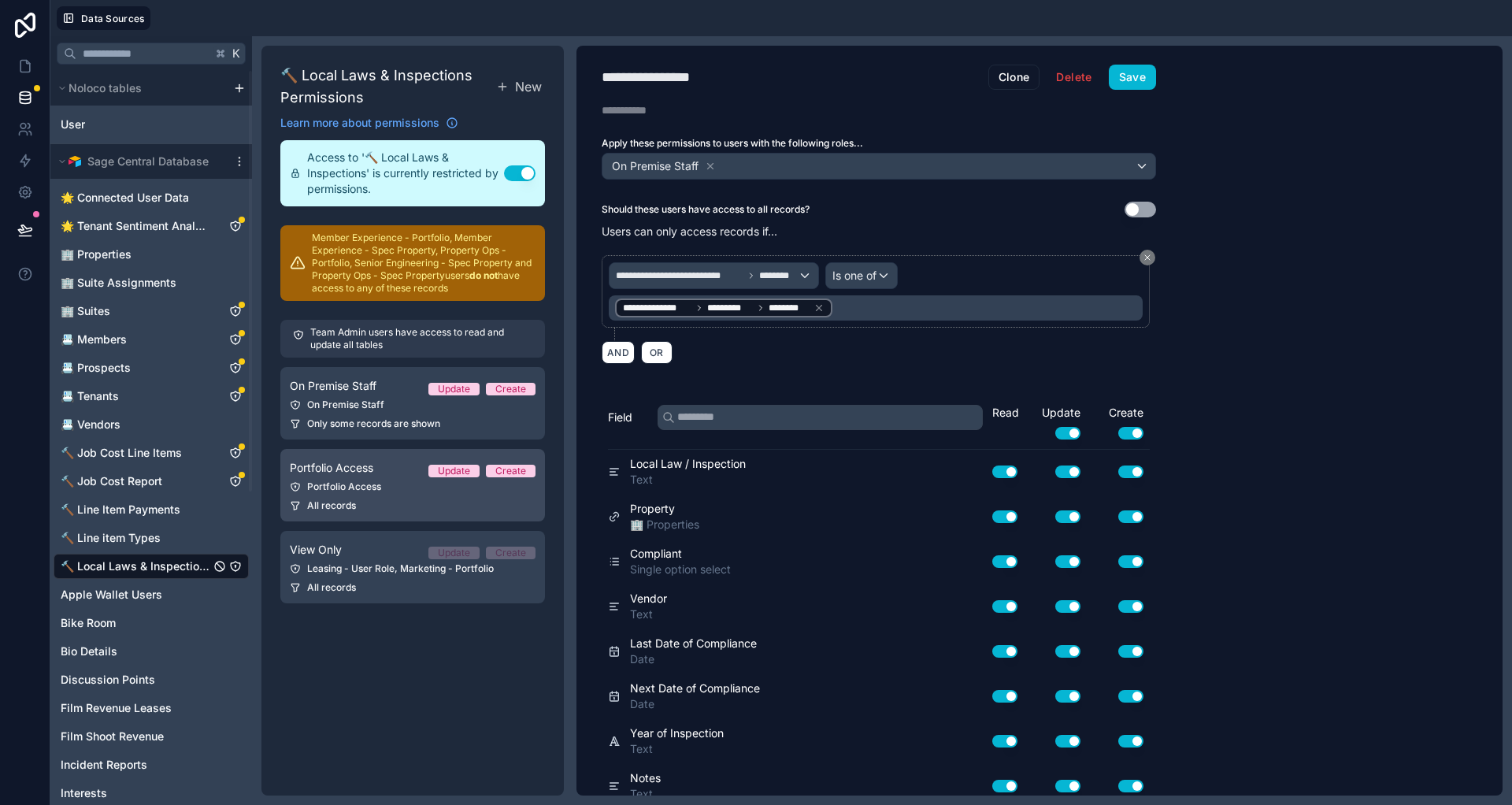
click at [354, 475] on span "Portfolio Access" at bounding box center [331, 468] width 84 height 16
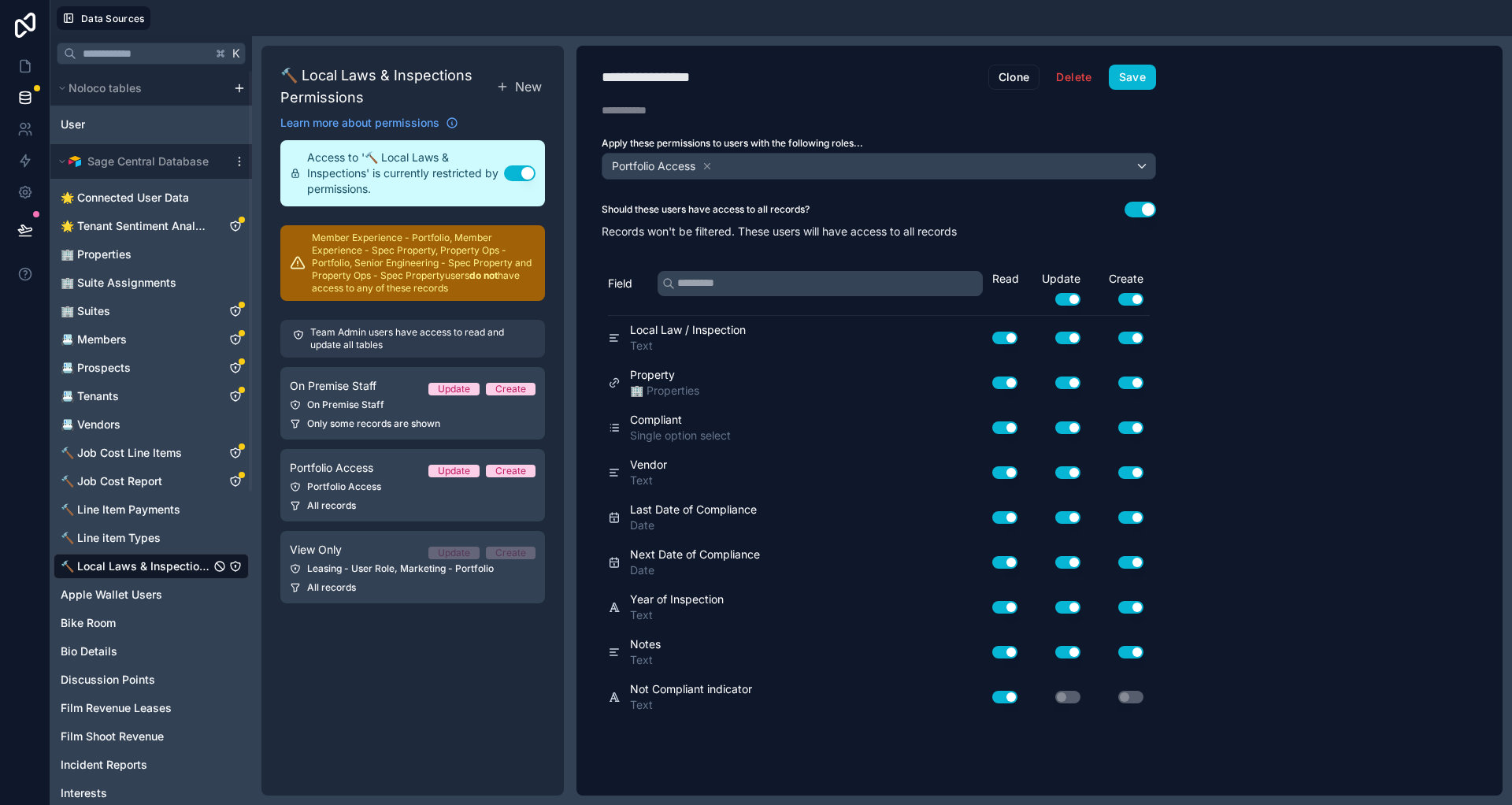
click at [403, 697] on div "🔨 Local Laws & Inspections Permissions New Learn more about permissions Access …" at bounding box center [413, 421] width 302 height 749
click at [129, 567] on span "🔨 Local Laws & Inspections" at bounding box center [136, 566] width 150 height 16
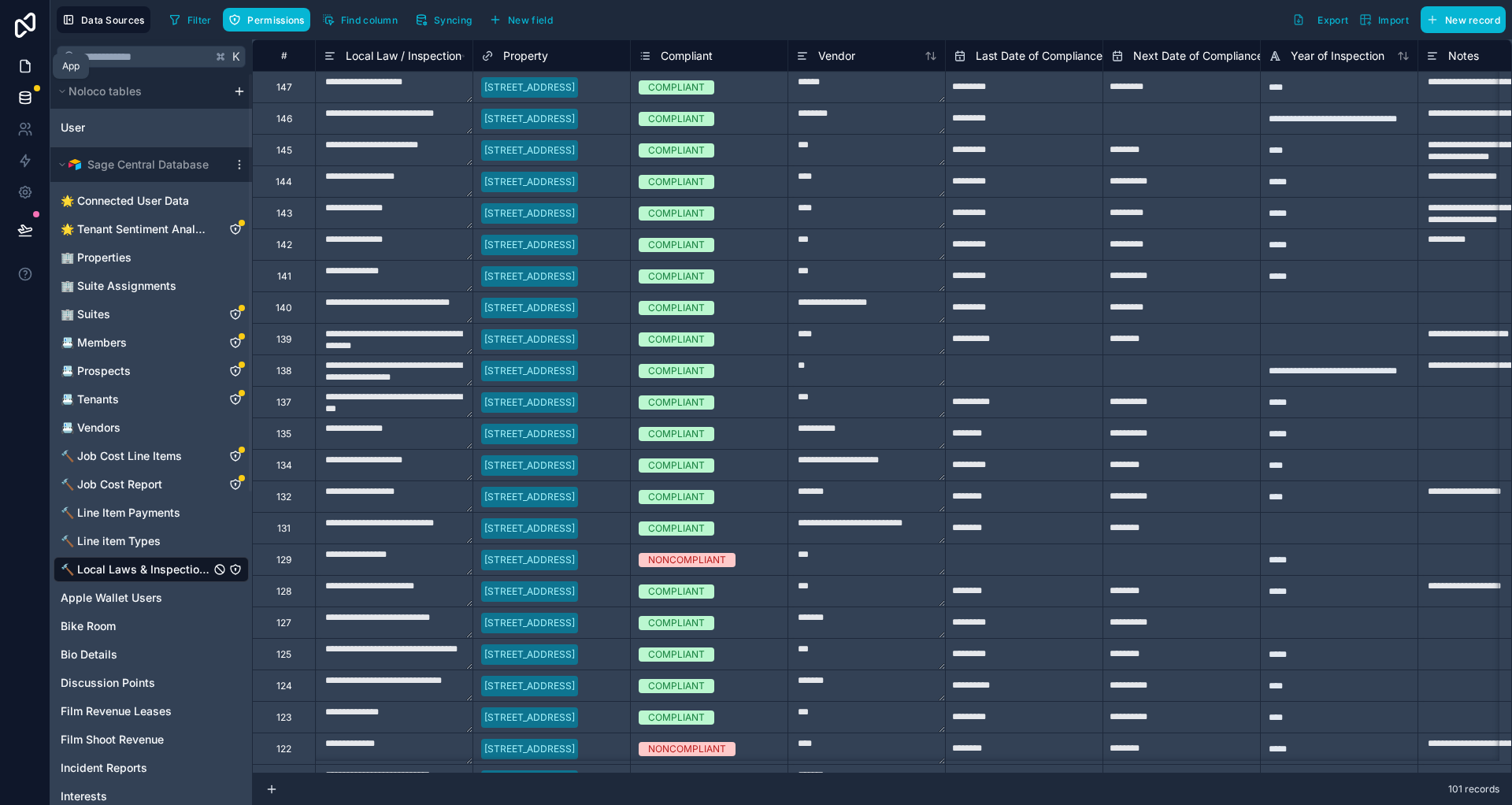
click at [19, 64] on icon at bounding box center [26, 66] width 16 height 16
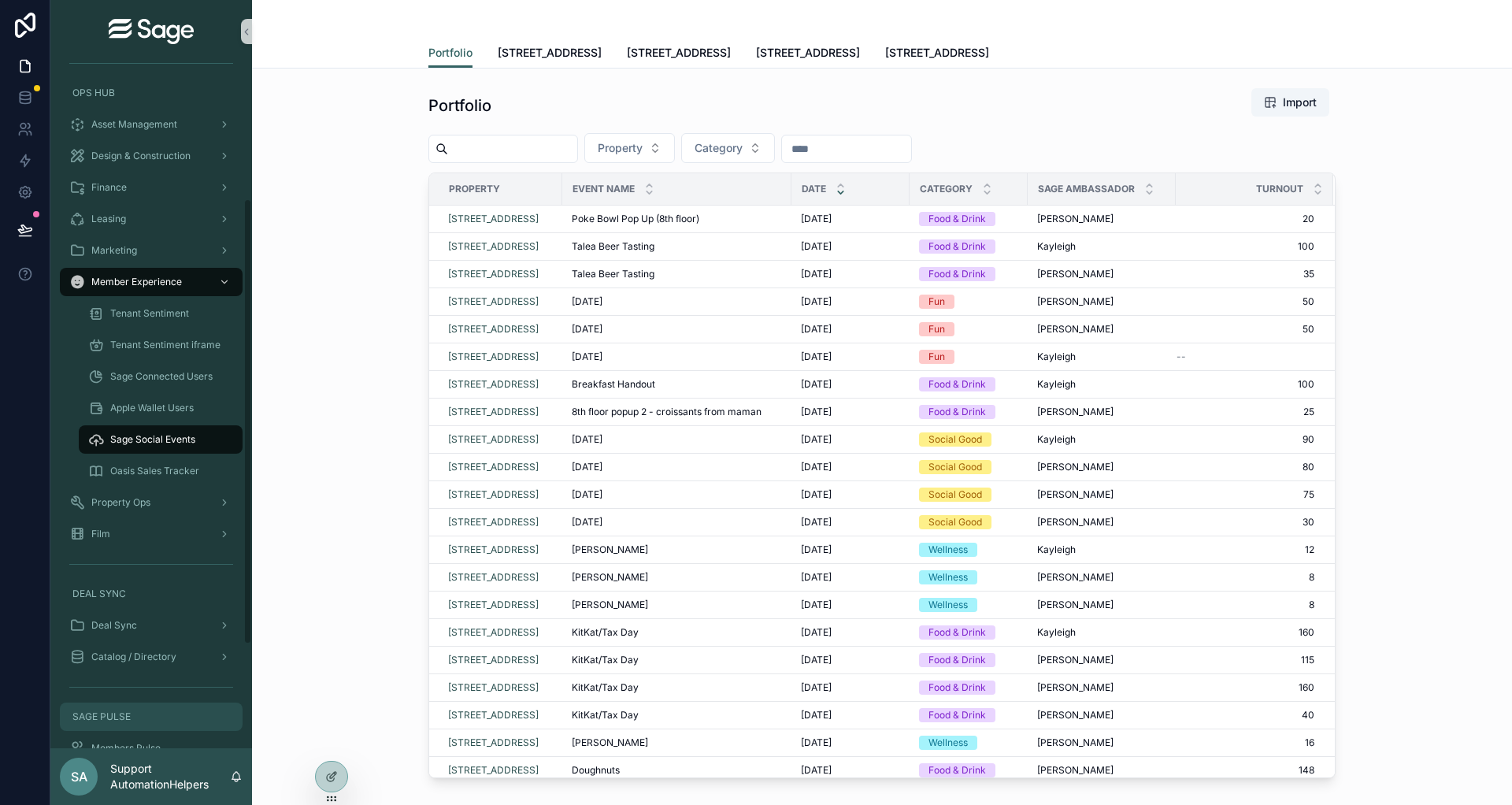
scroll to position [219, 0]
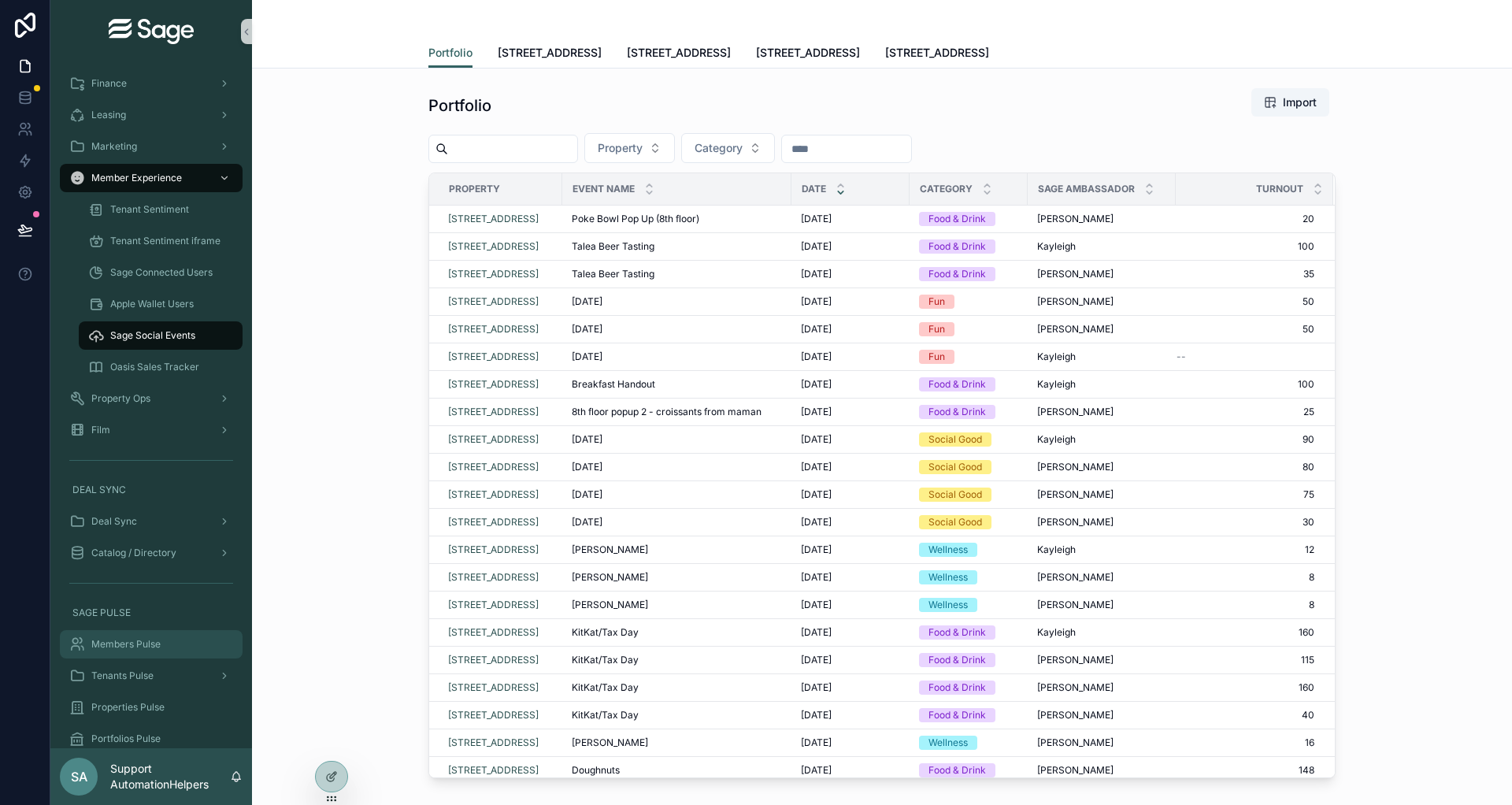
click at [129, 645] on span "Members Pulse" at bounding box center [126, 645] width 70 height 12
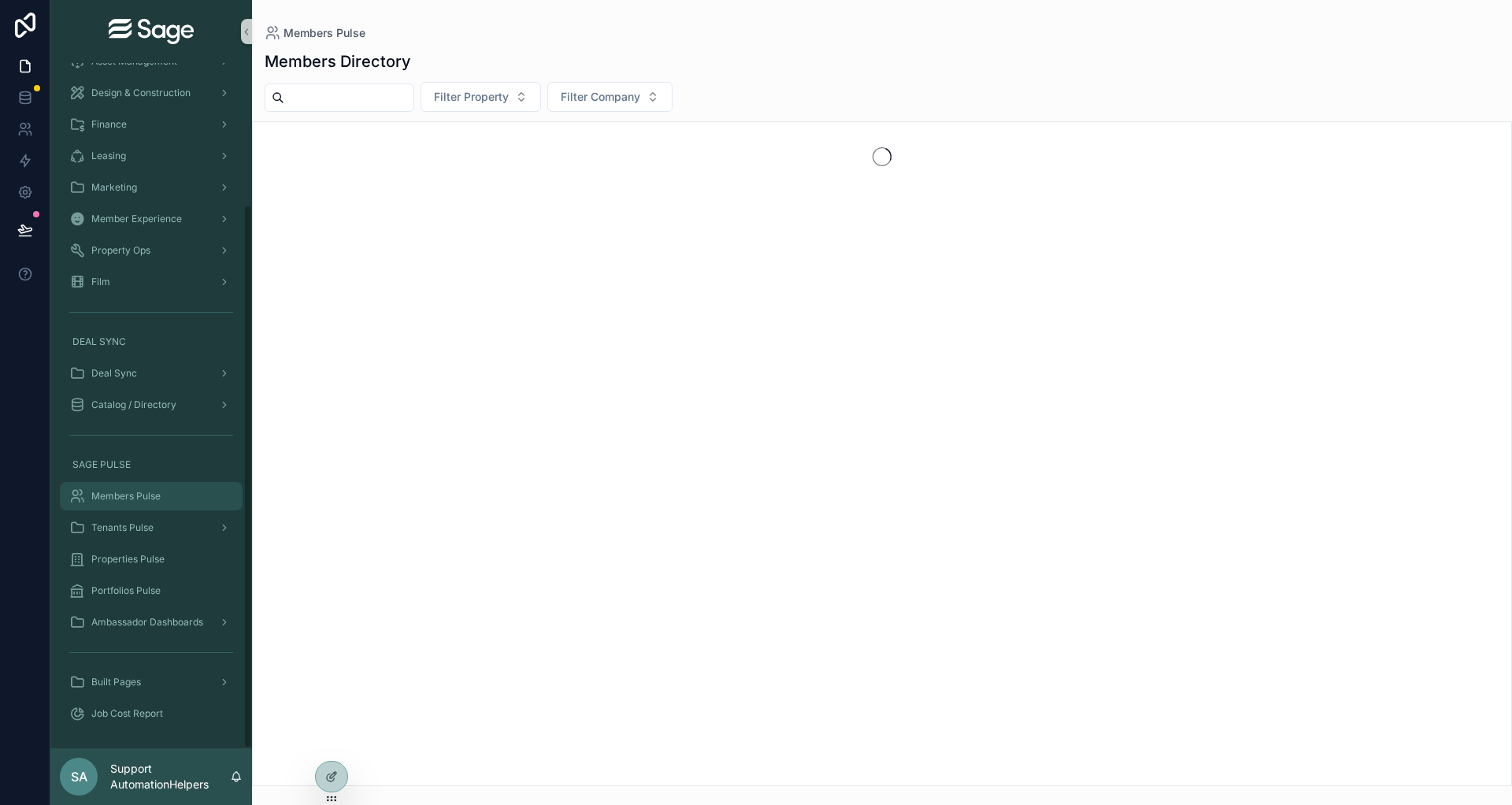
scroll to position [178, 0]
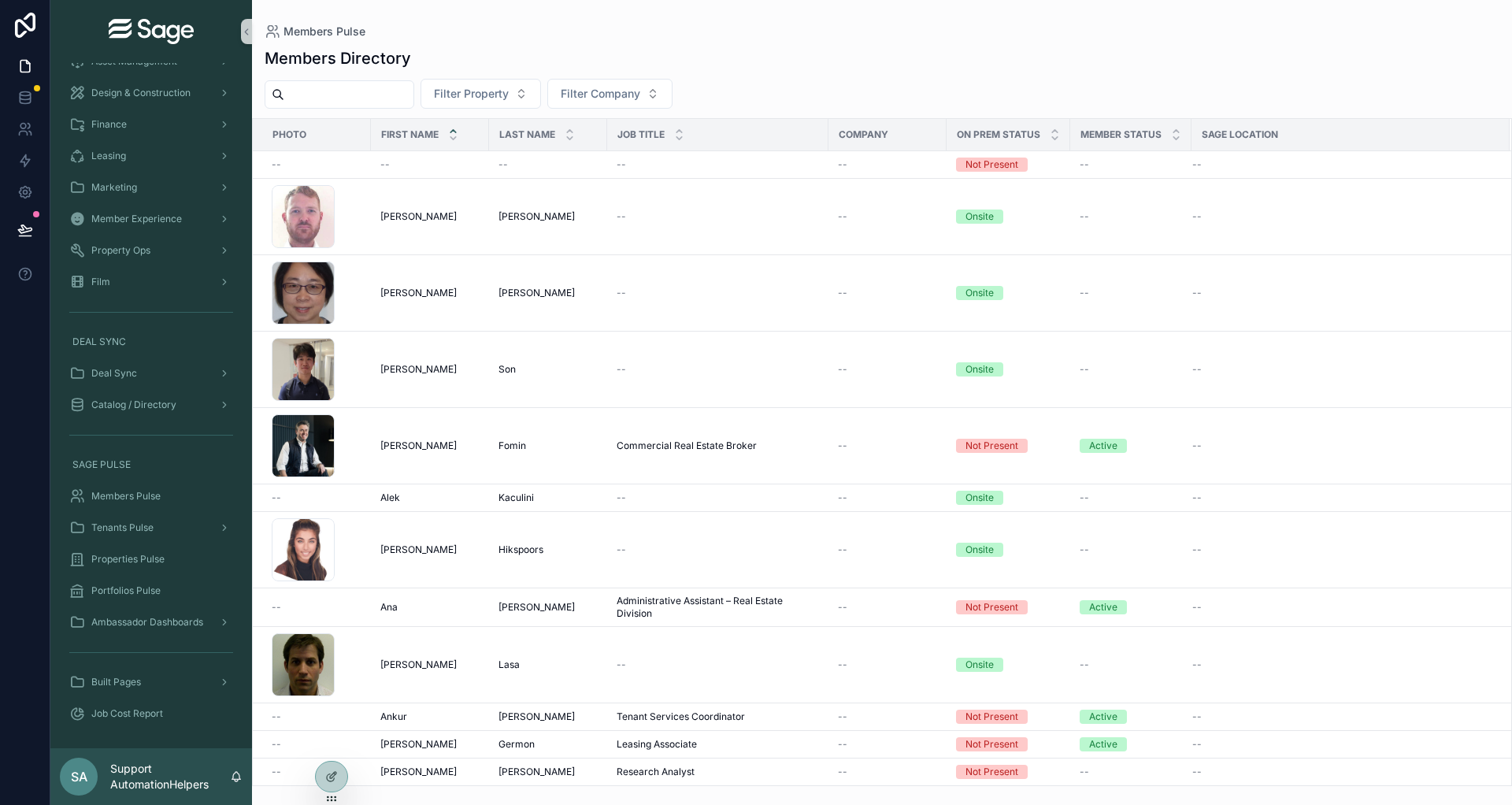
click at [78, 779] on span "SA" at bounding box center [78, 776] width 17 height 19
click at [224, 443] on div "scrollable content" at bounding box center [151, 435] width 182 height 26
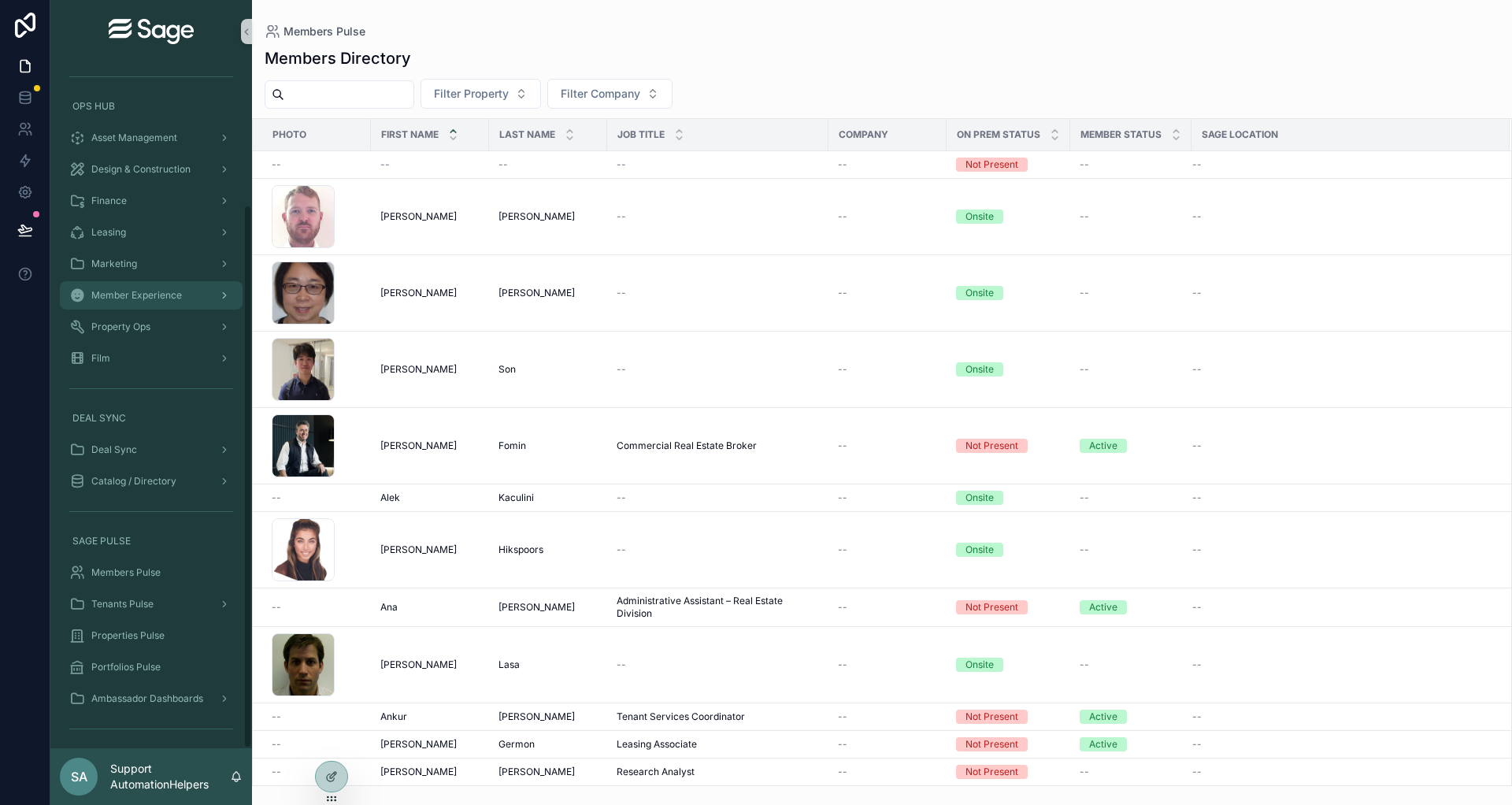
scroll to position [0, 0]
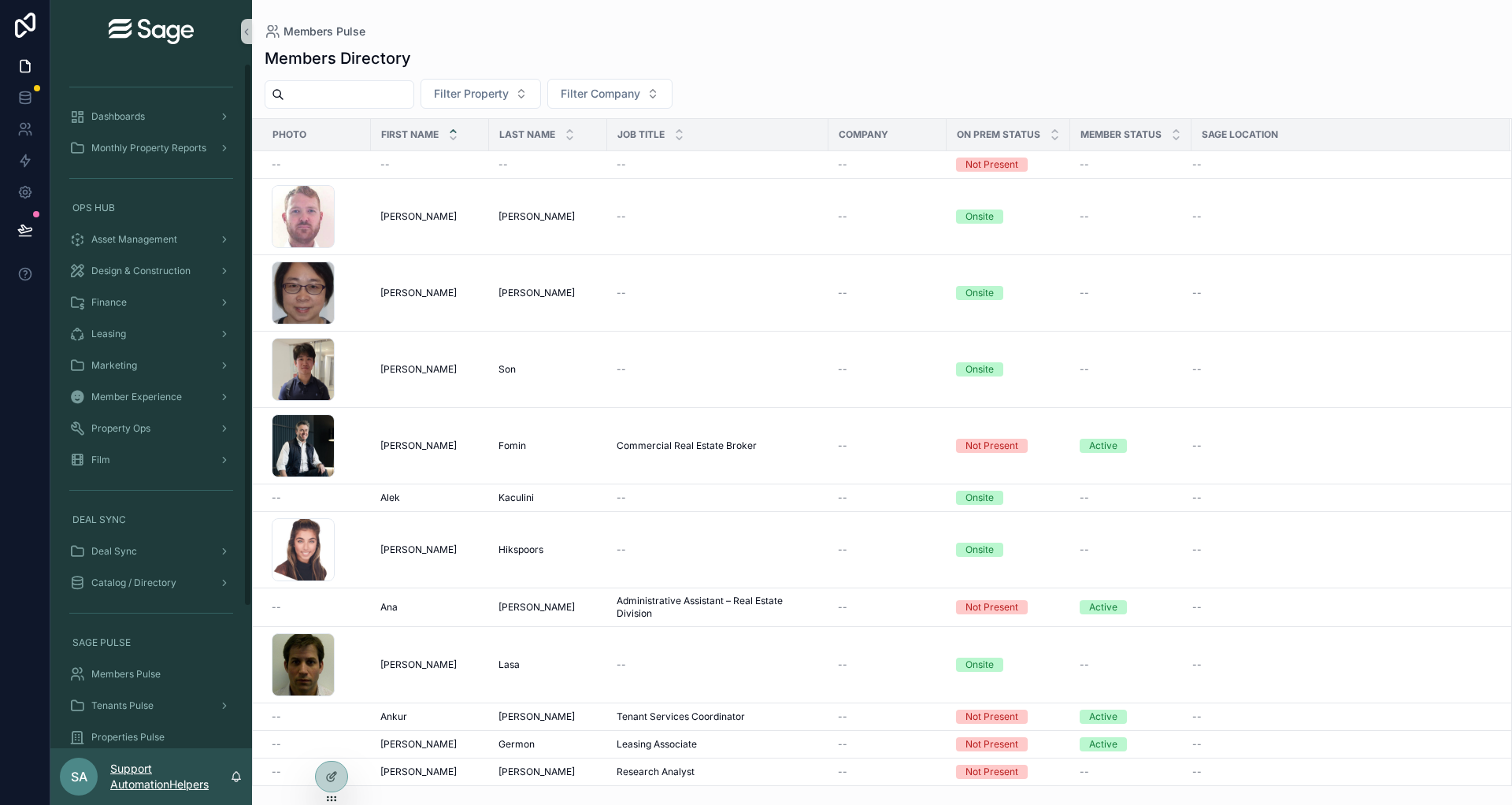
click at [179, 786] on p "Support AutomationHelpers" at bounding box center [170, 777] width 120 height 32
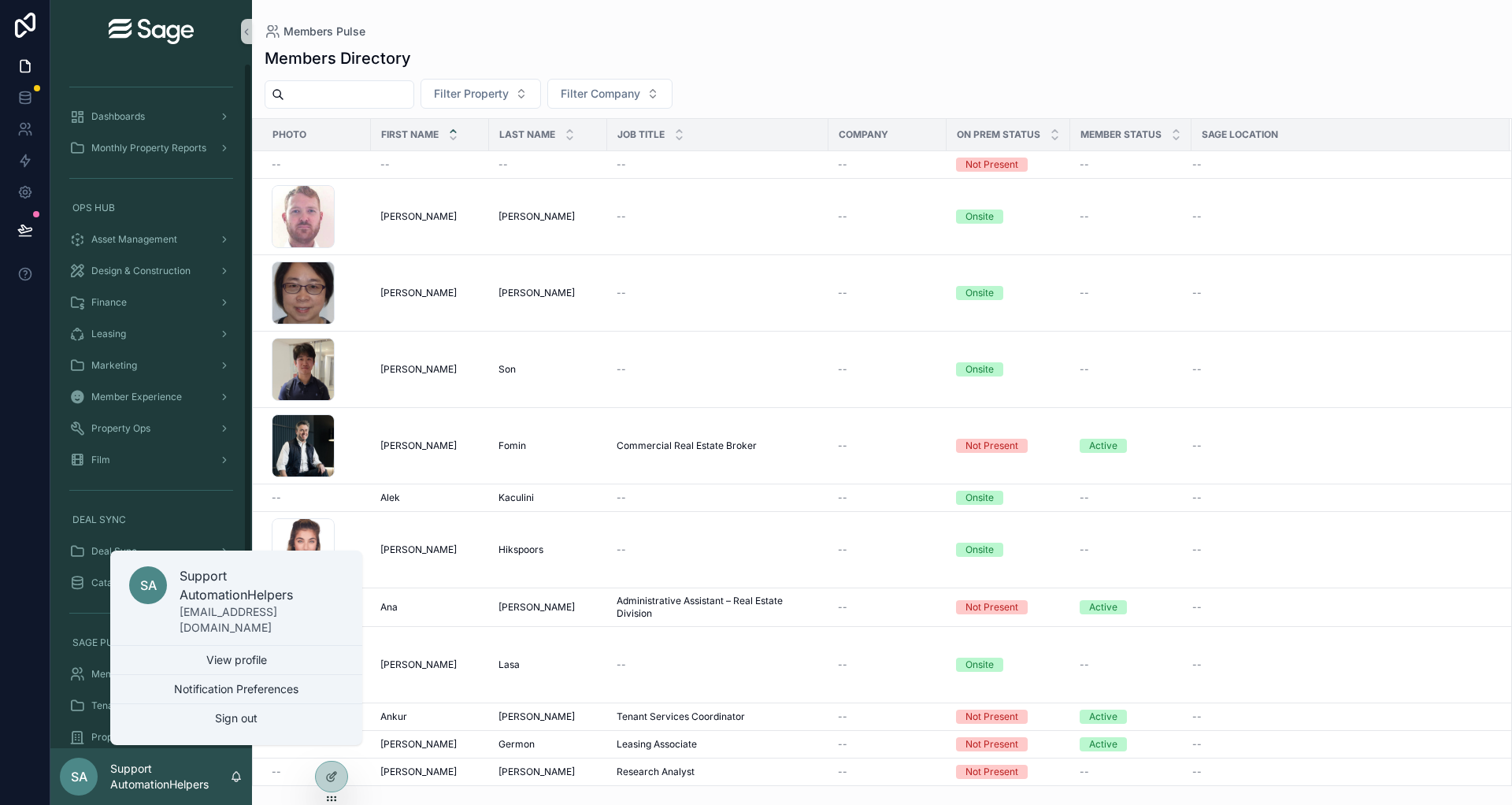
click at [1097, 66] on div "Members Directory" at bounding box center [882, 58] width 1235 height 22
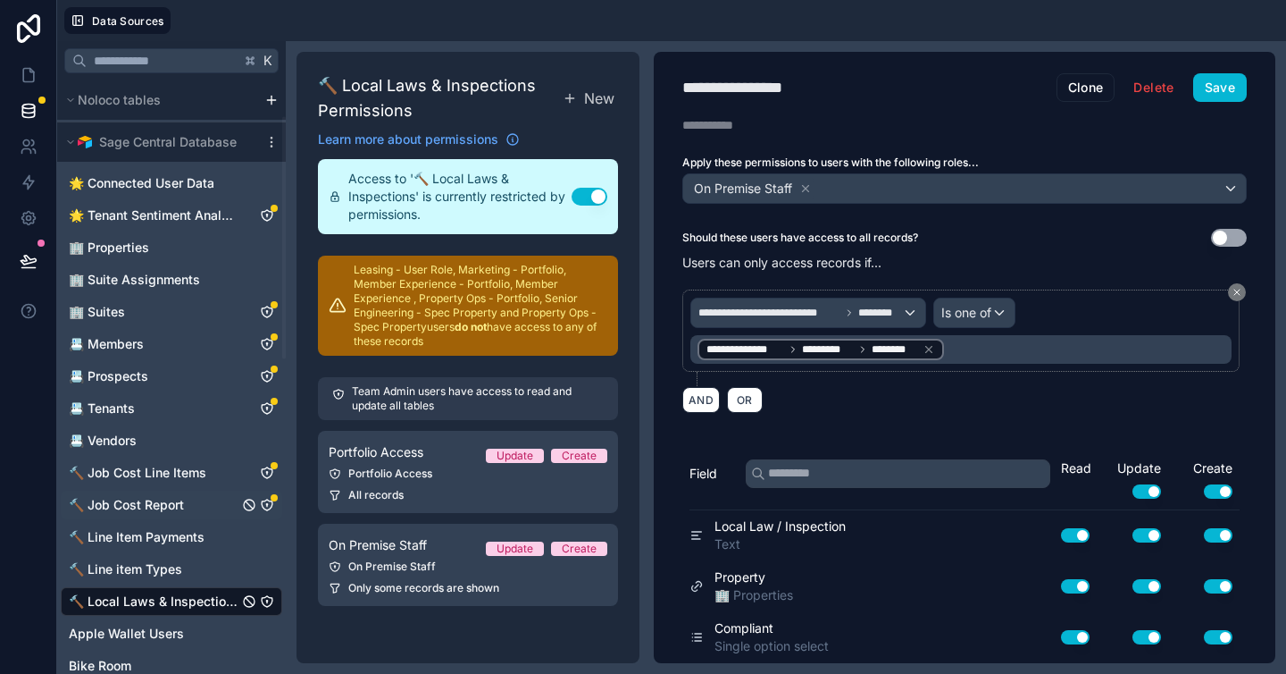
scroll to position [134, 0]
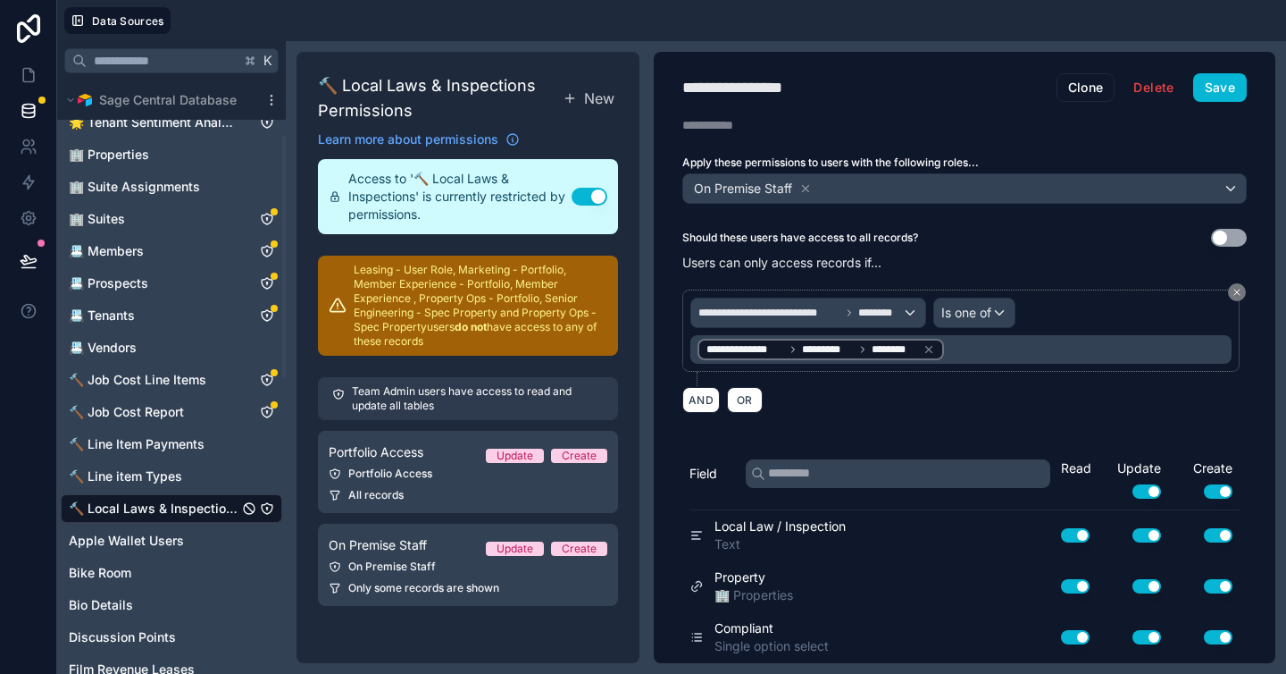
click at [180, 515] on span "🔨 Local Laws & Inspections" at bounding box center [154, 508] width 170 height 18
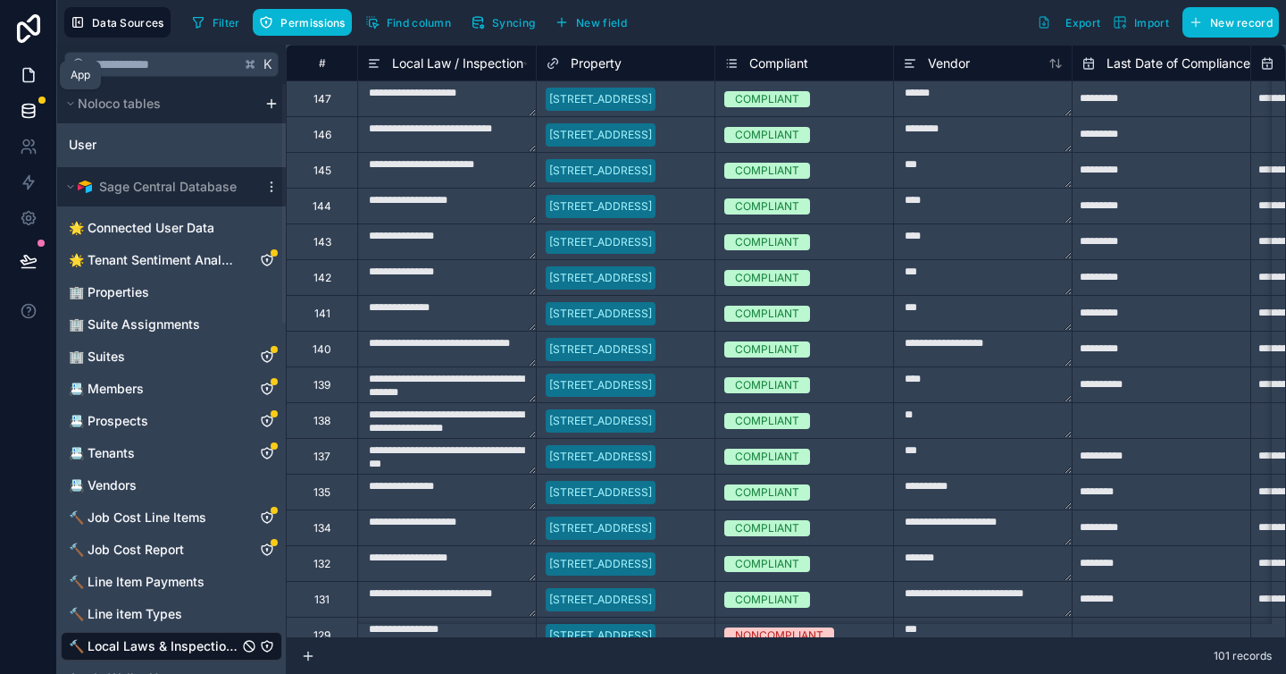
click at [29, 77] on icon at bounding box center [29, 75] width 18 height 18
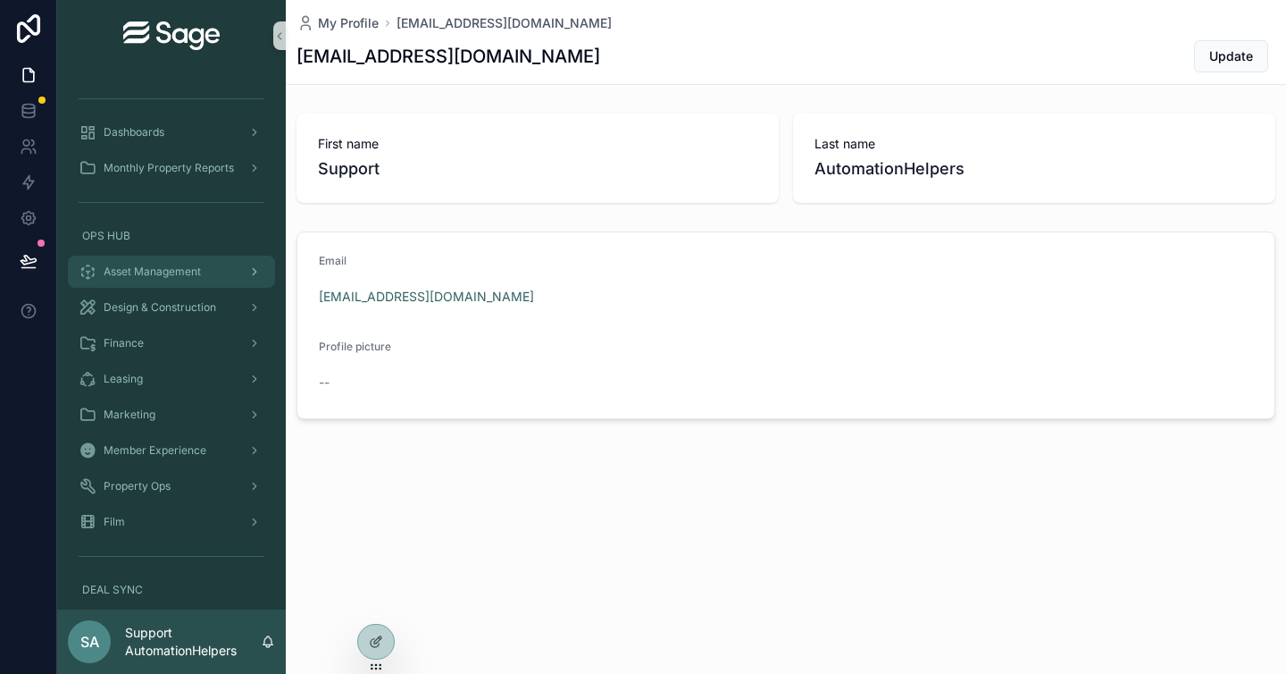
click at [146, 280] on div "Asset Management" at bounding box center [172, 271] width 186 height 29
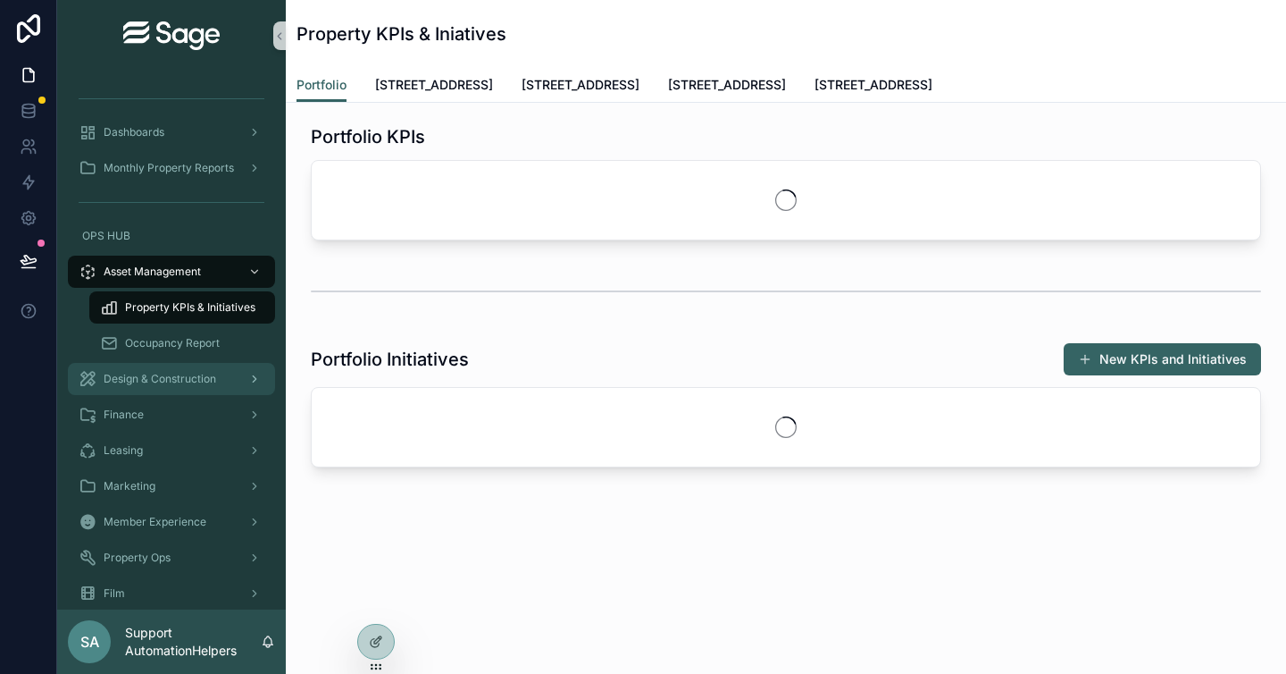
click at [167, 381] on span "Design & Construction" at bounding box center [160, 379] width 113 height 14
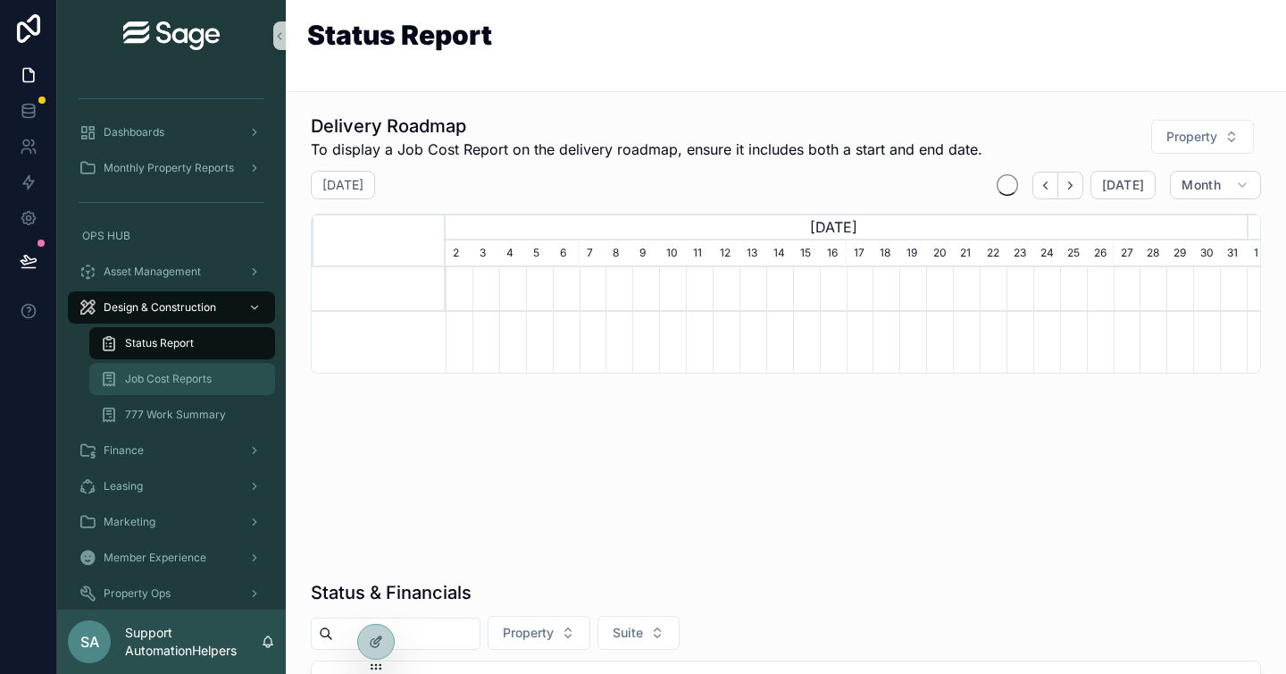
scroll to position [0, 801]
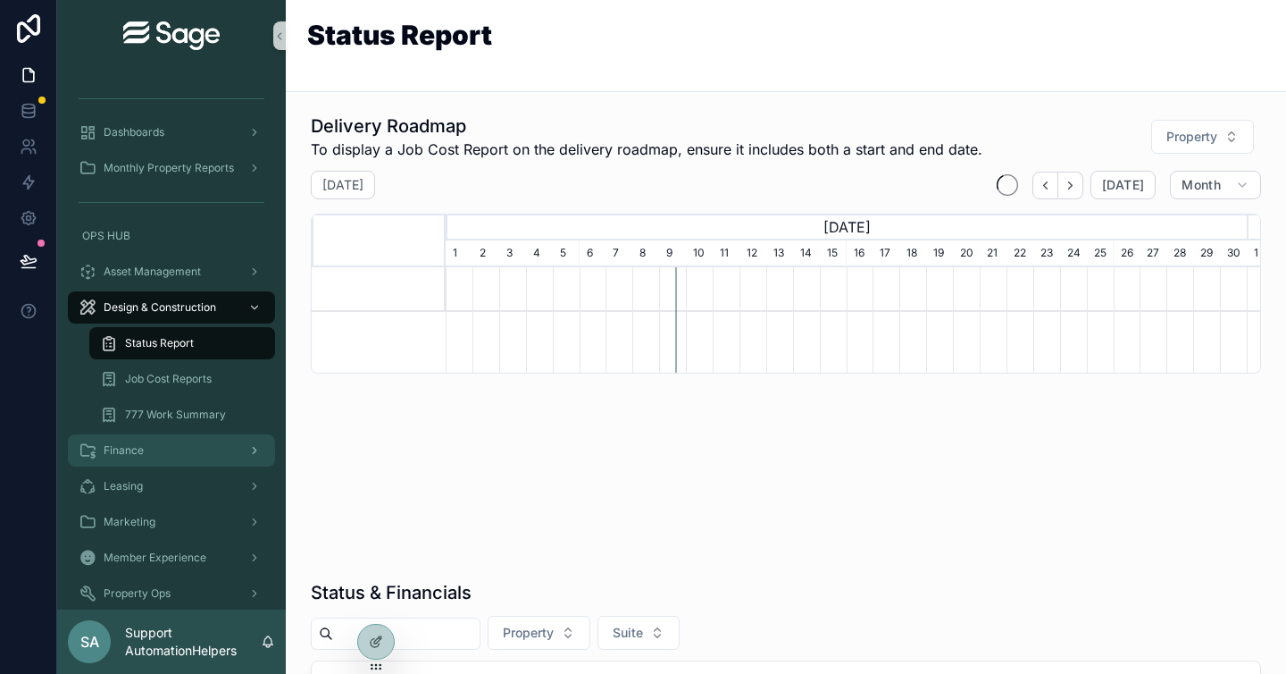
click at [177, 450] on div "Finance" at bounding box center [172, 450] width 186 height 29
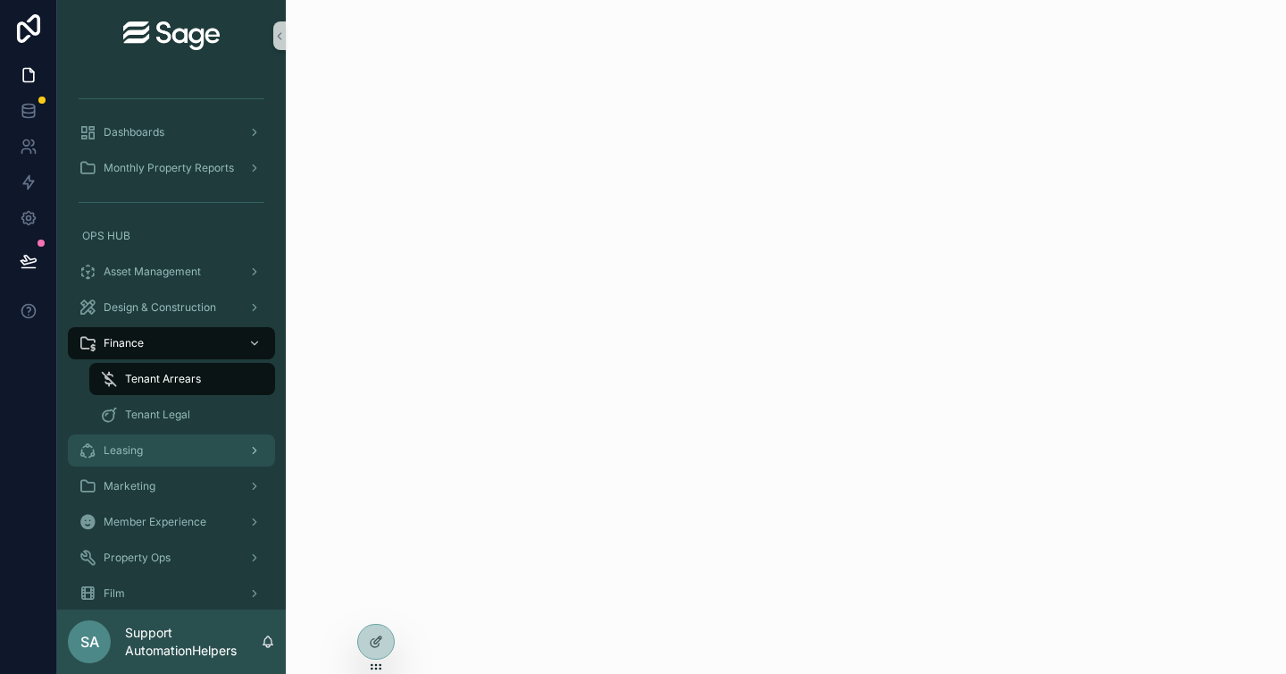
click at [215, 453] on div "Leasing" at bounding box center [172, 450] width 186 height 29
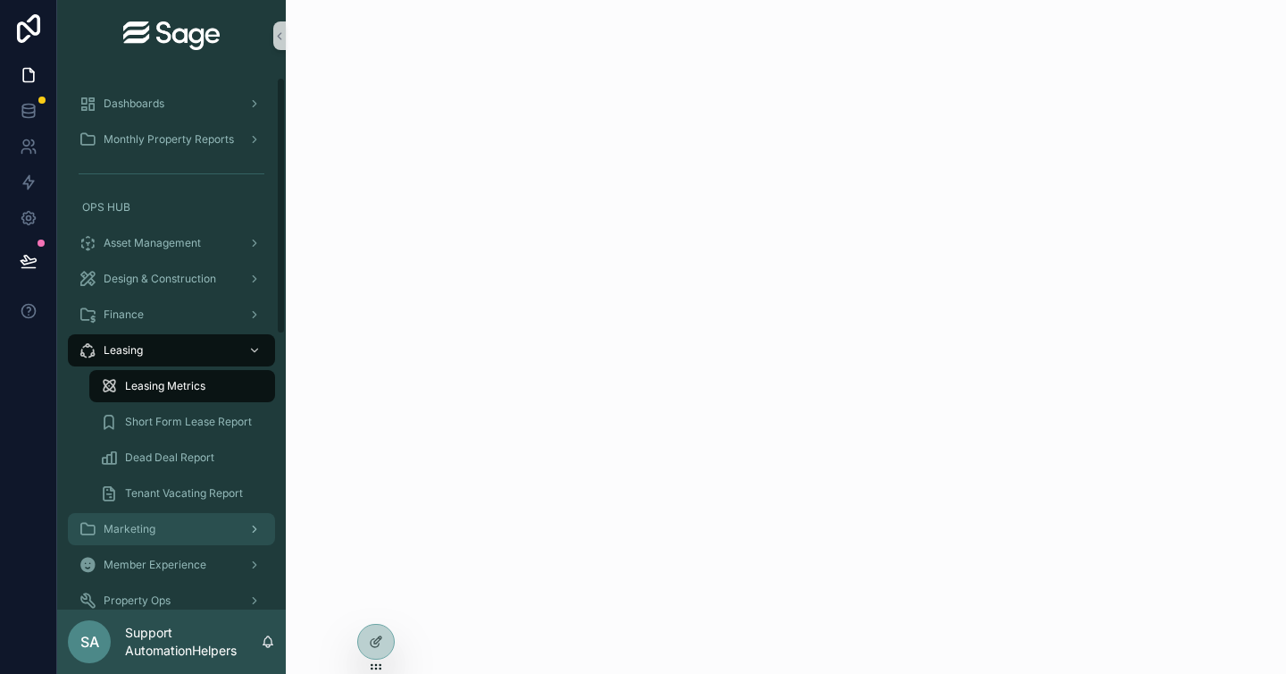
scroll to position [29, 0]
click at [232, 532] on div "Marketing" at bounding box center [172, 528] width 186 height 29
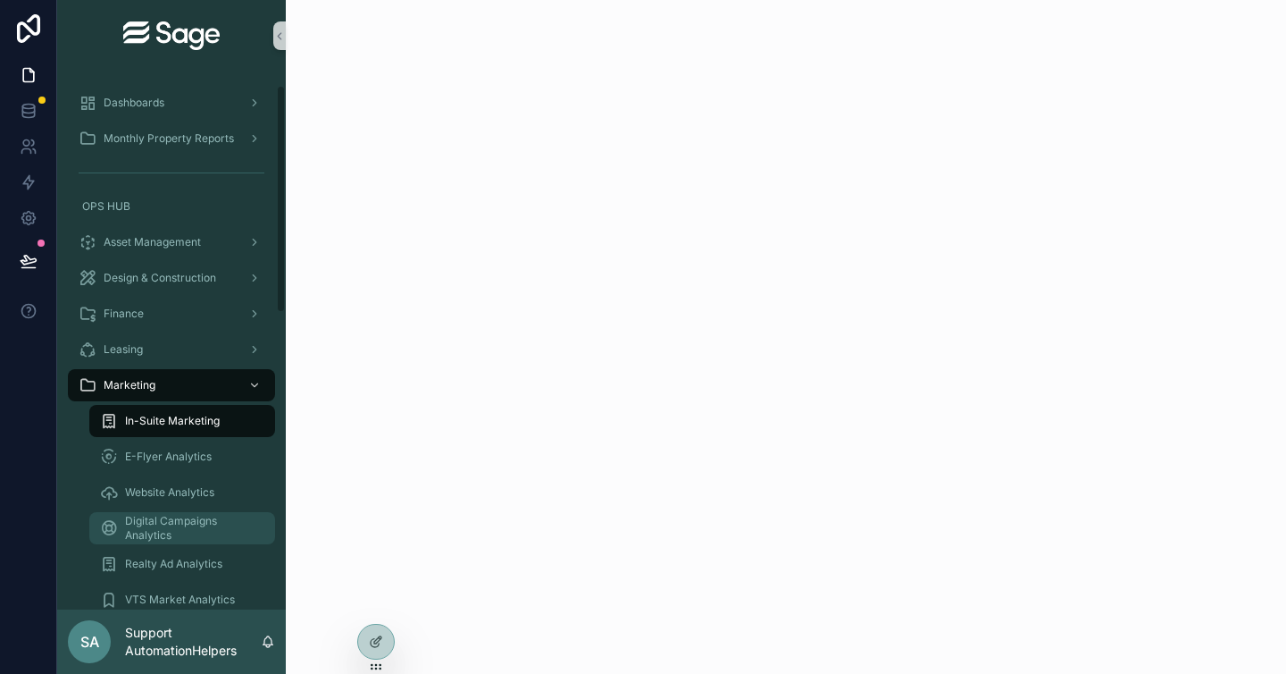
scroll to position [314, 0]
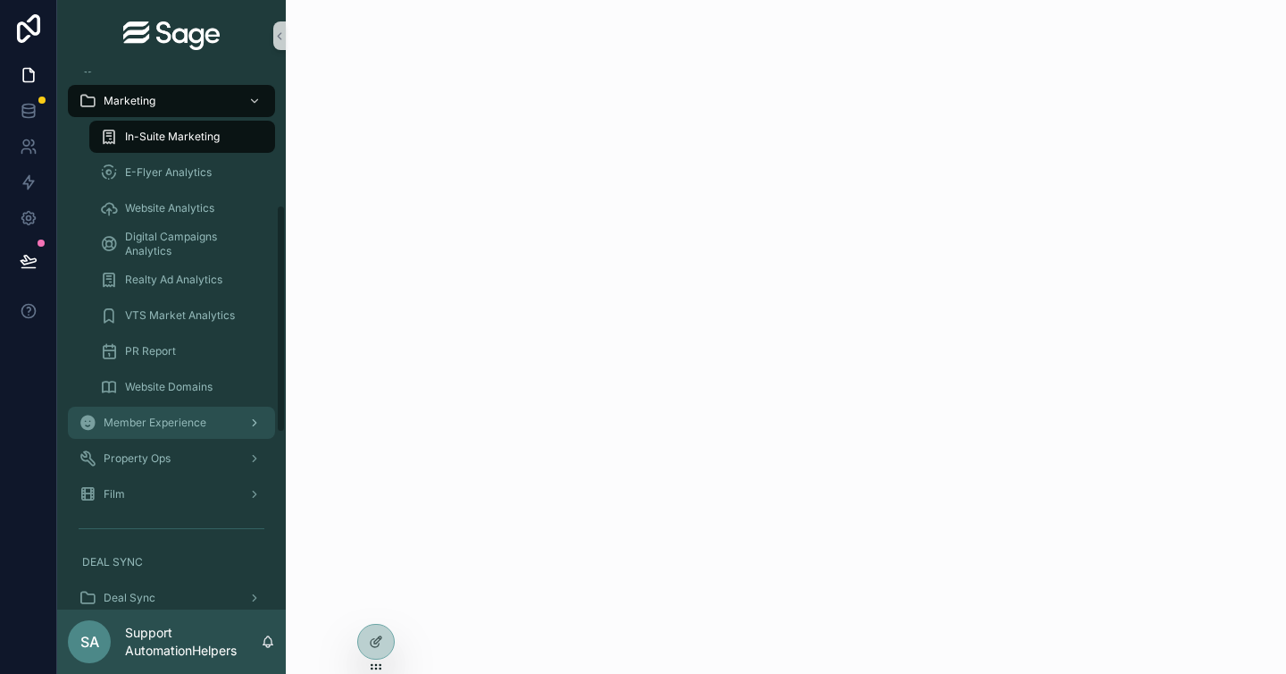
click at [205, 426] on div "Member Experience" at bounding box center [172, 422] width 186 height 29
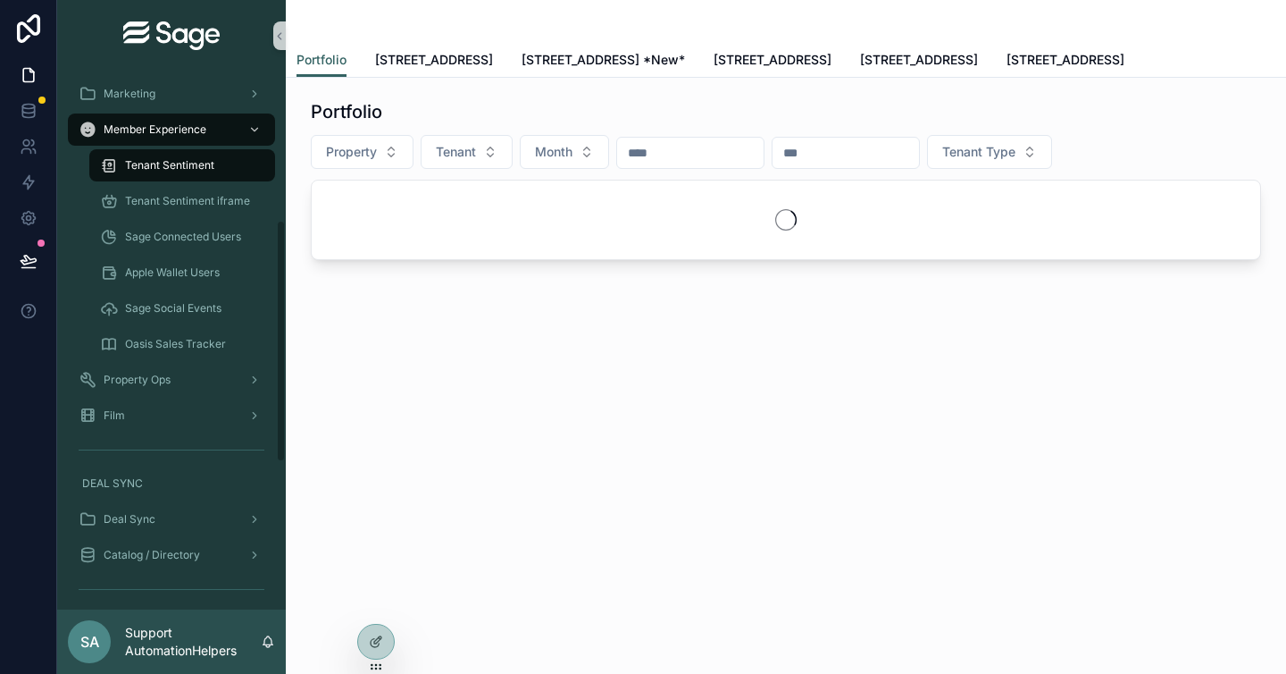
scroll to position [497, 0]
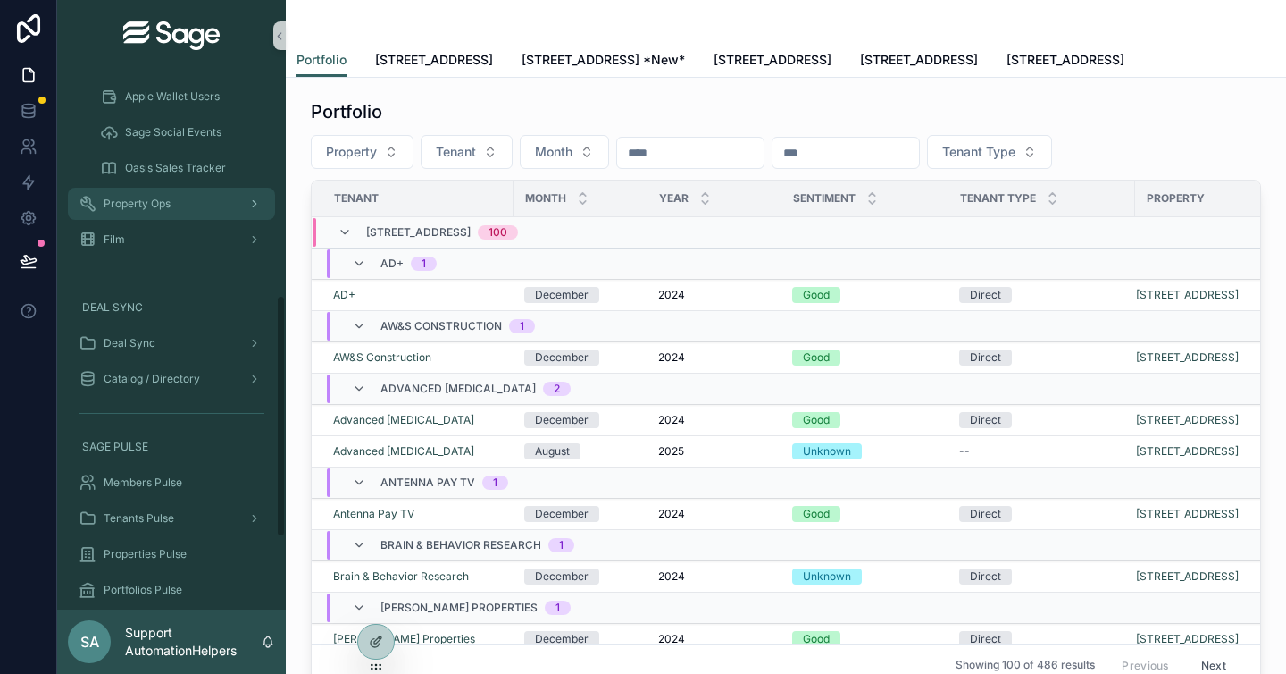
click at [198, 209] on div "Property Ops" at bounding box center [172, 203] width 186 height 29
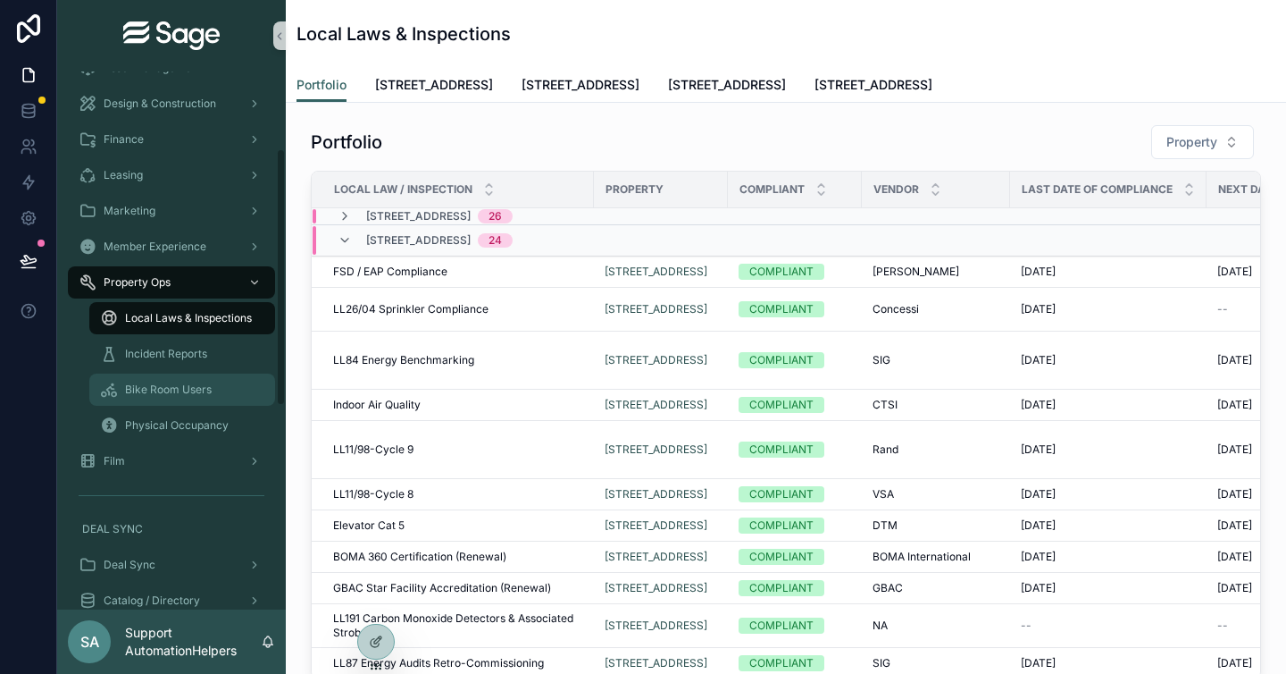
scroll to position [162, 0]
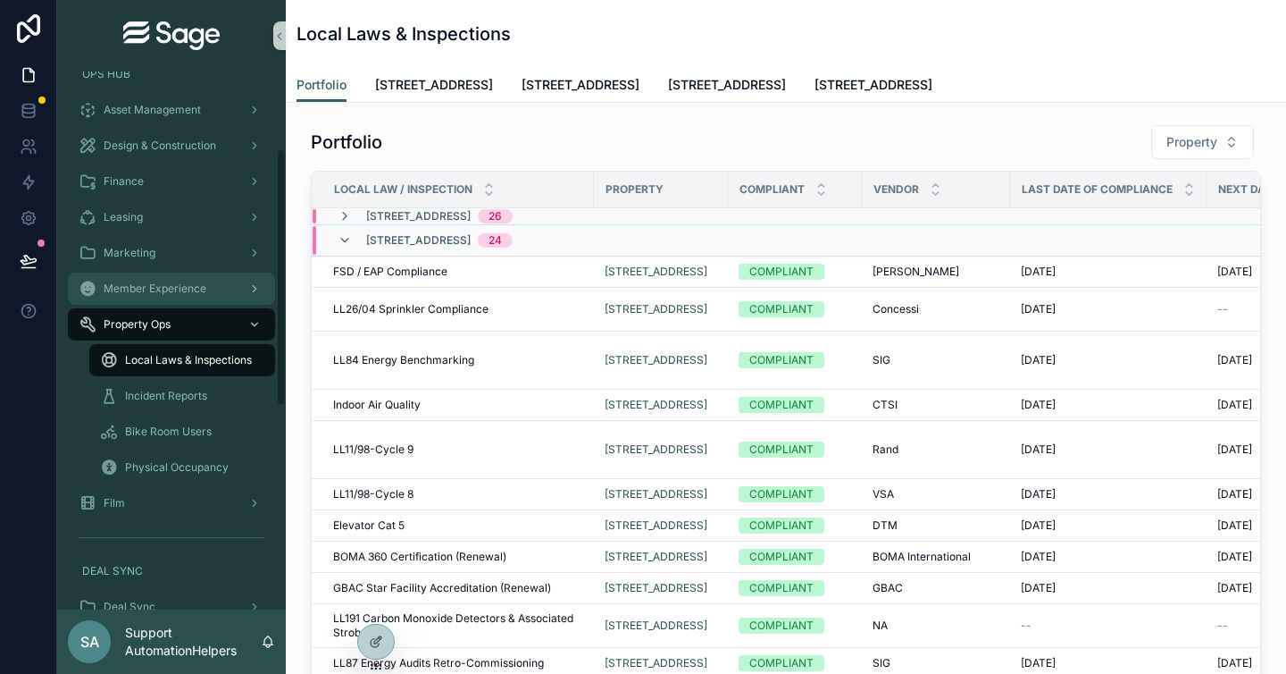
click at [205, 288] on span "Member Experience" at bounding box center [155, 288] width 103 height 14
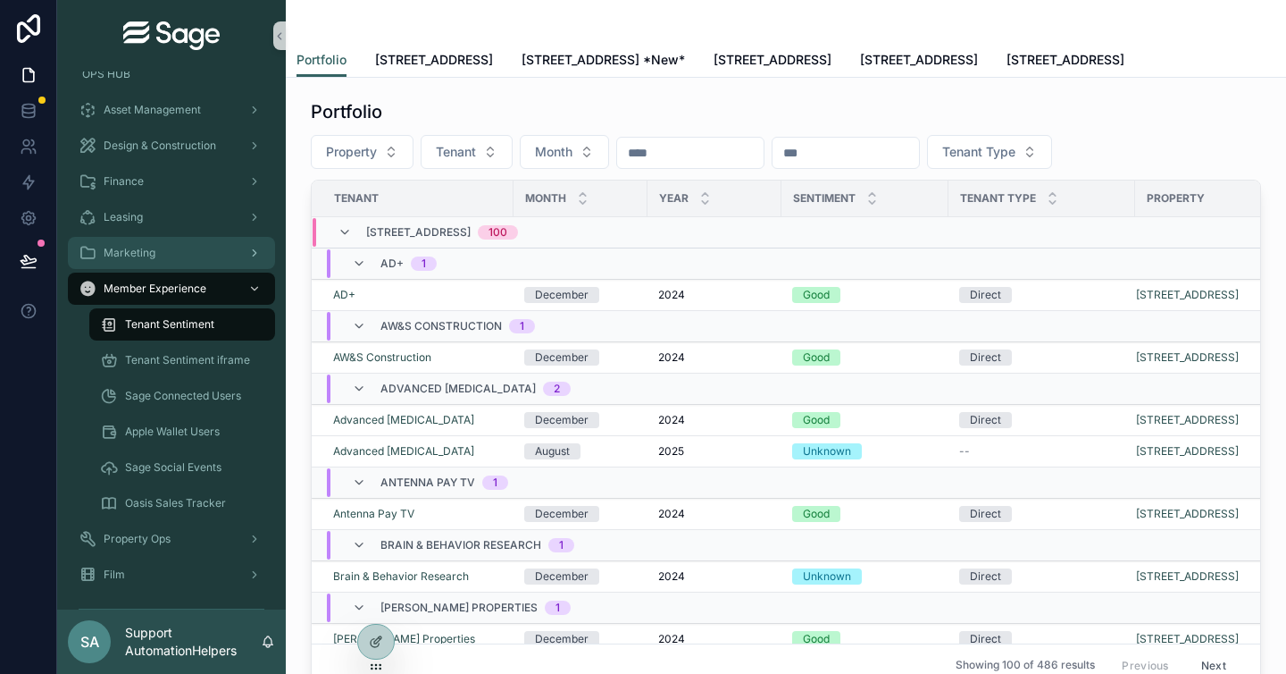
click at [205, 258] on div "Marketing" at bounding box center [172, 253] width 186 height 29
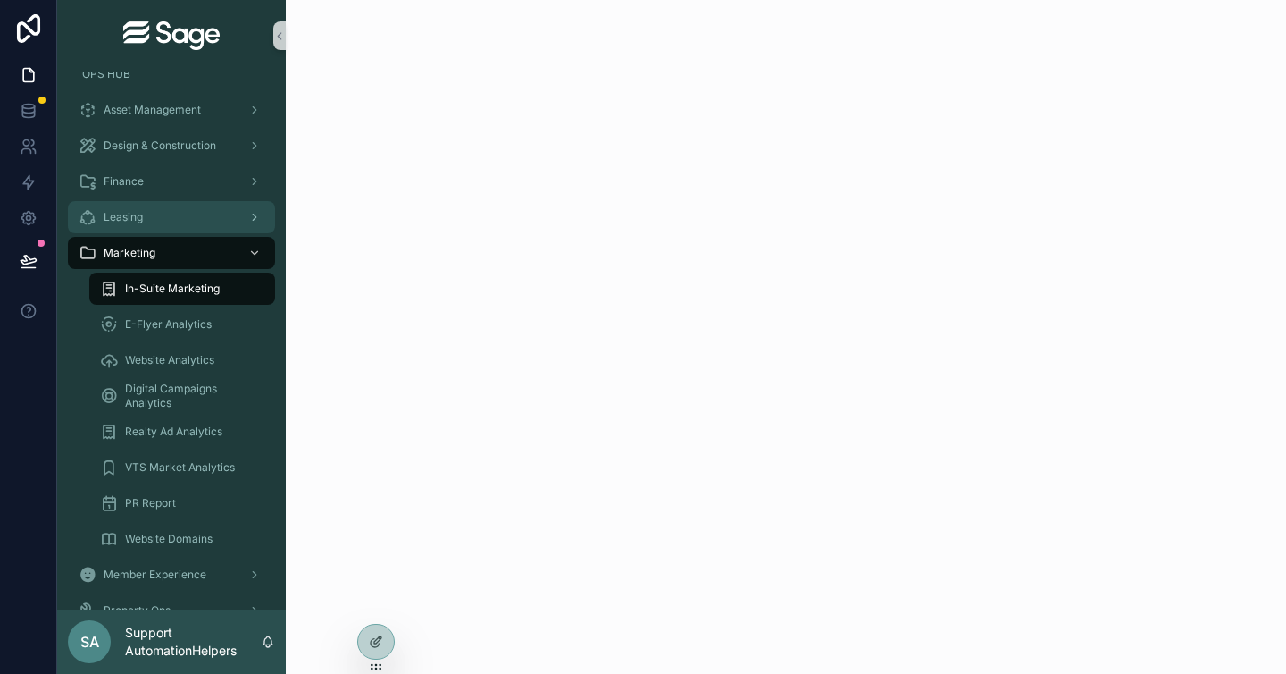
click at [195, 219] on div "Leasing" at bounding box center [172, 217] width 186 height 29
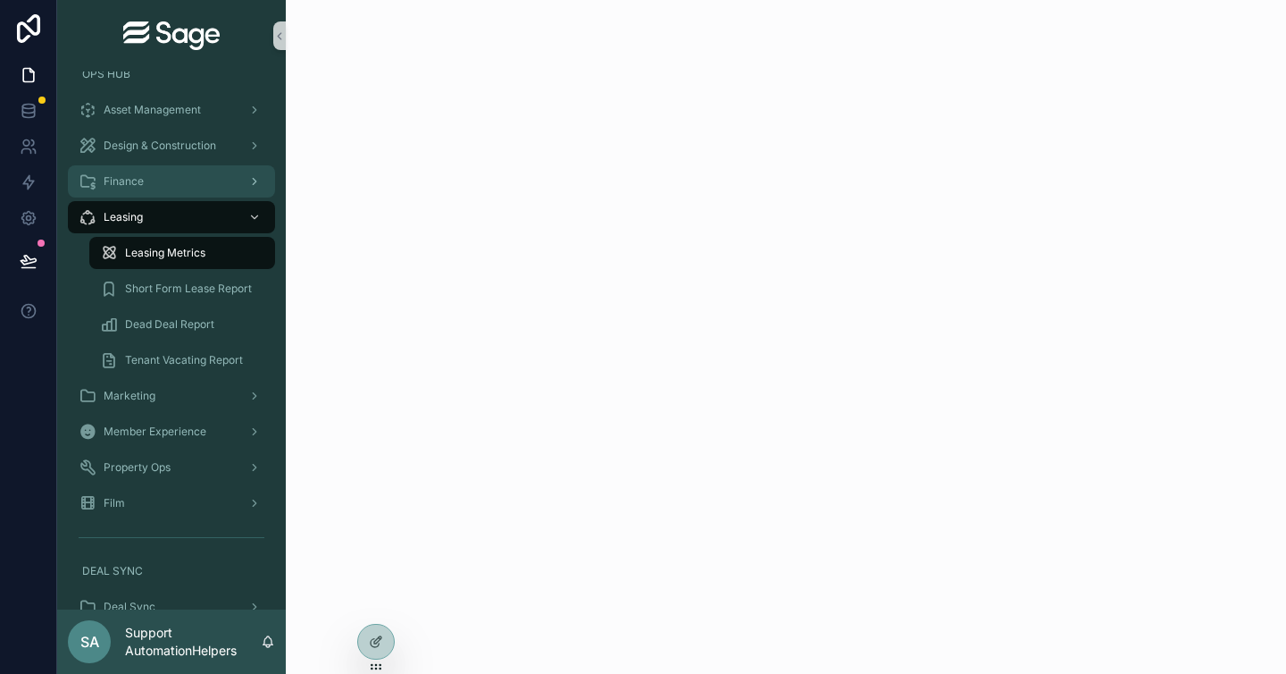
click at [194, 188] on div "Finance" at bounding box center [172, 181] width 186 height 29
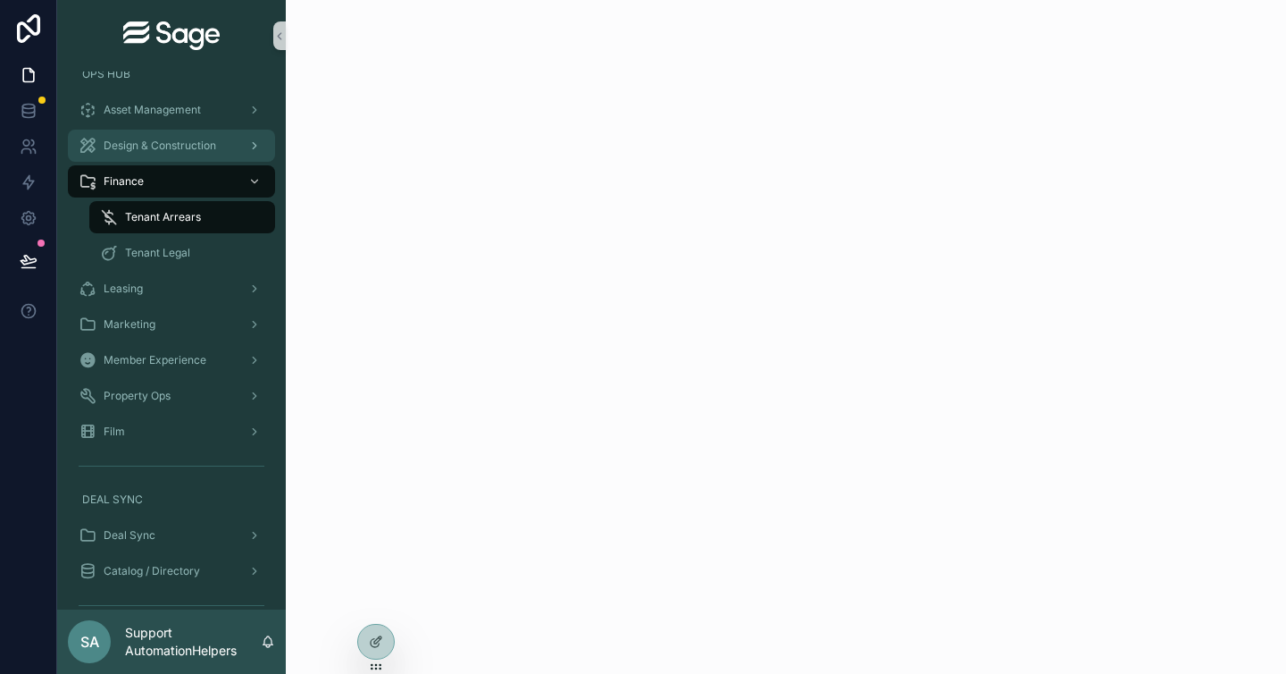
click at [228, 142] on div "Design & Construction" at bounding box center [172, 145] width 186 height 29
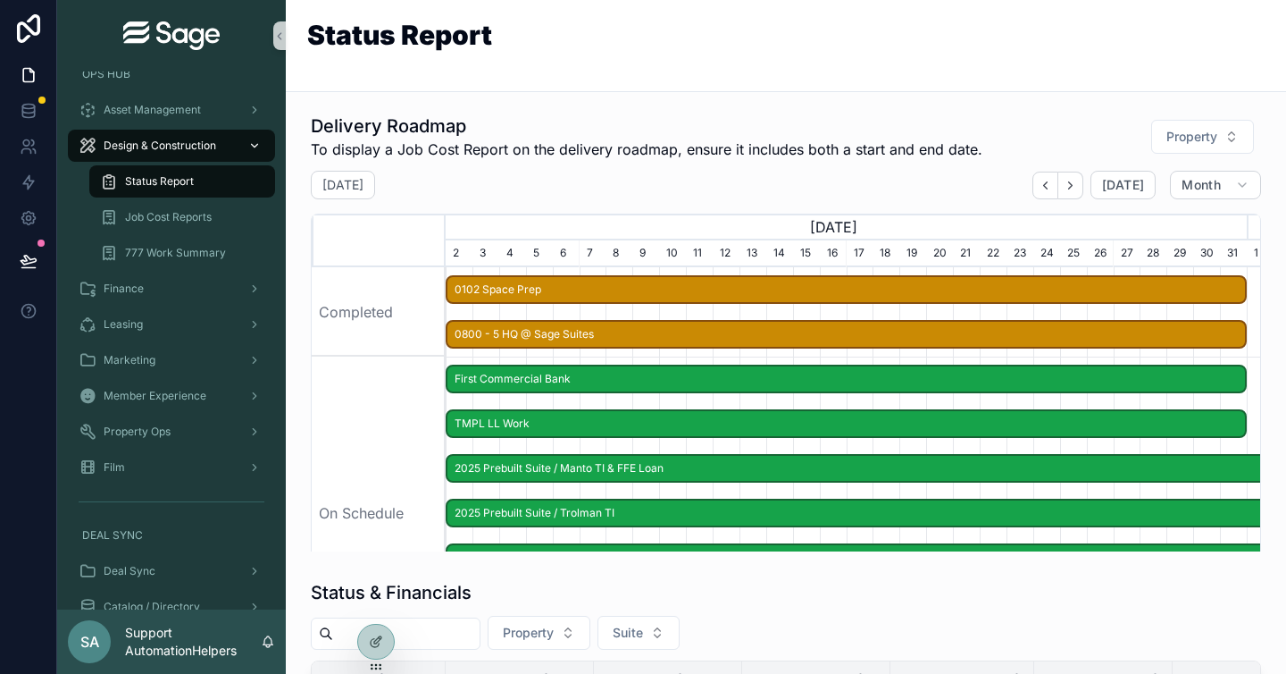
scroll to position [0, 801]
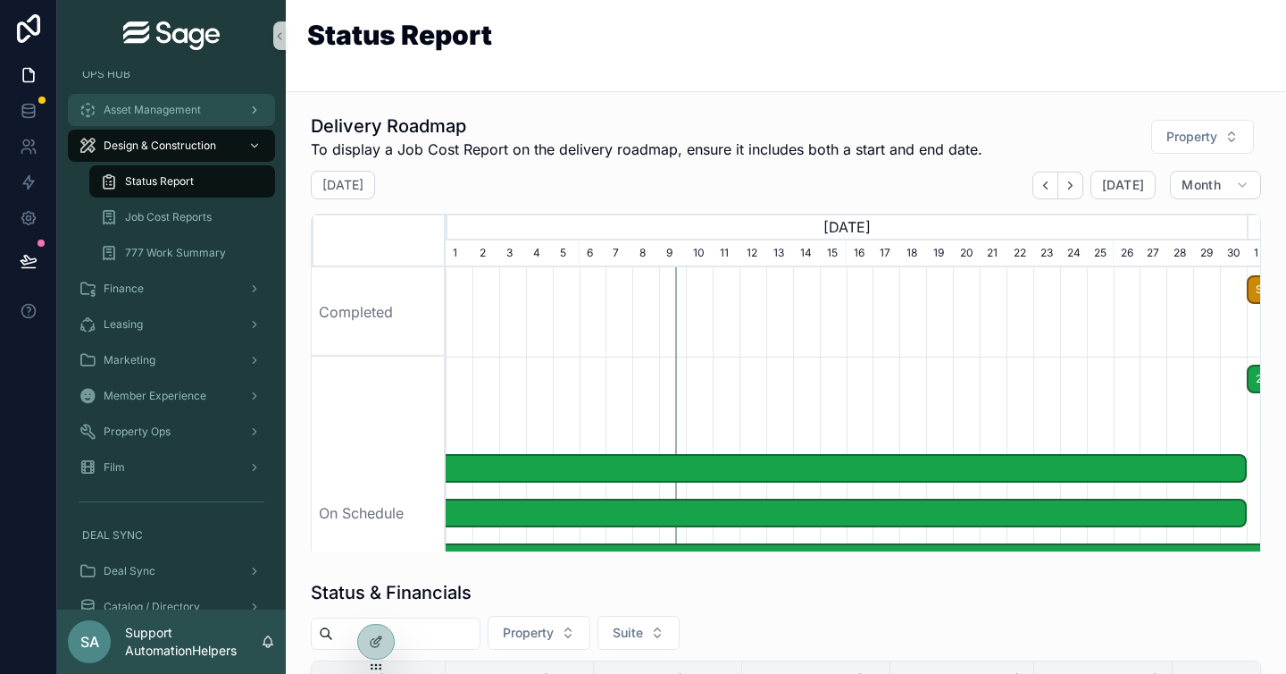
click at [198, 107] on span "Asset Management" at bounding box center [152, 110] width 97 height 14
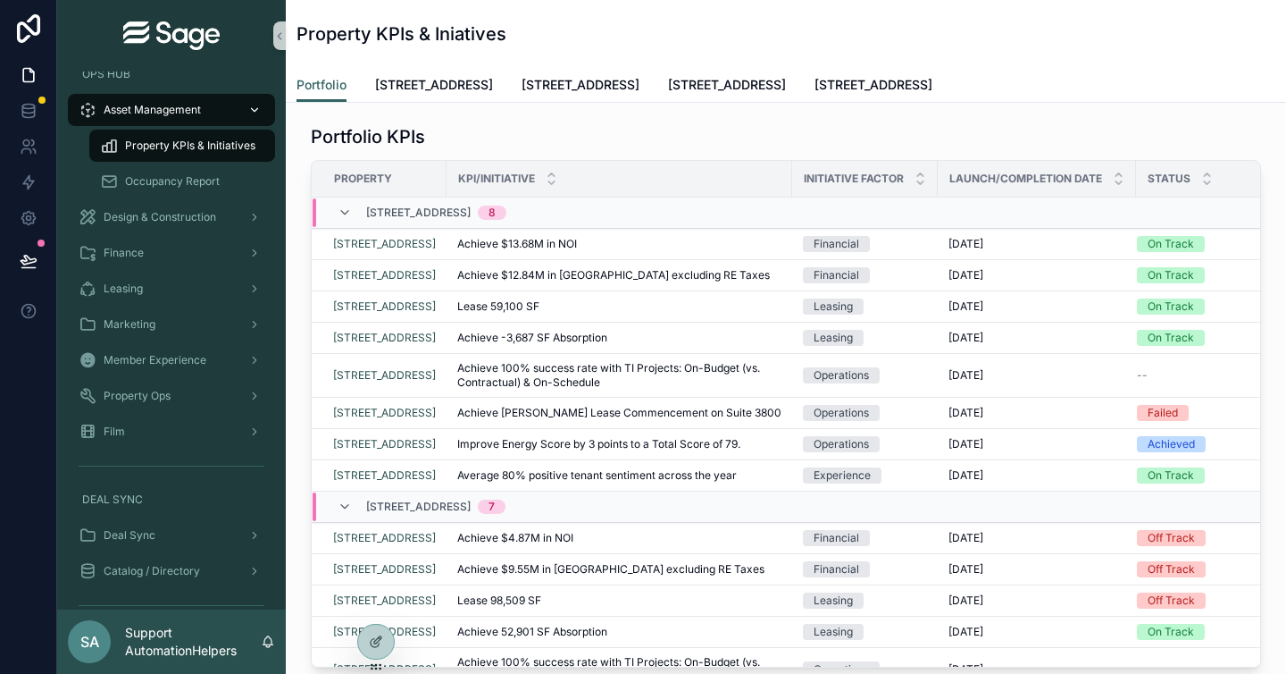
click at [198, 107] on span "Asset Management" at bounding box center [152, 110] width 97 height 14
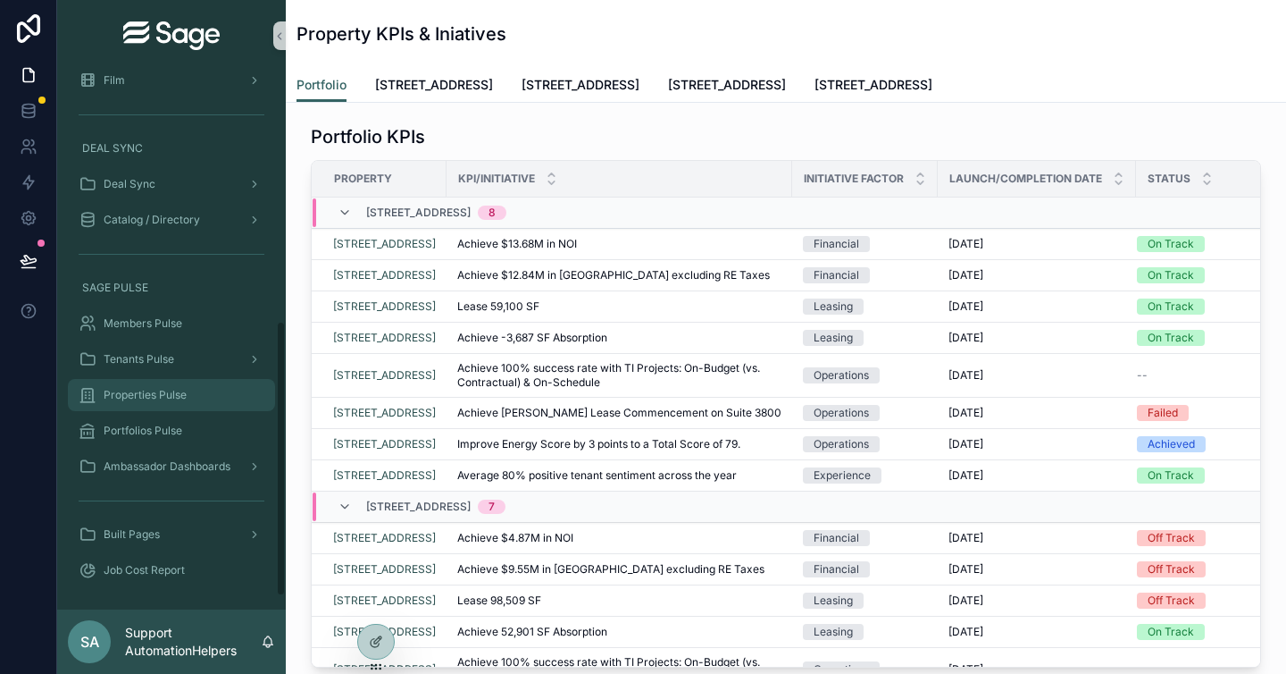
scroll to position [164, 0]
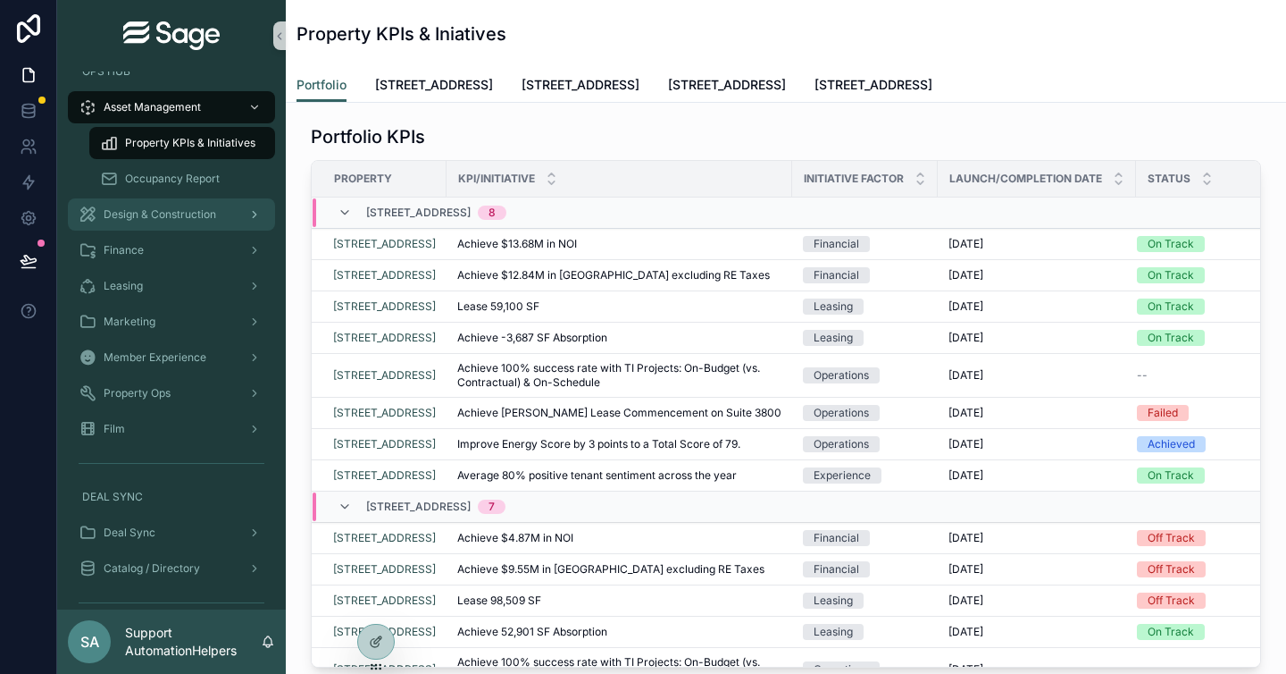
click at [155, 204] on div "Design & Construction" at bounding box center [172, 214] width 186 height 29
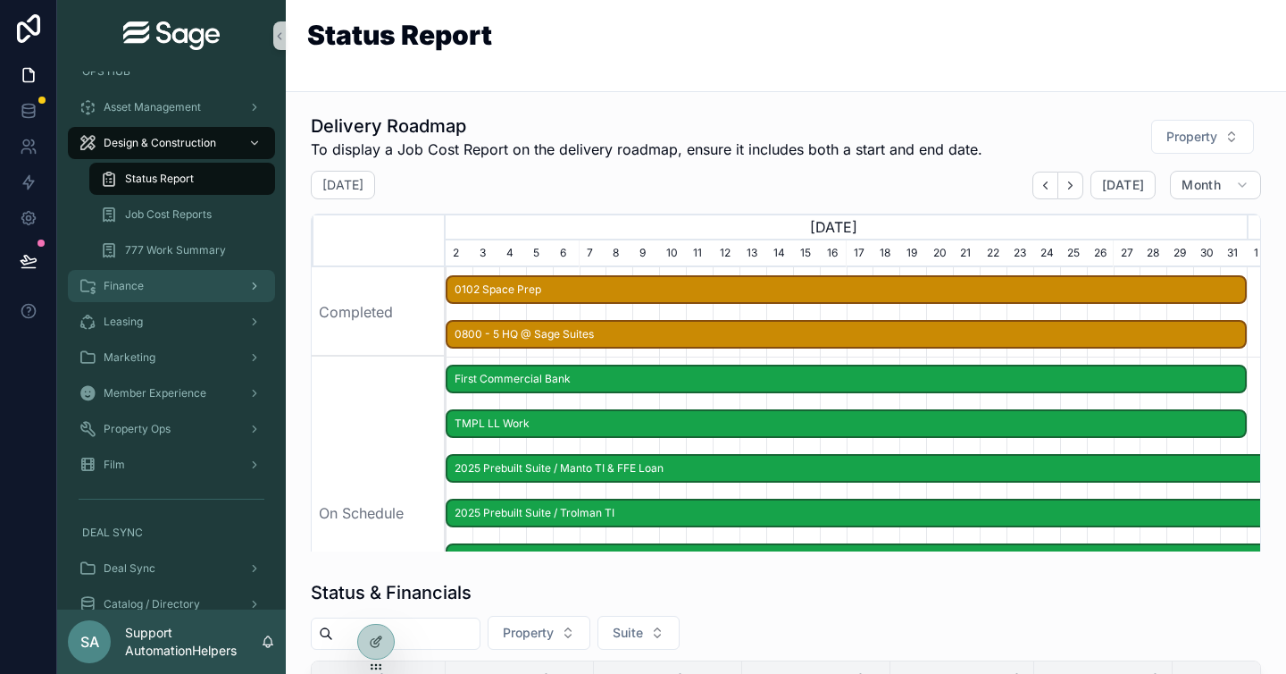
scroll to position [0, 801]
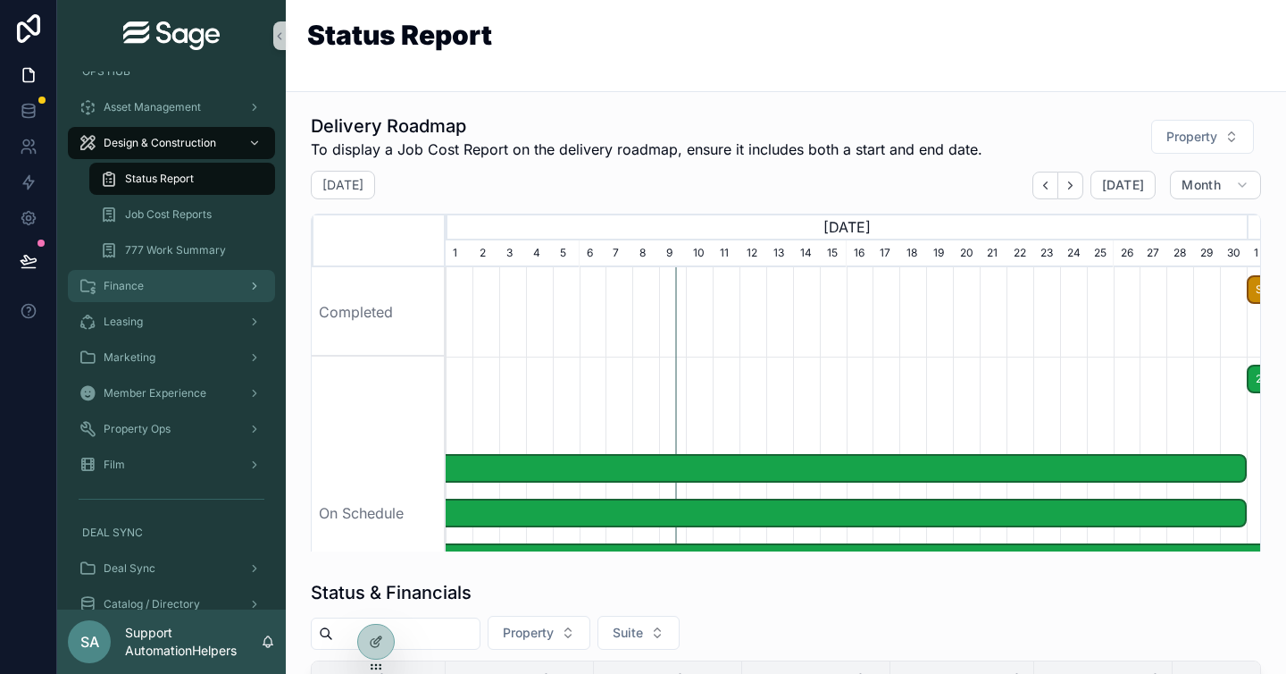
click at [159, 273] on div "Finance" at bounding box center [172, 286] width 186 height 29
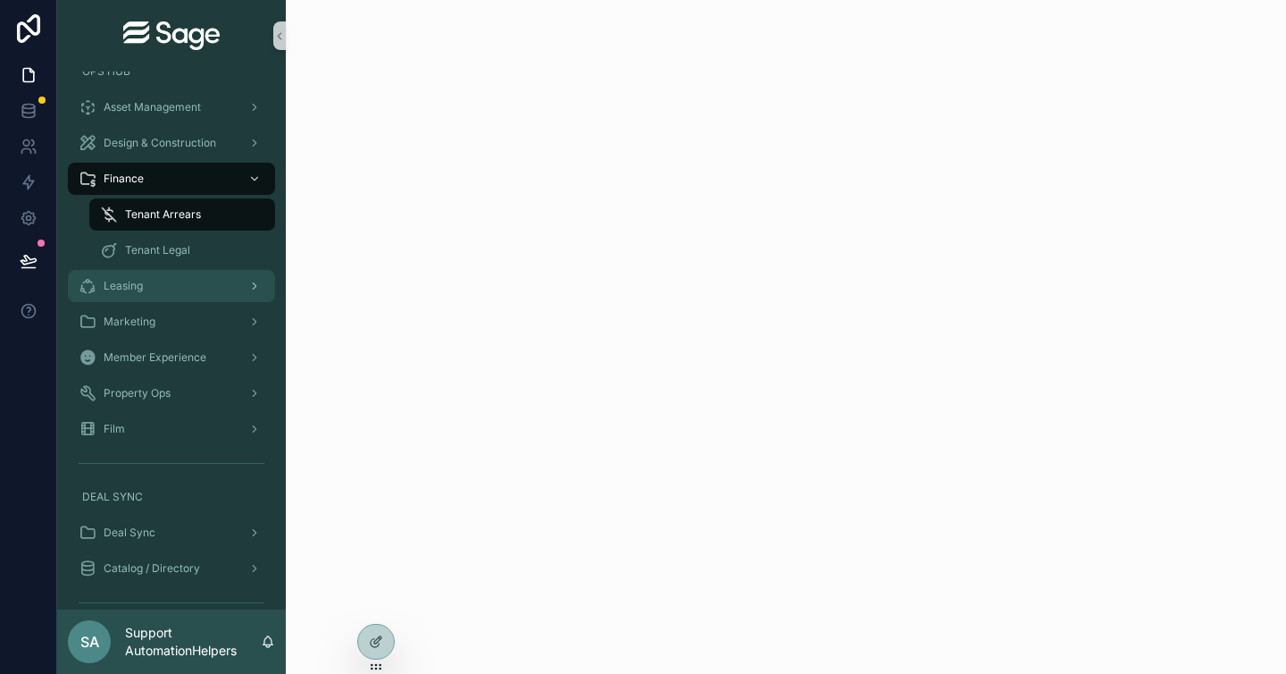
click at [162, 280] on div "Leasing" at bounding box center [172, 286] width 186 height 29
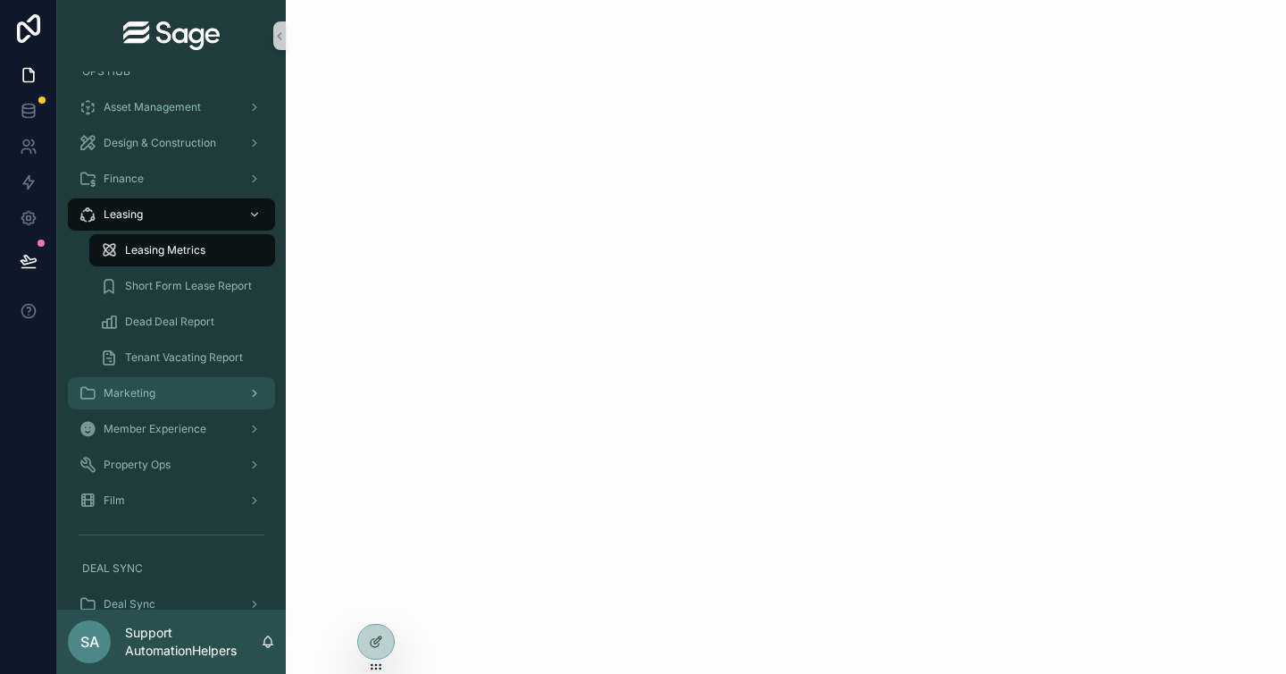
click at [200, 404] on div "Marketing" at bounding box center [172, 393] width 186 height 29
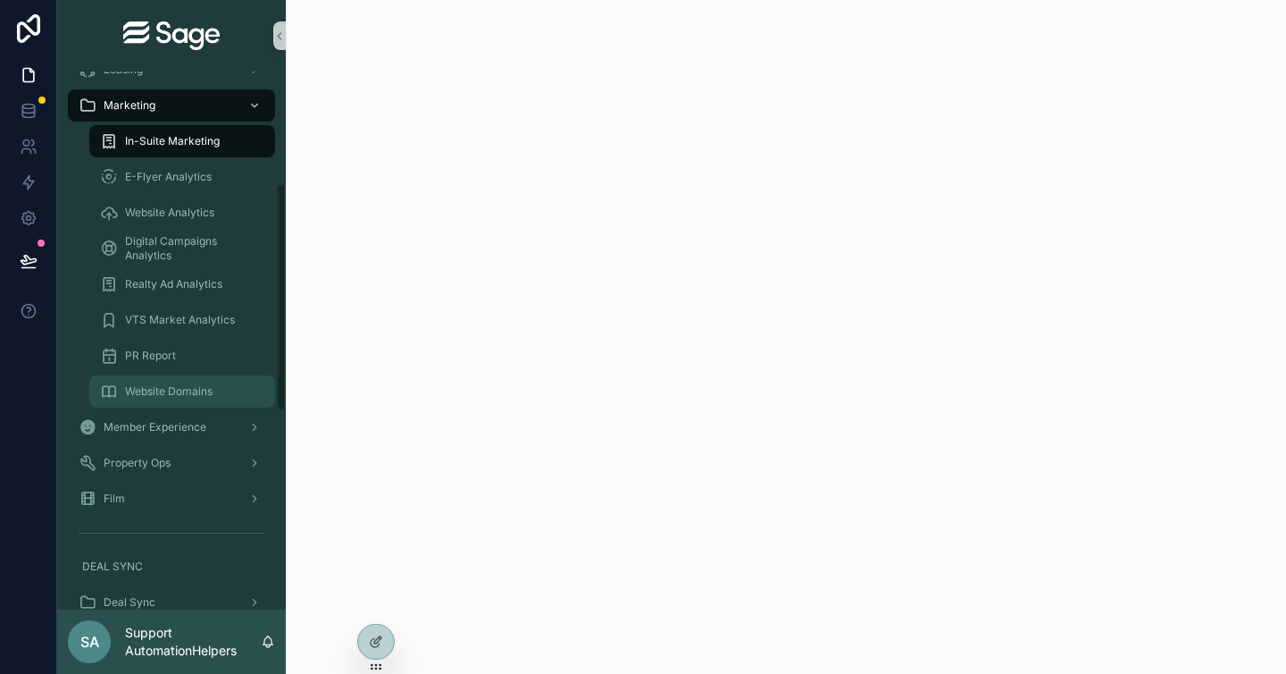
scroll to position [310, 0]
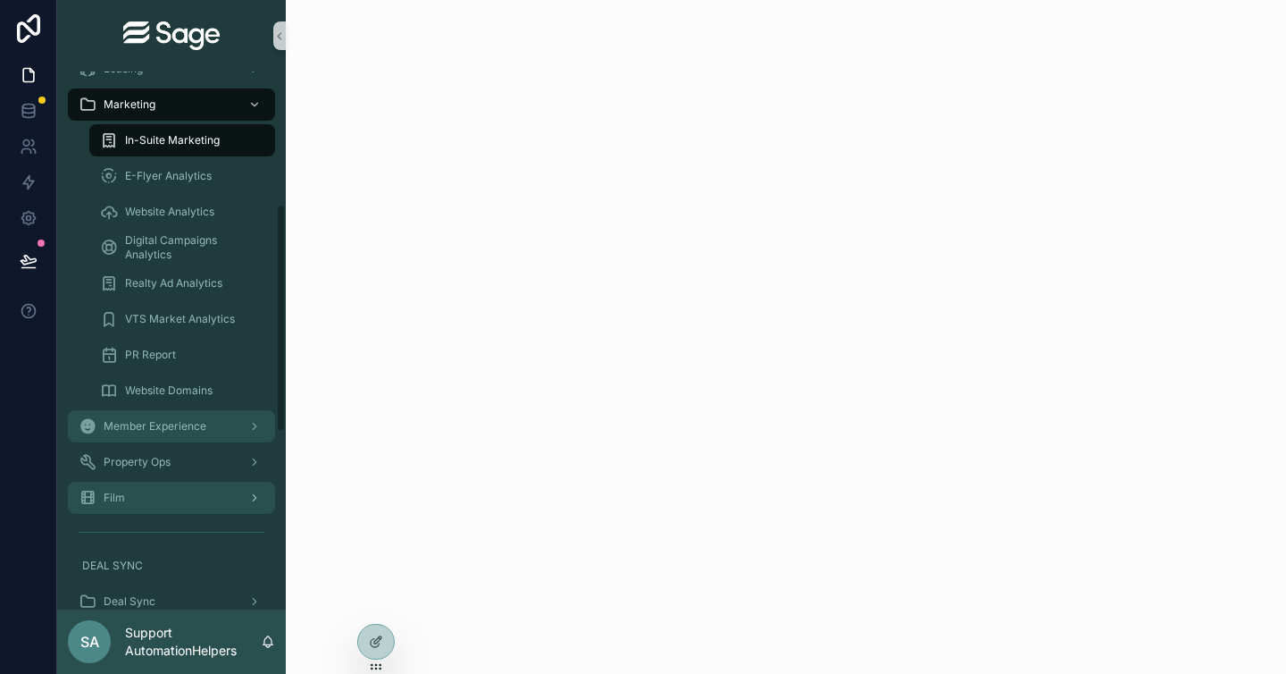
click at [190, 426] on span "Member Experience" at bounding box center [155, 426] width 103 height 14
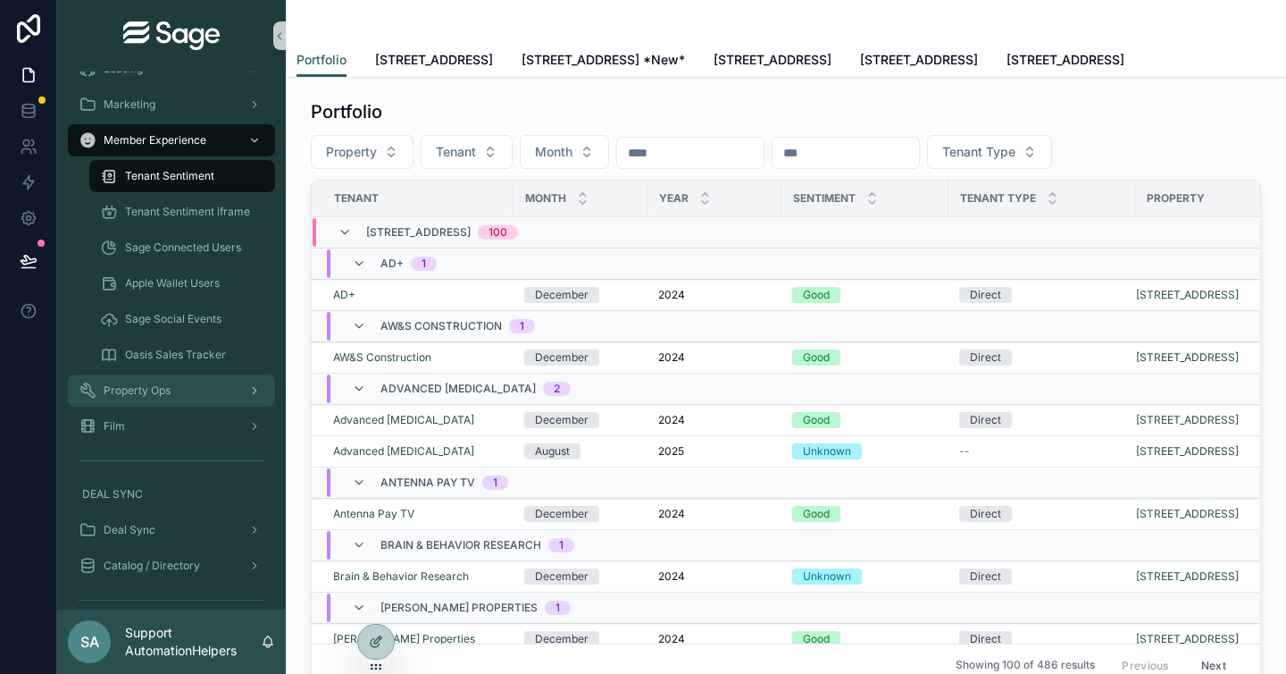
click at [158, 386] on span "Property Ops" at bounding box center [137, 390] width 67 height 14
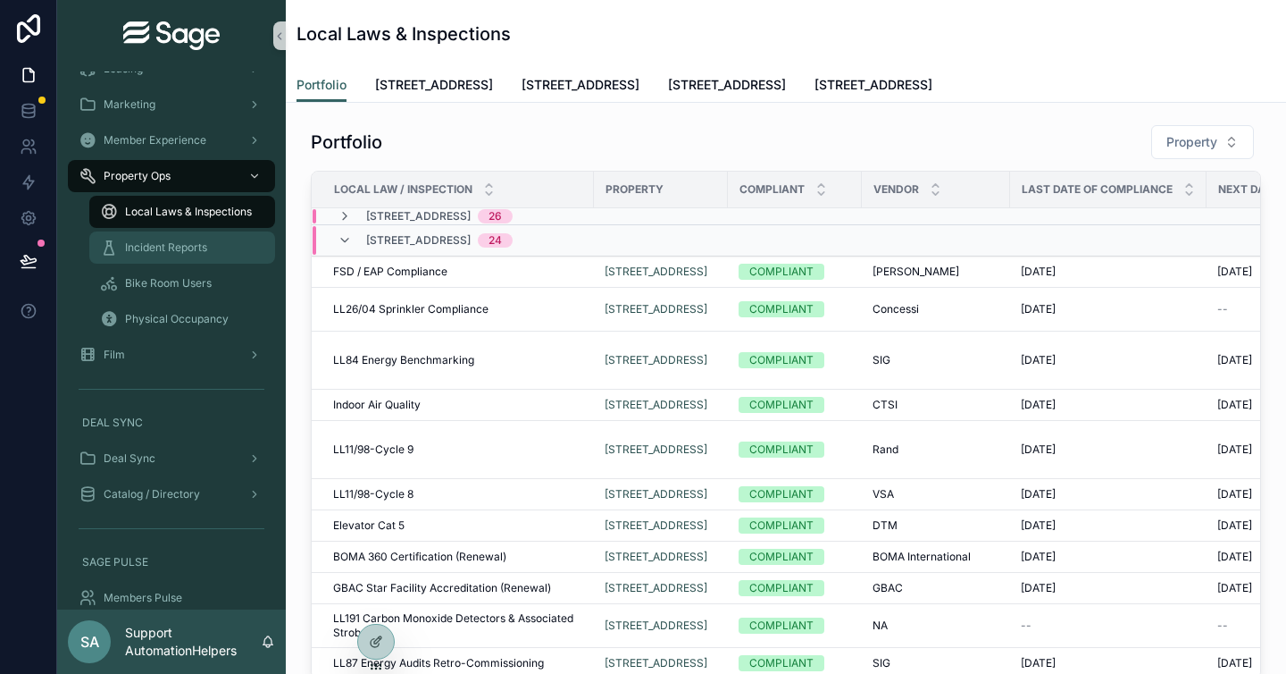
click at [192, 257] on div "Incident Reports" at bounding box center [182, 247] width 164 height 29
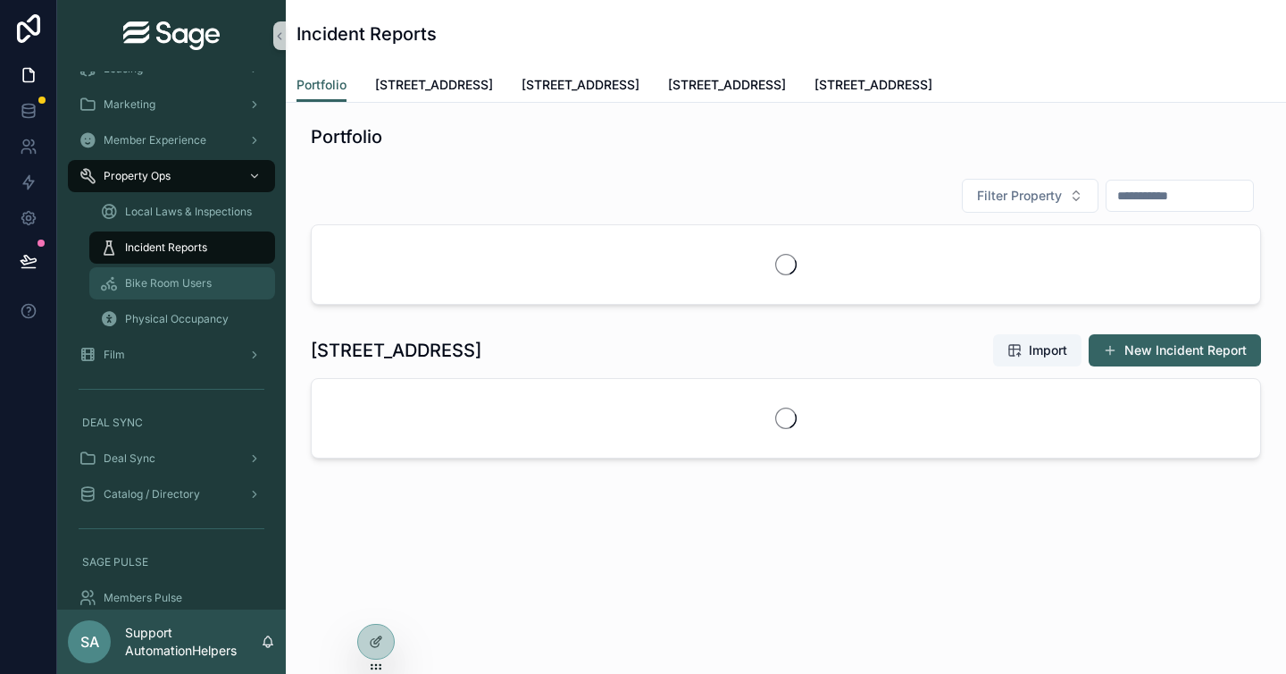
click at [190, 293] on div "Bike Room Users" at bounding box center [182, 283] width 164 height 29
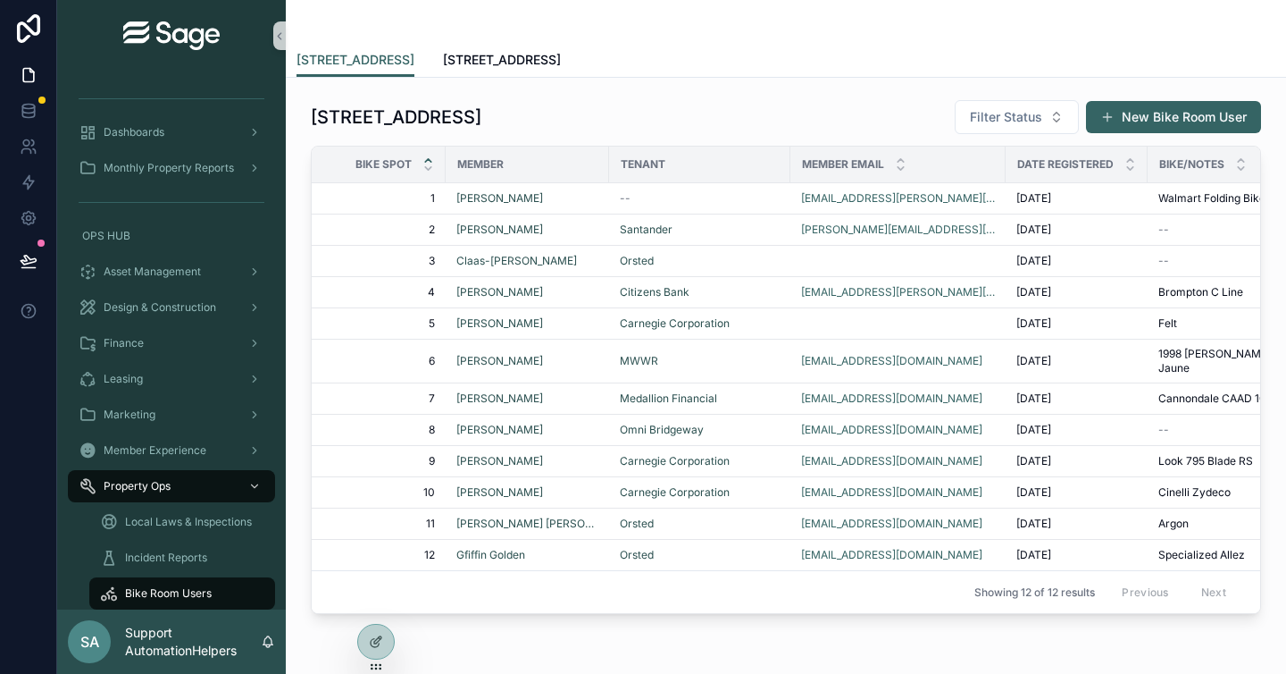
click at [839, 41] on div "scrollable content" at bounding box center [786, 21] width 979 height 43
click at [162, 443] on span "Member Experience" at bounding box center [155, 450] width 103 height 14
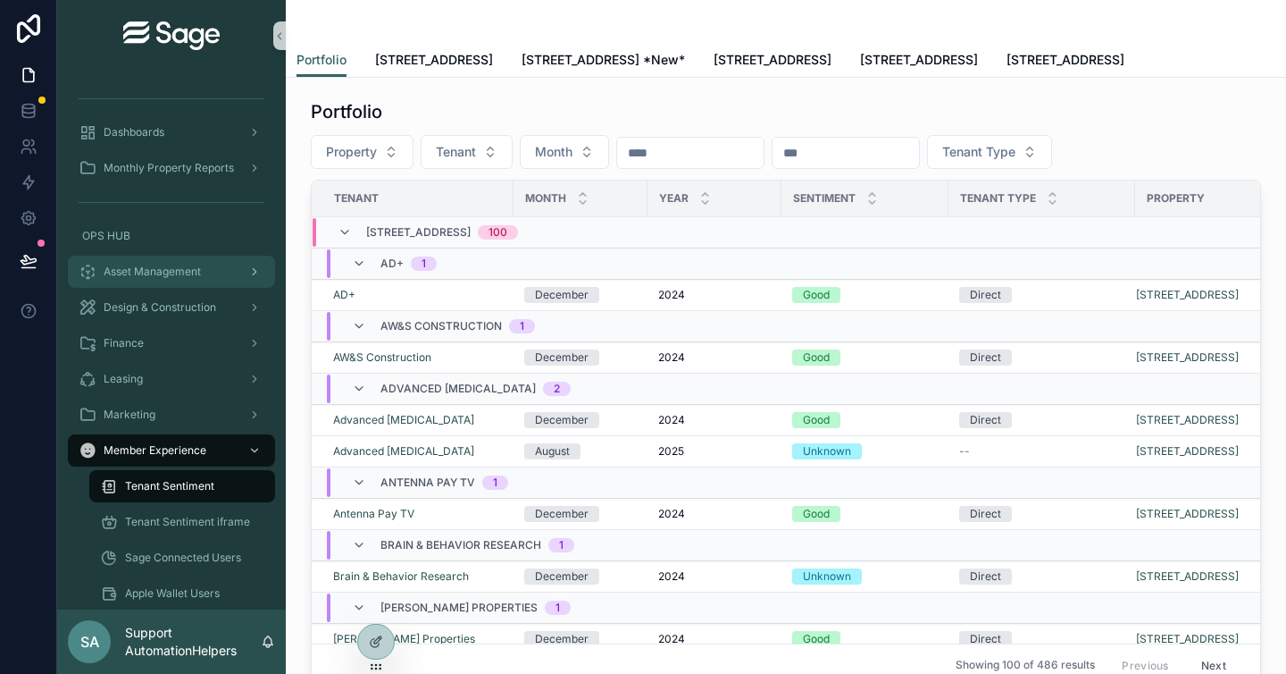
click at [144, 273] on span "Asset Management" at bounding box center [152, 271] width 97 height 14
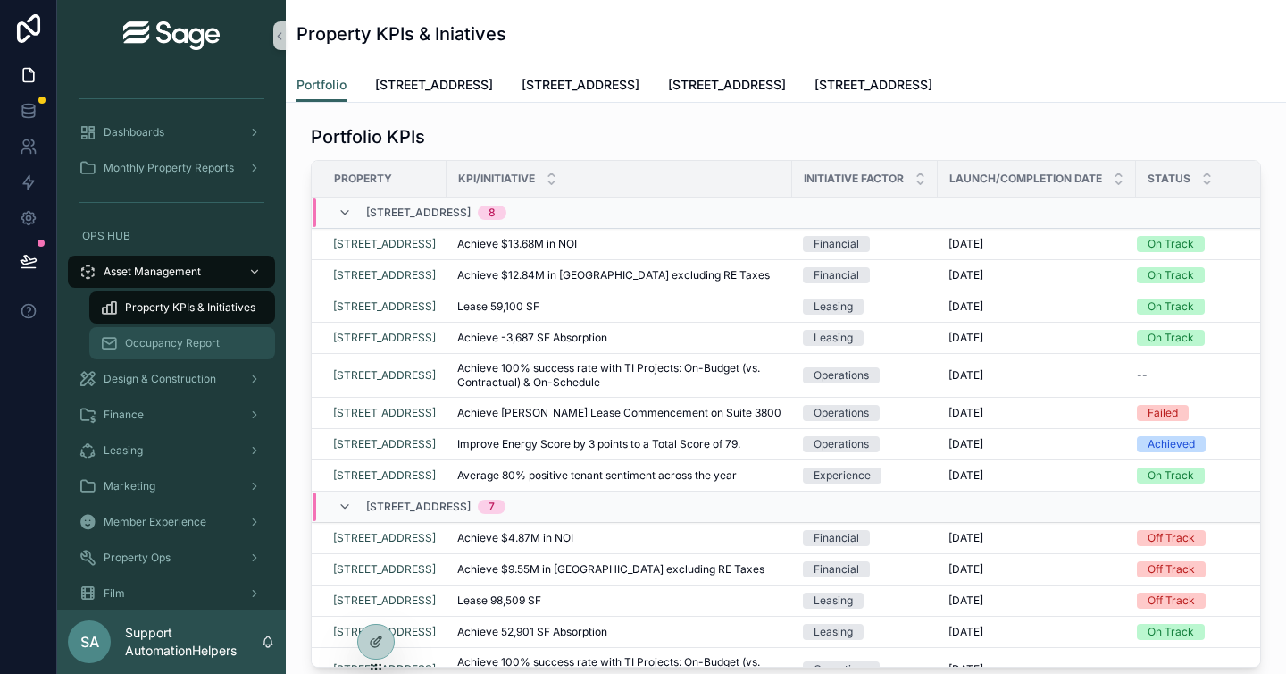
click at [175, 345] on span "Occupancy Report" at bounding box center [172, 343] width 95 height 14
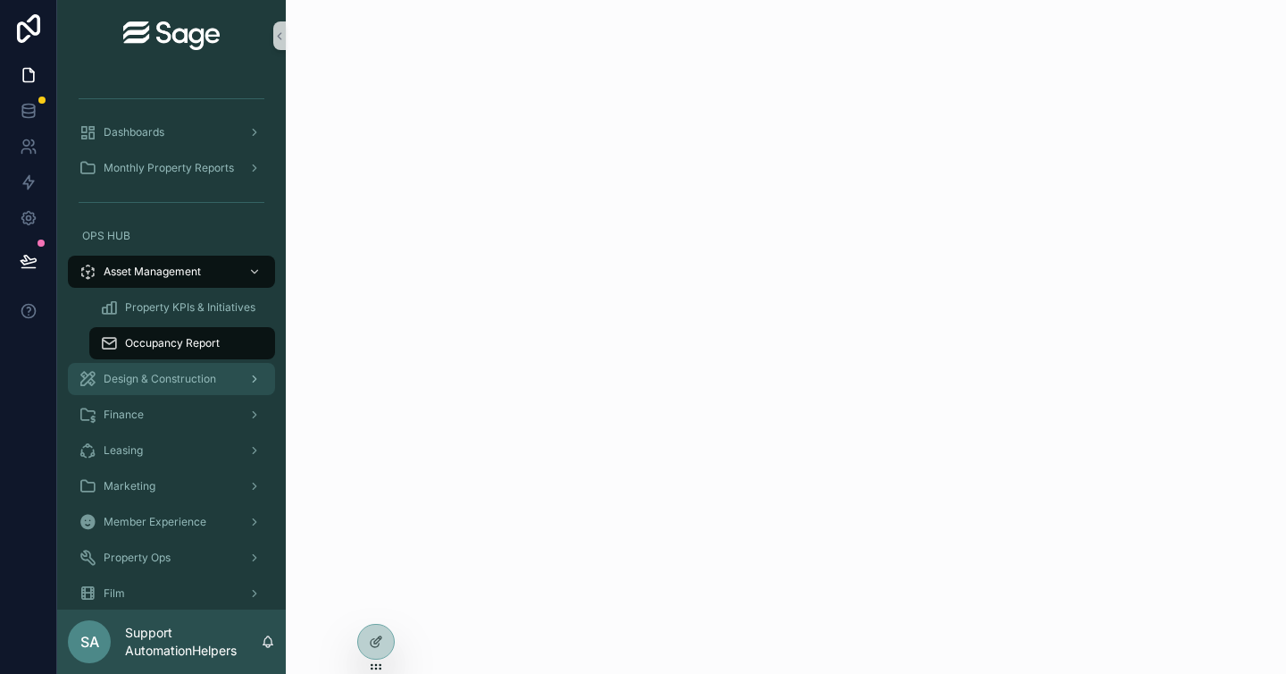
click at [189, 380] on span "Design & Construction" at bounding box center [160, 379] width 113 height 14
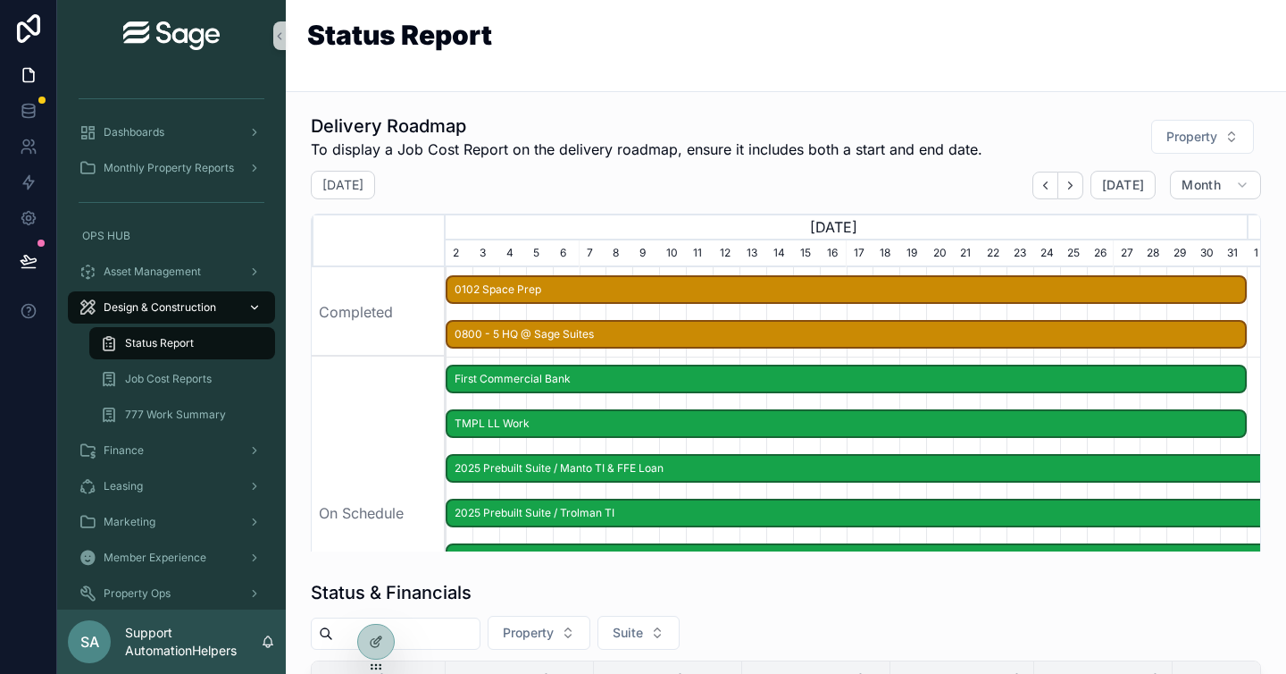
scroll to position [0, 801]
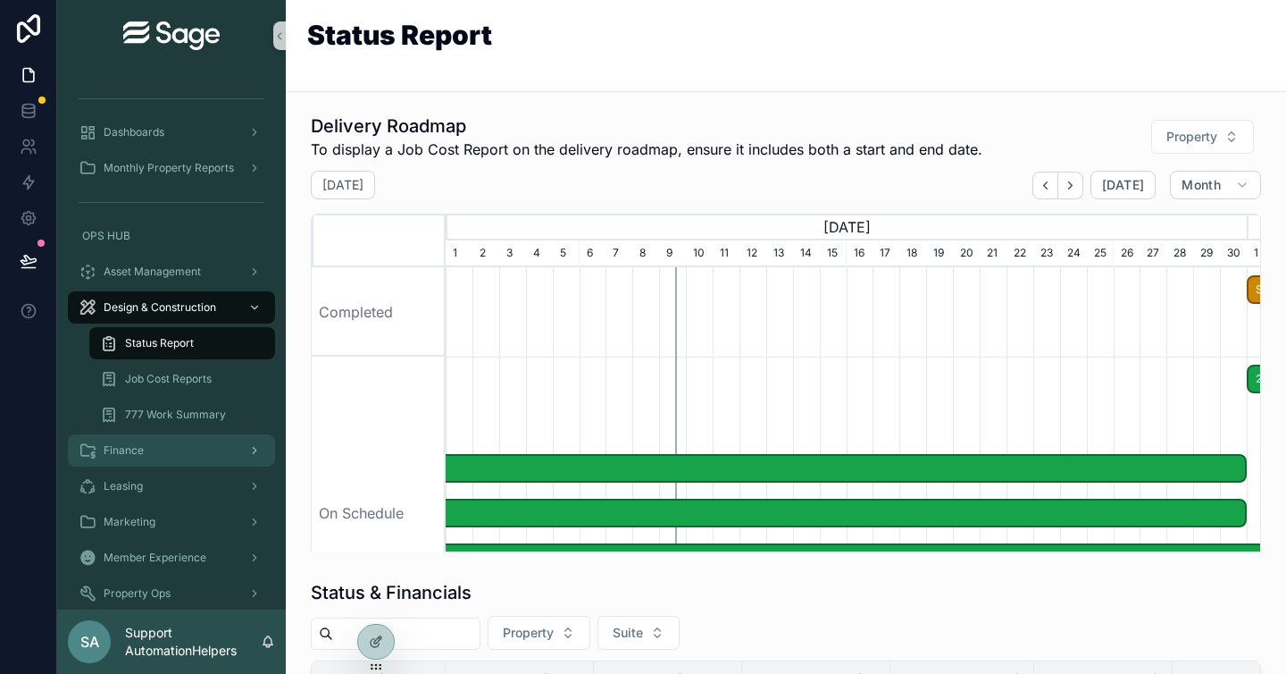
click at [152, 441] on div "Finance" at bounding box center [172, 450] width 186 height 29
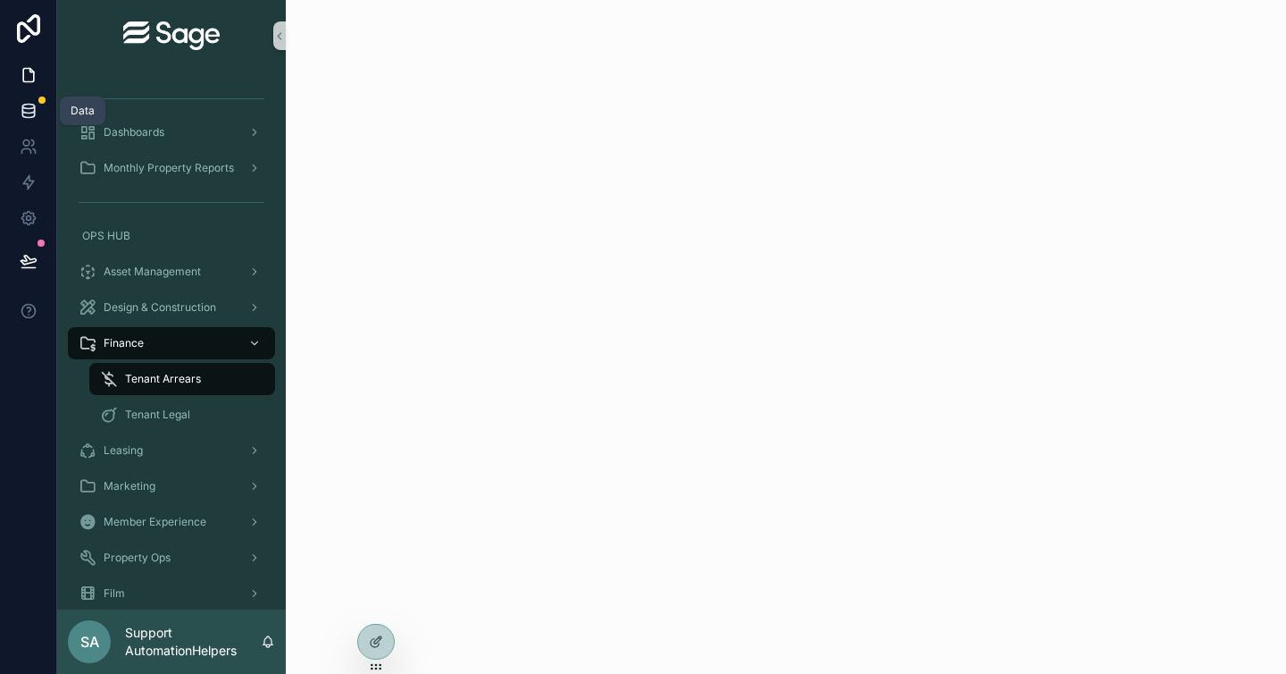
click at [28, 113] on icon at bounding box center [28, 109] width 12 height 7
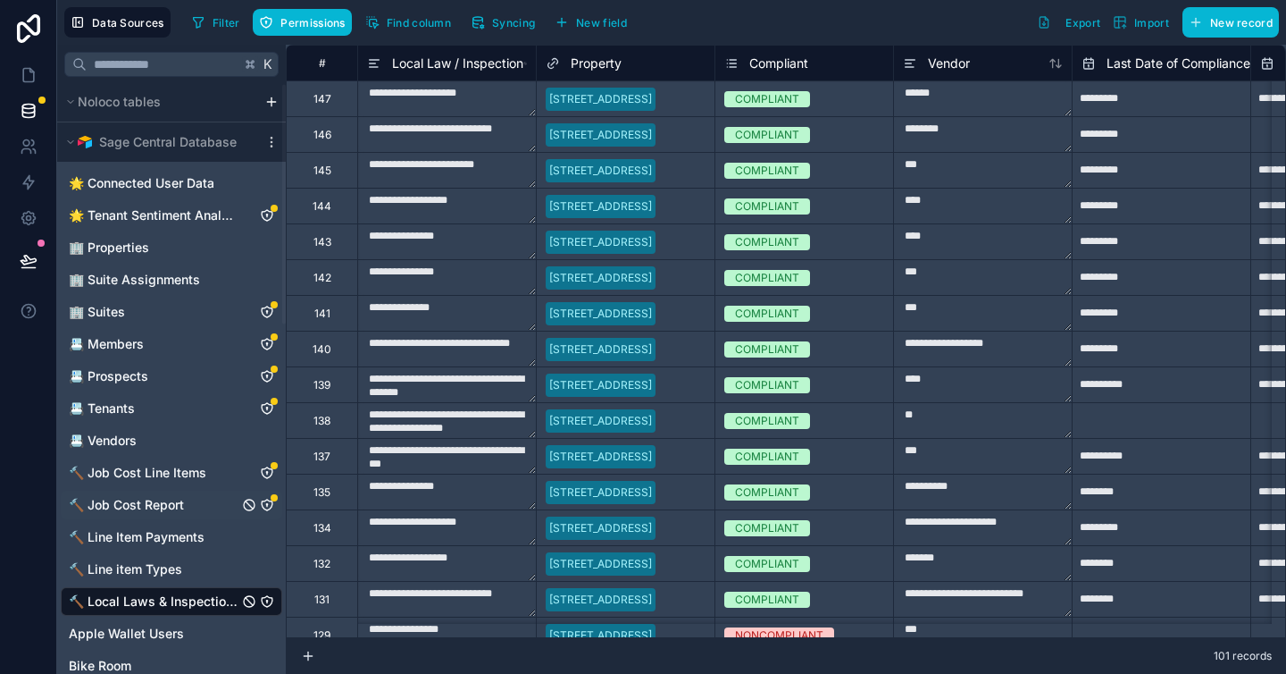
scroll to position [321, 0]
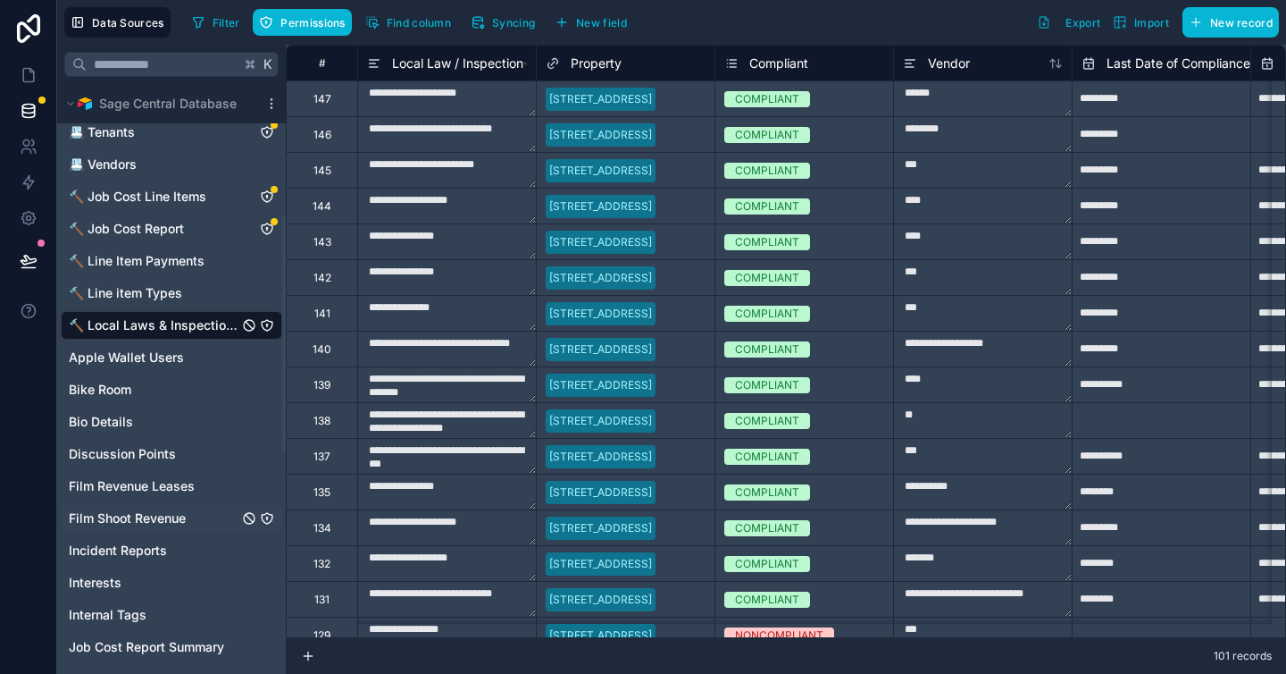
click at [164, 510] on span "Film Shoot Revenue" at bounding box center [127, 518] width 117 height 18
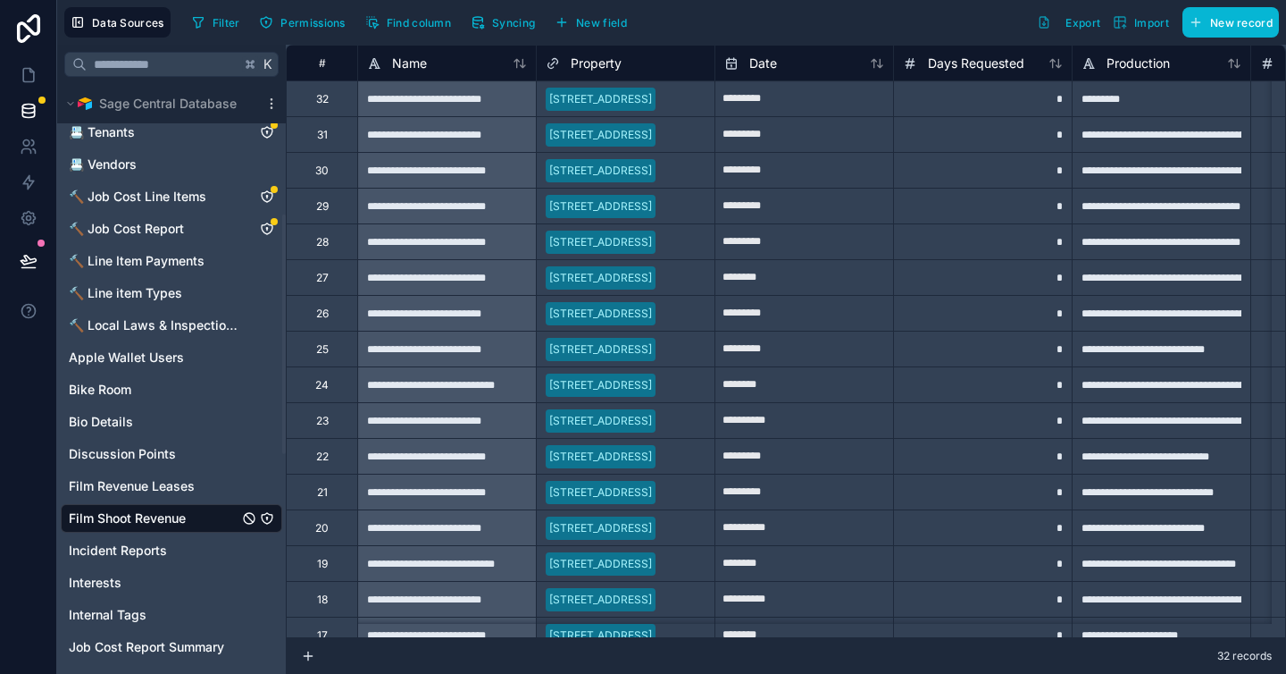
click at [259, 517] on div "Film Shoot Revenue" at bounding box center [258, 518] width 32 height 14
click at [267, 519] on icon "Film Shoot Revenue" at bounding box center [267, 519] width 0 height 2
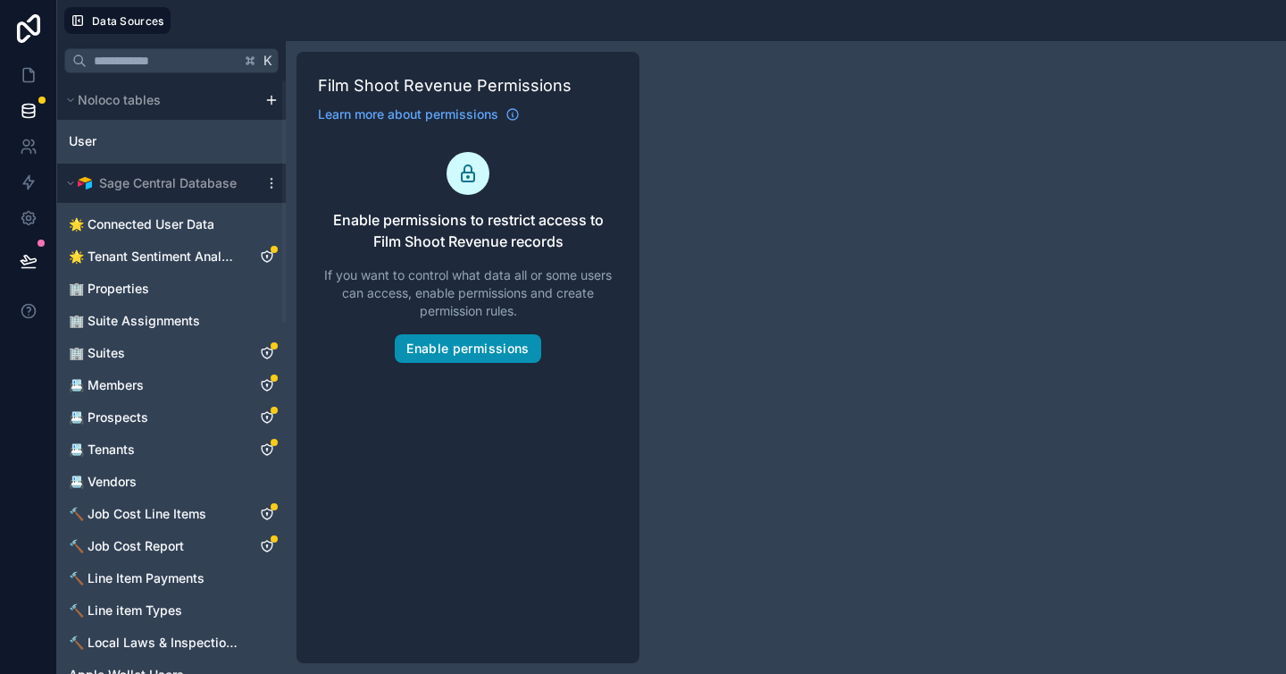
click at [453, 356] on button "Enable permissions" at bounding box center [468, 348] width 146 height 29
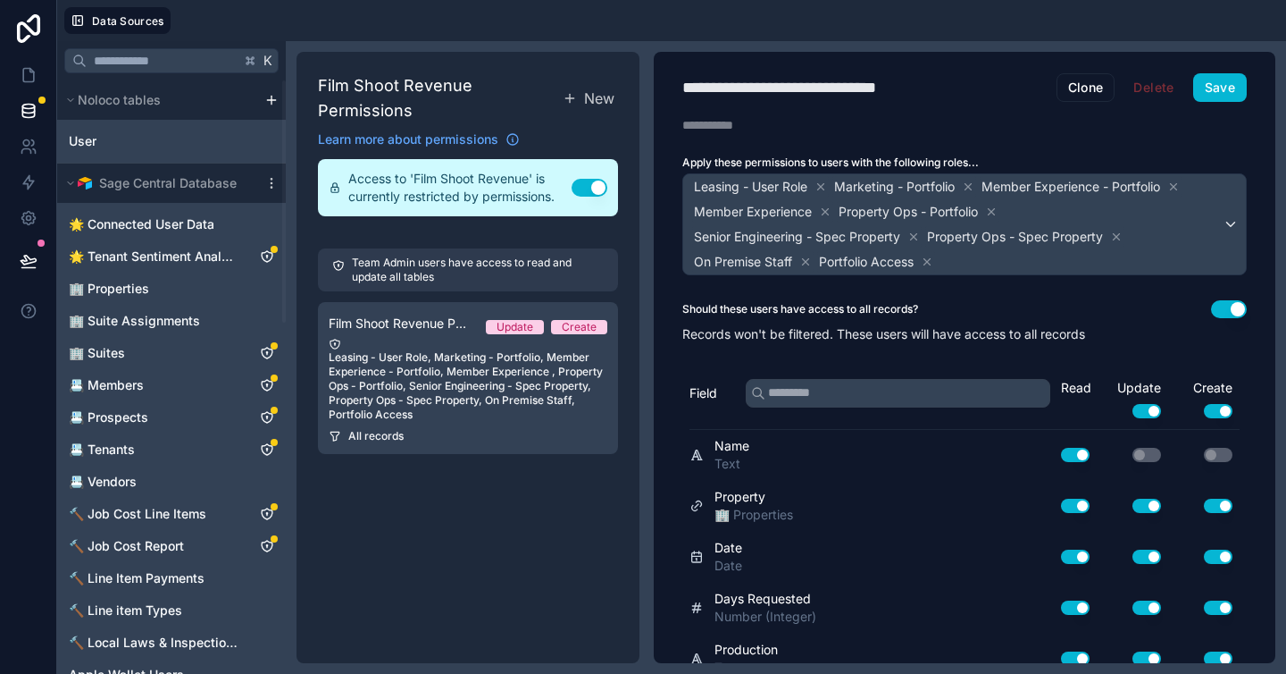
click at [849, 80] on div "**********" at bounding box center [815, 87] width 264 height 25
type div "**********"
click at [1061, 456] on button "Use setting" at bounding box center [1075, 455] width 29 height 14
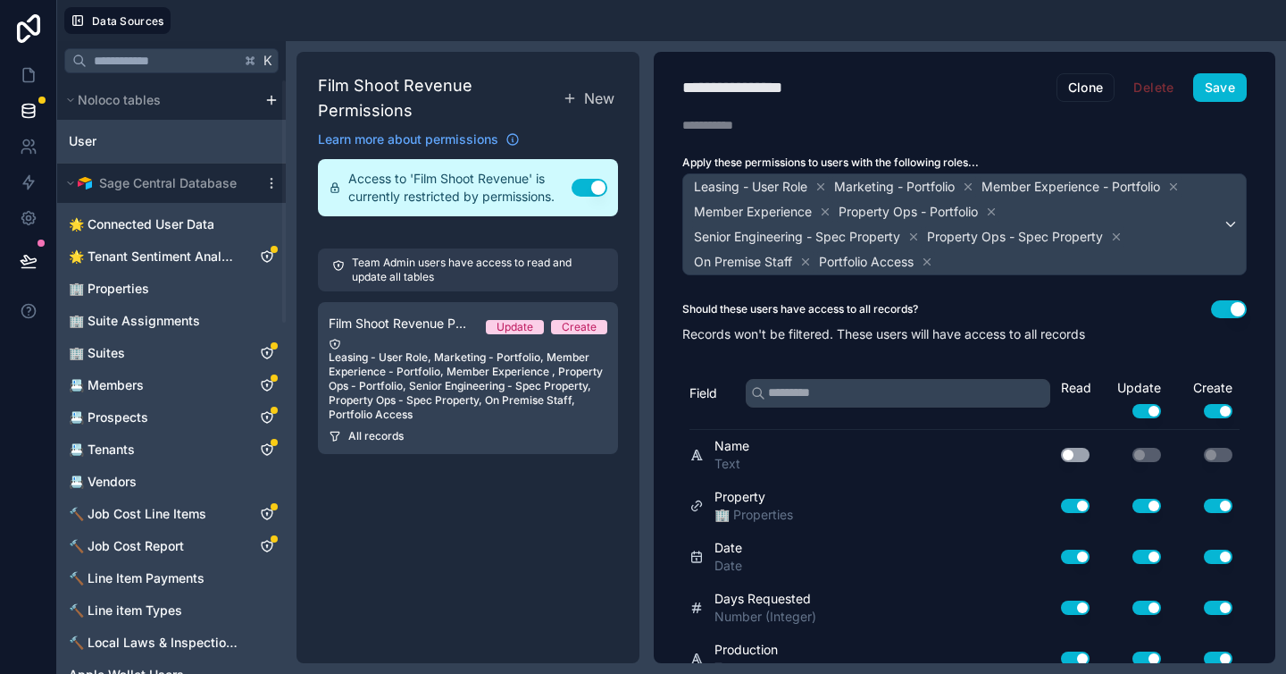
click at [1061, 456] on button "Use setting" at bounding box center [1075, 455] width 29 height 14
click at [1214, 412] on button "Use setting" at bounding box center [1218, 411] width 29 height 14
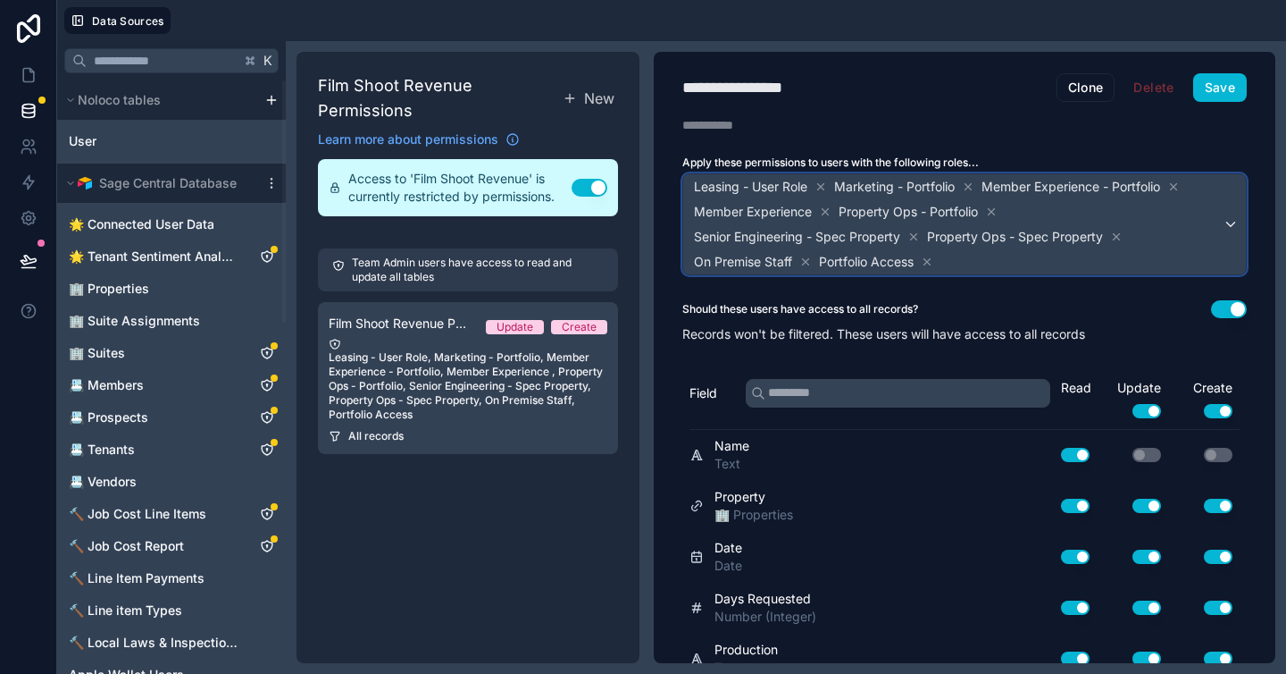
click at [964, 262] on span "Leasing - User Role Marketing - Portfolio Member Experience - Portfolio Member …" at bounding box center [957, 224] width 532 height 100
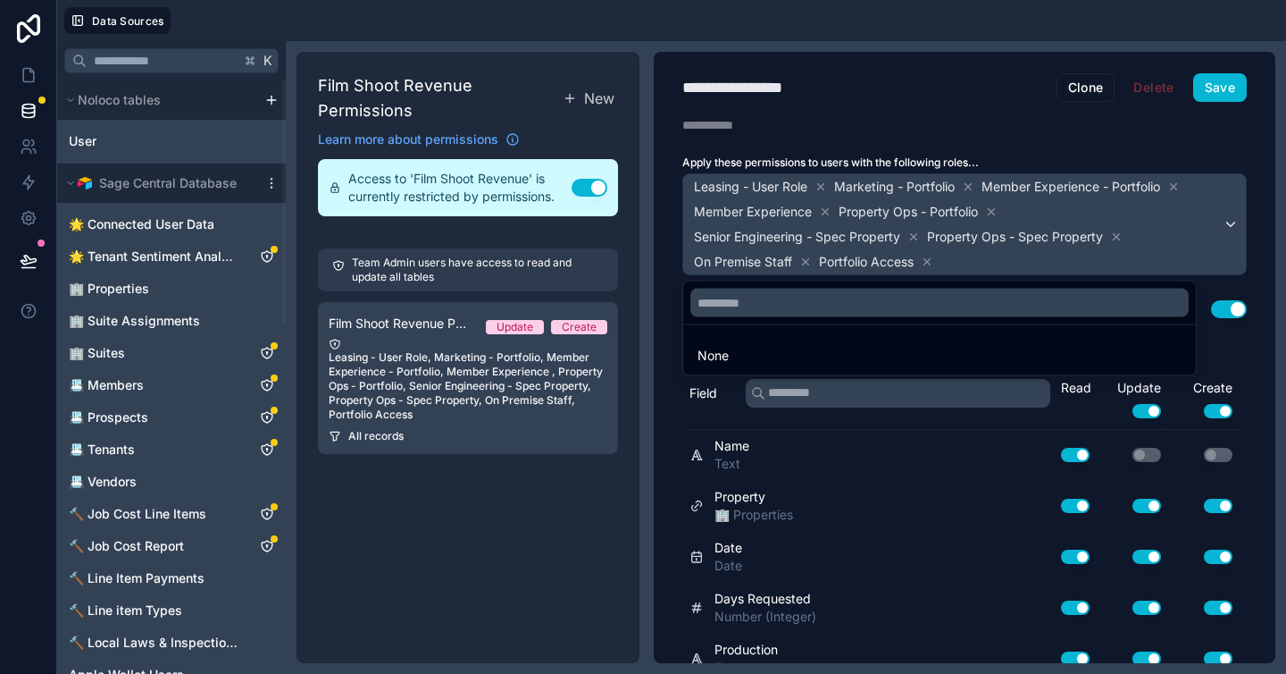
click at [758, 250] on div at bounding box center [643, 337] width 1286 height 674
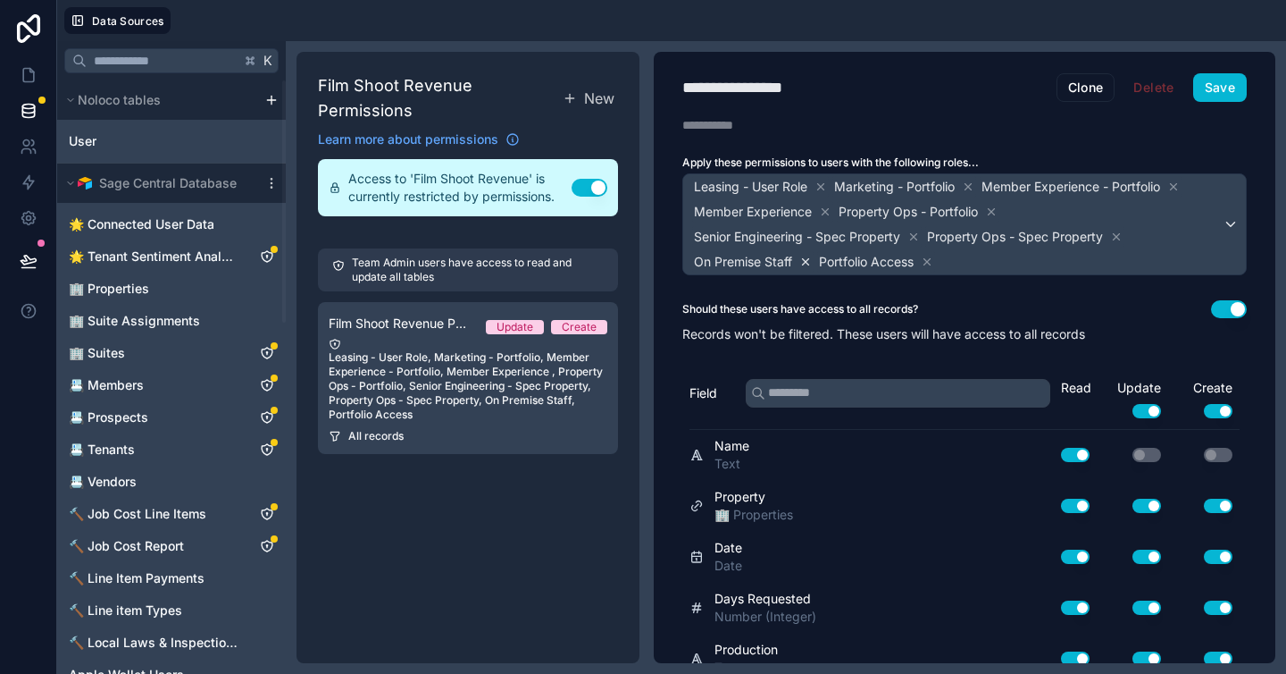
click at [810, 260] on icon at bounding box center [806, 261] width 13 height 13
click at [1122, 234] on icon at bounding box center [1116, 236] width 13 height 13
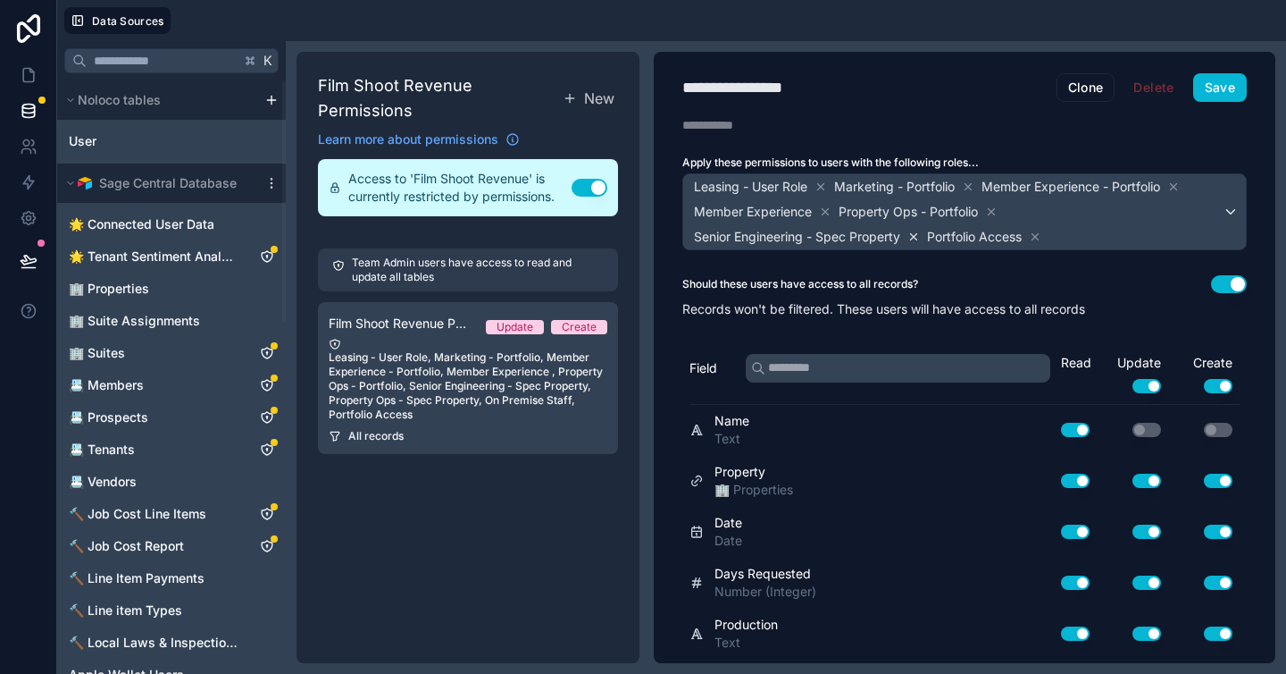
click at [914, 238] on icon at bounding box center [914, 236] width 13 height 13
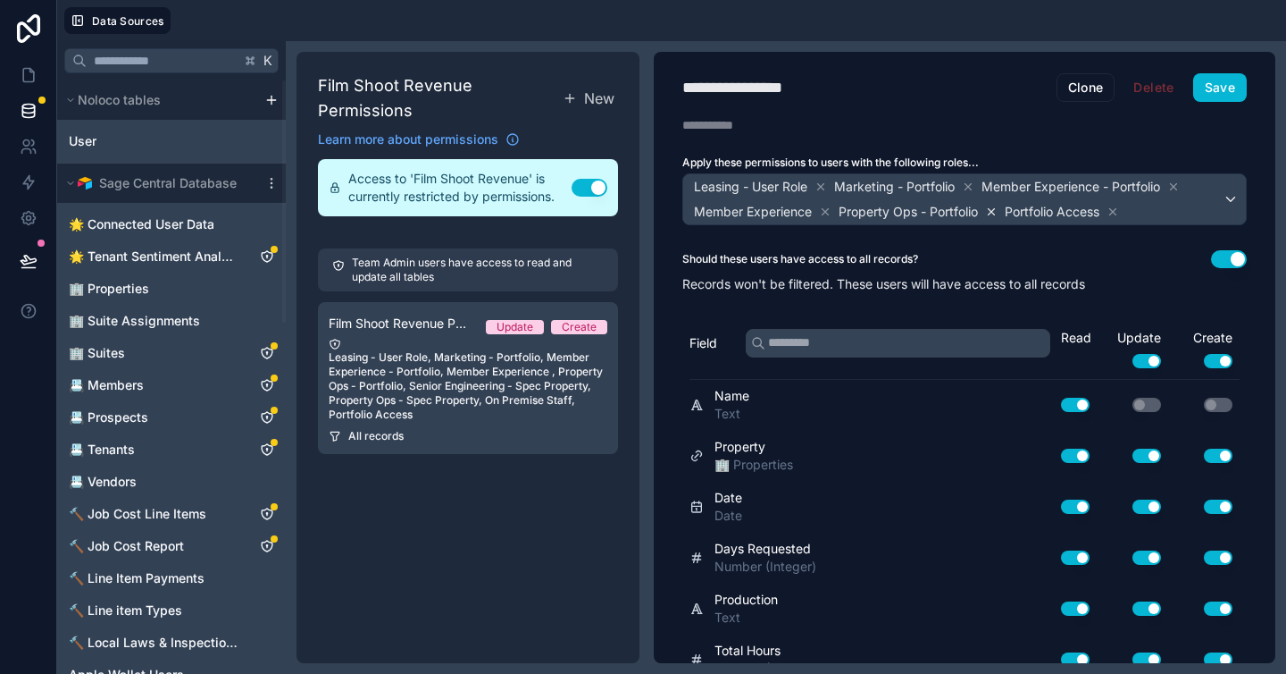
click at [988, 213] on icon at bounding box center [991, 211] width 13 height 13
click at [826, 209] on icon at bounding box center [825, 211] width 13 height 13
click at [1177, 187] on icon at bounding box center [1174, 186] width 6 height 6
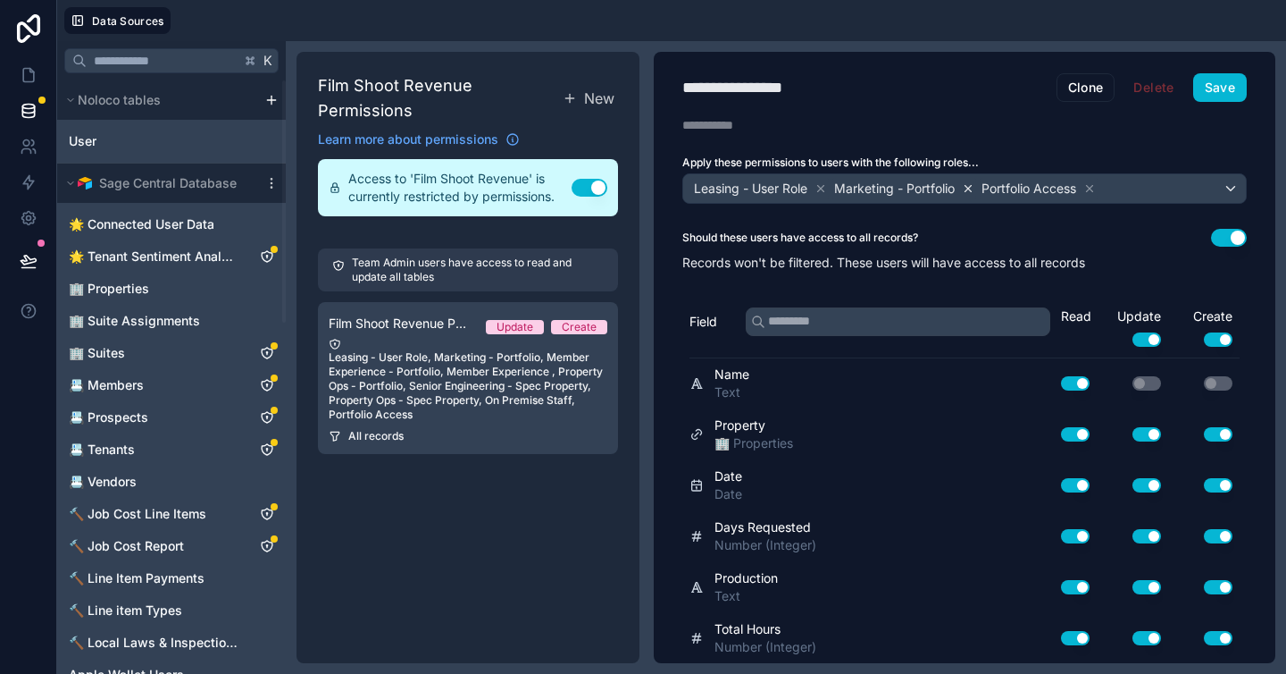
click at [972, 190] on icon at bounding box center [968, 188] width 13 height 13
click at [820, 188] on icon at bounding box center [821, 188] width 13 height 13
click at [1225, 85] on button "Save" at bounding box center [1221, 87] width 54 height 29
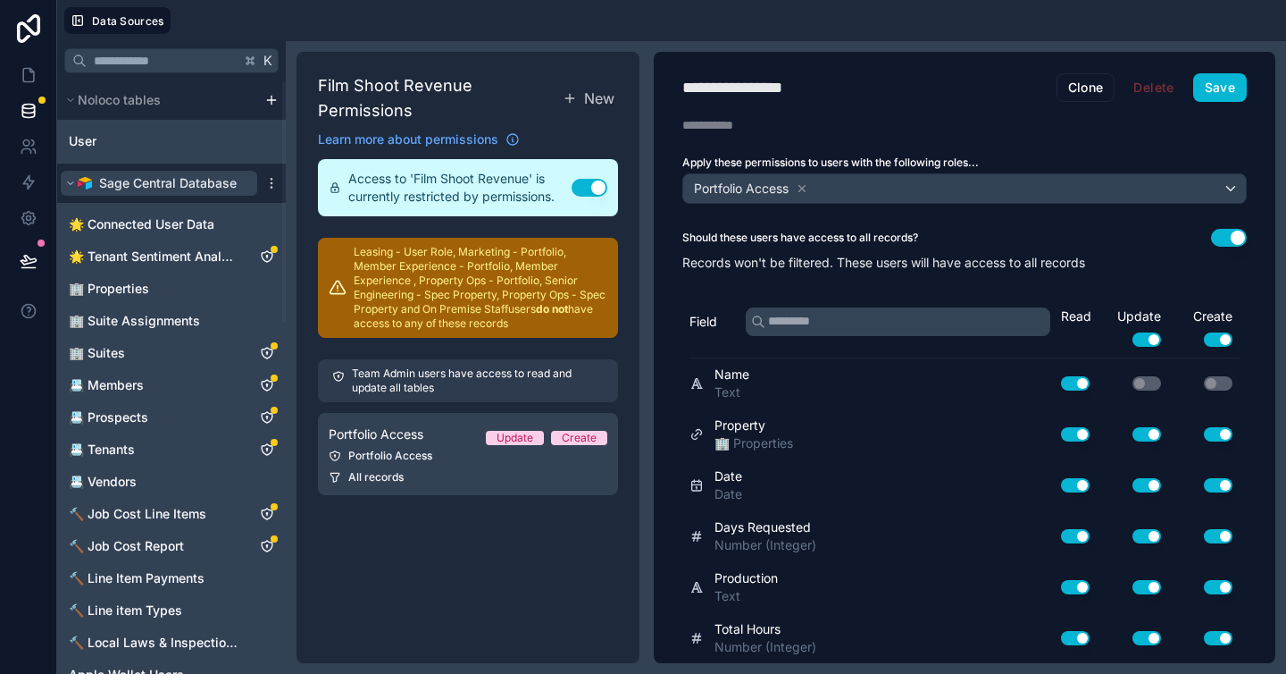
click at [71, 183] on icon at bounding box center [70, 183] width 11 height 11
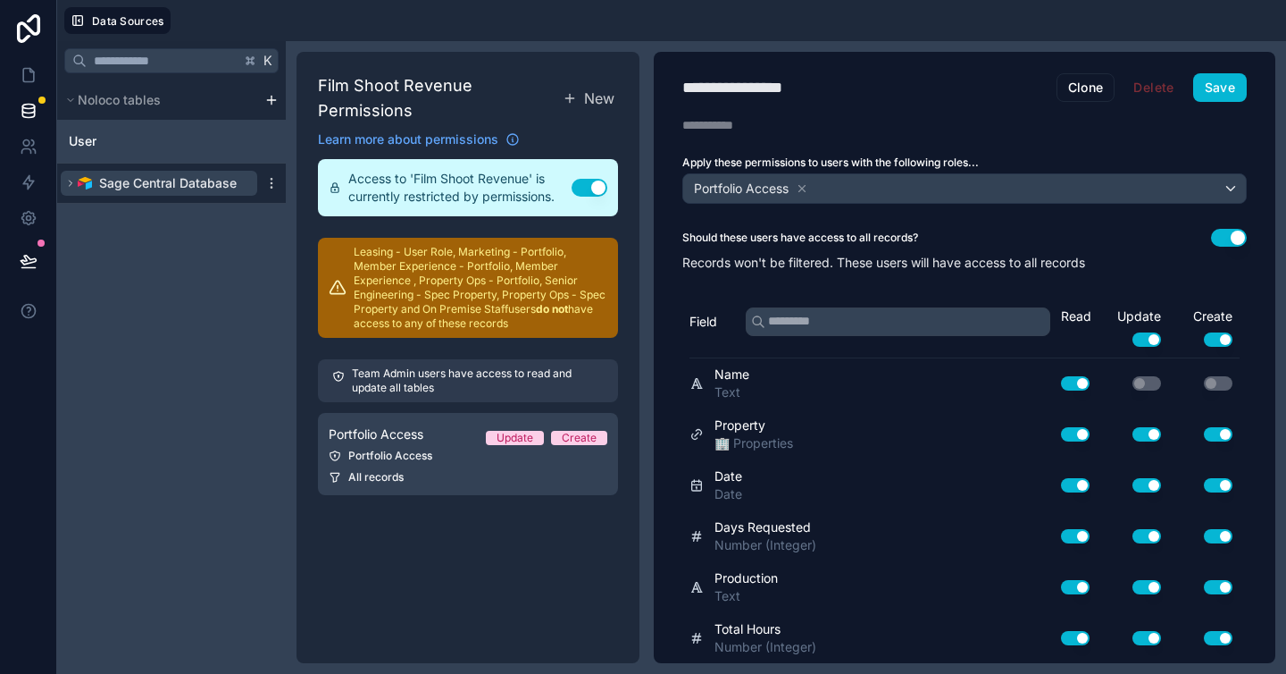
click at [71, 183] on icon at bounding box center [71, 182] width 3 height 5
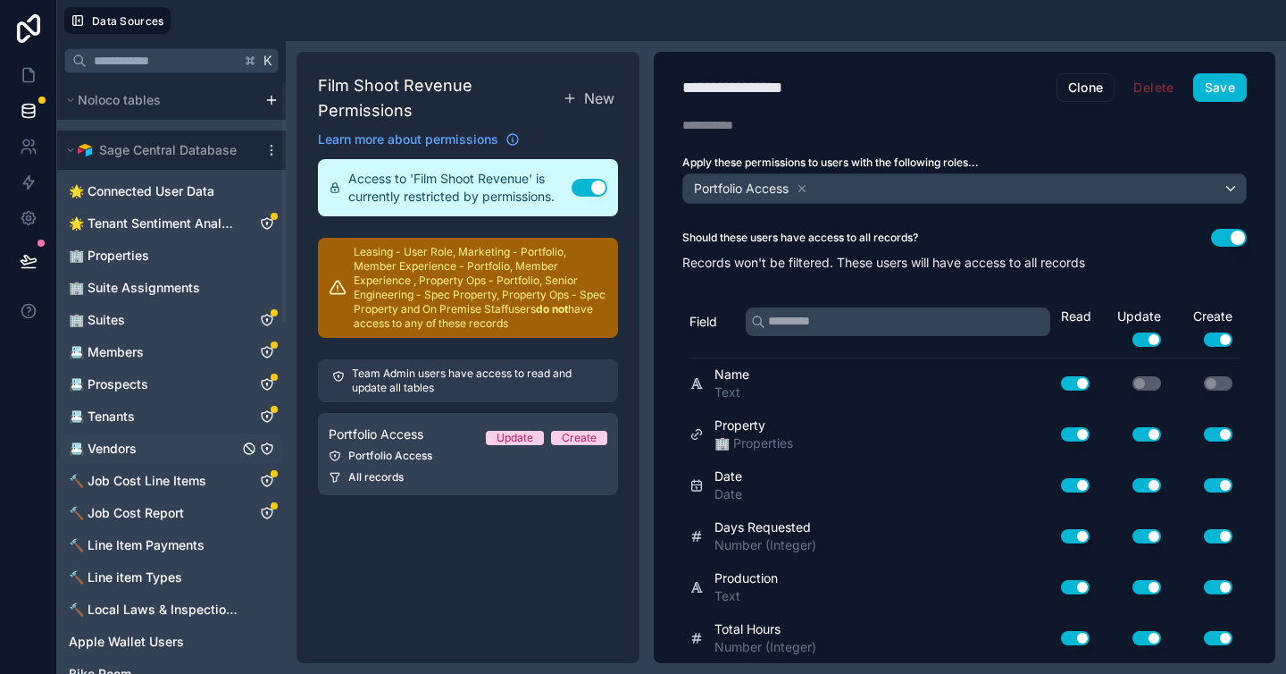
scroll to position [332, 0]
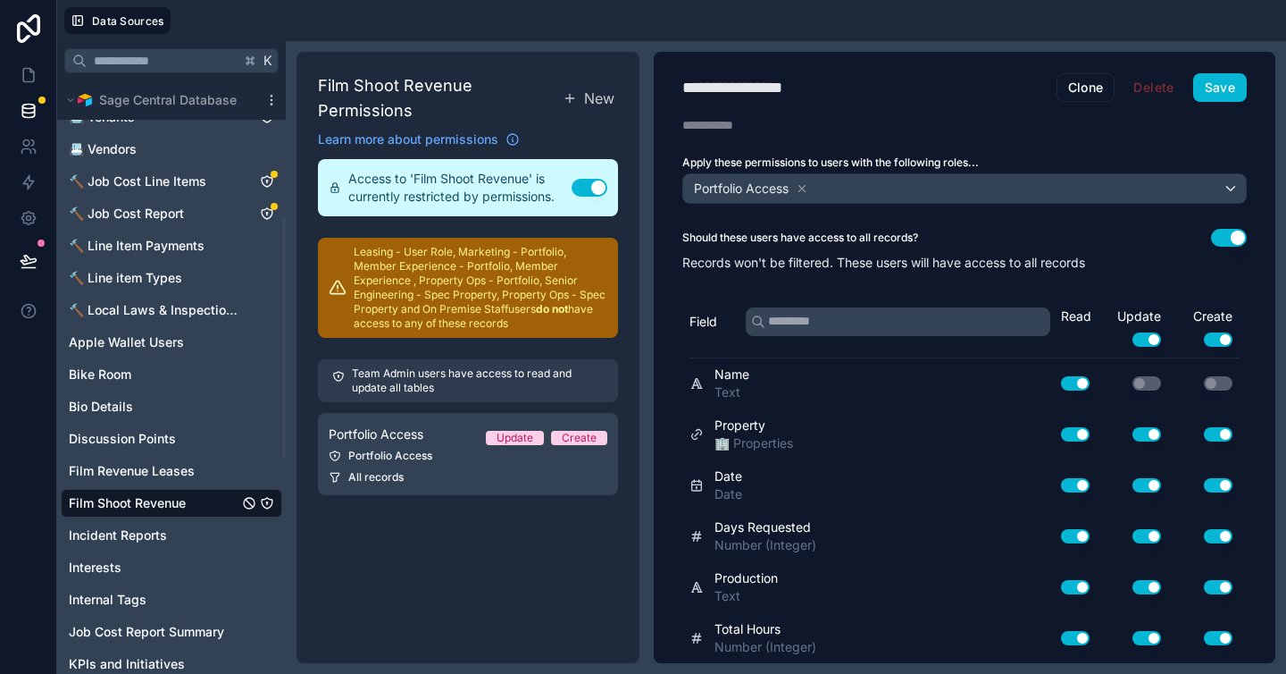
click at [272, 500] on icon "Film Shoot Revenue" at bounding box center [267, 503] width 11 height 11
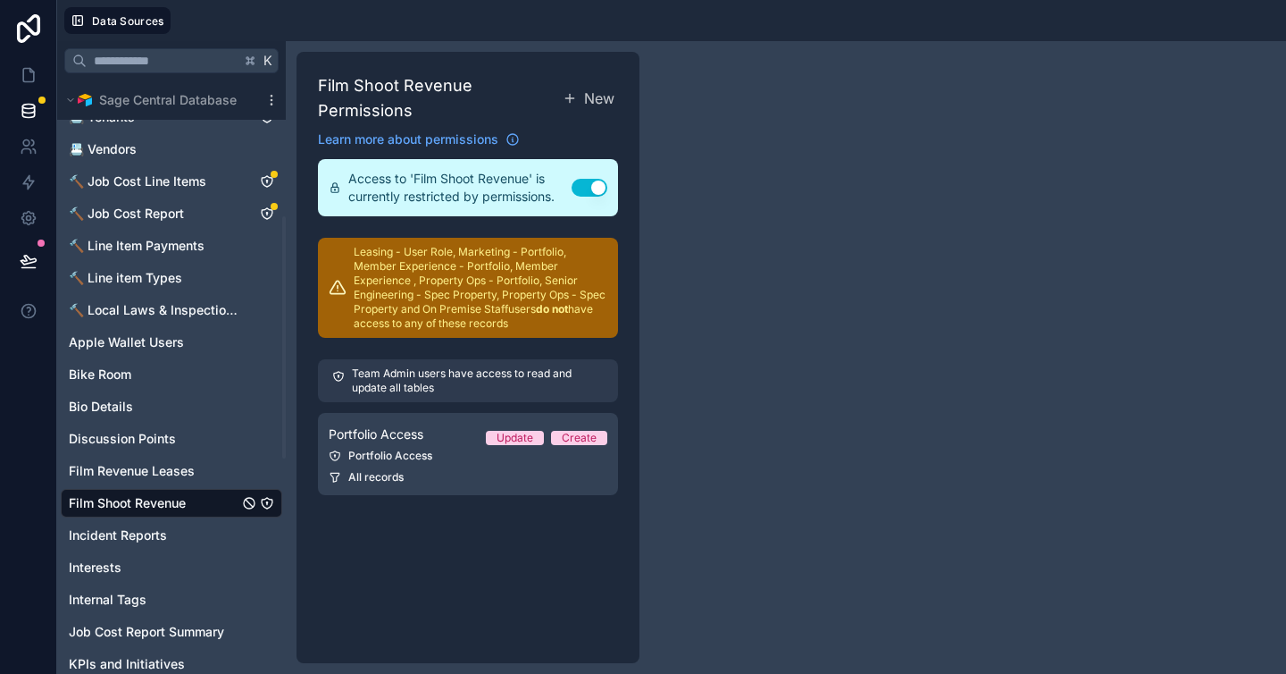
click at [272, 500] on icon "Film Shoot Revenue" at bounding box center [267, 503] width 11 height 11
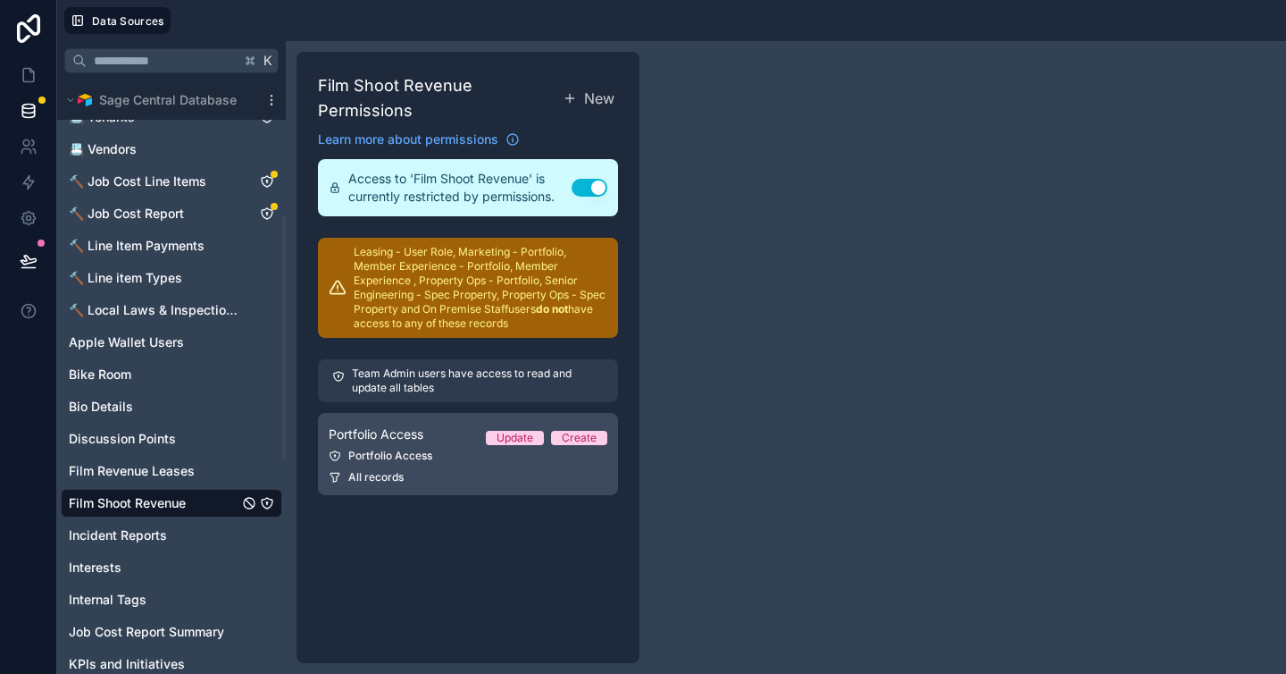
click at [528, 466] on link "Portfolio Access Update Create Portfolio Access All records" at bounding box center [468, 454] width 300 height 82
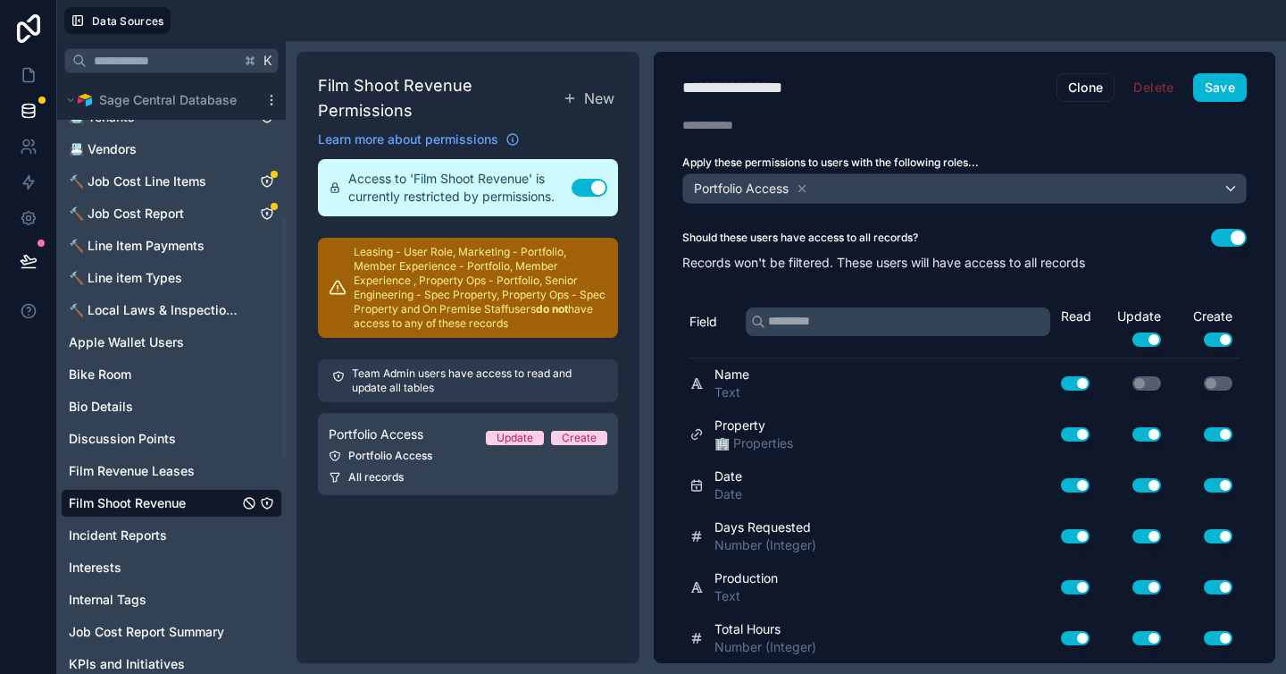
click at [1211, 340] on button "Use setting" at bounding box center [1218, 339] width 29 height 14
click at [1028, 243] on div "Should these users have access to all records? Use setting" at bounding box center [965, 238] width 565 height 18
click at [1215, 83] on button "Save" at bounding box center [1221, 87] width 54 height 29
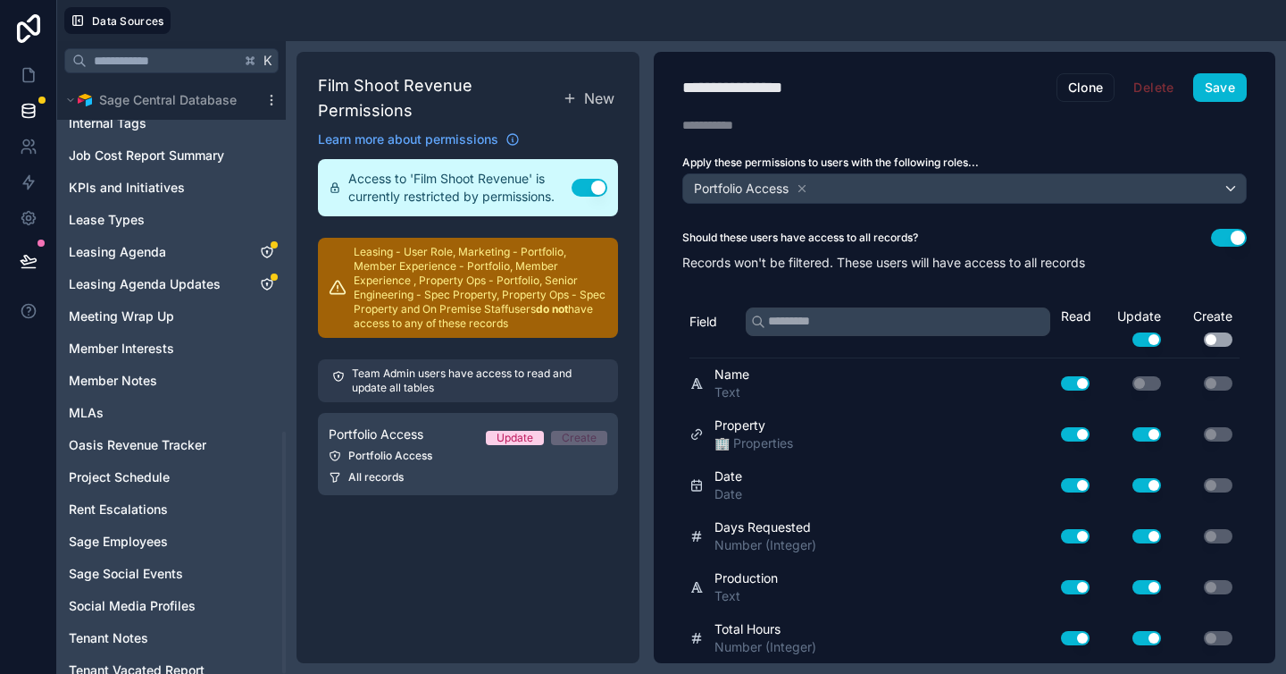
scroll to position [859, 0]
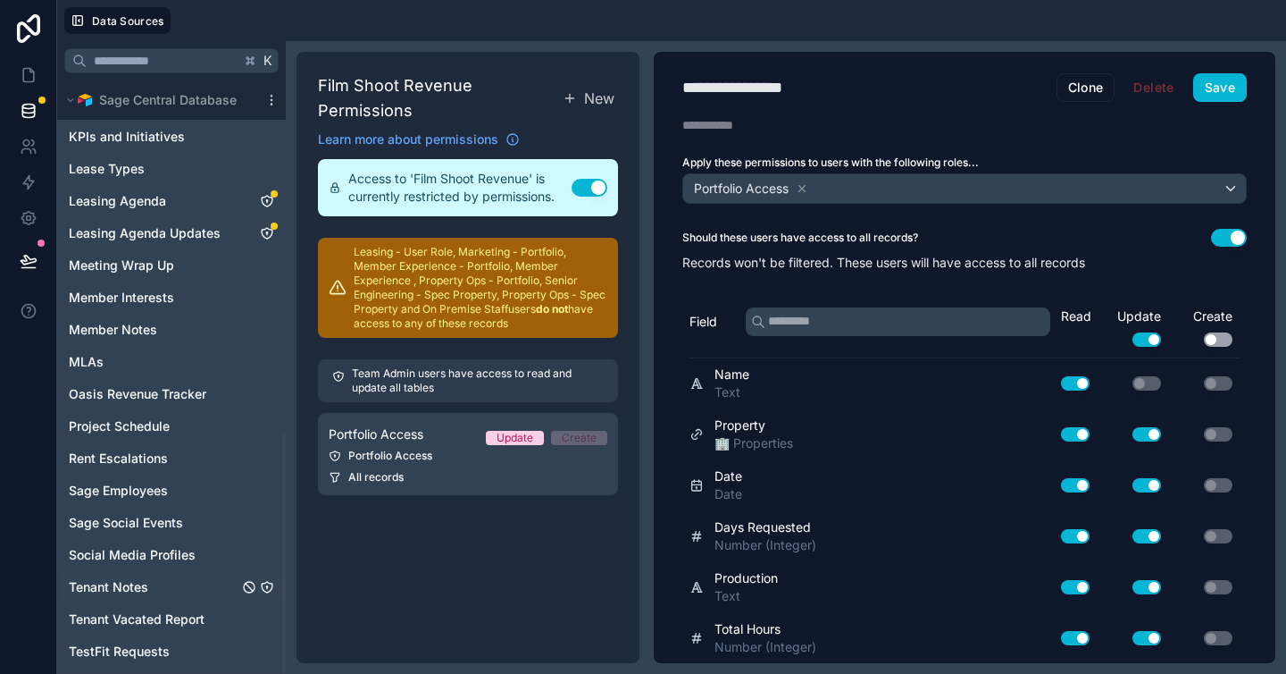
click at [121, 589] on span "Tenant Notes" at bounding box center [109, 587] width 80 height 18
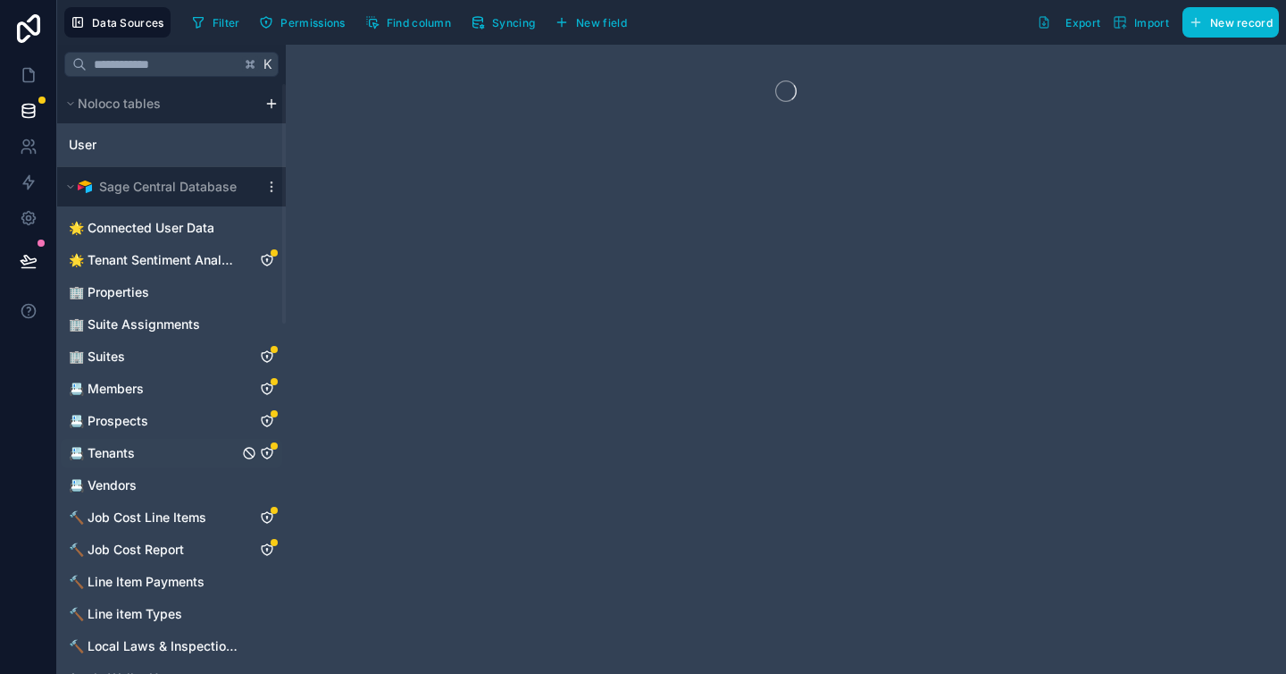
click at [139, 450] on link "📇 Tenants" at bounding box center [154, 453] width 170 height 18
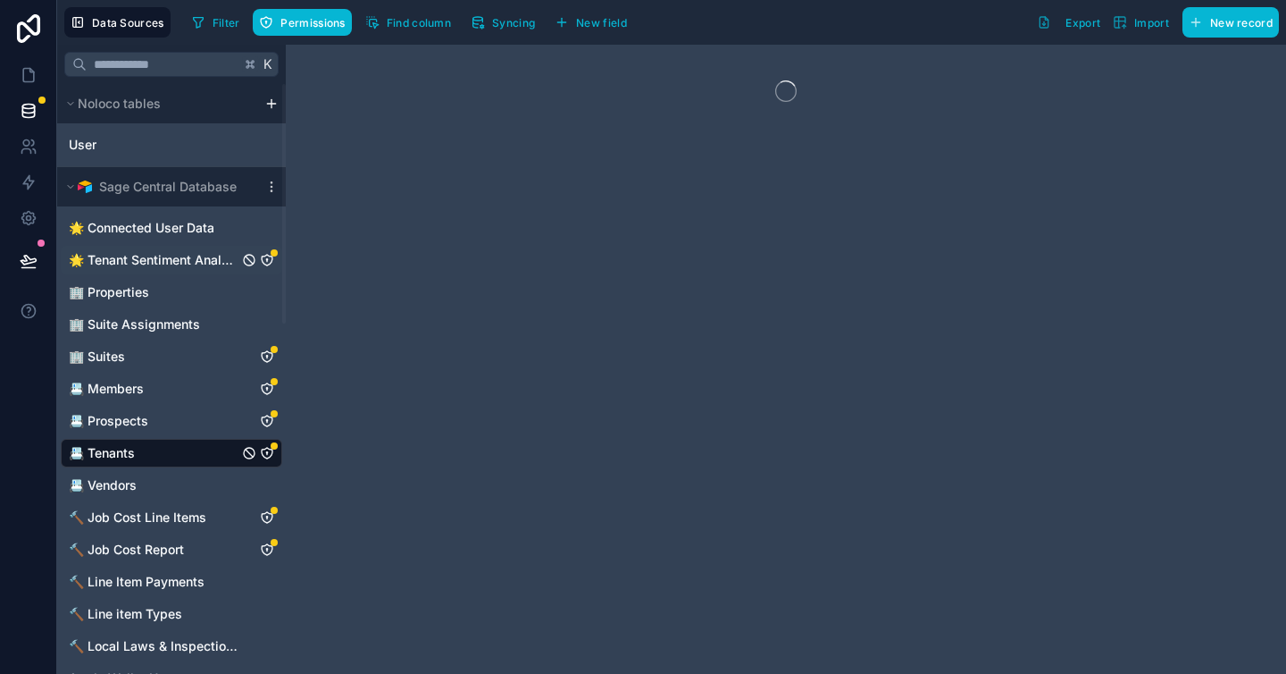
click at [171, 264] on span "🌟 Tenant Sentiment Analysis" at bounding box center [154, 260] width 170 height 18
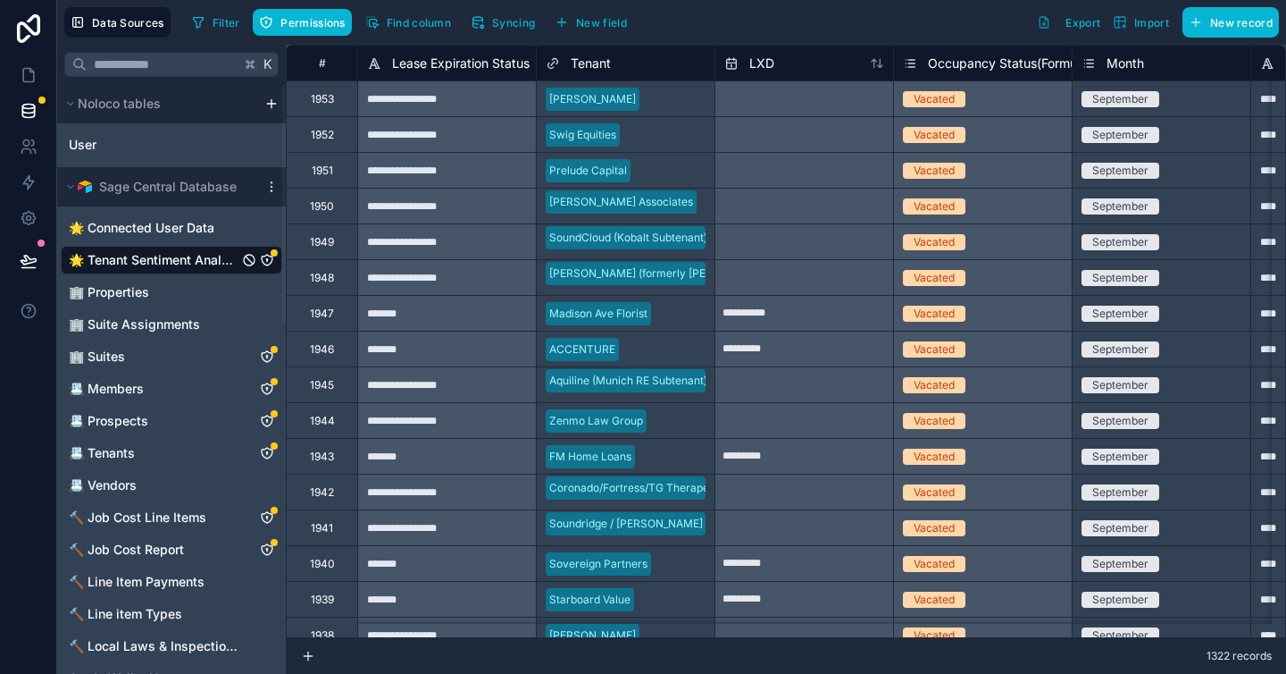
click at [268, 262] on icon "🌟 Tenant Sentiment Analysis" at bounding box center [267, 260] width 14 height 14
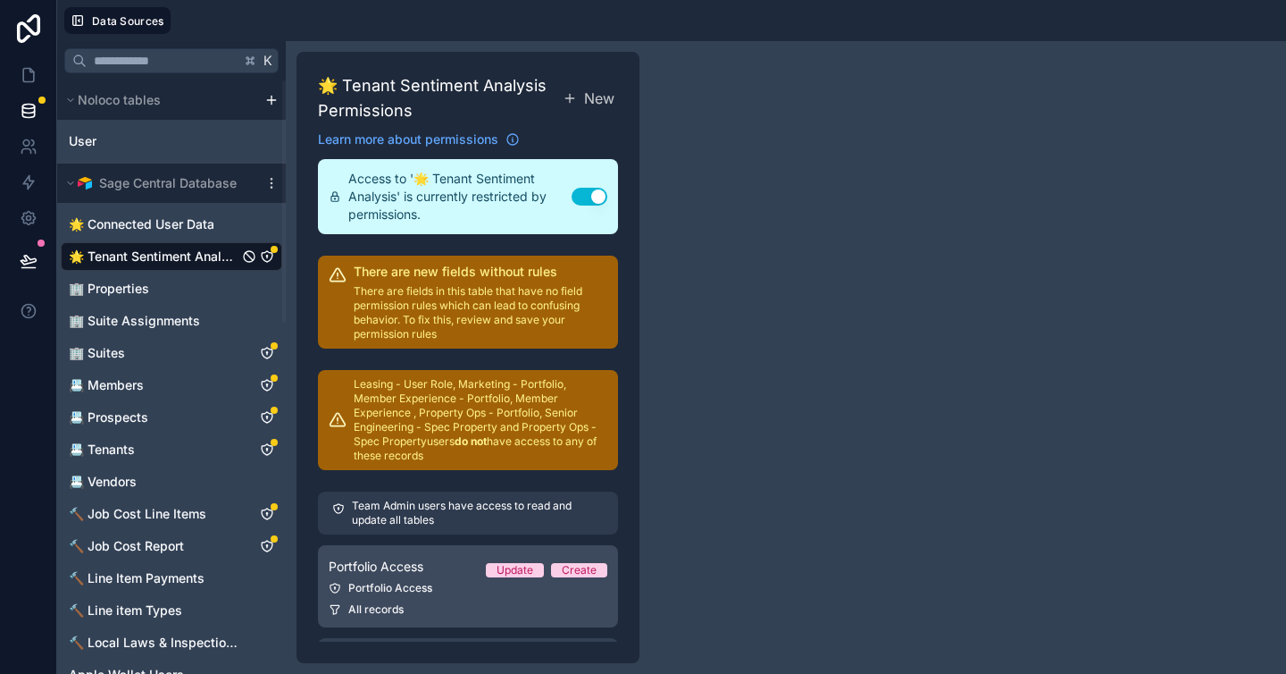
click at [443, 591] on div "Portfolio Access" at bounding box center [468, 588] width 279 height 14
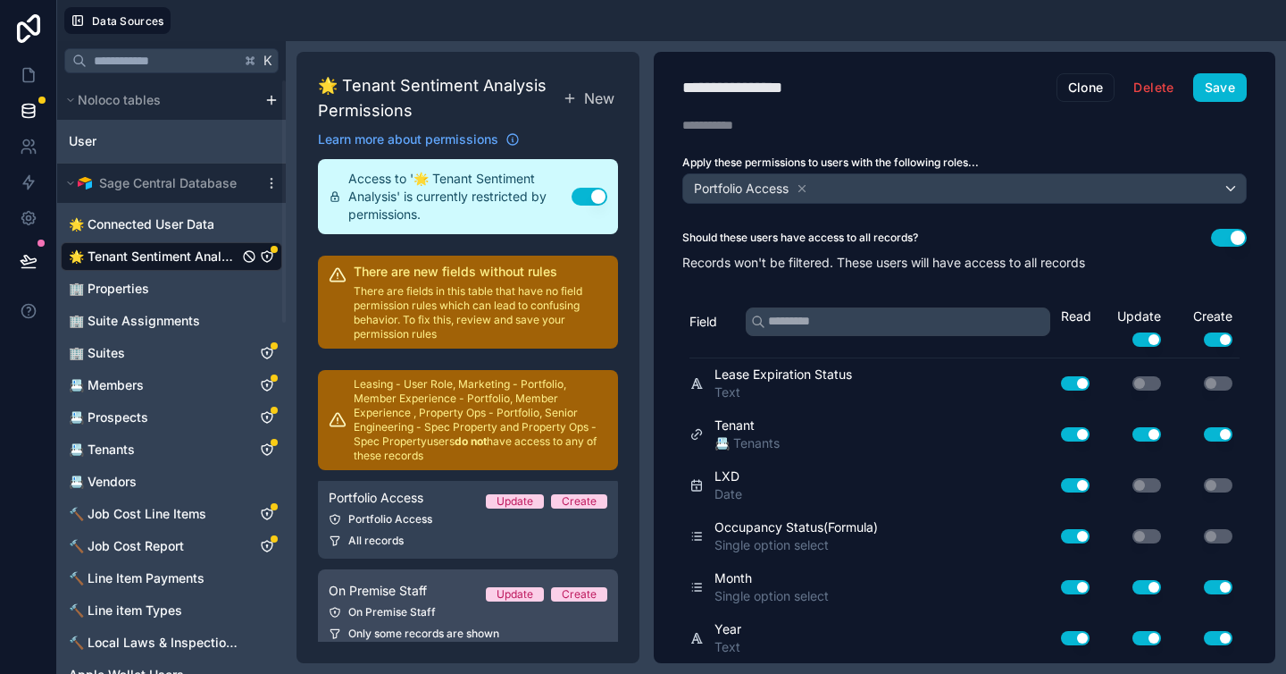
scroll to position [89, 0]
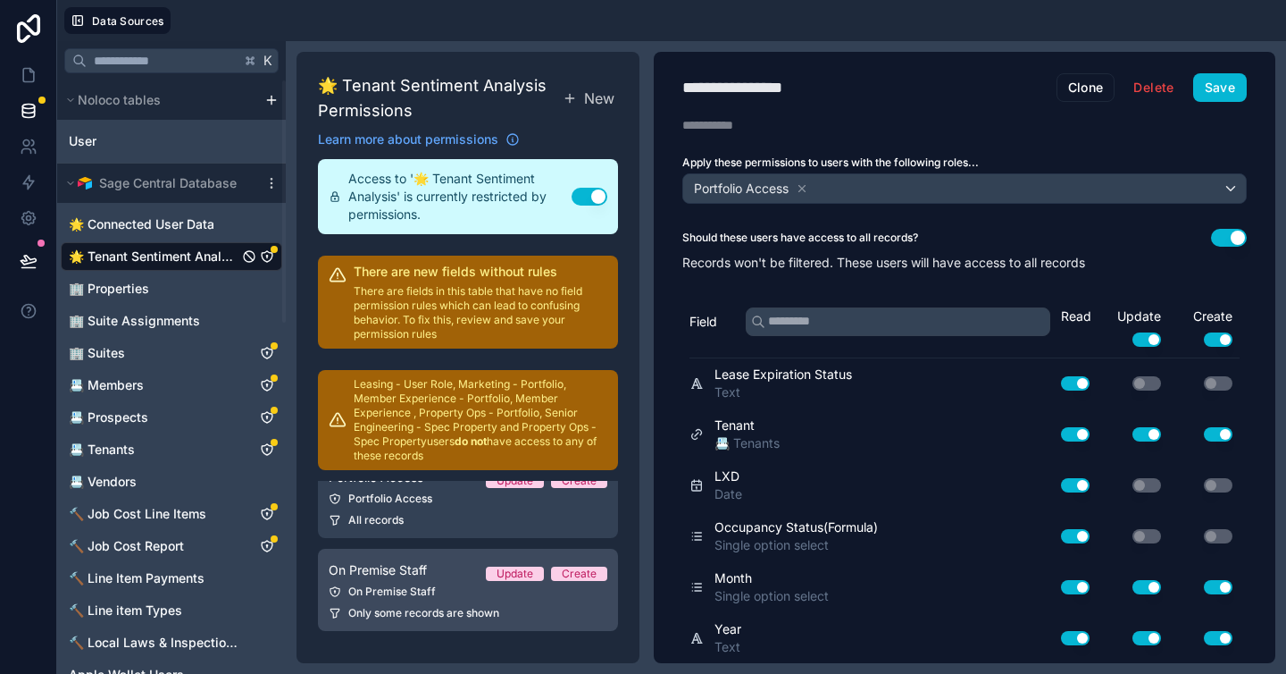
click at [387, 606] on span "Only some records are shown" at bounding box center [423, 613] width 151 height 14
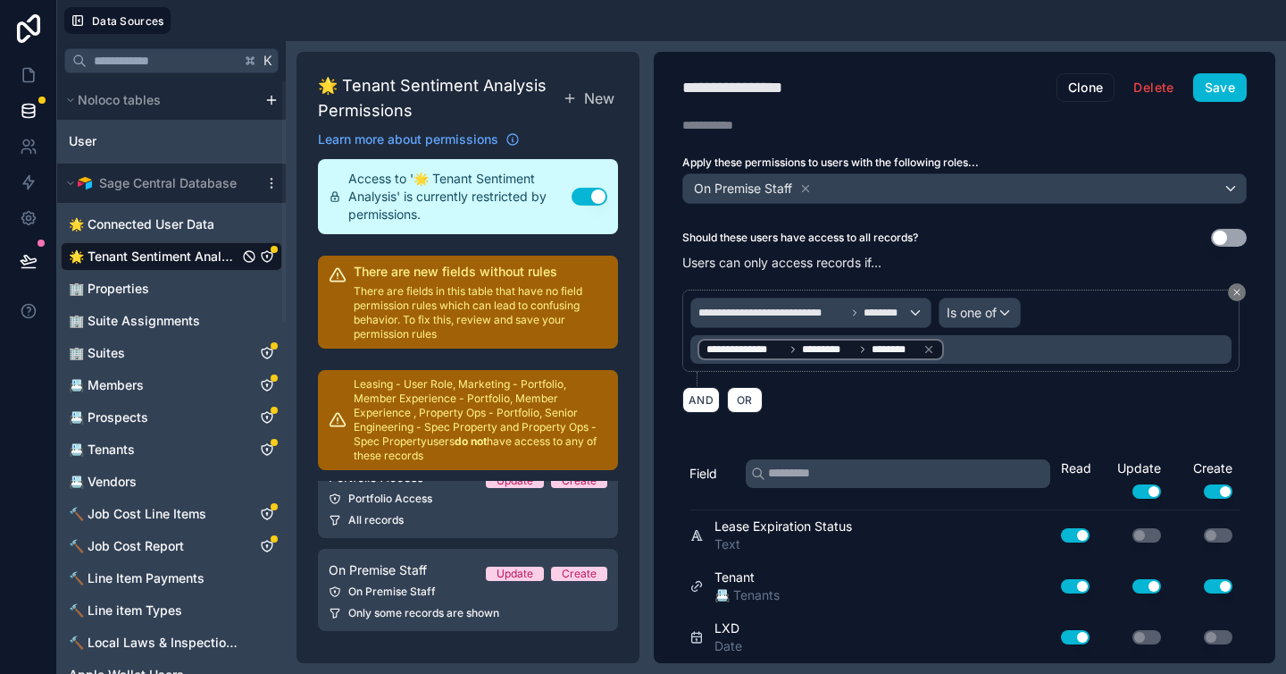
click at [443, 295] on p "There are fields in this table that have no field permission rules which can le…" at bounding box center [481, 312] width 254 height 57
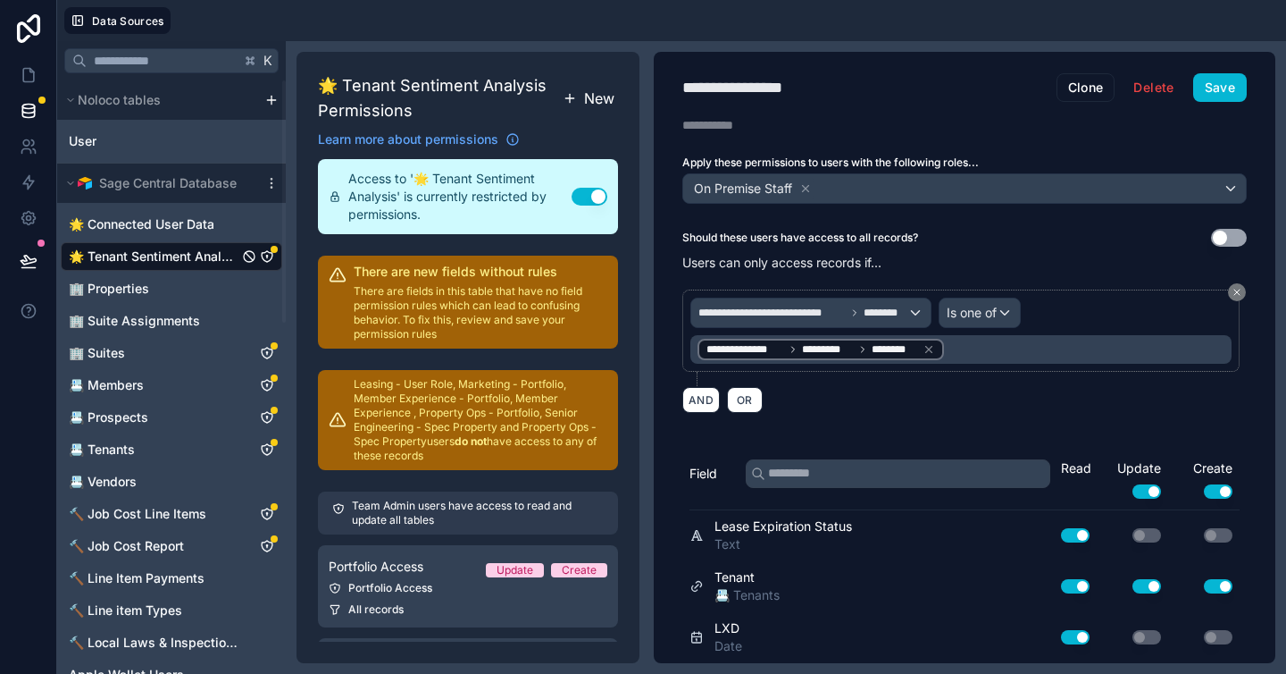
click at [600, 101] on span "New" at bounding box center [599, 98] width 30 height 21
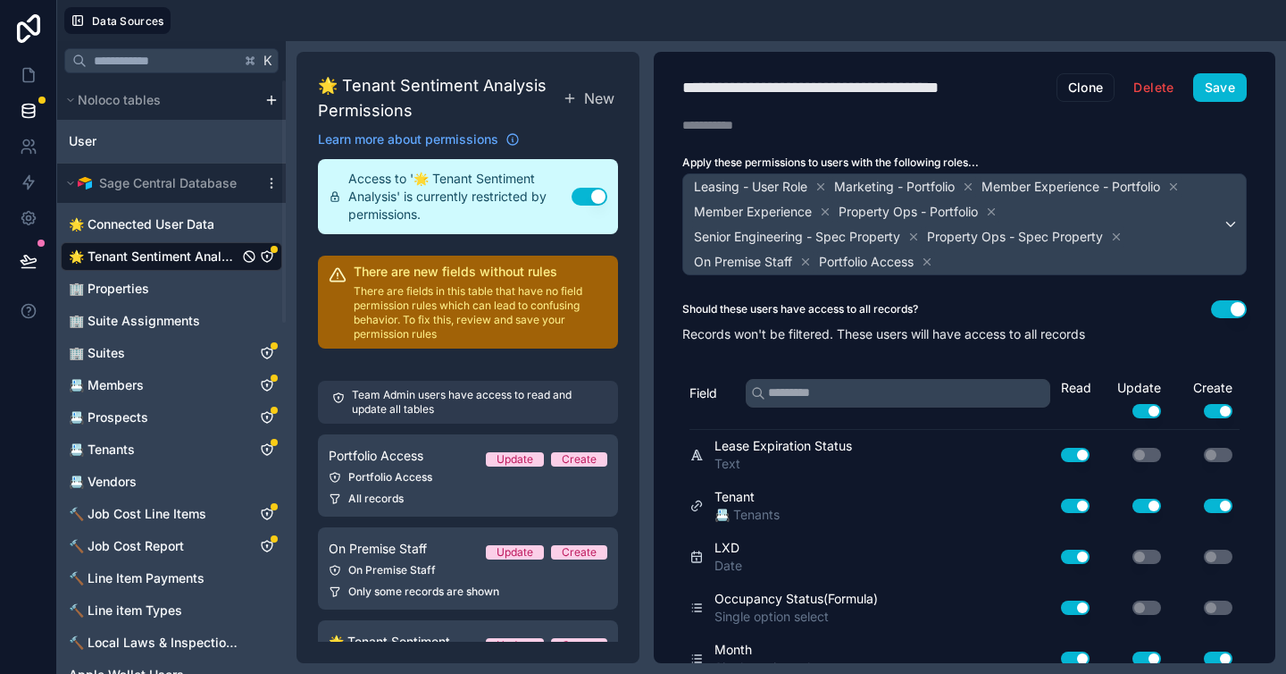
click at [741, 123] on div at bounding box center [731, 125] width 96 height 18
click at [838, 92] on div "**********" at bounding box center [852, 87] width 339 height 25
type div "**********"
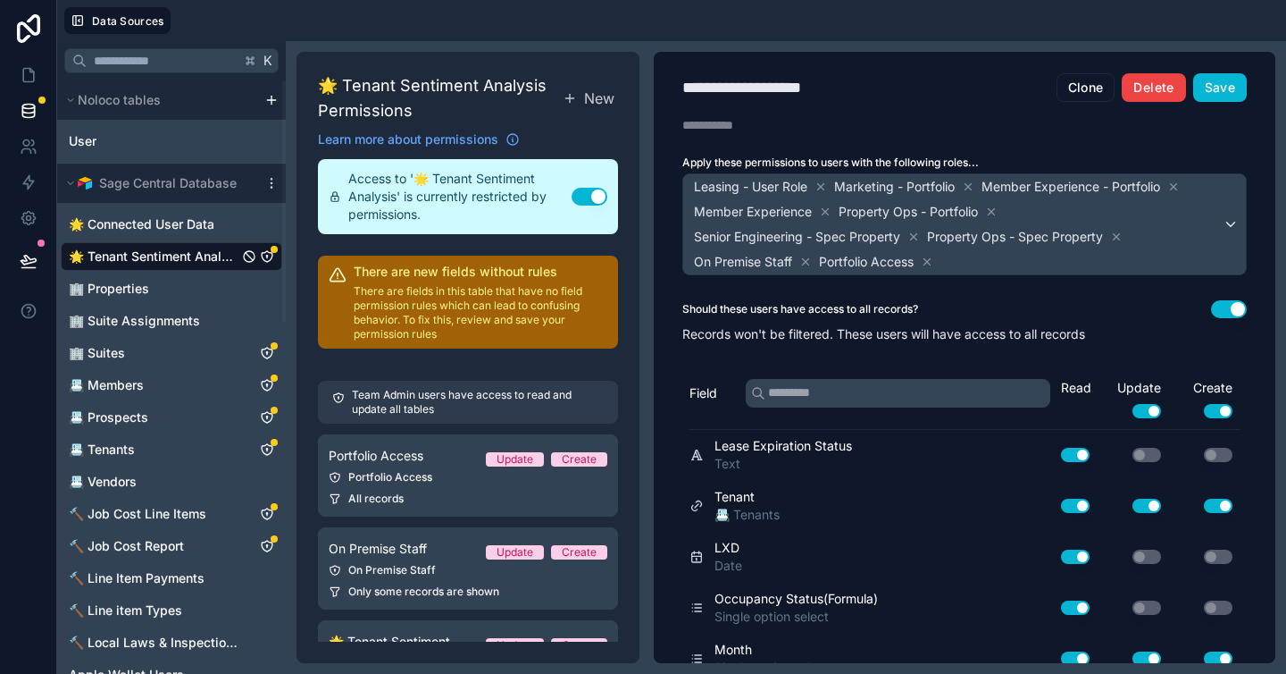
click at [1160, 90] on button "Delete" at bounding box center [1153, 87] width 63 height 29
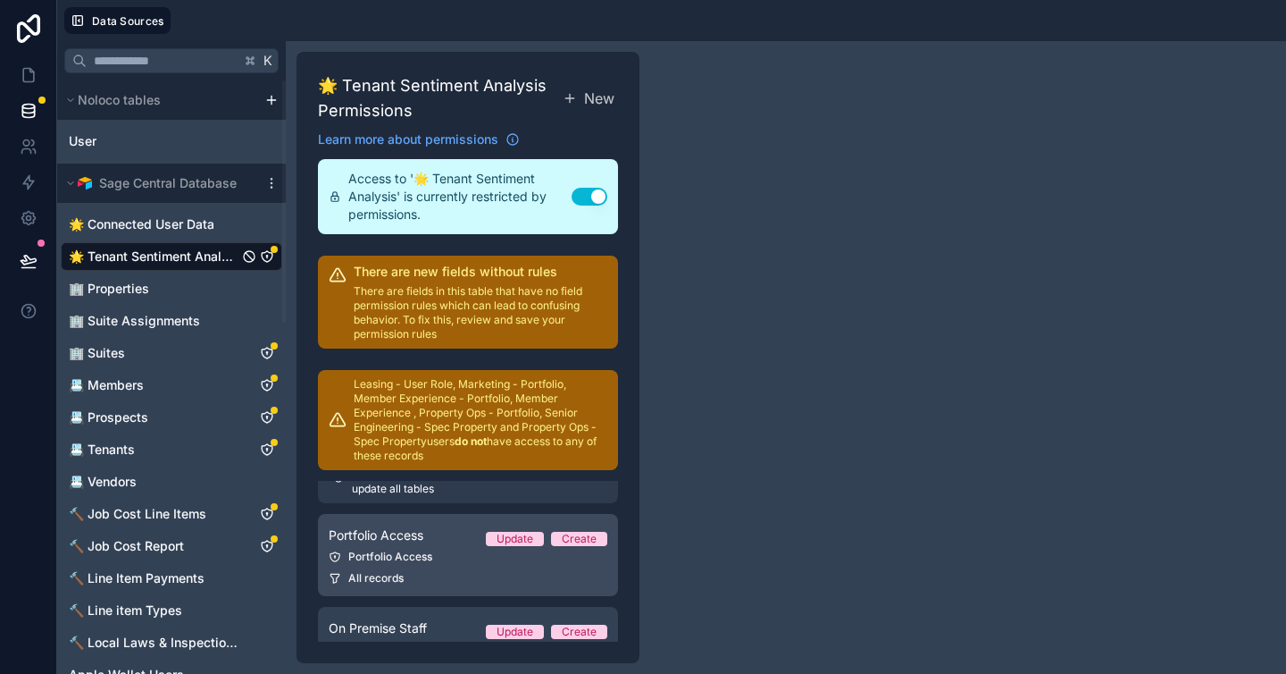
scroll to position [89, 0]
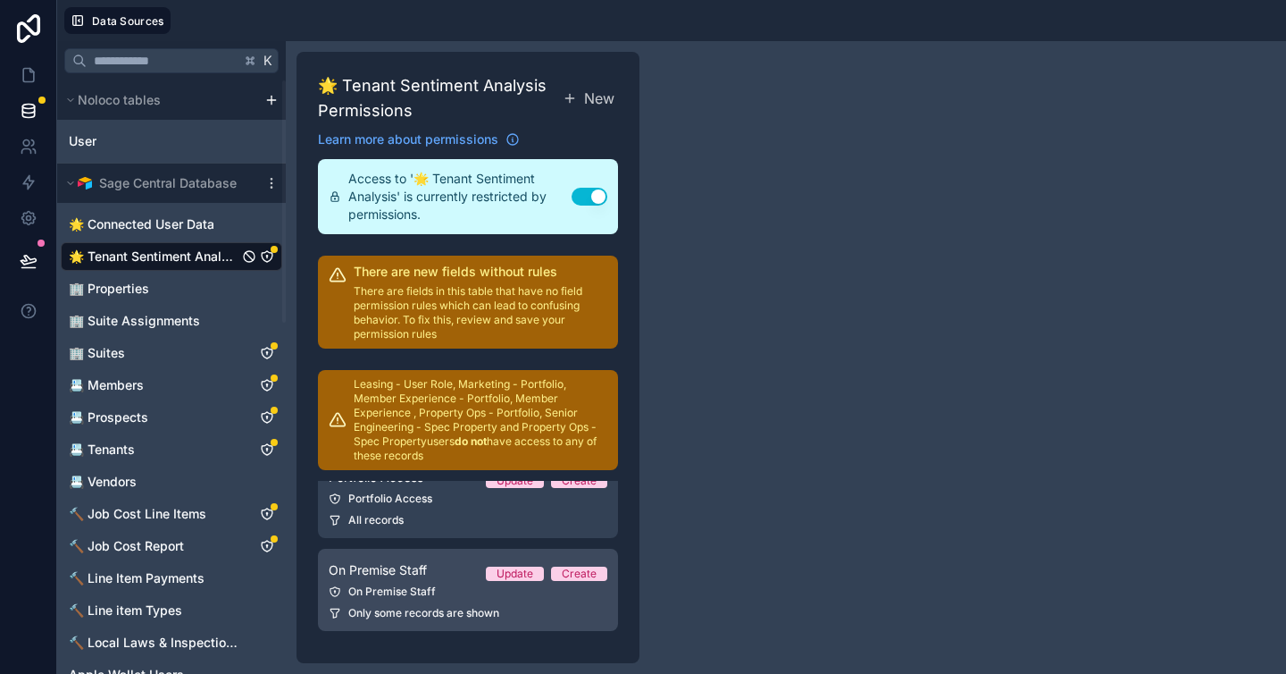
click at [395, 581] on link "On Premise Staff Update Create On Premise Staff Only some records are shown" at bounding box center [468, 590] width 300 height 82
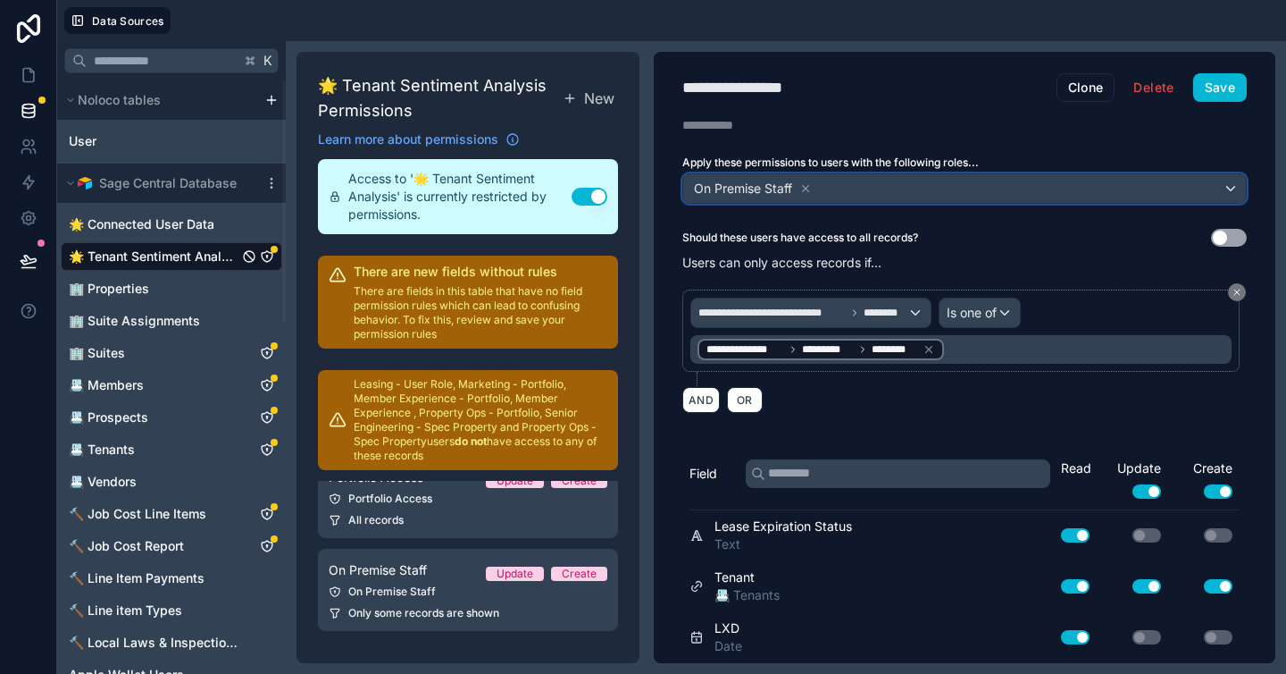
click at [840, 197] on div "On Premise Staff" at bounding box center [964, 188] width 563 height 29
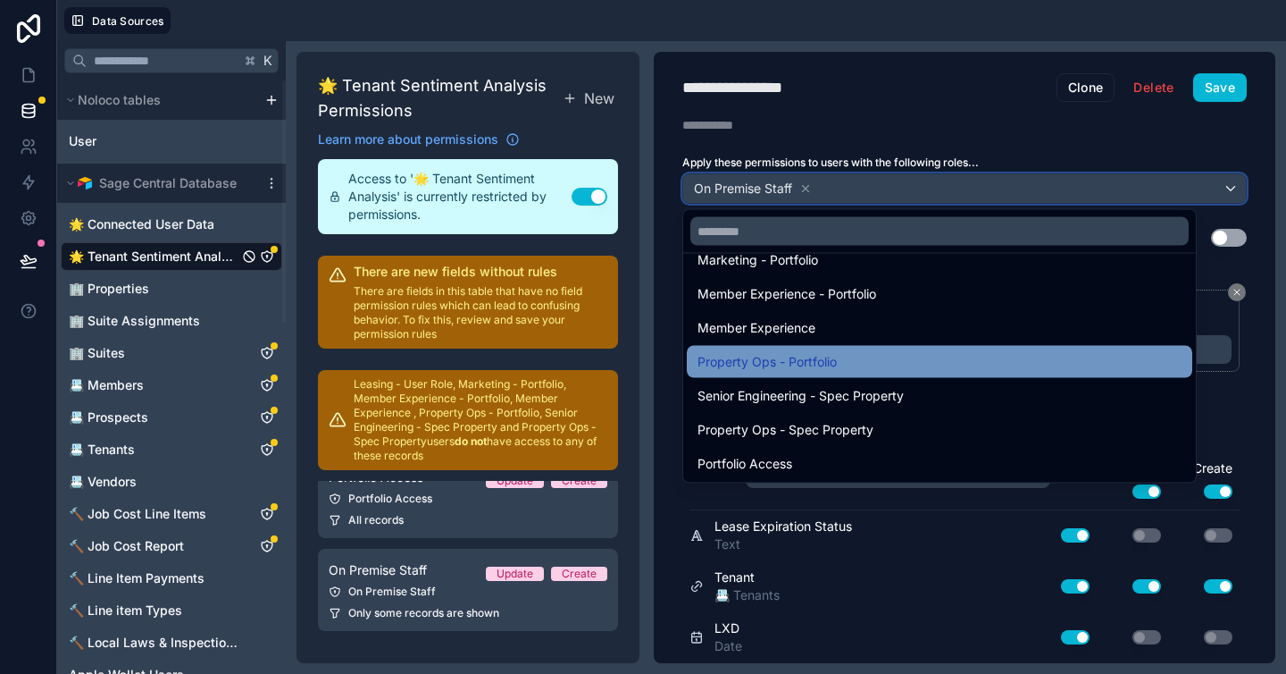
scroll to position [93, 0]
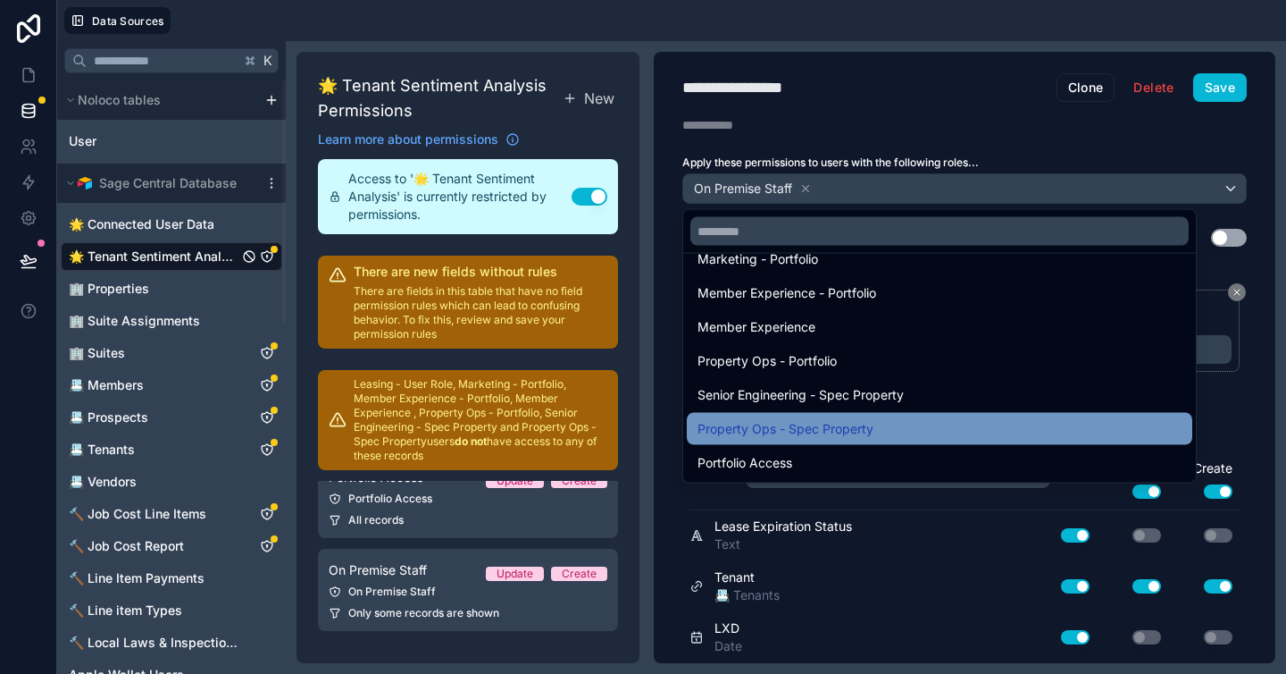
click at [926, 427] on div "Property Ops - Spec Property" at bounding box center [940, 428] width 484 height 21
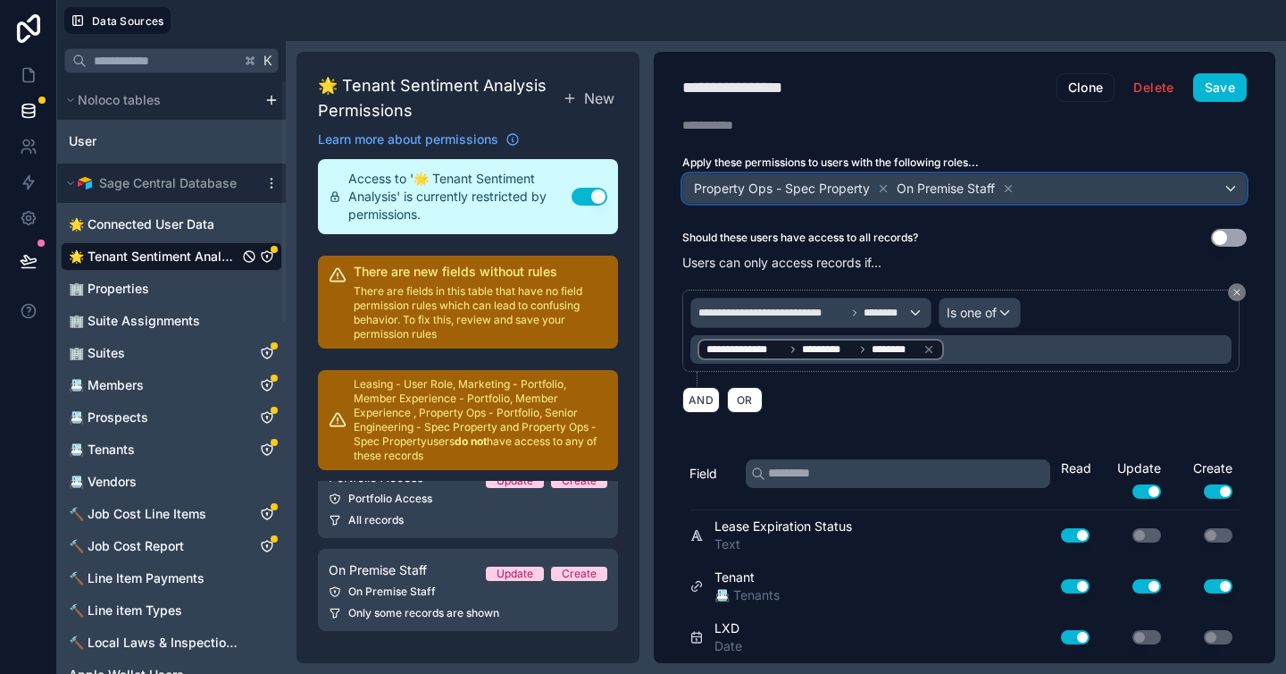
click at [1100, 196] on div "Property Ops - Spec Property On Premise Staff" at bounding box center [964, 188] width 563 height 29
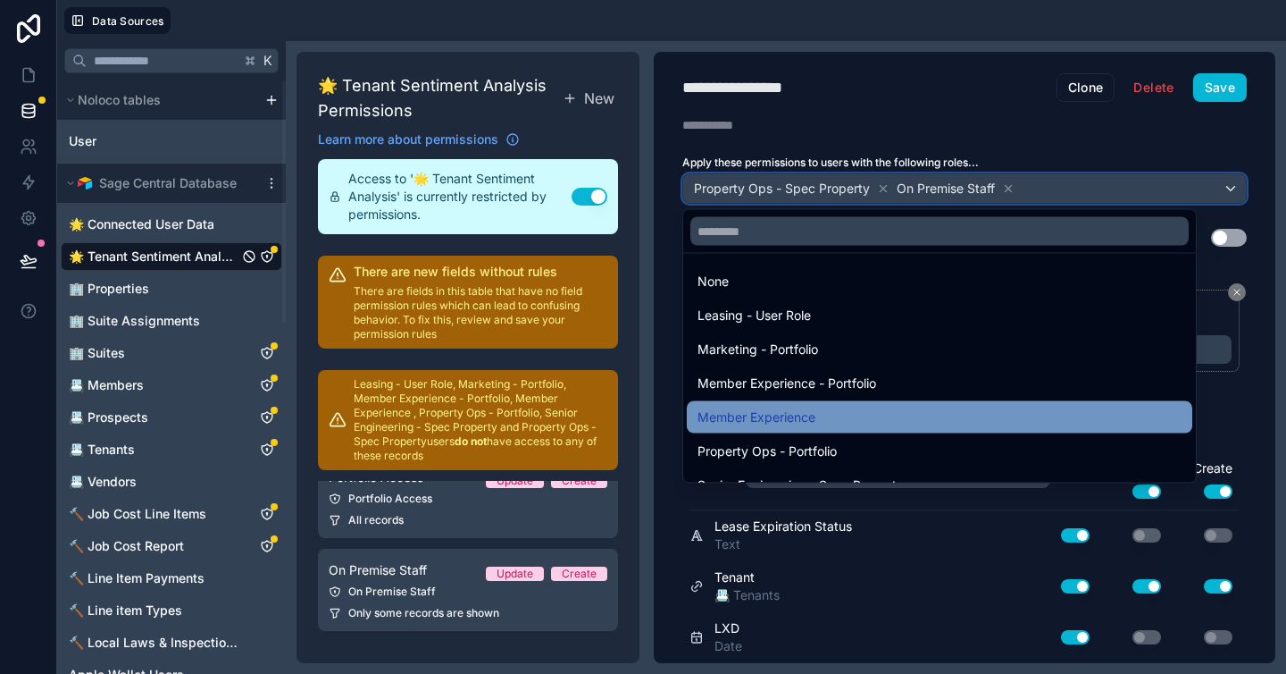
scroll to position [4, 0]
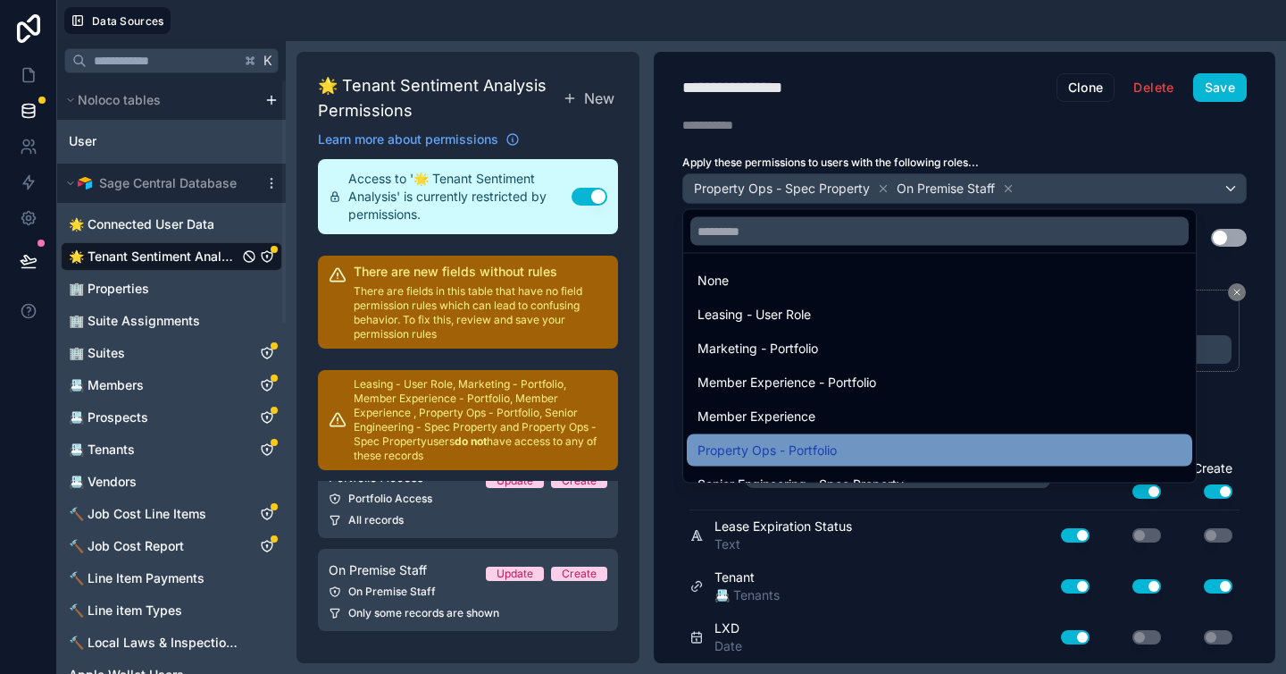
click at [842, 444] on div "Property Ops - Portfolio" at bounding box center [940, 450] width 484 height 21
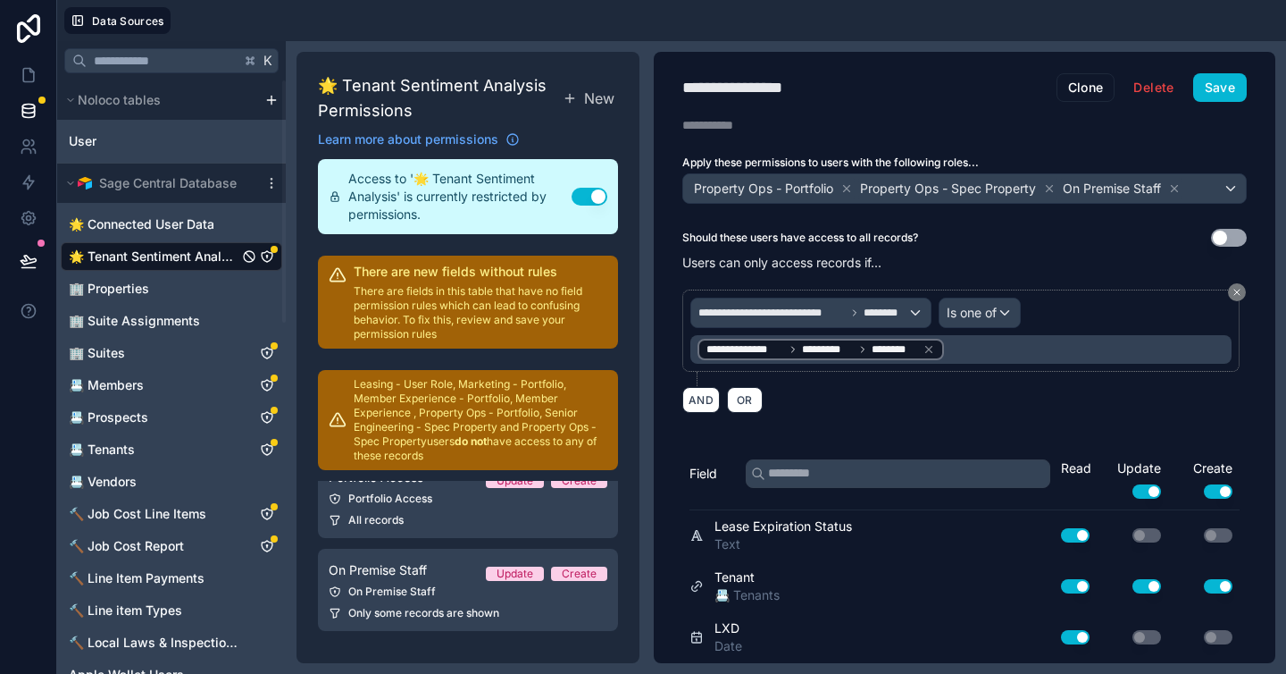
click at [843, 427] on div "**********" at bounding box center [965, 357] width 622 height 611
click at [404, 55] on div "🌟 Tenant Sentiment Analysis Permissions New Learn more about permissions Access…" at bounding box center [468, 357] width 343 height 611
click at [37, 145] on icon at bounding box center [29, 147] width 18 height 18
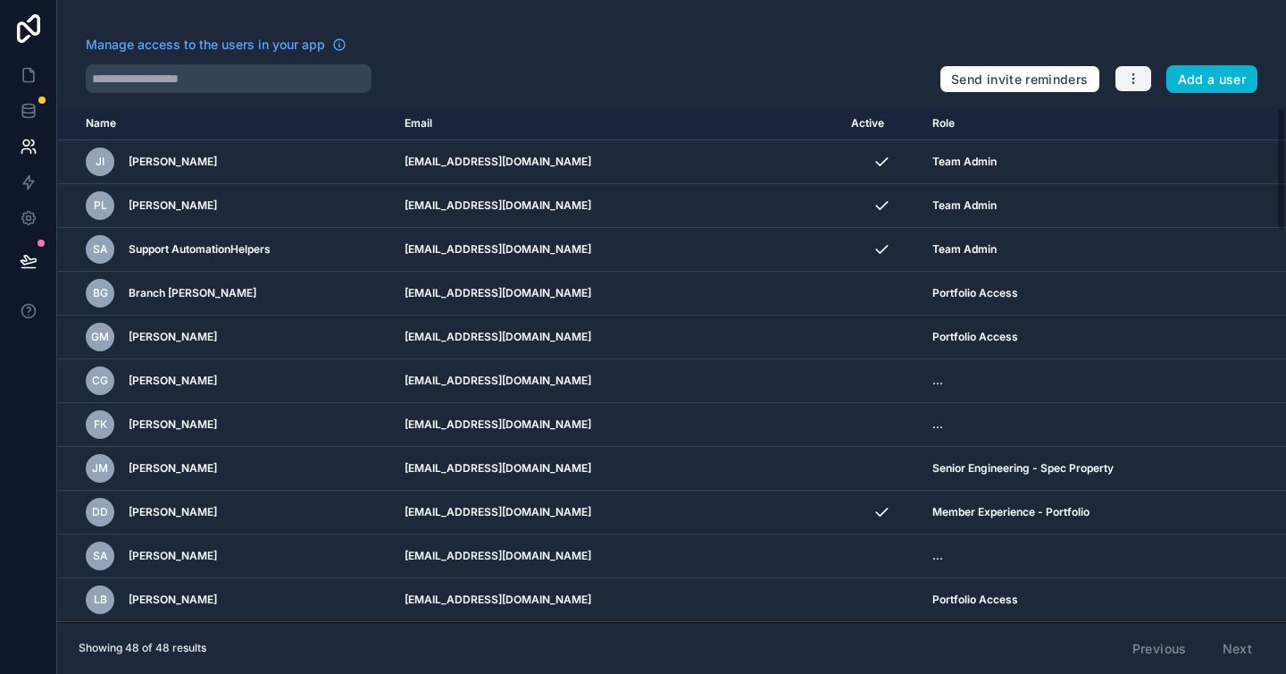
click at [1135, 75] on icon "button" at bounding box center [1134, 78] width 14 height 14
click at [1179, 122] on link "Manage roles" at bounding box center [1176, 121] width 125 height 29
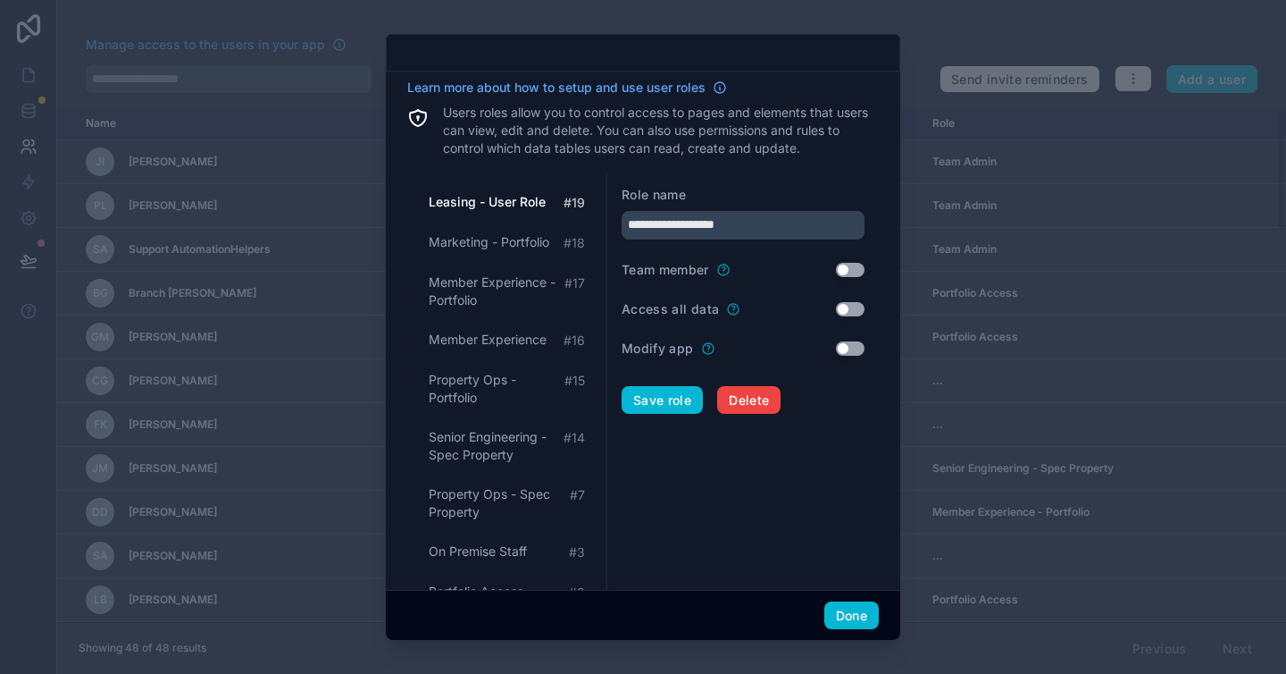
click at [661, 507] on form "**********" at bounding box center [743, 450] width 243 height 528
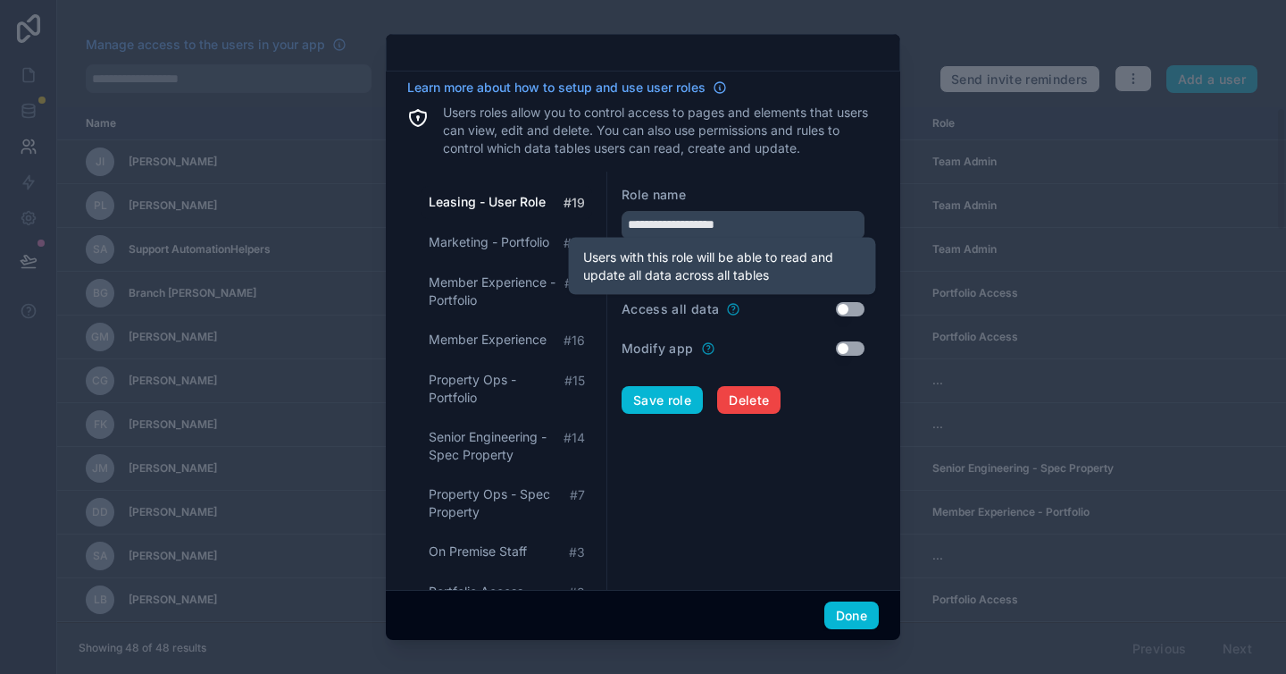
click at [737, 310] on icon at bounding box center [733, 309] width 14 height 14
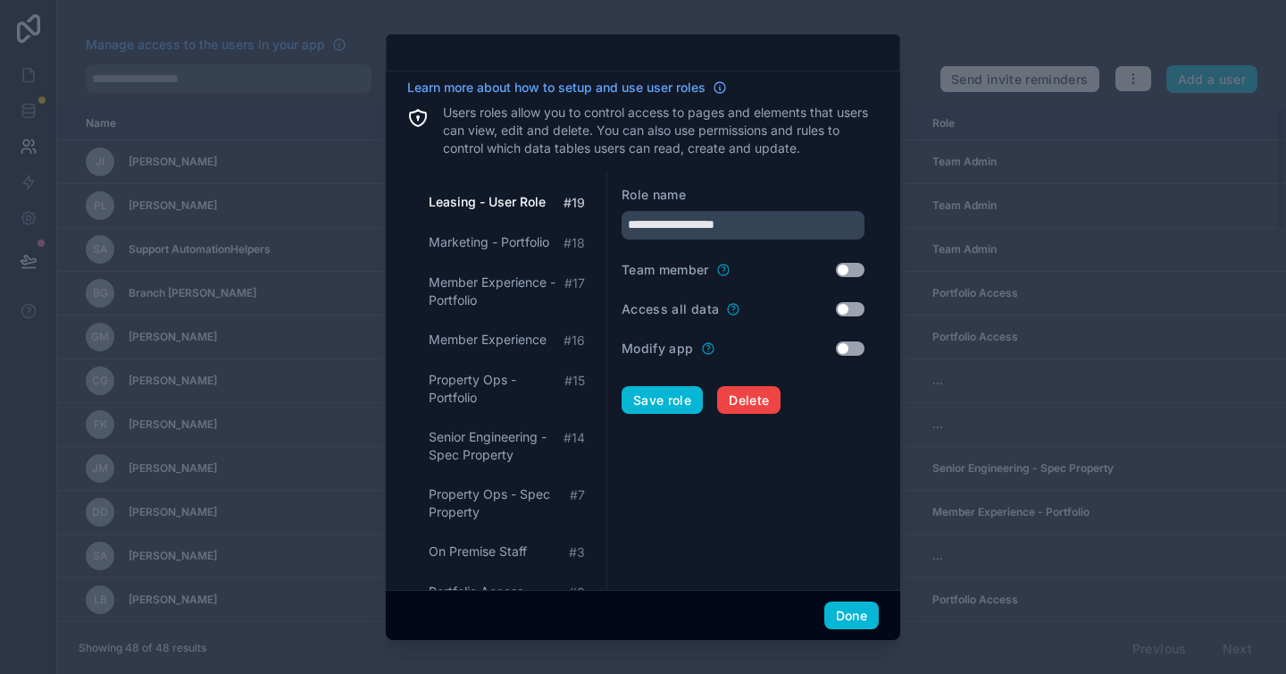
click at [836, 305] on button "Use setting" at bounding box center [850, 309] width 29 height 14
click at [838, 609] on button "Done" at bounding box center [852, 615] width 54 height 29
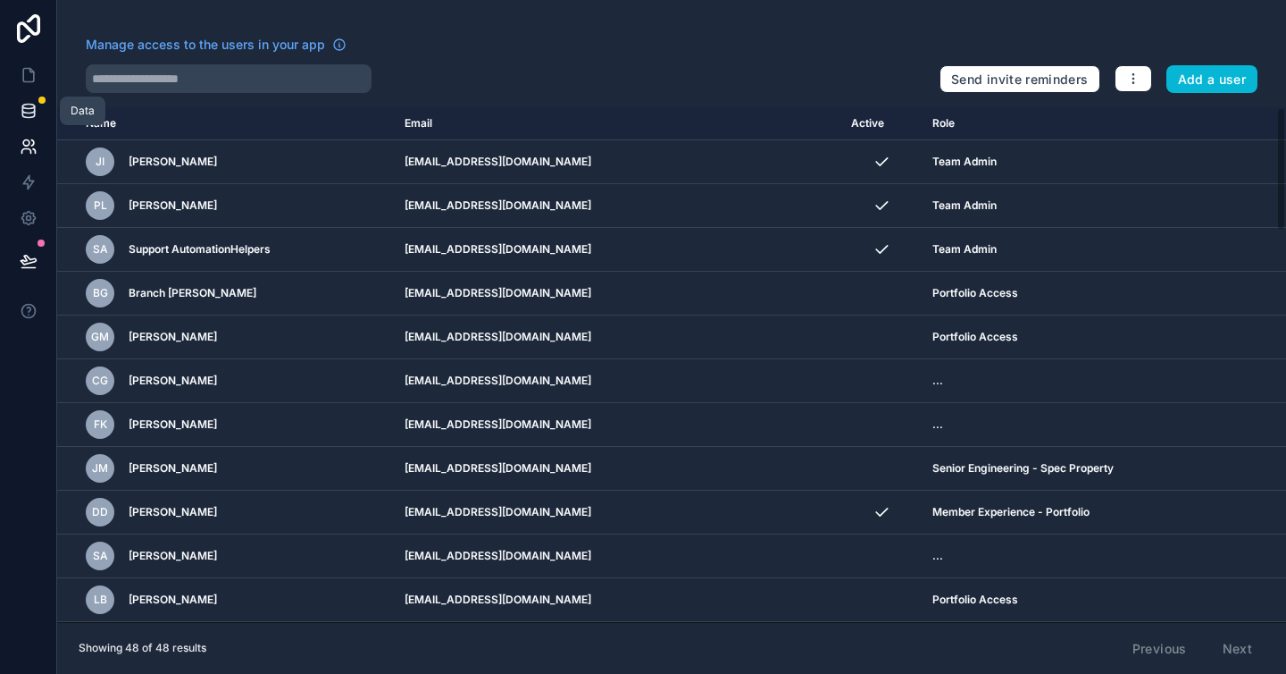
click at [29, 113] on icon at bounding box center [28, 109] width 12 height 7
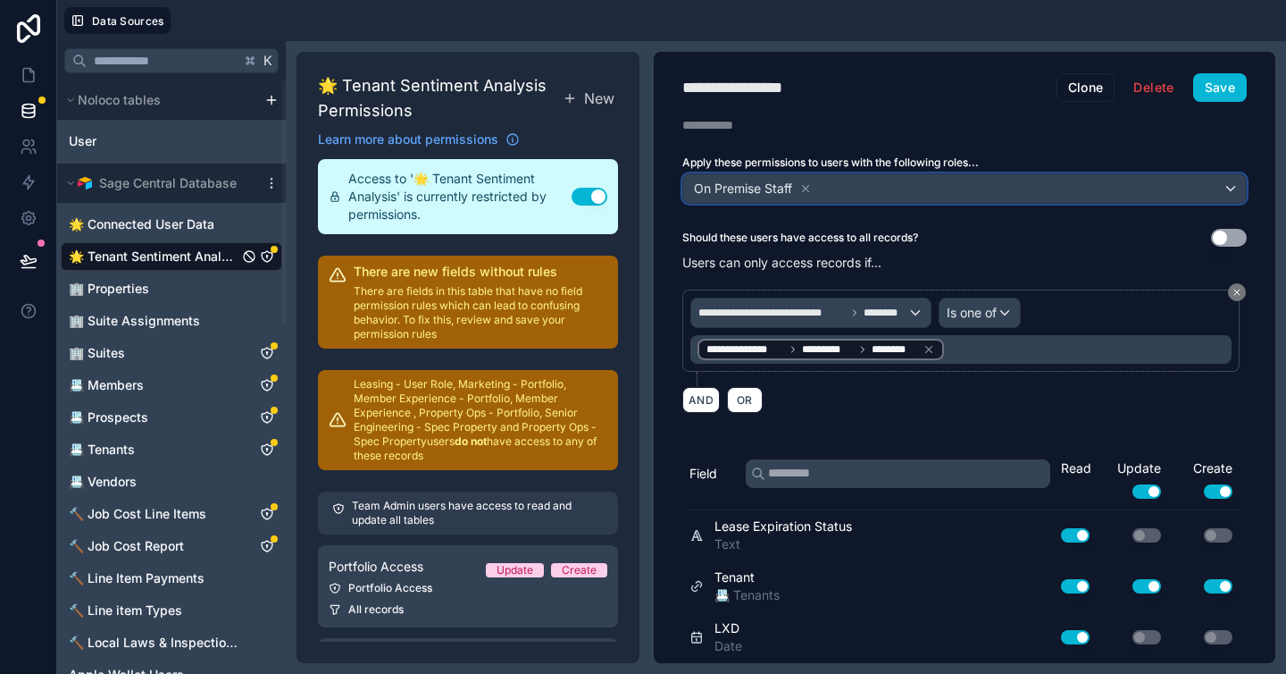
click at [885, 188] on div "On Premise Staff" at bounding box center [964, 188] width 563 height 29
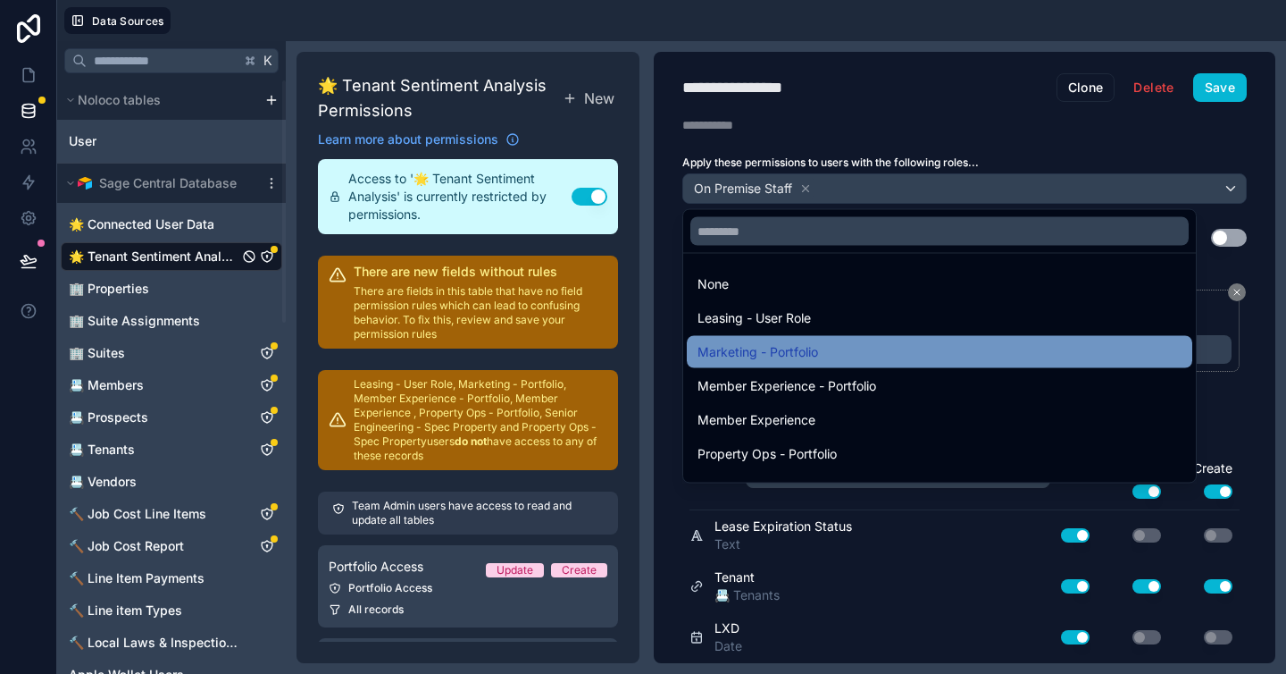
click at [884, 351] on div "Marketing - Portfolio" at bounding box center [940, 351] width 484 height 21
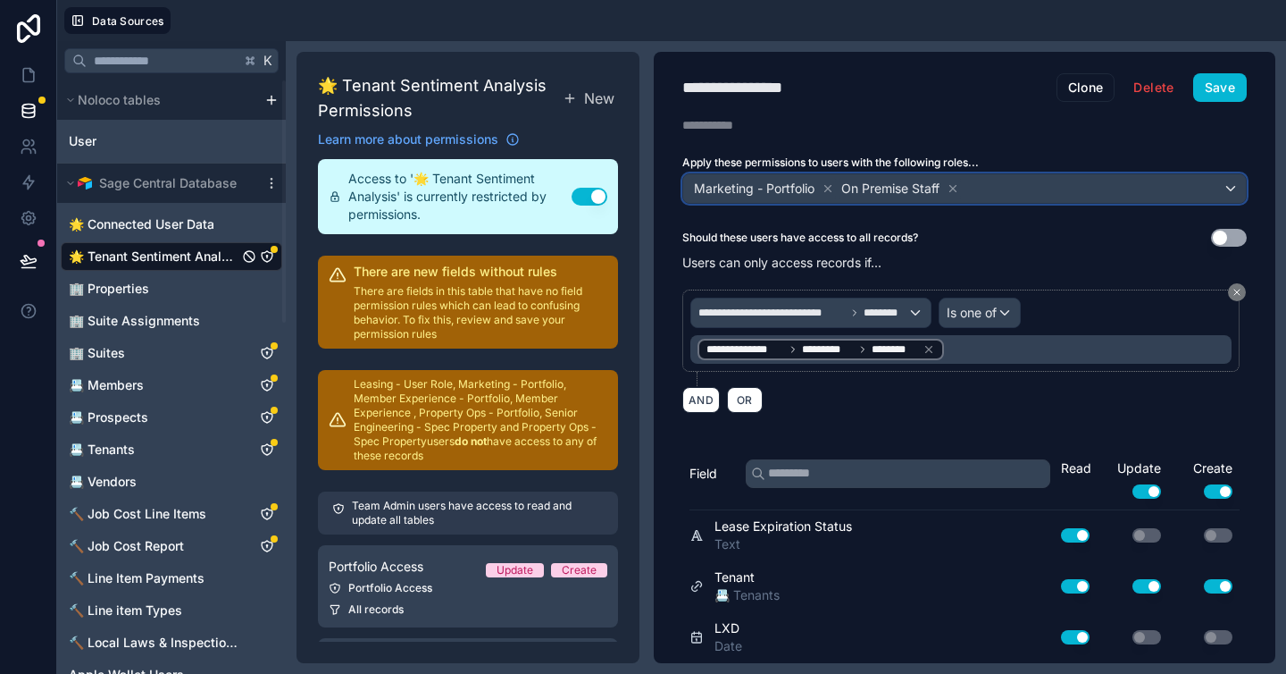
click at [1006, 195] on div "Marketing - Portfolio On Premise Staff" at bounding box center [964, 188] width 563 height 29
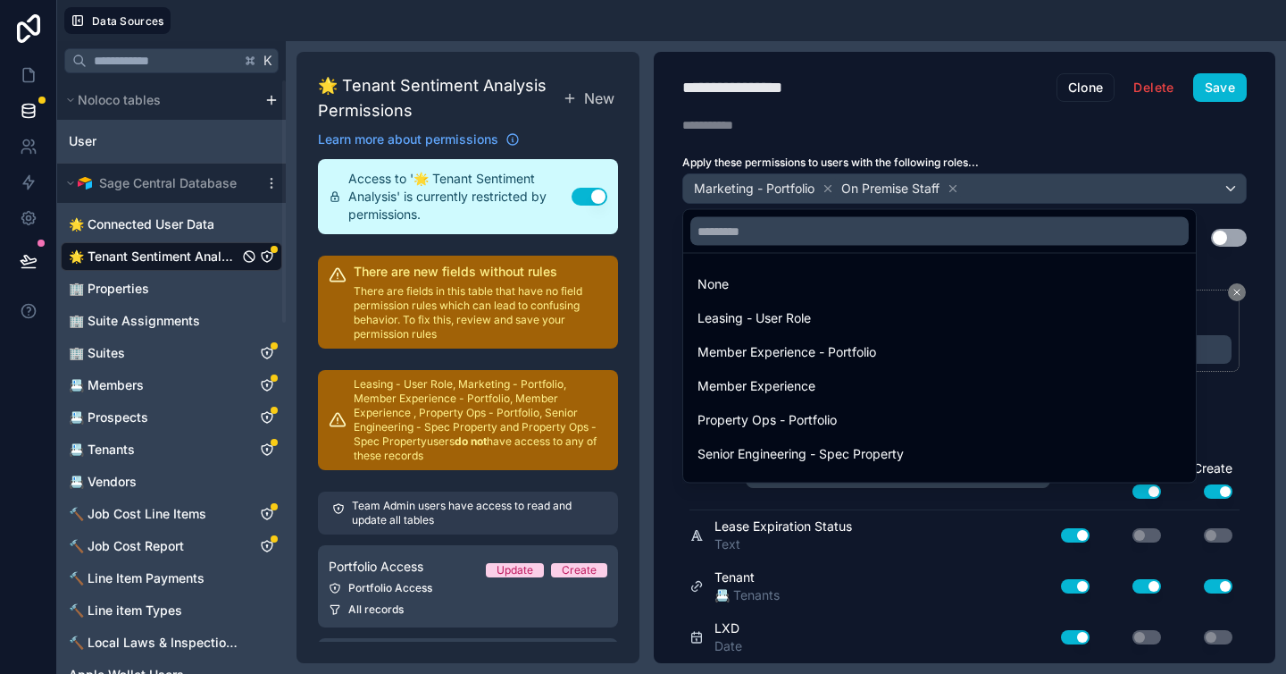
click at [1002, 190] on div at bounding box center [643, 337] width 1286 height 674
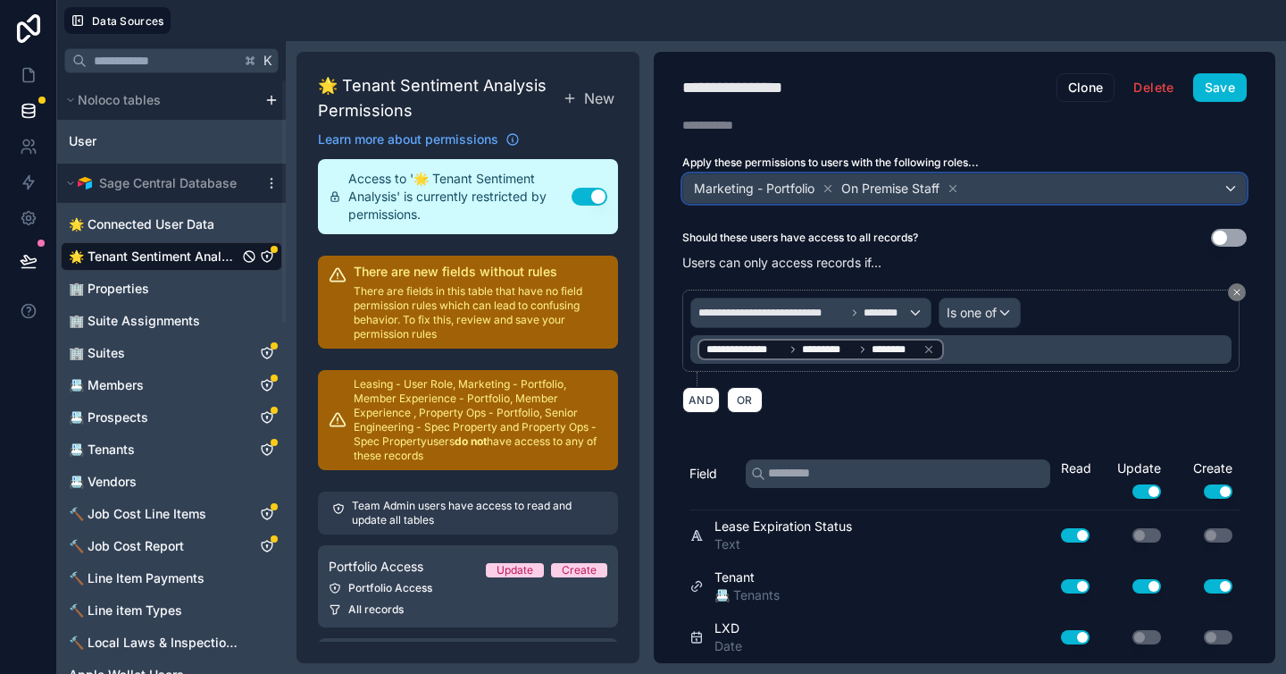
click at [1002, 191] on div "Marketing - Portfolio On Premise Staff" at bounding box center [964, 188] width 563 height 29
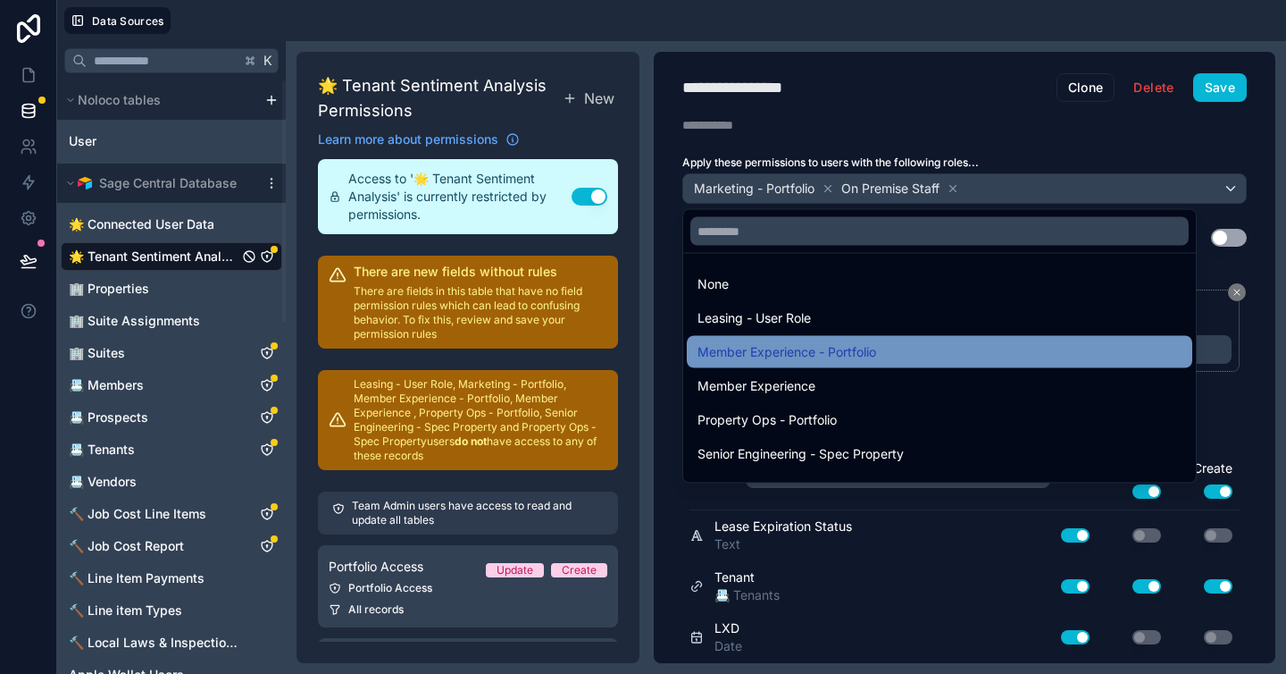
click at [846, 356] on span "Member Experience - Portfolio" at bounding box center [787, 351] width 179 height 21
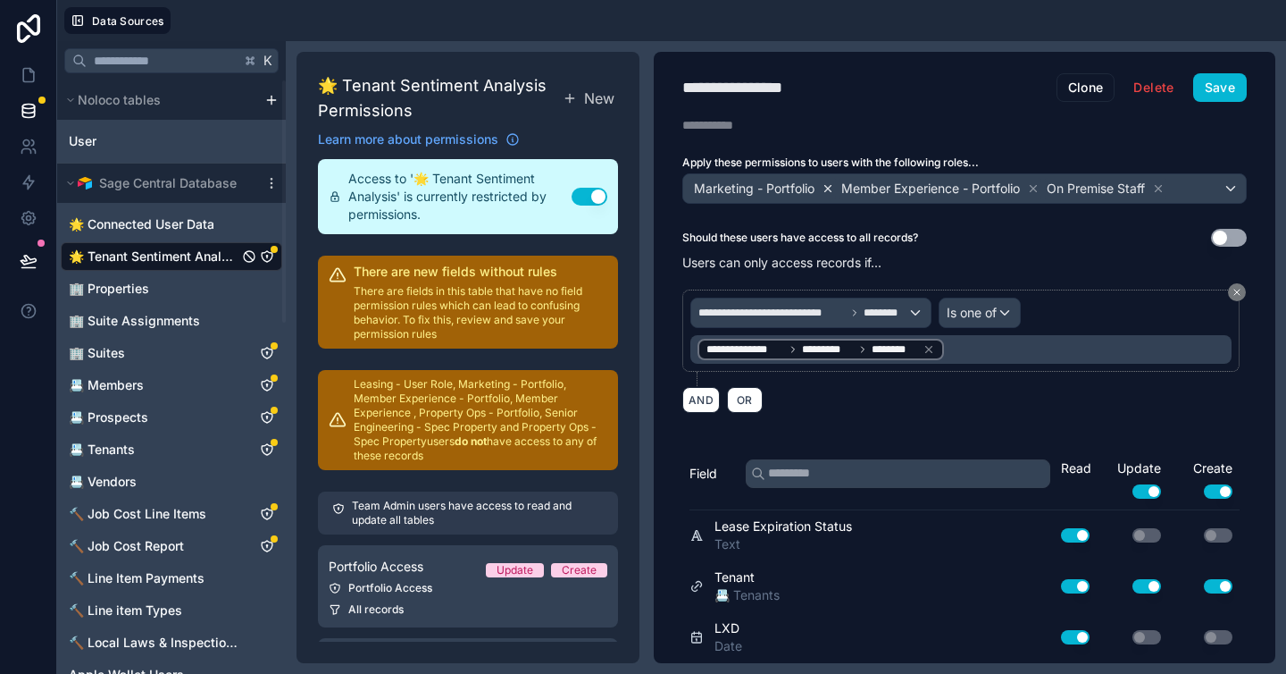
click at [830, 188] on icon at bounding box center [828, 188] width 13 height 13
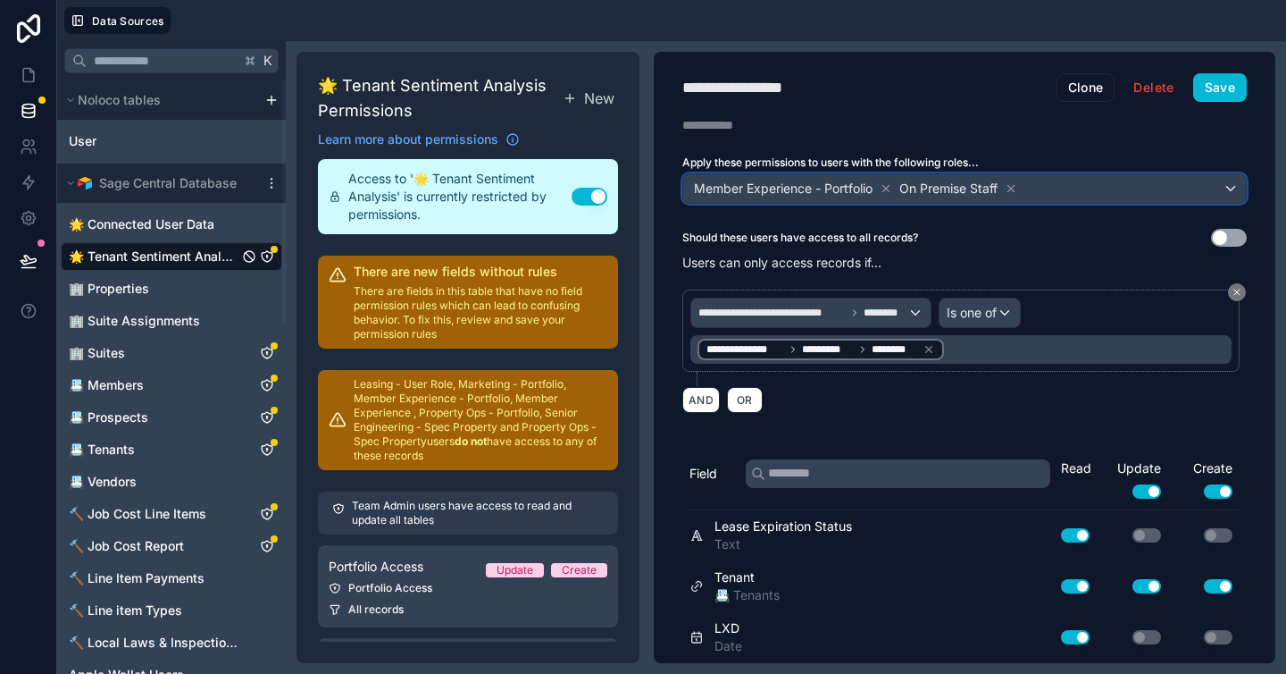
click at [1225, 188] on div "Member Experience - Portfolio On Premise Staff" at bounding box center [964, 188] width 563 height 29
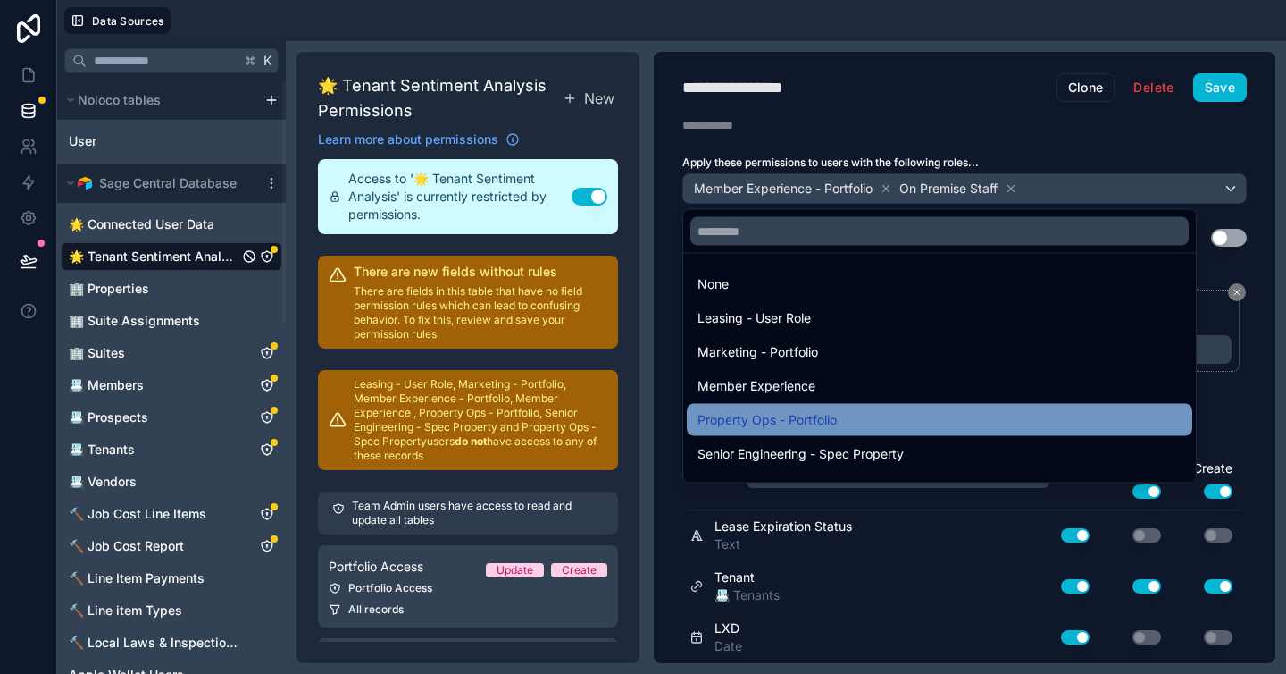
click at [917, 426] on div "Property Ops - Portfolio" at bounding box center [940, 419] width 484 height 21
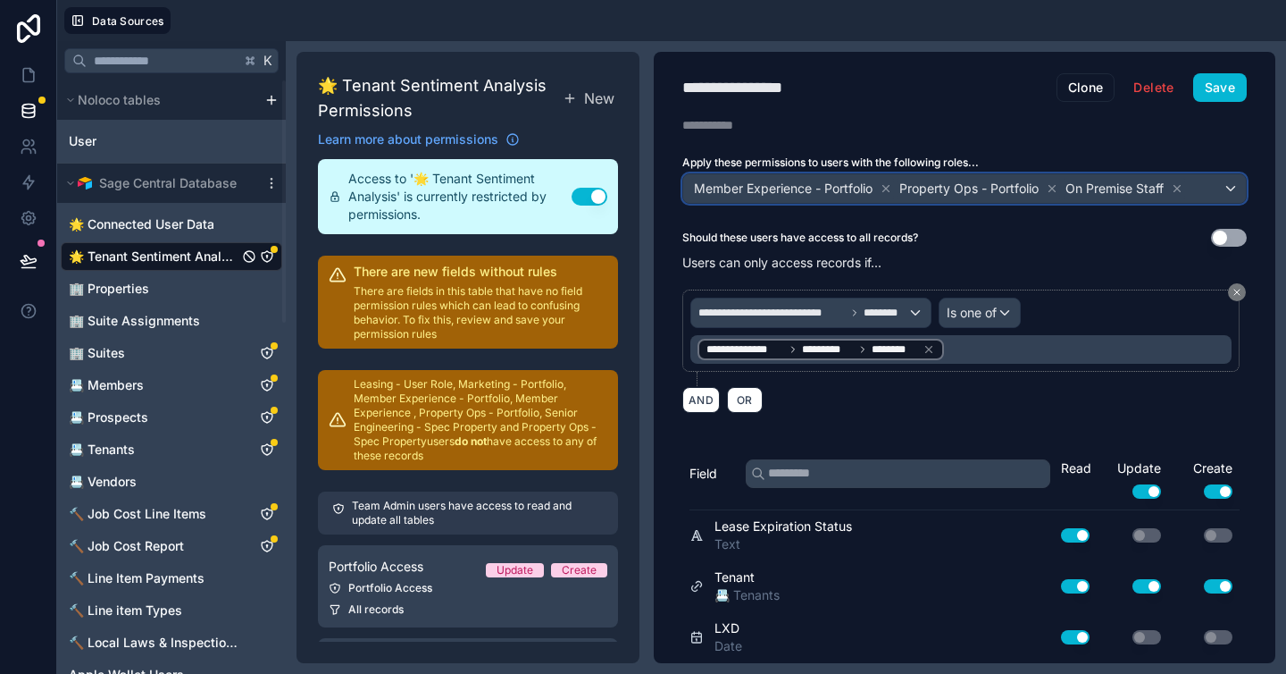
click at [1218, 193] on div "Member Experience - Portfolio Property Ops - Portfolio On Premise Staff" at bounding box center [964, 188] width 563 height 29
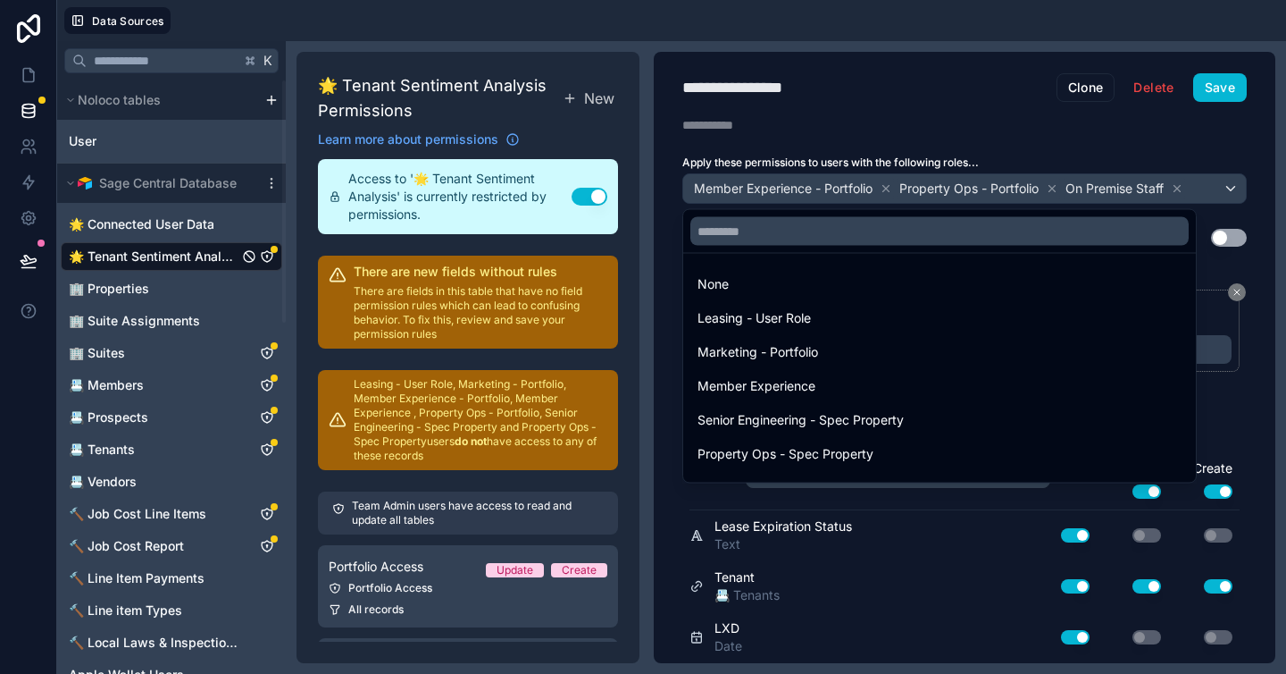
click at [1218, 191] on div at bounding box center [643, 337] width 1286 height 674
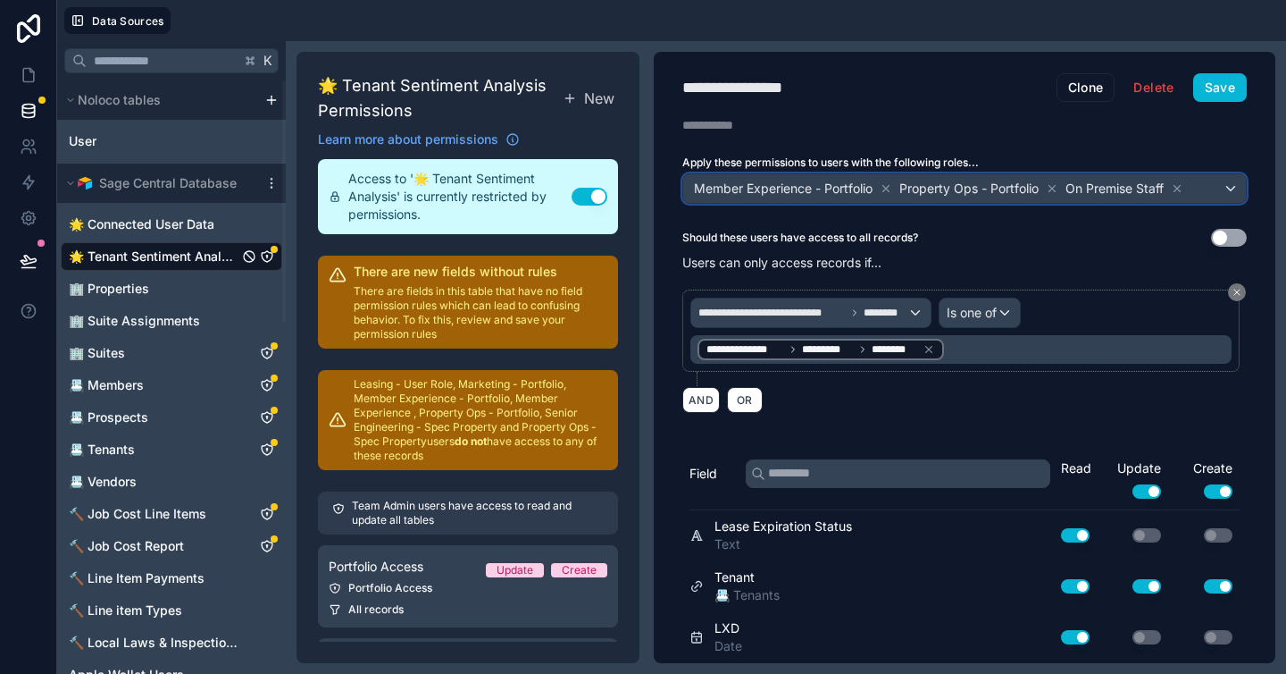
click at [1218, 191] on div "Member Experience - Portfolio Property Ops - Portfolio On Premise Staff" at bounding box center [964, 188] width 563 height 29
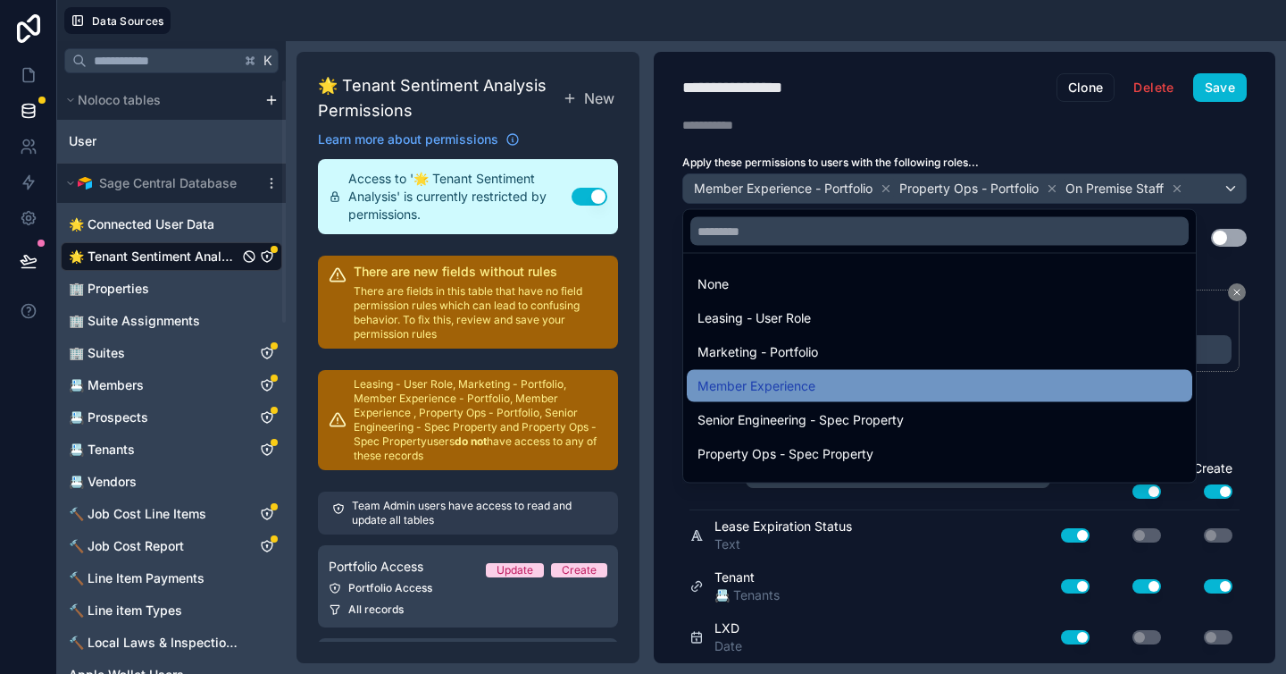
click at [892, 381] on div "Member Experience" at bounding box center [940, 385] width 484 height 21
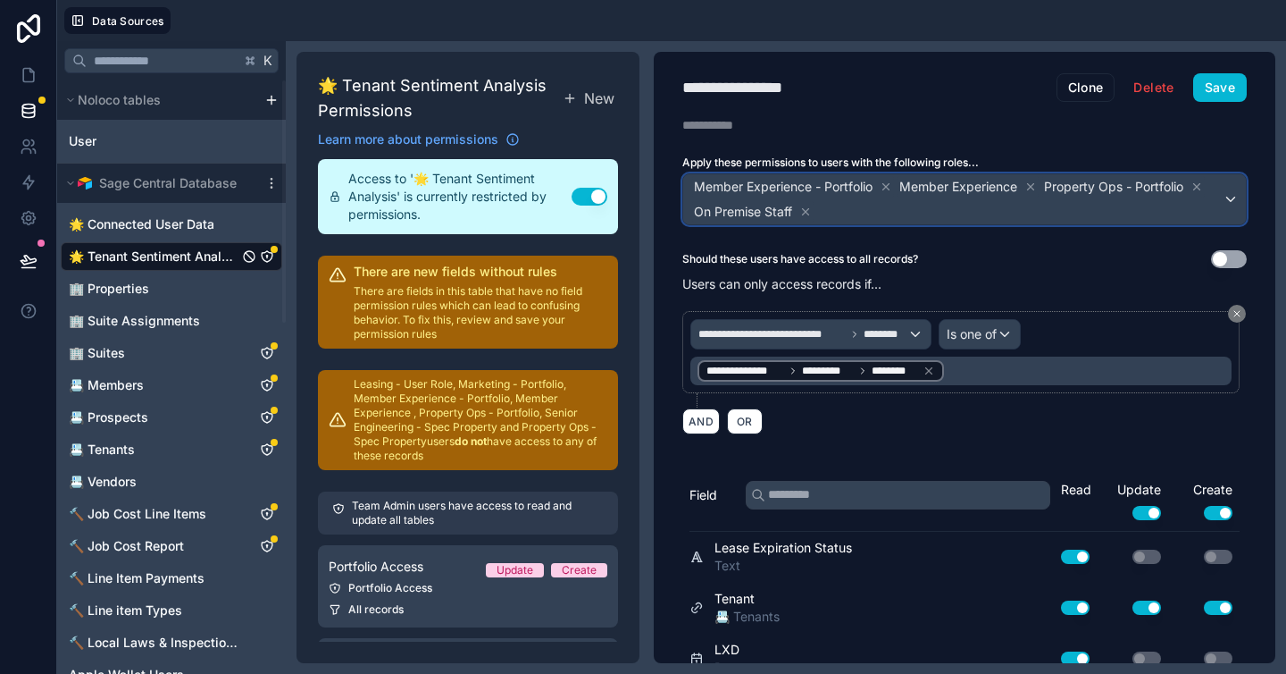
click at [1021, 213] on span "Member Experience - Portfolio Member Experience Property Ops - Portfolio On Pre…" at bounding box center [957, 199] width 532 height 50
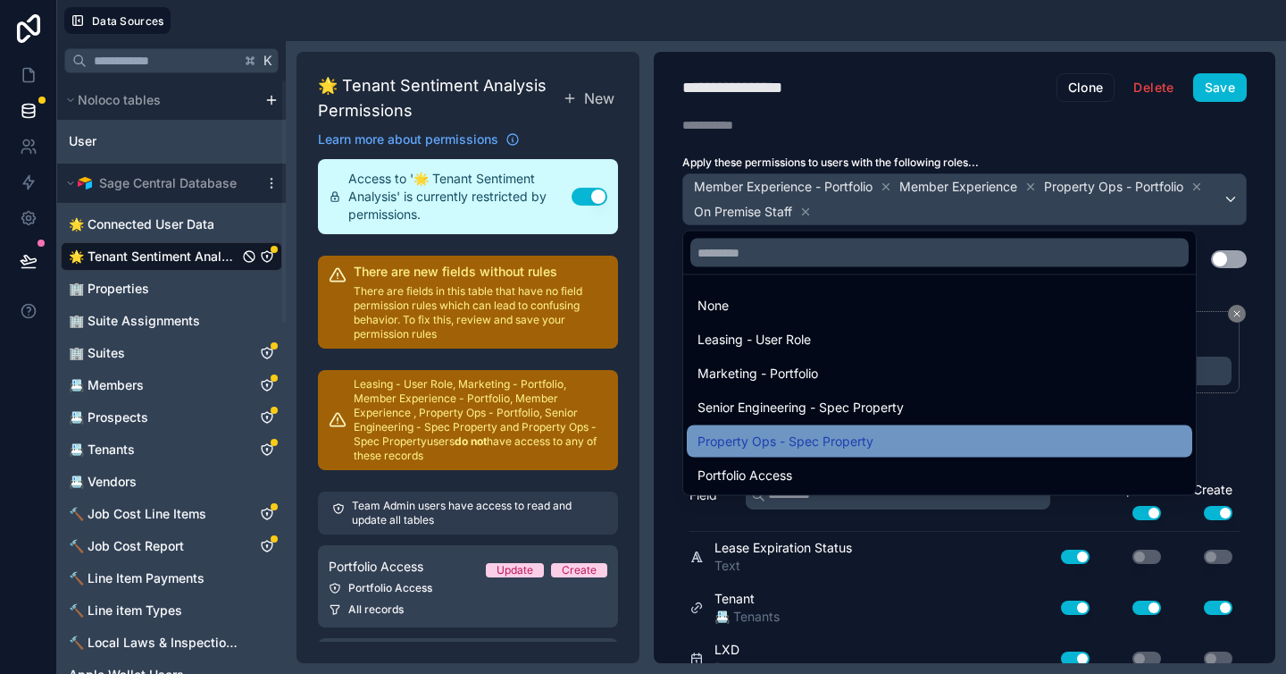
click at [933, 436] on div "Property Ops - Spec Property" at bounding box center [940, 441] width 484 height 21
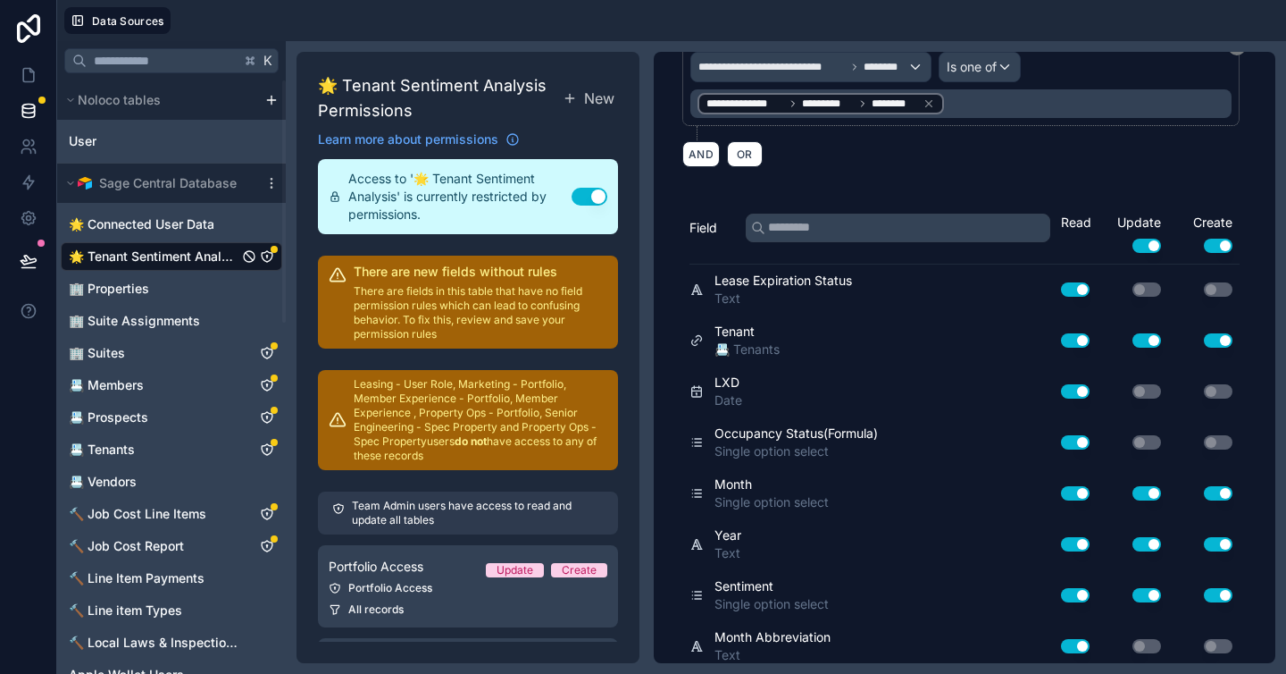
scroll to position [298, 0]
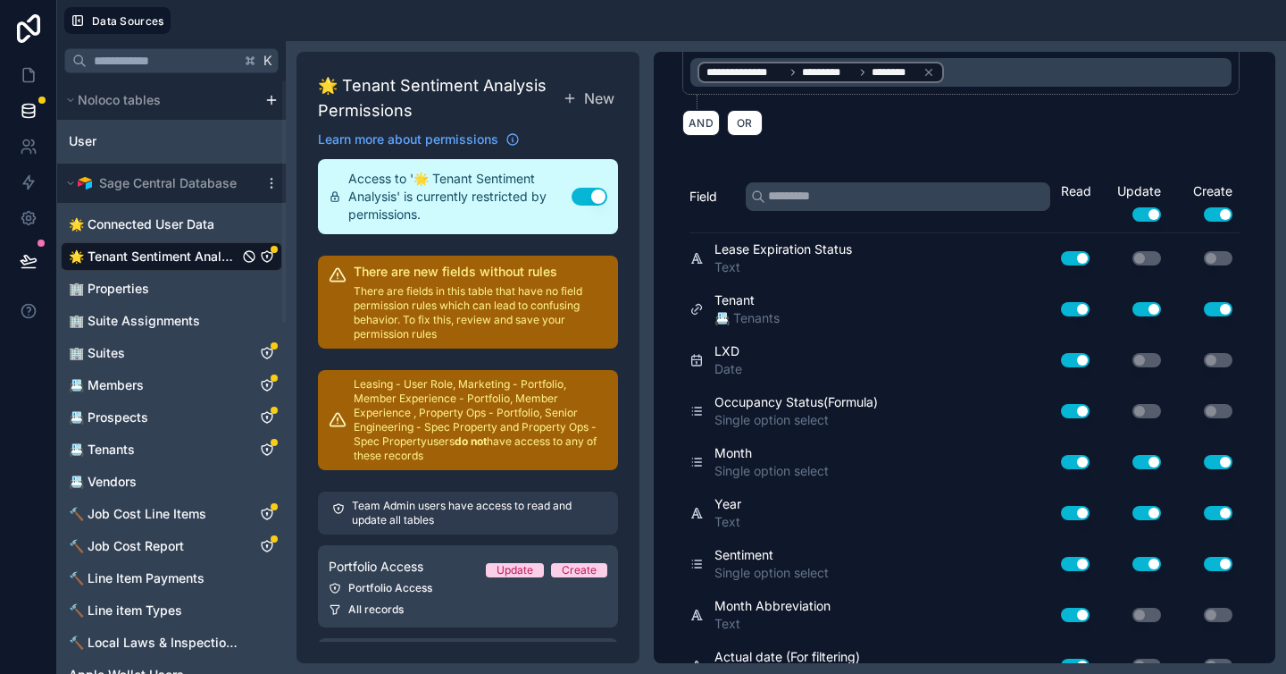
click at [1213, 218] on button "Use setting" at bounding box center [1218, 214] width 29 height 14
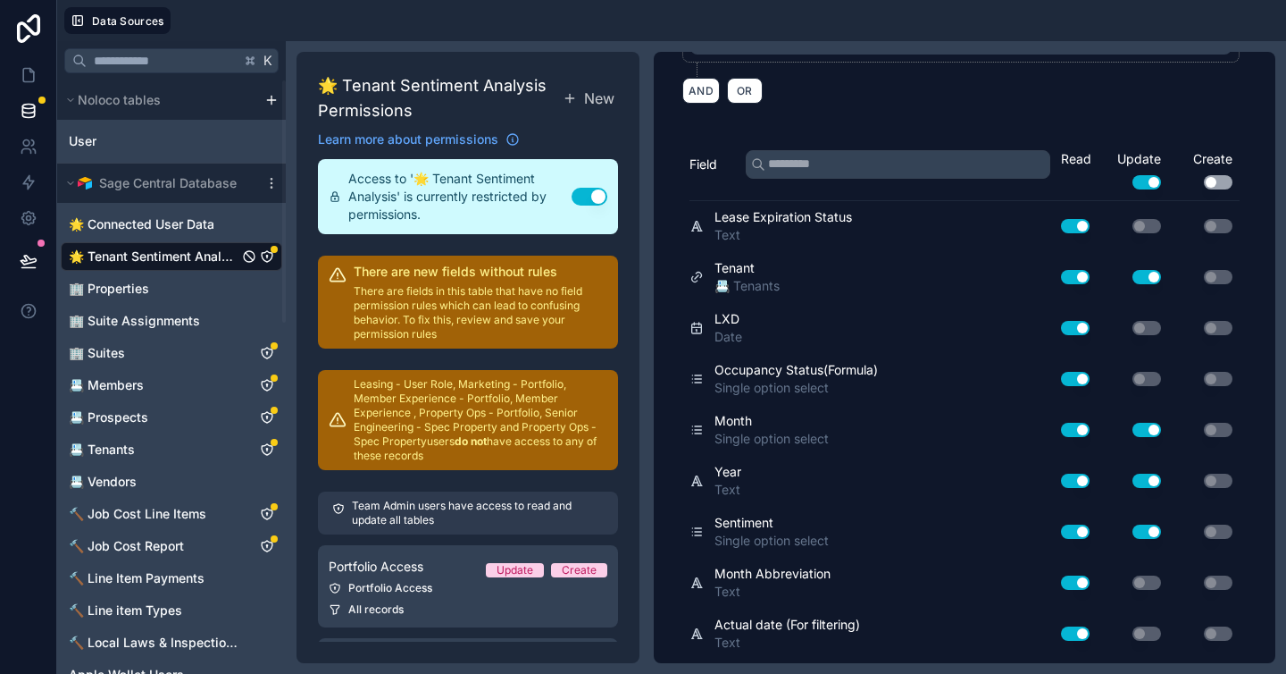
scroll to position [419, 0]
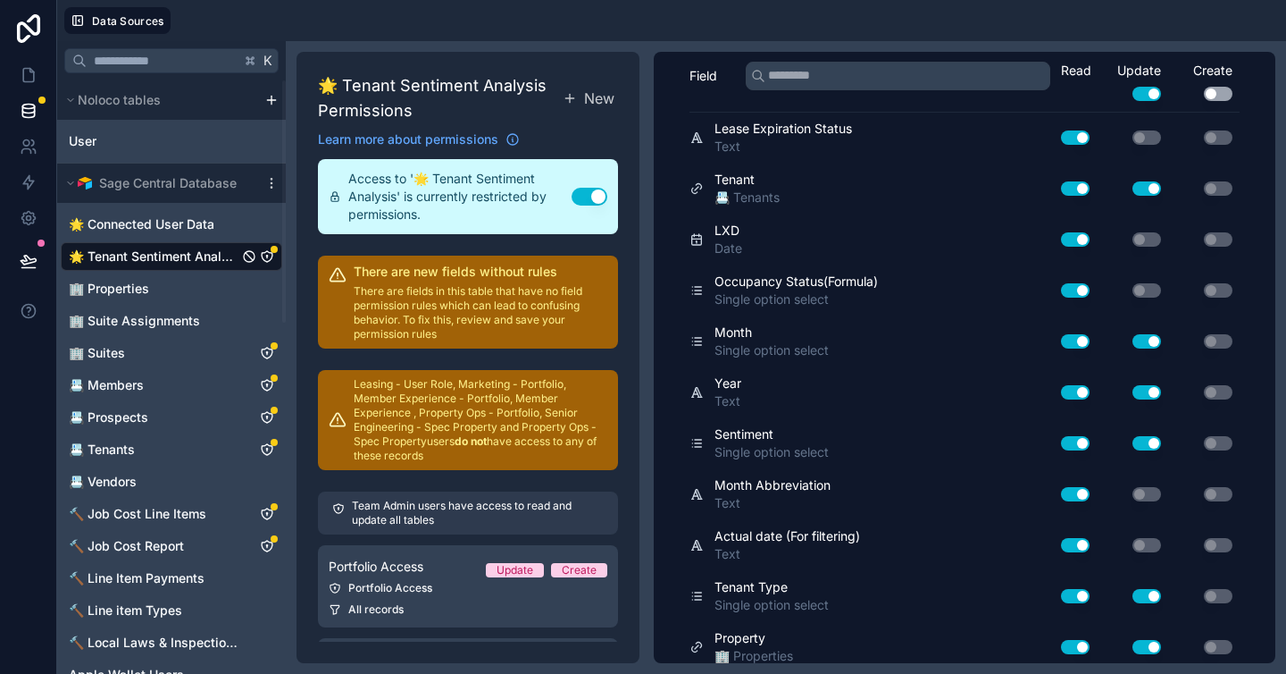
click at [1122, 485] on div "Use setting" at bounding box center [1132, 494] width 71 height 29
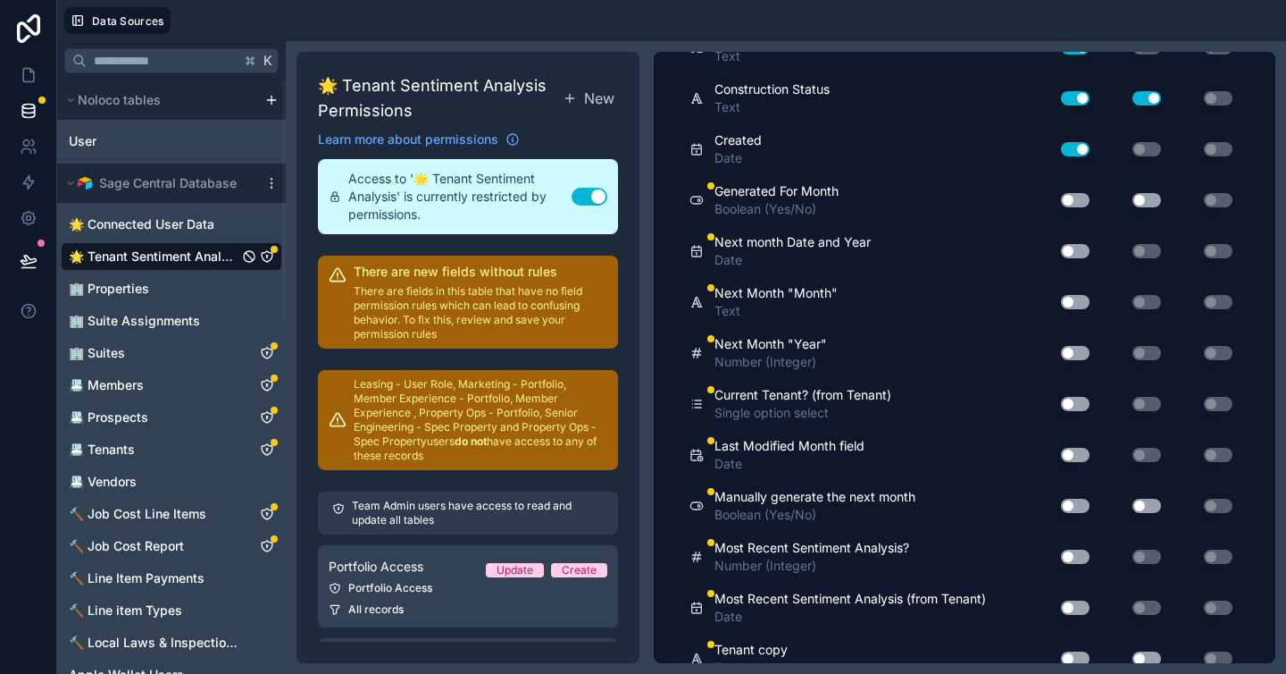
scroll to position [1187, 0]
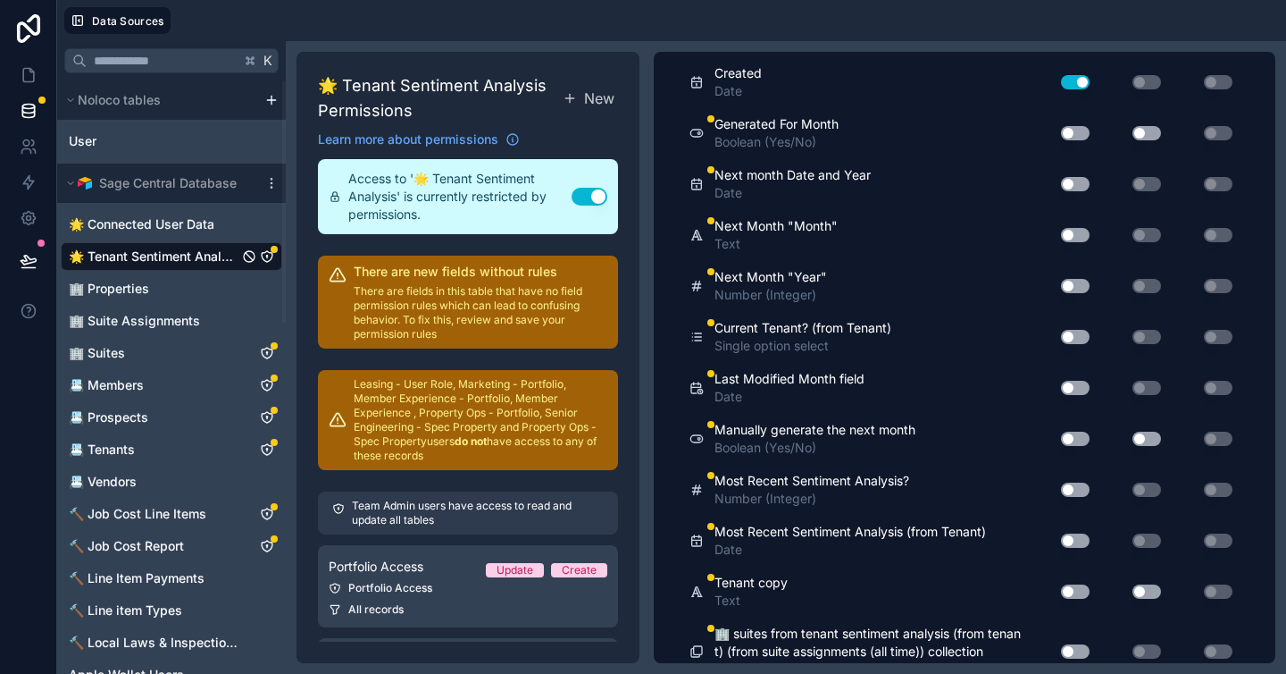
click at [1068, 591] on button "Use setting" at bounding box center [1075, 591] width 29 height 14
click at [1139, 593] on button "Use setting" at bounding box center [1147, 591] width 29 height 14
click at [1061, 594] on button "Use setting" at bounding box center [1075, 591] width 29 height 14
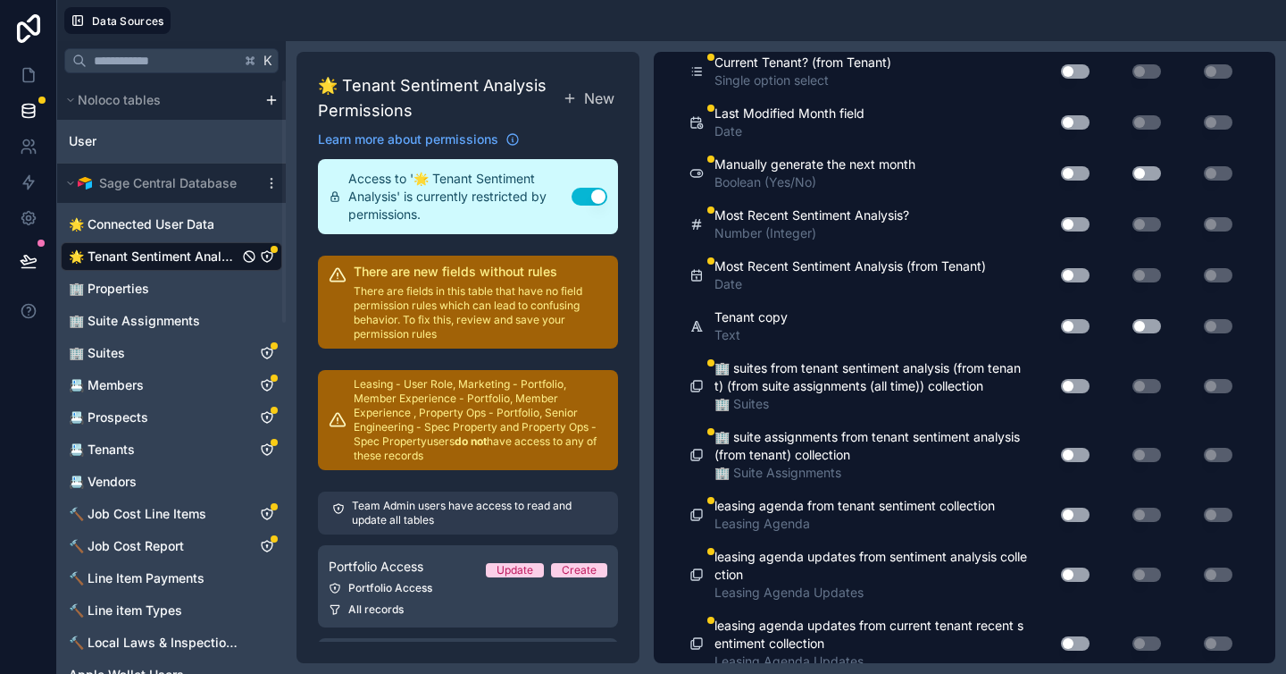
scroll to position [1467, 0]
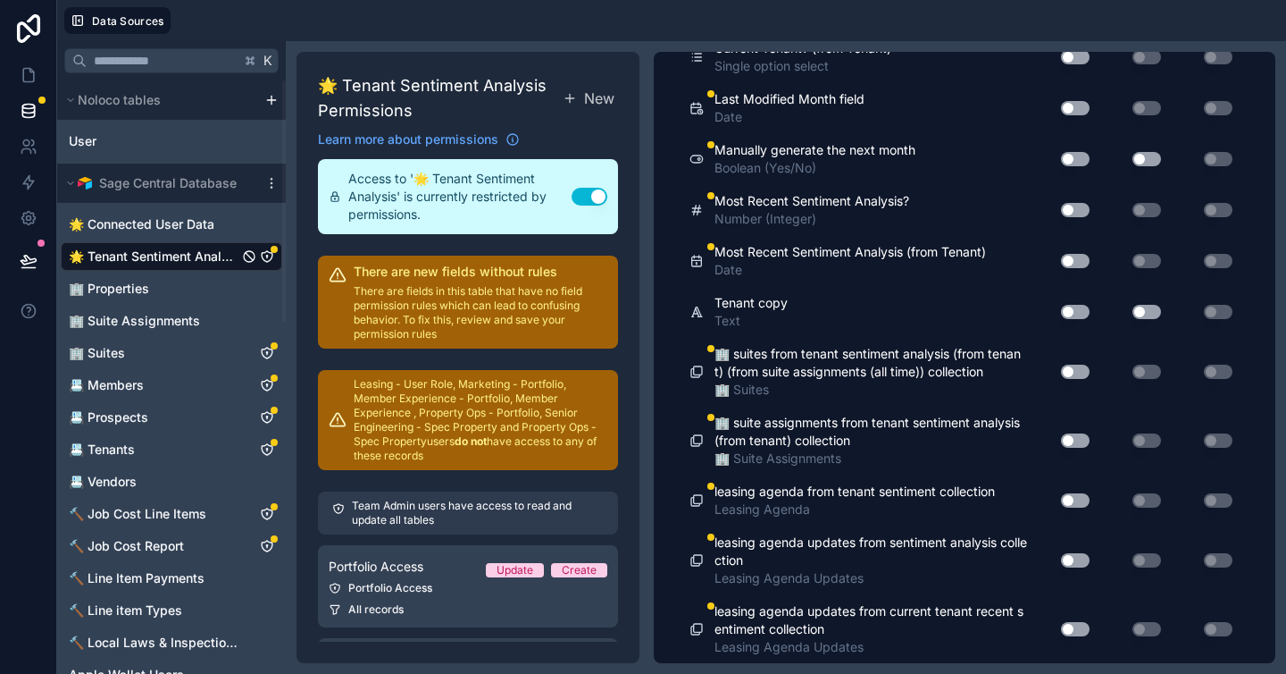
click at [1065, 261] on button "Use setting" at bounding box center [1075, 261] width 29 height 14
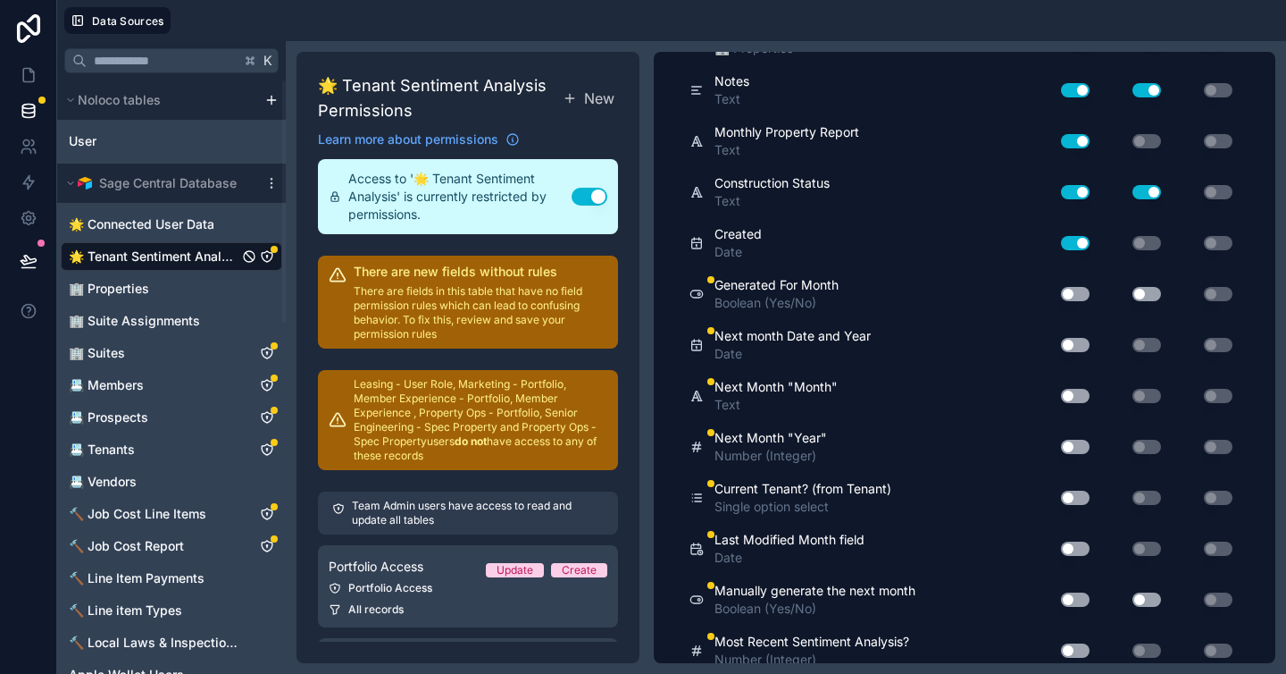
scroll to position [995, 0]
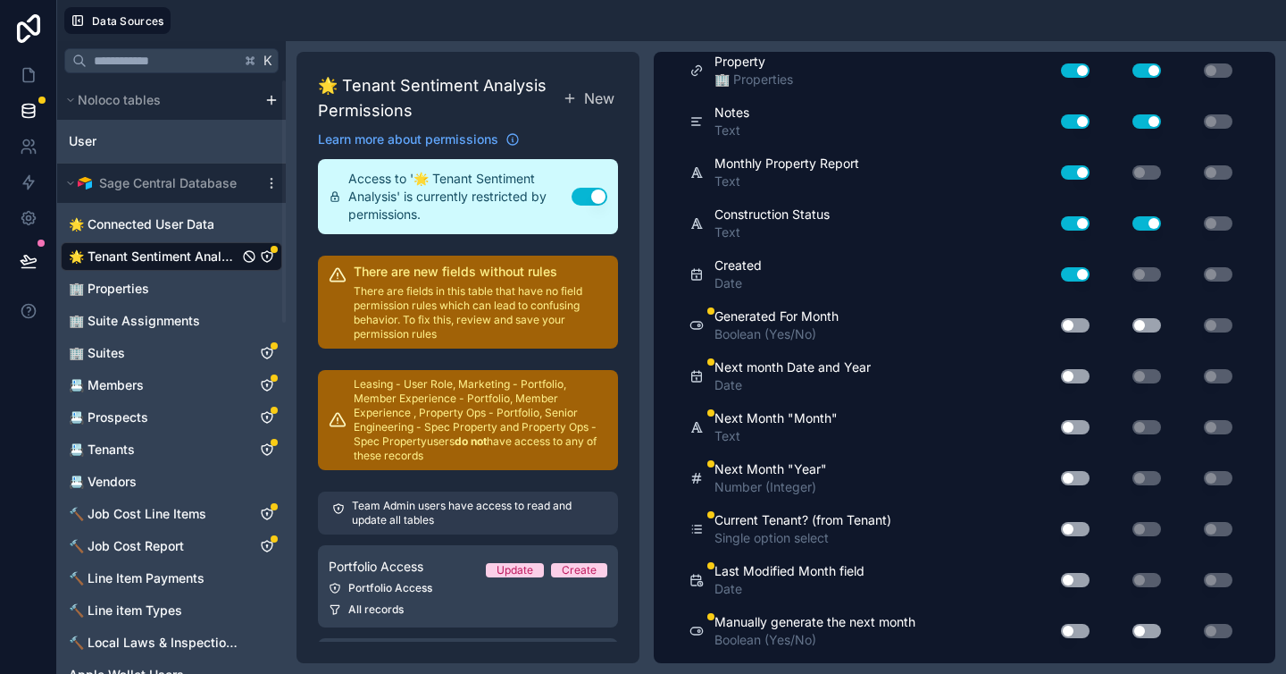
click at [1067, 322] on button "Use setting" at bounding box center [1075, 325] width 29 height 14
click at [1066, 428] on button "Use setting" at bounding box center [1075, 427] width 29 height 14
click at [490, 492] on div "Team Admin users have access to read and update all tables" at bounding box center [468, 512] width 300 height 43
click at [518, 433] on p "Leasing - User Role, Marketing - Portfolio, Member Experience - Portfolio, Memb…" at bounding box center [481, 420] width 254 height 86
click at [485, 318] on p "There are fields in this table that have no field permission rules which can le…" at bounding box center [481, 312] width 254 height 57
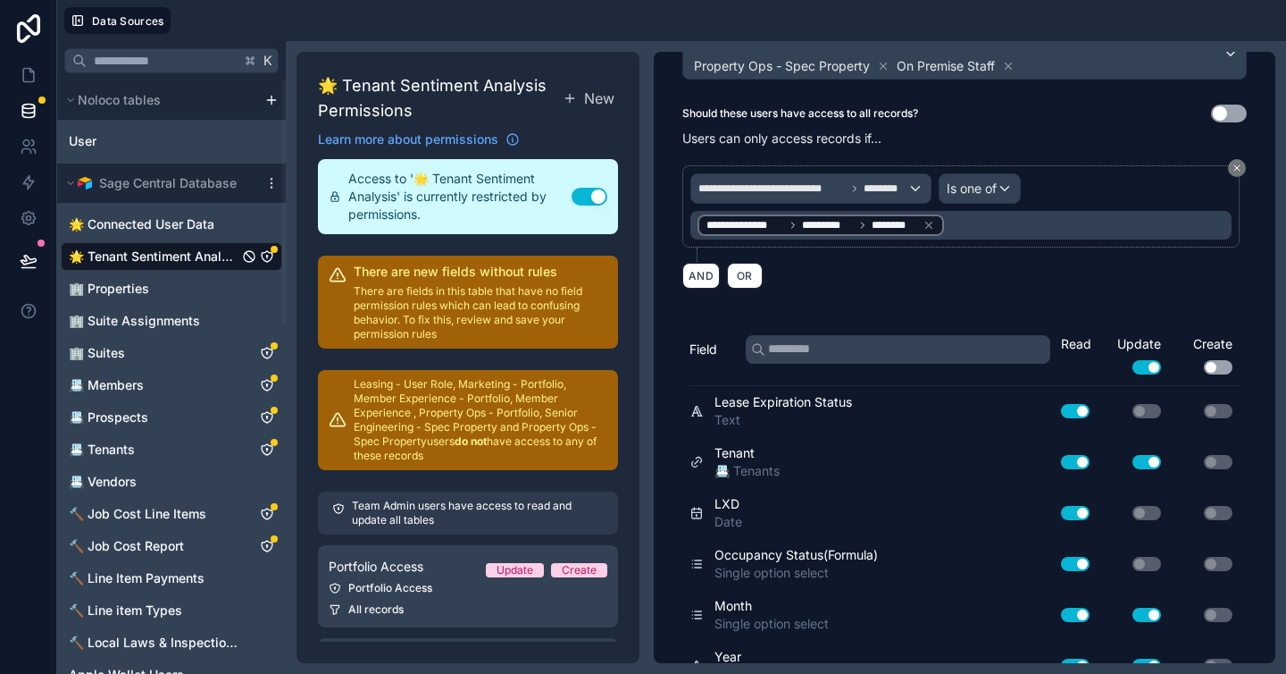
scroll to position [0, 0]
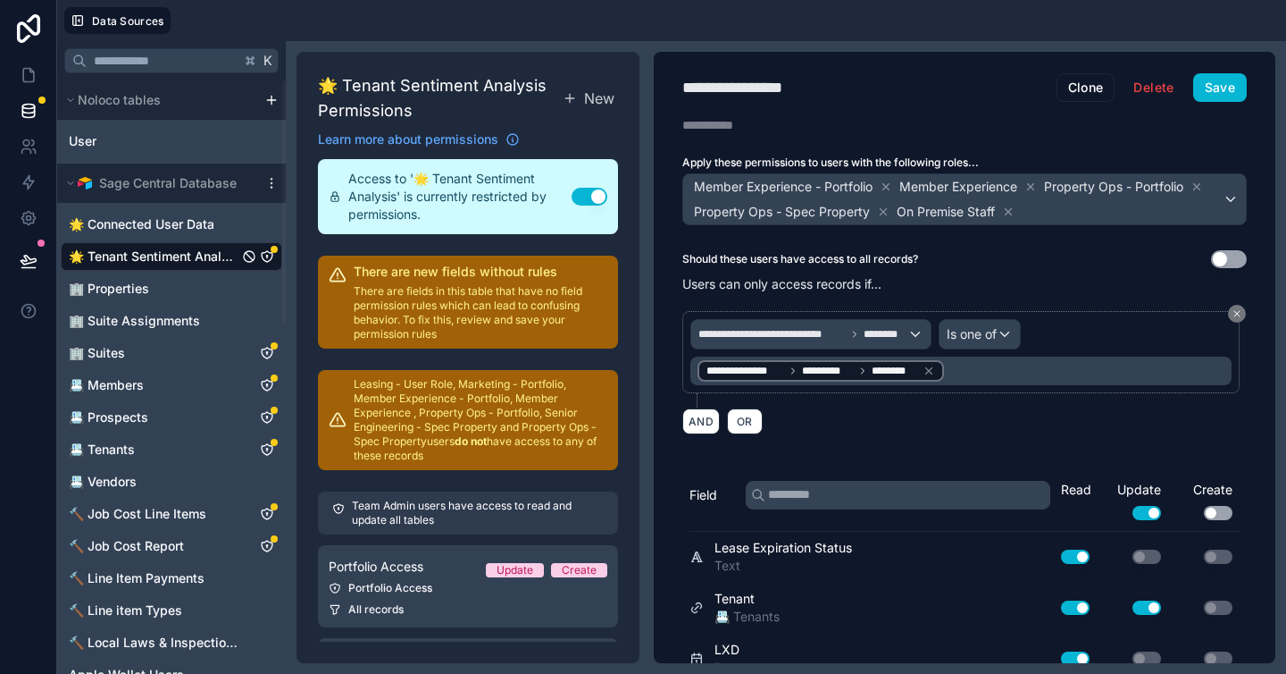
click at [502, 319] on p "There are fields in this table that have no field permission rules which can le…" at bounding box center [481, 312] width 254 height 57
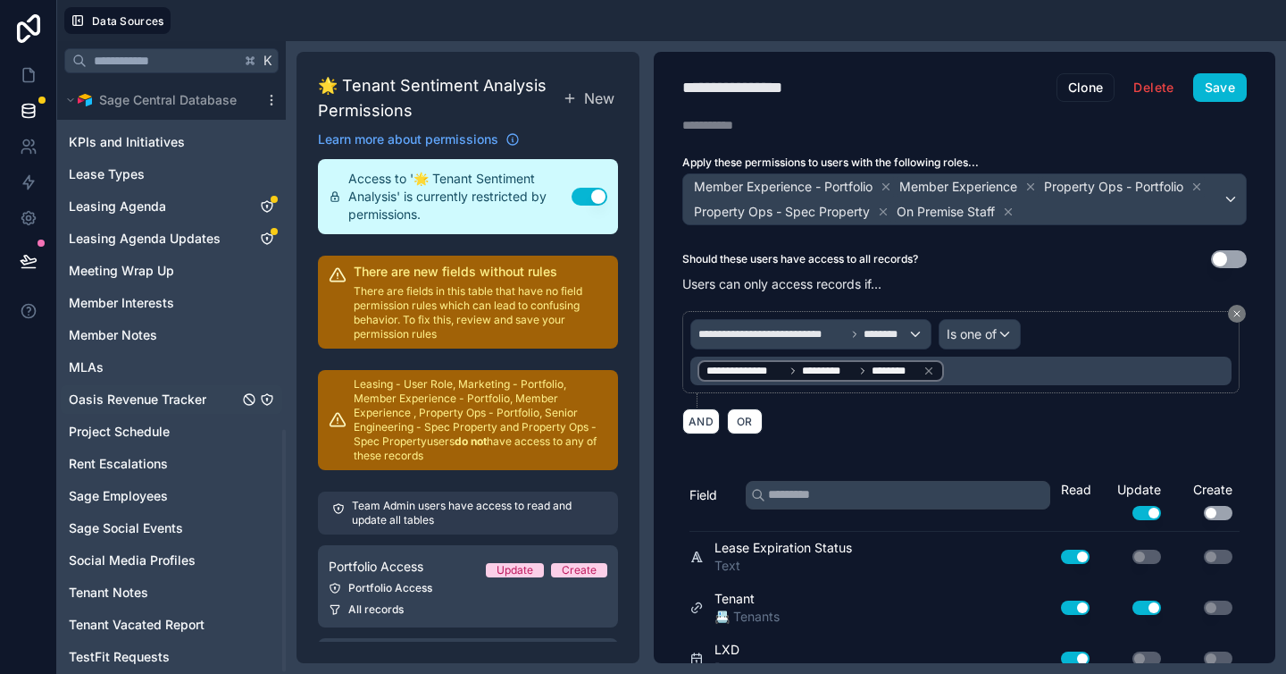
scroll to position [859, 0]
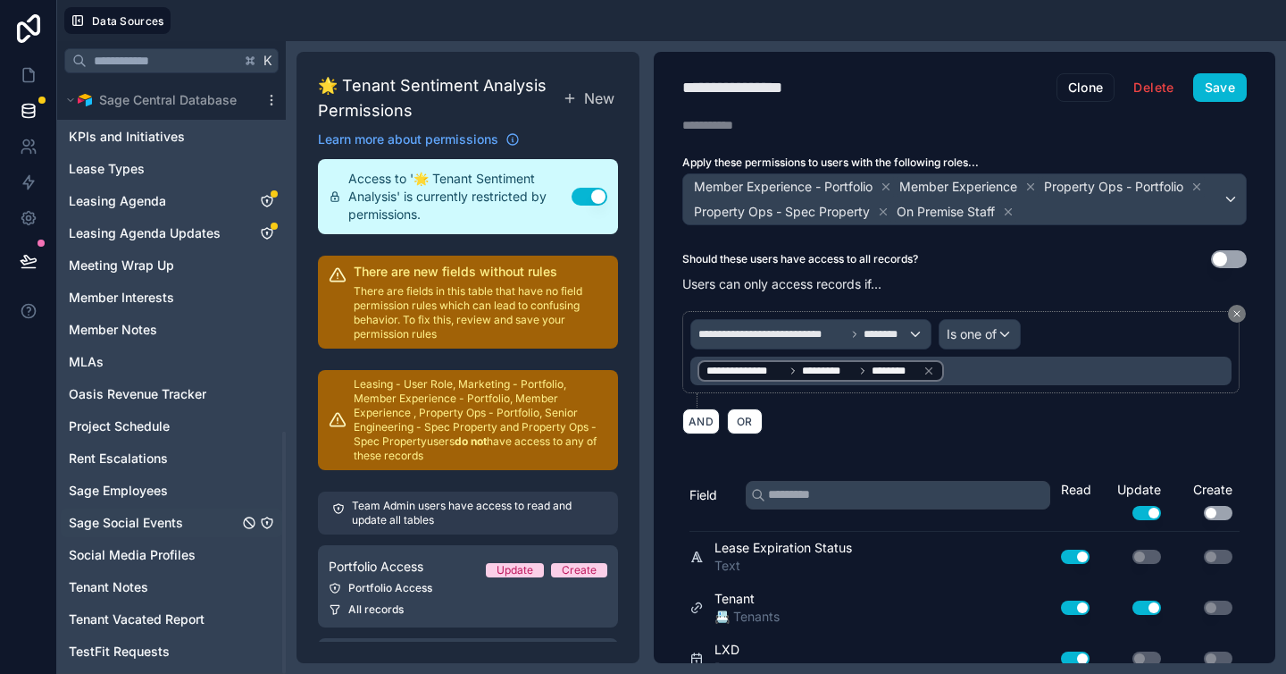
click at [161, 529] on span "Sage Social Events" at bounding box center [126, 523] width 114 height 18
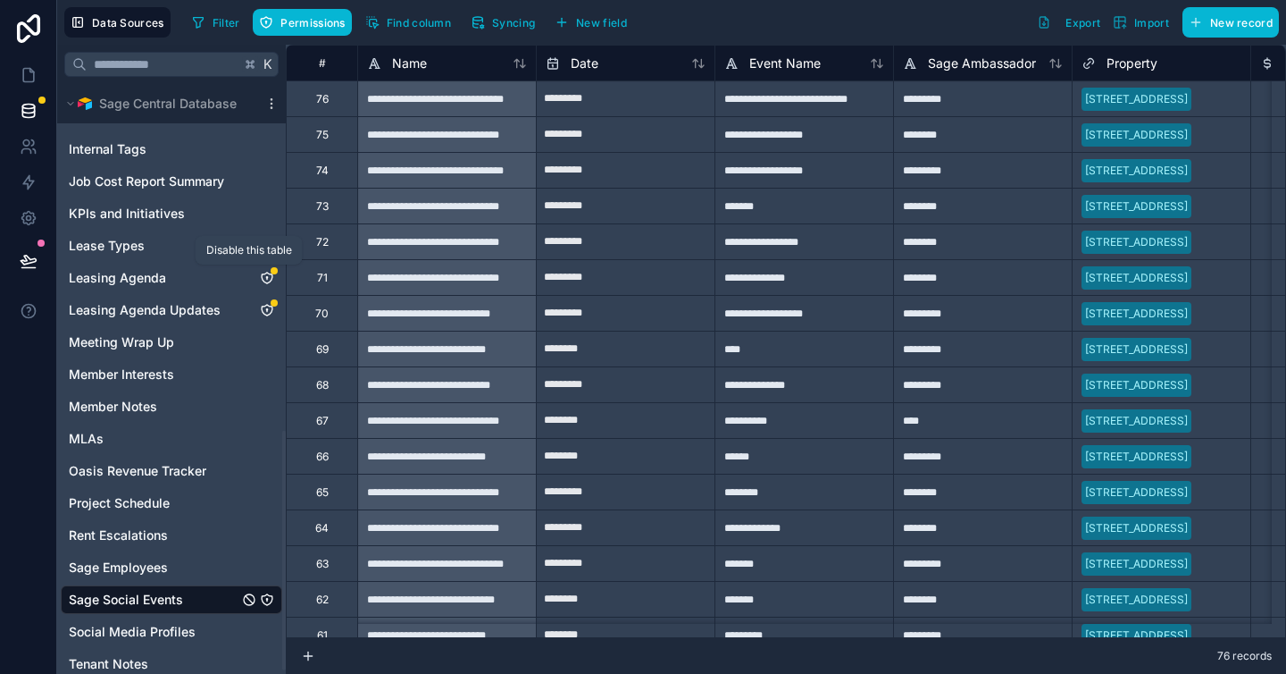
scroll to position [863, 0]
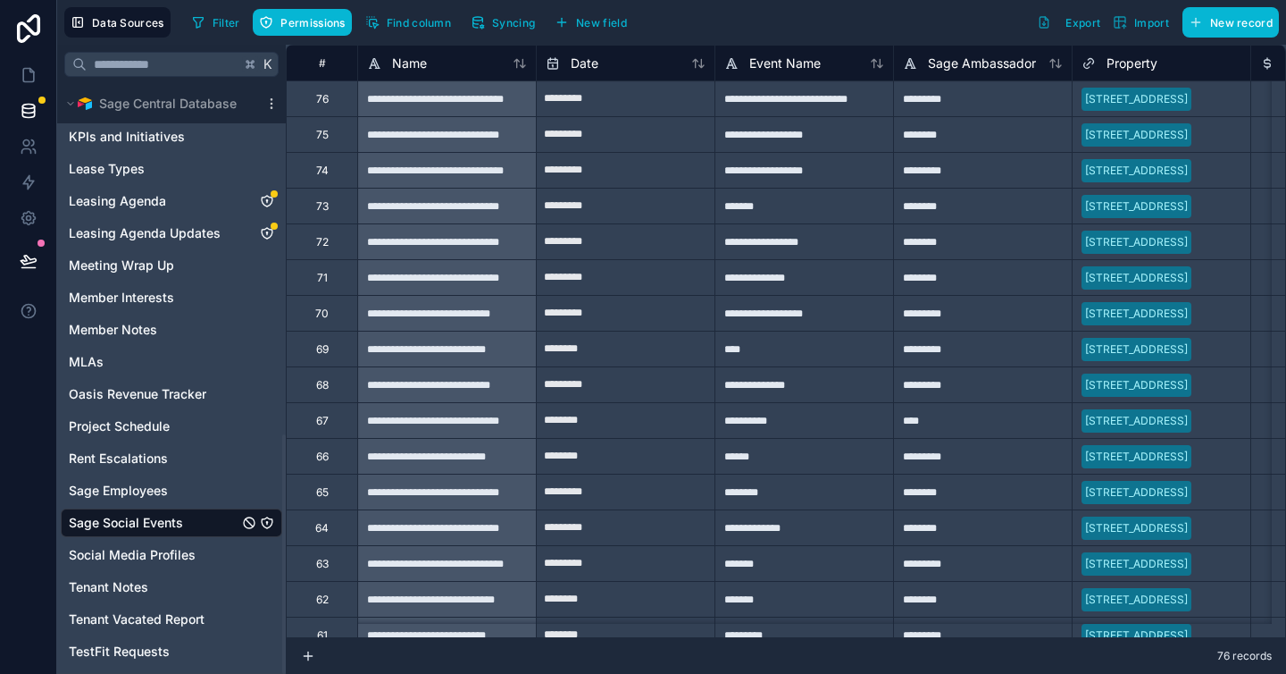
click at [264, 515] on icon "Sage Social Events" at bounding box center [267, 522] width 14 height 14
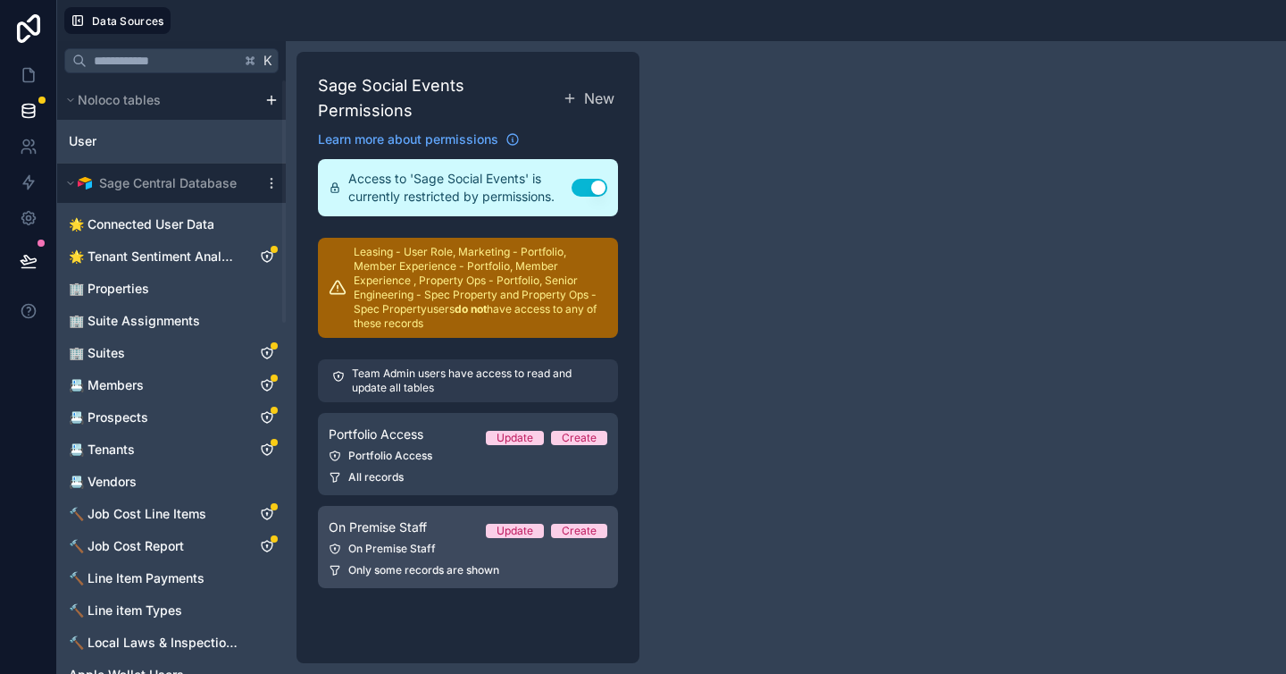
click at [448, 534] on div "On Premise Staff Update Create" at bounding box center [468, 526] width 279 height 21
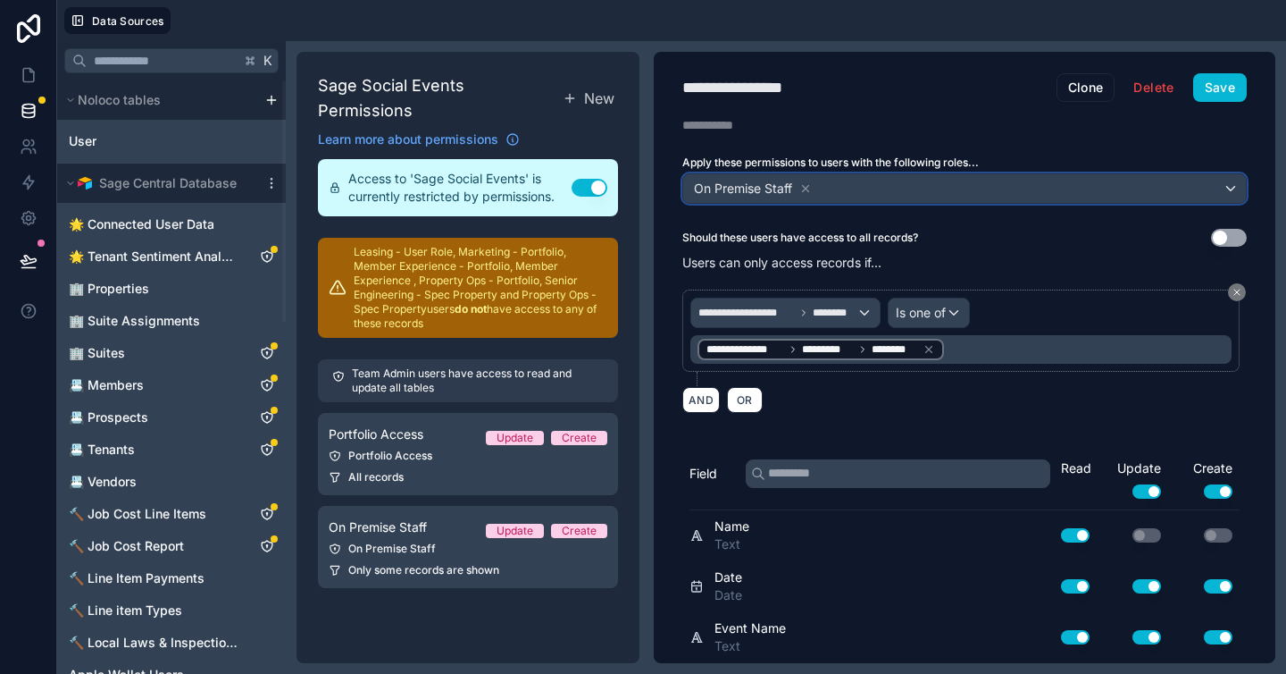
click at [861, 193] on div "On Premise Staff" at bounding box center [964, 188] width 563 height 29
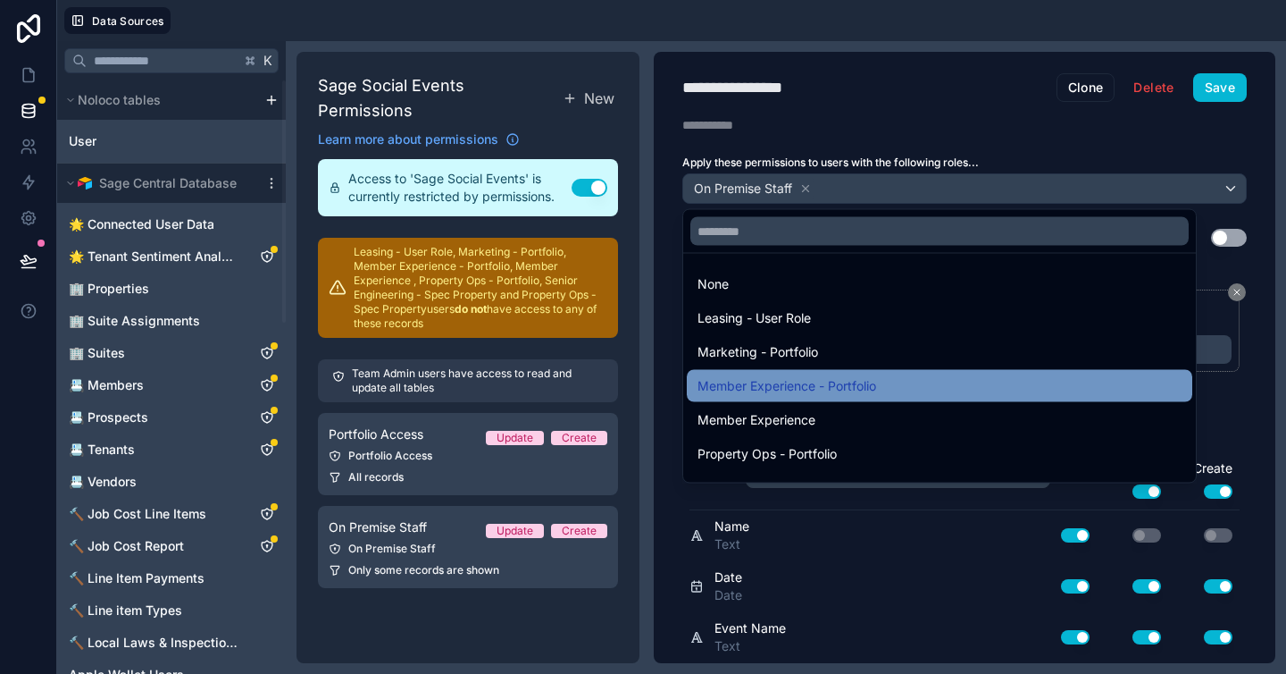
click at [922, 386] on div "Member Experience - Portfolio" at bounding box center [940, 385] width 484 height 21
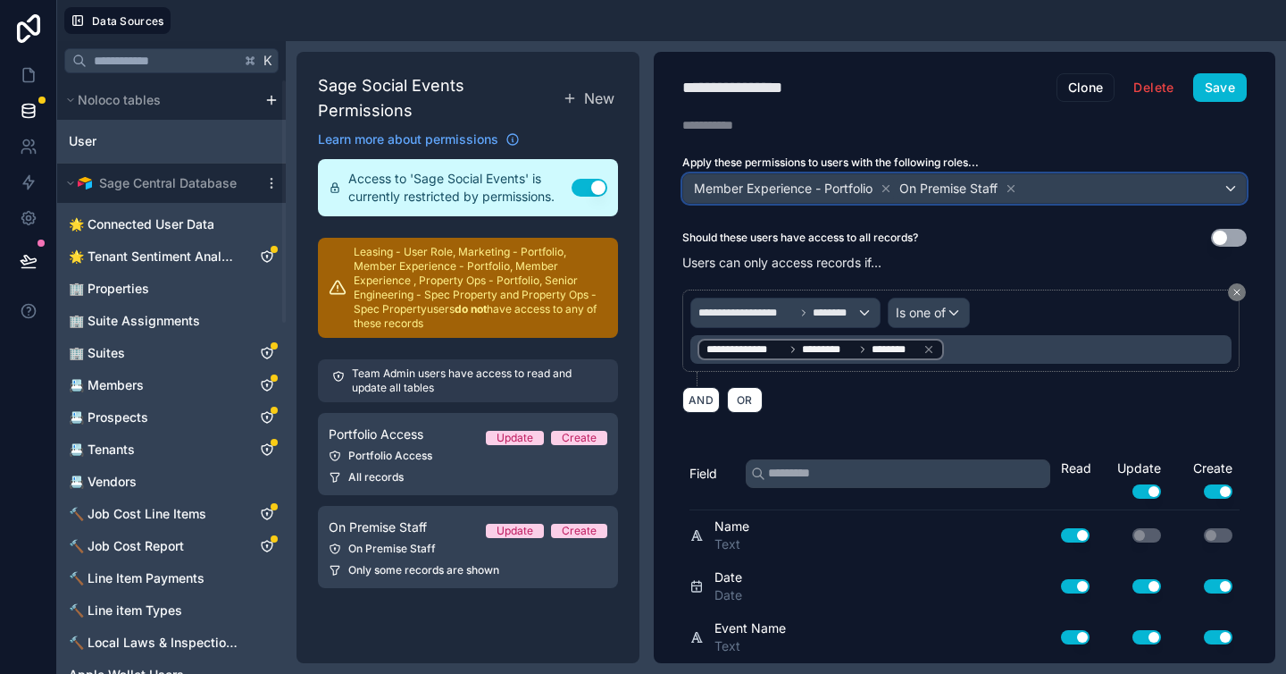
click at [1058, 190] on div "Member Experience - Portfolio On Premise Staff" at bounding box center [964, 188] width 563 height 29
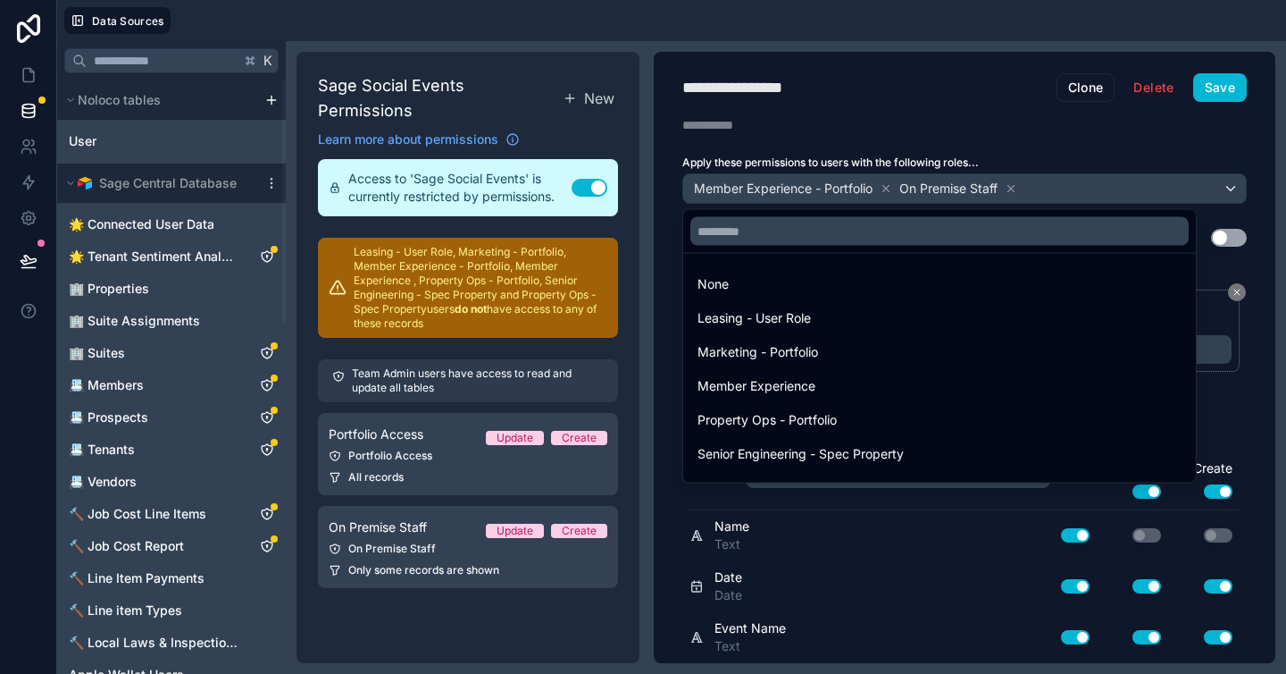
click at [889, 191] on div at bounding box center [643, 337] width 1286 height 674
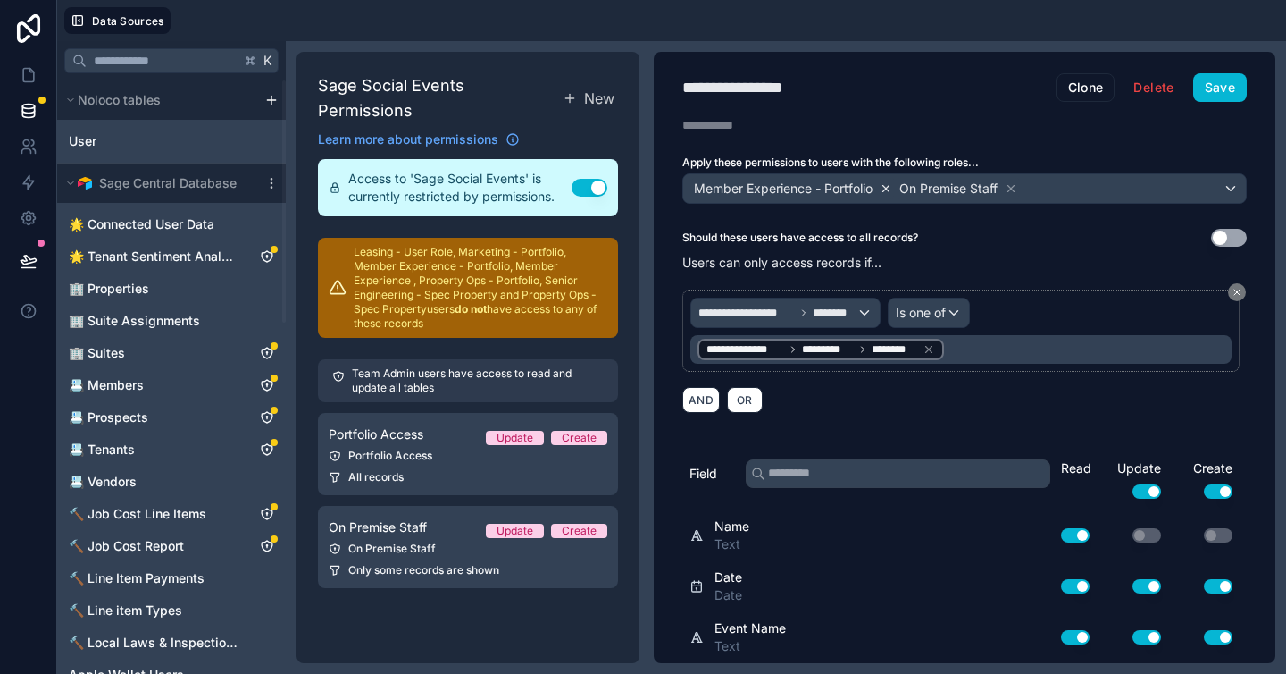
click at [888, 189] on icon at bounding box center [886, 188] width 13 height 13
click at [888, 189] on div "On Premise Staff" at bounding box center [964, 188] width 563 height 29
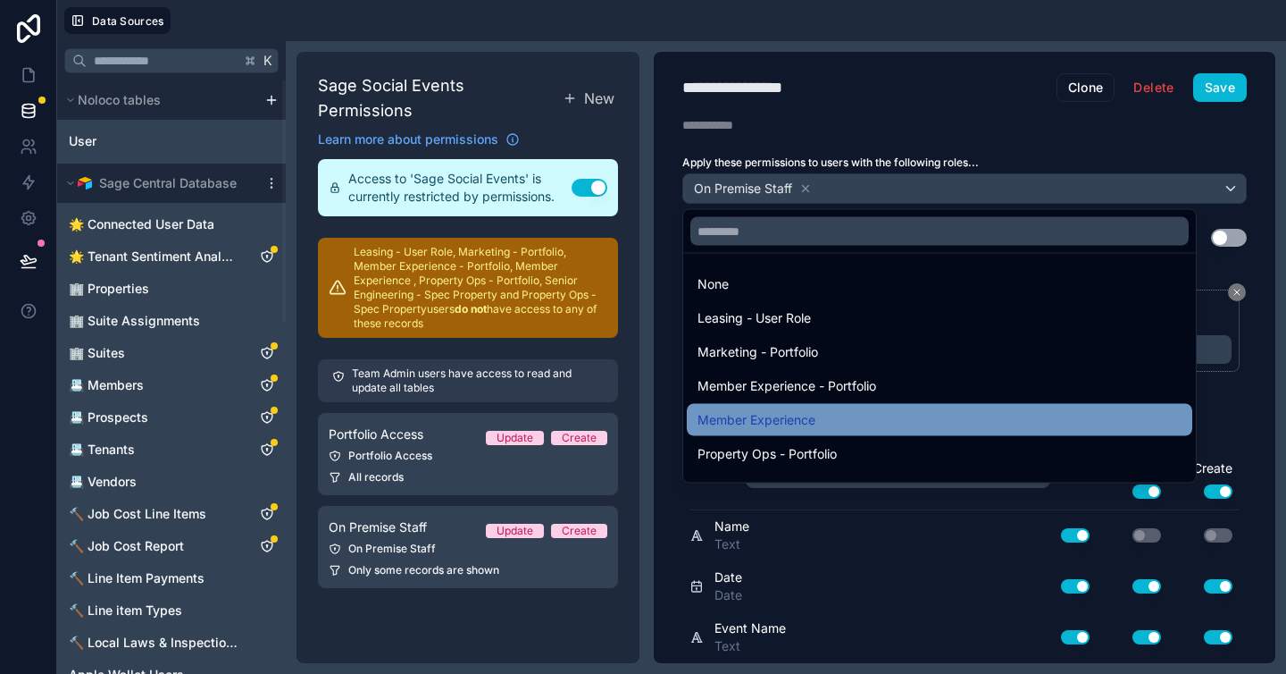
click at [876, 407] on div "Member Experience" at bounding box center [940, 420] width 506 height 32
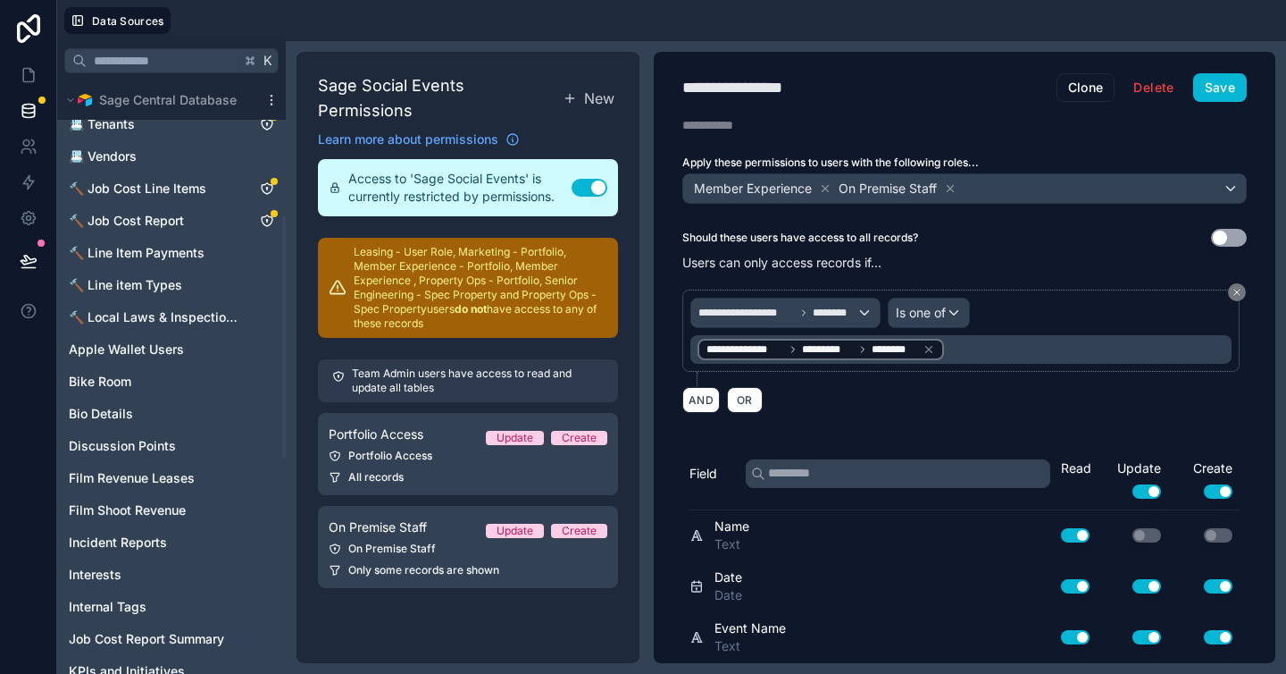
scroll to position [674, 0]
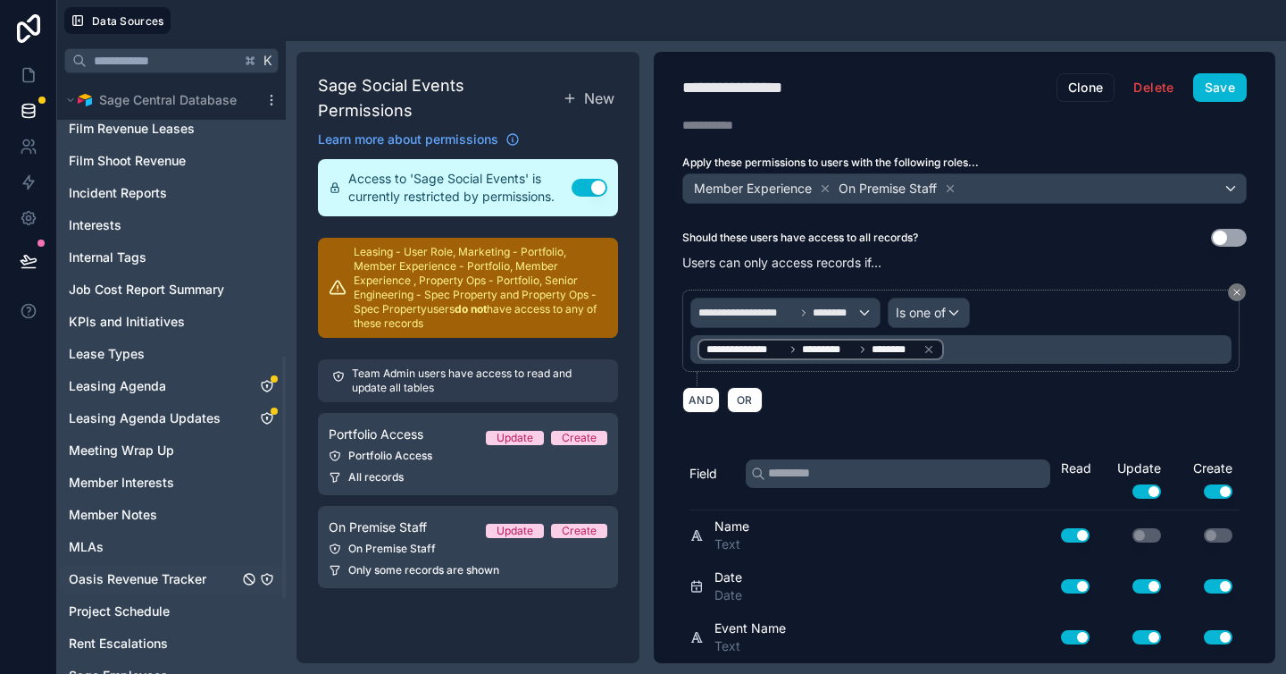
click at [188, 579] on span "Oasis Revenue Tracker" at bounding box center [138, 579] width 138 height 18
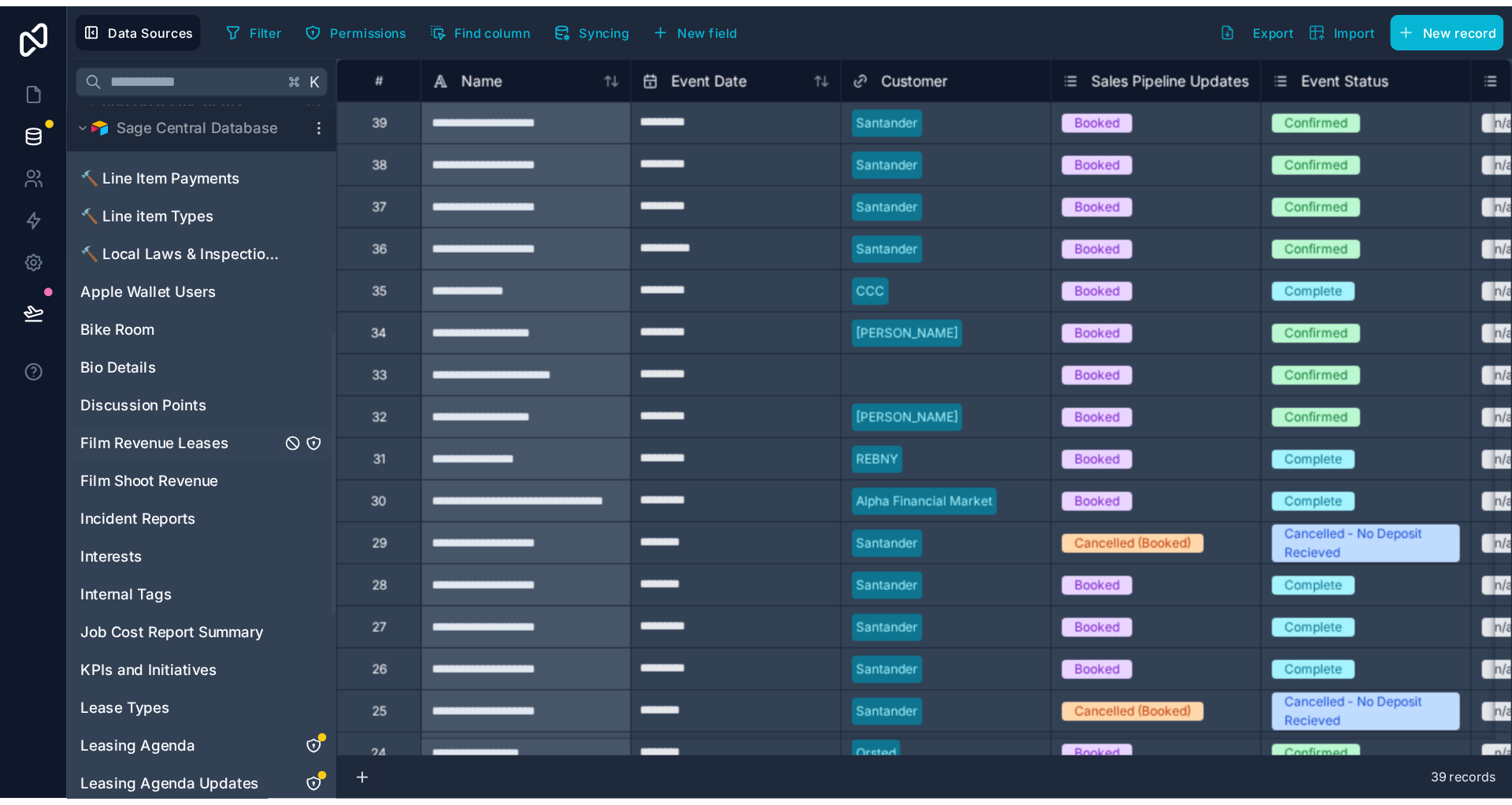
scroll to position [761, 0]
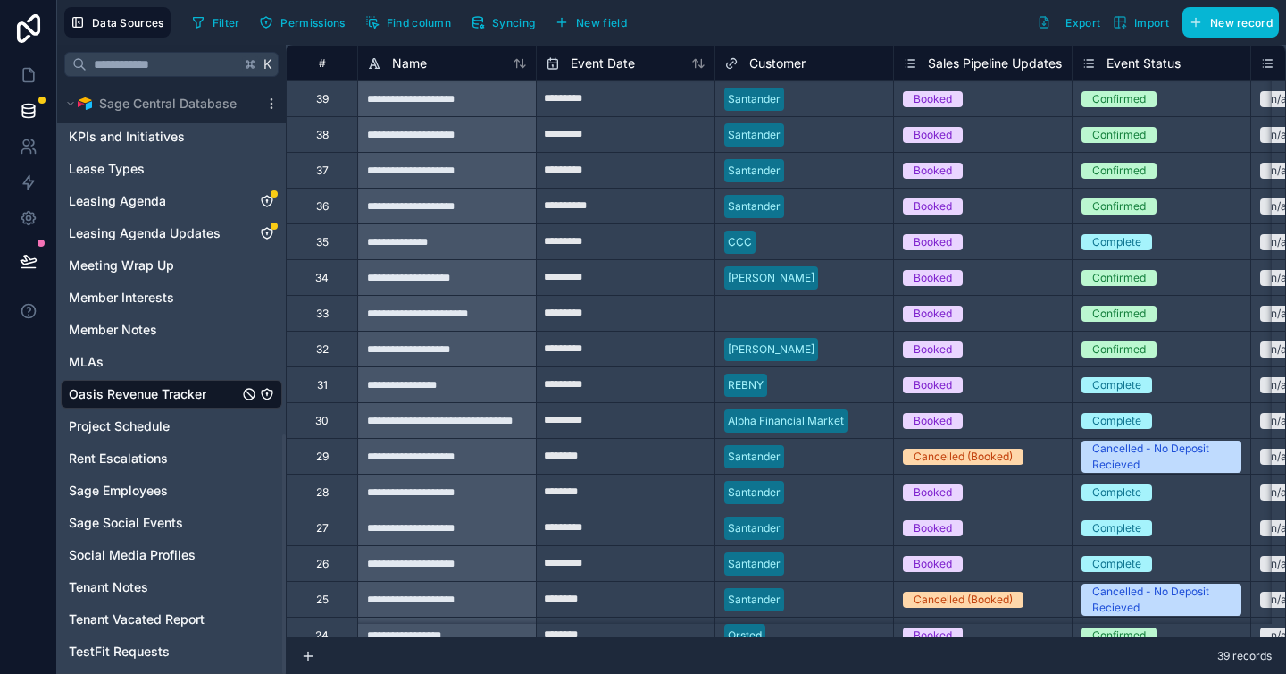
click at [266, 396] on icon "Oasis Revenue Tracker" at bounding box center [267, 394] width 14 height 14
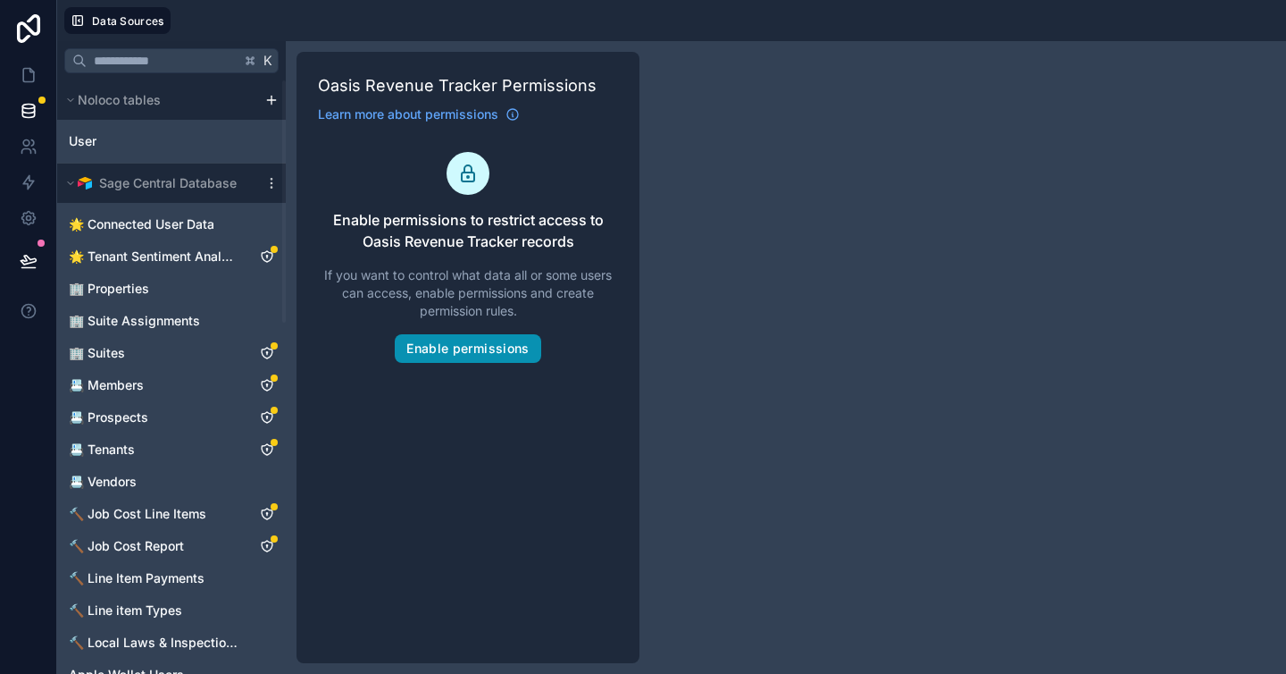
click at [441, 341] on button "Enable permissions" at bounding box center [468, 348] width 146 height 29
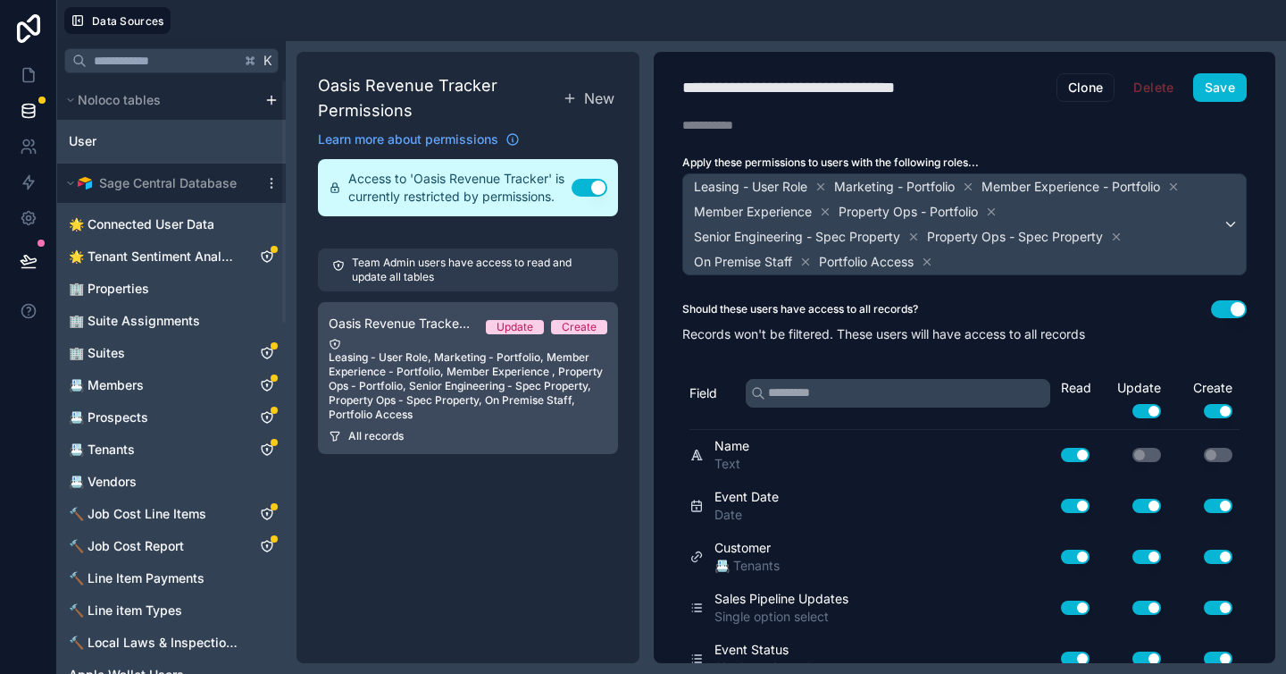
click at [543, 431] on div "All records" at bounding box center [468, 436] width 279 height 14
click at [524, 319] on div "Oasis Revenue Tracker Permission 1 Update Create" at bounding box center [468, 323] width 279 height 21
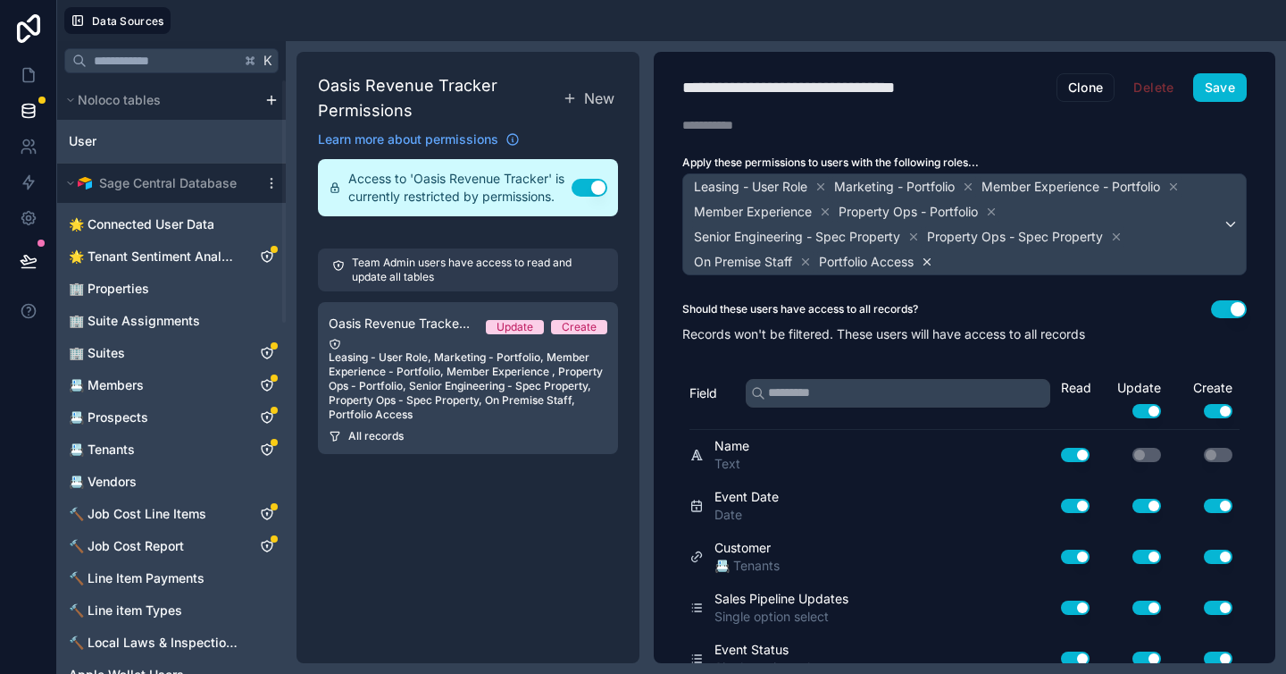
click at [934, 262] on icon at bounding box center [927, 261] width 13 height 13
click at [1123, 236] on icon at bounding box center [1116, 236] width 13 height 13
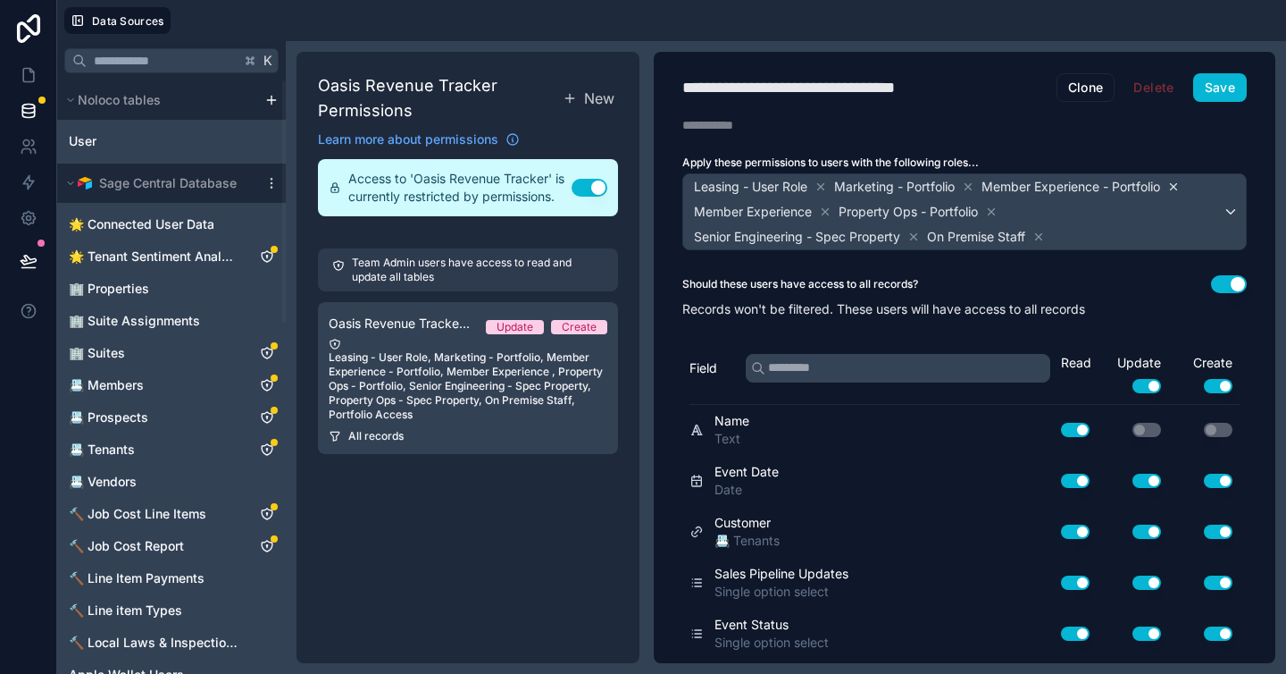
click at [1178, 187] on icon at bounding box center [1174, 186] width 13 height 13
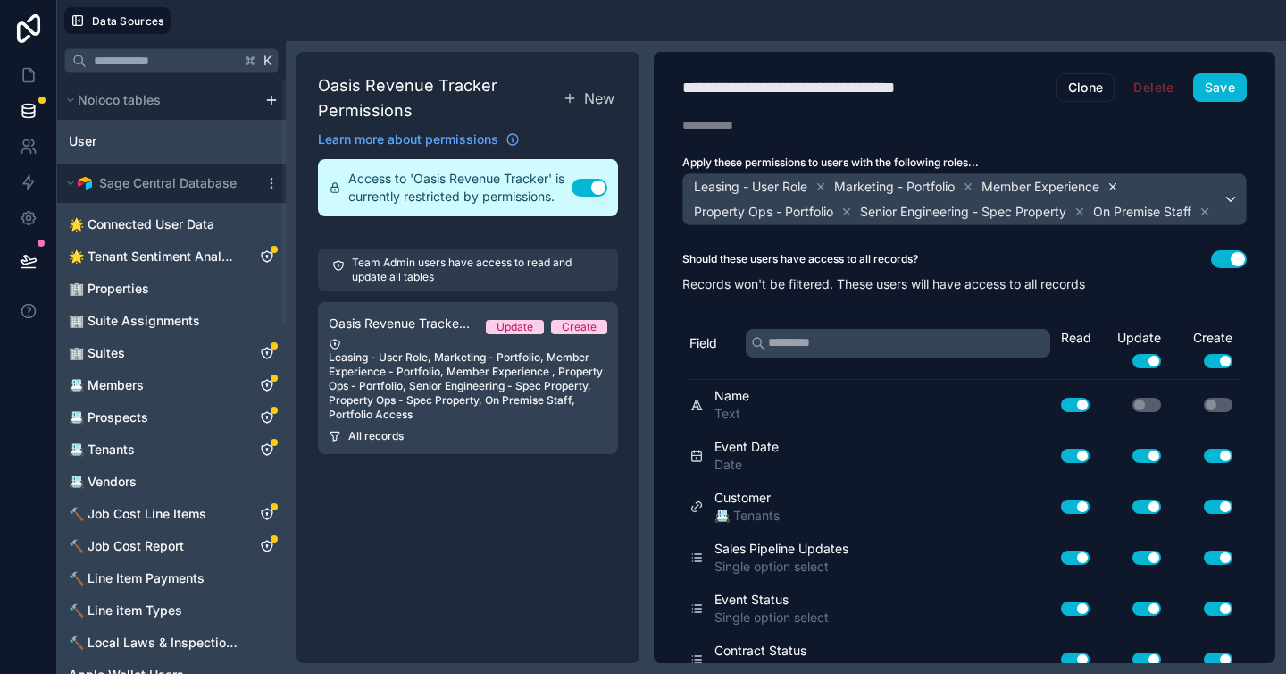
click at [1118, 186] on icon at bounding box center [1113, 186] width 13 height 13
click at [1137, 187] on icon at bounding box center [1134, 186] width 13 height 13
click at [812, 208] on icon at bounding box center [806, 211] width 13 height 13
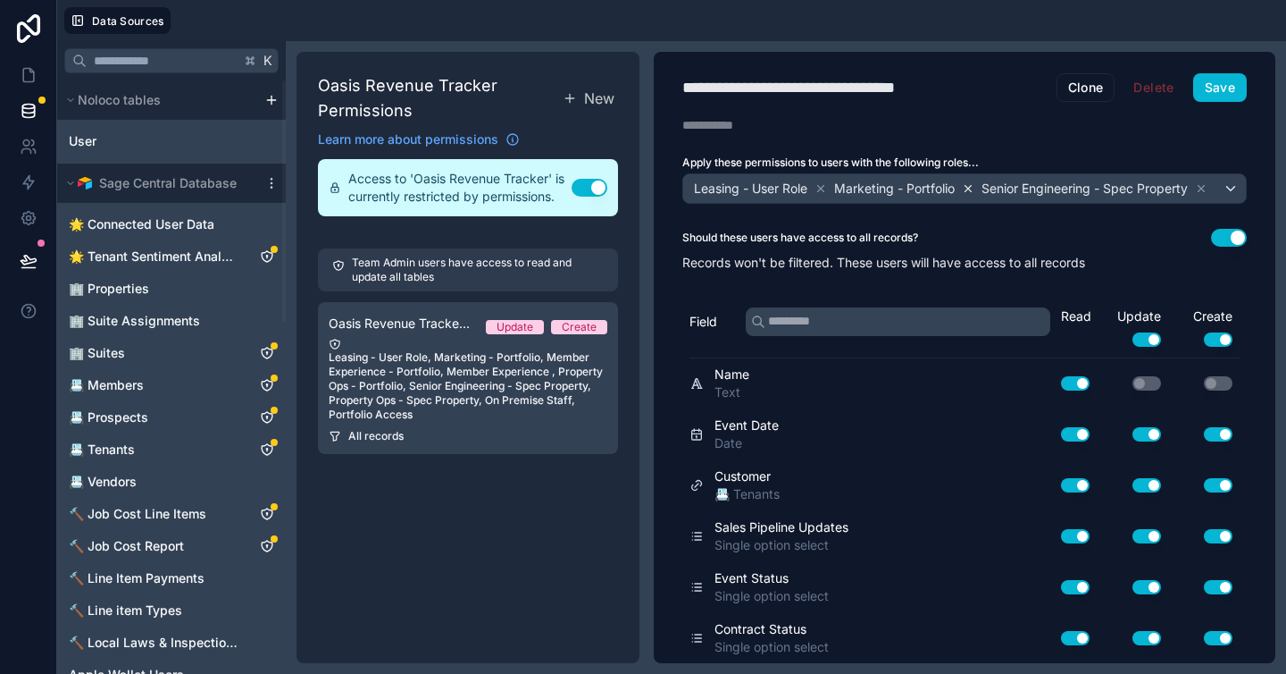
click at [975, 185] on icon at bounding box center [968, 188] width 13 height 13
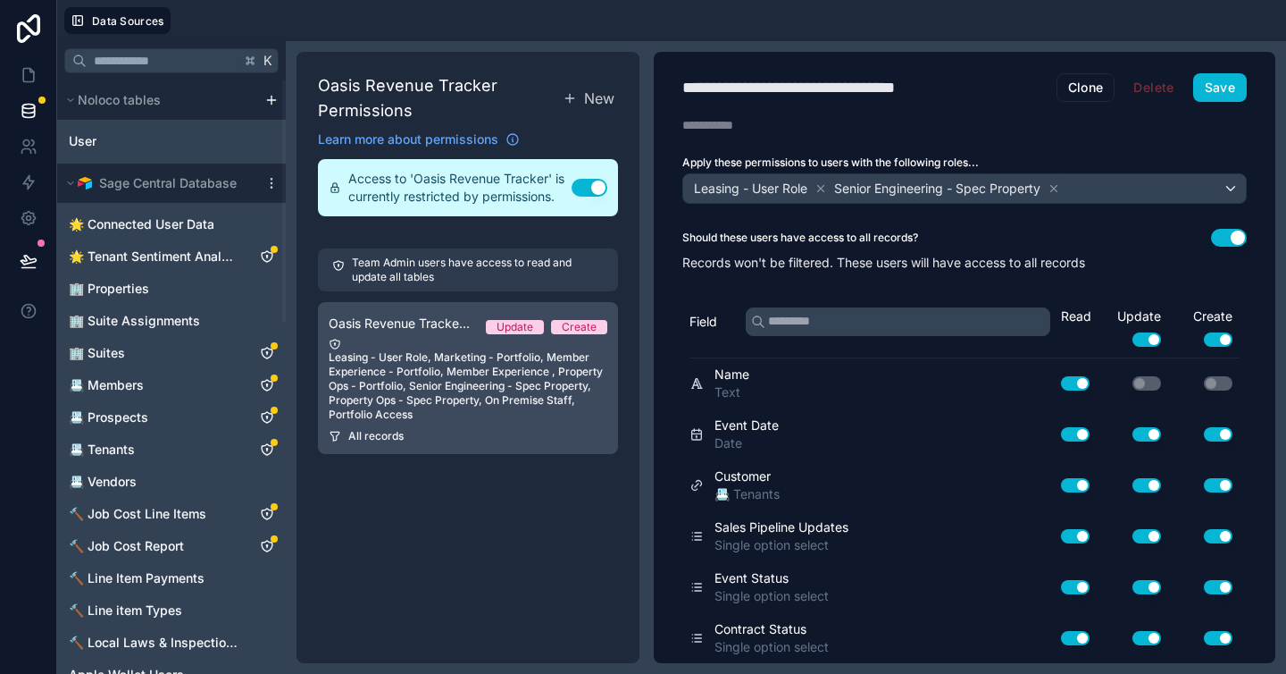
click at [558, 388] on div "Leasing - User Role, Marketing - Portfolio, Member Experience - Portfolio, Memb…" at bounding box center [468, 380] width 279 height 84
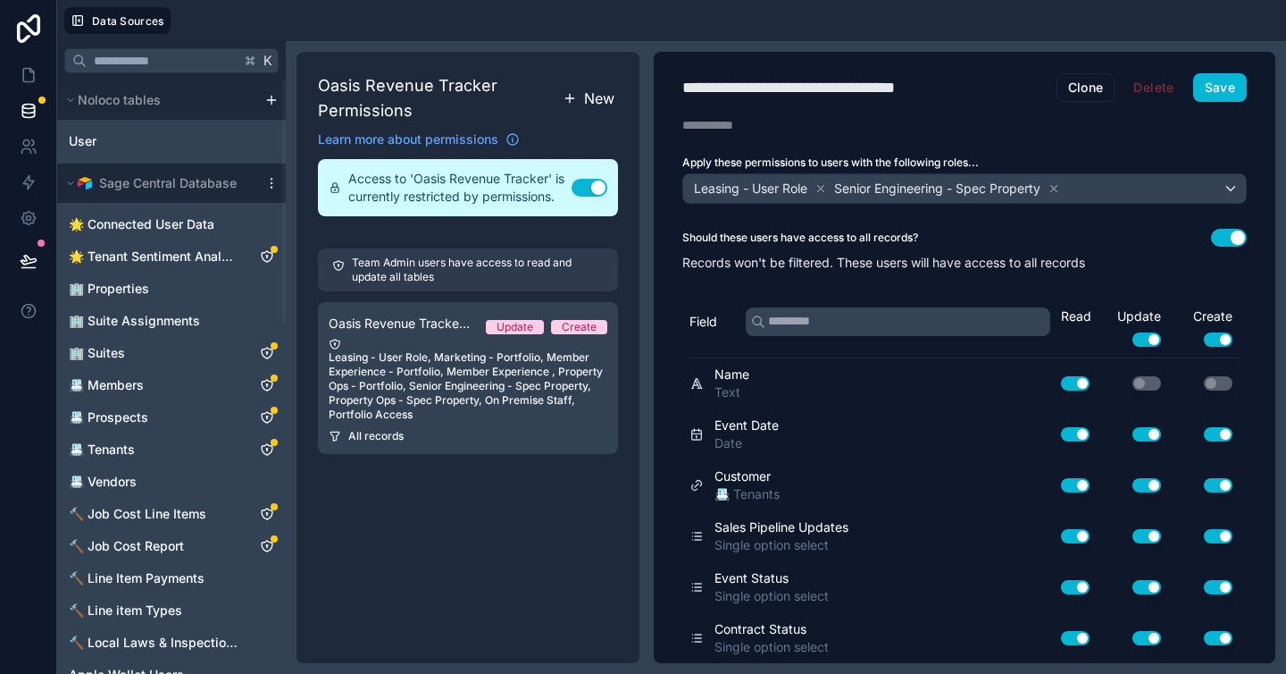
click at [590, 97] on span "New" at bounding box center [599, 98] width 30 height 21
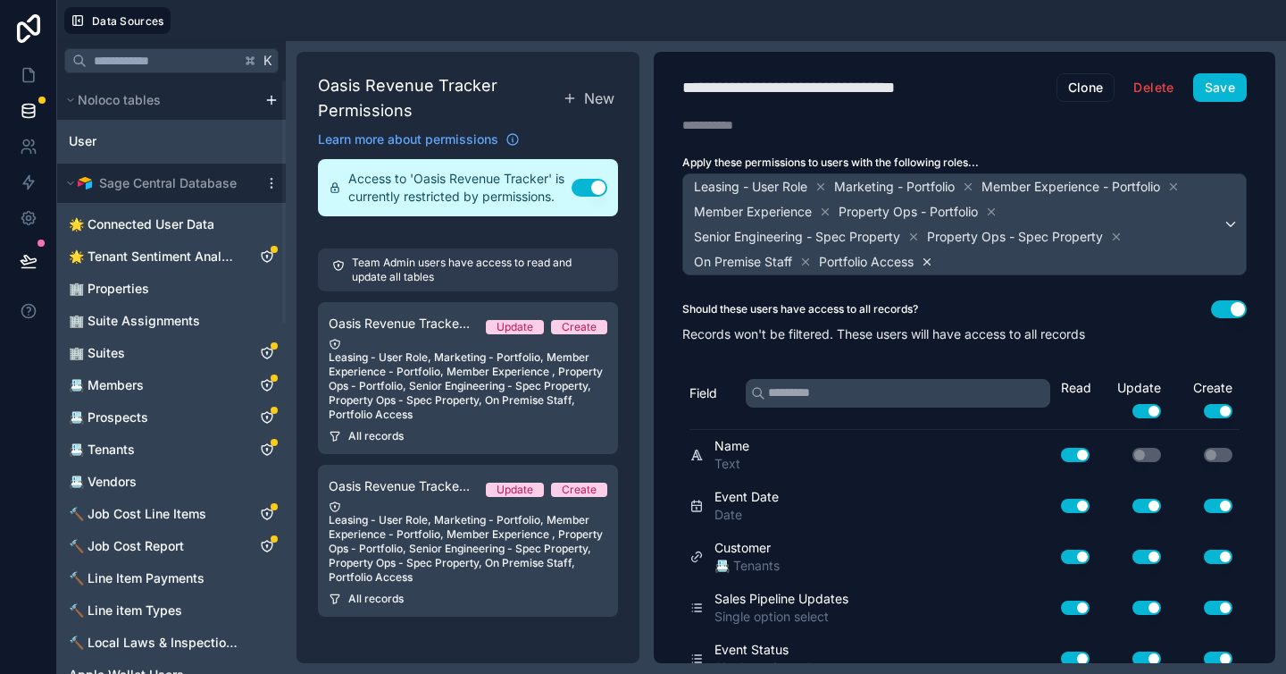
click at [931, 262] on icon at bounding box center [928, 261] width 6 height 6
click at [1118, 239] on icon at bounding box center [1116, 236] width 13 height 13
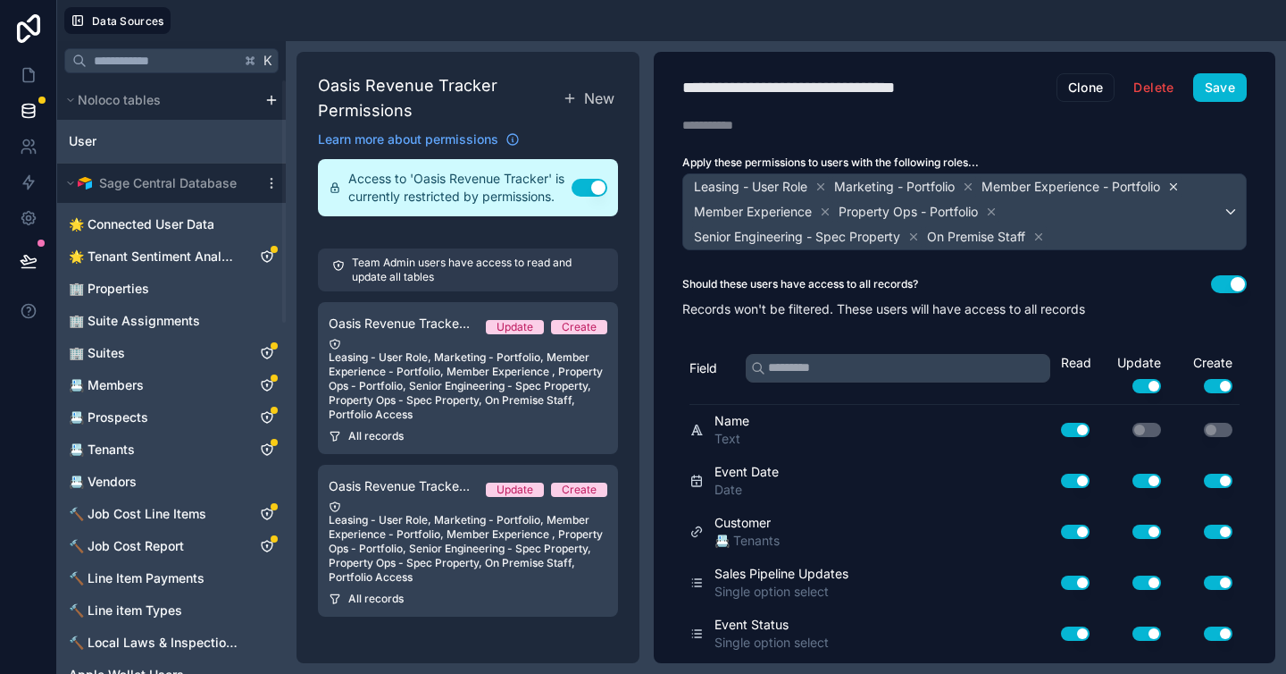
click at [1176, 188] on icon at bounding box center [1174, 186] width 13 height 13
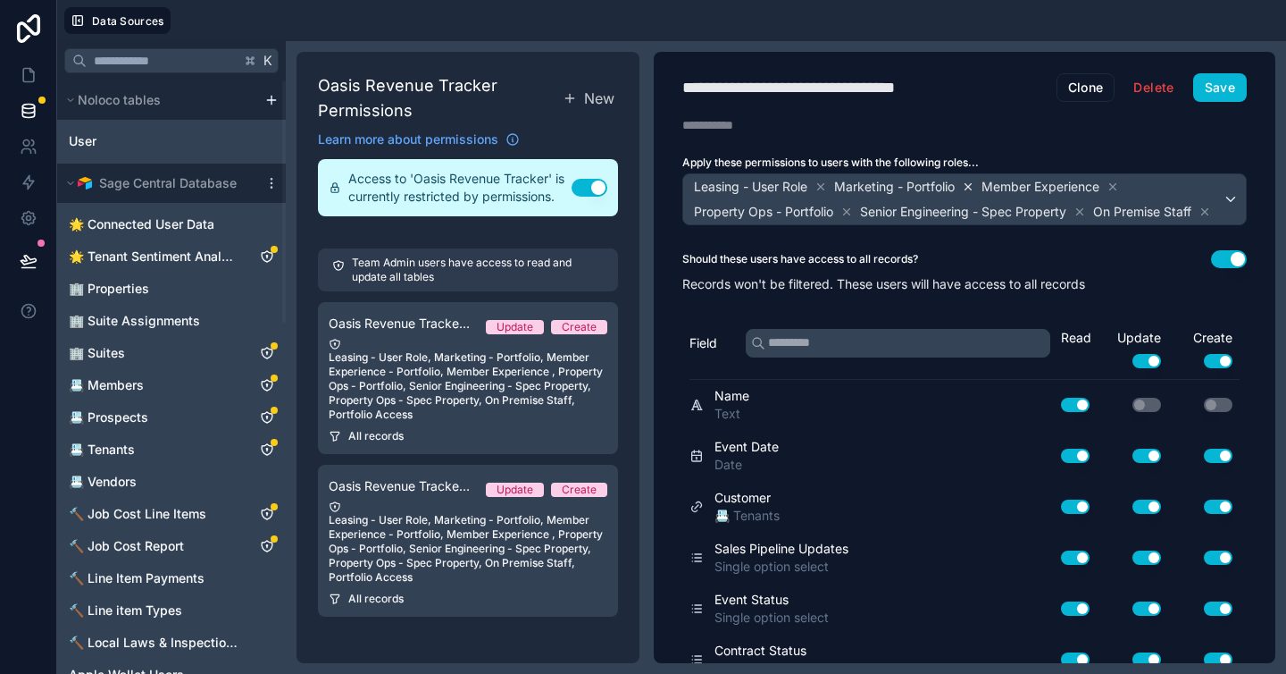
click at [973, 187] on icon at bounding box center [968, 186] width 13 height 13
click at [1135, 187] on icon at bounding box center [1132, 186] width 6 height 6
click at [812, 208] on icon at bounding box center [806, 211] width 13 height 13
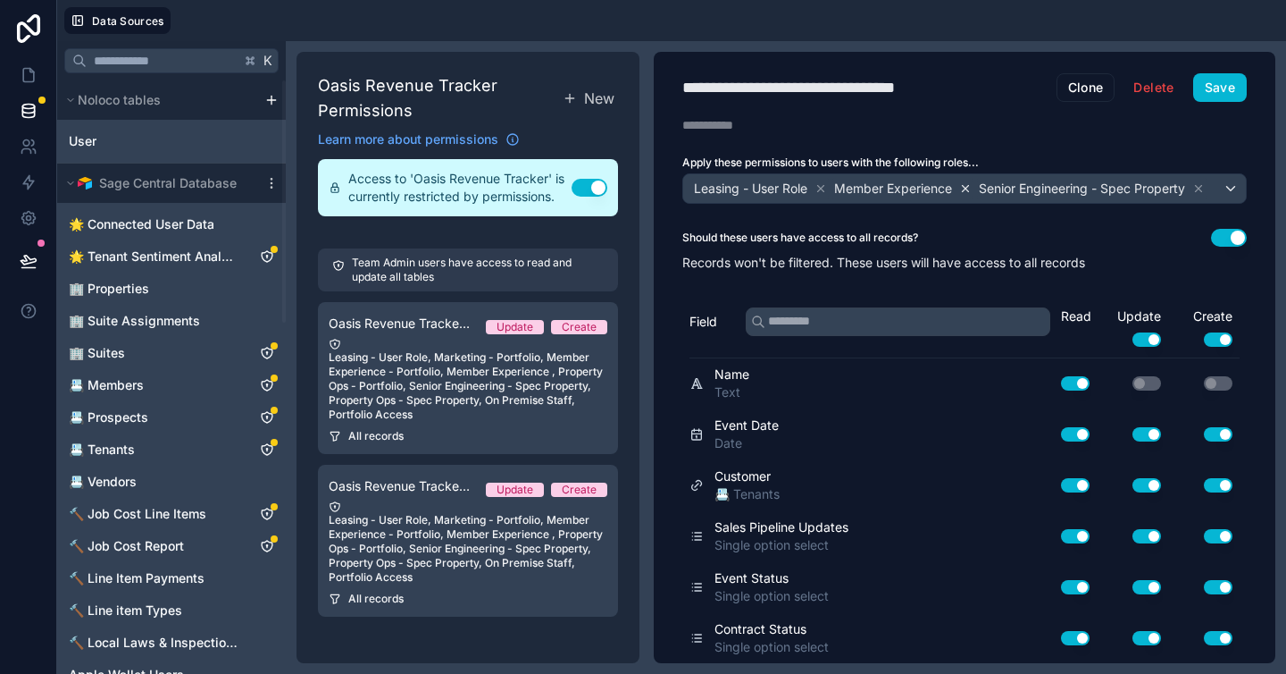
click at [969, 187] on icon at bounding box center [966, 188] width 6 height 6
click at [1057, 187] on icon at bounding box center [1054, 188] width 13 height 13
click at [825, 186] on icon at bounding box center [821, 188] width 6 height 6
click at [1217, 337] on button "Use setting" at bounding box center [1218, 339] width 29 height 14
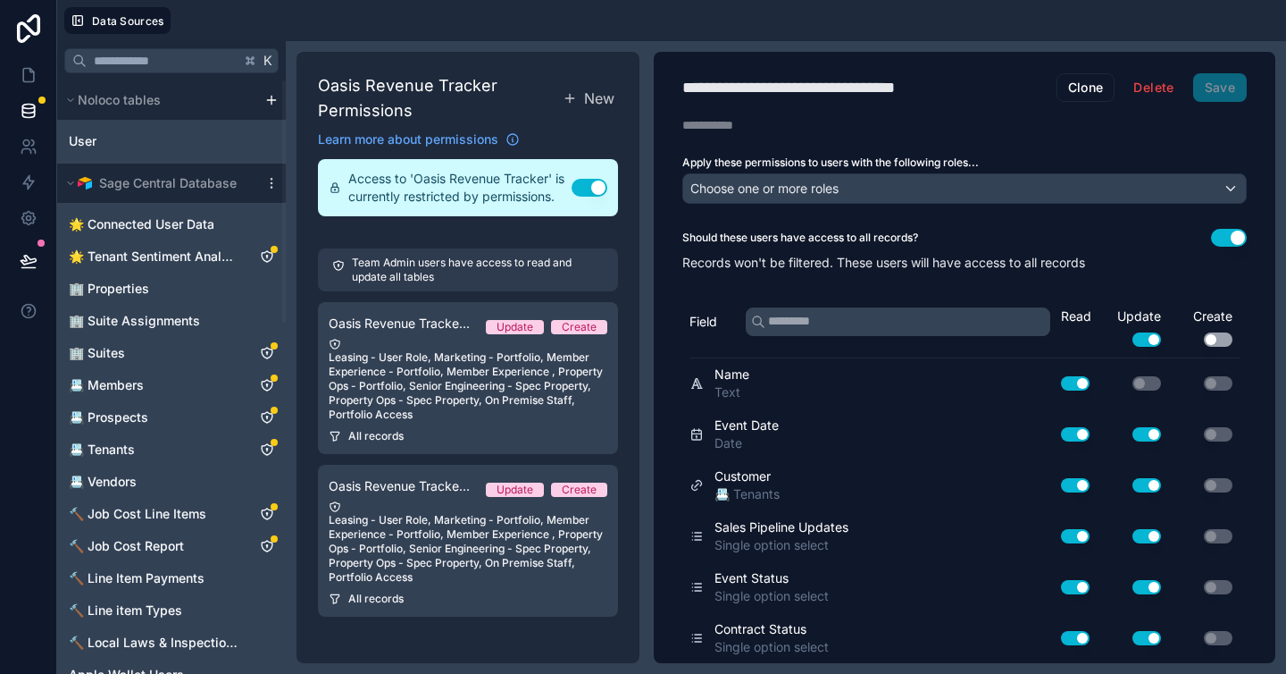
click at [1204, 342] on button "Use setting" at bounding box center [1218, 339] width 29 height 14
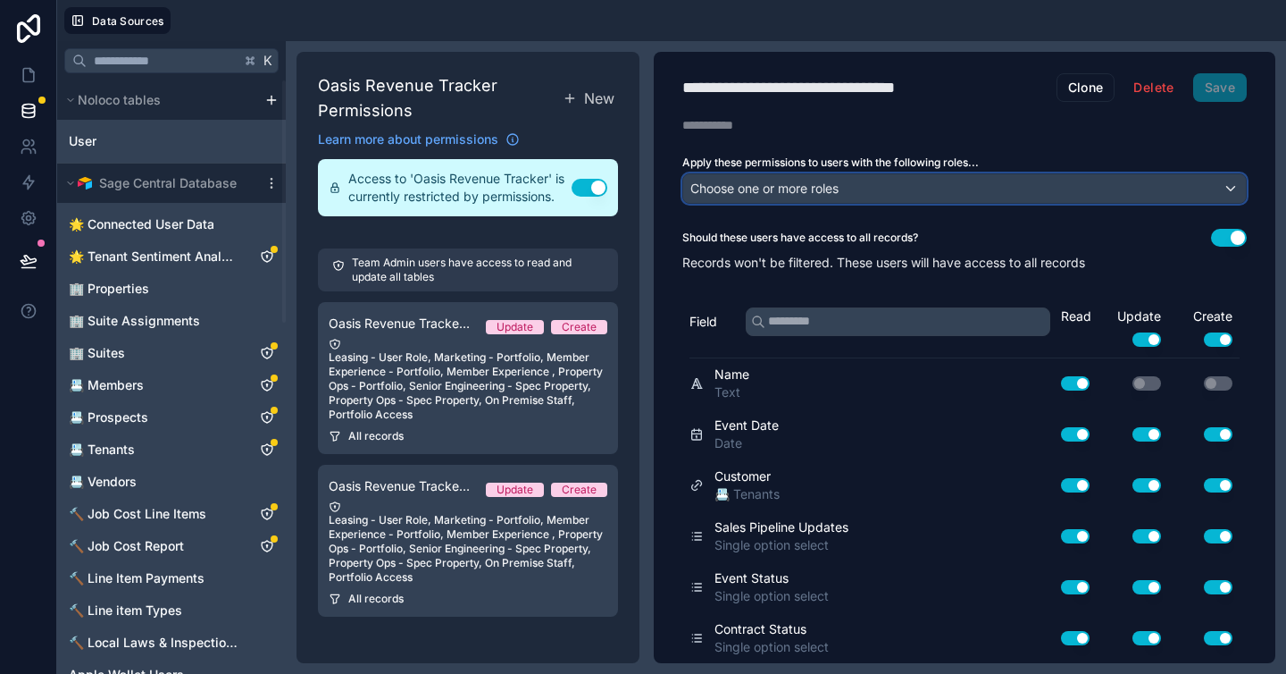
click at [859, 181] on div "Choose one or more roles" at bounding box center [964, 188] width 563 height 29
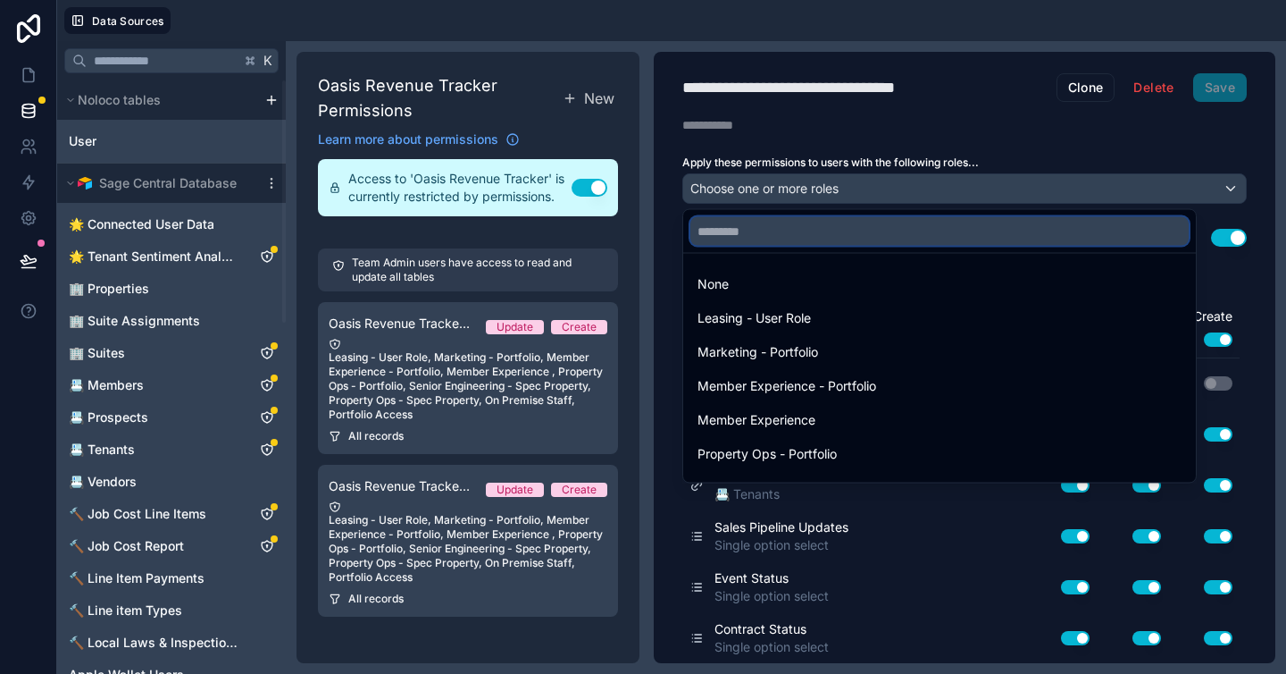
click at [844, 231] on input "text" at bounding box center [940, 231] width 498 height 29
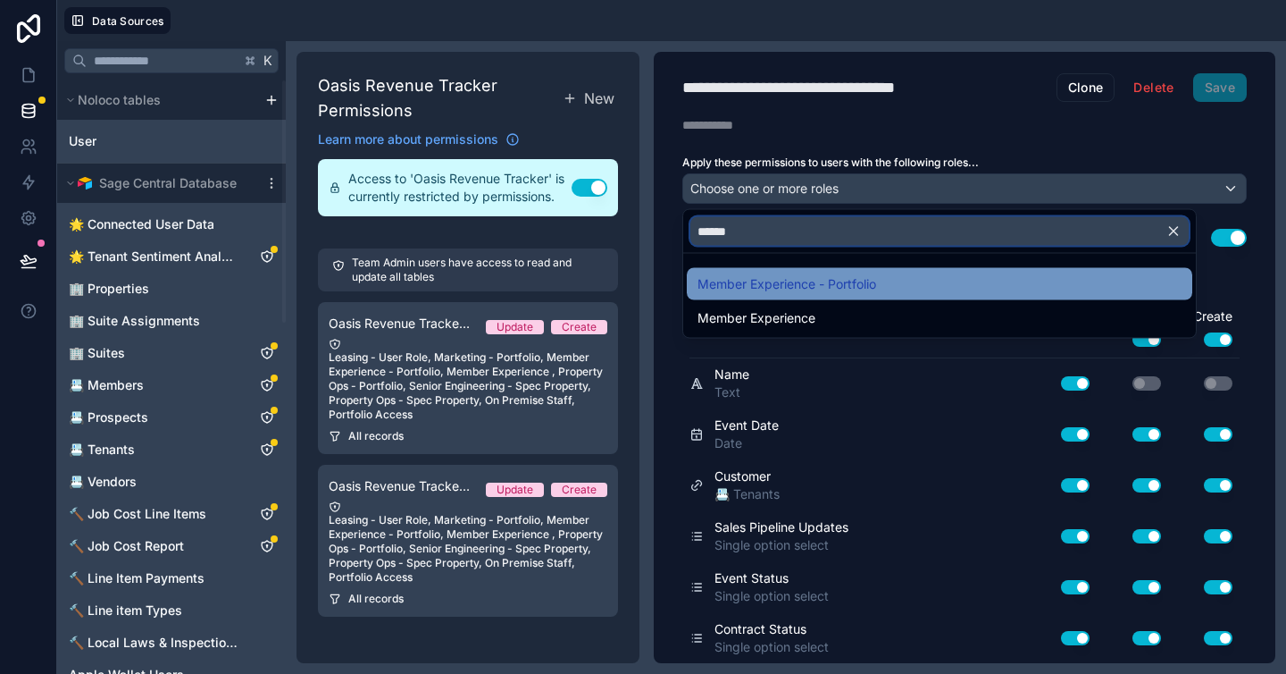
type input "******"
click at [869, 291] on span "Member Experience - Portfolio" at bounding box center [787, 283] width 179 height 21
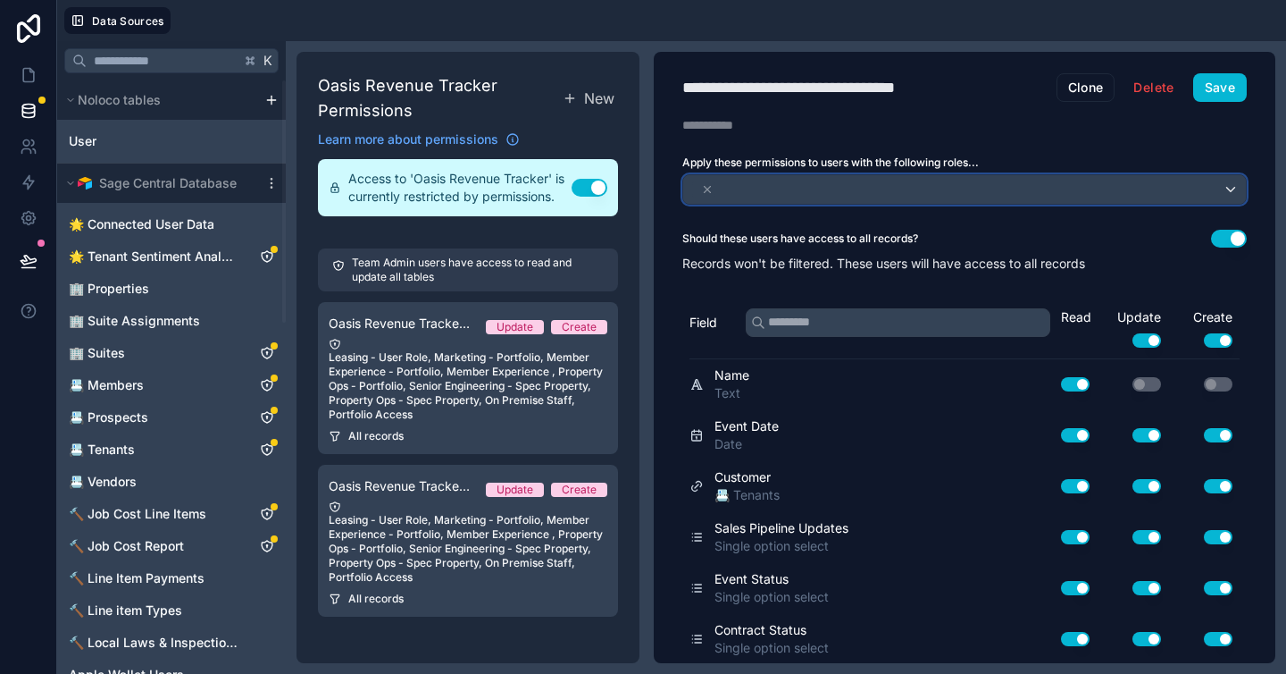
click at [823, 197] on div at bounding box center [964, 189] width 563 height 29
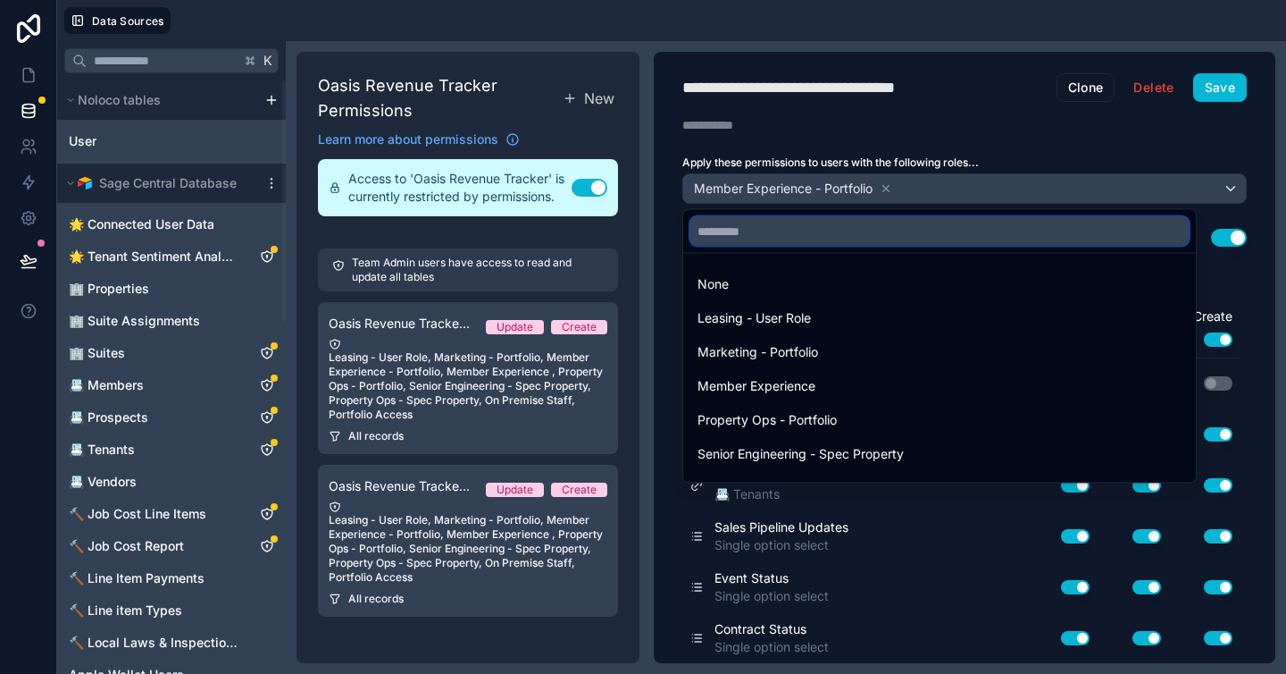
click at [837, 234] on input "text" at bounding box center [940, 231] width 498 height 29
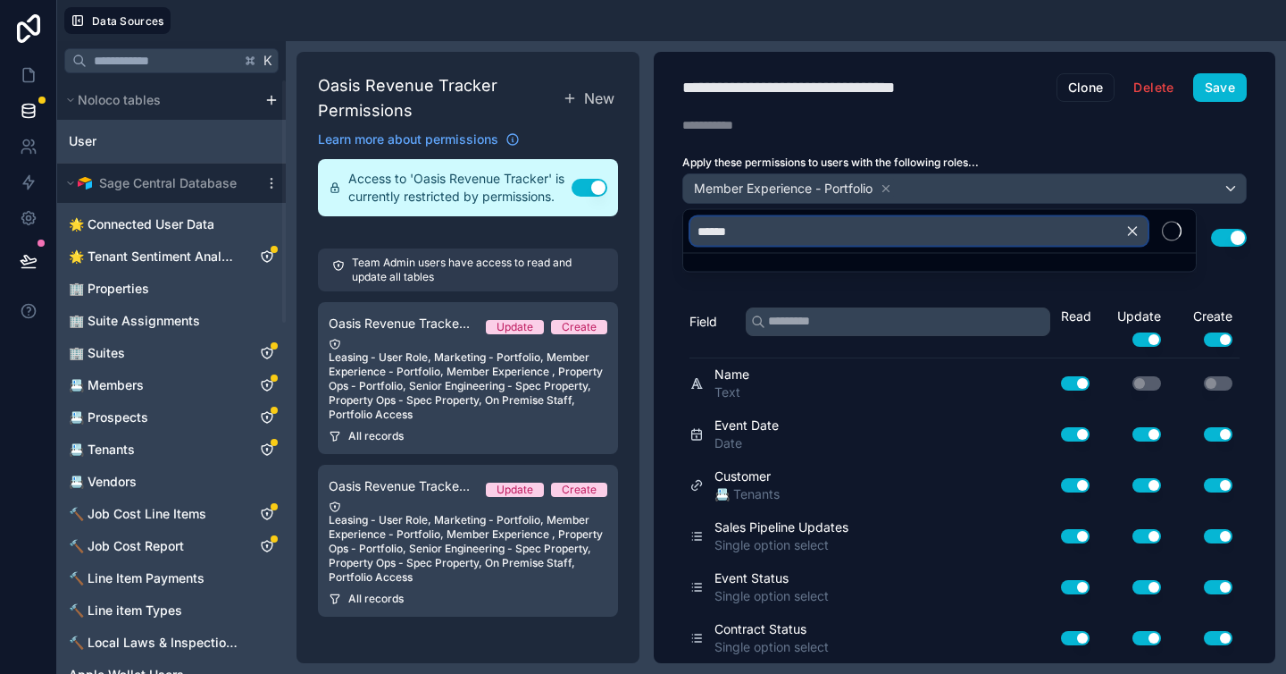
type input "******"
click at [746, 283] on div "Data Sources K Noloco tables User Sage Central Database 🌟 Connected User Data 🌟…" at bounding box center [671, 337] width 1229 height 674
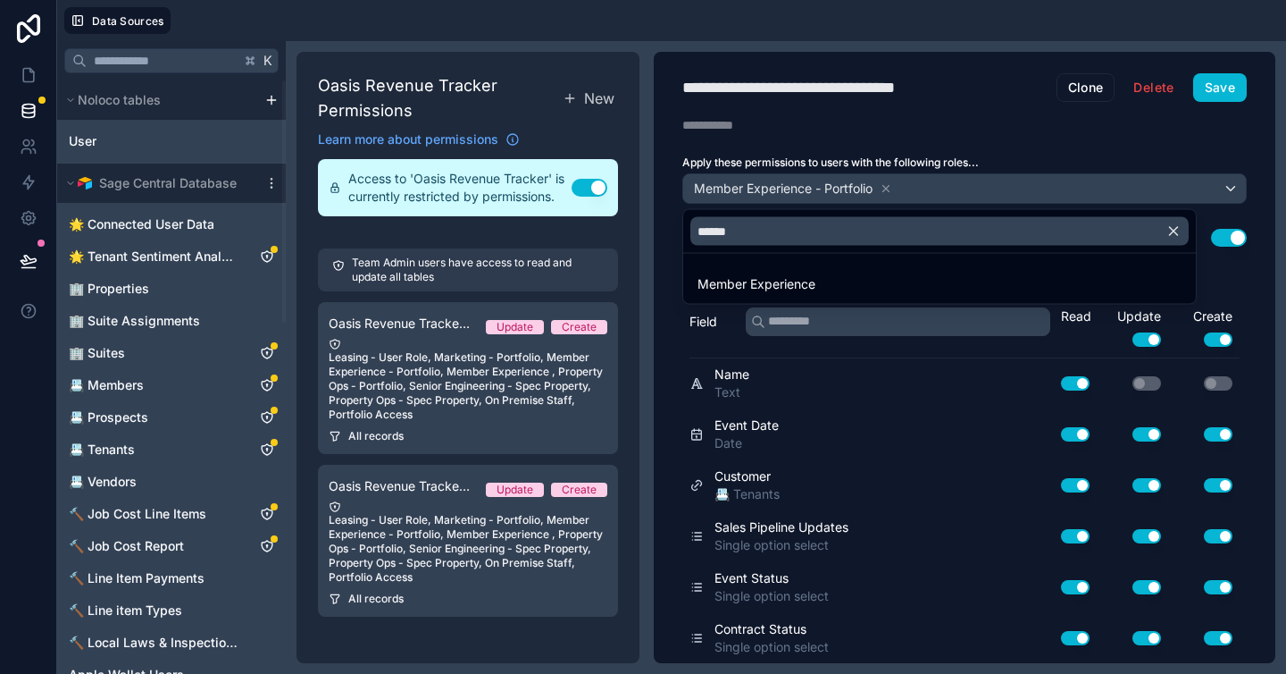
click at [746, 283] on span "Member Experience" at bounding box center [757, 283] width 118 height 21
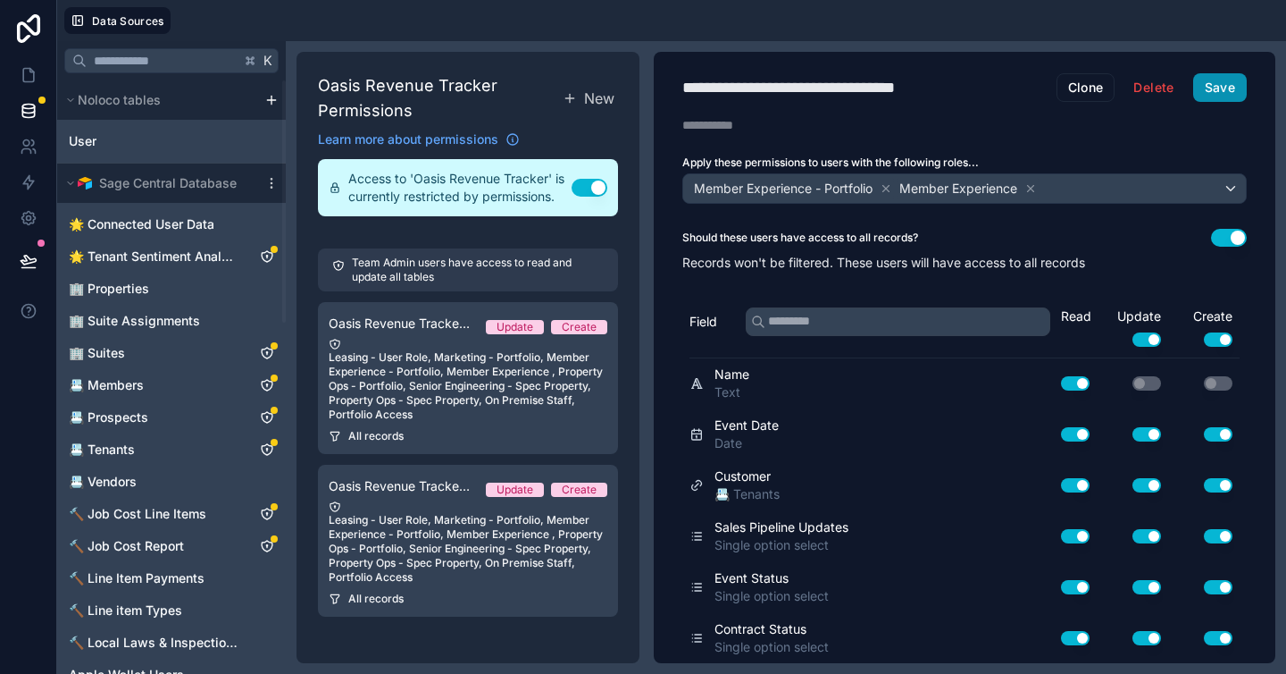
click at [1210, 90] on button "Save" at bounding box center [1221, 87] width 54 height 29
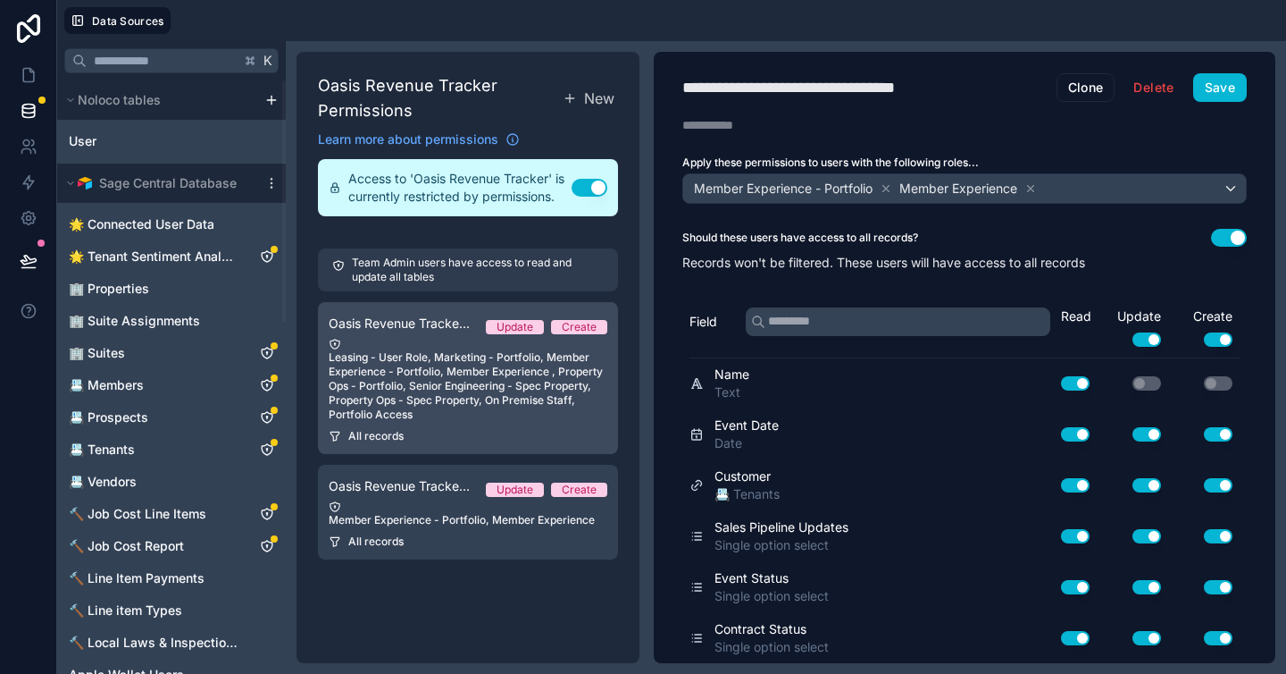
click at [484, 406] on div "Leasing - User Role, Marketing - Portfolio, Member Experience - Portfolio, Memb…" at bounding box center [468, 380] width 279 height 84
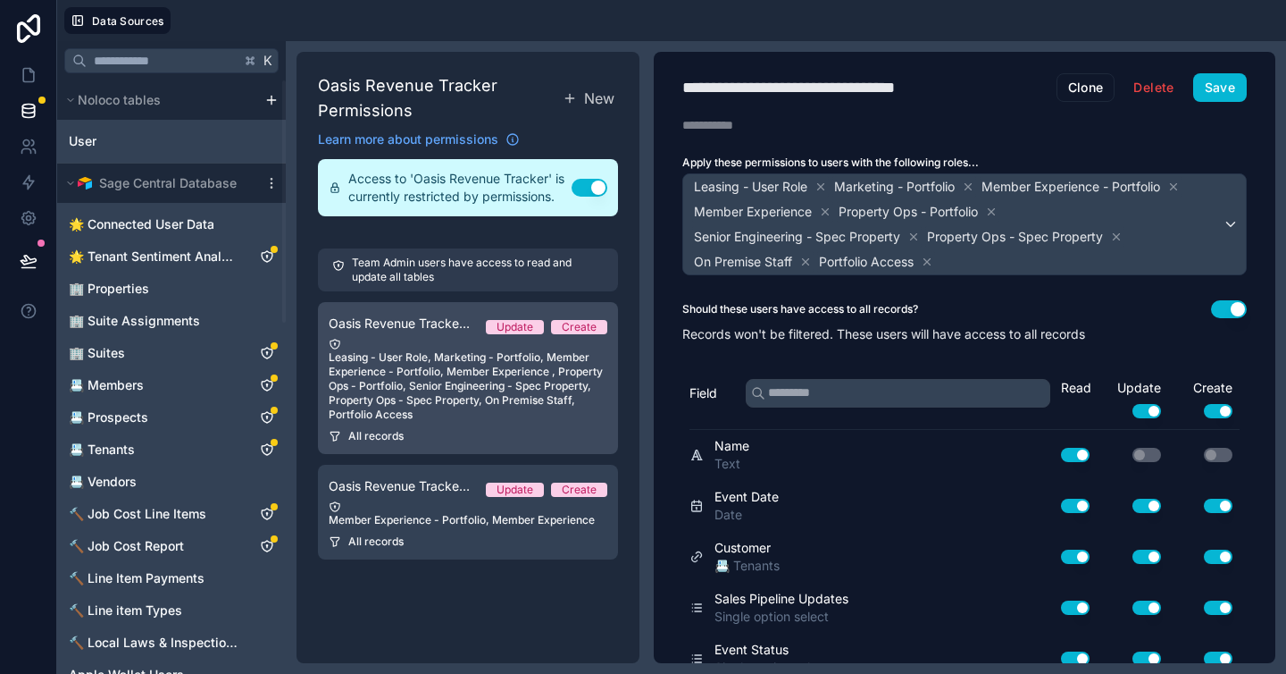
click at [544, 401] on div "Leasing - User Role, Marketing - Portfolio, Member Experience - Portfolio, Memb…" at bounding box center [468, 380] width 279 height 84
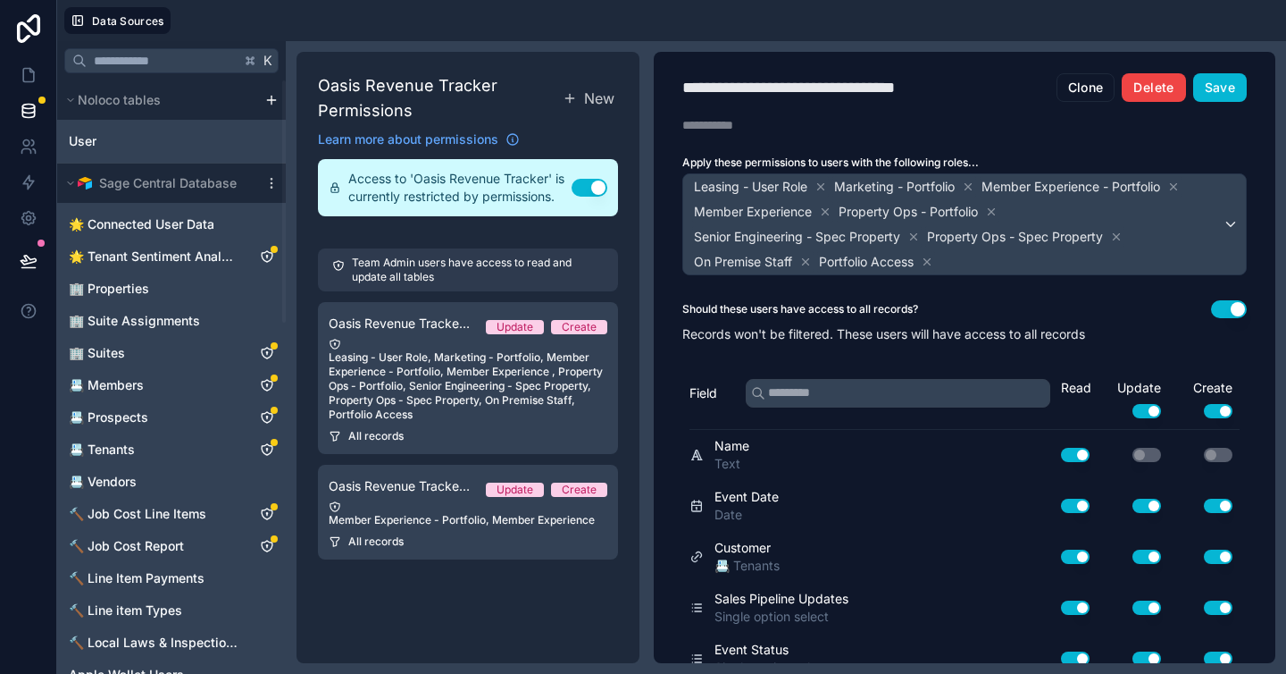
click at [1145, 88] on button "Delete" at bounding box center [1153, 87] width 63 height 29
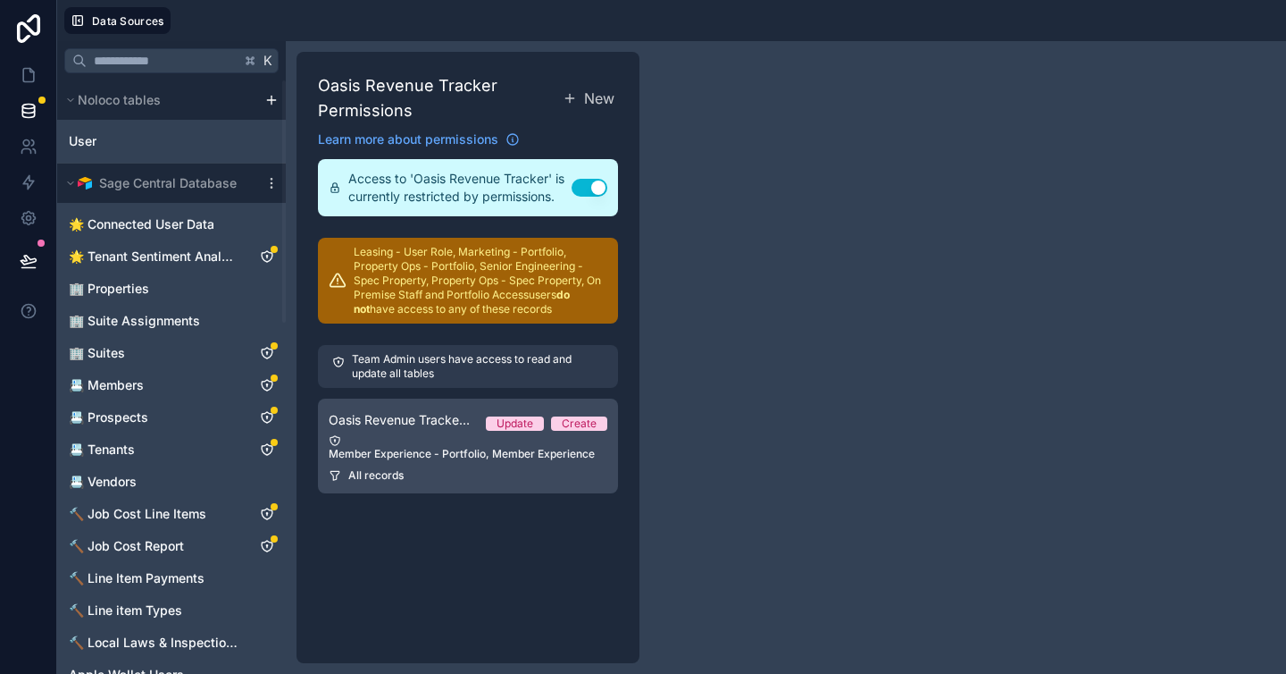
click at [421, 431] on link "Oasis Revenue Tracker Permission 2 Update Create Member Experience - Portfolio,…" at bounding box center [468, 445] width 300 height 95
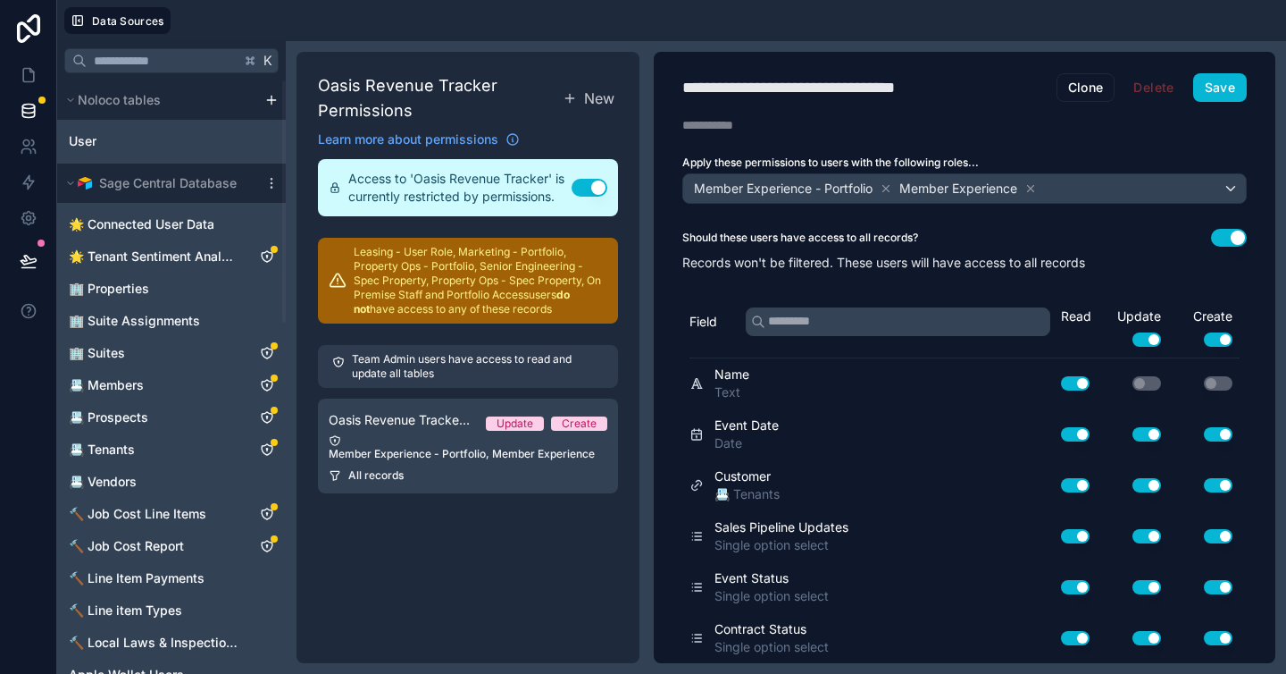
click at [875, 81] on div "**********" at bounding box center [828, 87] width 291 height 25
type div "**********"
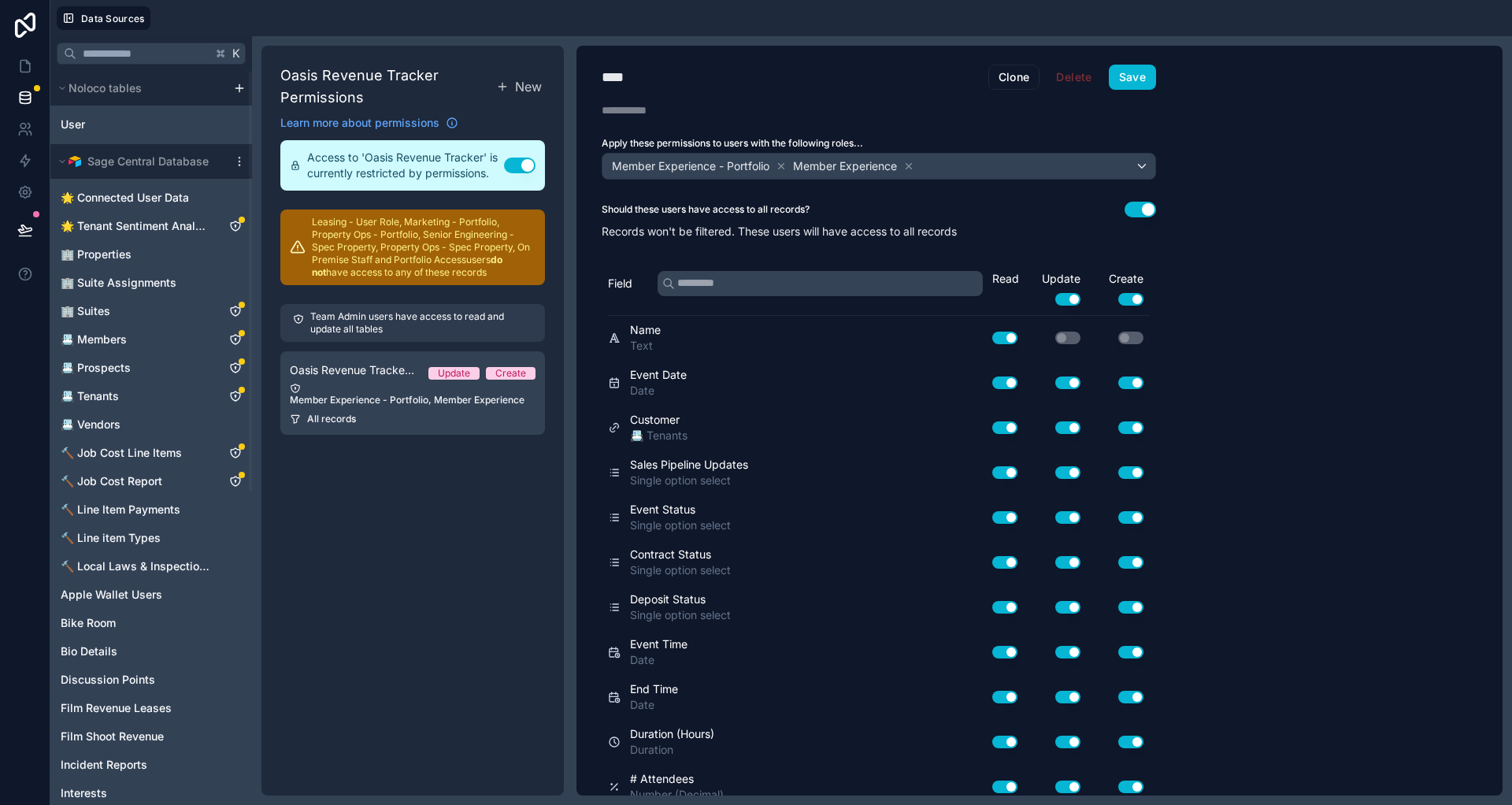
click at [388, 476] on div "Oasis Revenue Tracker Permissions New Learn more about permissions Access to 'O…" at bounding box center [413, 421] width 302 height 749
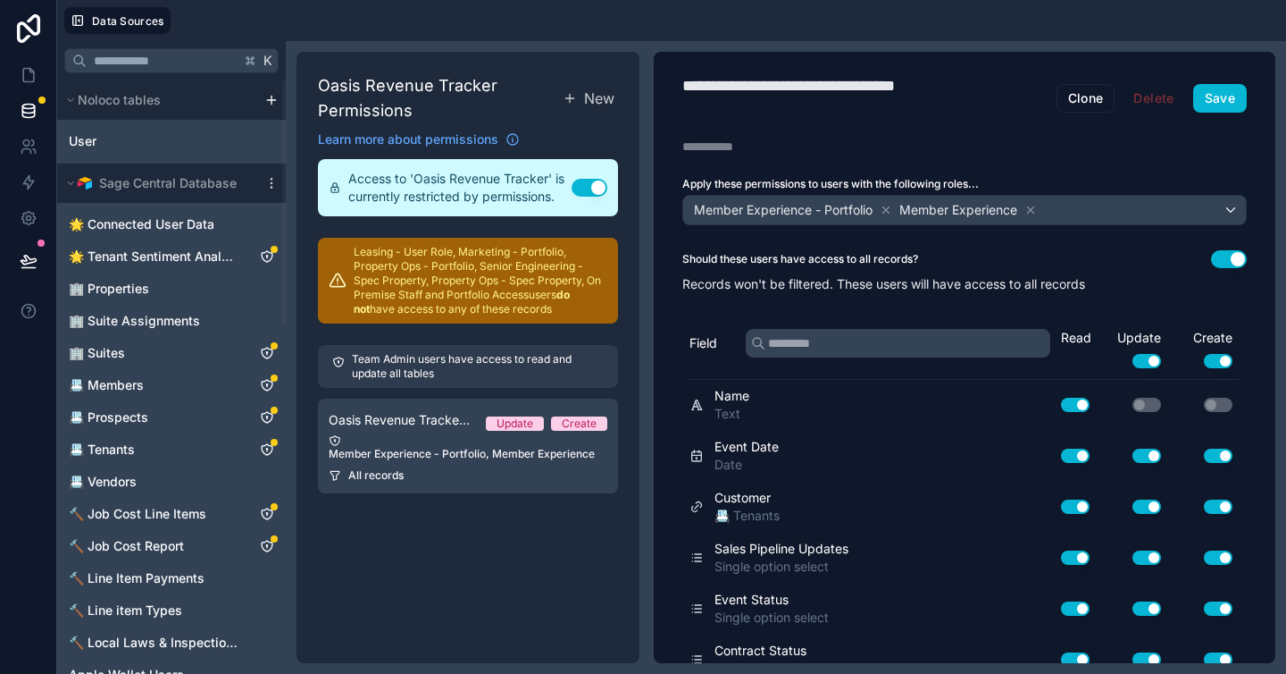
click at [812, 90] on div "**********" at bounding box center [820, 98] width 274 height 50
type div "**********"
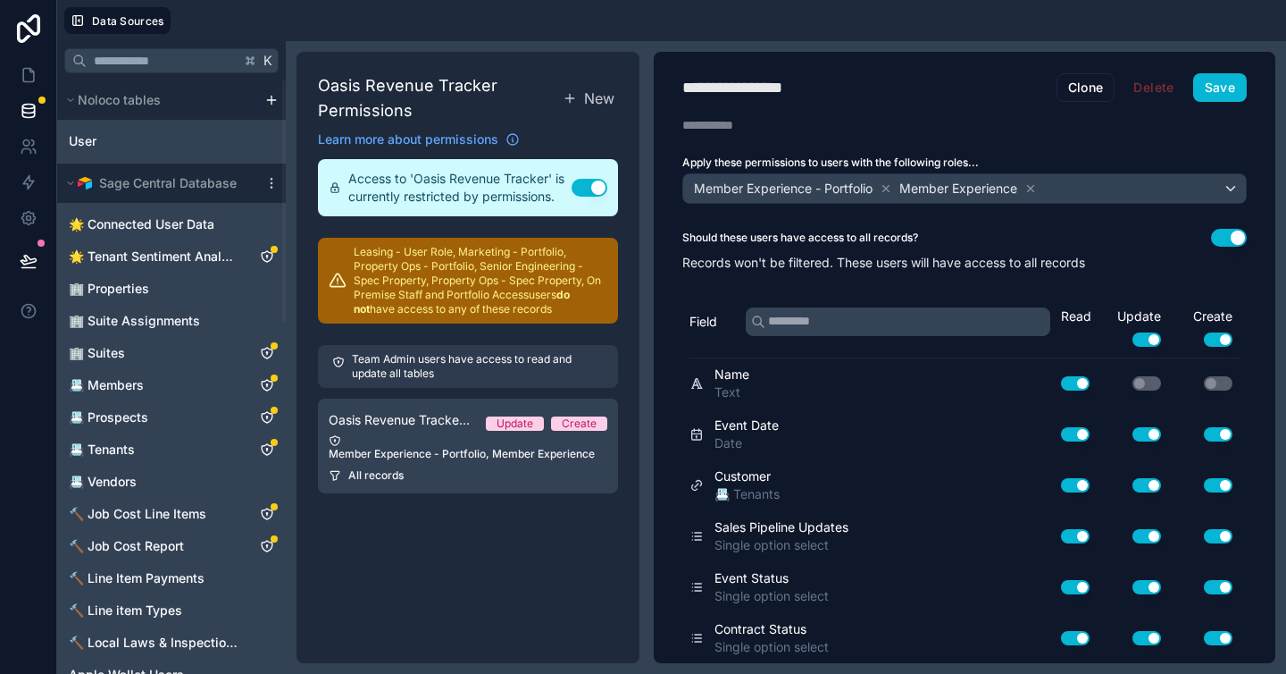
click at [1210, 341] on button "Use setting" at bounding box center [1218, 339] width 29 height 14
click at [1031, 188] on icon at bounding box center [1031, 188] width 13 height 13
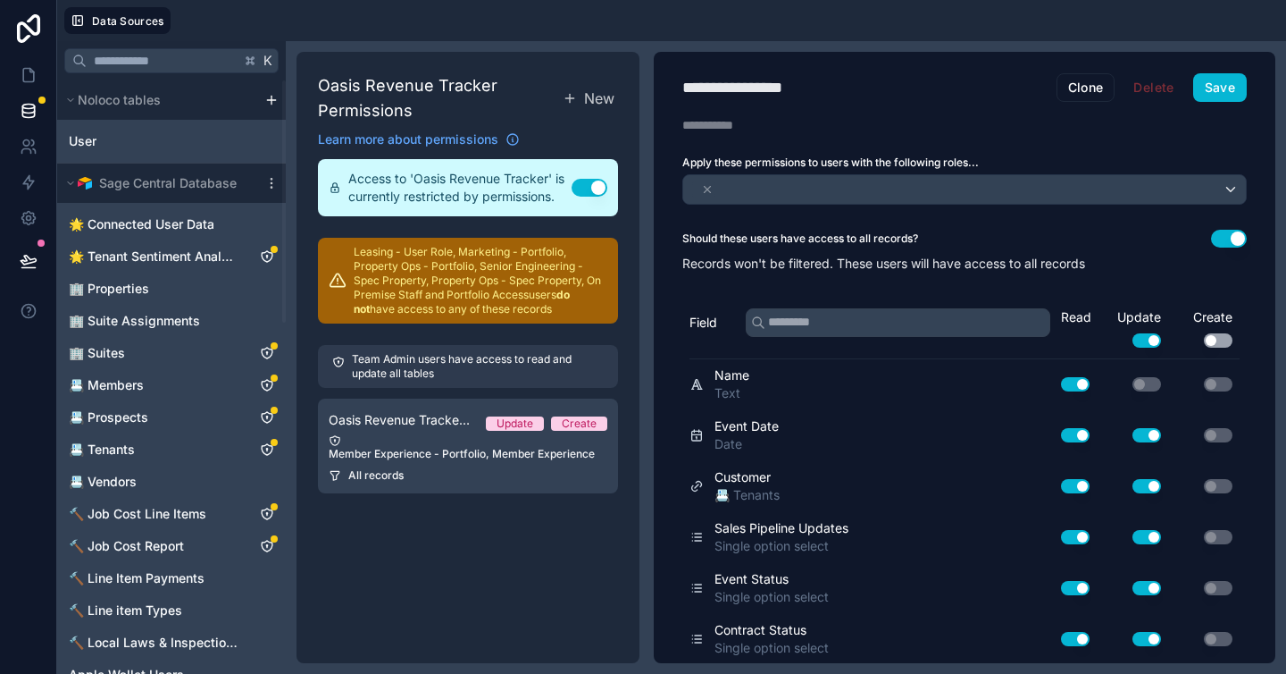
click at [532, 605] on div "Oasis Revenue Tracker Permissions New Learn more about permissions Access to 'O…" at bounding box center [468, 357] width 343 height 611
click at [1225, 88] on button "Save" at bounding box center [1221, 87] width 54 height 29
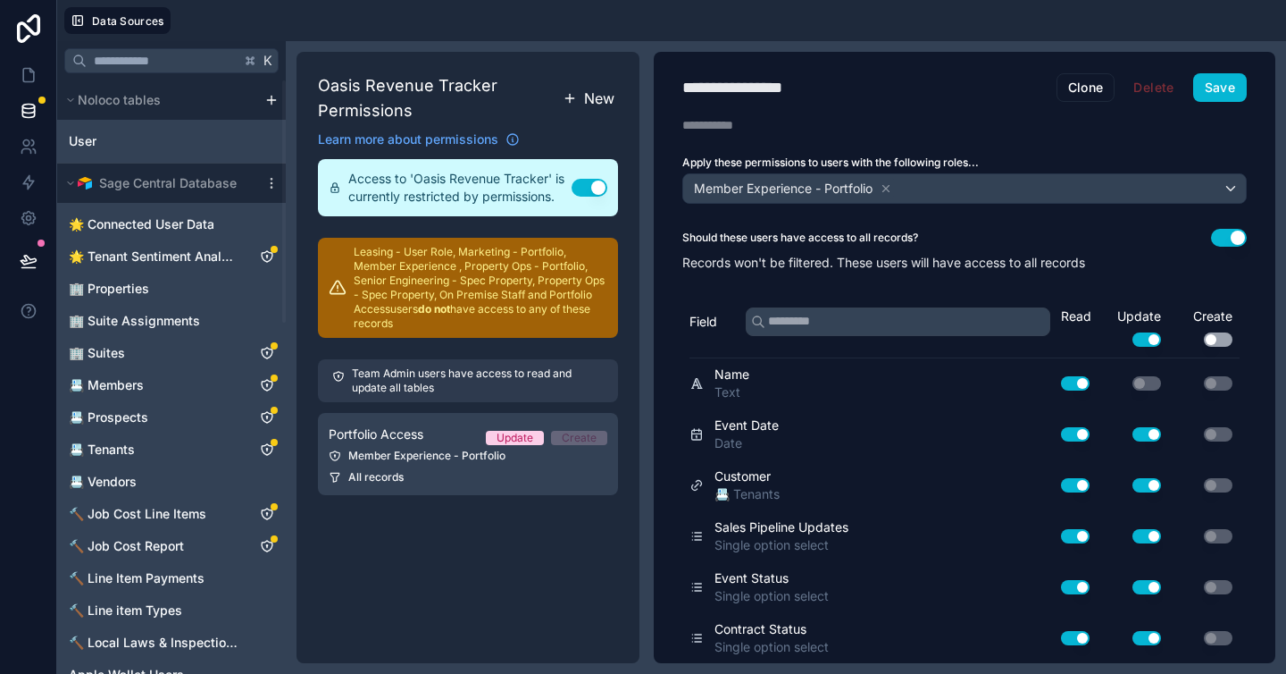
click at [599, 95] on span "New" at bounding box center [599, 98] width 30 height 21
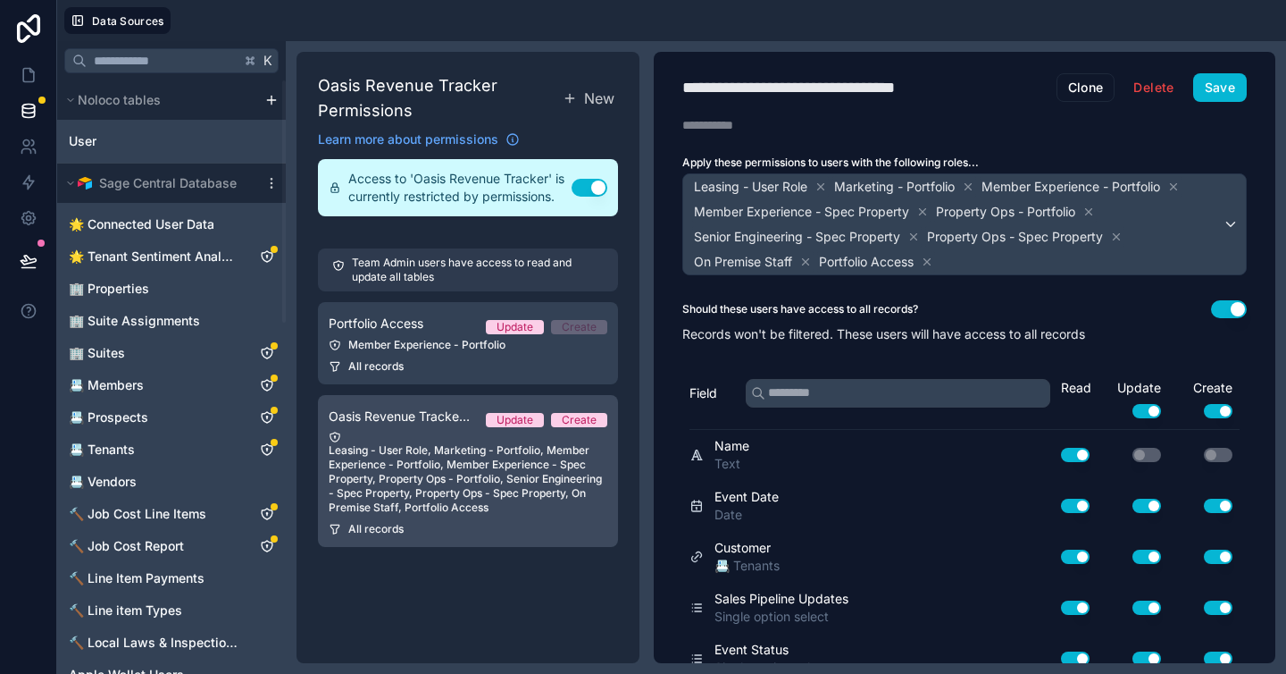
click at [406, 507] on div "Leasing - User Role, Marketing - Portfolio, Member Experience - Portfolio, Memb…" at bounding box center [468, 473] width 279 height 84
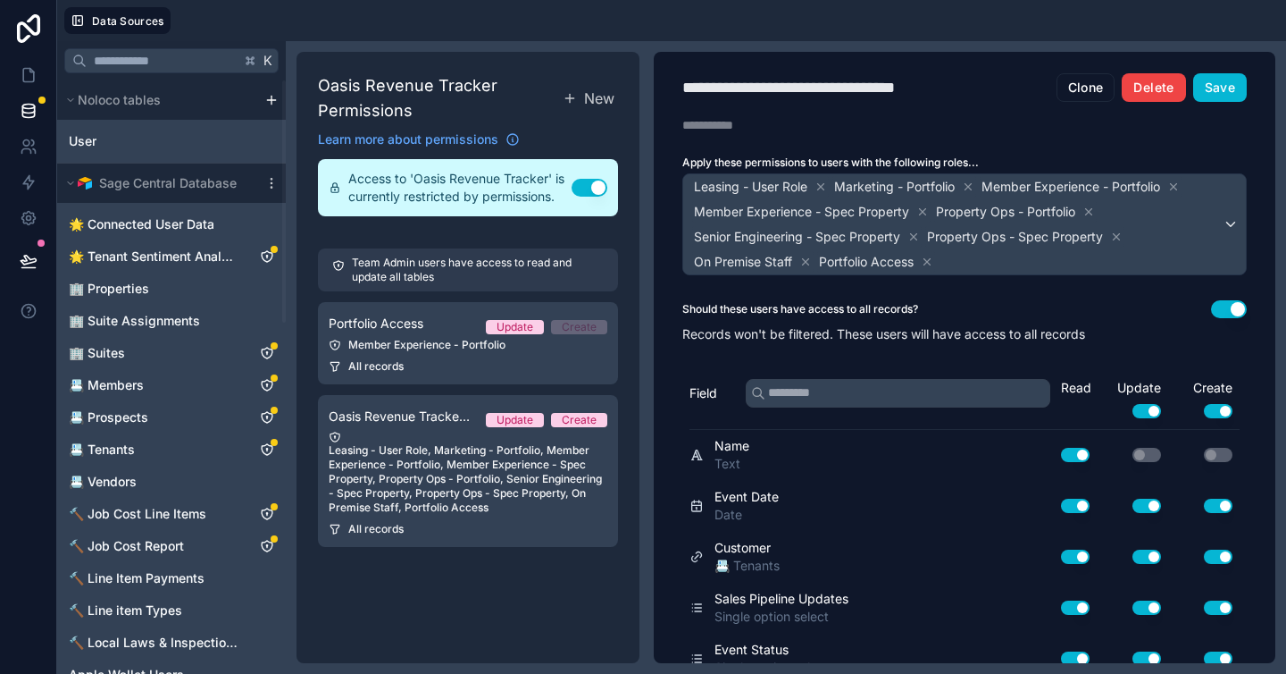
click at [1127, 90] on button "Delete" at bounding box center [1153, 87] width 63 height 29
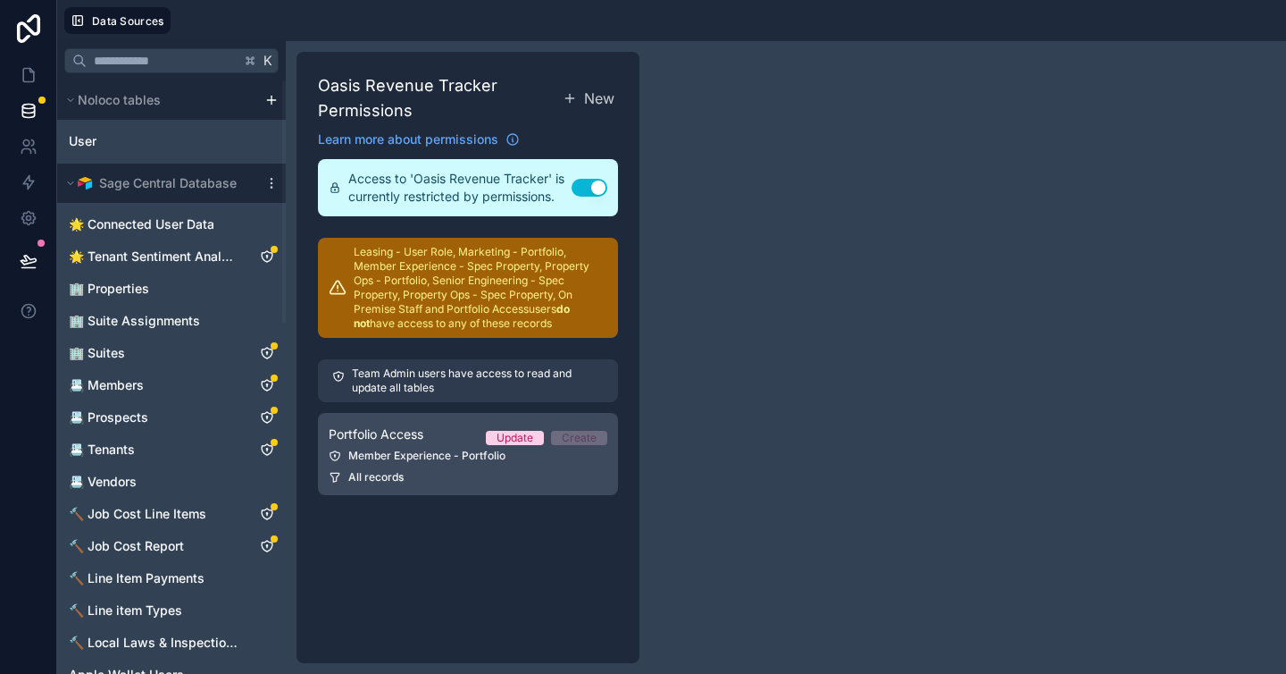
click at [561, 464] on link "Portfolio Access Update Create Member Experience - Portfolio All records" at bounding box center [468, 454] width 300 height 82
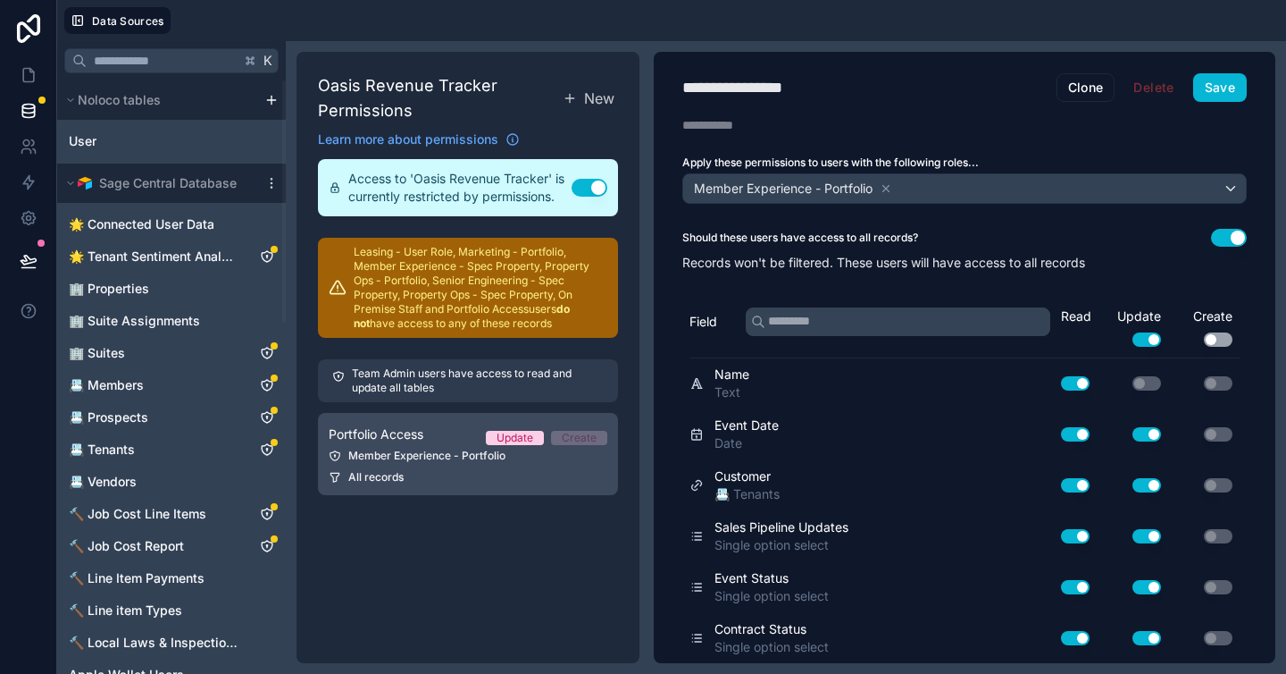
click at [561, 464] on link "Portfolio Access Update Create Member Experience - Portfolio All records" at bounding box center [468, 454] width 300 height 82
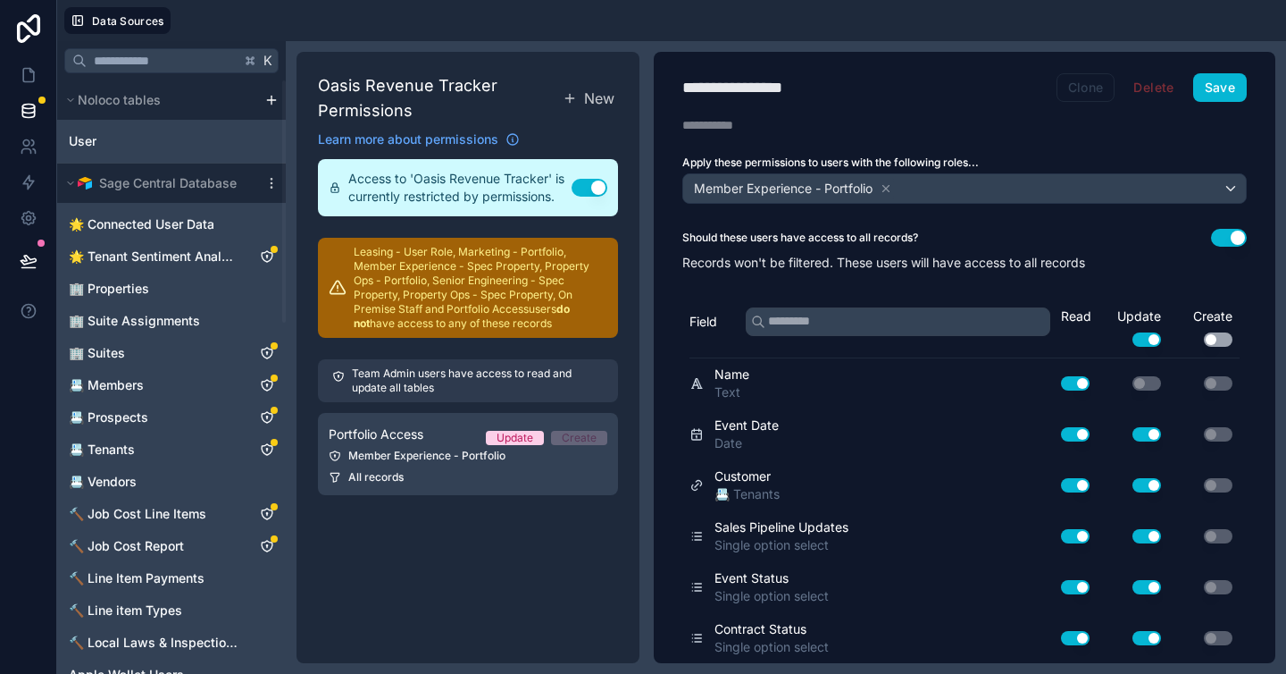
click at [1079, 90] on button "Clone" at bounding box center [1086, 87] width 59 height 29
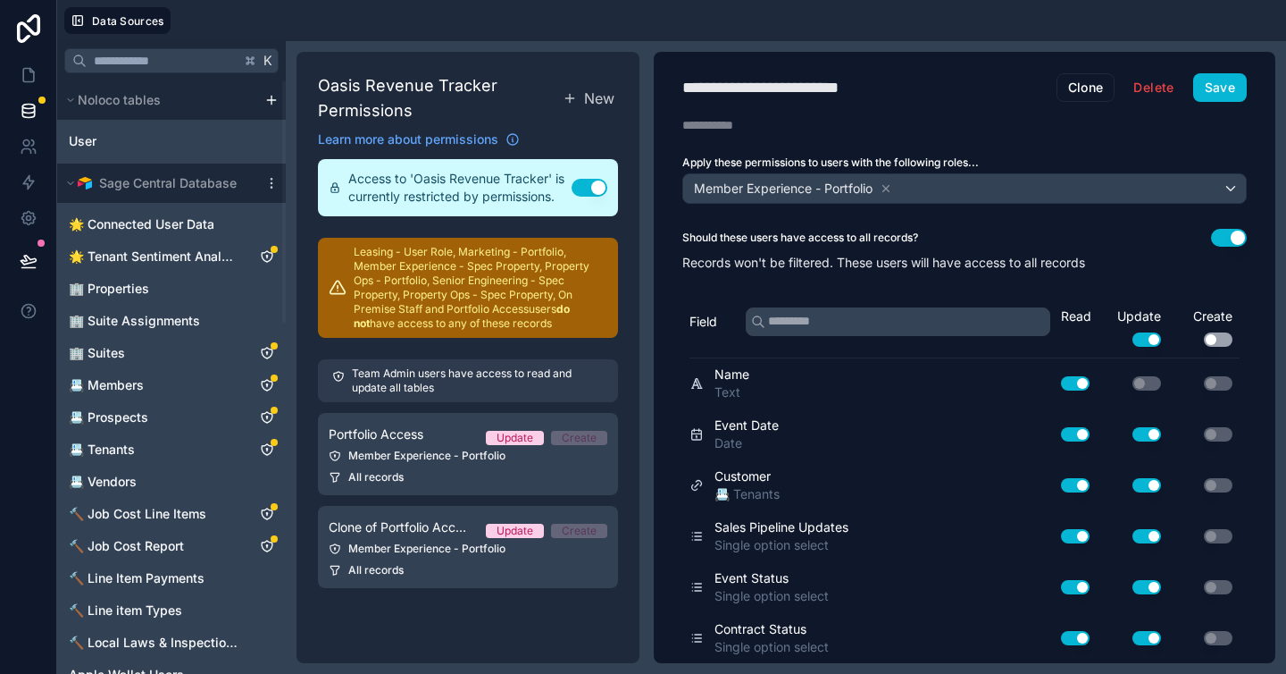
click at [796, 89] on div "**********" at bounding box center [786, 87] width 207 height 25
type div "**********"
click at [944, 194] on div "Member Experience - Portfolio" at bounding box center [964, 188] width 563 height 29
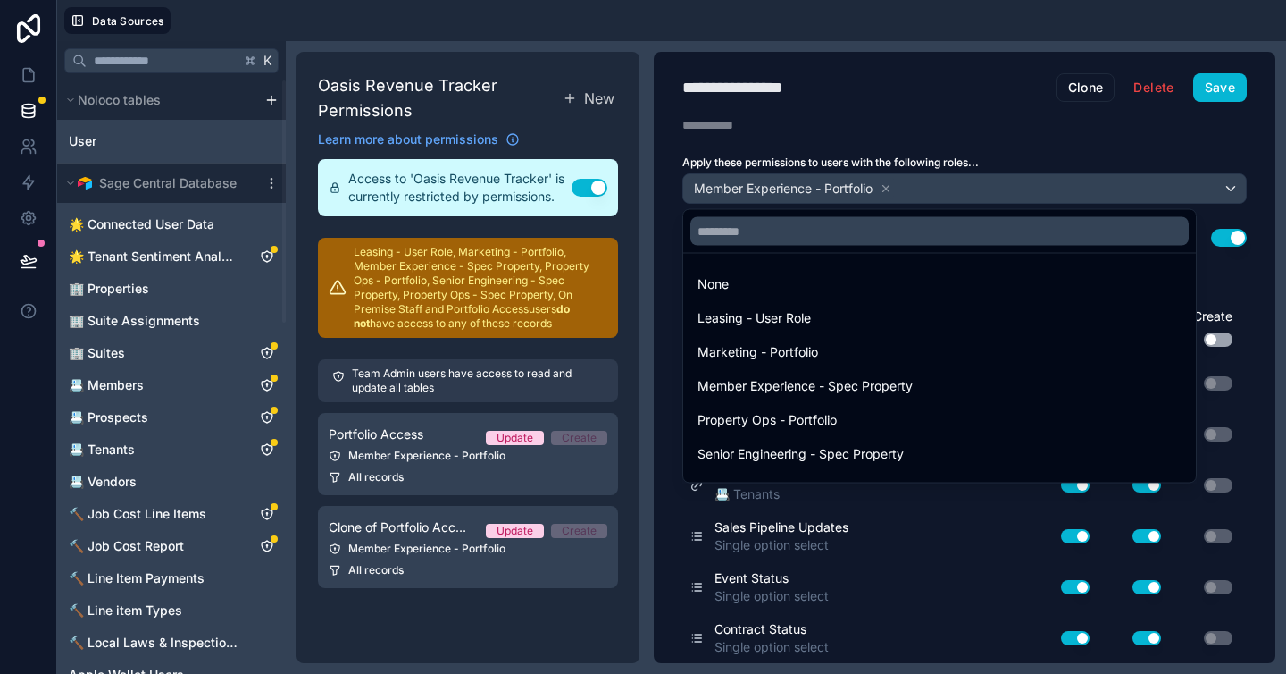
click at [887, 188] on div at bounding box center [643, 337] width 1286 height 674
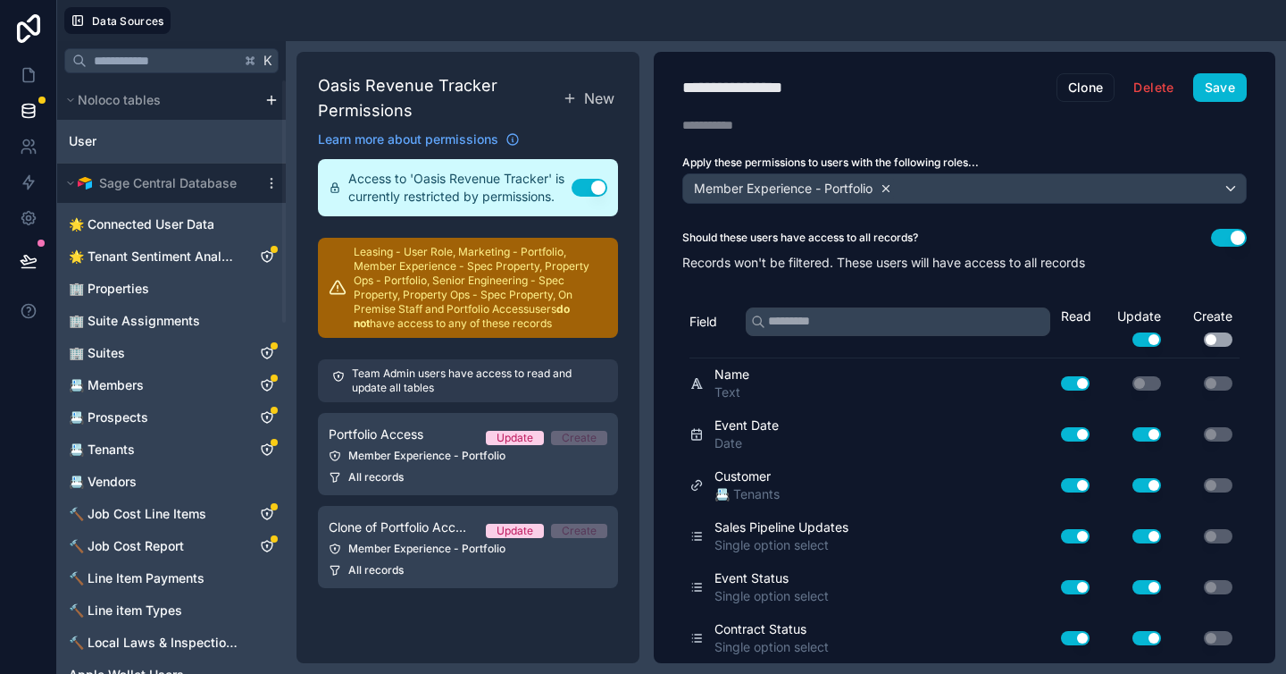
click at [887, 188] on icon at bounding box center [886, 188] width 13 height 13
click at [887, 188] on div "Choose one or more roles" at bounding box center [964, 188] width 563 height 29
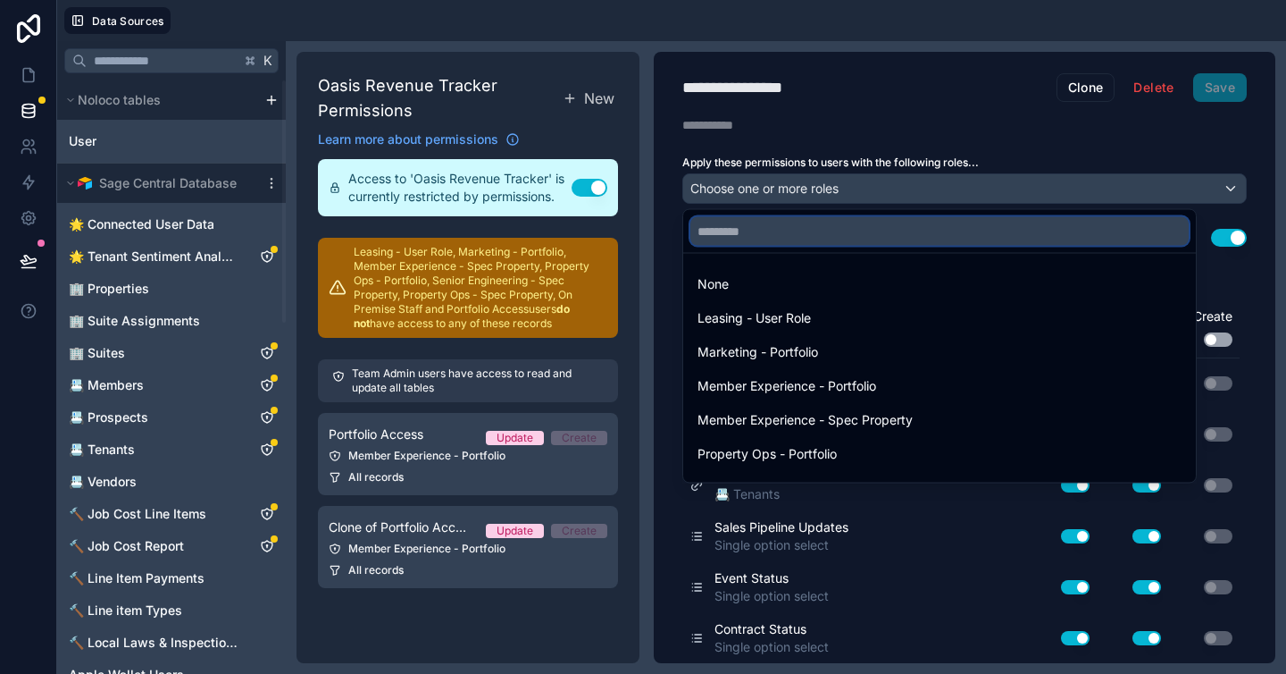
click at [863, 231] on input "text" at bounding box center [940, 231] width 498 height 29
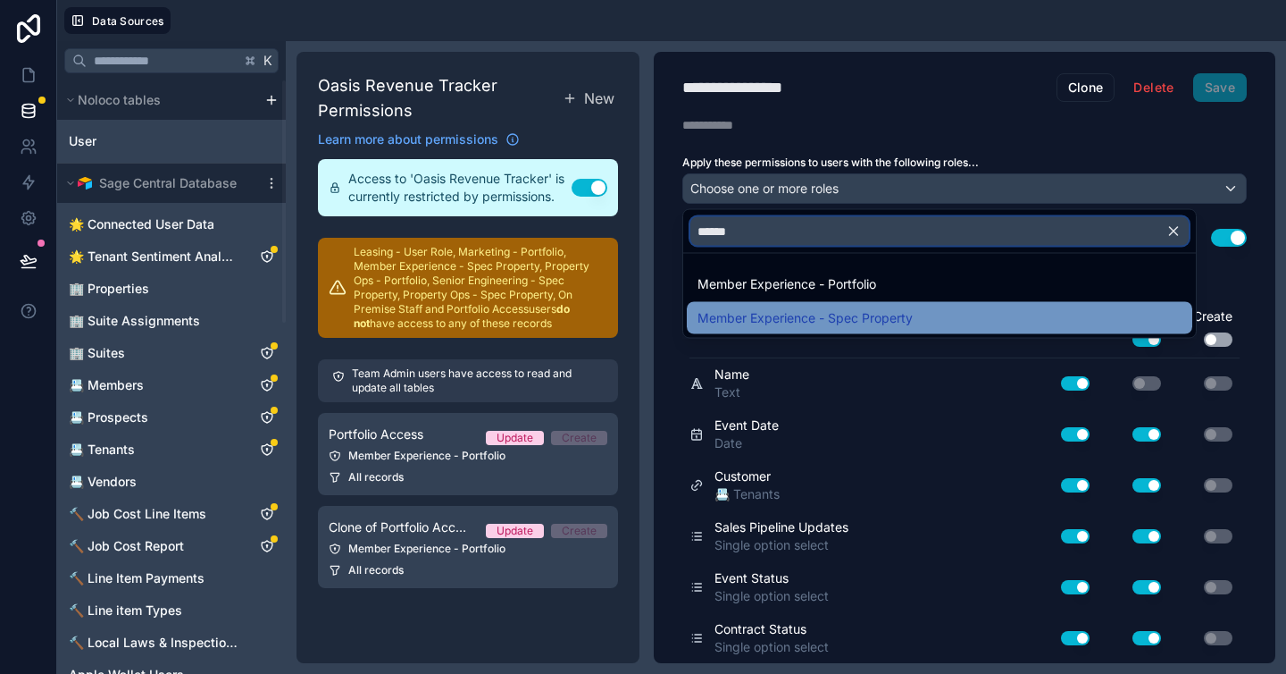
type input "******"
click at [843, 307] on span "Member Experience - Spec Property" at bounding box center [805, 317] width 215 height 21
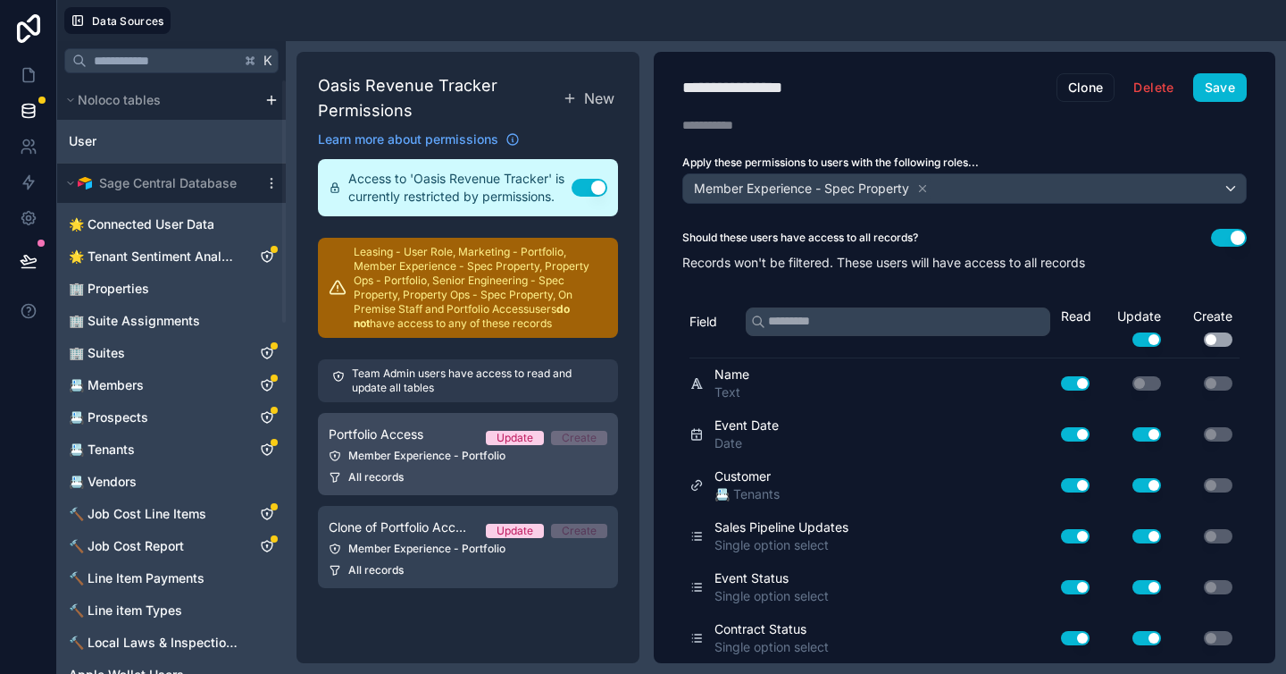
click at [392, 453] on div "Member Experience - Portfolio" at bounding box center [468, 455] width 279 height 14
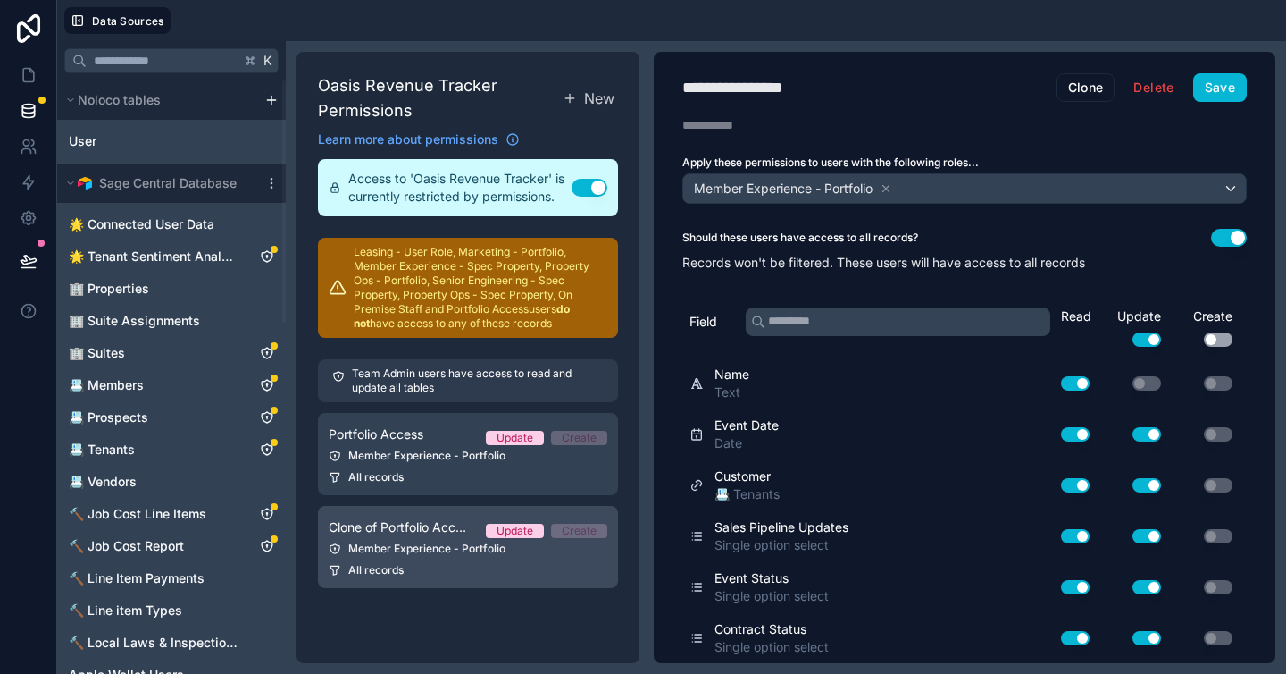
click at [429, 540] on link "Clone of Portfolio Access Update Create Member Experience - Portfolio All recor…" at bounding box center [468, 547] width 300 height 82
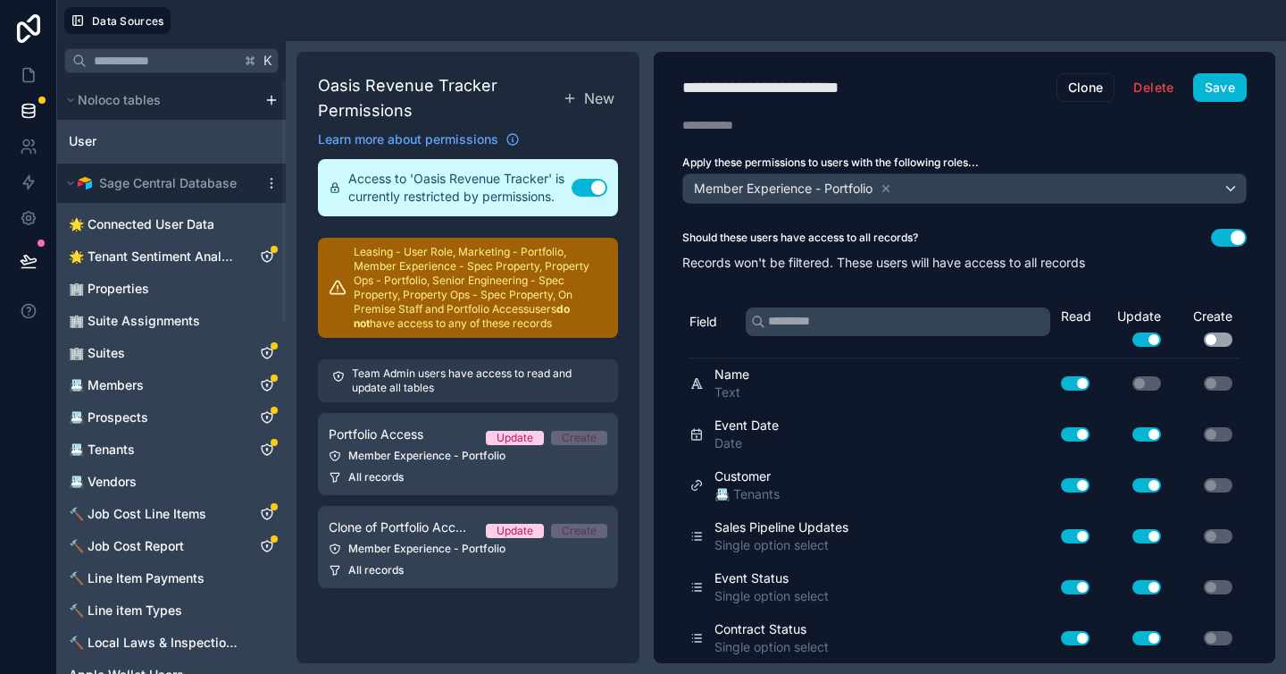
click at [803, 76] on div "**********" at bounding box center [786, 87] width 207 height 25
type div "**********"
click at [836, 323] on input "text" at bounding box center [898, 321] width 305 height 29
click at [1217, 237] on button "Use setting" at bounding box center [1229, 238] width 36 height 18
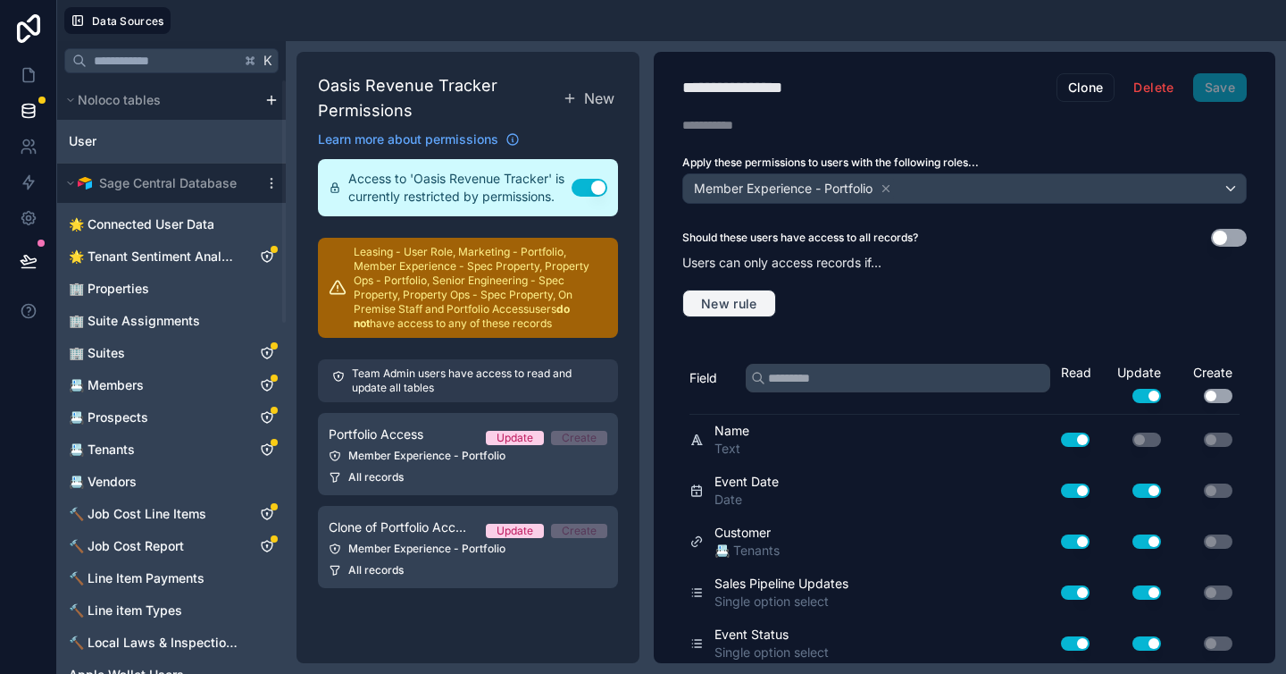
click at [753, 304] on span "New rule" at bounding box center [729, 304] width 71 height 16
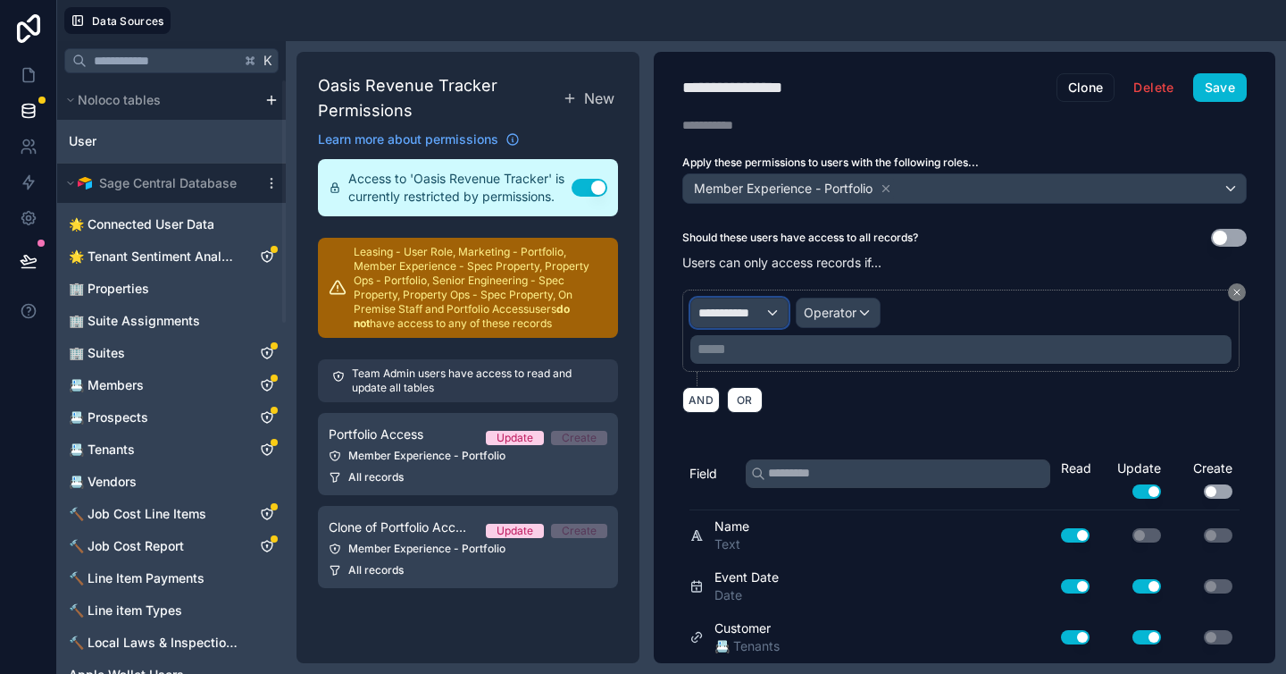
click at [760, 314] on span "**********" at bounding box center [732, 313] width 66 height 18
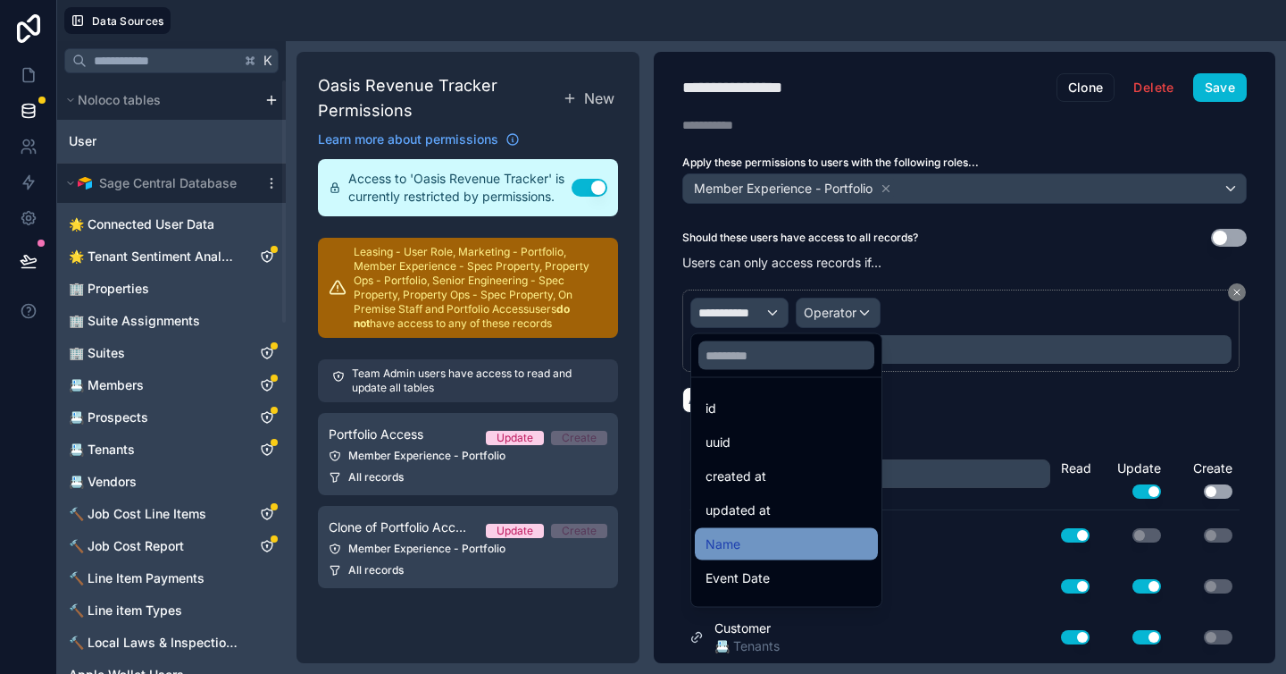
click at [785, 531] on div "Name" at bounding box center [786, 544] width 183 height 32
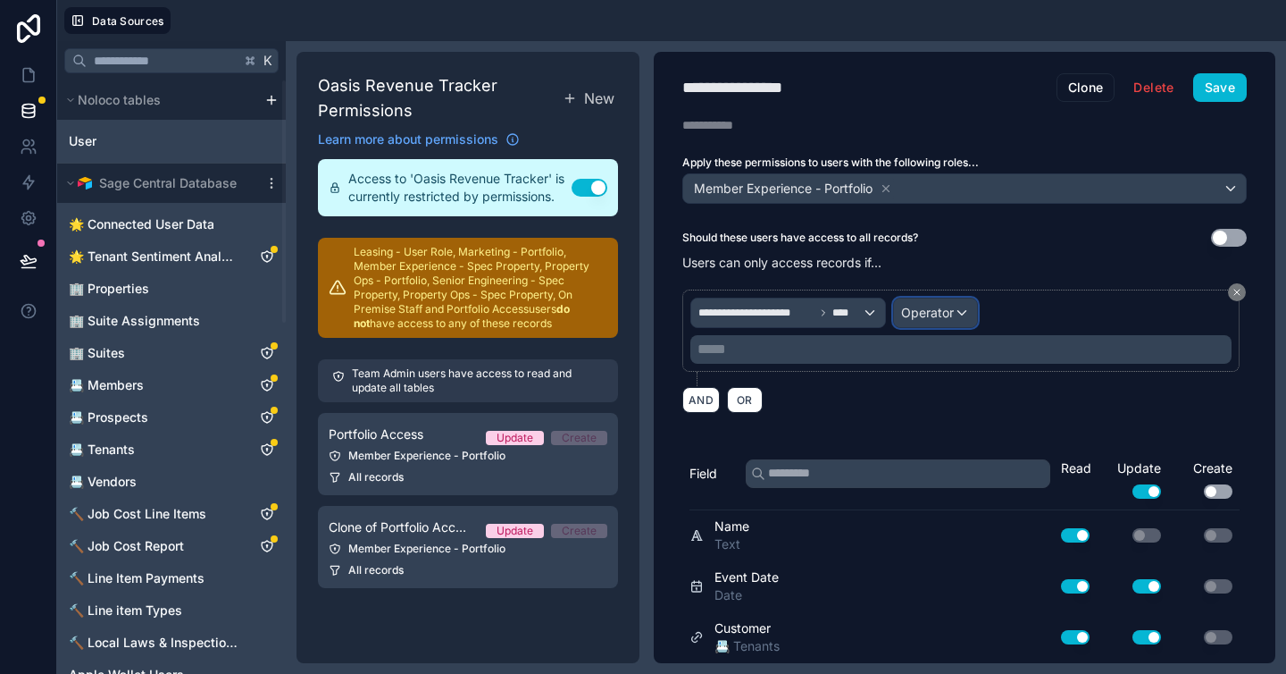
click at [939, 304] on span "Operator" at bounding box center [927, 313] width 53 height 18
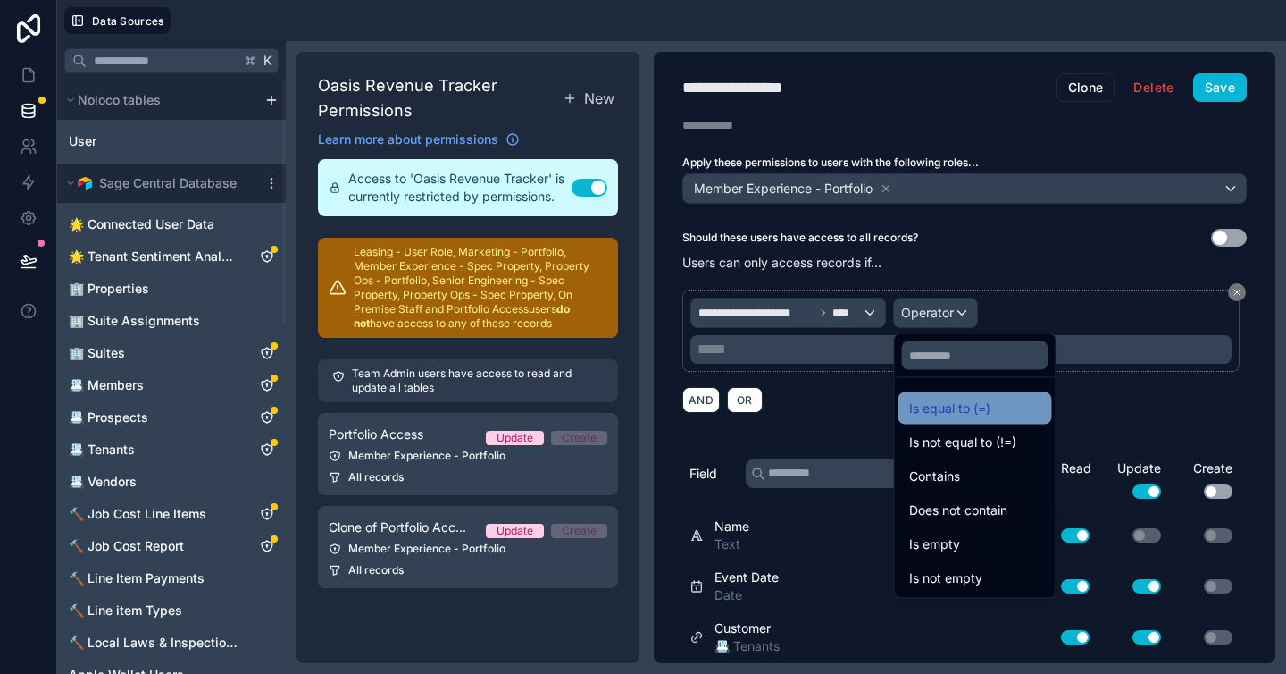
click at [945, 407] on span "Is equal to (=)" at bounding box center [949, 408] width 81 height 21
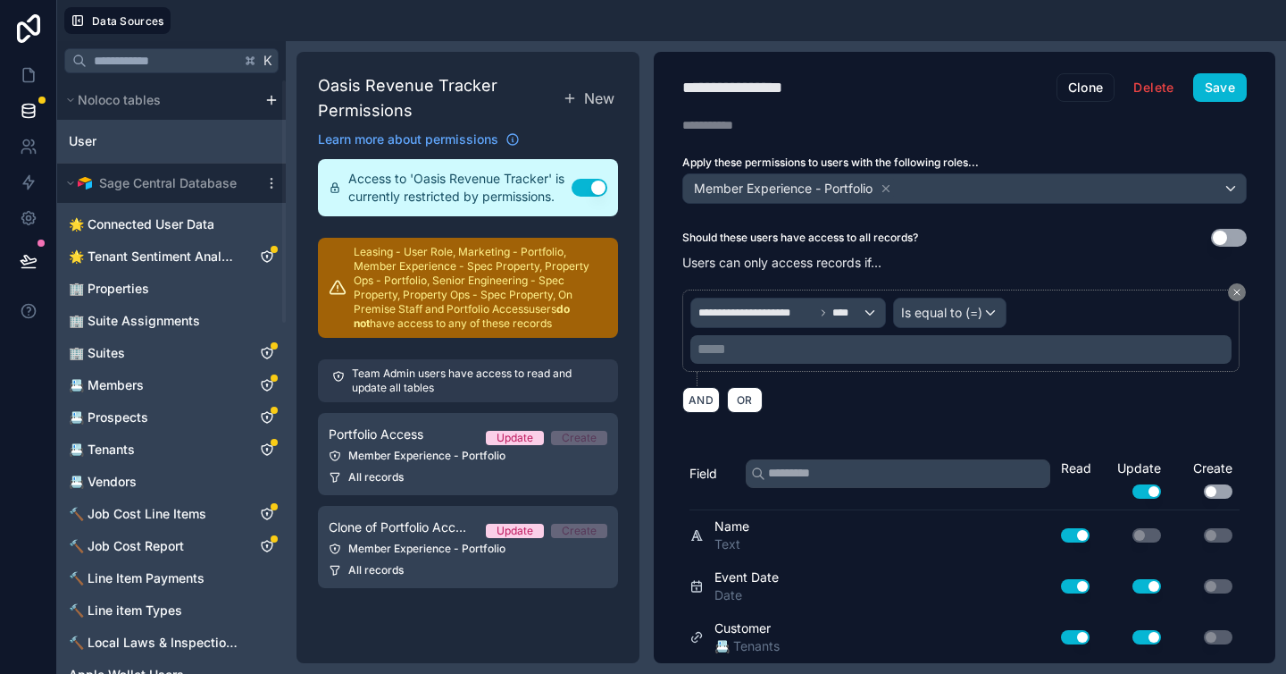
click at [1066, 236] on div "Should these users have access to all records? Use setting" at bounding box center [965, 238] width 565 height 18
click at [1219, 91] on button "Save" at bounding box center [1221, 87] width 54 height 29
click at [143, 385] on link "📇 Members" at bounding box center [154, 385] width 170 height 18
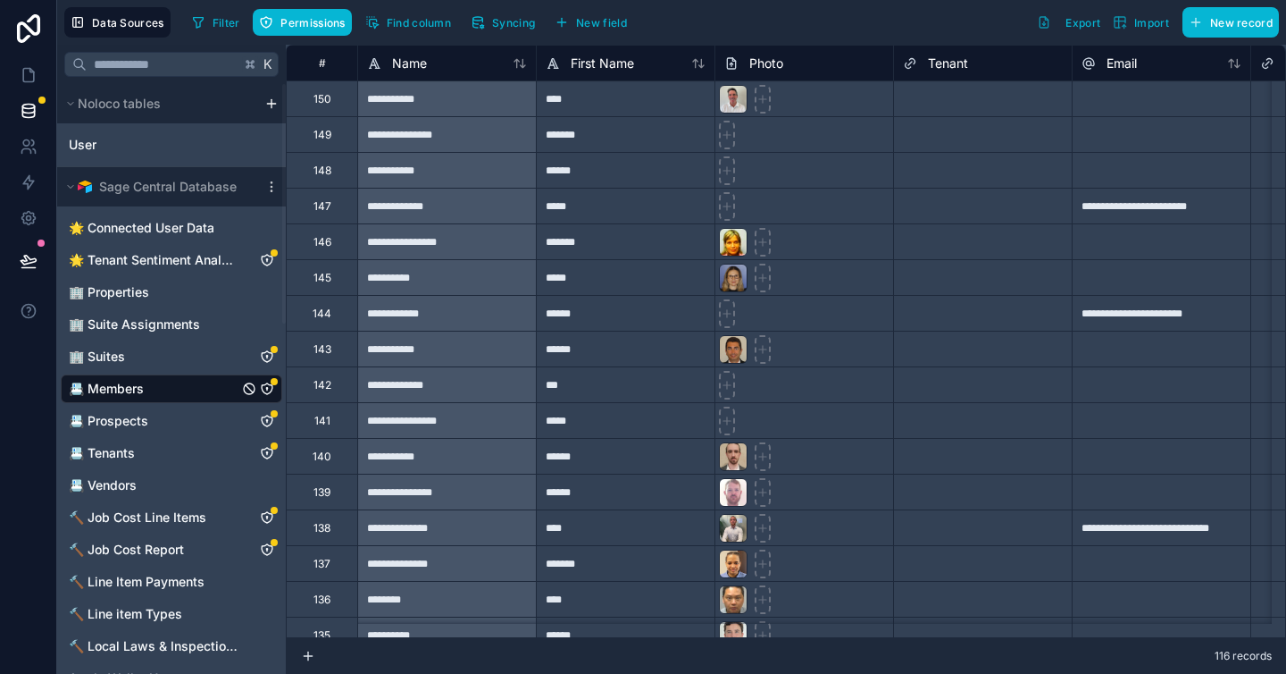
click at [268, 384] on icon "📇 Members" at bounding box center [267, 388] width 11 height 11
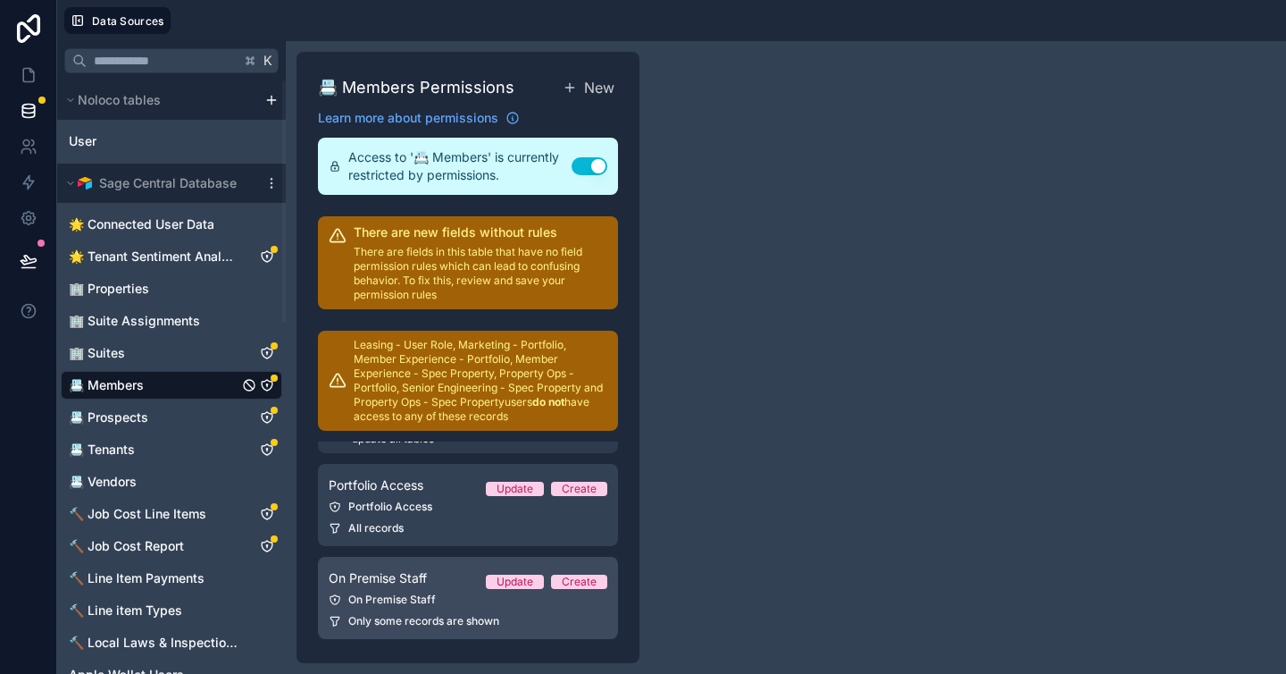
scroll to position [50, 0]
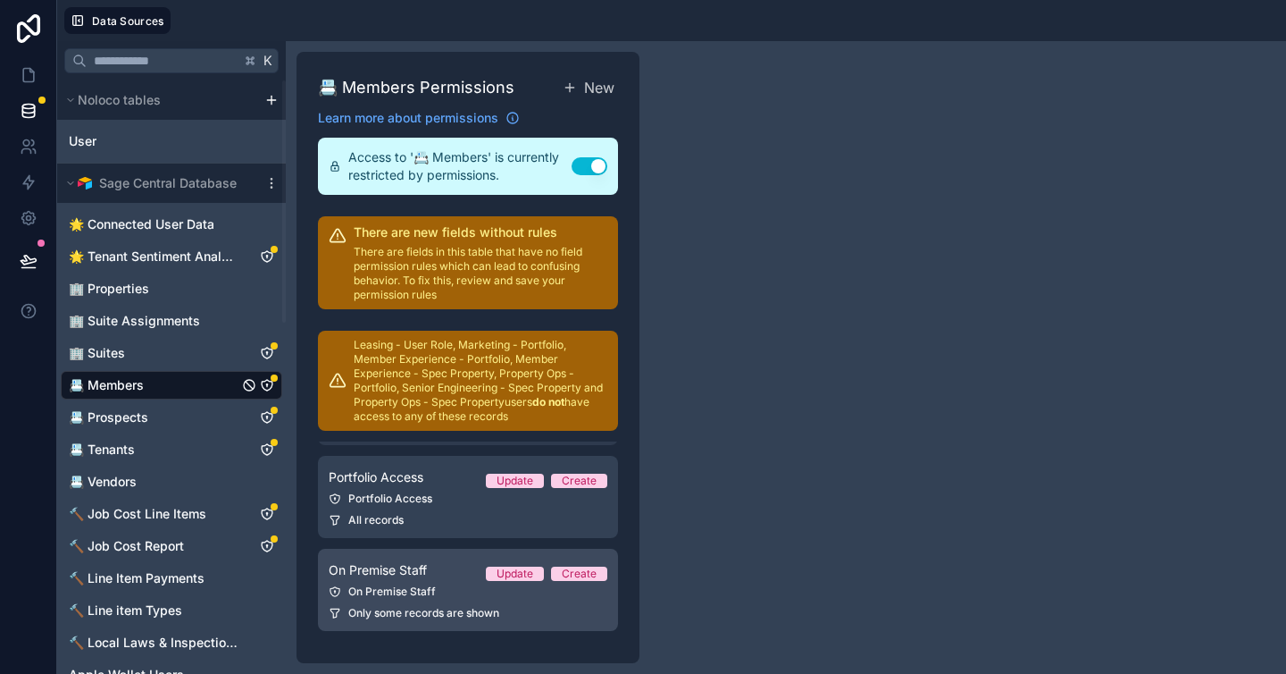
click at [400, 599] on link "On Premise Staff Update Create On Premise Staff Only some records are shown" at bounding box center [468, 590] width 300 height 82
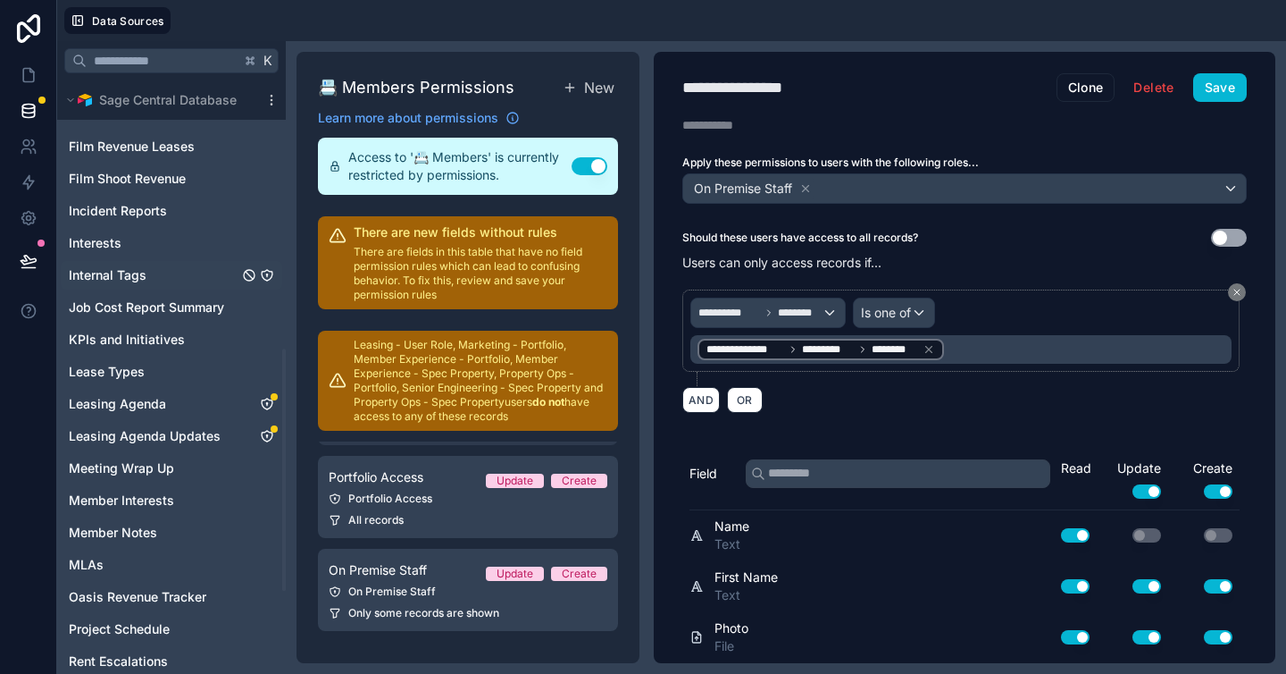
scroll to position [859, 0]
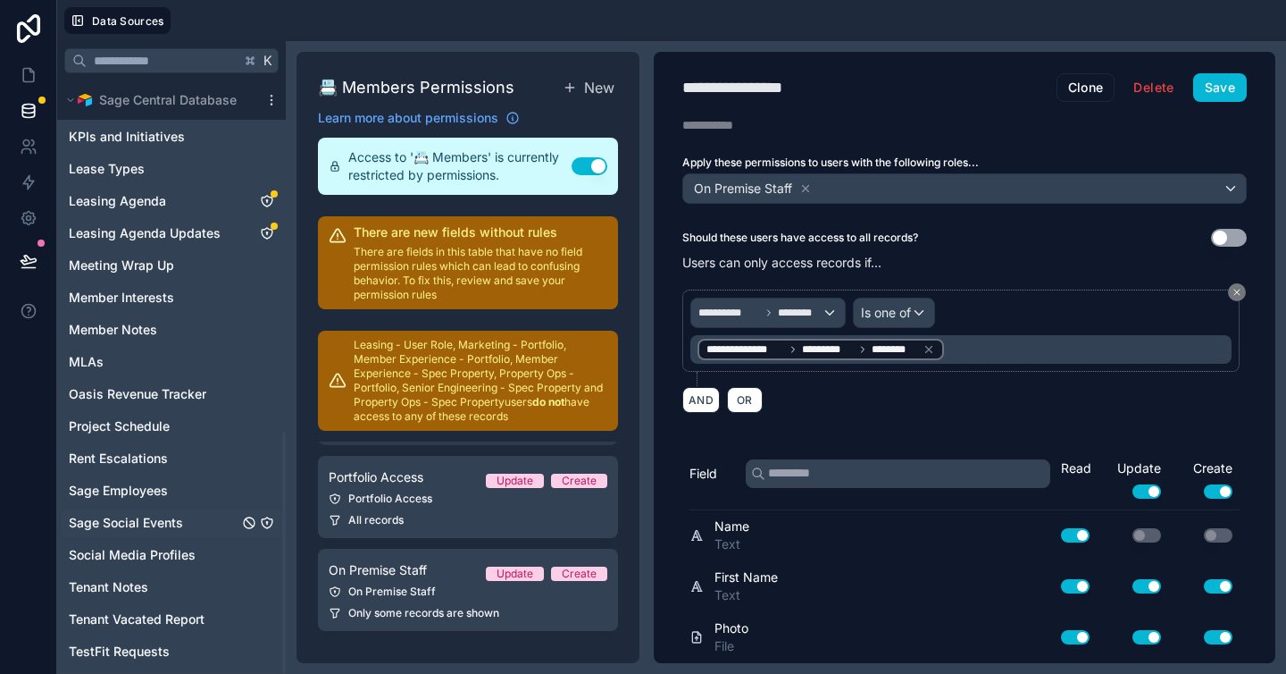
click at [118, 518] on span "Sage Social Events" at bounding box center [126, 523] width 114 height 18
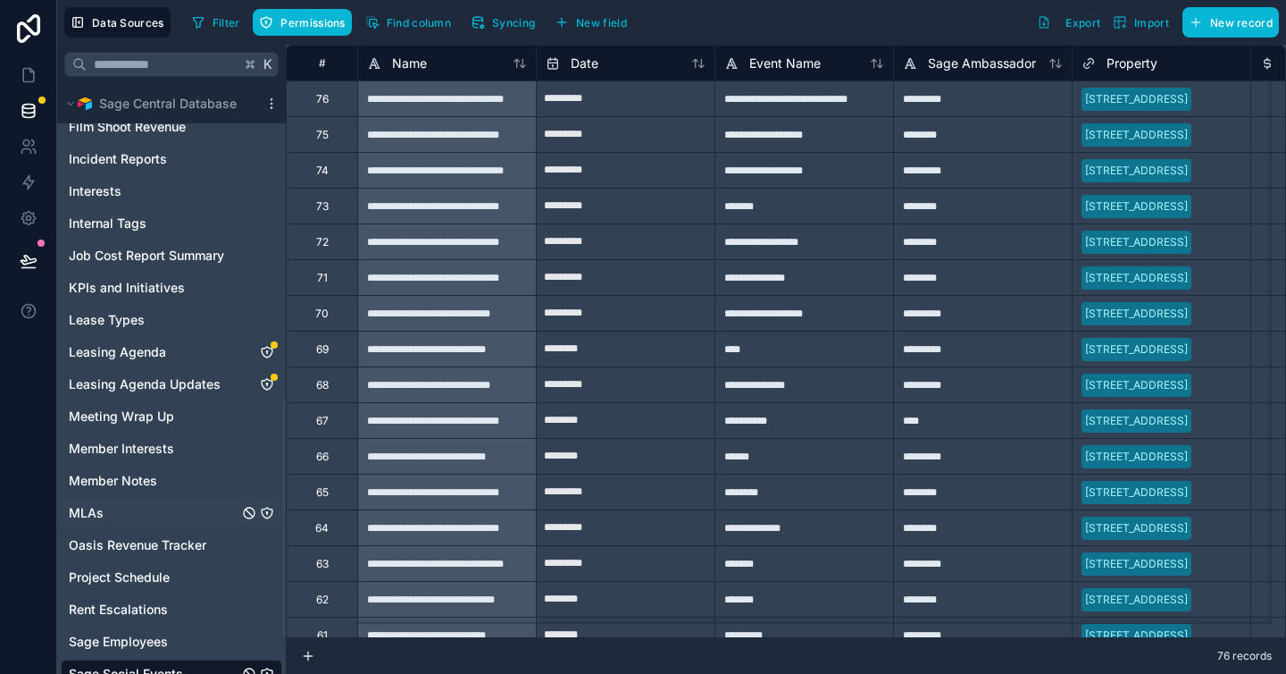
scroll to position [863, 0]
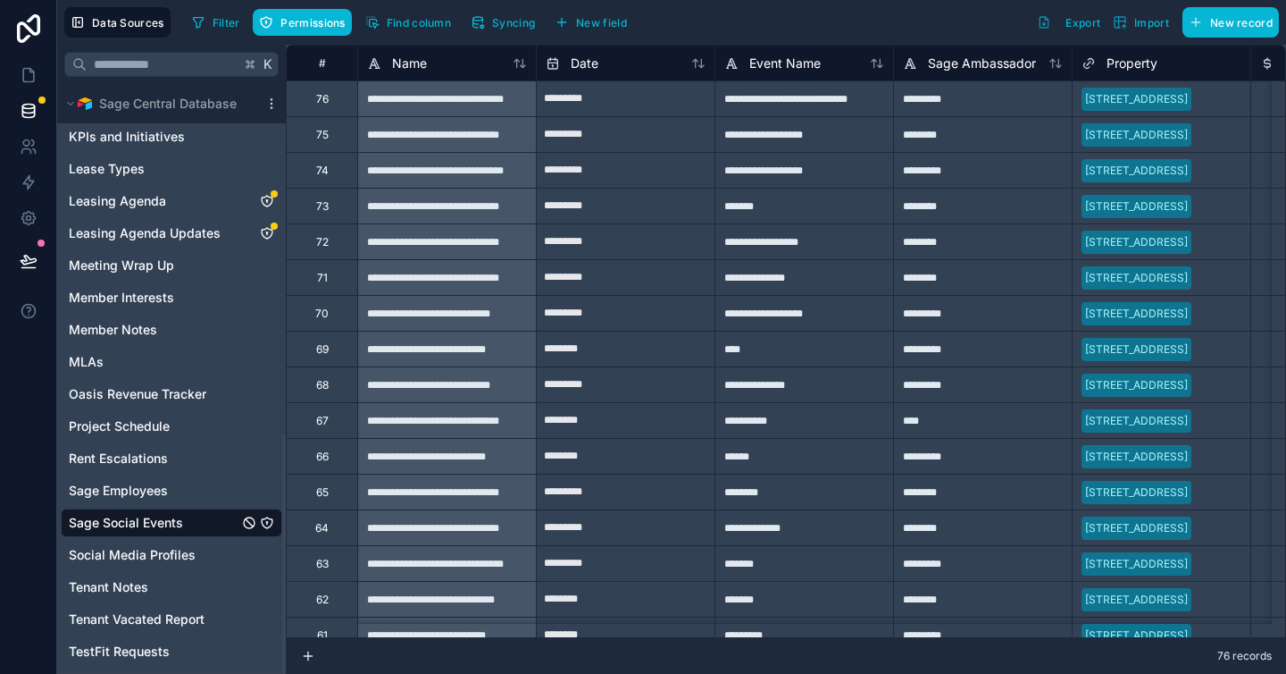
click at [270, 521] on icon "Sage Social Events" at bounding box center [267, 522] width 14 height 14
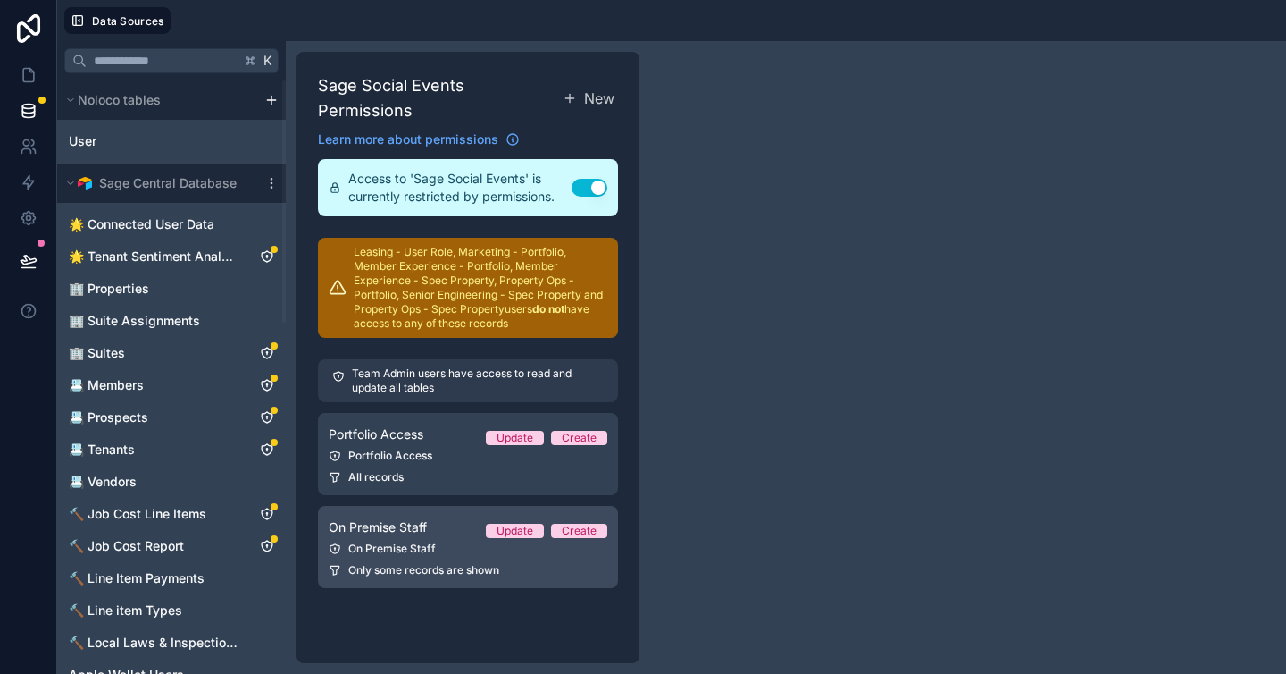
click at [421, 551] on div "On Premise Staff" at bounding box center [468, 548] width 279 height 14
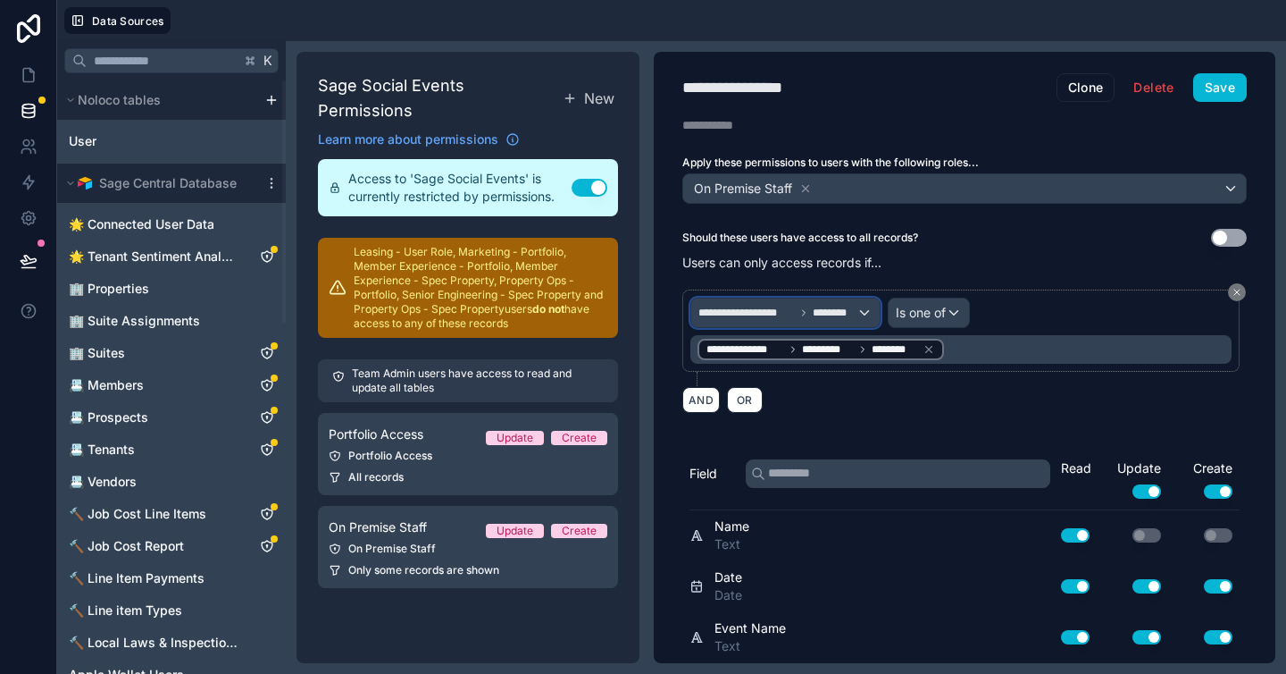
click at [827, 314] on span "********" at bounding box center [835, 313] width 44 height 14
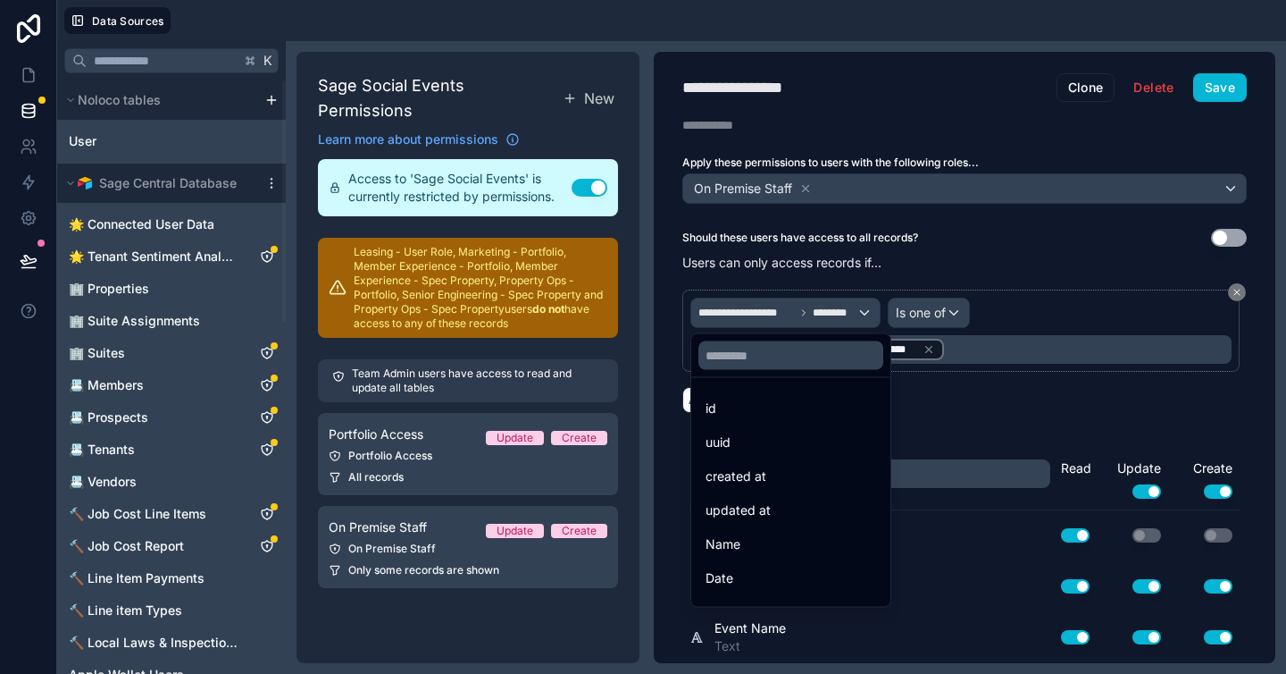
click at [775, 316] on div at bounding box center [643, 337] width 1286 height 674
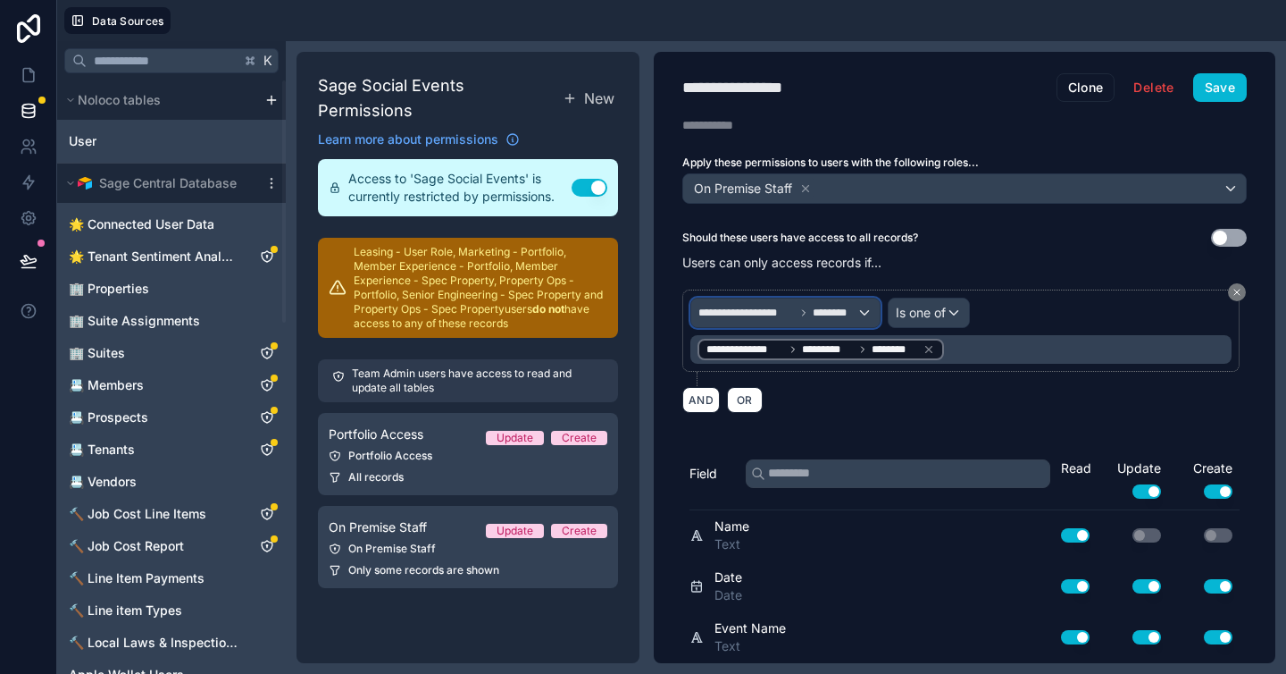
click at [775, 314] on span "**********" at bounding box center [747, 313] width 96 height 14
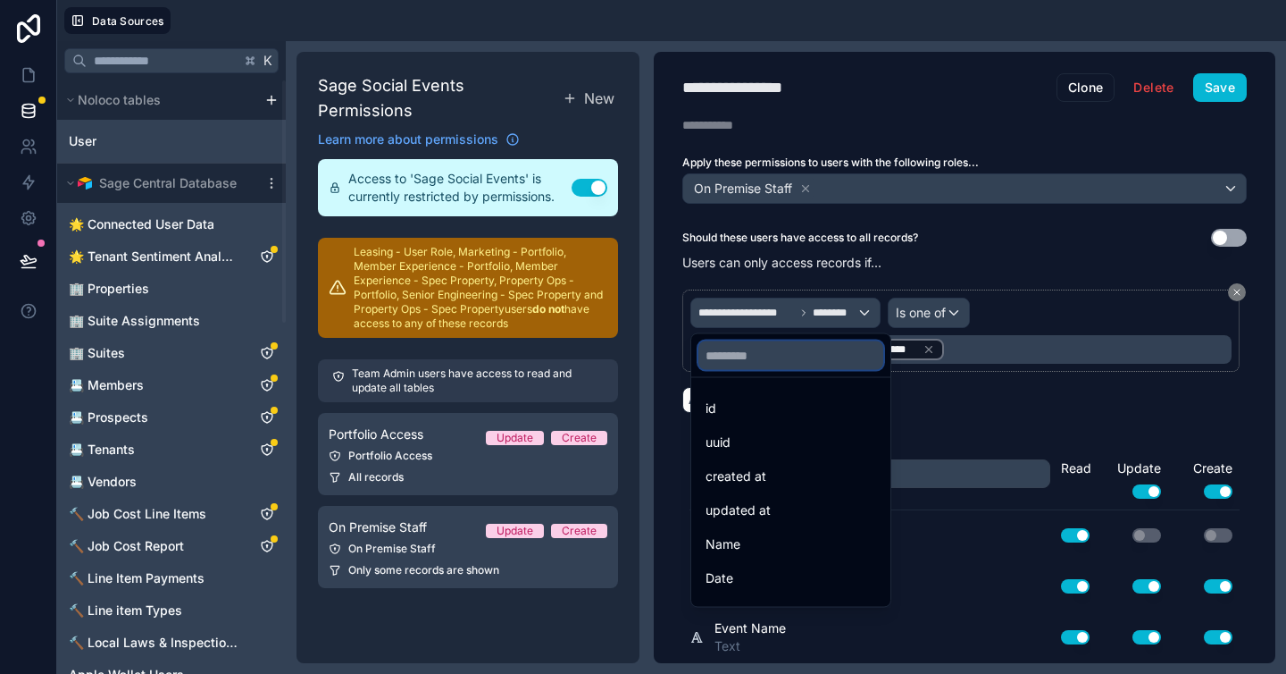
click at [783, 352] on input "text" at bounding box center [791, 355] width 185 height 29
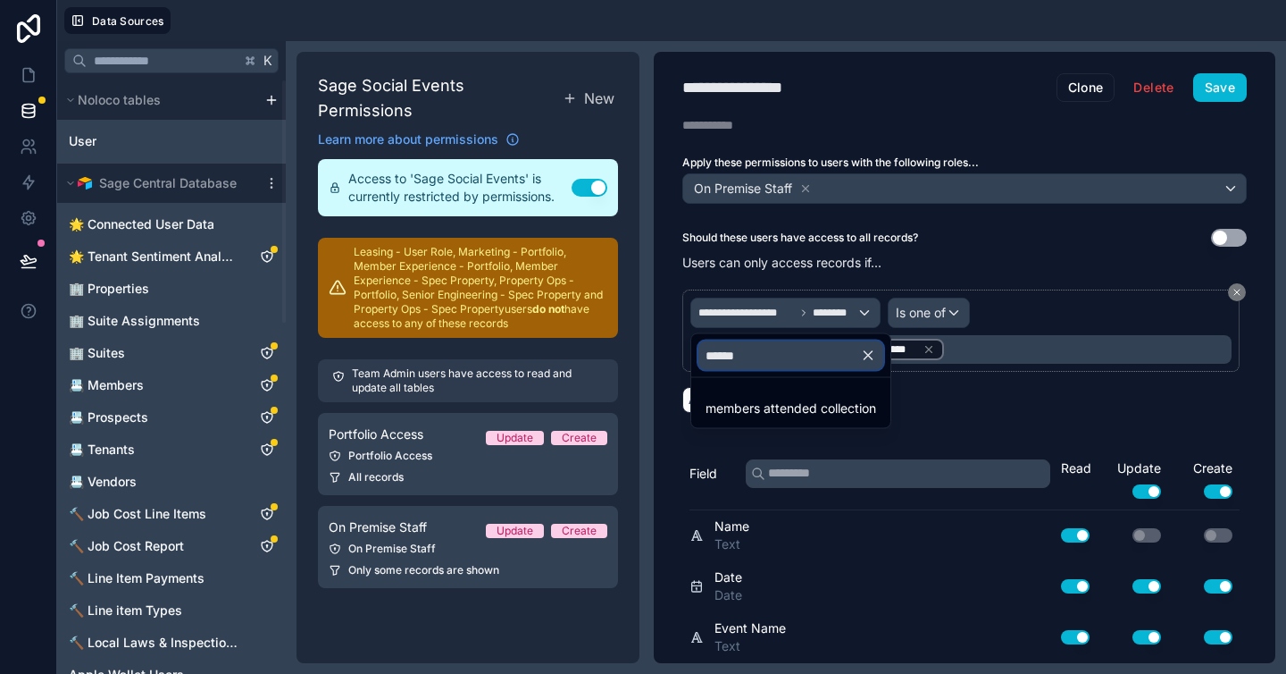
type input "*"
type input "********"
click at [1037, 312] on div at bounding box center [643, 337] width 1286 height 674
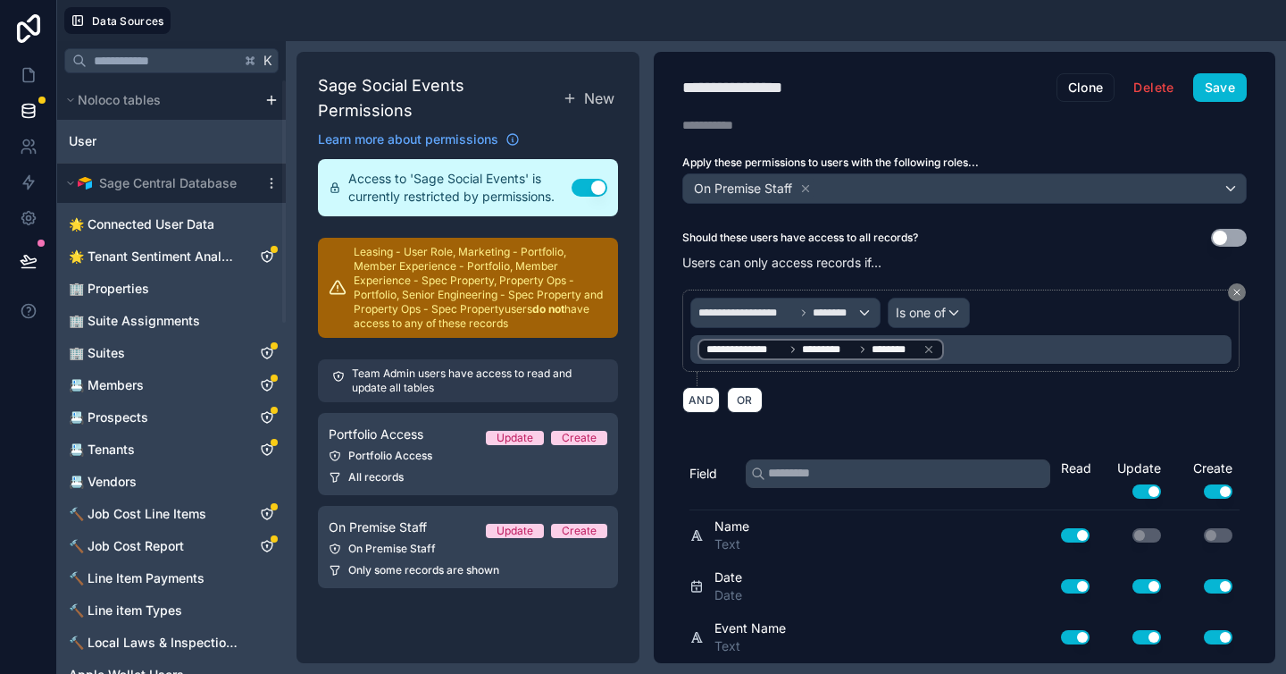
click at [961, 400] on div "AND OR" at bounding box center [965, 399] width 565 height 27
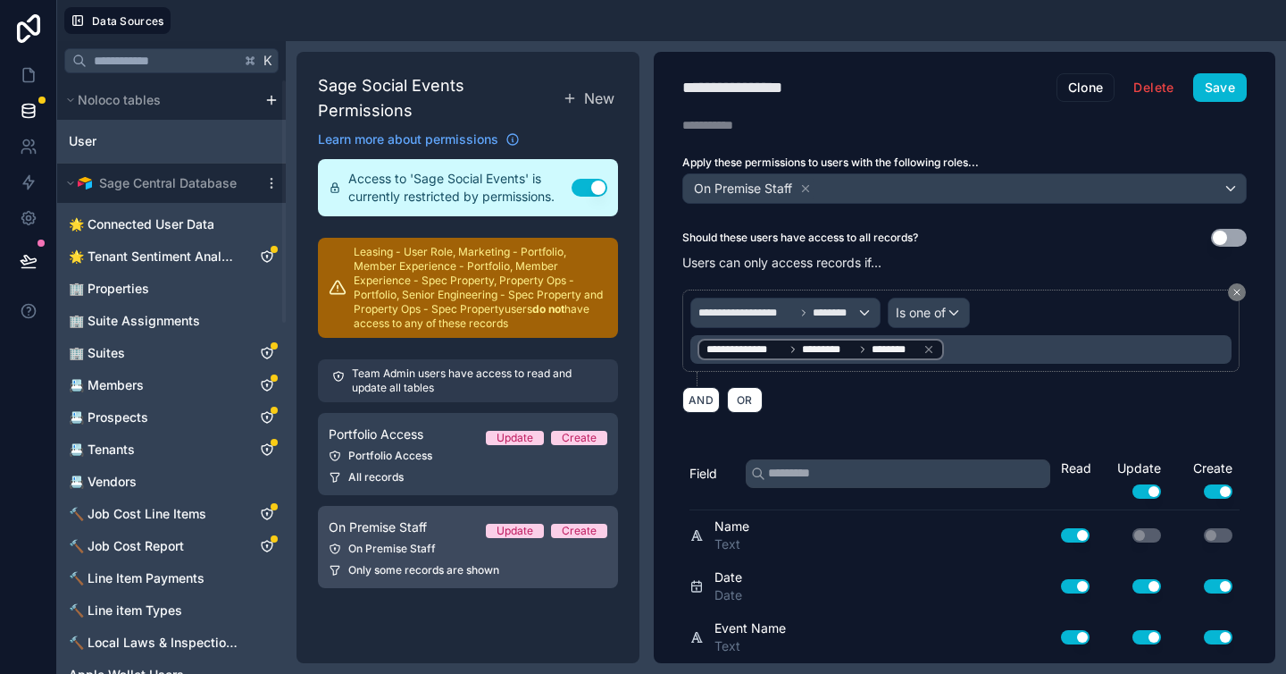
click at [366, 569] on span "Only some records are shown" at bounding box center [423, 570] width 151 height 14
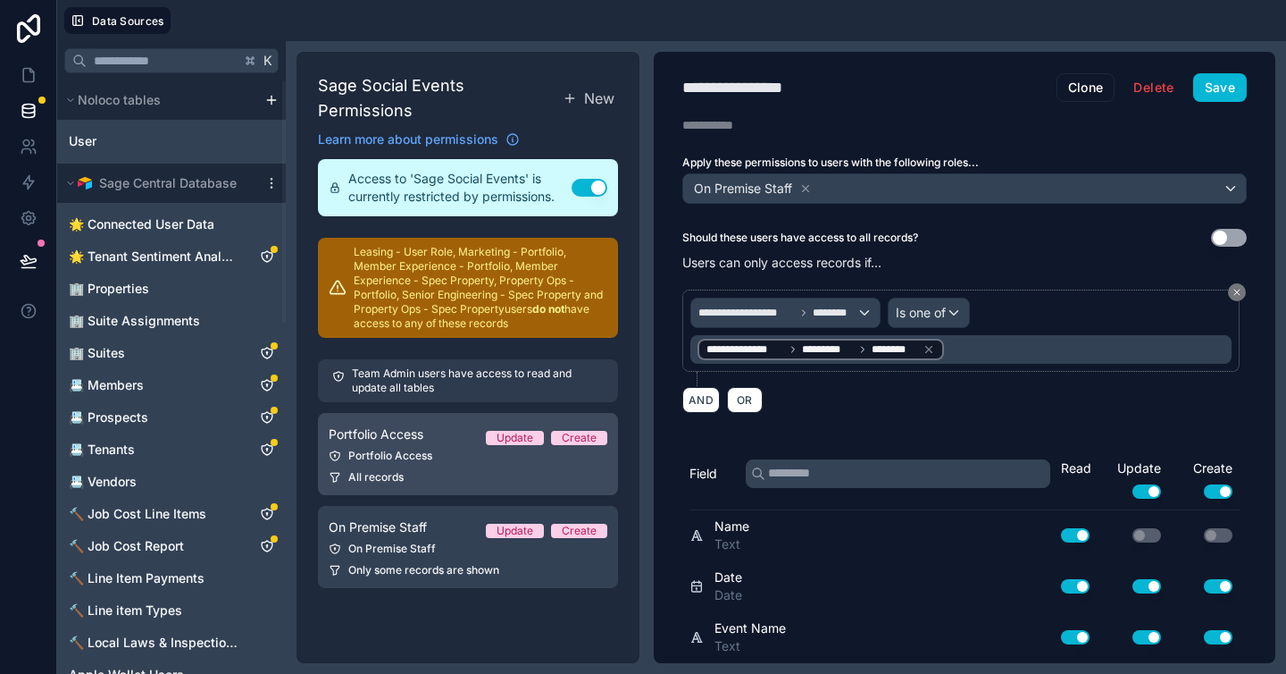
click at [391, 465] on link "Portfolio Access Update Create Portfolio Access All records" at bounding box center [468, 454] width 300 height 82
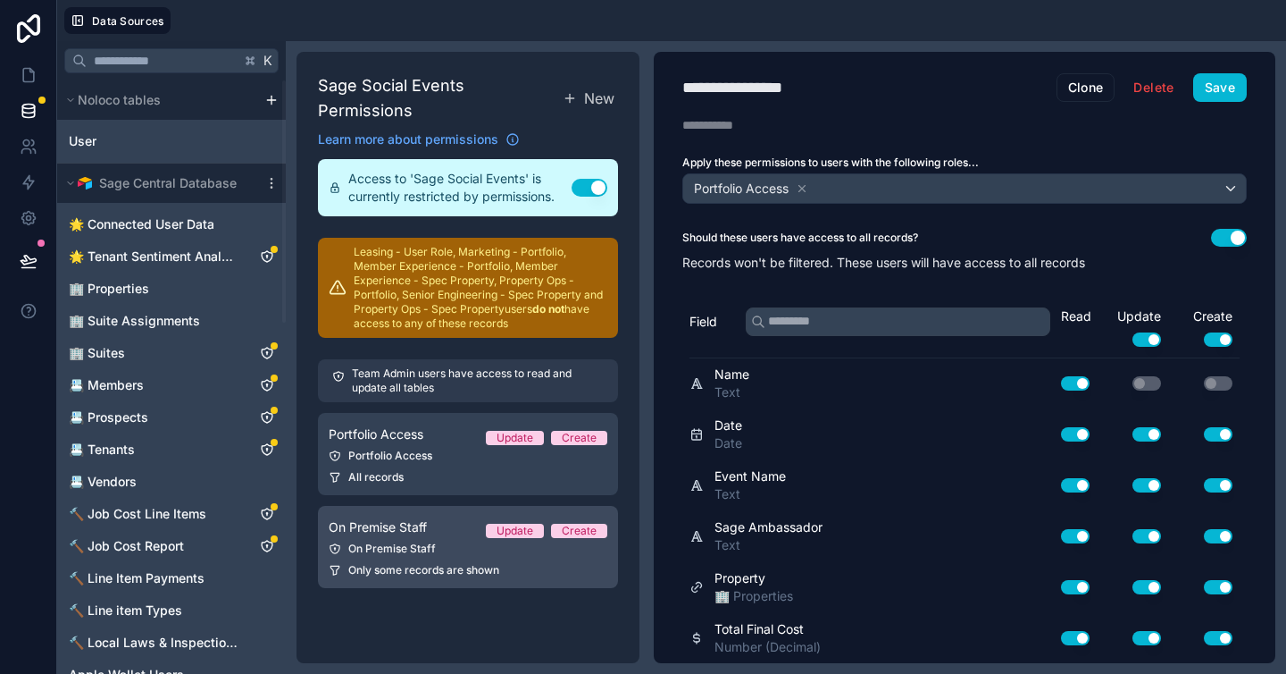
click at [384, 538] on link "On Premise Staff Update Create On Premise Staff Only some records are shown" at bounding box center [468, 547] width 300 height 82
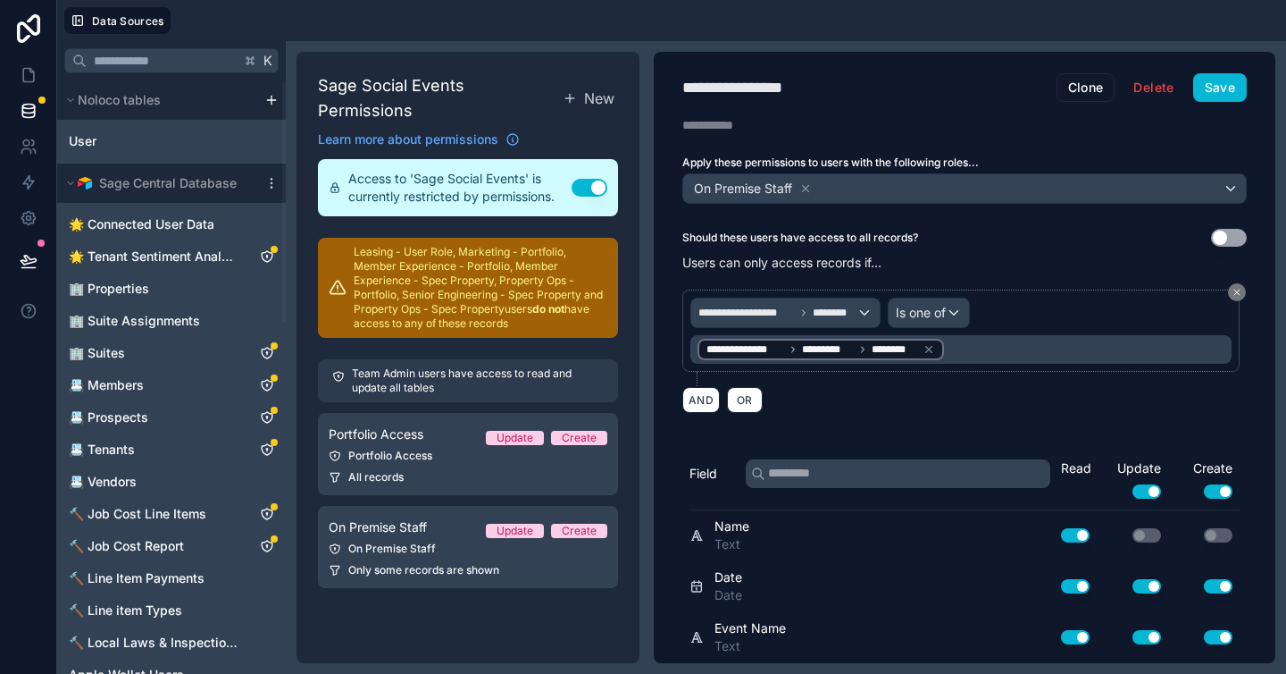
click at [997, 391] on div "AND OR" at bounding box center [965, 399] width 565 height 27
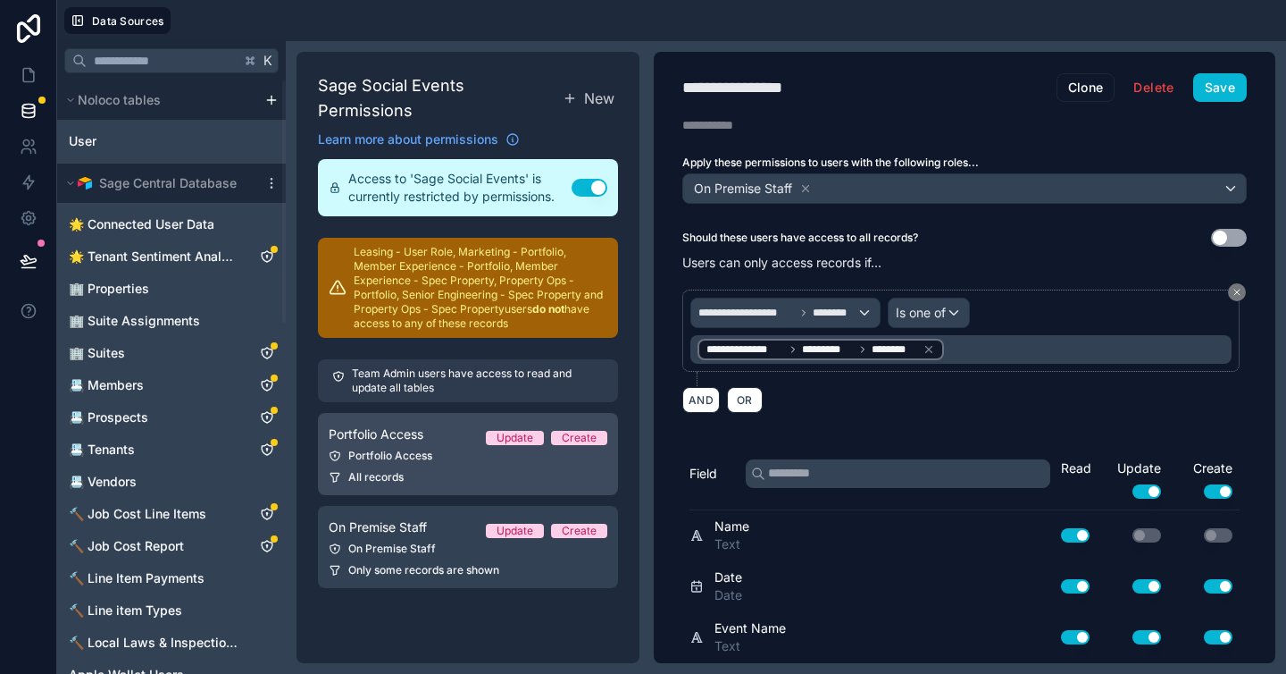
click at [404, 461] on div "Portfolio Access" at bounding box center [468, 455] width 279 height 14
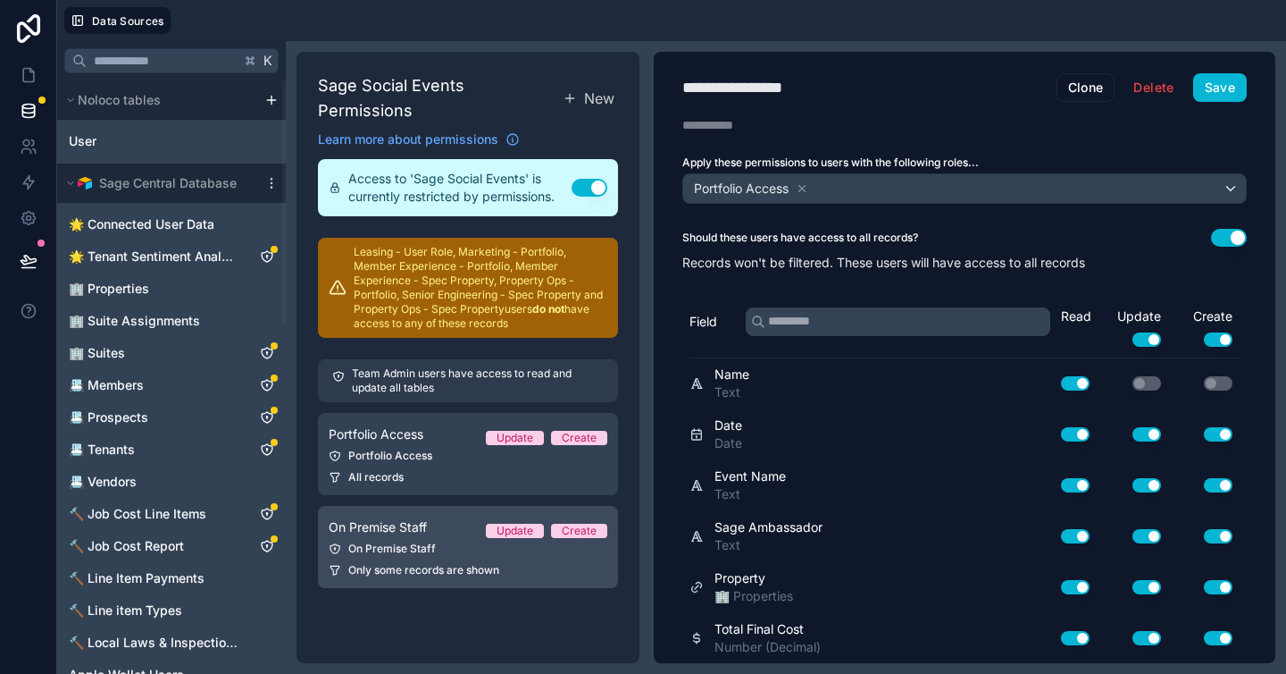
click at [397, 557] on link "On Premise Staff Update Create On Premise Staff Only some records are shown" at bounding box center [468, 547] width 300 height 82
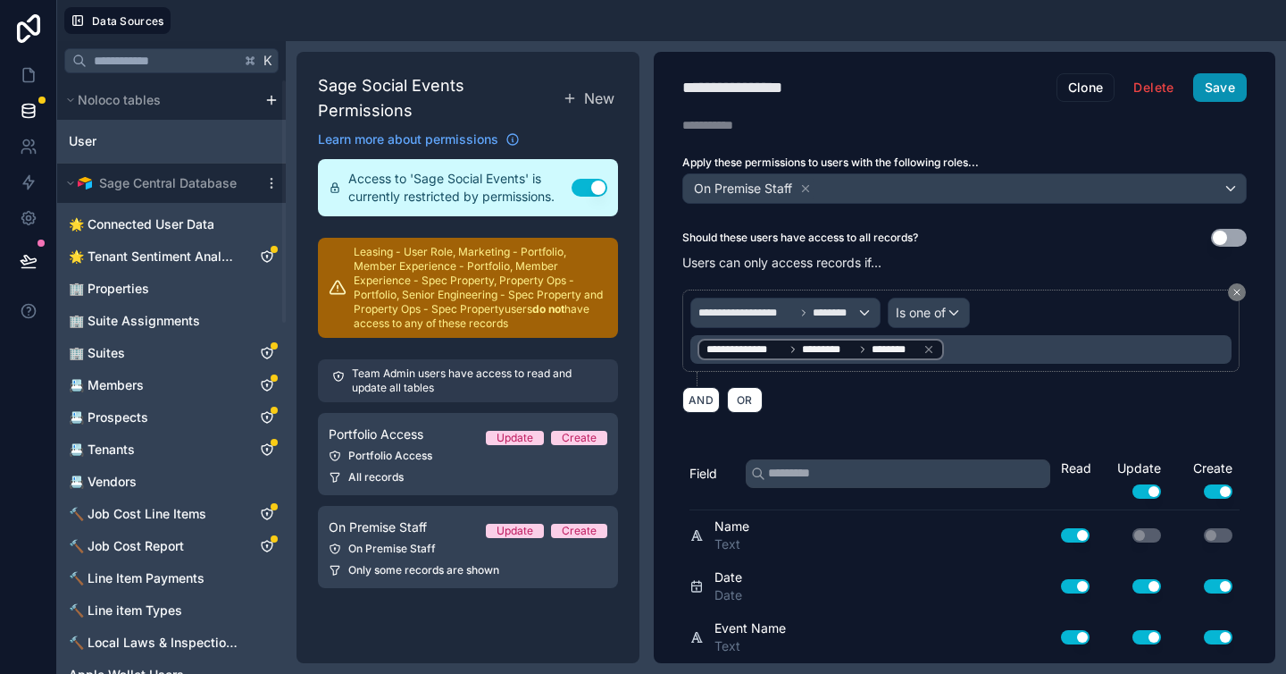
click at [1217, 88] on button "Save" at bounding box center [1221, 87] width 54 height 29
click at [128, 264] on span "🌟 Tenant Sentiment Analysis" at bounding box center [154, 256] width 170 height 18
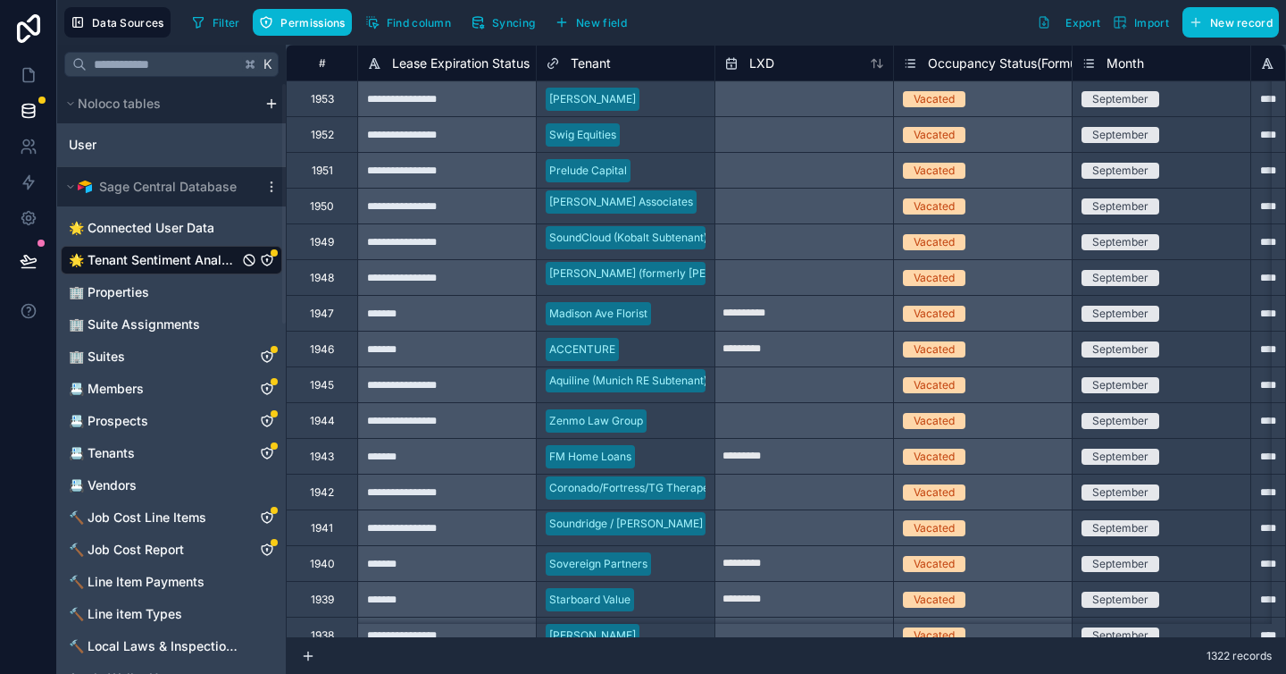
click at [267, 260] on icon "🌟 Tenant Sentiment Analysis" at bounding box center [267, 261] width 0 height 2
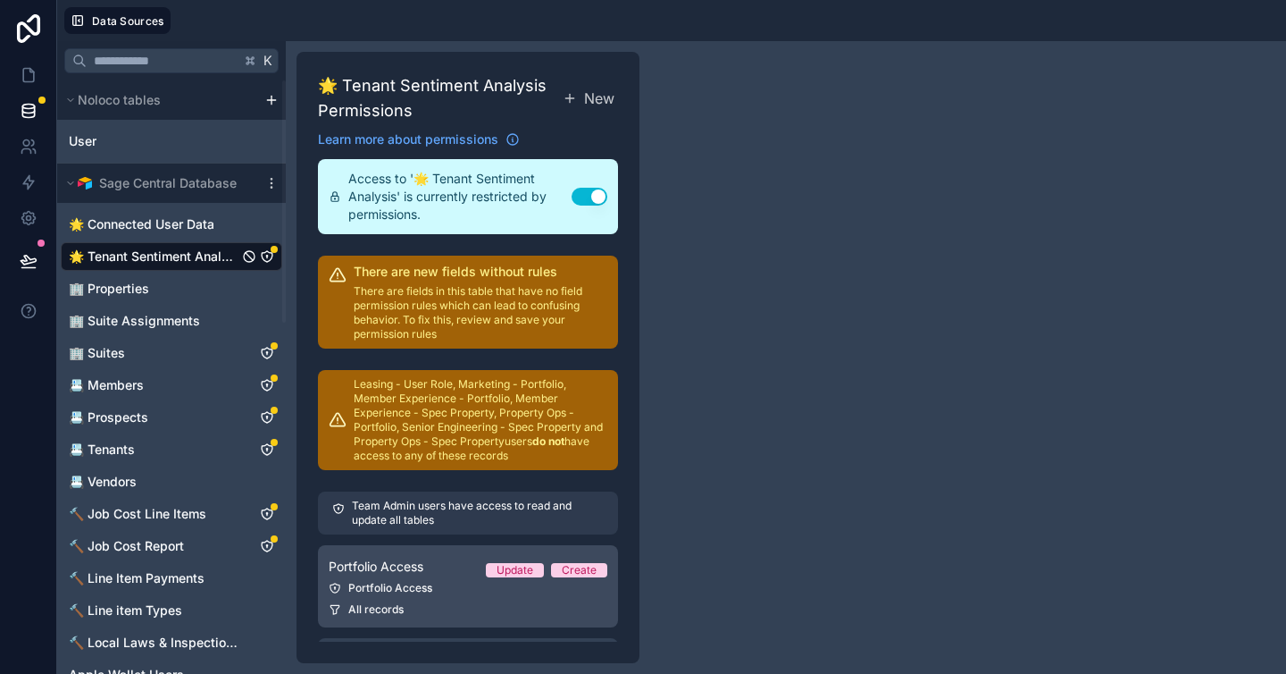
click at [414, 582] on div "Portfolio Access" at bounding box center [468, 588] width 279 height 14
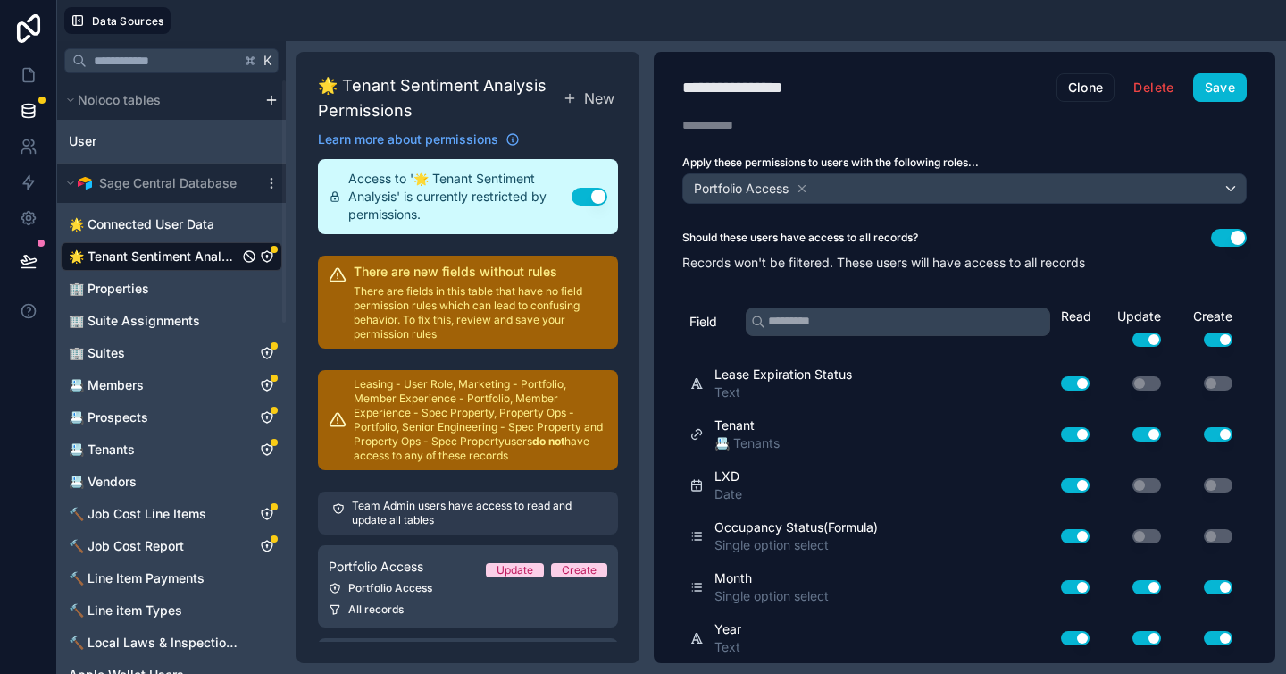
click at [1098, 148] on div "**********" at bounding box center [965, 357] width 622 height 611
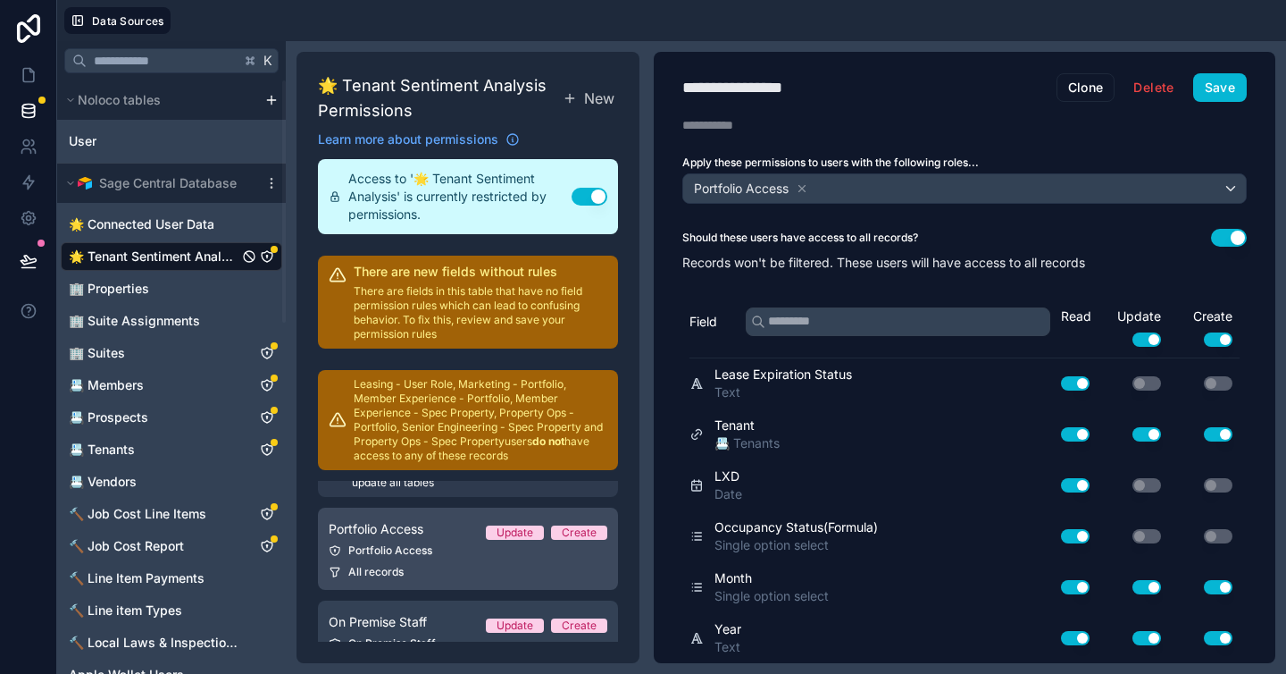
scroll to position [89, 0]
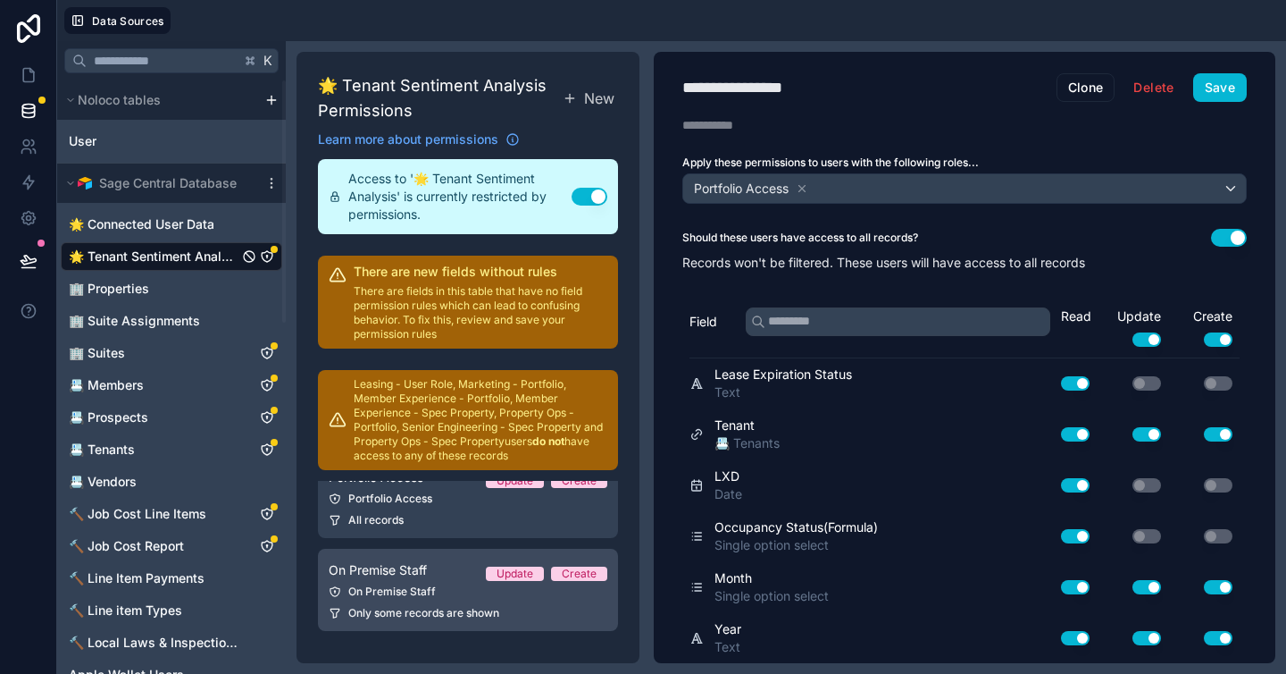
click at [399, 571] on span "On Premise Staff" at bounding box center [378, 570] width 98 height 18
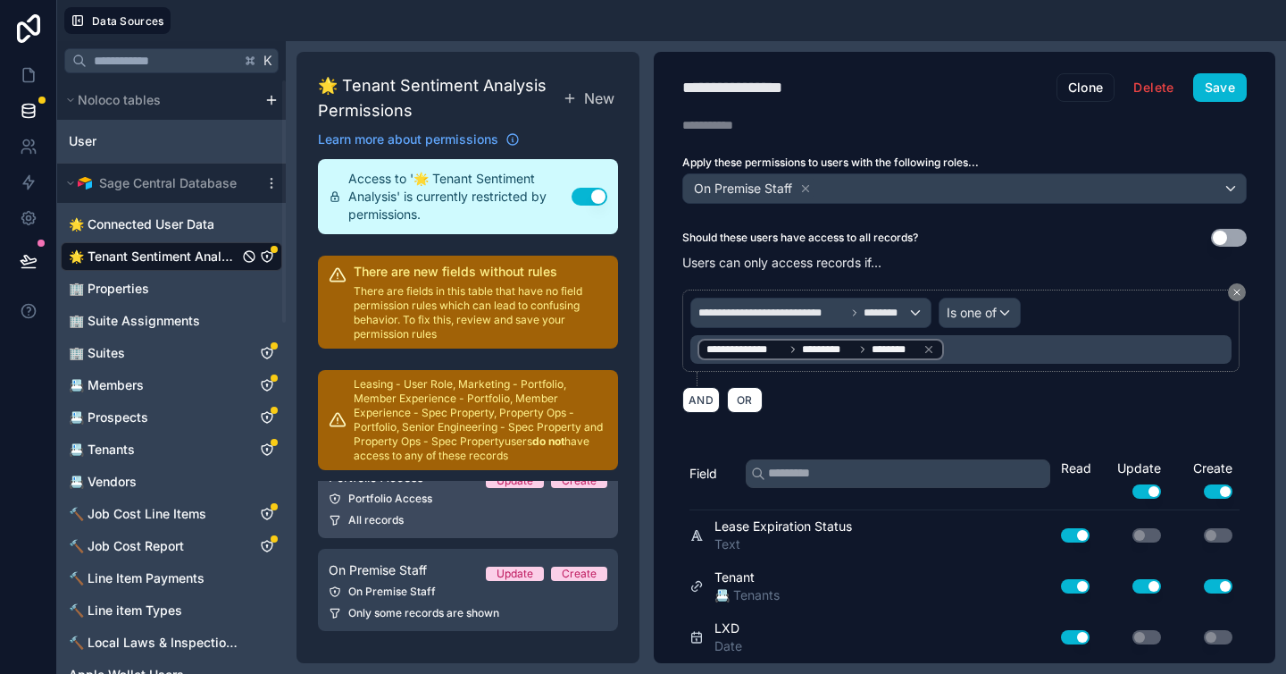
click at [420, 505] on div "Portfolio Access" at bounding box center [468, 498] width 279 height 14
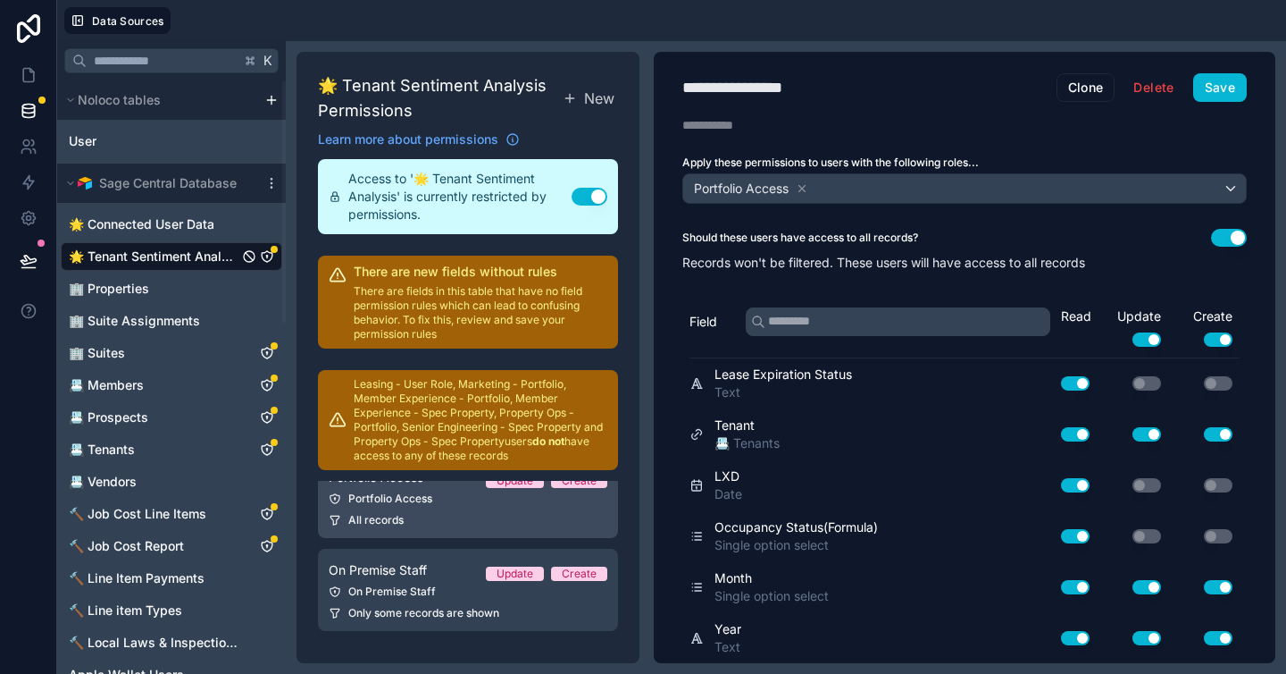
click at [496, 518] on div "All records" at bounding box center [468, 520] width 279 height 14
click at [1063, 86] on button "Clone" at bounding box center [1086, 87] width 59 height 29
click at [789, 81] on div "**********" at bounding box center [786, 87] width 207 height 25
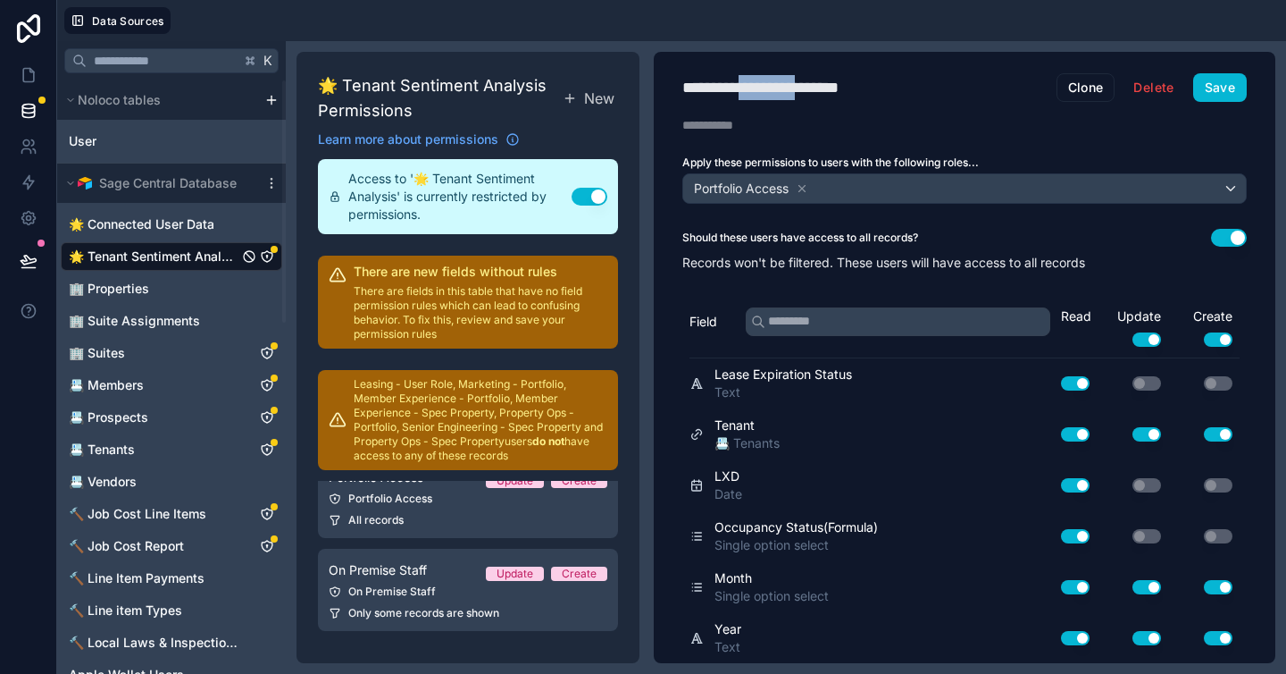
click at [789, 81] on div "**********" at bounding box center [786, 87] width 207 height 25
type div "**********"
click at [830, 193] on div "Portfolio Access" at bounding box center [964, 188] width 563 height 29
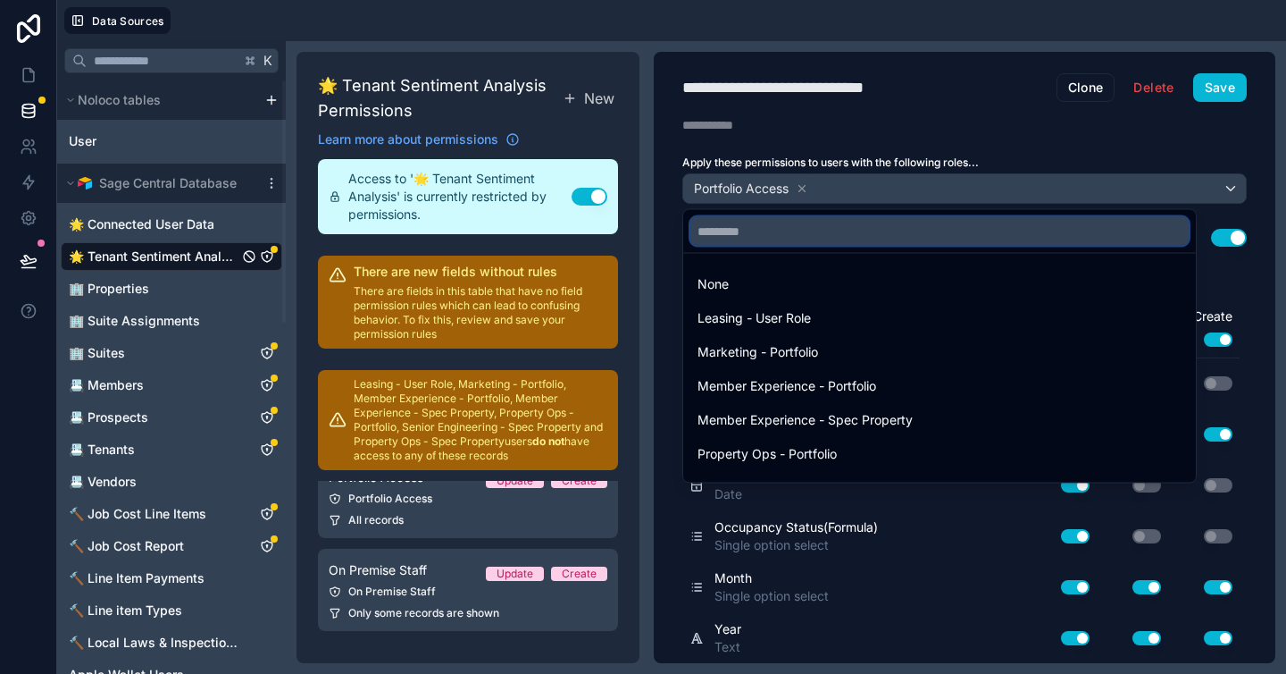
click at [843, 230] on input "text" at bounding box center [940, 231] width 498 height 29
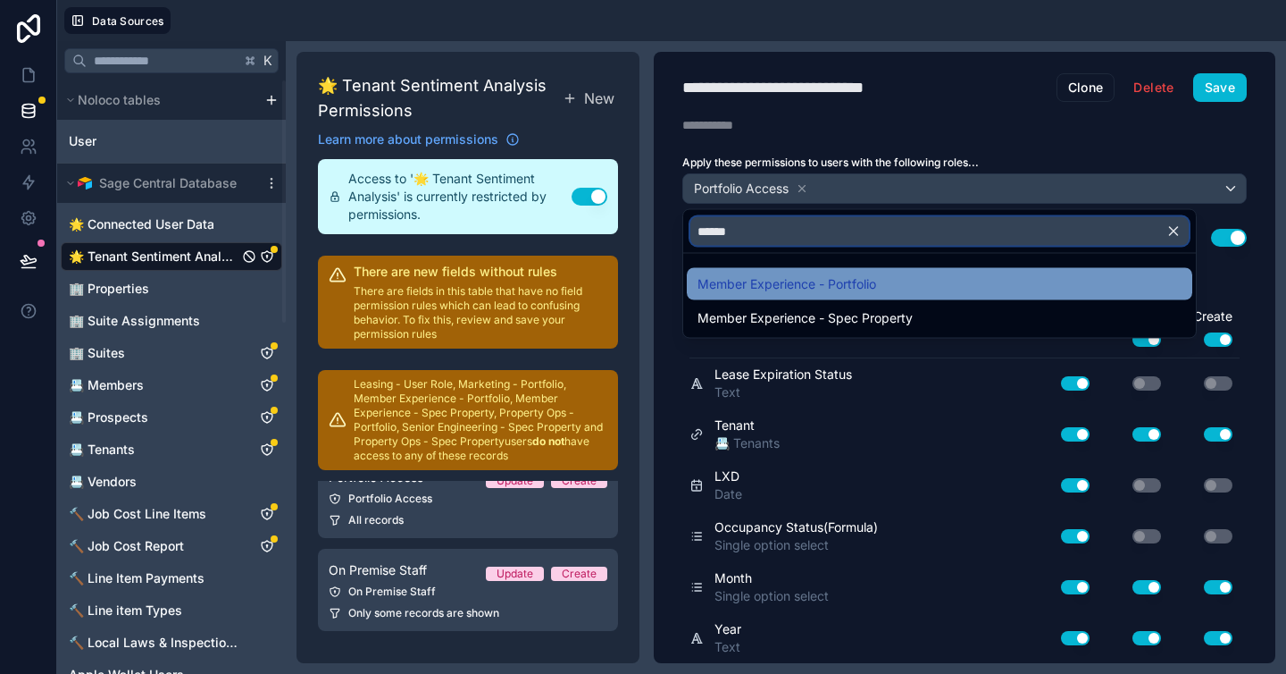
type input "******"
click at [833, 286] on span "Member Experience - Portfolio" at bounding box center [787, 283] width 179 height 21
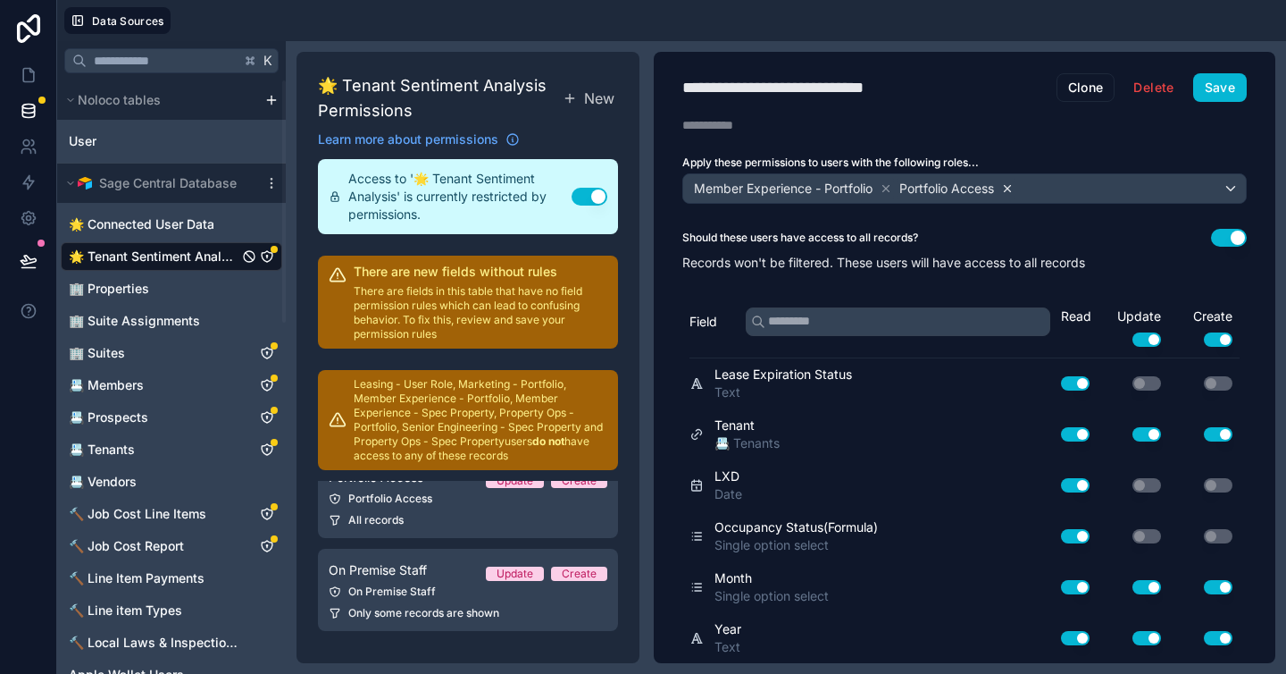
click at [1013, 188] on icon at bounding box center [1007, 188] width 13 height 13
click at [1210, 92] on button "Save" at bounding box center [1221, 87] width 54 height 29
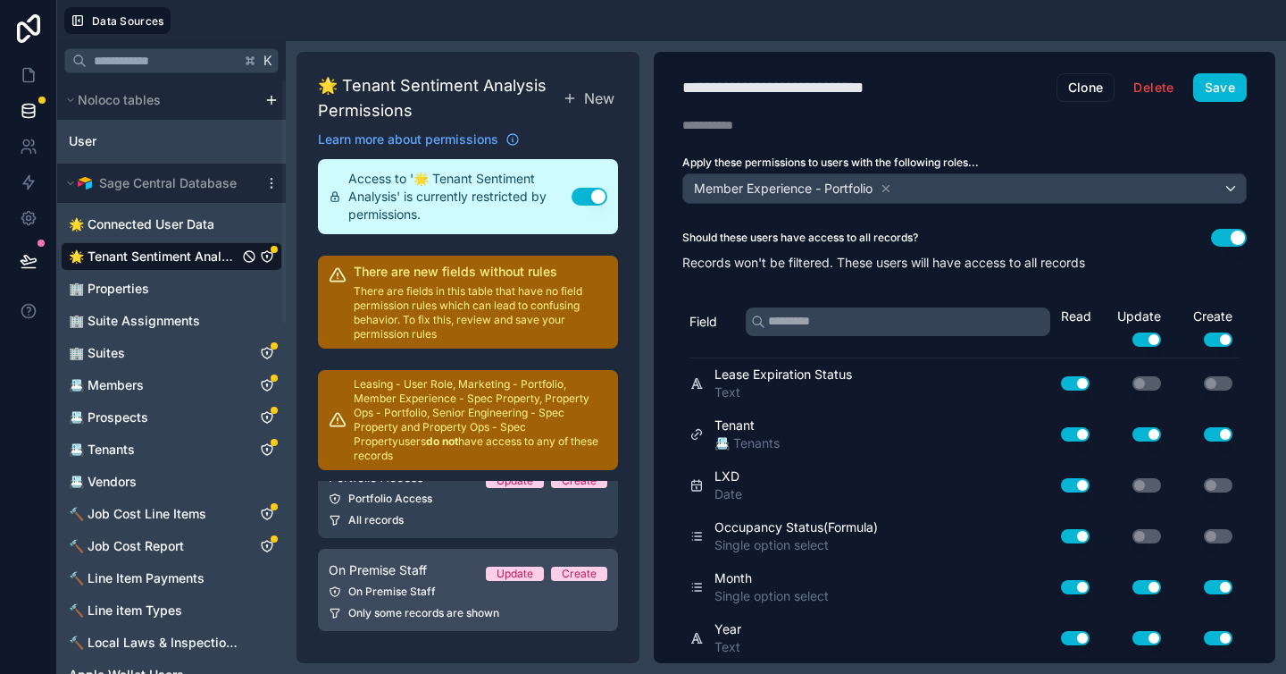
click at [418, 606] on span "Only some records are shown" at bounding box center [423, 613] width 151 height 14
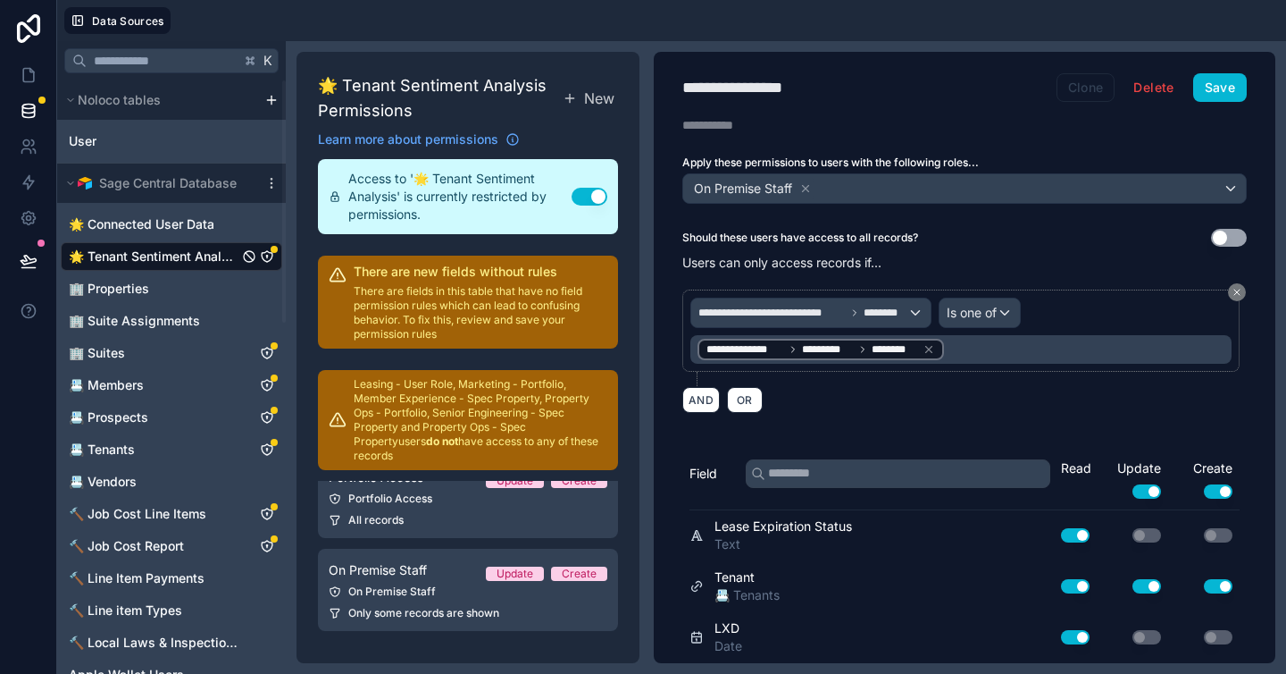
click at [1066, 82] on button "Clone" at bounding box center [1086, 87] width 59 height 29
click at [835, 190] on div "On Premise Staff" at bounding box center [964, 188] width 563 height 29
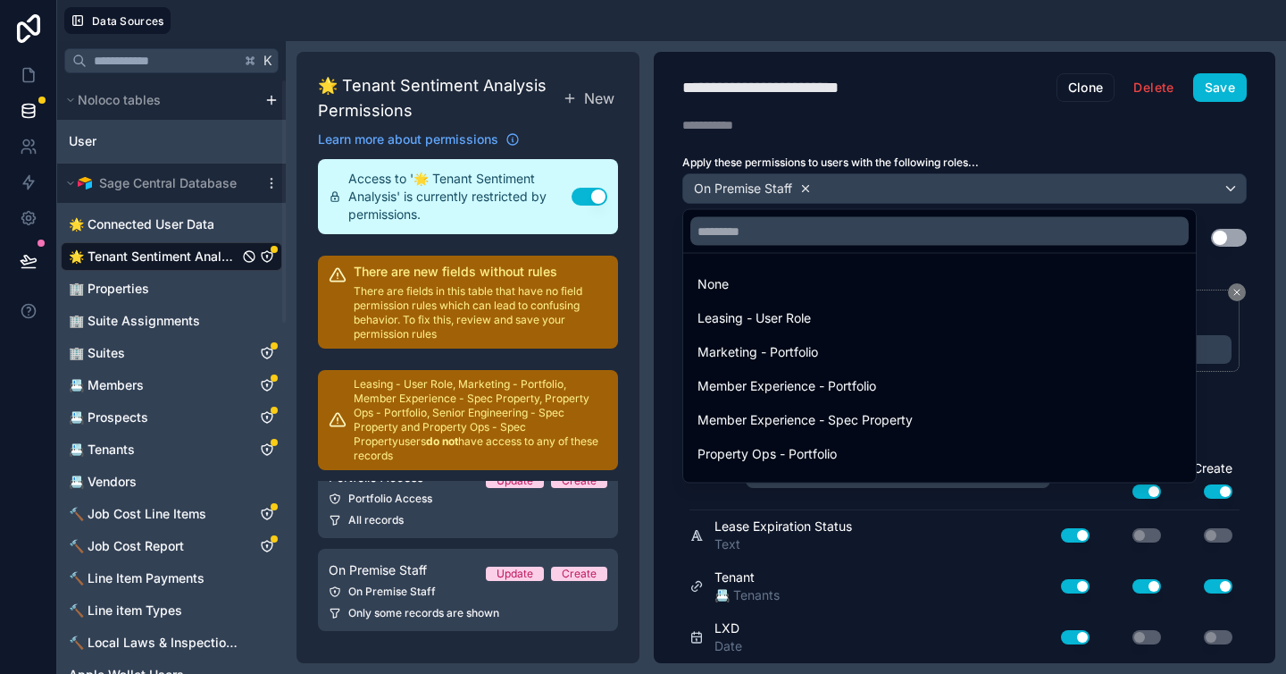
click at [807, 189] on div at bounding box center [643, 337] width 1286 height 674
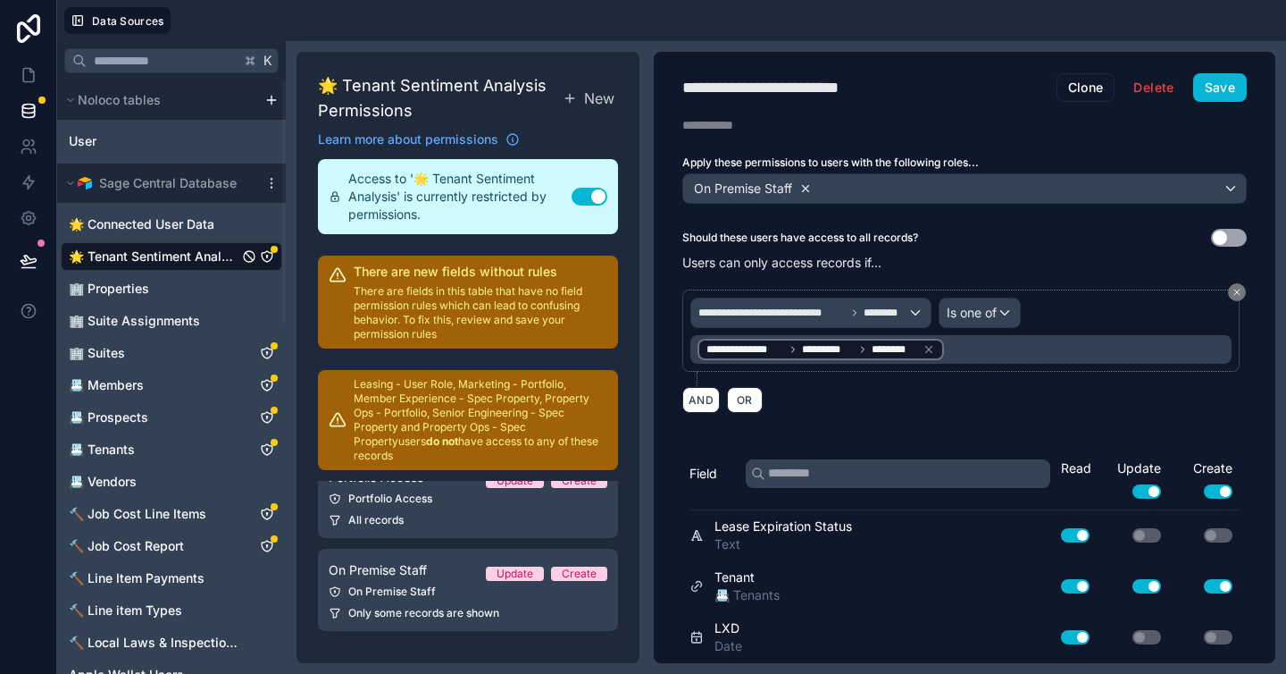
click at [806, 190] on icon at bounding box center [806, 188] width 13 height 13
click at [805, 192] on span "Choose one or more roles" at bounding box center [765, 187] width 148 height 15
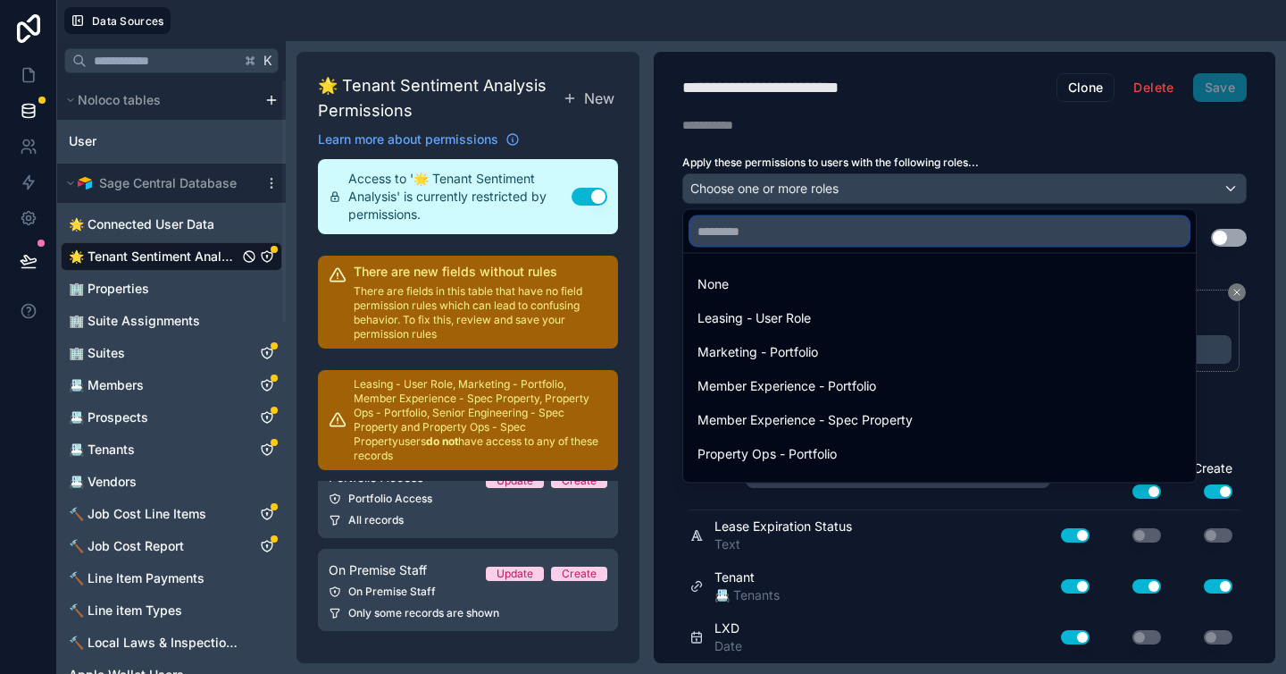
click at [785, 231] on input "text" at bounding box center [940, 231] width 498 height 29
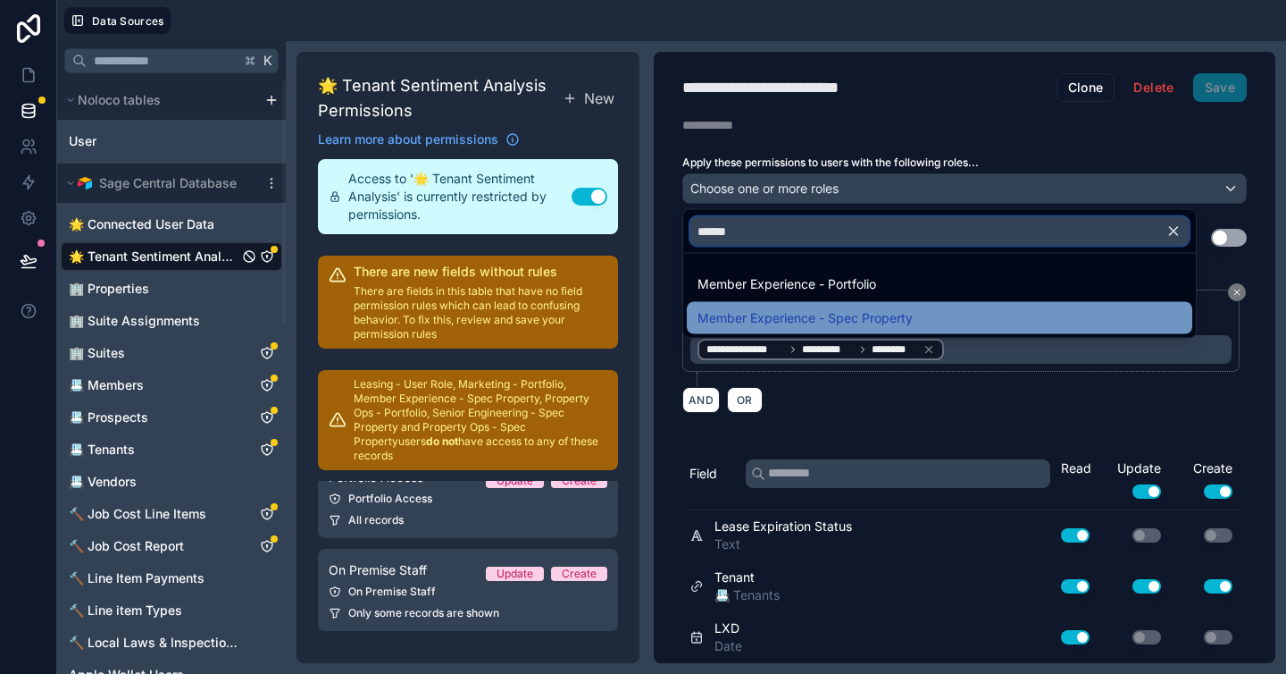
type input "******"
click at [833, 321] on span "Member Experience - Spec Property" at bounding box center [805, 317] width 215 height 21
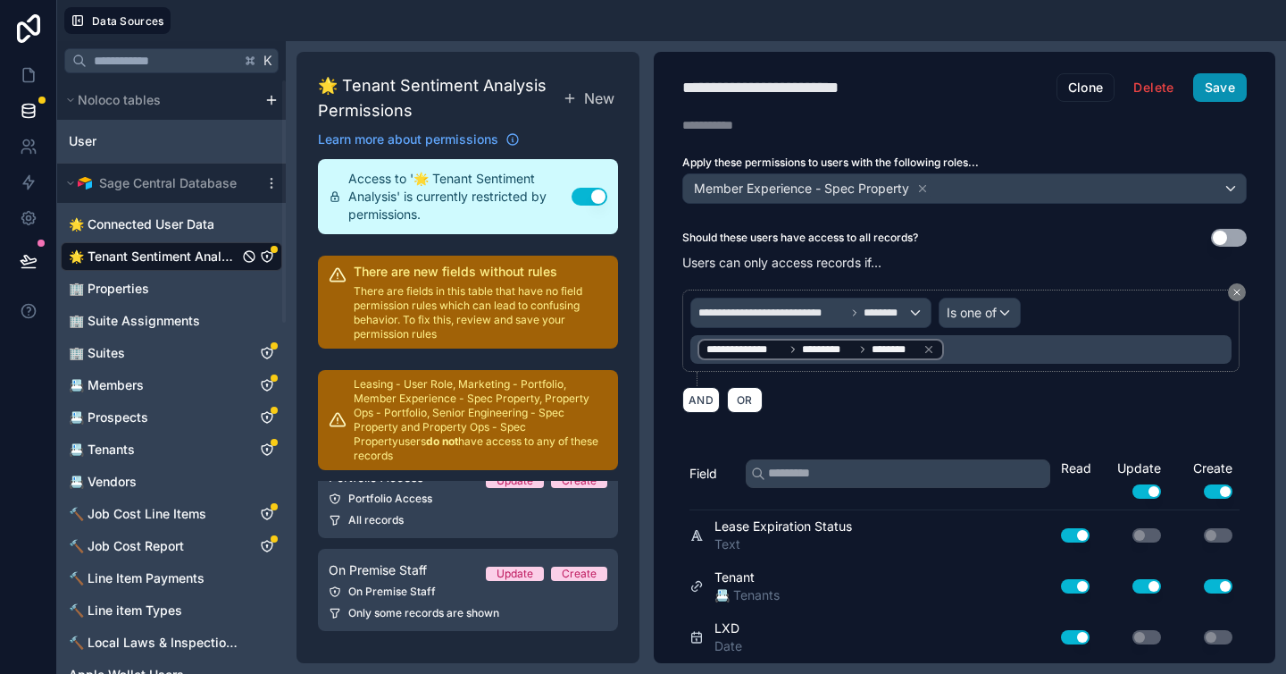
click at [1197, 88] on button "Save" at bounding box center [1221, 87] width 54 height 29
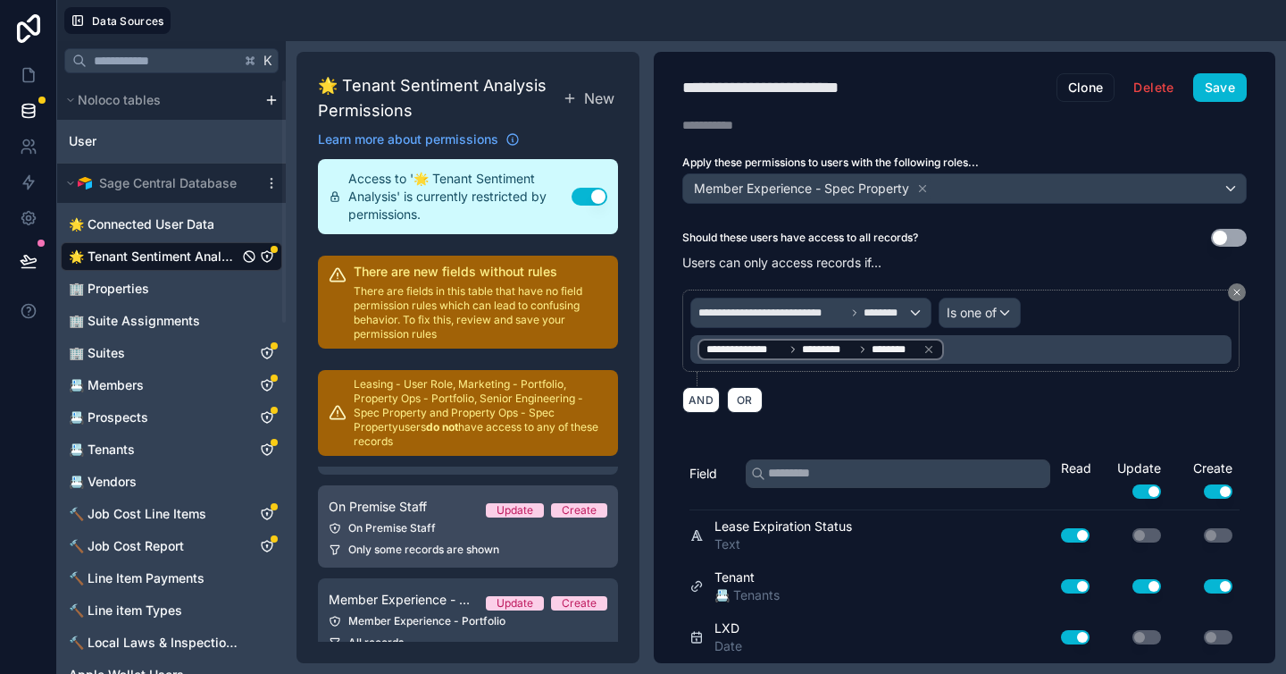
scroll to position [242, 0]
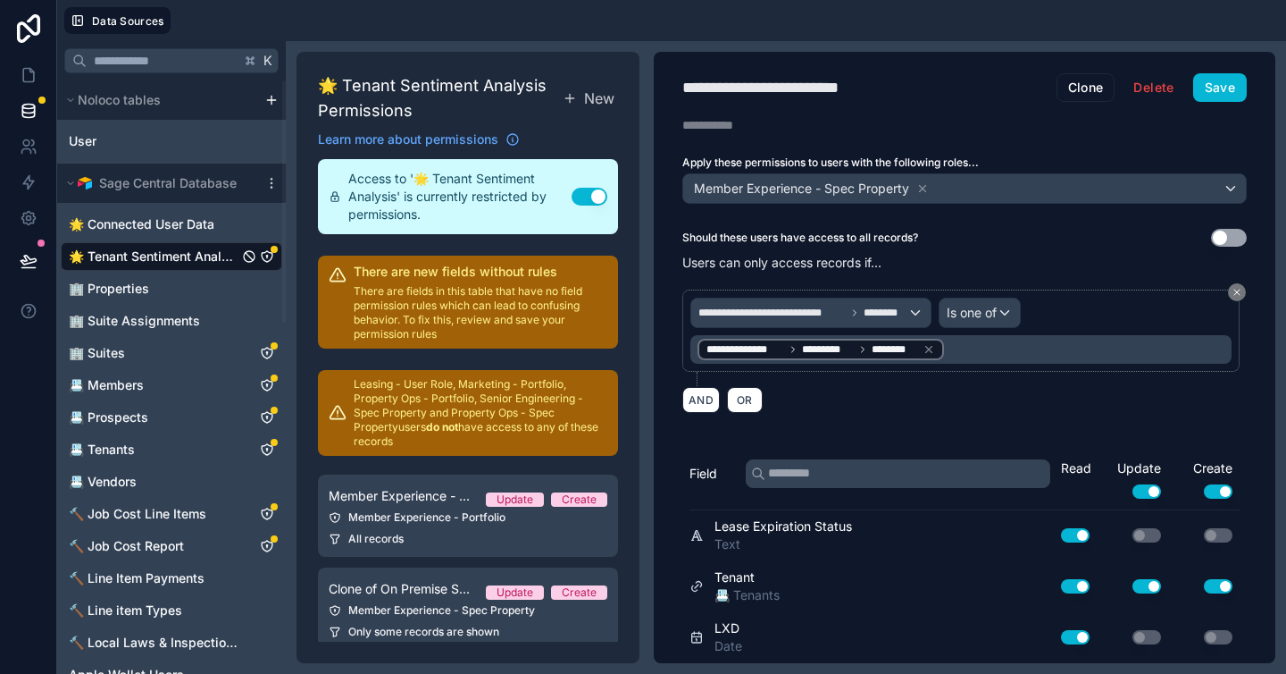
click at [866, 85] on div "**********" at bounding box center [788, 87] width 211 height 25
click at [866, 83] on div "**********" at bounding box center [788, 87] width 211 height 25
type div "**********"
click at [1127, 95] on button "Delete" at bounding box center [1153, 87] width 63 height 29
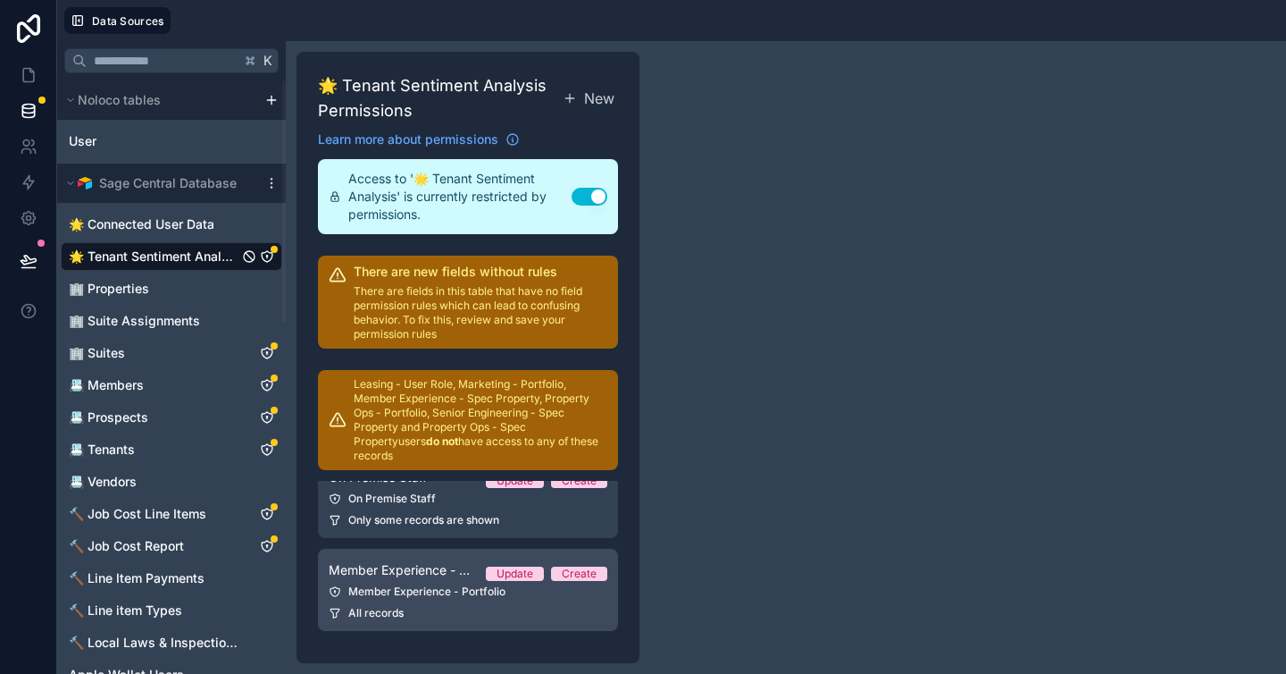
scroll to position [168, 0]
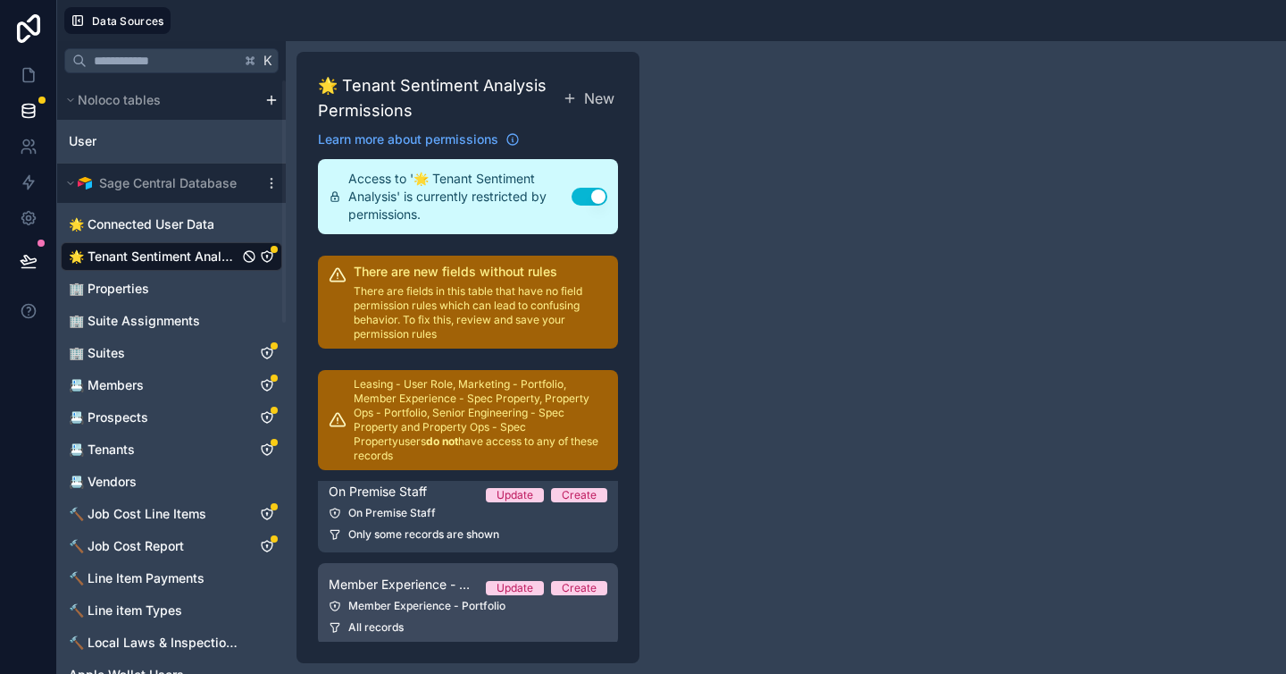
click at [405, 620] on div "All records" at bounding box center [468, 627] width 279 height 14
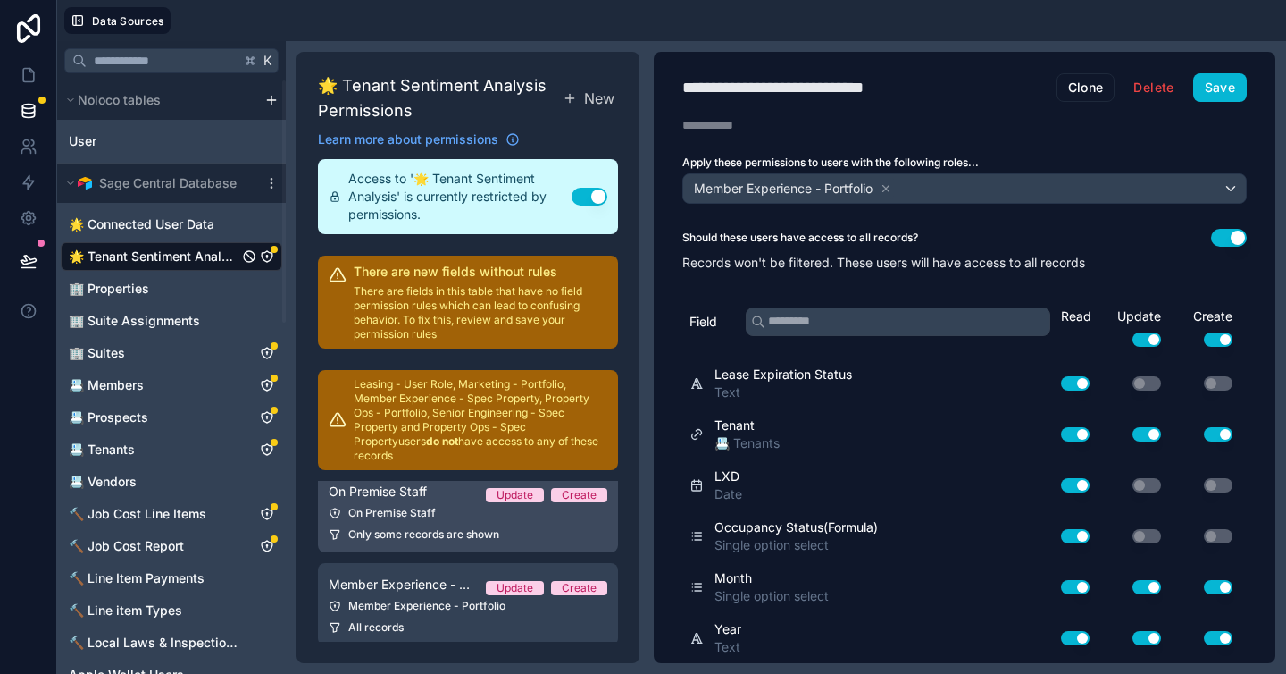
click at [391, 527] on span "Only some records are shown" at bounding box center [423, 534] width 151 height 14
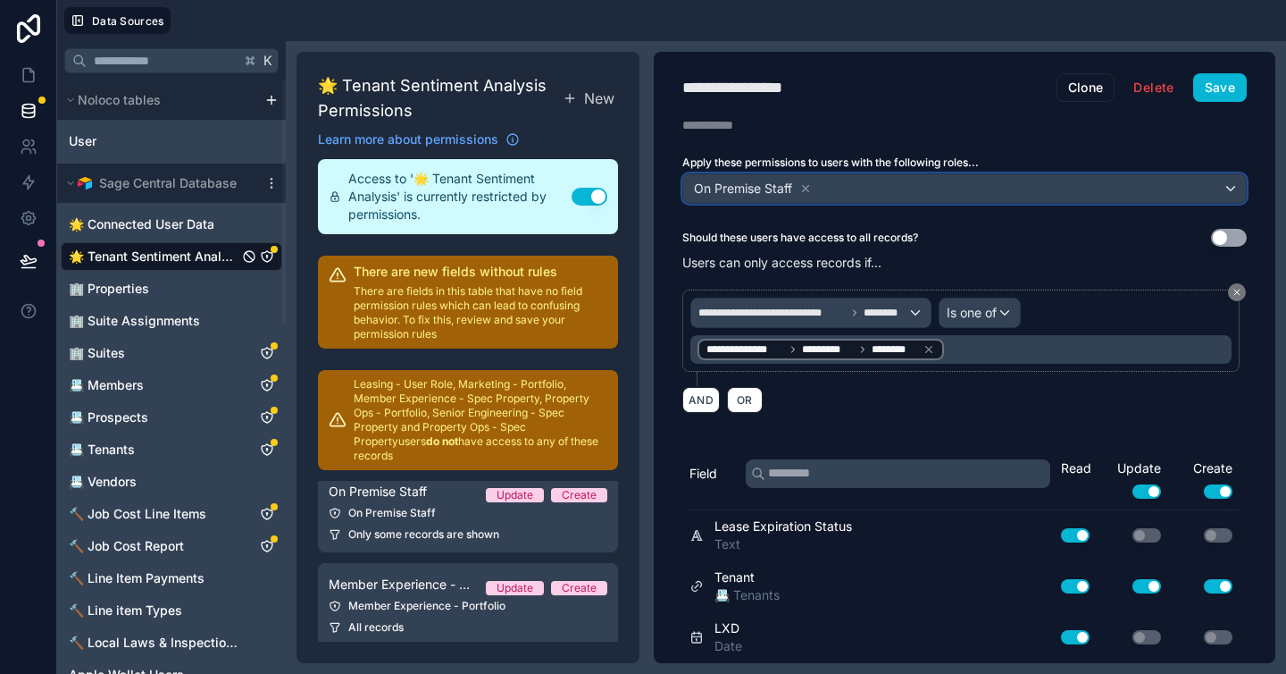
click at [924, 196] on div "On Premise Staff" at bounding box center [964, 188] width 563 height 29
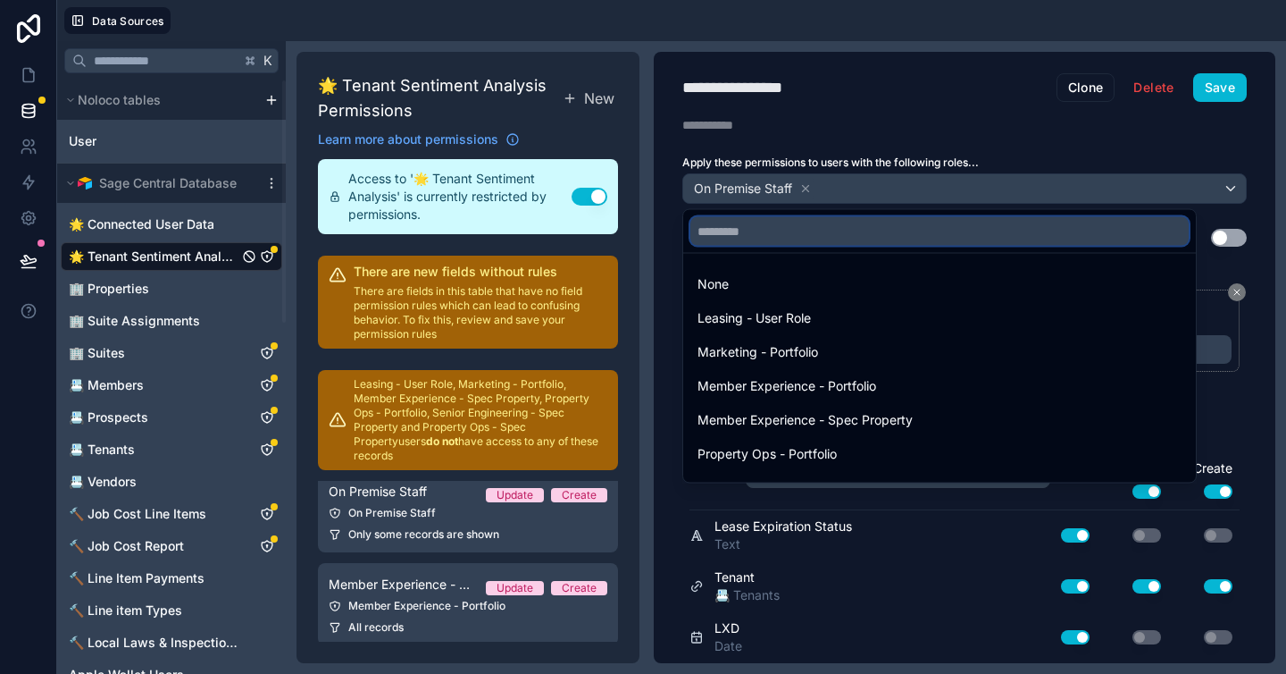
click at [990, 241] on input "text" at bounding box center [940, 231] width 498 height 29
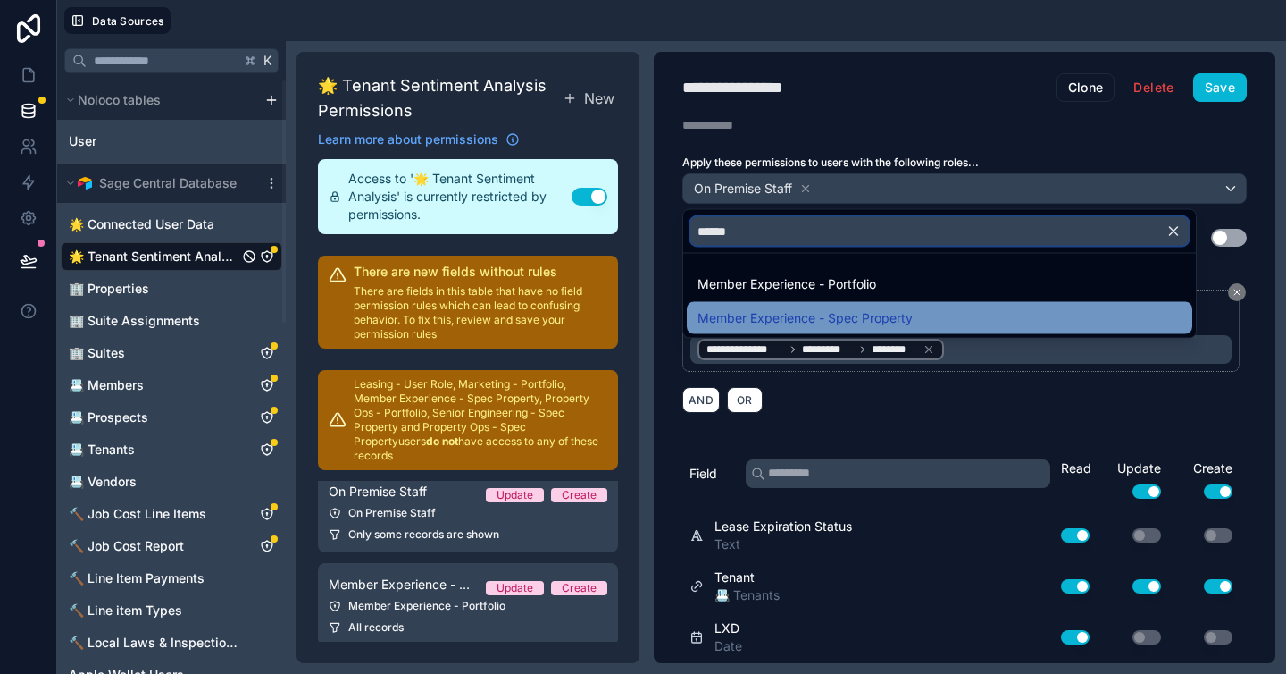
type input "******"
click at [1027, 326] on div "Member Experience - Spec Property" at bounding box center [940, 317] width 484 height 21
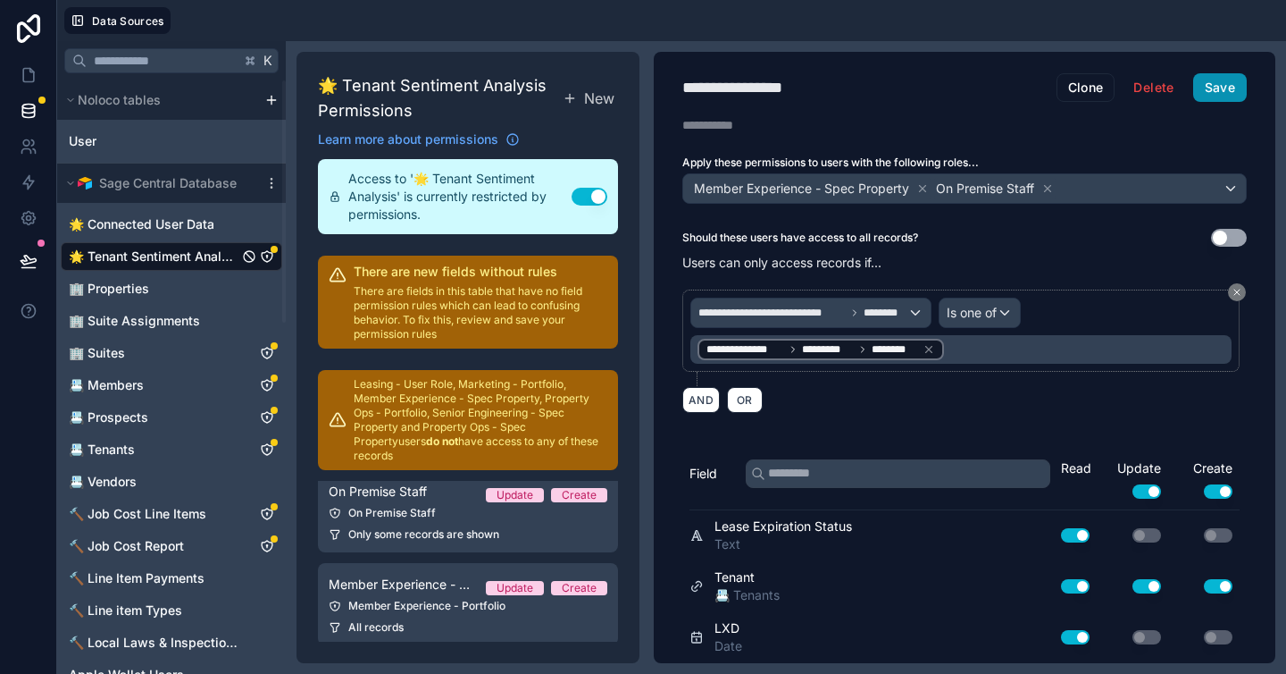
click at [1207, 84] on button "Save" at bounding box center [1221, 87] width 54 height 29
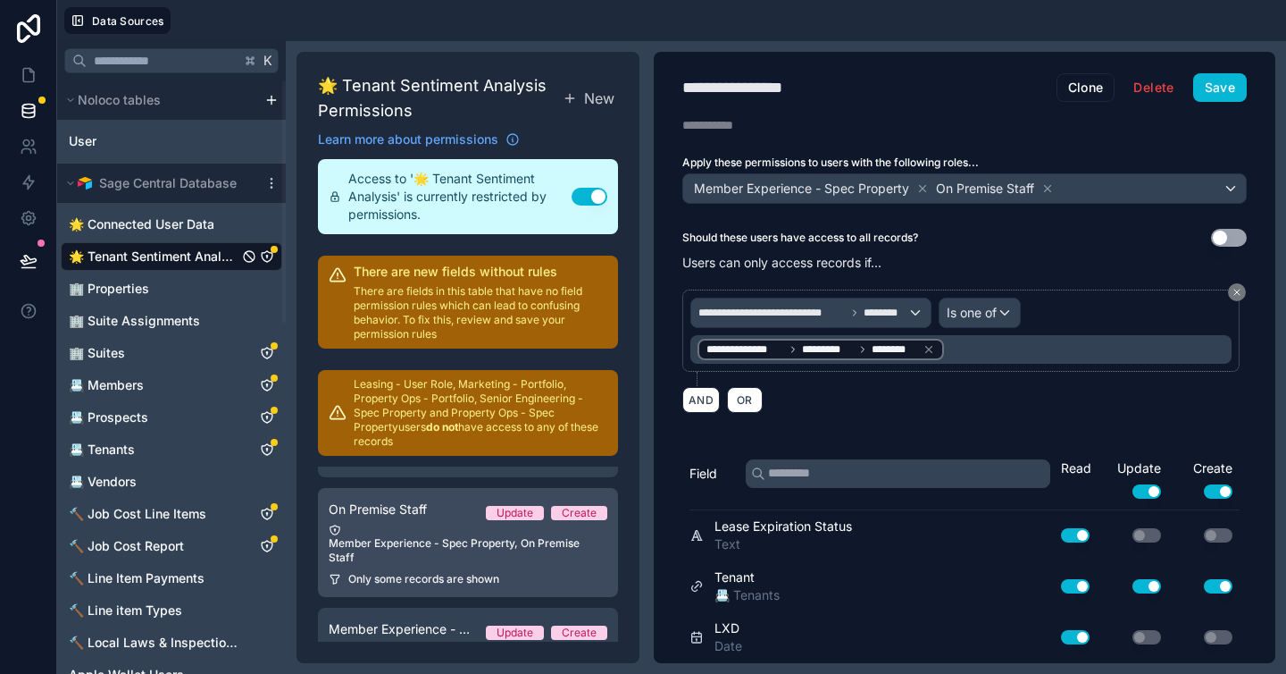
scroll to position [180, 0]
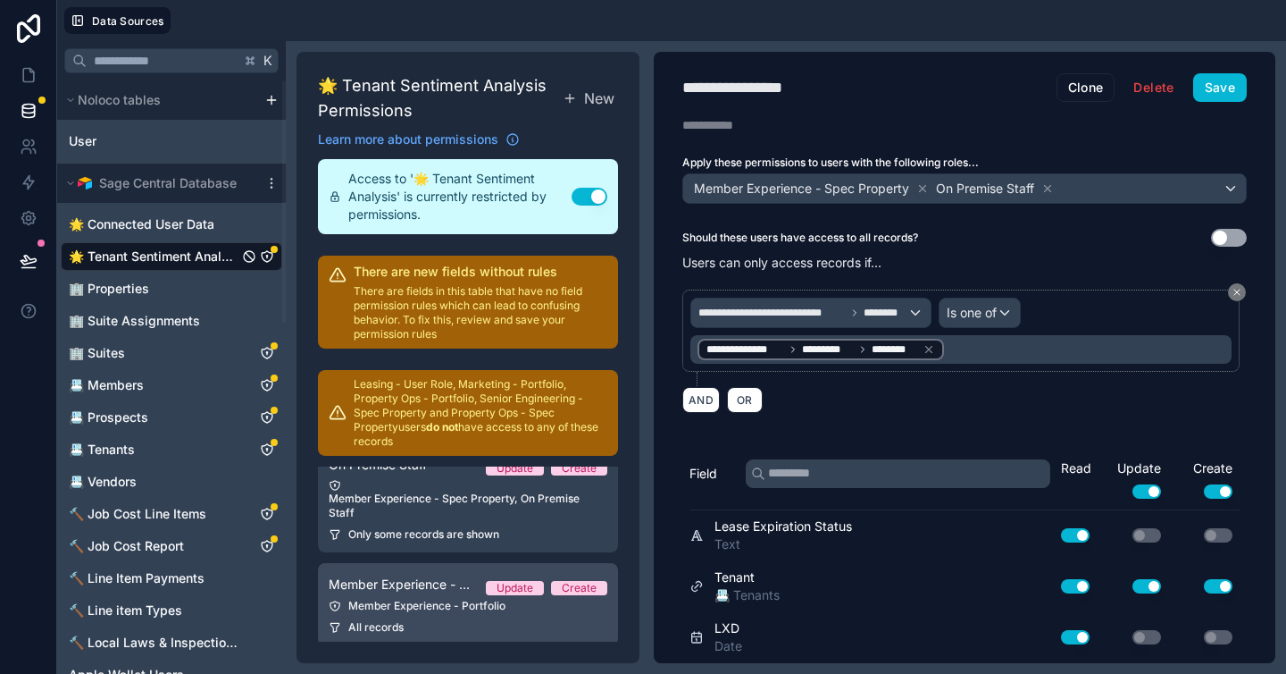
click at [408, 600] on link "Member Experience - Portfolio Update Create Member Experience - Portfolio All r…" at bounding box center [468, 604] width 300 height 82
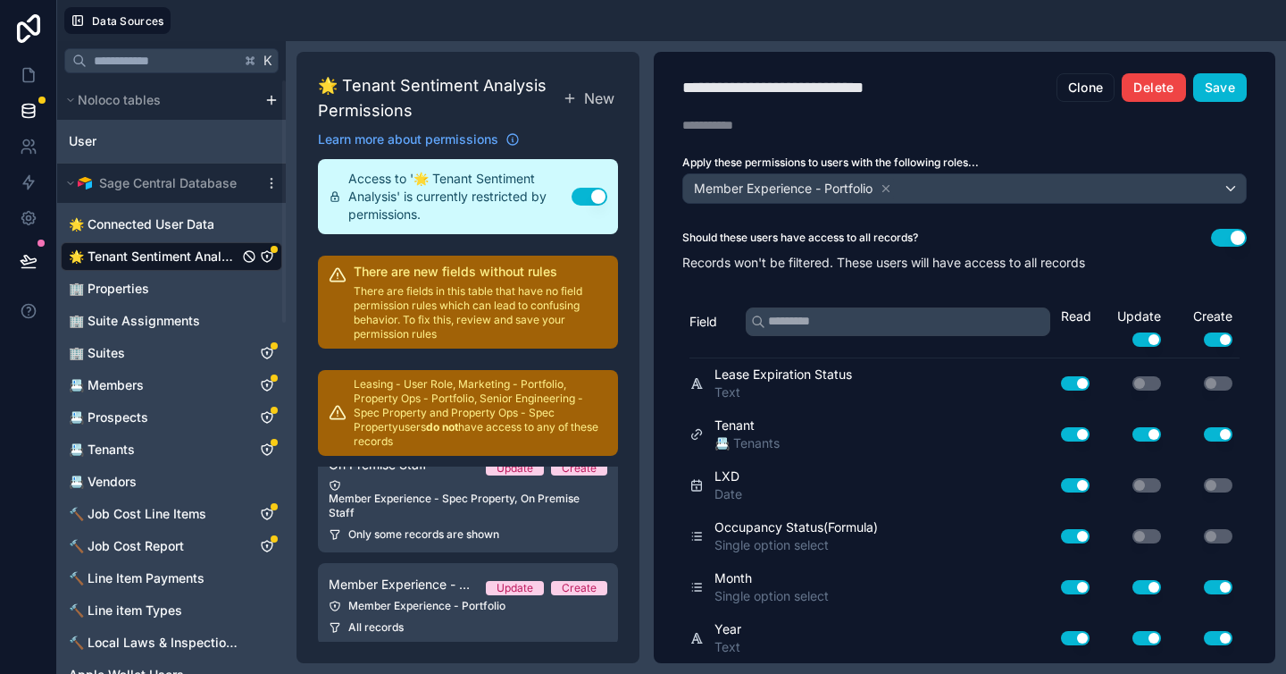
click at [1140, 85] on button "Delete" at bounding box center [1153, 87] width 63 height 29
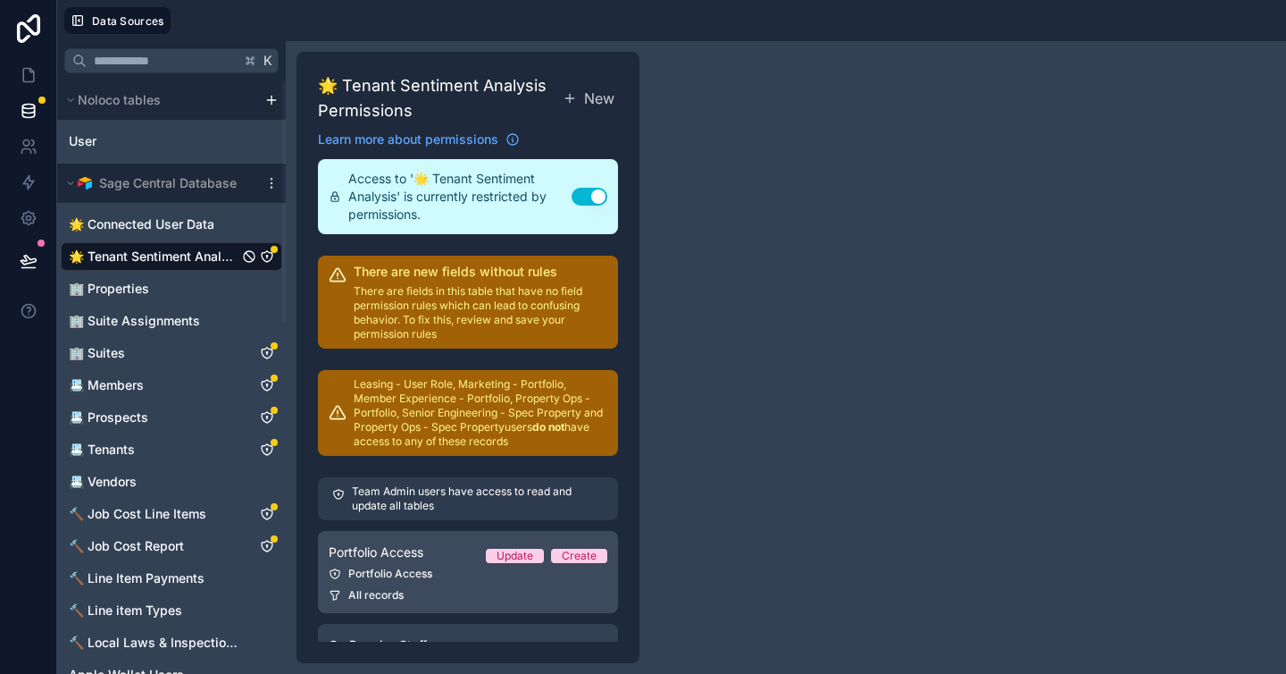
click at [408, 577] on div "Portfolio Access" at bounding box center [468, 573] width 279 height 14
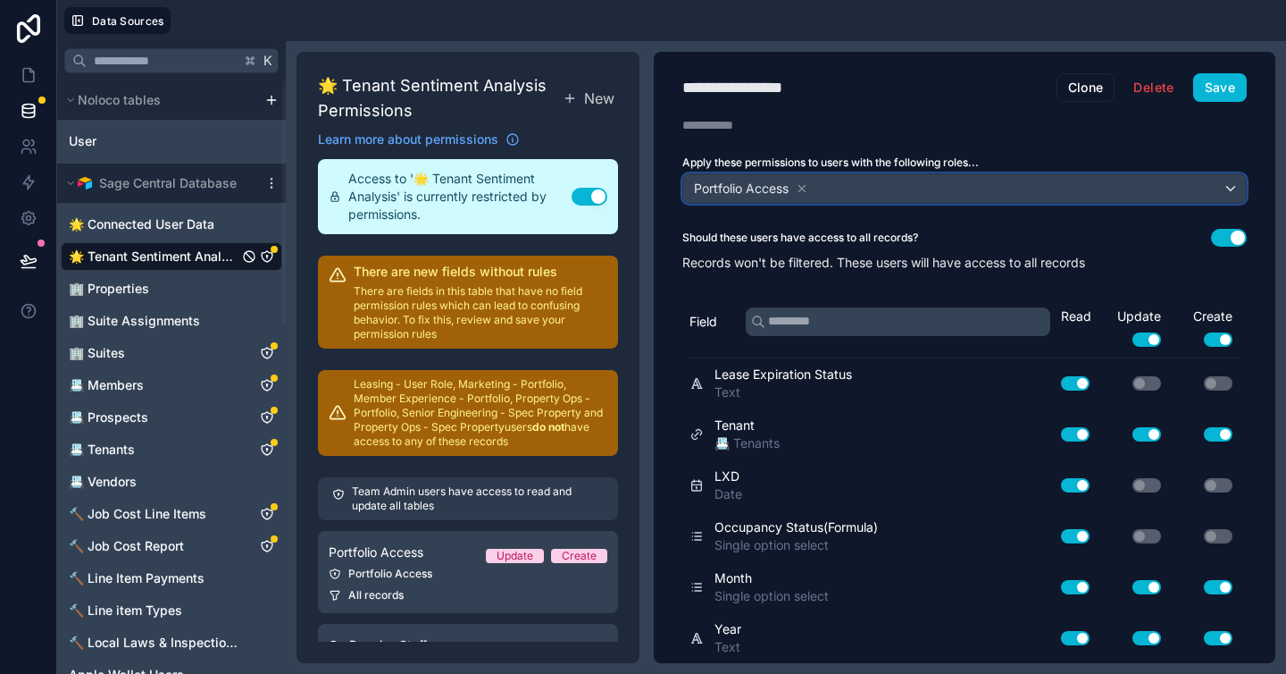
click at [893, 194] on div "Portfolio Access" at bounding box center [964, 188] width 563 height 29
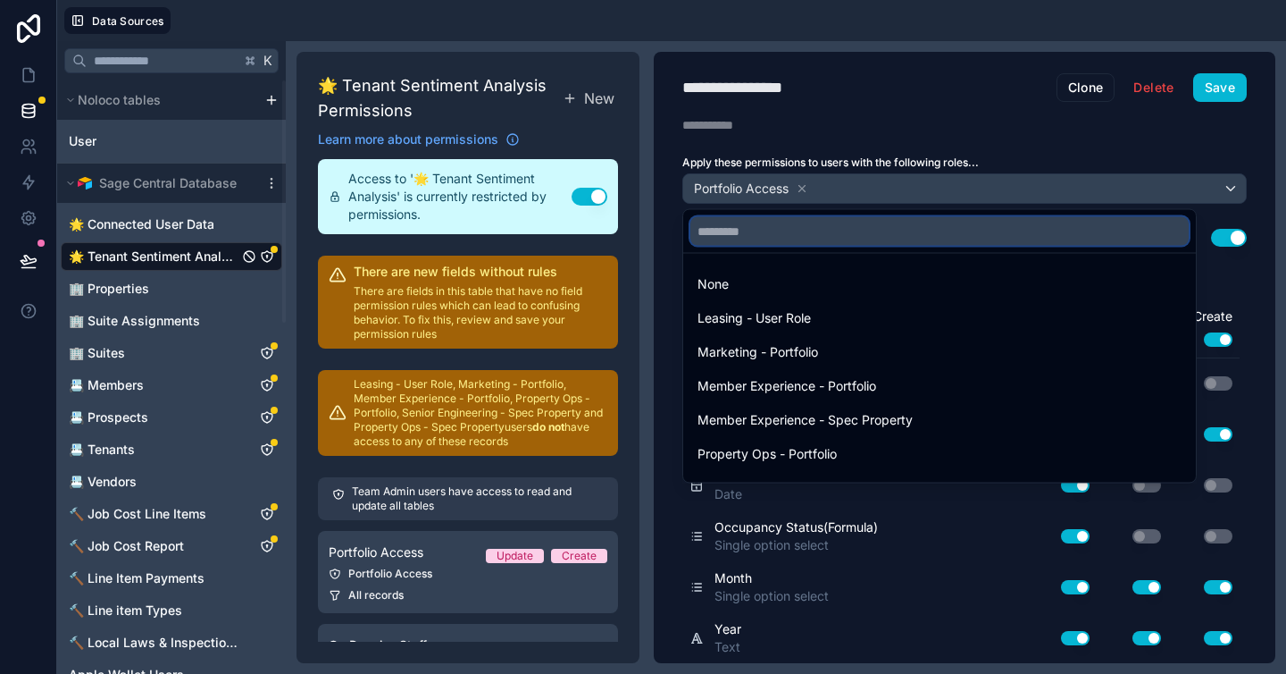
click at [918, 235] on input "text" at bounding box center [940, 231] width 498 height 29
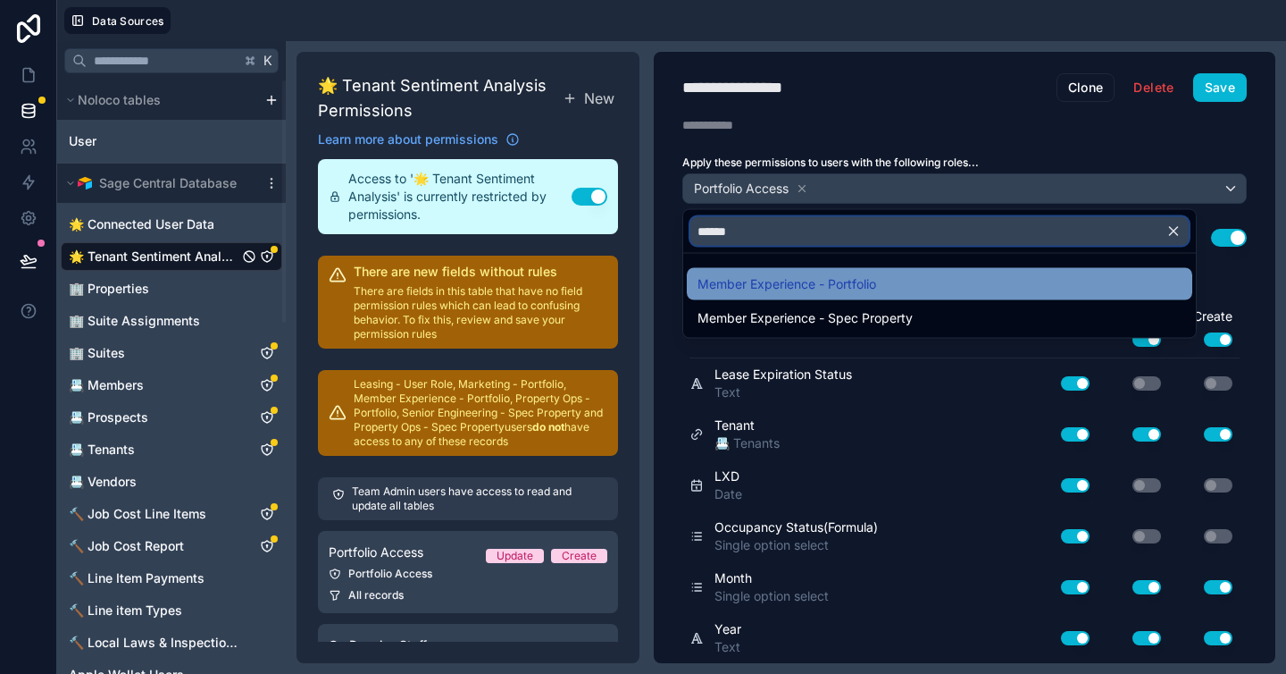
type input "******"
click at [905, 276] on div "Member Experience - Portfolio" at bounding box center [940, 283] width 484 height 21
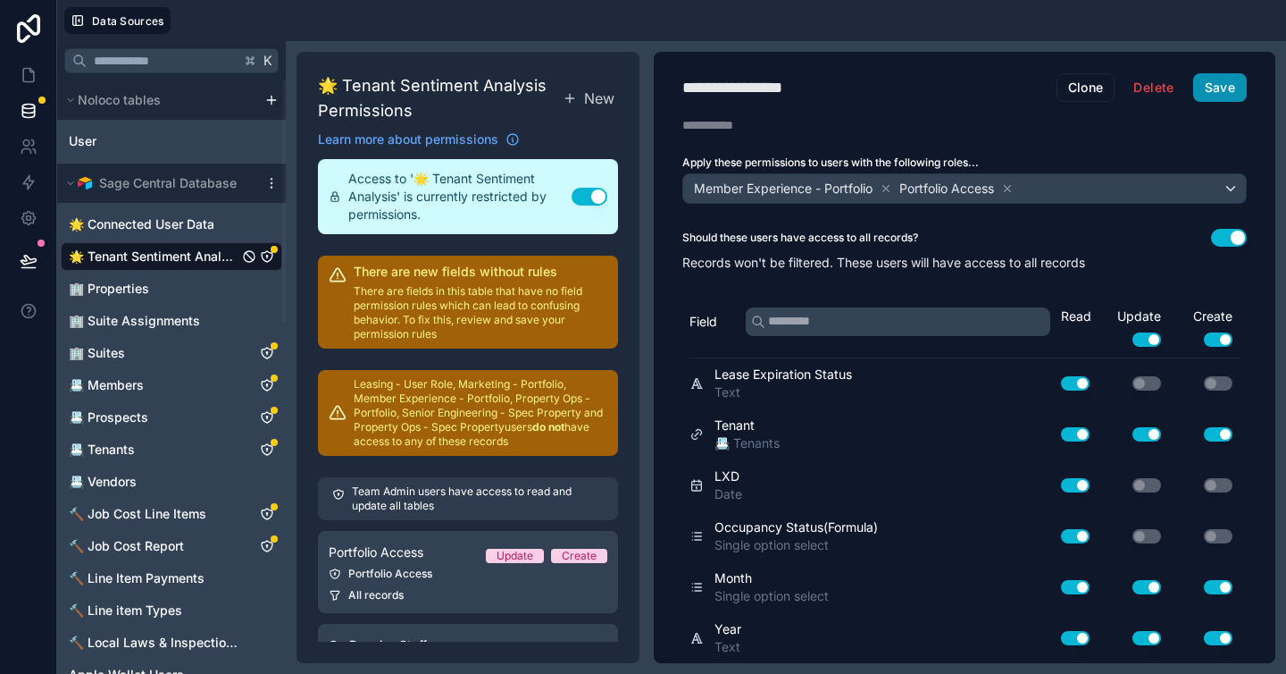
click at [1212, 88] on button "Save" at bounding box center [1221, 87] width 54 height 29
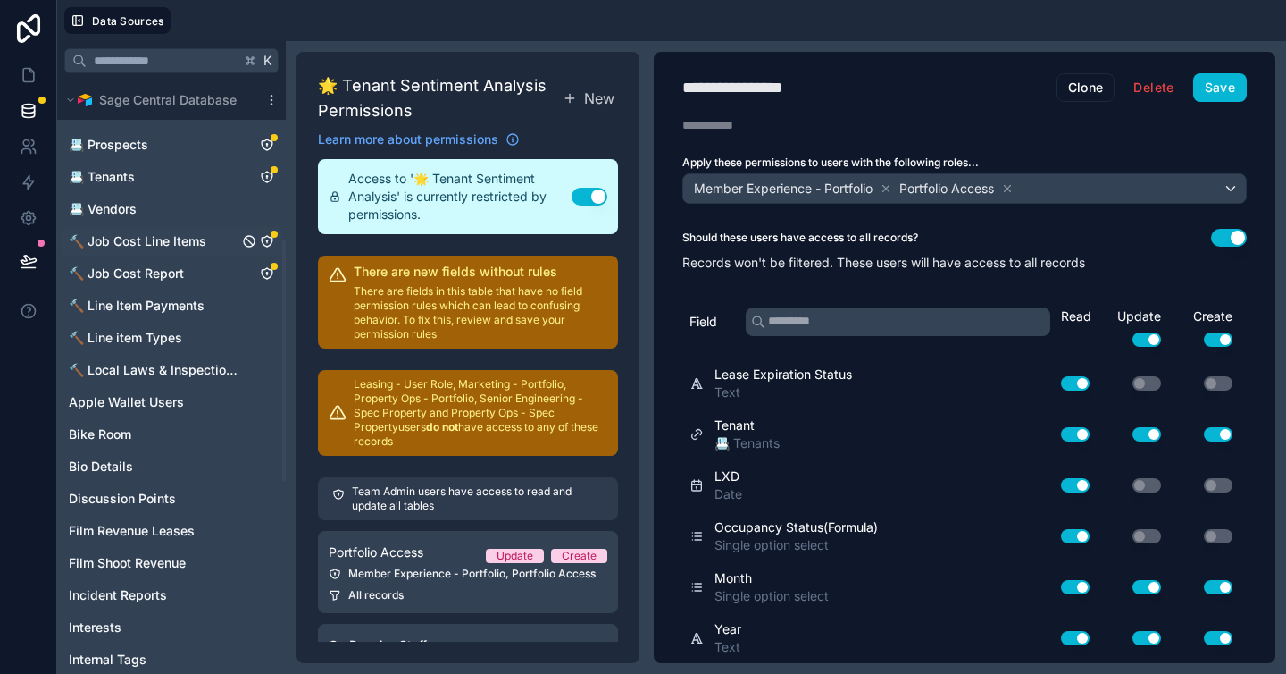
scroll to position [858, 0]
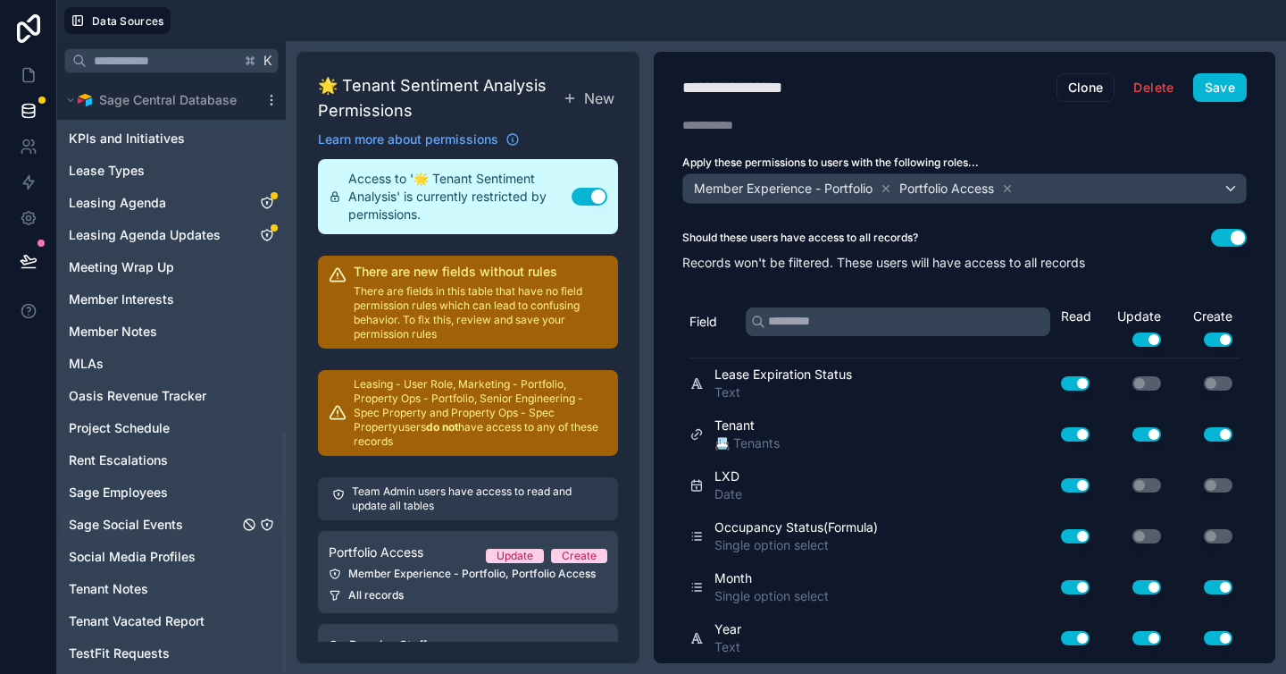
click at [205, 522] on link "Sage Social Events" at bounding box center [154, 524] width 170 height 18
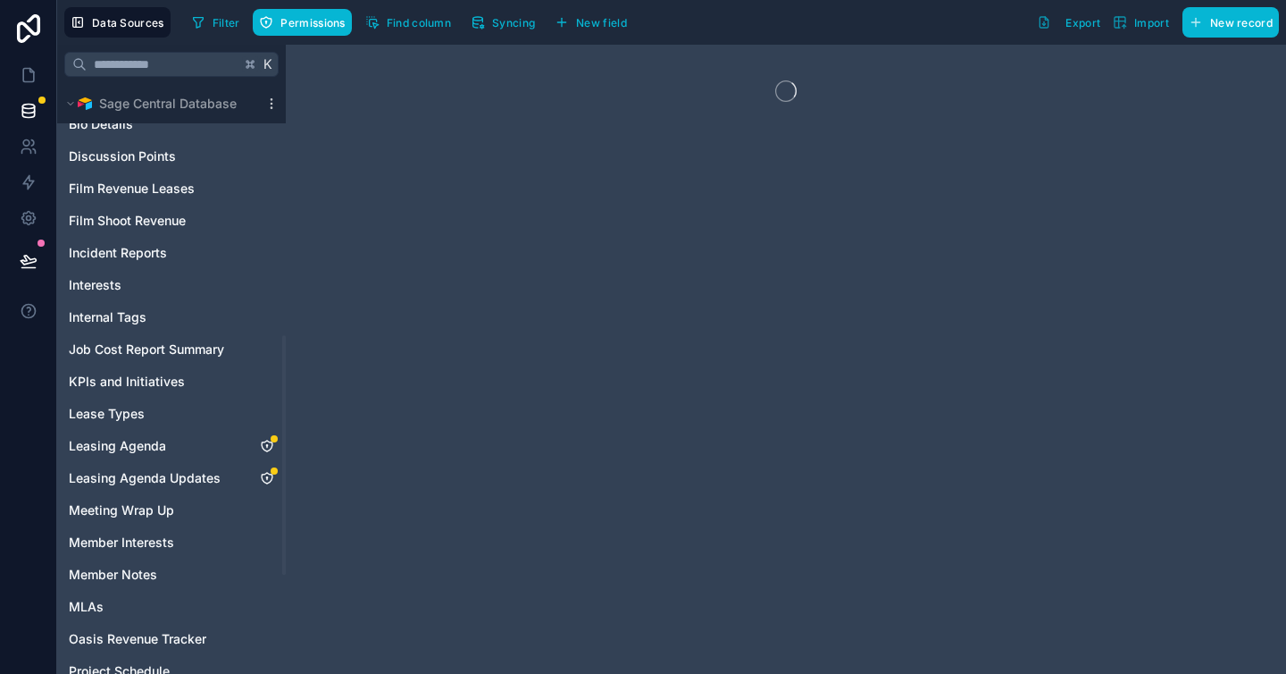
scroll to position [863, 0]
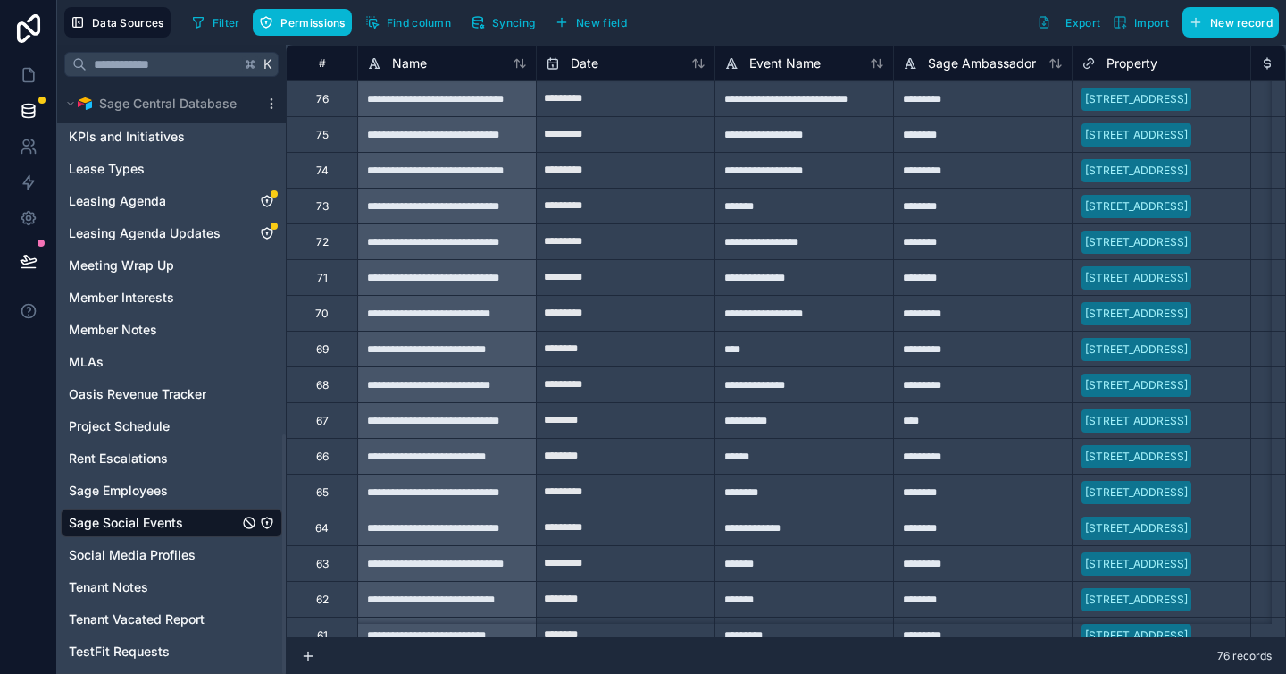
click at [267, 524] on icon "Sage Social Events" at bounding box center [267, 522] width 14 height 14
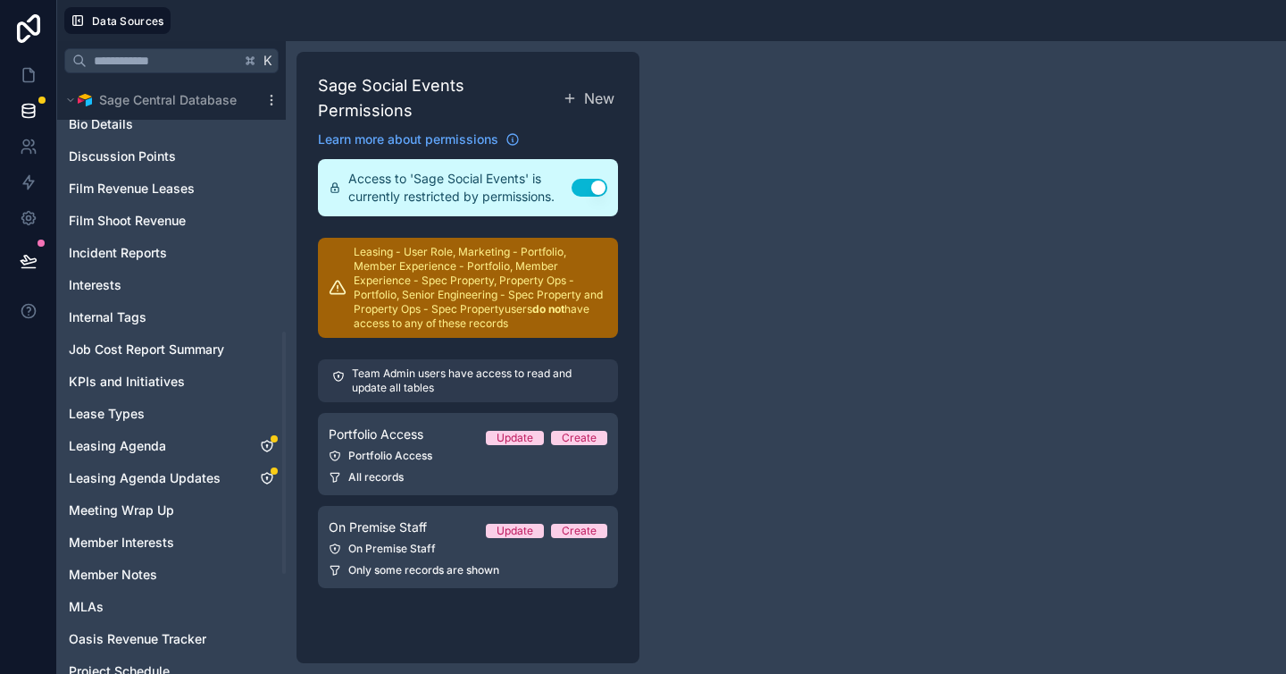
scroll to position [766, 0]
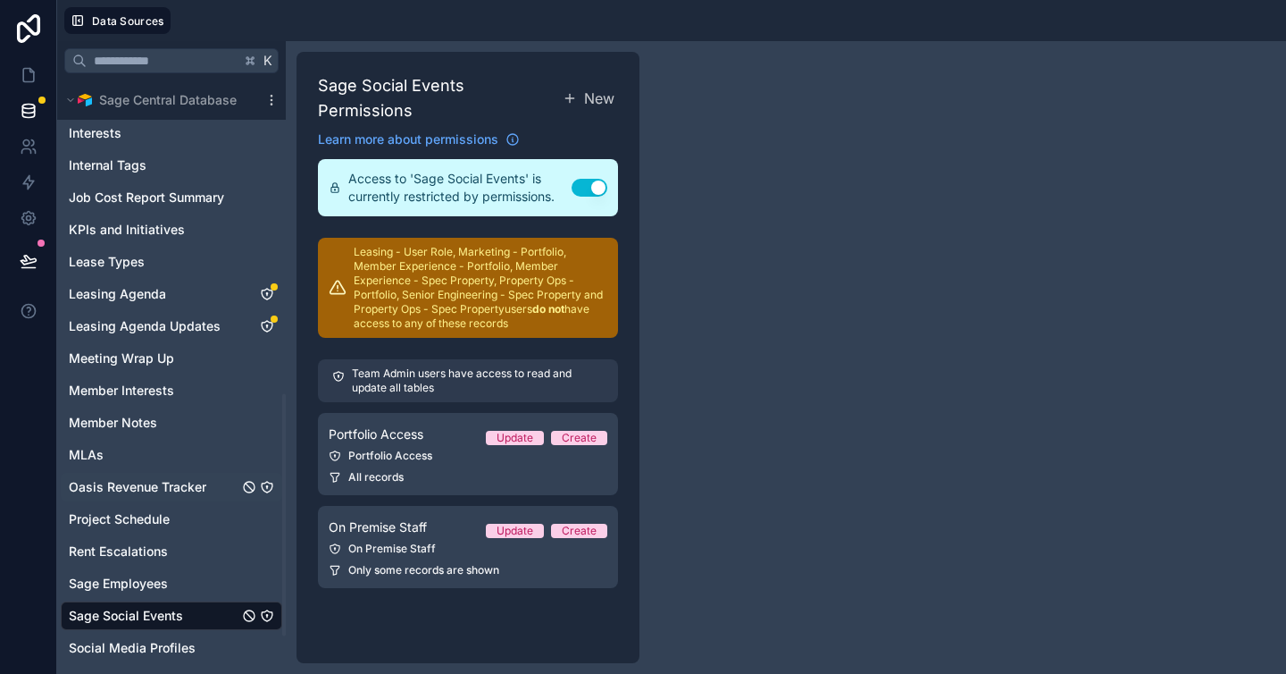
click at [267, 486] on icon "Oasis Revenue Tracker" at bounding box center [266, 486] width 1 height 1
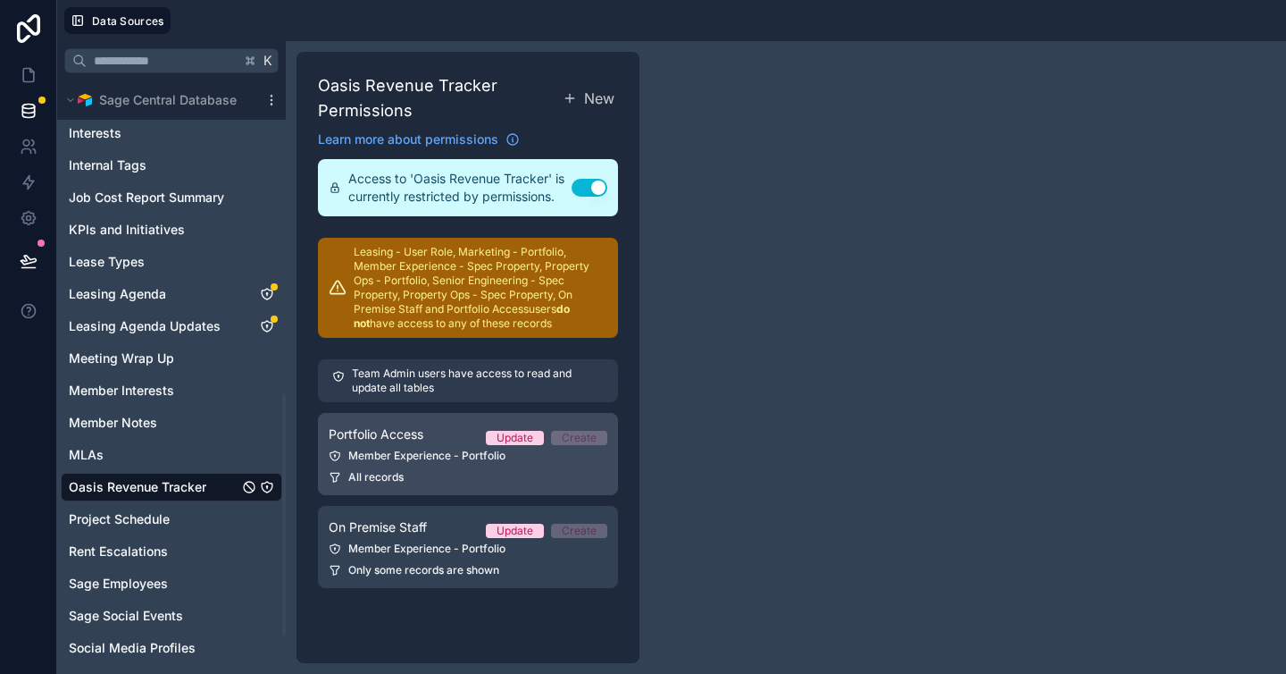
click at [415, 479] on div "All records" at bounding box center [468, 477] width 279 height 14
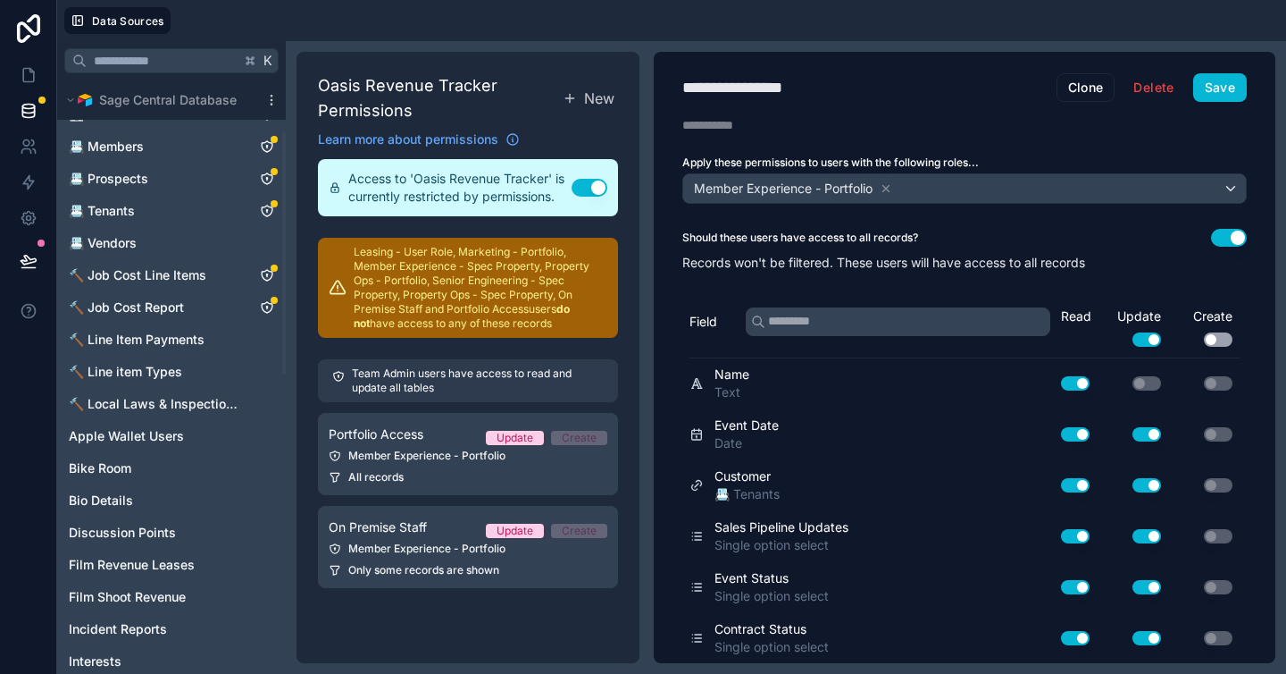
scroll to position [127, 0]
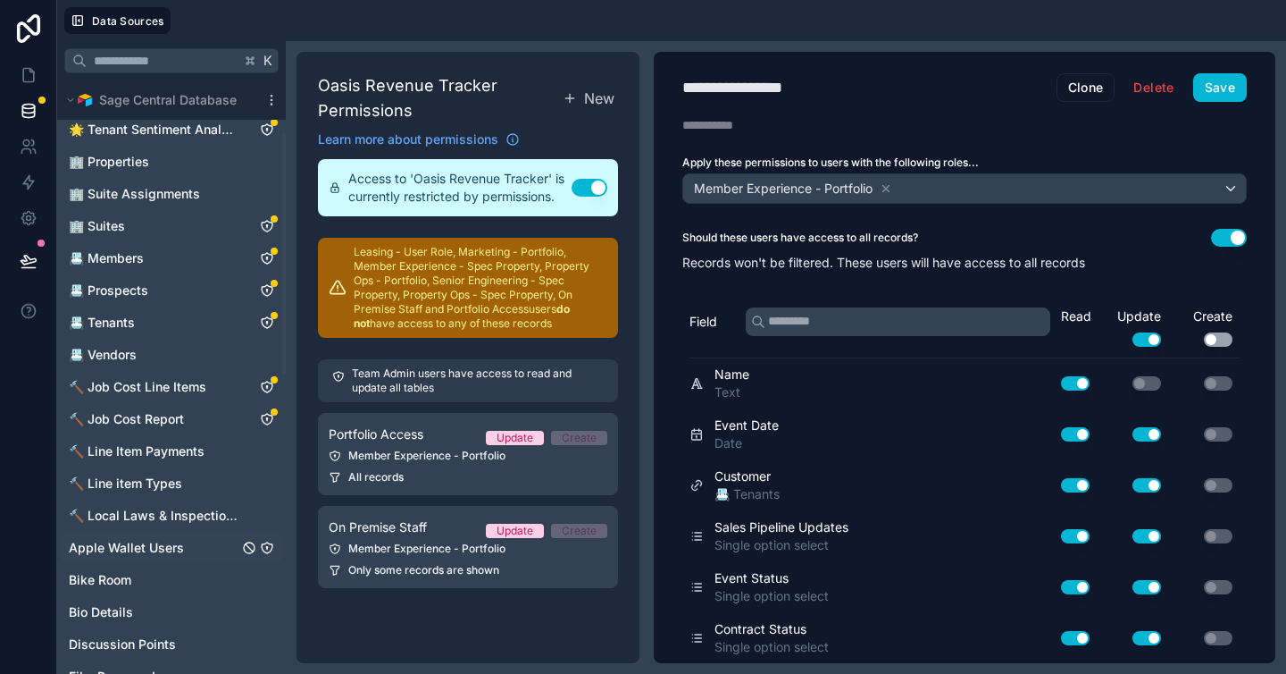
click at [163, 549] on span "Apple Wallet Users" at bounding box center [126, 548] width 115 height 18
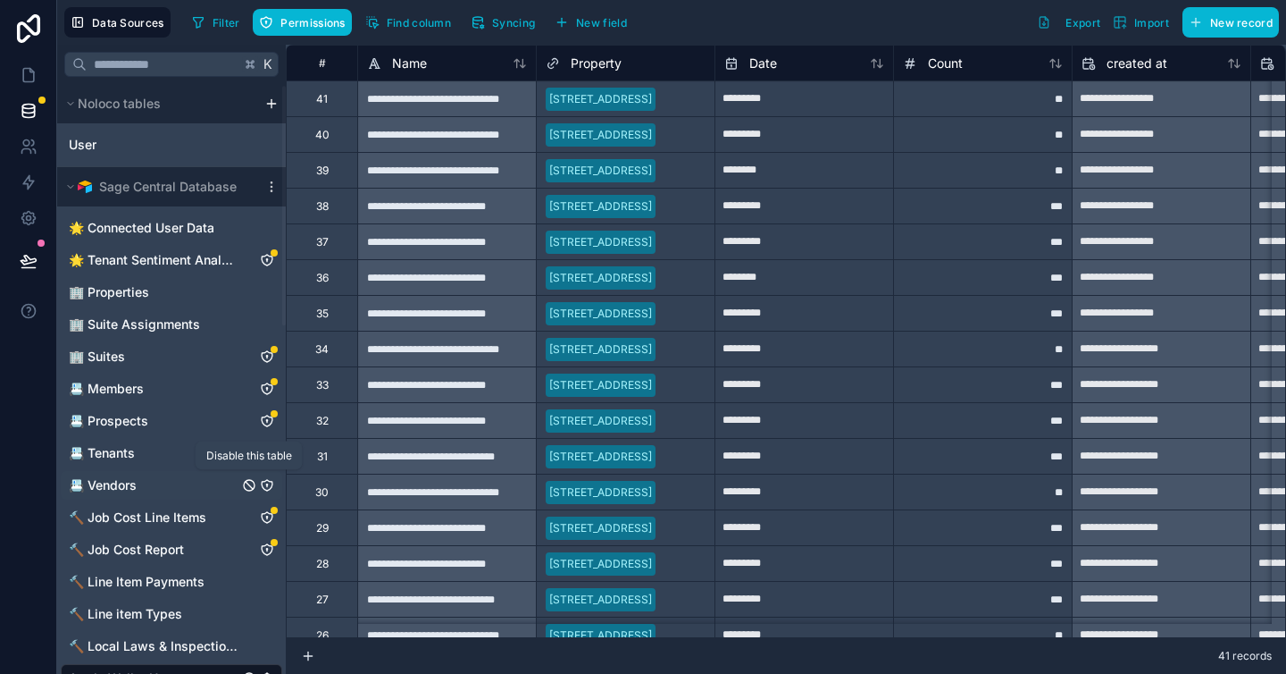
scroll to position [356, 0]
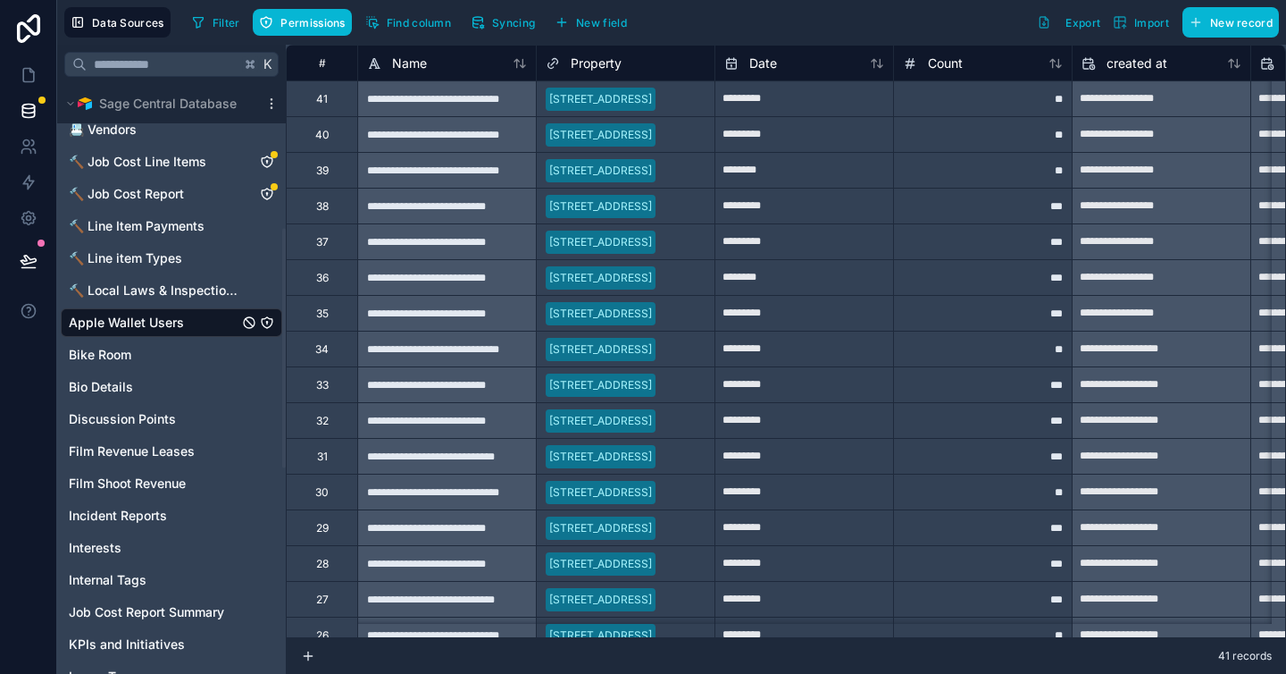
click at [268, 319] on icon "Apple Wallet Users" at bounding box center [267, 322] width 14 height 14
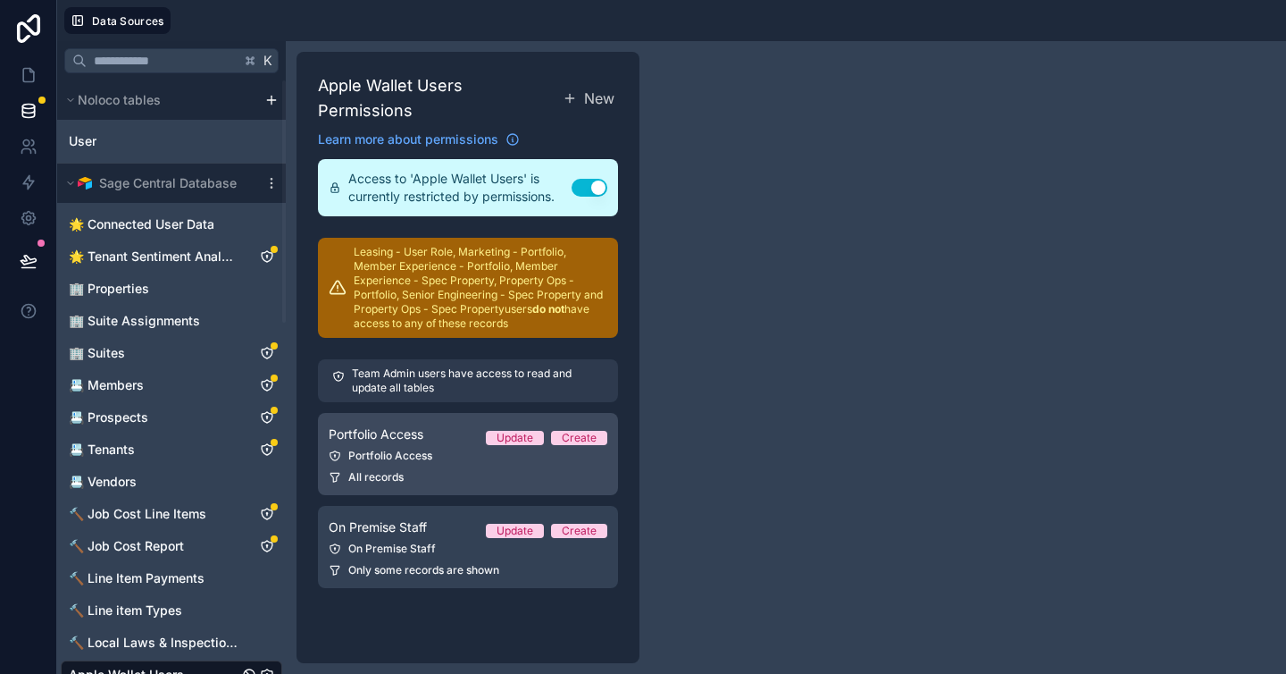
click at [418, 448] on div "Portfolio Access" at bounding box center [468, 455] width 279 height 14
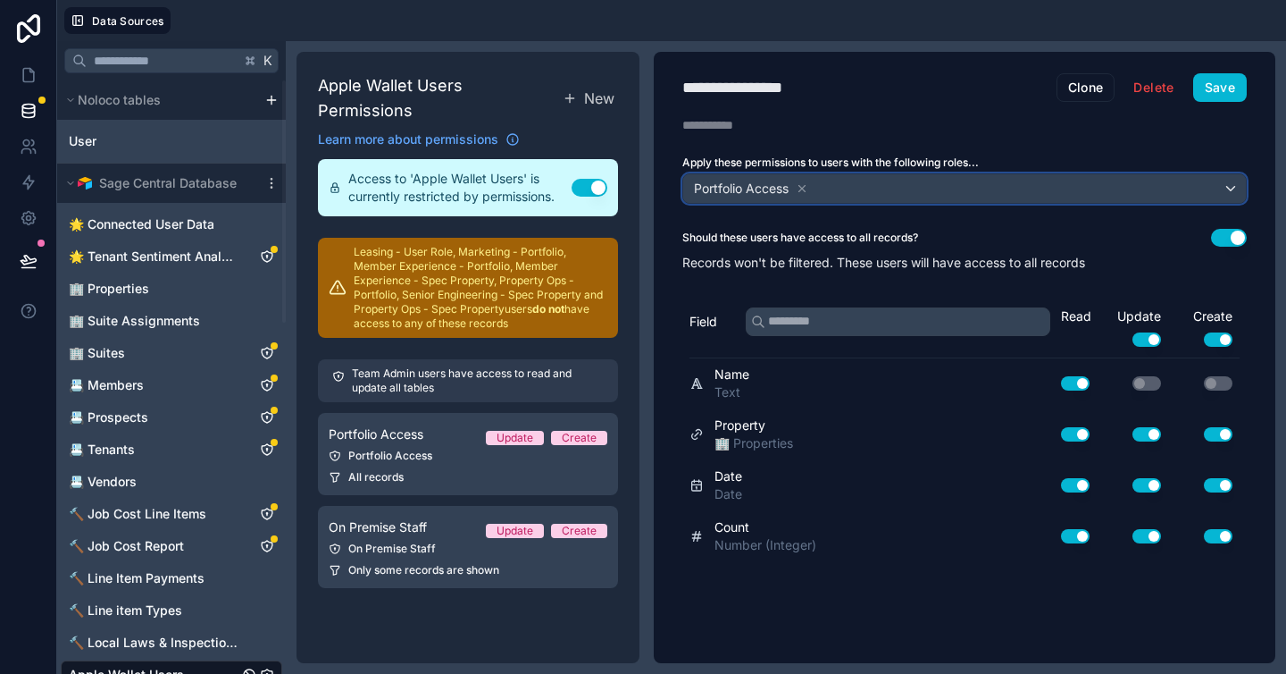
click at [845, 192] on div "Portfolio Access" at bounding box center [964, 188] width 563 height 29
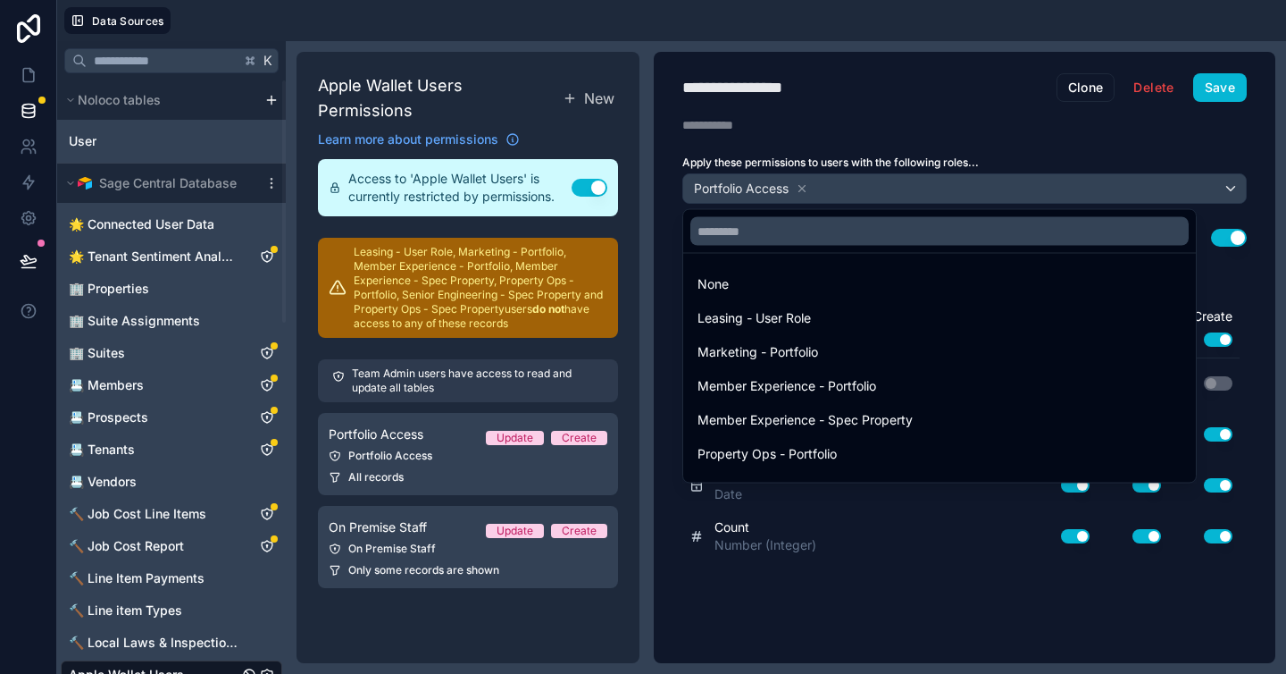
click at [802, 191] on div at bounding box center [643, 337] width 1286 height 674
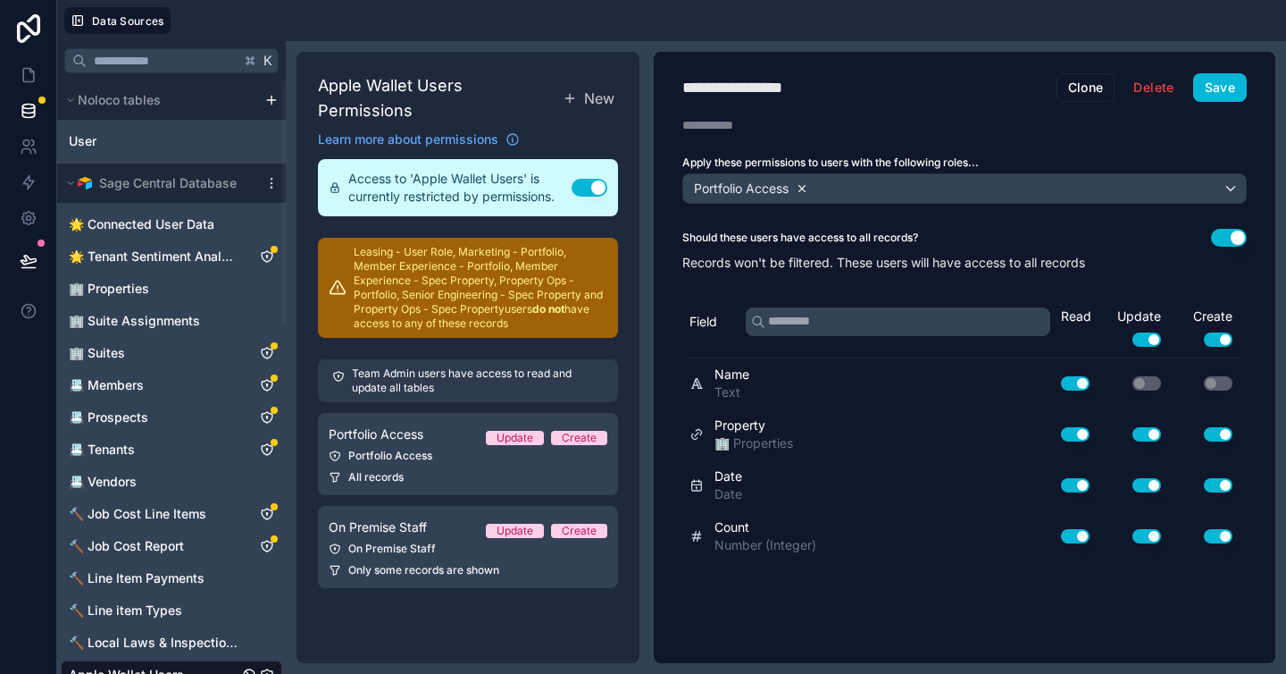
click at [805, 191] on icon at bounding box center [802, 188] width 13 height 13
click at [804, 189] on span "Choose one or more roles" at bounding box center [765, 187] width 148 height 15
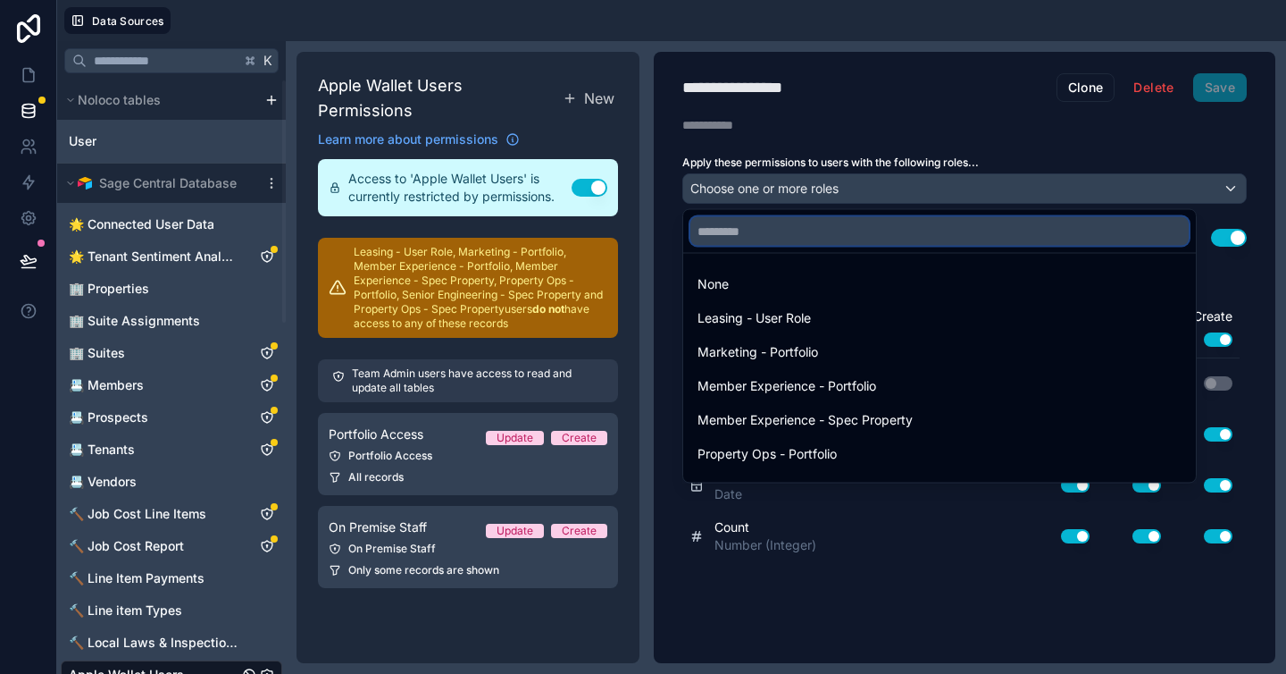
click at [773, 236] on input "text" at bounding box center [940, 231] width 498 height 29
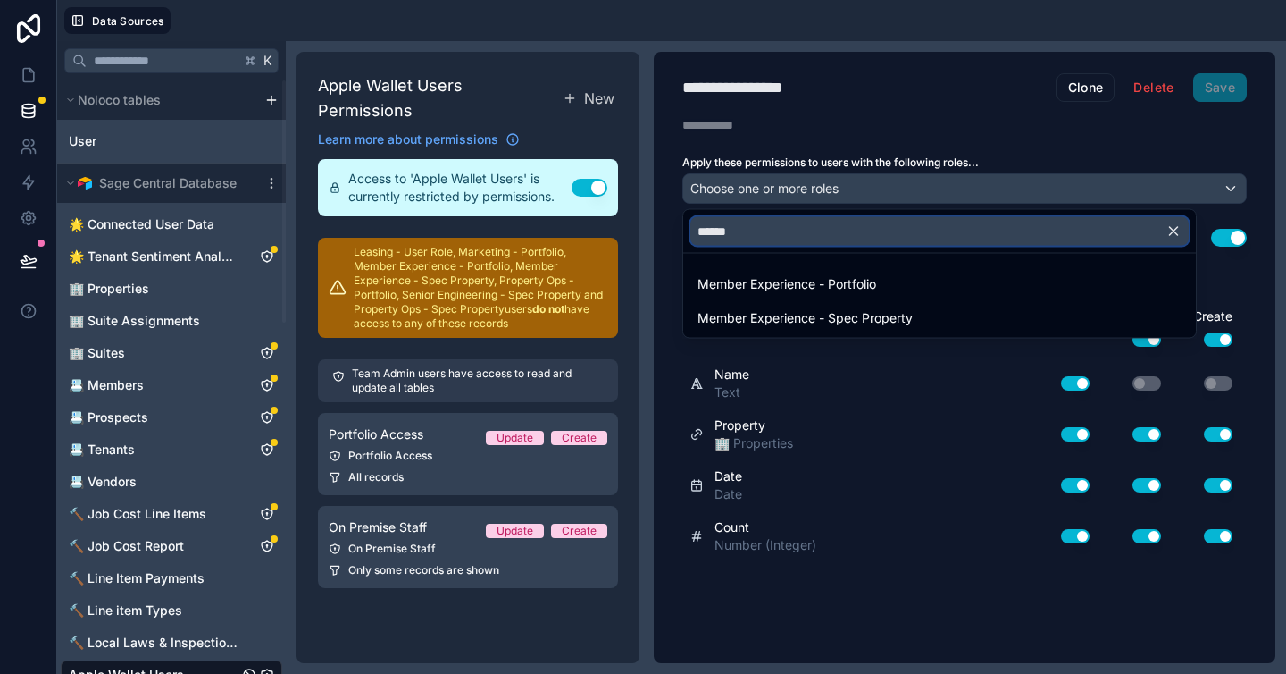
type input "******"
click at [760, 266] on ul "Member Experience - Portfolio Member Experience - Spec Property" at bounding box center [939, 296] width 513 height 84
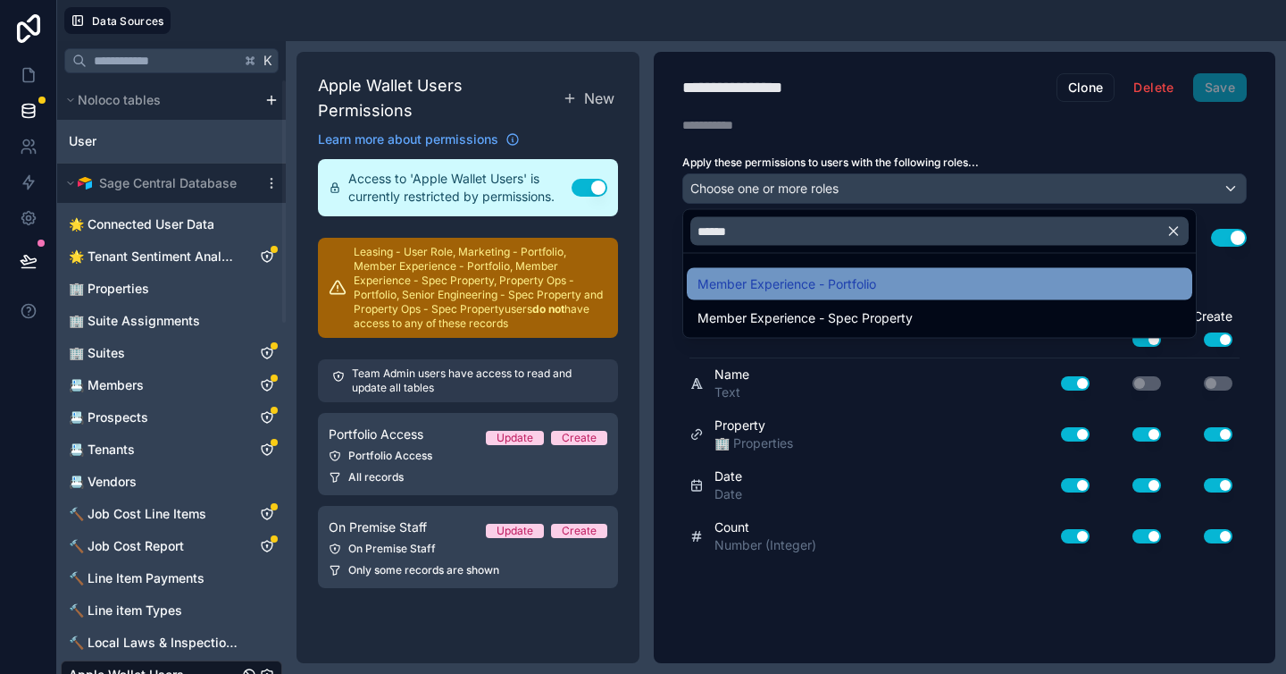
click at [765, 277] on span "Member Experience - Portfolio" at bounding box center [787, 283] width 179 height 21
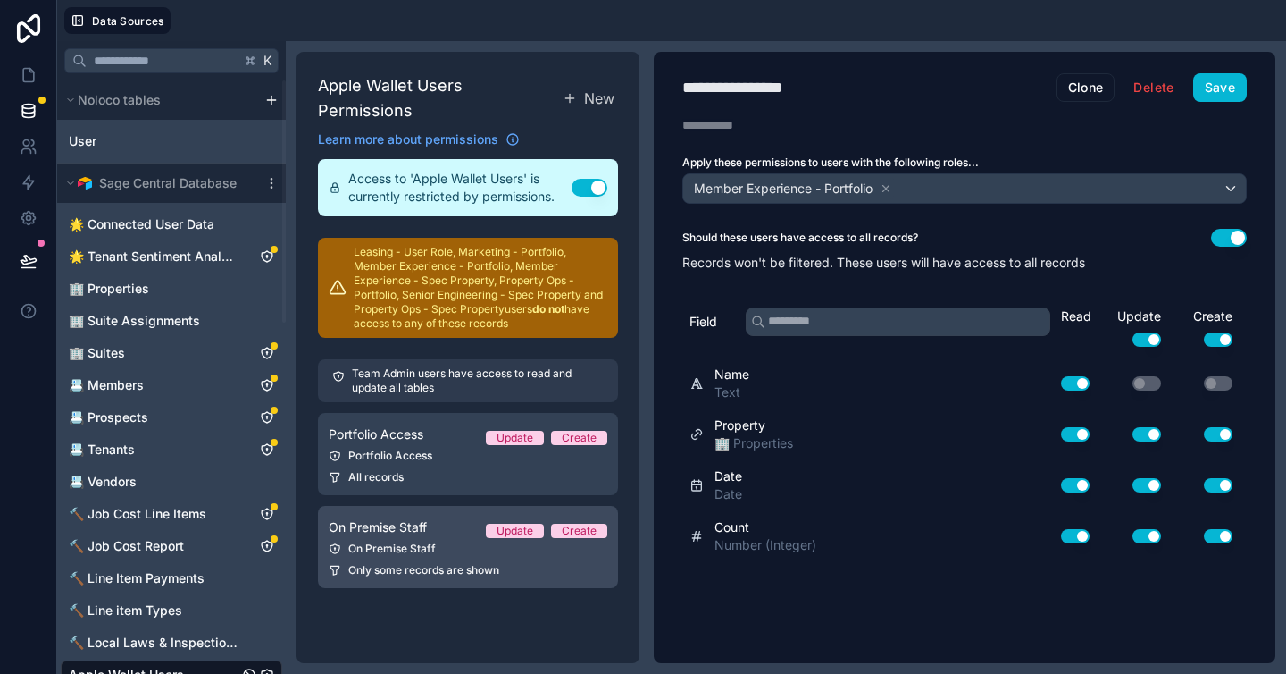
click at [454, 541] on div "On Premise Staff" at bounding box center [468, 548] width 279 height 14
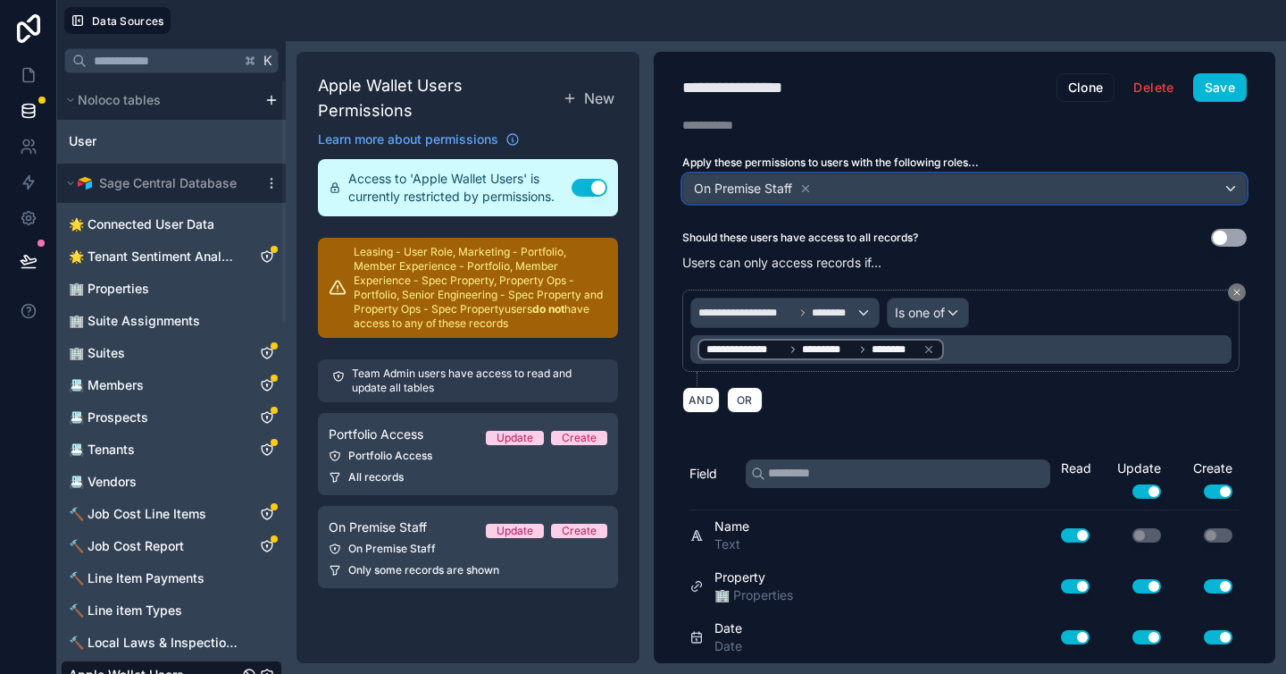
click at [867, 188] on div "On Premise Staff" at bounding box center [964, 188] width 563 height 29
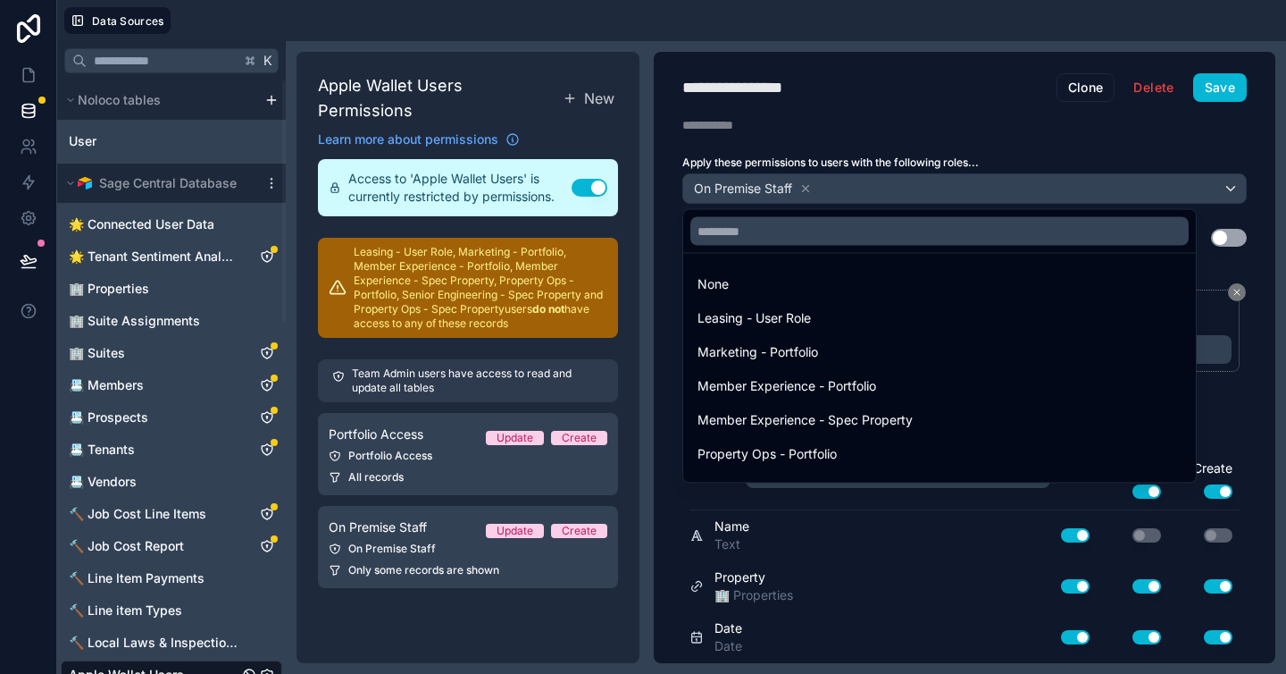
click at [850, 194] on div at bounding box center [643, 337] width 1286 height 674
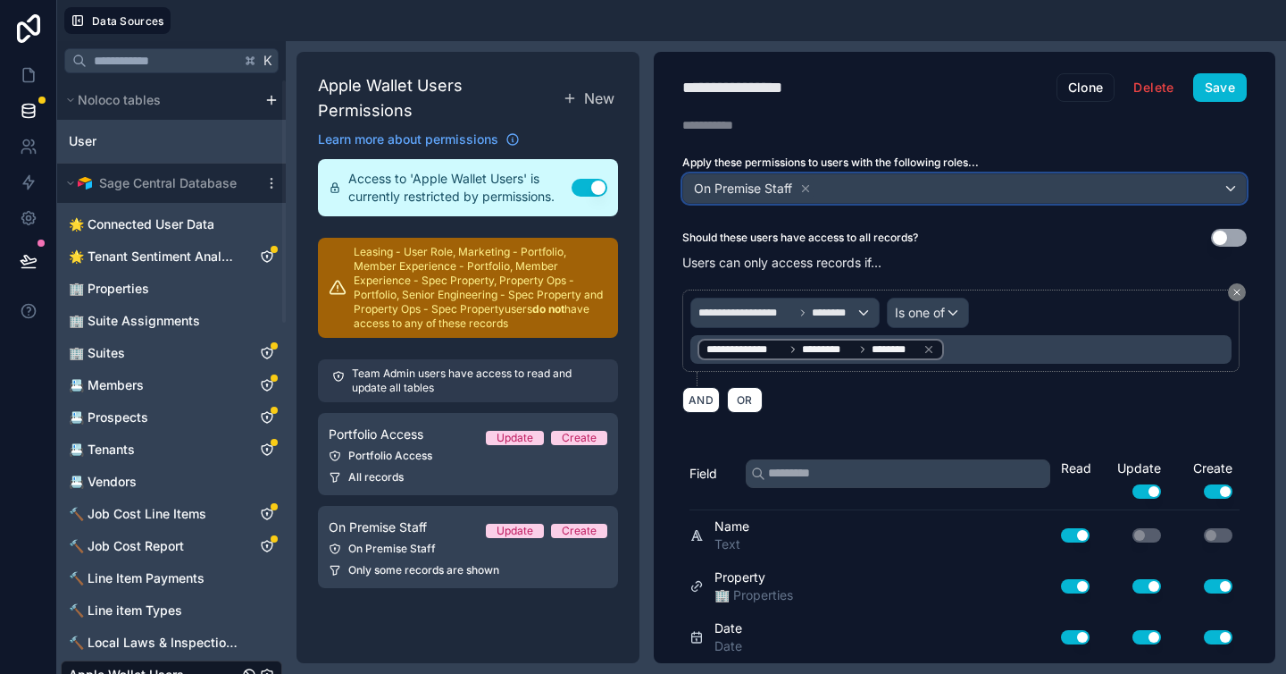
click at [850, 184] on div "On Premise Staff" at bounding box center [964, 188] width 563 height 29
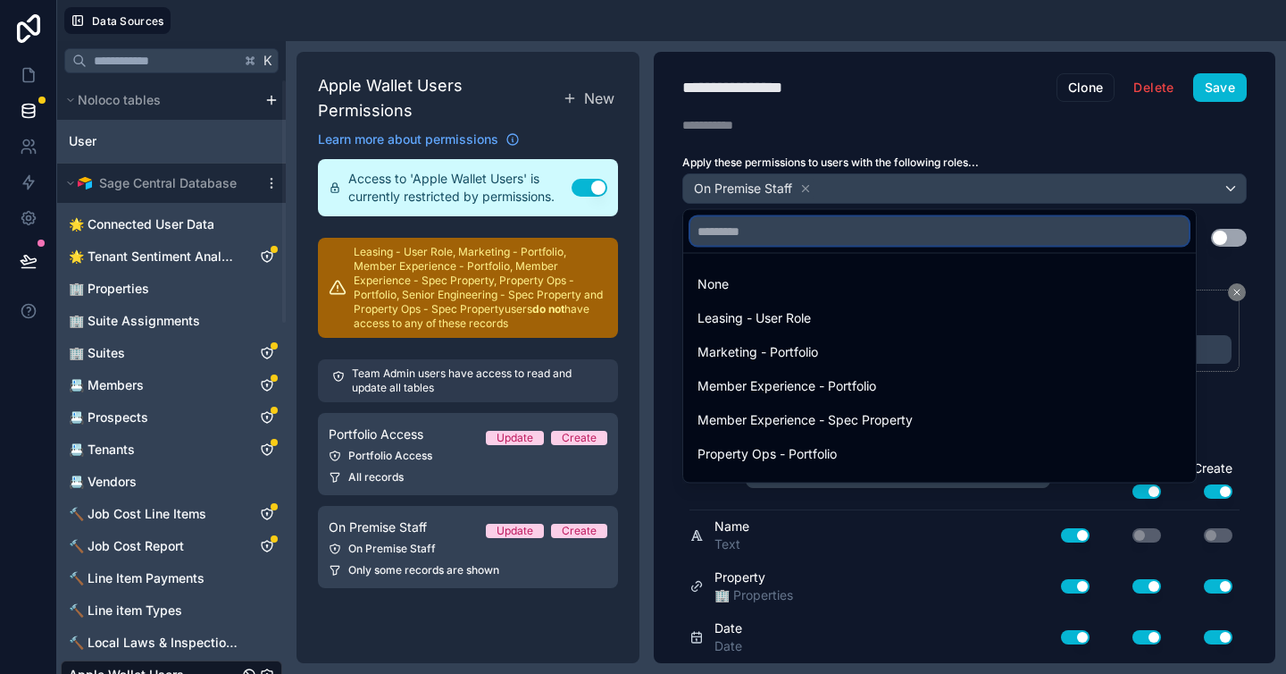
click at [811, 229] on input "text" at bounding box center [940, 231] width 498 height 29
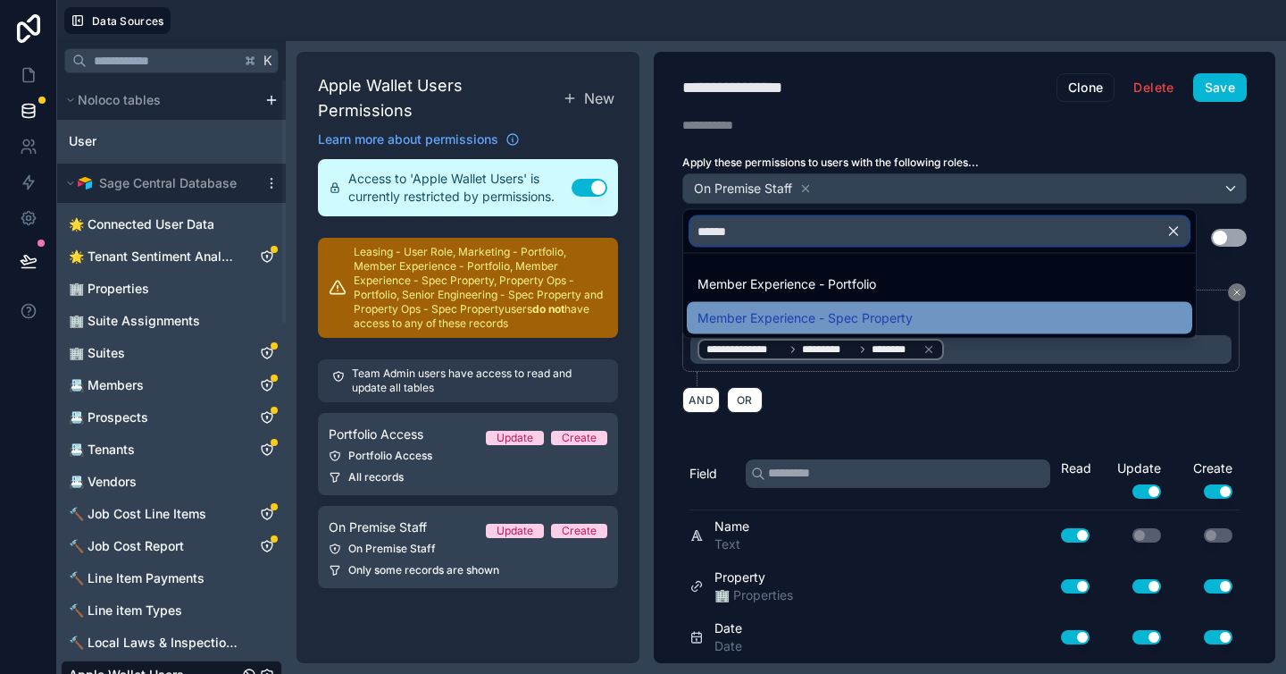
type input "******"
click at [840, 310] on span "Member Experience - Spec Property" at bounding box center [805, 317] width 215 height 21
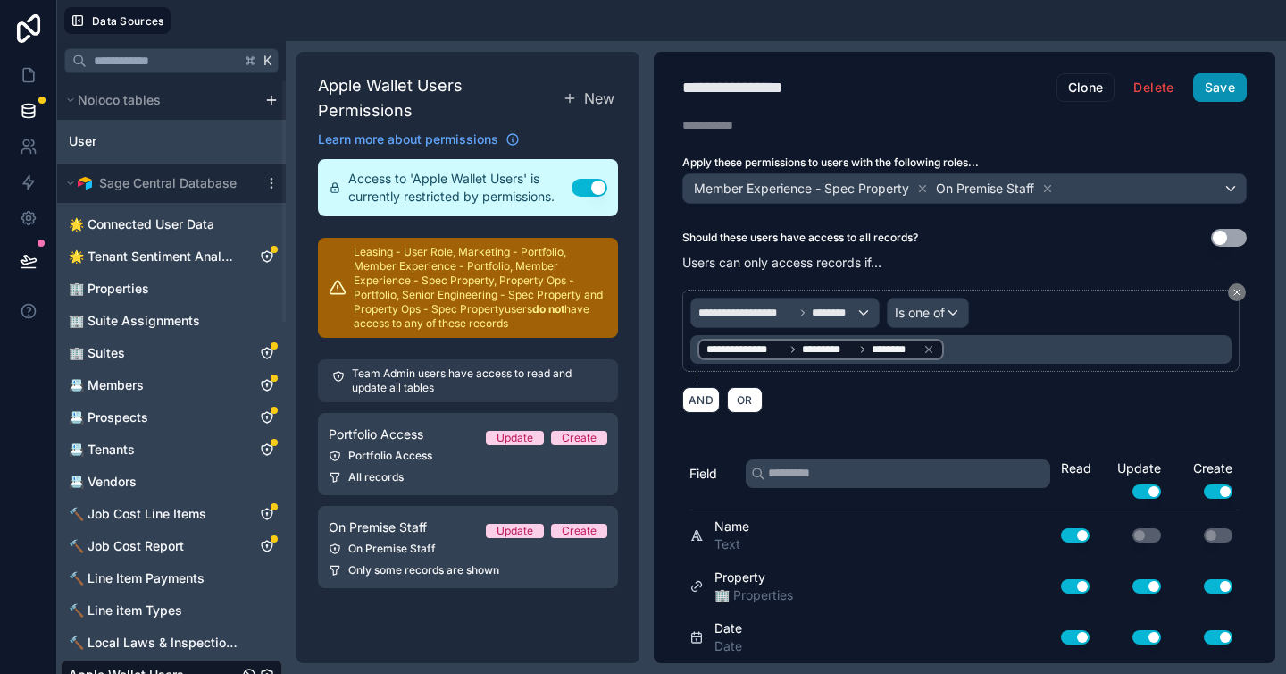
click at [1216, 90] on button "Save" at bounding box center [1221, 87] width 54 height 29
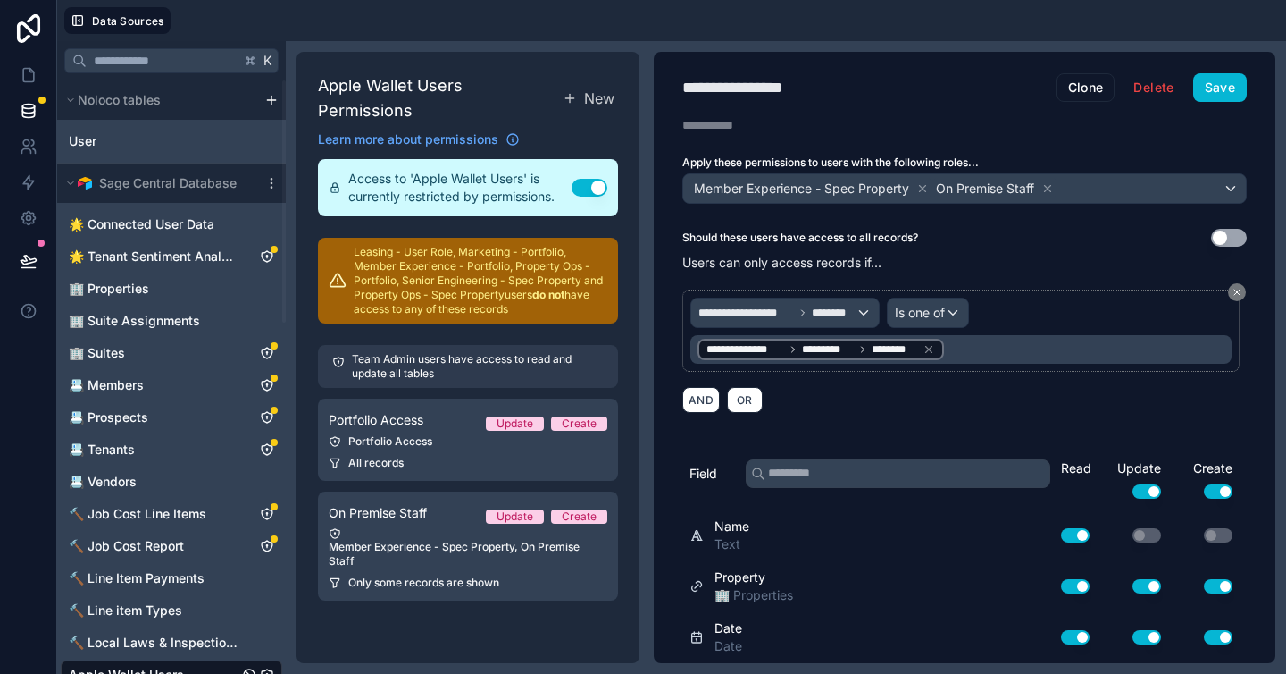
click at [518, 649] on div "Apple Wallet Users Permissions New Learn more about permissions Access to 'Appl…" at bounding box center [468, 357] width 343 height 611
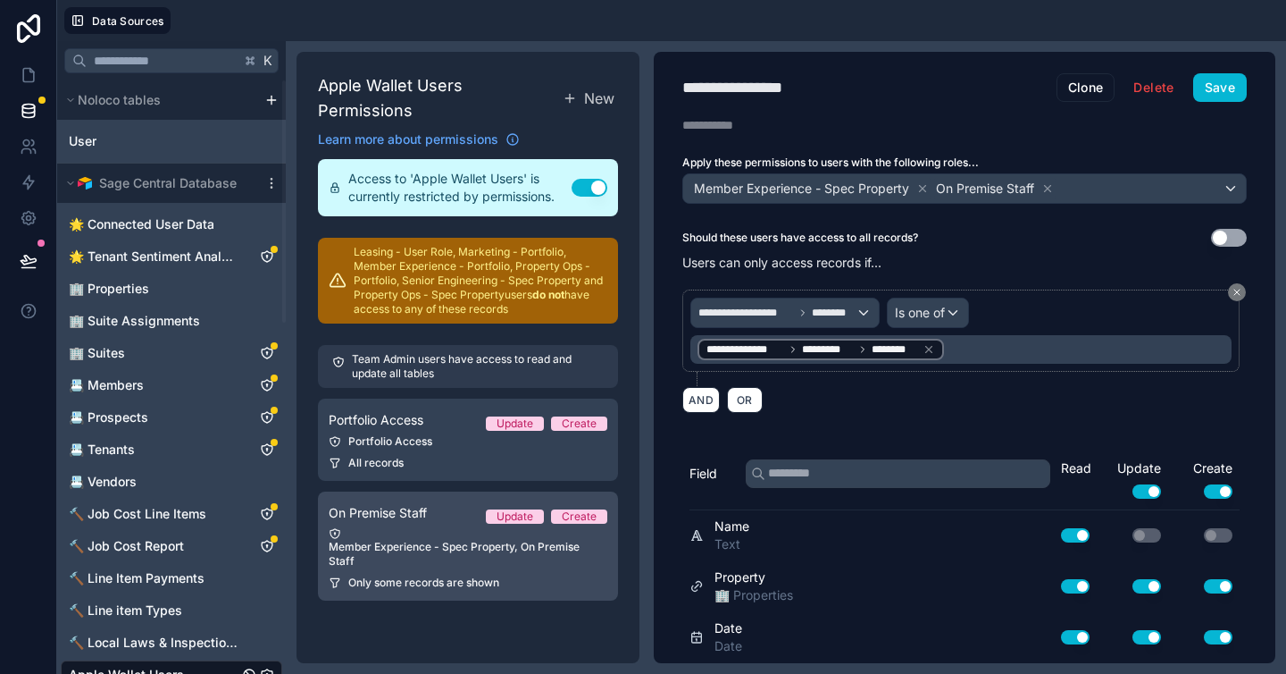
click at [404, 552] on link "On Premise Staff Update Create Member Experience - Spec Property, On Premise St…" at bounding box center [468, 545] width 300 height 109
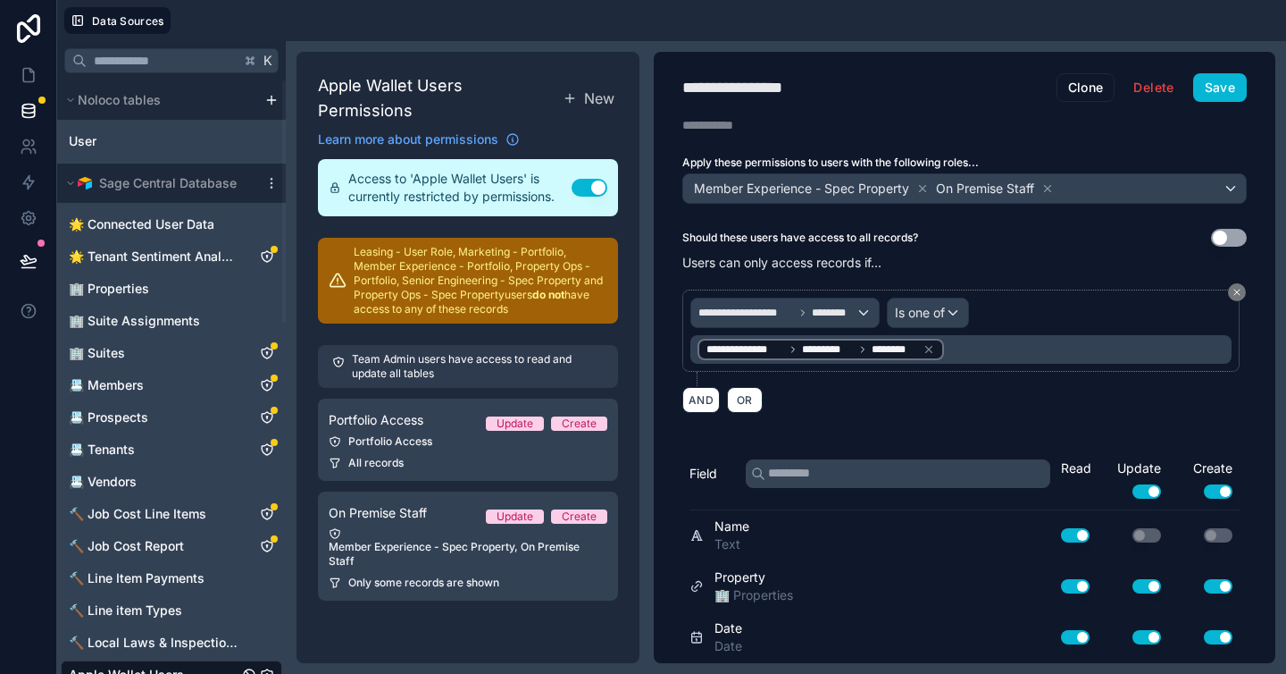
click at [494, 614] on div "Apple Wallet Users Permissions New Learn more about permissions Access to 'Appl…" at bounding box center [468, 357] width 343 height 611
click at [36, 155] on link at bounding box center [28, 147] width 56 height 36
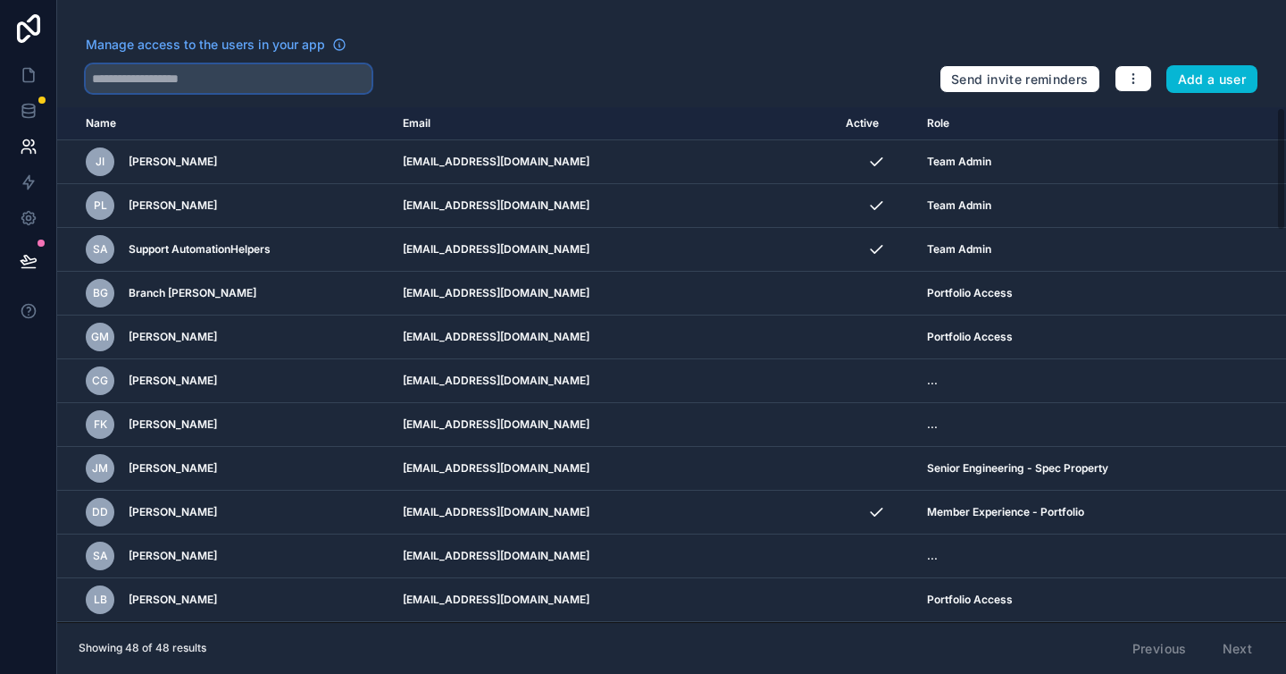
click at [194, 90] on input "text" at bounding box center [229, 78] width 286 height 29
paste input "******"
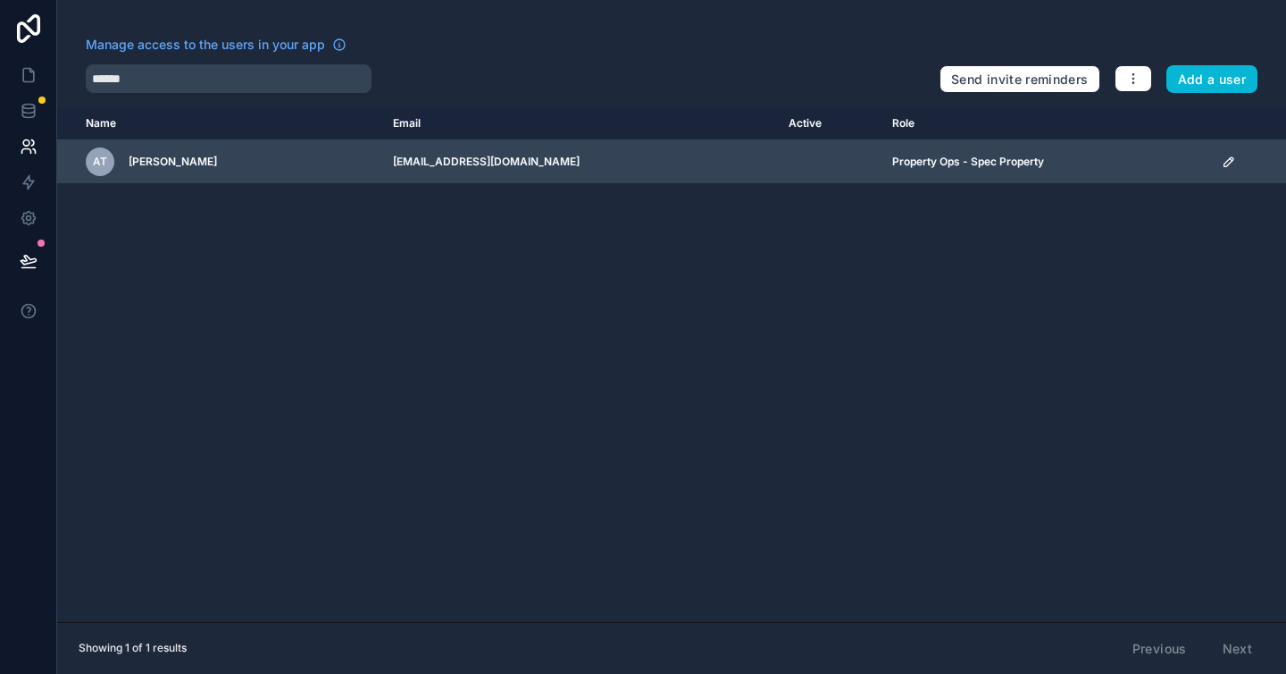
click at [180, 166] on span "Abu Thuhin" at bounding box center [173, 162] width 88 height 14
click at [1222, 164] on icon "scrollable content" at bounding box center [1229, 162] width 14 height 14
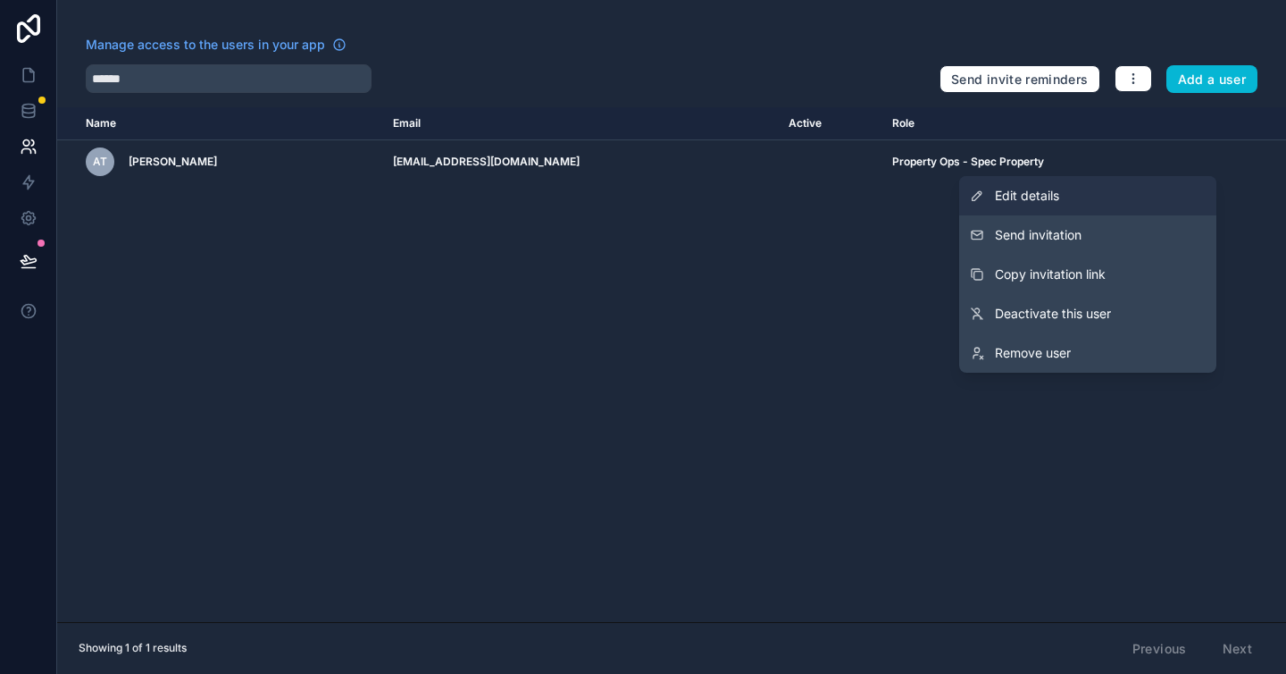
click at [1047, 197] on span "Edit details" at bounding box center [1027, 196] width 64 height 18
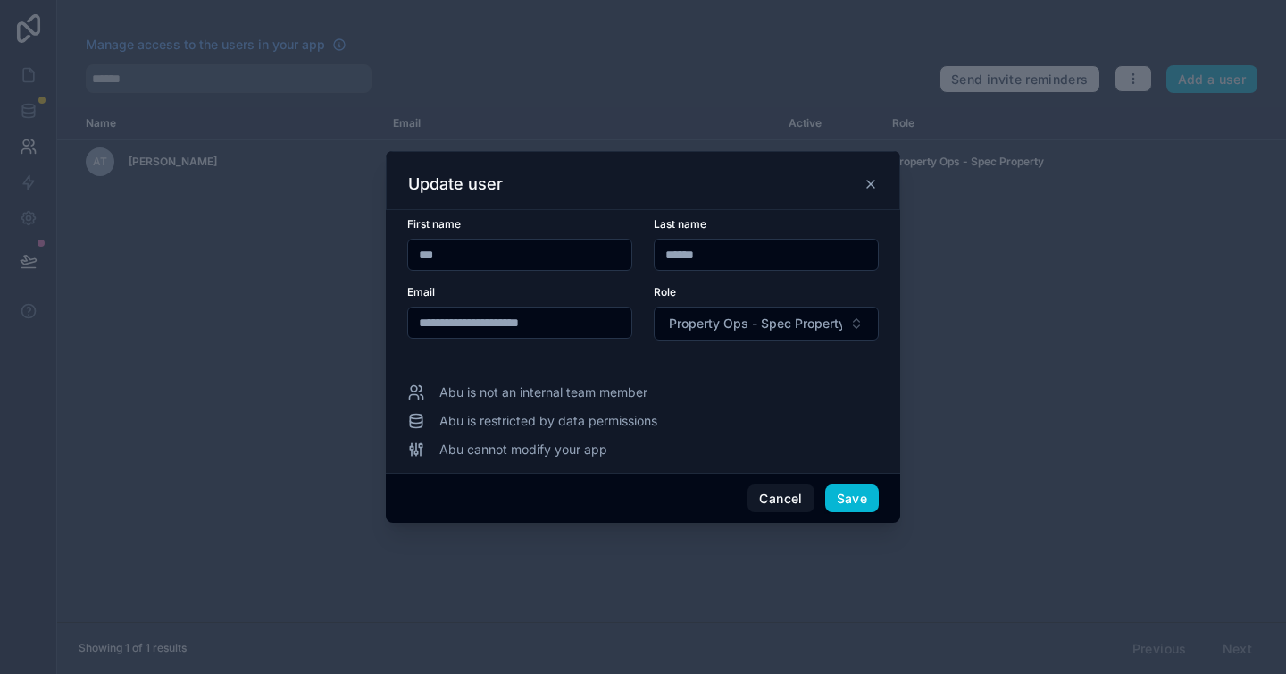
click at [775, 391] on div "Abu is not an internal team member" at bounding box center [643, 392] width 472 height 18
click at [481, 329] on input "**********" at bounding box center [519, 322] width 223 height 25
click at [730, 328] on span "Property Ops - Spec Property" at bounding box center [755, 323] width 173 height 18
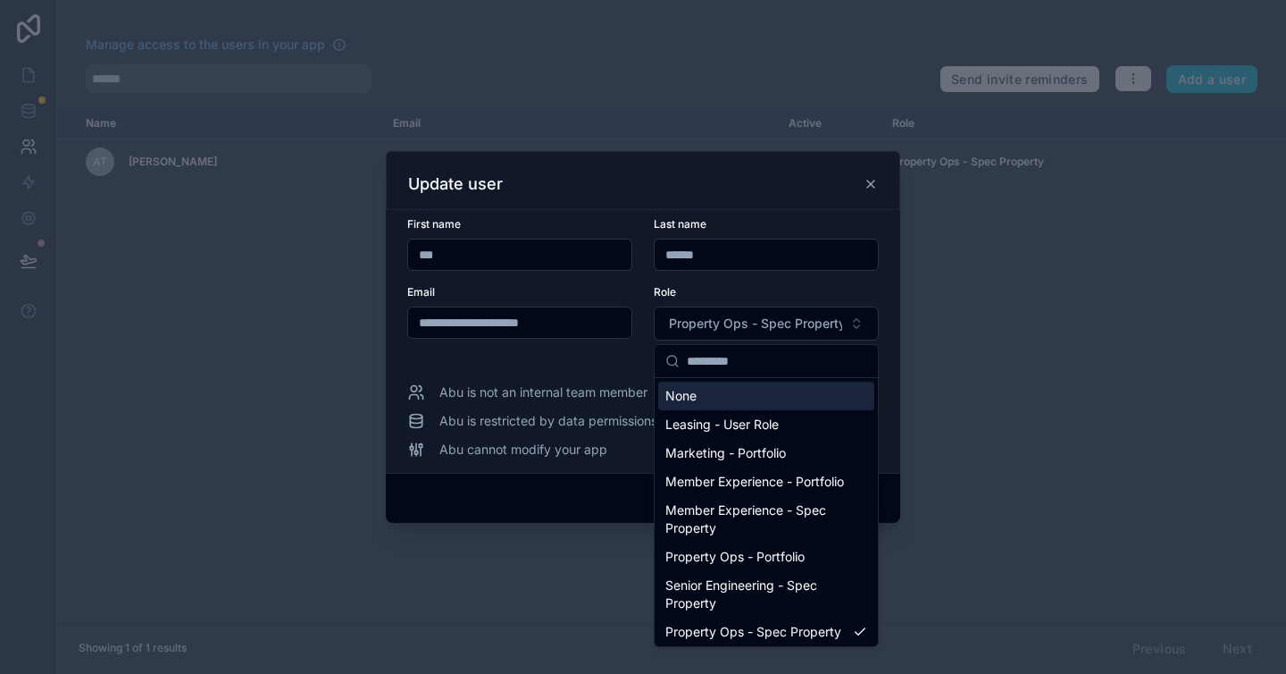
click at [1150, 345] on div at bounding box center [643, 337] width 1286 height 674
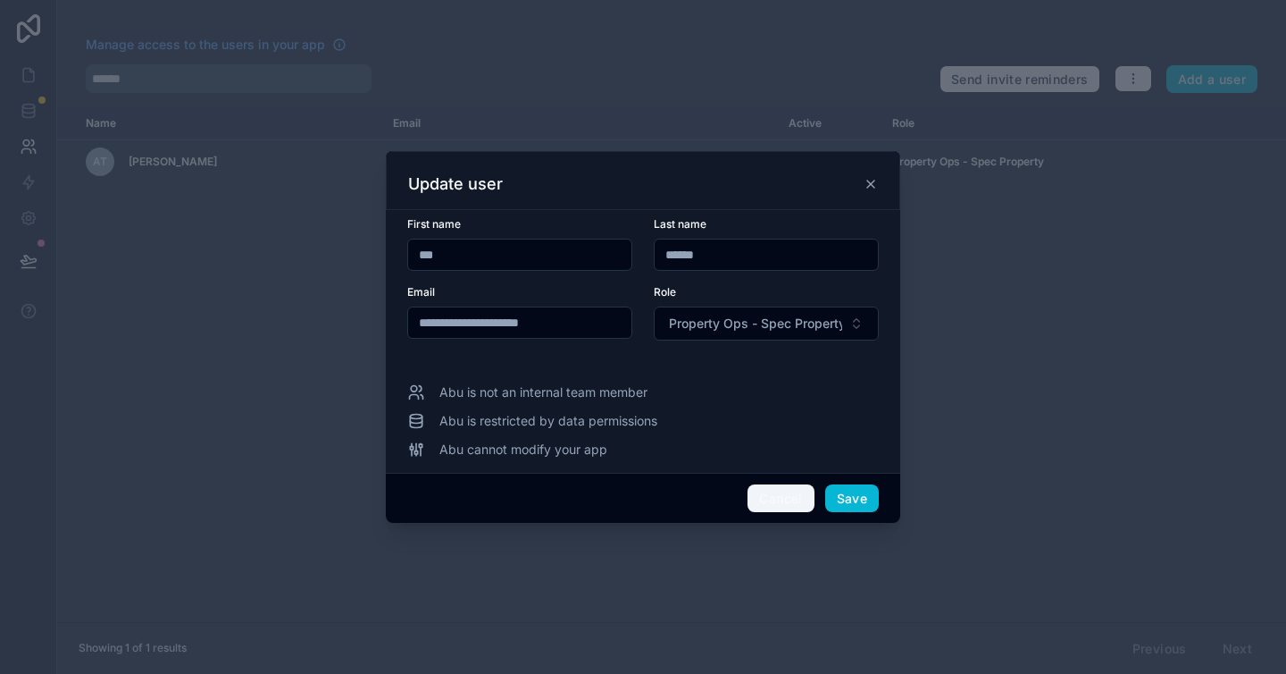
click at [775, 491] on button "Cancel" at bounding box center [781, 498] width 66 height 29
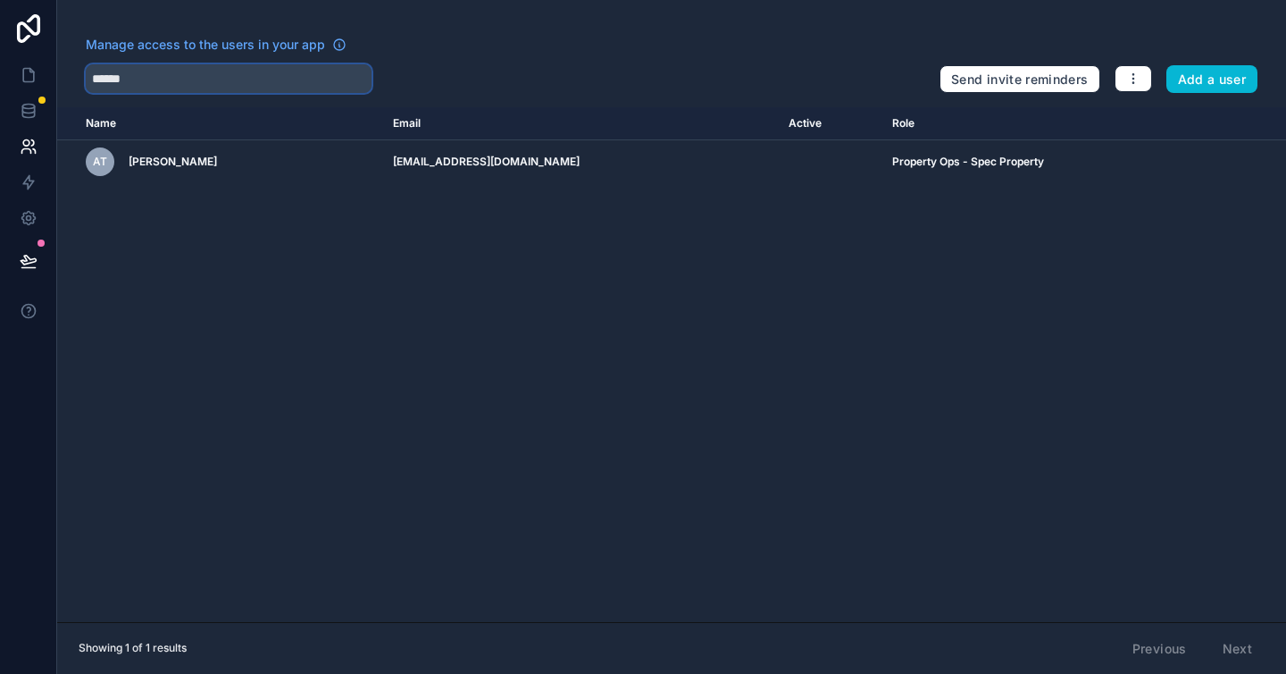
click at [178, 80] on input "******" at bounding box center [229, 78] width 286 height 29
type input "*****"
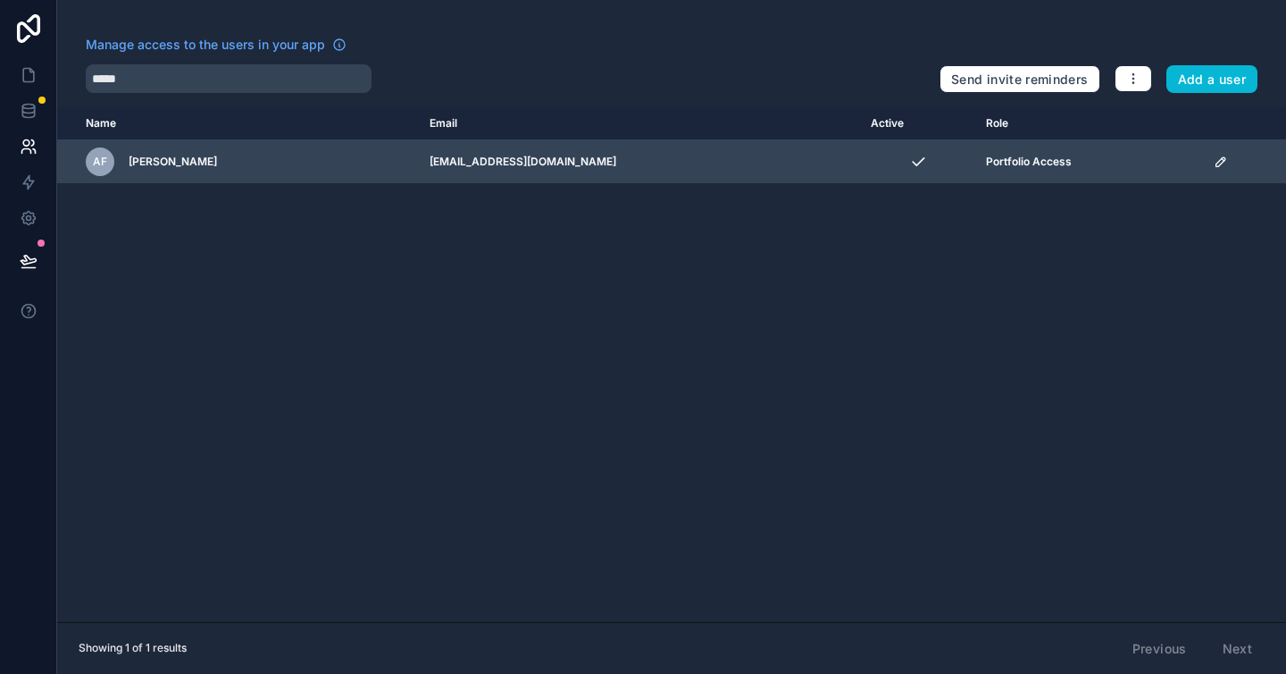
click at [1214, 163] on icon "scrollable content" at bounding box center [1221, 162] width 14 height 14
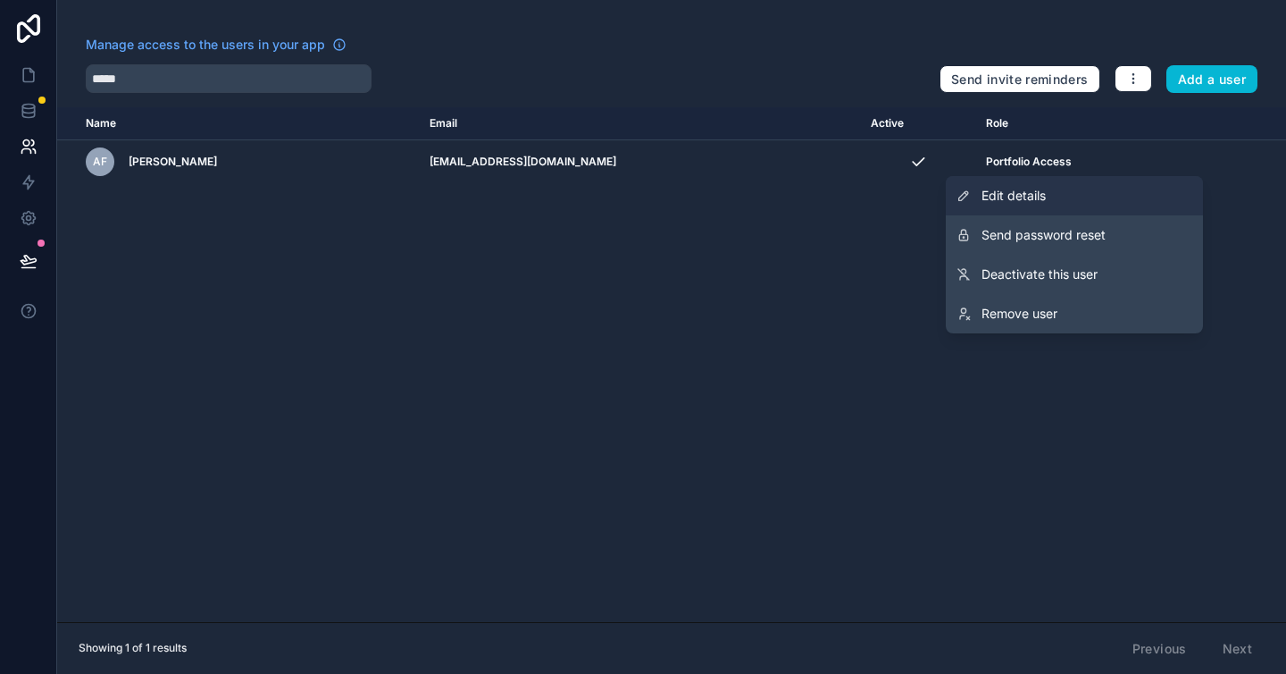
click at [1074, 205] on link "Edit details" at bounding box center [1074, 195] width 257 height 39
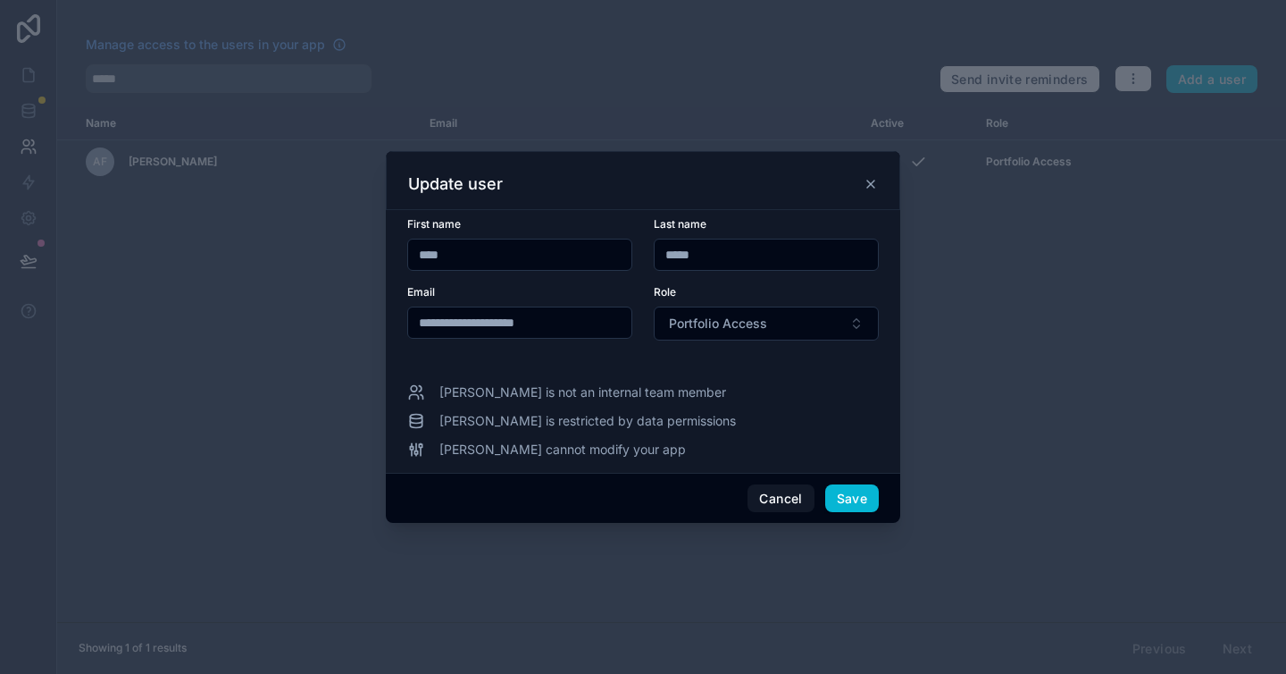
click at [783, 260] on input "*****" at bounding box center [766, 254] width 223 height 25
click at [775, 327] on button "Portfolio Access" at bounding box center [766, 323] width 225 height 34
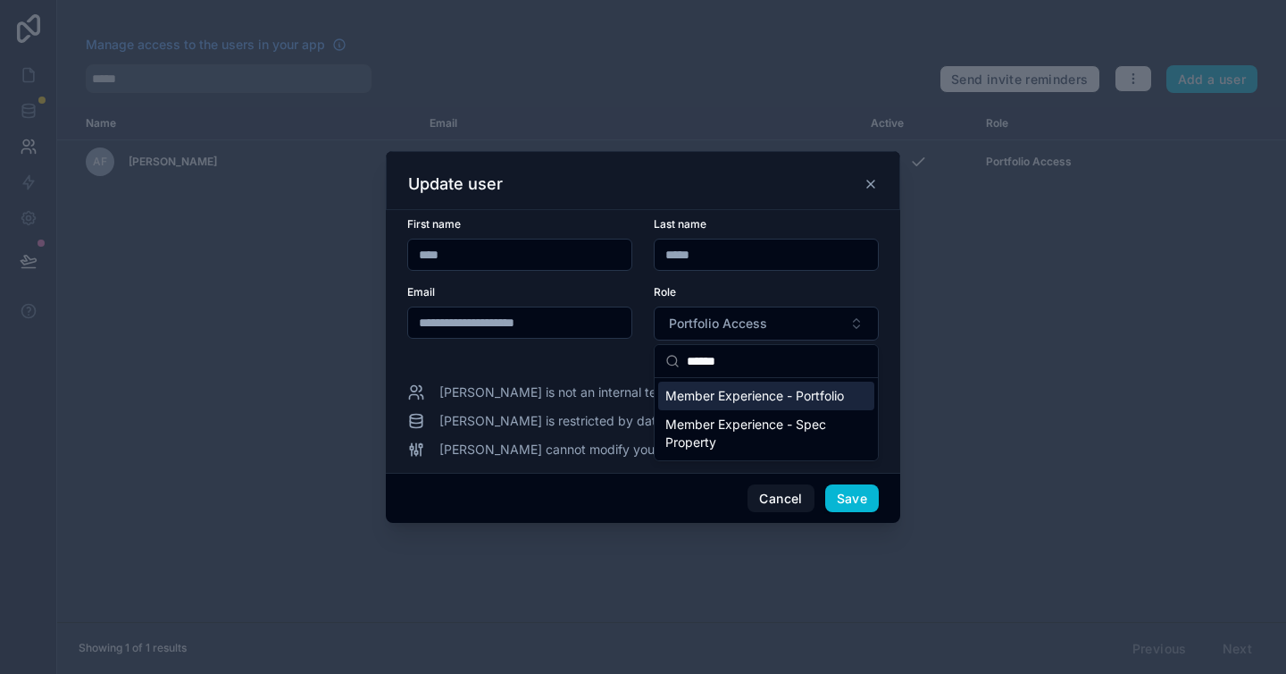
type input "******"
click at [764, 404] on span "Member Experience - Portfolio" at bounding box center [755, 396] width 179 height 18
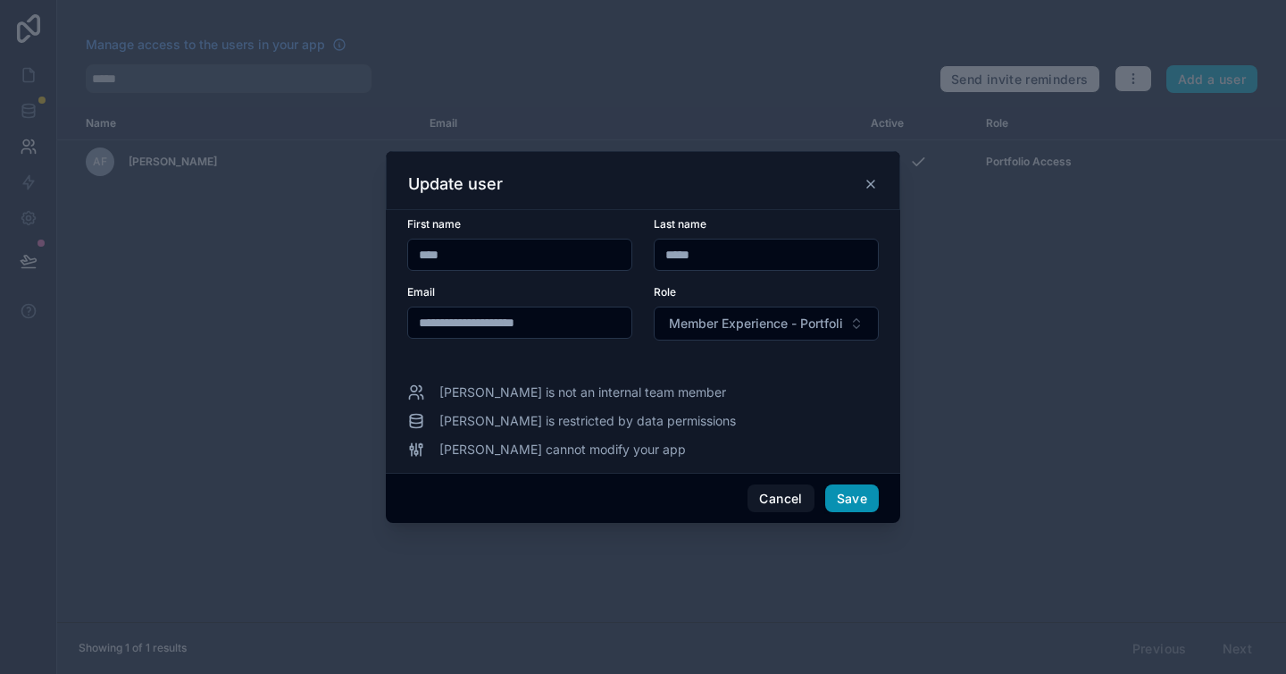
click at [871, 507] on button "Save" at bounding box center [852, 498] width 54 height 29
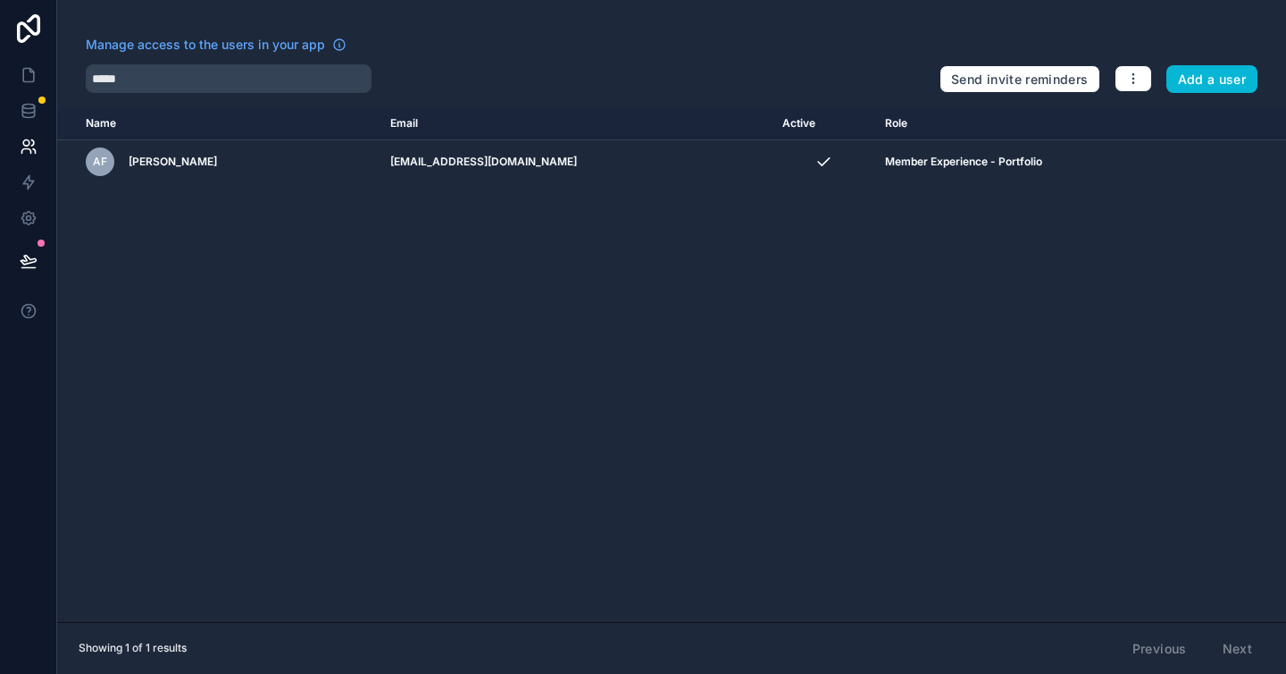
click at [1039, 459] on div "Name Email Active Role userTable.email AF Alec Fomin afomin@sagerealty.com Memb…" at bounding box center [671, 364] width 1229 height 515
click at [747, 52] on div "Manage access to the users in your app" at bounding box center [506, 50] width 840 height 29
click at [1195, 293] on div "Name Email Active Role userTable.email AF Alec Fomin afomin@sagerealty.com Memb…" at bounding box center [671, 364] width 1229 height 515
